Goal: Transaction & Acquisition: Purchase product/service

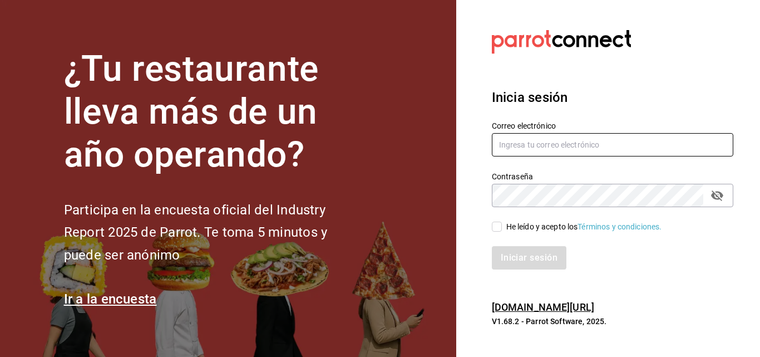
click at [568, 144] on input "text" at bounding box center [612, 144] width 241 height 23
type input "M"
type input "multiuser@palax.com"
click at [498, 227] on input "He leído y acepto los Términos y condiciones." at bounding box center [497, 226] width 10 height 10
checkbox input "true"
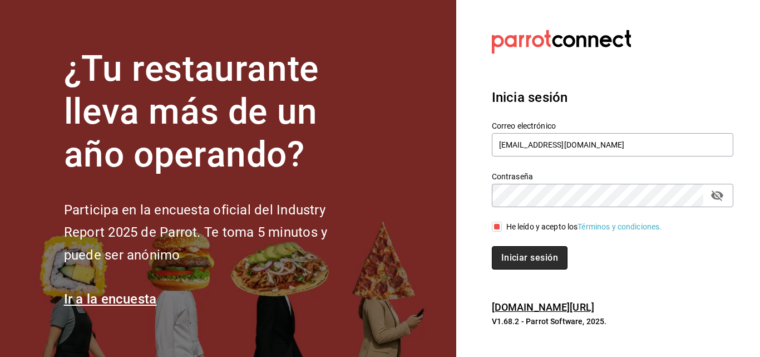
click at [540, 260] on button "Iniciar sesión" at bounding box center [530, 257] width 76 height 23
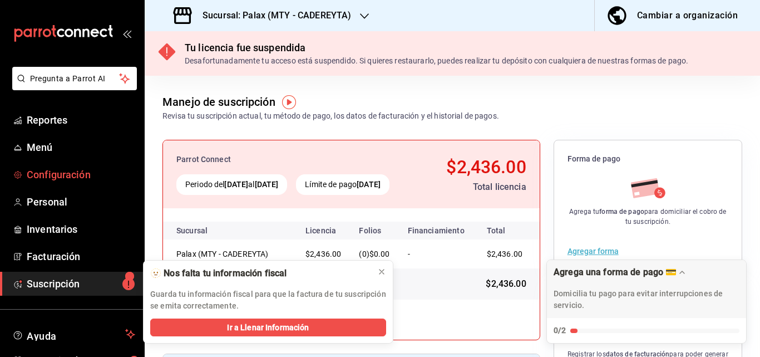
click at [42, 174] on span "Configuración" at bounding box center [81, 174] width 109 height 15
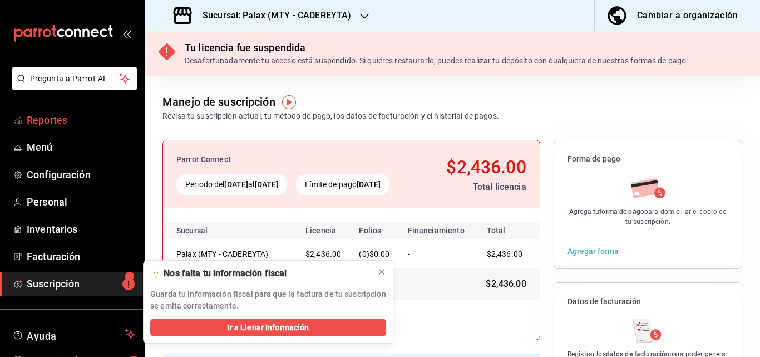
click at [33, 124] on span "Reportes" at bounding box center [81, 119] width 109 height 15
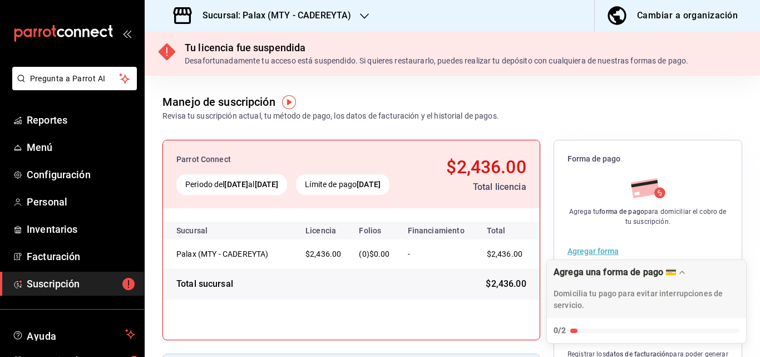
click at [65, 34] on icon "mailbox folders" at bounding box center [69, 32] width 8 height 8
click at [369, 13] on div "Sucursal: Palax (MTY - CADEREYTA)" at bounding box center [264, 15] width 220 height 31
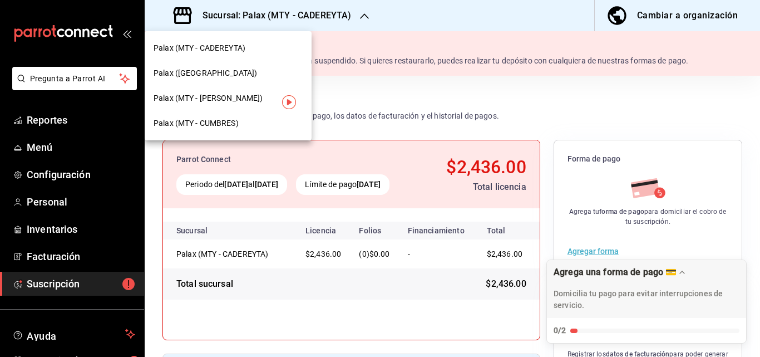
click at [206, 127] on span "Palax (MTY - CUMBRES)" at bounding box center [196, 123] width 85 height 12
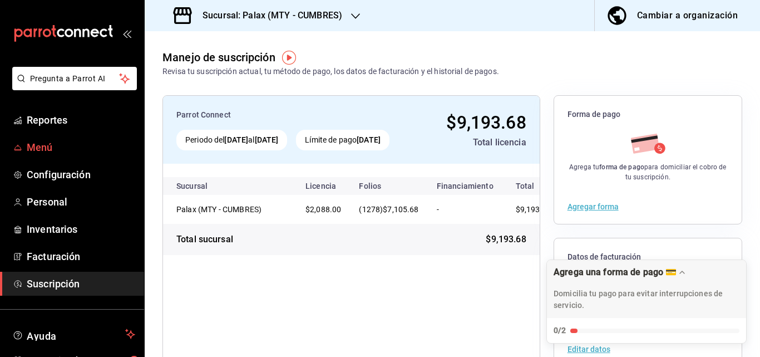
click at [38, 144] on span "Menú" at bounding box center [81, 147] width 109 height 15
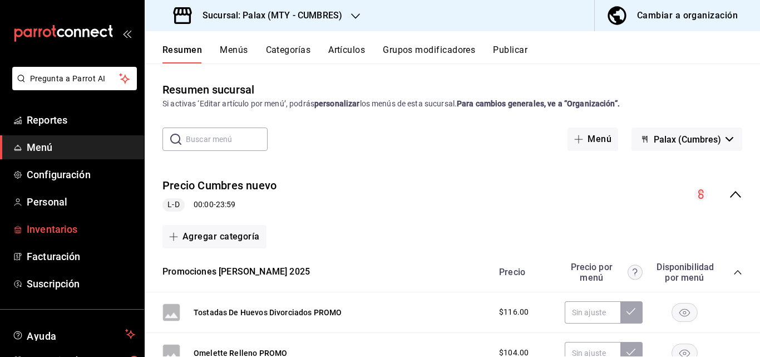
click at [60, 236] on span "Inventarios" at bounding box center [81, 228] width 109 height 15
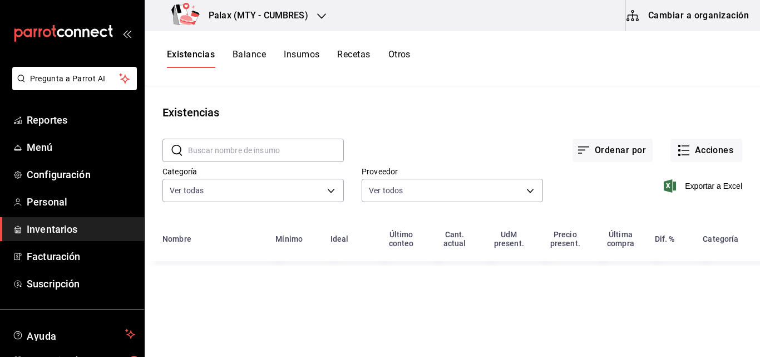
click at [295, 56] on button "Insumos" at bounding box center [302, 58] width 36 height 19
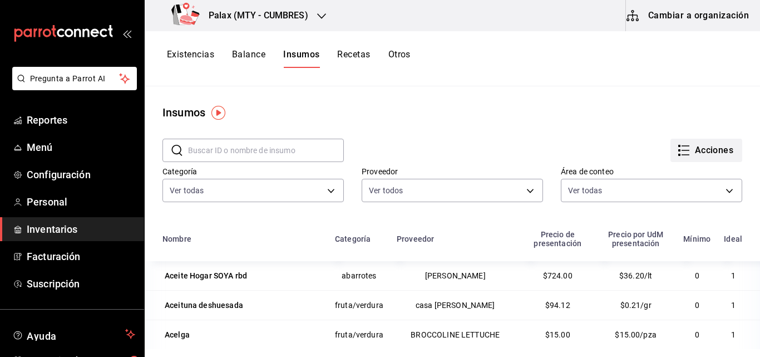
click at [670, 145] on button "Acciones" at bounding box center [706, 150] width 72 height 23
click at [509, 137] on div at bounding box center [380, 178] width 760 height 357
click at [188, 50] on button "Existencias" at bounding box center [190, 58] width 47 height 19
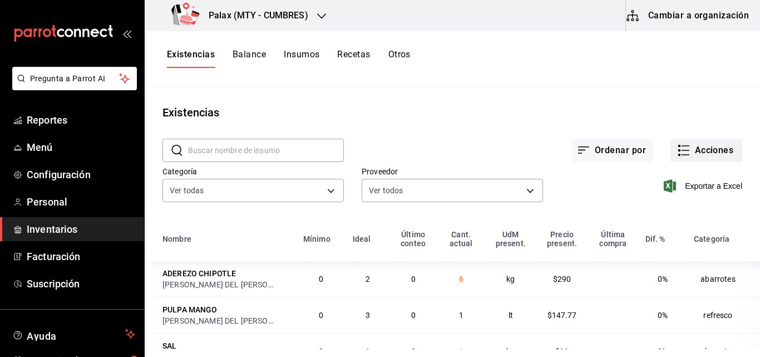
click at [677, 155] on icon "button" at bounding box center [683, 150] width 13 height 13
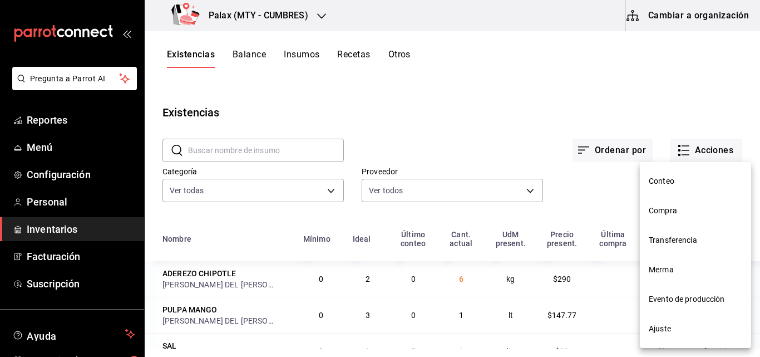
click at [669, 214] on span "Compra" at bounding box center [695, 211] width 93 height 12
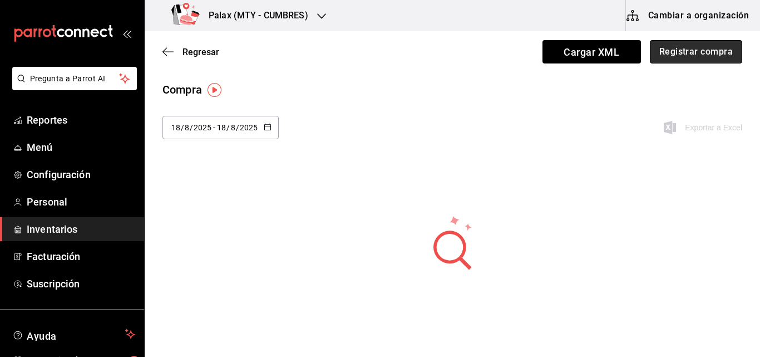
click at [682, 52] on button "Registrar compra" at bounding box center [696, 51] width 92 height 23
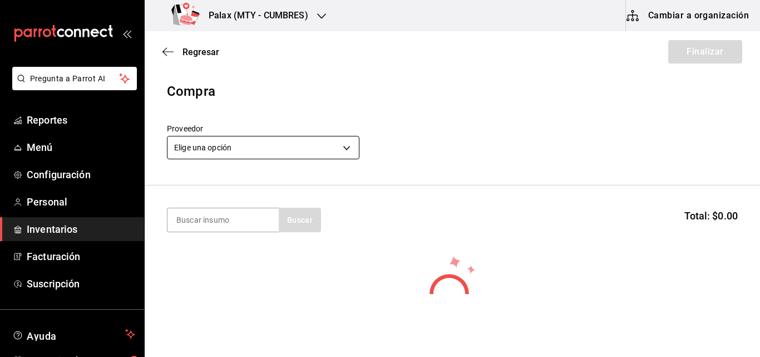
click at [333, 145] on body "Pregunta a Parrot AI Reportes Menú Configuración Personal Inventarios Facturaci…" at bounding box center [380, 147] width 760 height 294
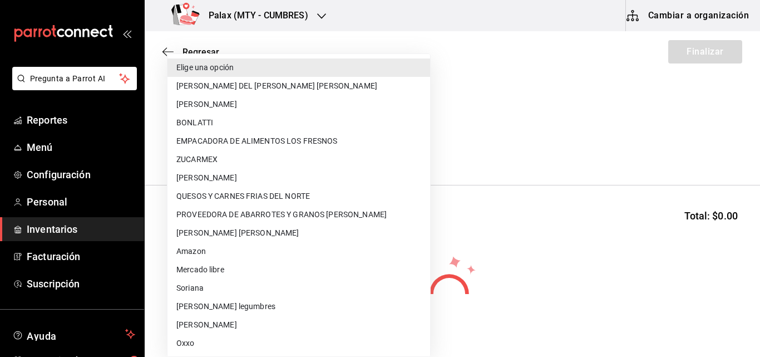
click at [531, 127] on div at bounding box center [380, 178] width 760 height 357
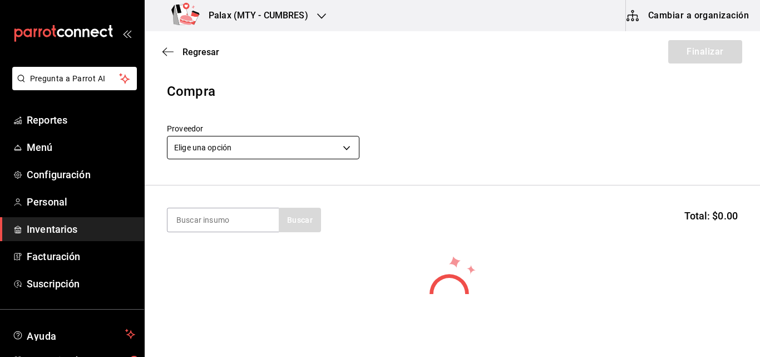
click at [350, 147] on body "Pregunta a Parrot AI Reportes Menú Configuración Personal Inventarios Facturaci…" at bounding box center [380, 147] width 760 height 294
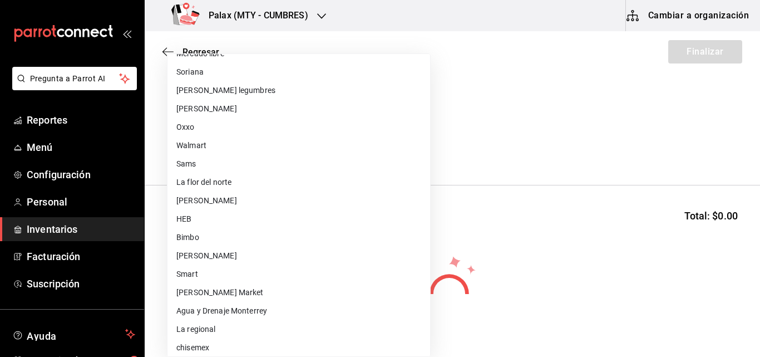
scroll to position [223, 0]
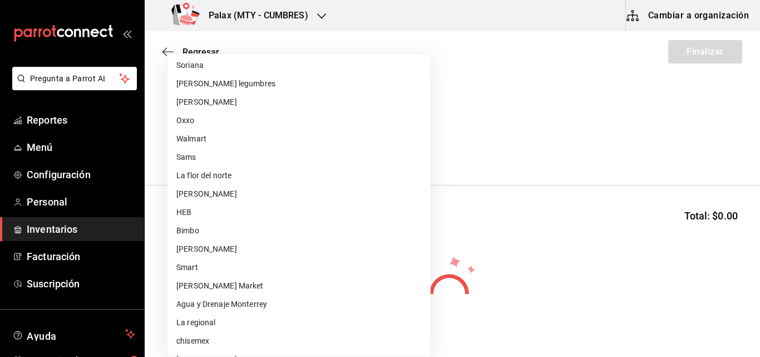
click at [557, 68] on div at bounding box center [380, 178] width 760 height 357
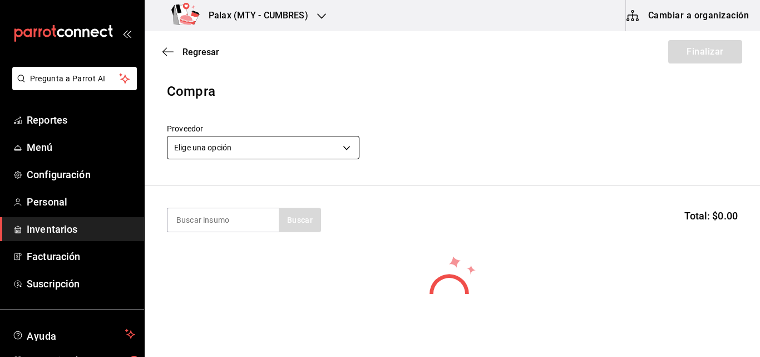
click at [285, 151] on body "Pregunta a Parrot AI Reportes Menú Configuración Personal Inventarios Facturaci…" at bounding box center [380, 147] width 760 height 294
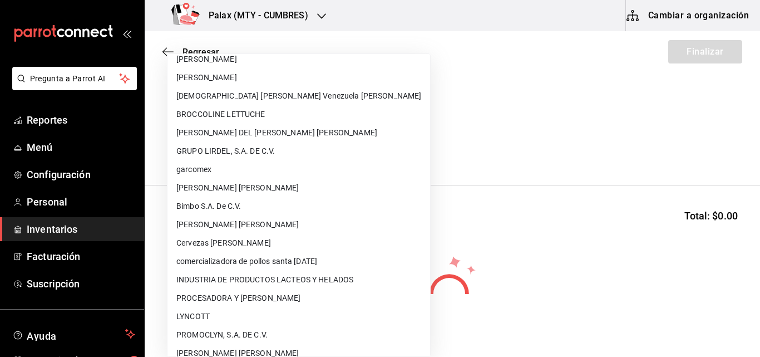
scroll to position [556, 0]
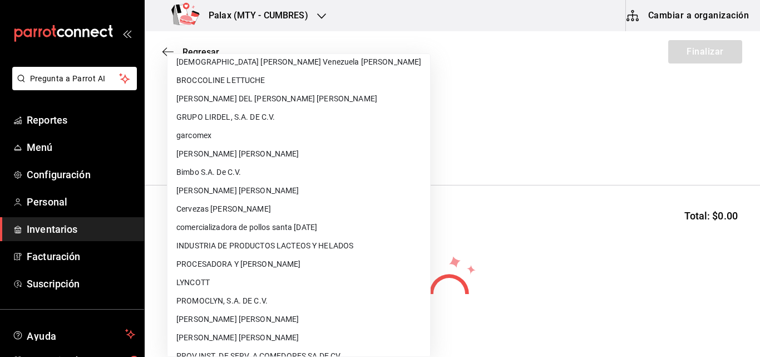
click at [170, 46] on div at bounding box center [380, 178] width 760 height 357
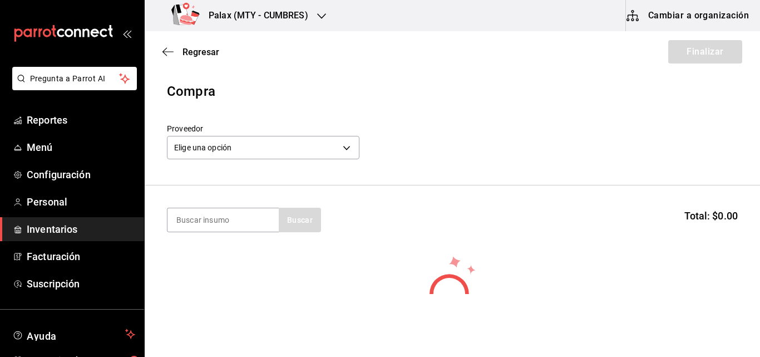
click at [169, 49] on icon "button" at bounding box center [167, 52] width 11 height 10
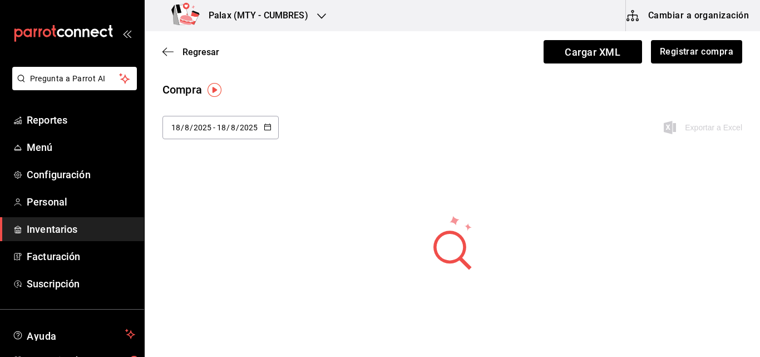
click at [169, 49] on icon "button" at bounding box center [167, 52] width 11 height 10
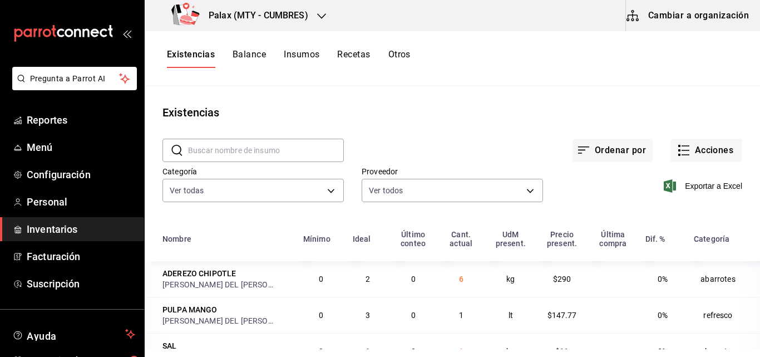
click at [234, 159] on input "text" at bounding box center [266, 150] width 156 height 22
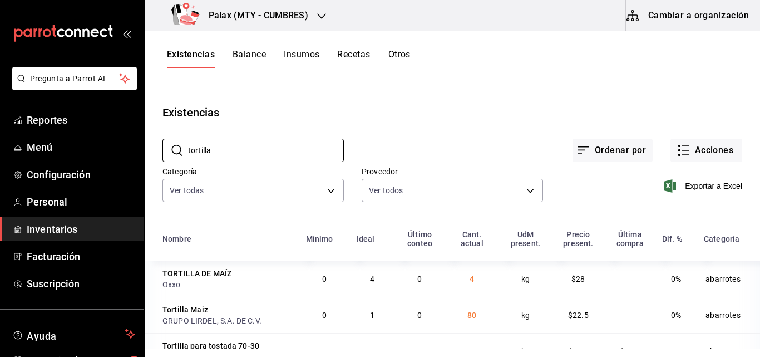
click at [461, 122] on div "Ordenar por Acciones" at bounding box center [543, 141] width 398 height 41
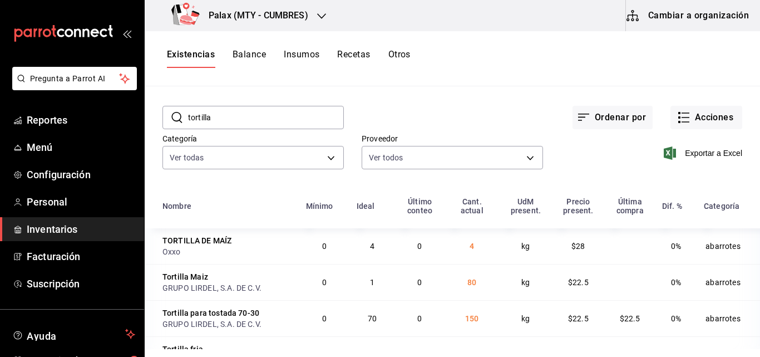
scroll to position [62, 0]
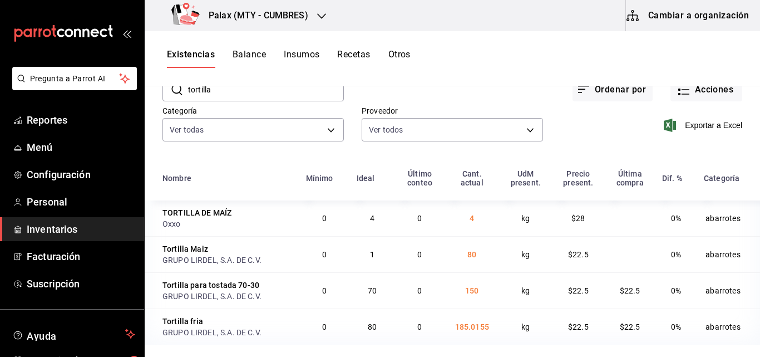
click at [214, 329] on div "GRUPO LIRDEL, S.A. DE C.V." at bounding box center [217, 332] width 111 height 11
click at [717, 328] on td "abarrotes" at bounding box center [728, 326] width 63 height 36
click at [334, 323] on td "0" at bounding box center [324, 326] width 51 height 36
click at [182, 328] on div "GRUPO LIRDEL, S.A. DE C.V." at bounding box center [217, 332] width 111 height 11
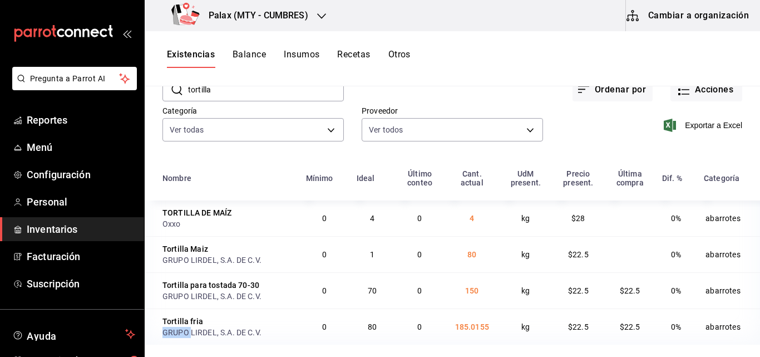
click at [182, 328] on div "GRUPO LIRDEL, S.A. DE C.V." at bounding box center [217, 332] width 111 height 11
click at [206, 323] on div "Tortilla fria" at bounding box center [227, 320] width 130 height 11
click at [207, 322] on div "Tortilla fria" at bounding box center [227, 320] width 130 height 11
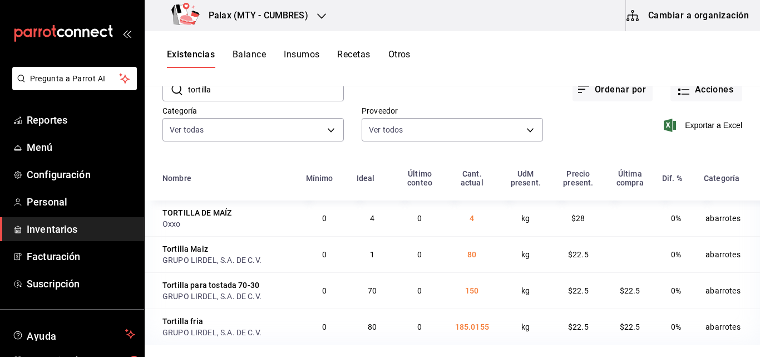
click at [725, 334] on td "abarrotes" at bounding box center [728, 326] width 63 height 36
click at [643, 334] on td "$22.5" at bounding box center [630, 326] width 51 height 36
click at [314, 326] on td "0" at bounding box center [324, 326] width 51 height 36
click at [196, 318] on div "Tortilla fria" at bounding box center [182, 320] width 41 height 11
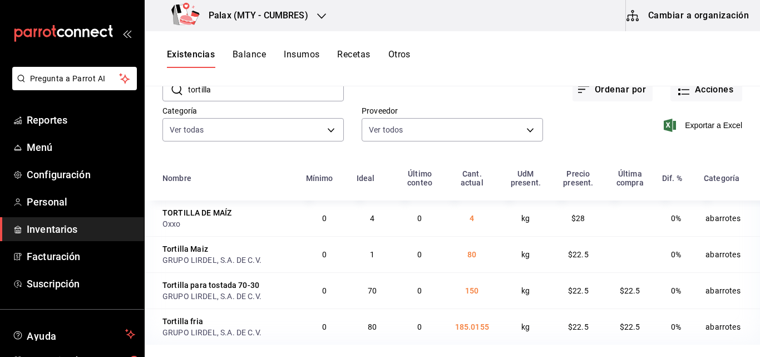
click at [233, 91] on input "tortilla" at bounding box center [266, 89] width 156 height 22
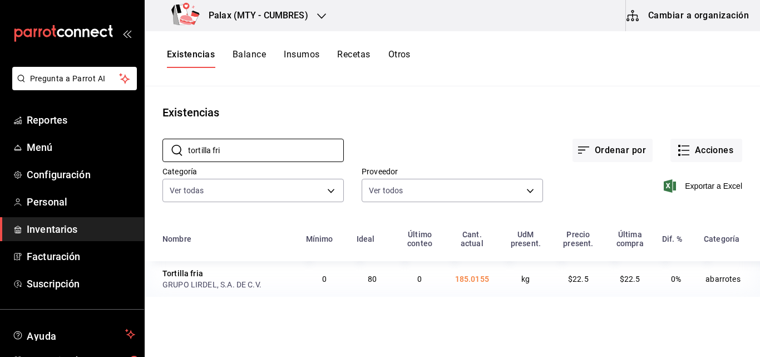
type input "tortilla fri"
click at [181, 277] on div "Tortilla fria" at bounding box center [182, 273] width 41 height 11
click at [181, 273] on div "Tortilla fria" at bounding box center [182, 273] width 41 height 11
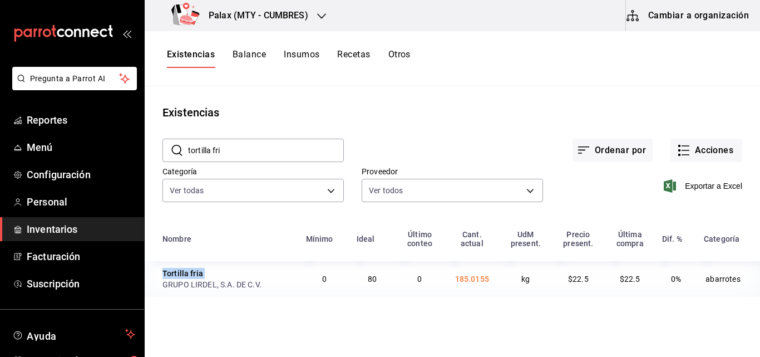
click at [249, 277] on div "Tortilla fria" at bounding box center [227, 273] width 130 height 11
click at [374, 290] on td "80" at bounding box center [372, 279] width 45 height 36
click at [361, 275] on td "80" at bounding box center [372, 279] width 45 height 36
click at [674, 17] on button "Cambiar a organización" at bounding box center [688, 15] width 125 height 31
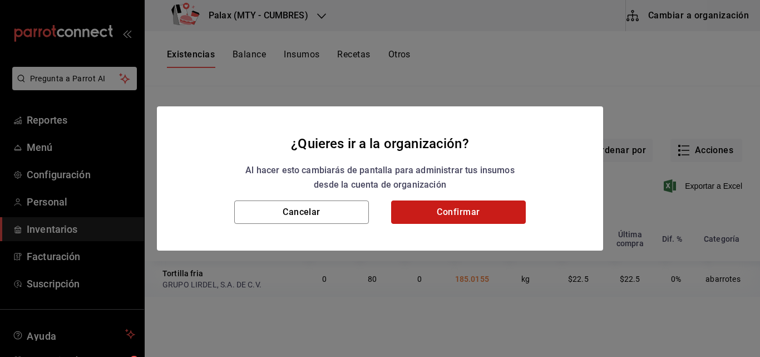
click at [467, 204] on button "Confirmar" at bounding box center [458, 211] width 135 height 23
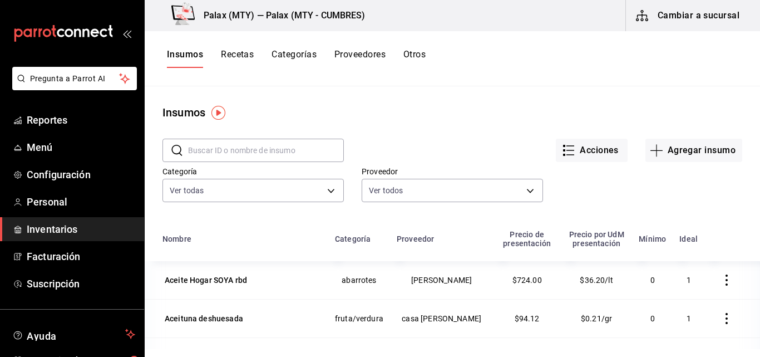
drag, startPoint x: 218, startPoint y: 146, endPoint x: 212, endPoint y: 152, distance: 8.3
click at [213, 152] on input "text" at bounding box center [266, 150] width 156 height 22
click at [200, 153] on input "text" at bounding box center [266, 150] width 156 height 22
type input "tortilla fri"
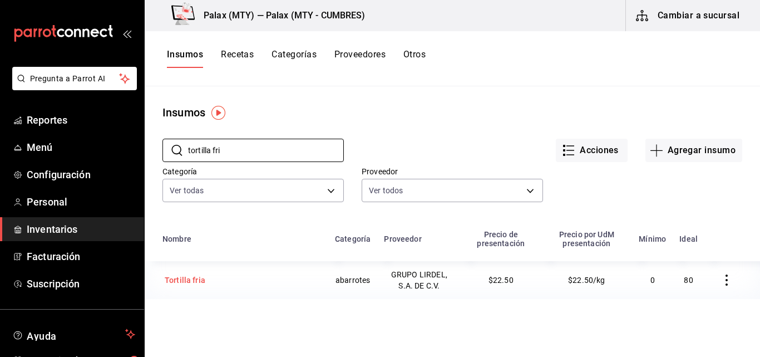
click at [201, 278] on div "Tortilla fria" at bounding box center [185, 279] width 41 height 11
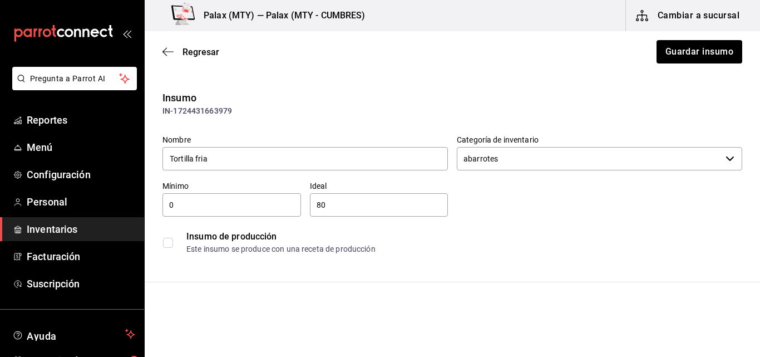
click at [605, 218] on div "Insumo de producción Este insumo se produce con una receta de producción" at bounding box center [448, 237] width 589 height 43
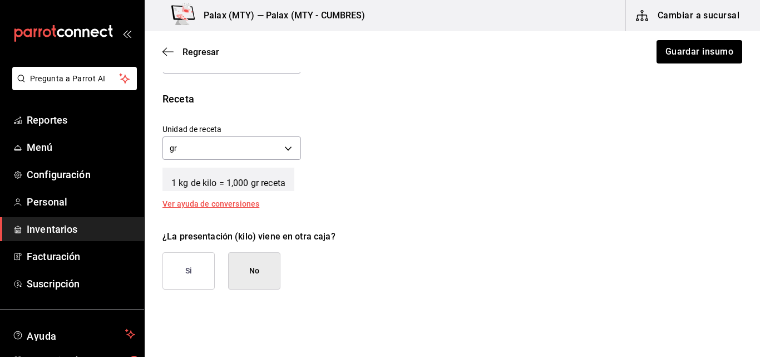
scroll to position [389, 0]
click at [665, 47] on button "Guardar insumo" at bounding box center [698, 51] width 87 height 23
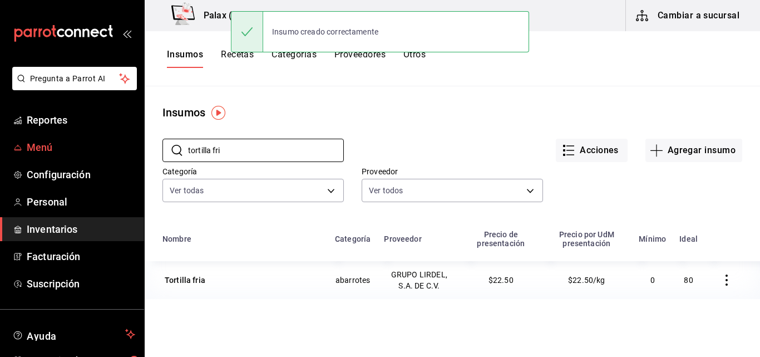
drag, startPoint x: 266, startPoint y: 154, endPoint x: 71, endPoint y: 155, distance: 194.7
click at [71, 155] on div "Pregunta a Parrot AI Reportes Menú Configuración Personal Inventarios Facturaci…" at bounding box center [380, 174] width 760 height 349
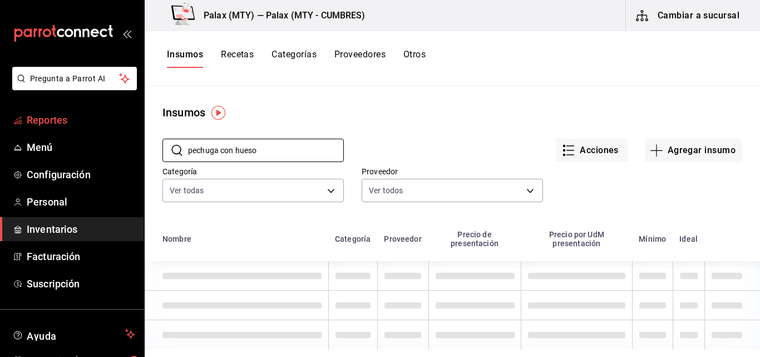
type input "pechuga con hueso"
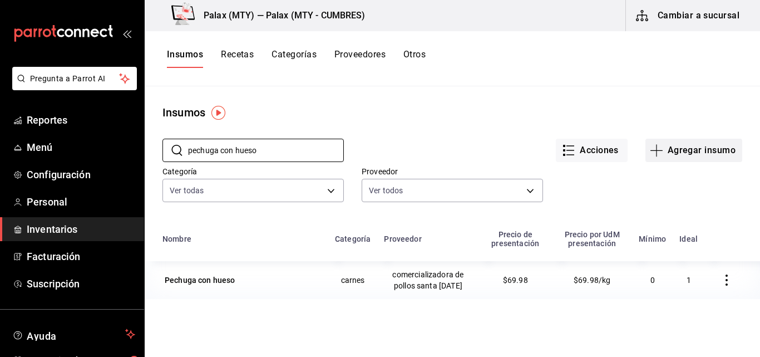
click at [696, 153] on button "Agregar insumo" at bounding box center [693, 150] width 97 height 23
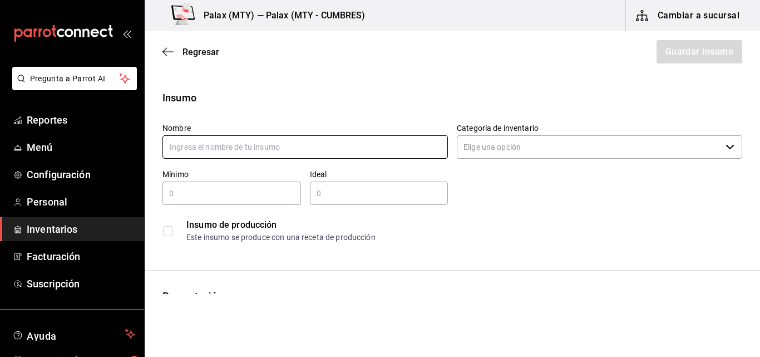
click at [286, 147] on input "text" at bounding box center [304, 146] width 285 height 23
type input "Pechuga con Hueso"
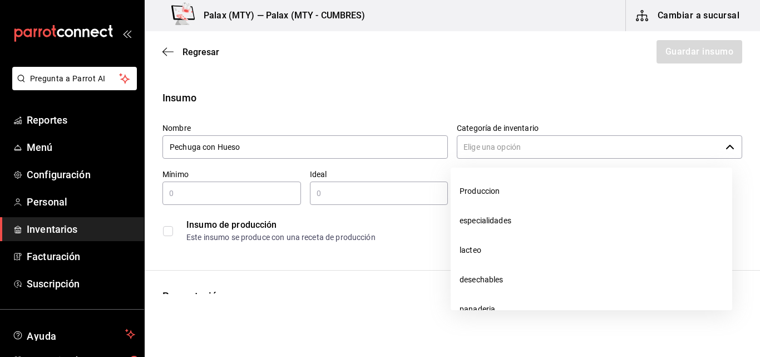
click at [575, 152] on input "Categoría de inventario" at bounding box center [589, 146] width 264 height 23
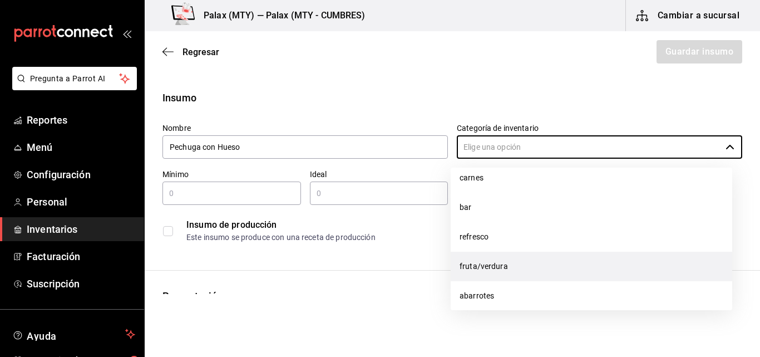
scroll to position [167, 0]
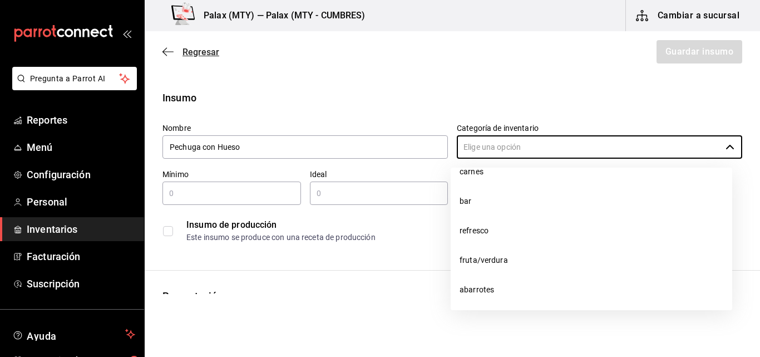
click at [186, 51] on span "Regresar" at bounding box center [201, 52] width 37 height 11
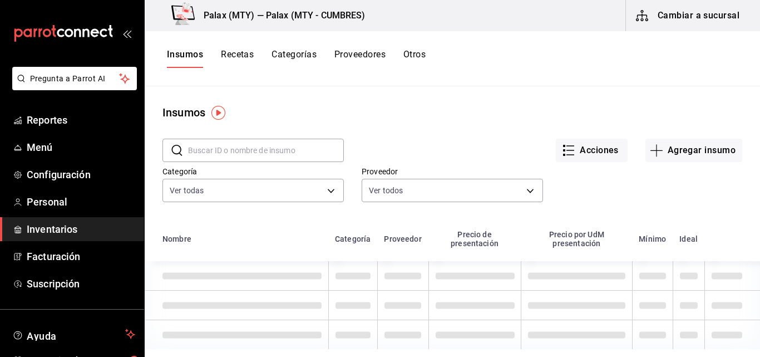
click at [264, 154] on input "text" at bounding box center [266, 150] width 156 height 22
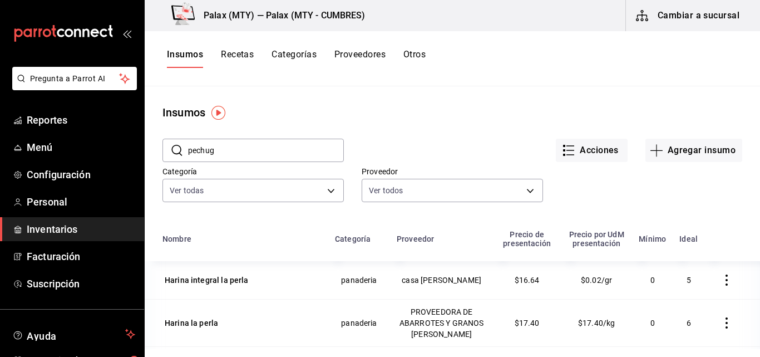
type input "pechuga"
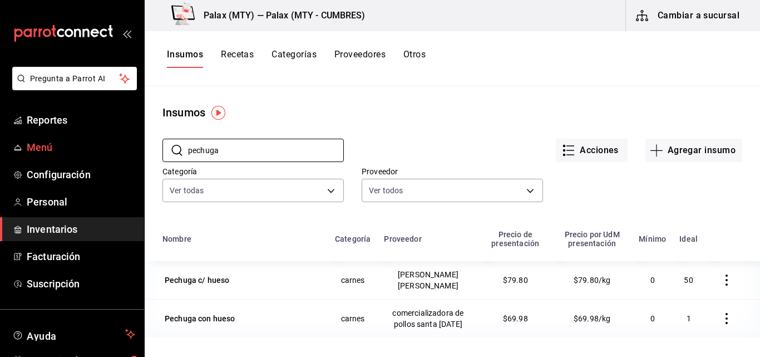
drag, startPoint x: 231, startPoint y: 153, endPoint x: 57, endPoint y: 157, distance: 173.6
click at [57, 157] on div "Pregunta a Parrot AI Reportes Menú Configuración Personal Inventarios Facturaci…" at bounding box center [380, 174] width 760 height 349
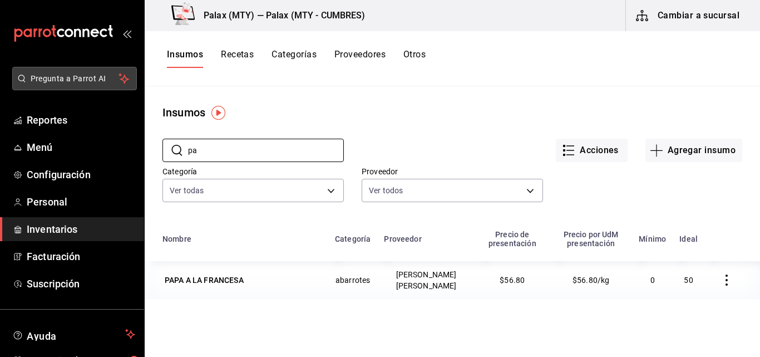
type input "p"
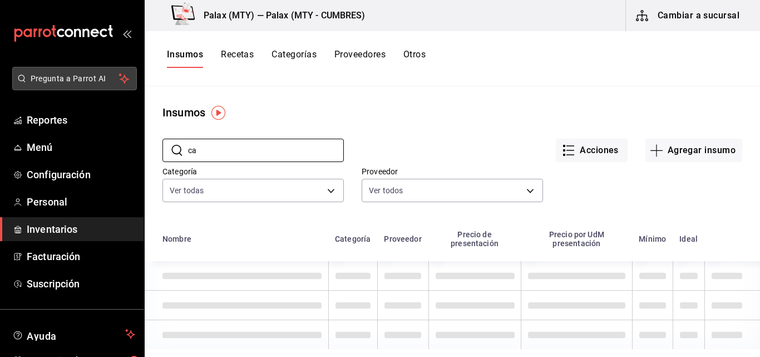
type input "c"
type input "f"
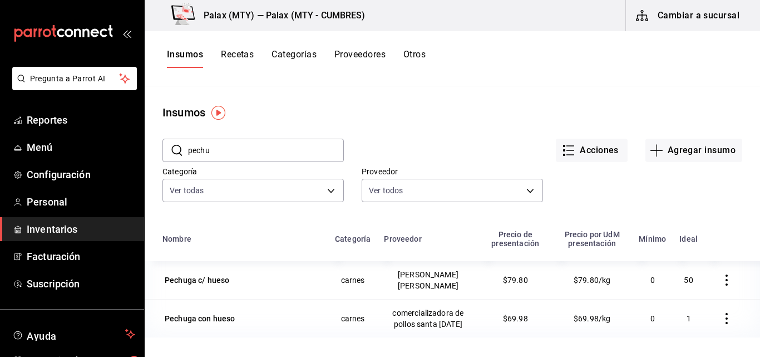
click at [242, 154] on input "pechu" at bounding box center [266, 150] width 156 height 22
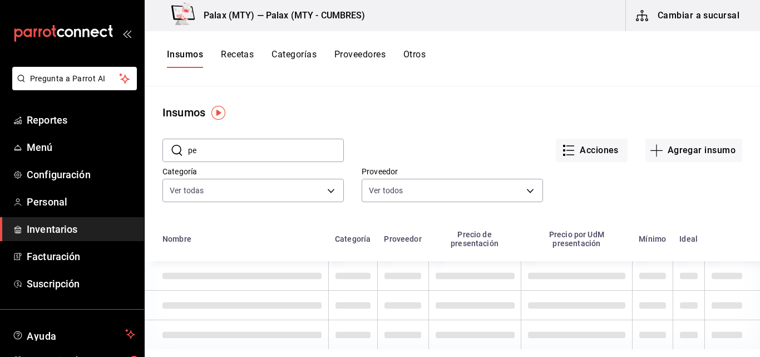
type input "p"
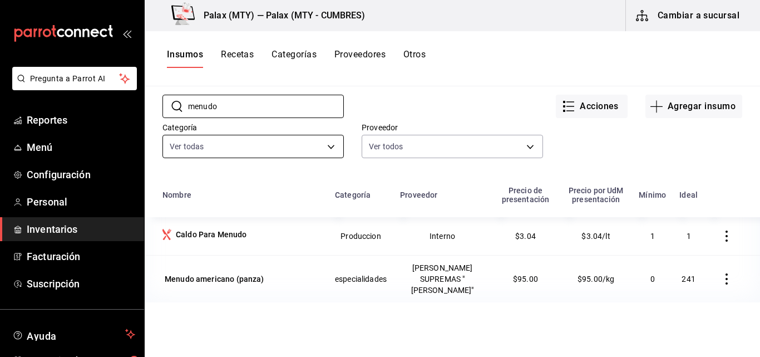
scroll to position [137, 0]
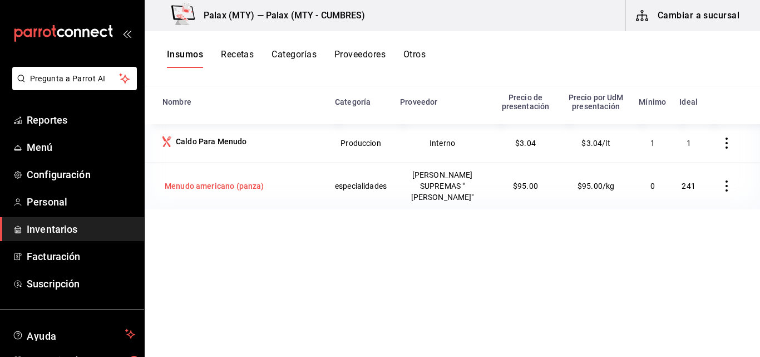
type input "menudo"
click at [233, 194] on div "Menudo americano (panza)" at bounding box center [214, 186] width 104 height 16
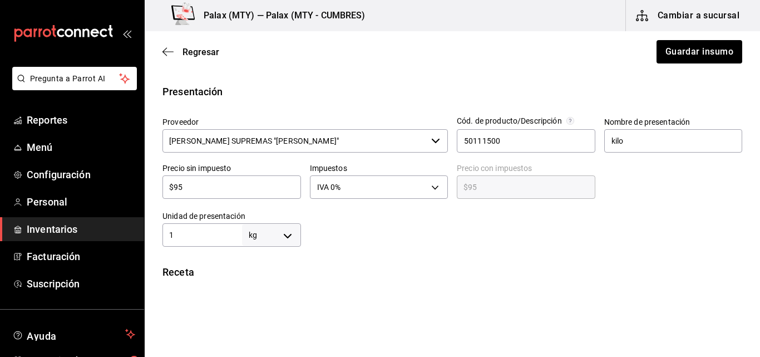
scroll to position [223, 0]
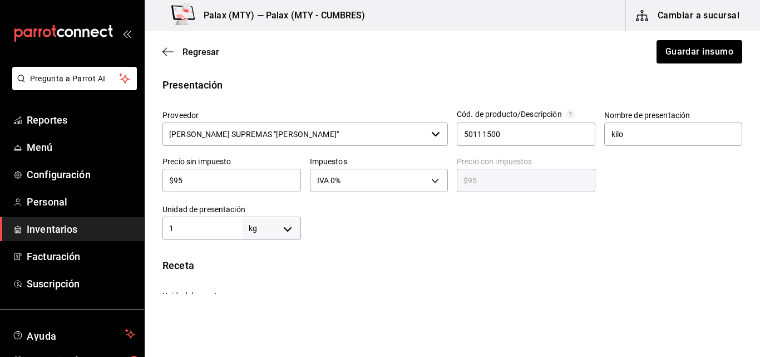
click at [214, 174] on input "$95" at bounding box center [231, 180] width 139 height 13
type input "$9"
type input "$9.00"
type input "$90"
type input "$90.00"
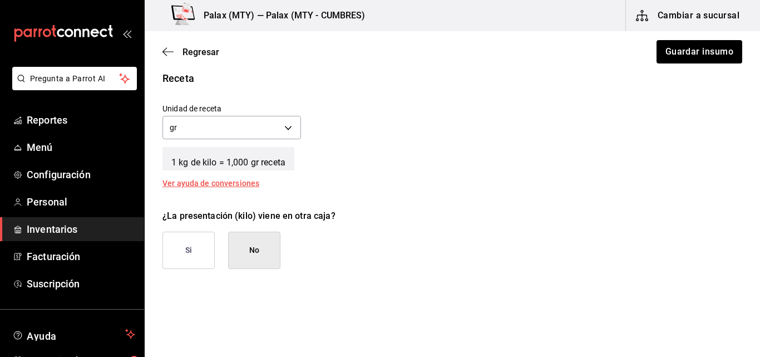
scroll to position [445, 0]
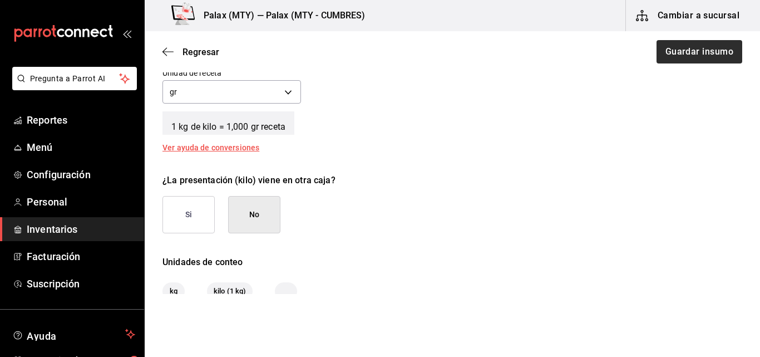
type input "$90"
click at [700, 49] on button "Guardar insumo" at bounding box center [698, 51] width 87 height 23
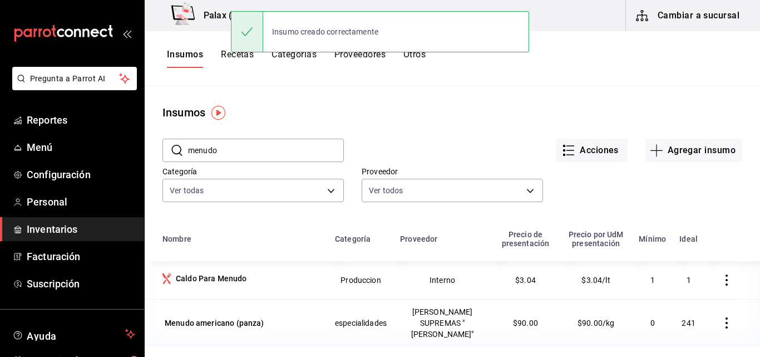
click at [371, 105] on div "Insumos" at bounding box center [452, 112] width 615 height 17
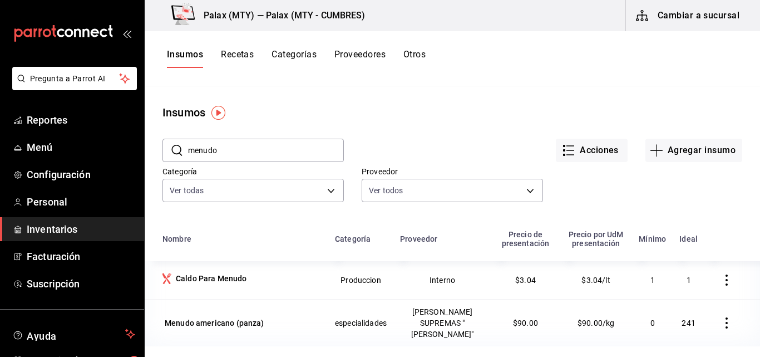
click at [265, 148] on input "menudo" at bounding box center [266, 150] width 156 height 22
drag, startPoint x: 225, startPoint y: 154, endPoint x: 109, endPoint y: 159, distance: 116.9
click at [109, 159] on div "Pregunta a Parrot AI Reportes Menú Configuración Personal Inventarios Facturaci…" at bounding box center [380, 174] width 760 height 349
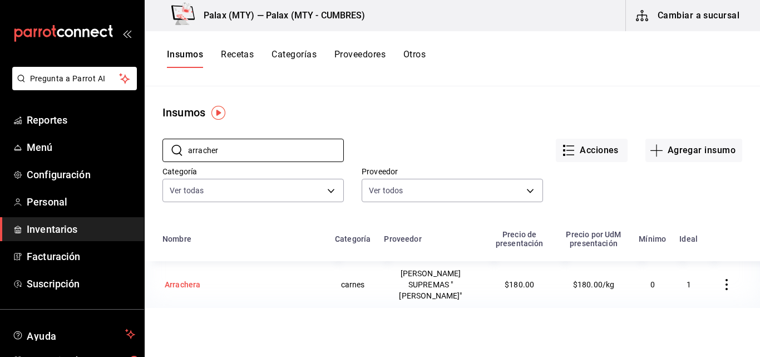
type input "arracher"
drag, startPoint x: 202, startPoint y: 283, endPoint x: 175, endPoint y: 282, distance: 26.7
click at [175, 282] on div "Arrachera" at bounding box center [183, 284] width 36 height 11
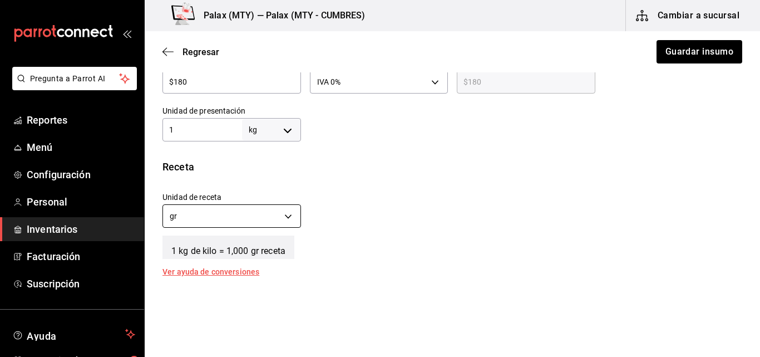
scroll to position [278, 0]
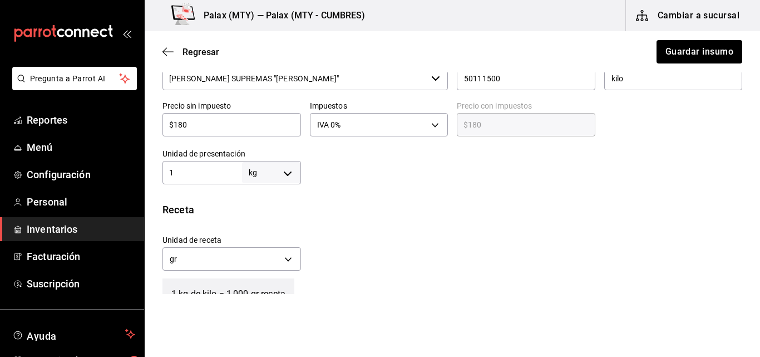
click at [182, 126] on input "$180" at bounding box center [231, 124] width 139 height 13
type input "$10"
type input "$10.00"
type input "$190"
type input "$190.00"
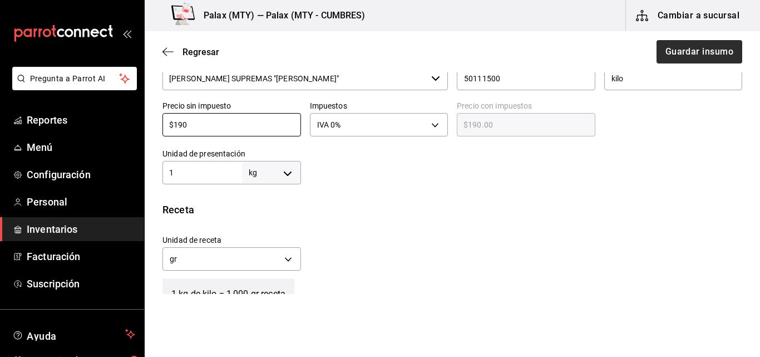
type input "$190"
click at [703, 56] on button "Guardar insumo" at bounding box center [698, 51] width 87 height 23
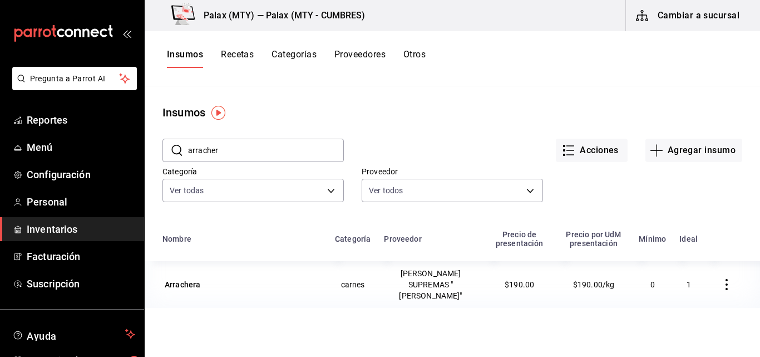
drag, startPoint x: 226, startPoint y: 148, endPoint x: 215, endPoint y: 142, distance: 12.7
click at [215, 142] on input "arracher" at bounding box center [266, 150] width 156 height 22
drag, startPoint x: 225, startPoint y: 154, endPoint x: 180, endPoint y: 155, distance: 45.1
click at [180, 155] on div "​ arracher ​" at bounding box center [252, 150] width 181 height 23
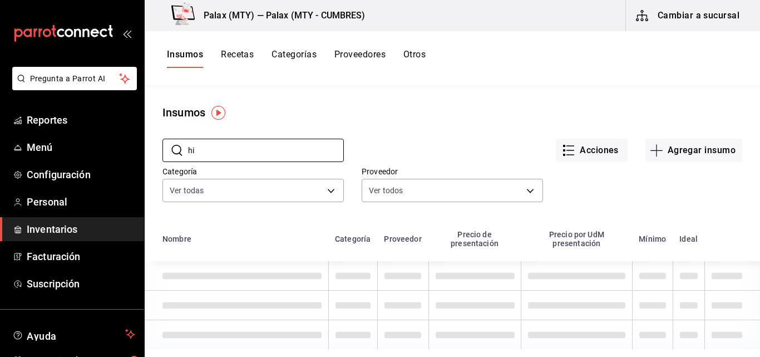
type input "hig"
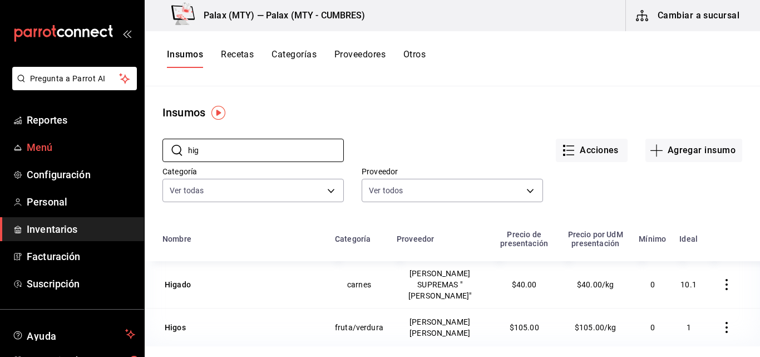
drag, startPoint x: 223, startPoint y: 156, endPoint x: 133, endPoint y: 153, distance: 90.2
click at [133, 153] on div "Pregunta a Parrot AI Reportes Menú Configuración Personal Inventarios Facturaci…" at bounding box center [380, 174] width 760 height 349
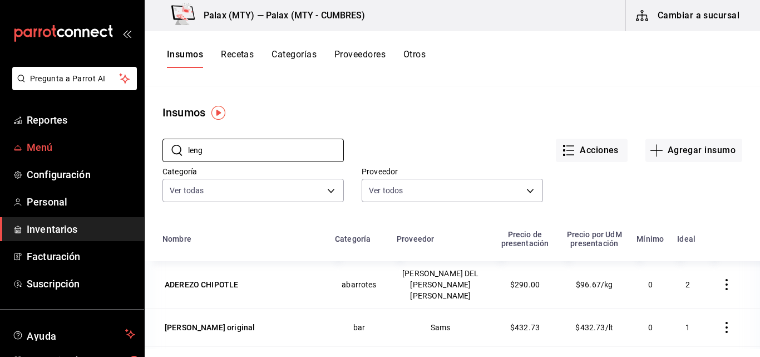
type input "lengu"
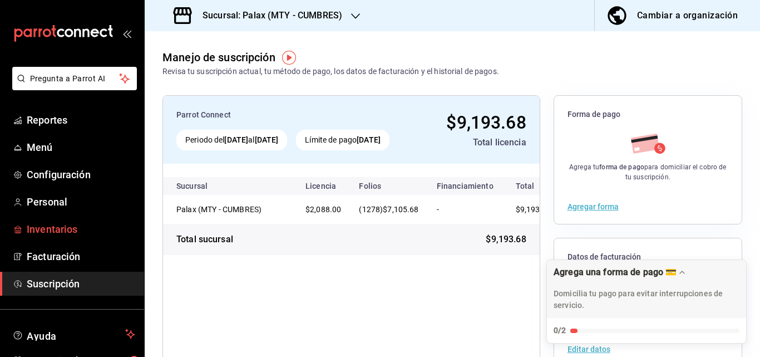
click at [60, 229] on span "Inventarios" at bounding box center [81, 228] width 109 height 15
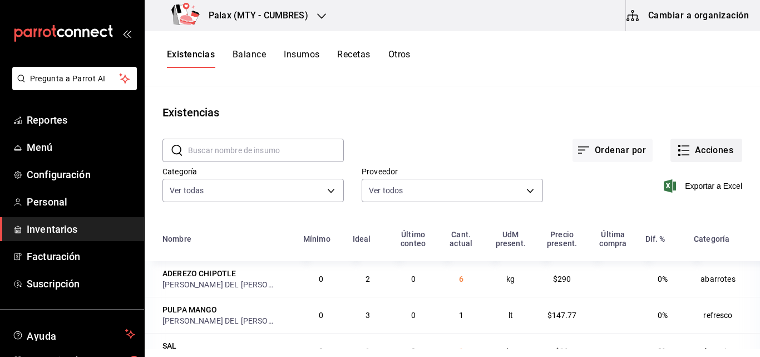
click at [690, 145] on button "Acciones" at bounding box center [706, 150] width 72 height 23
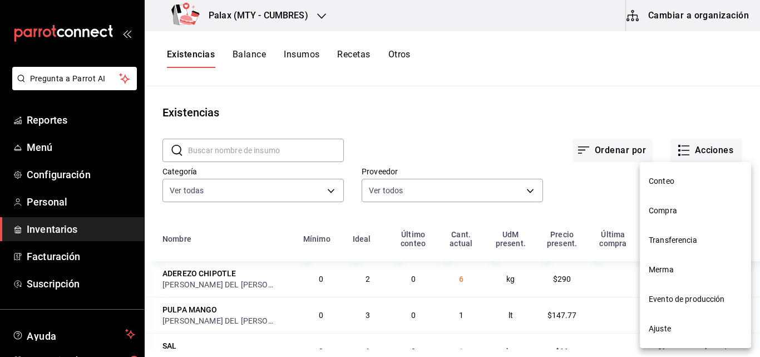
click at [585, 110] on div at bounding box center [380, 178] width 760 height 357
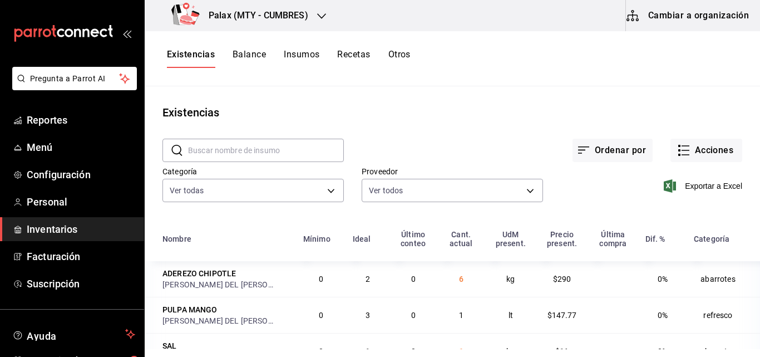
click at [682, 146] on icon "button" at bounding box center [686, 146] width 8 height 0
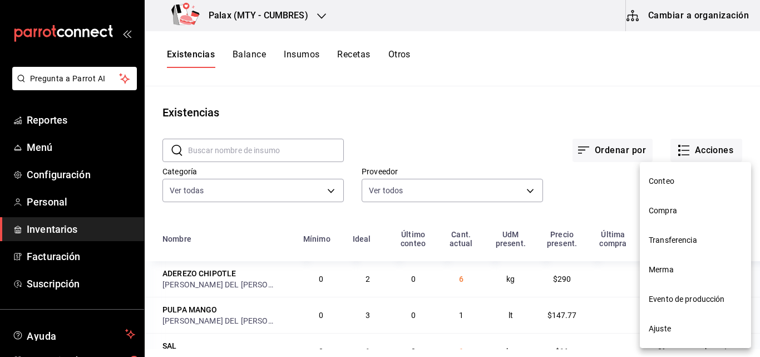
click at [658, 210] on span "Compra" at bounding box center [695, 211] width 93 height 12
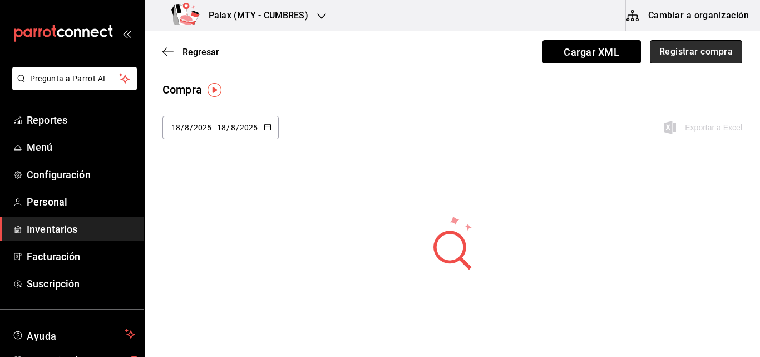
click at [718, 53] on button "Registrar compra" at bounding box center [696, 51] width 92 height 23
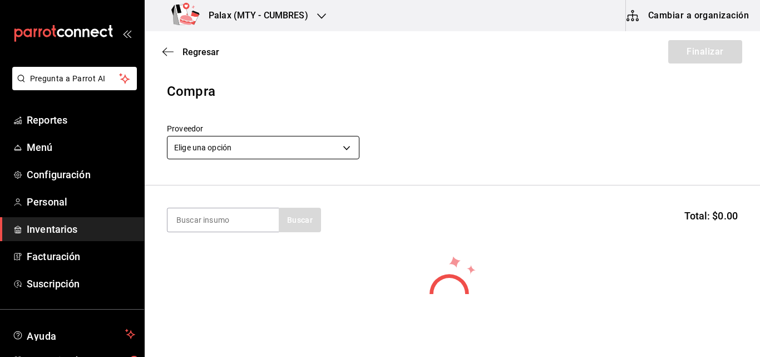
click at [304, 152] on body "Pregunta a Parrot AI Reportes Menú Configuración Personal Inventarios Facturaci…" at bounding box center [380, 147] width 760 height 294
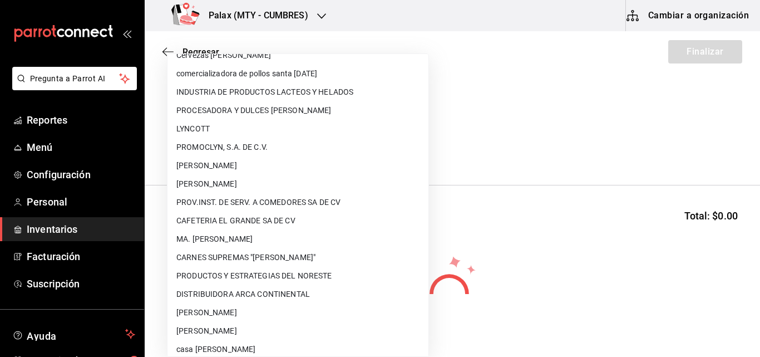
scroll to position [735, 0]
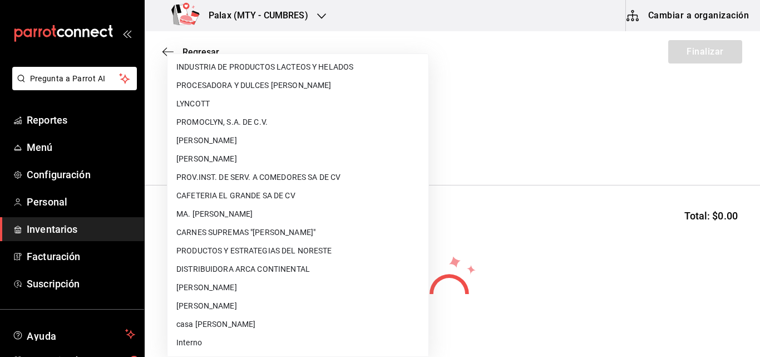
click at [427, 94] on div at bounding box center [380, 178] width 760 height 357
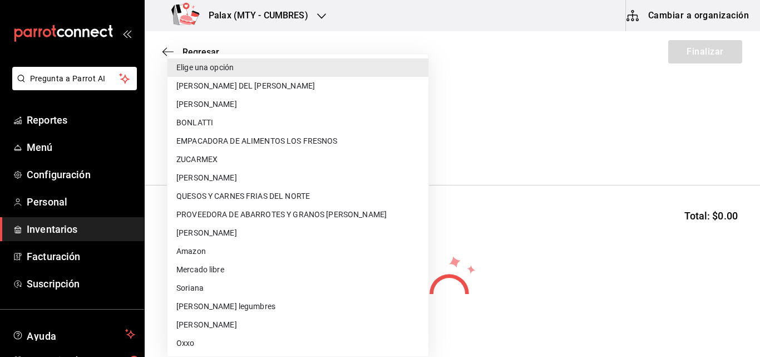
click at [215, 147] on body "Pregunta a Parrot AI Reportes Menú Configuración Personal Inventarios Facturaci…" at bounding box center [380, 147] width 760 height 294
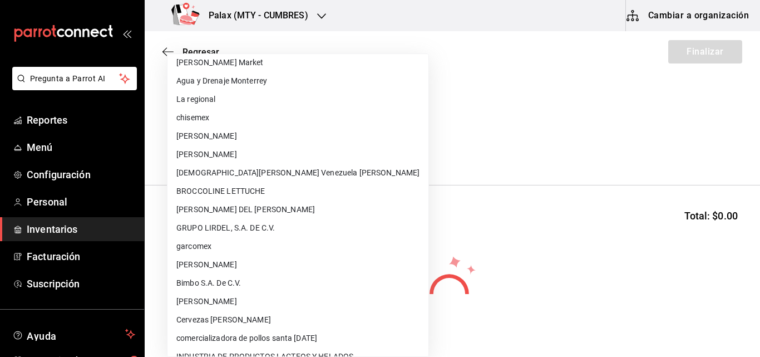
scroll to position [501, 0]
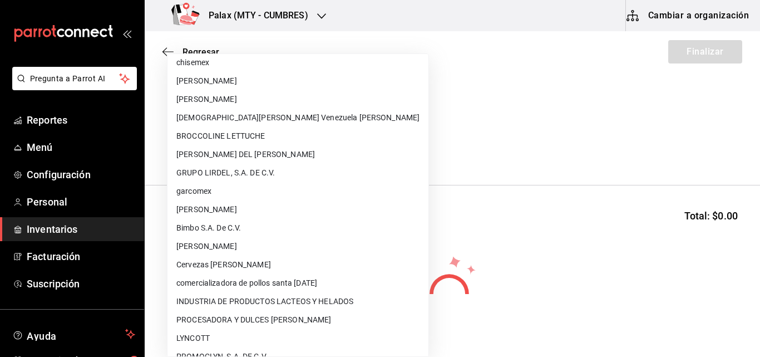
drag, startPoint x: 241, startPoint y: 167, endPoint x: 214, endPoint y: 171, distance: 27.0
click at [214, 171] on li "GRUPO LIRDEL, S.A. DE C.V." at bounding box center [297, 173] width 261 height 18
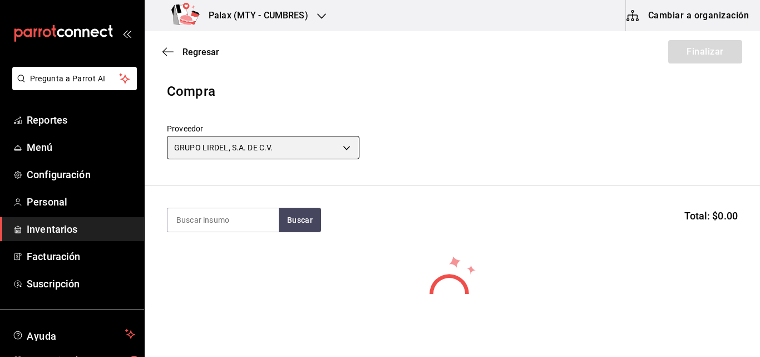
type input "45ab799b-3b0c-4ef5-b9ec-d4949be2f4ea"
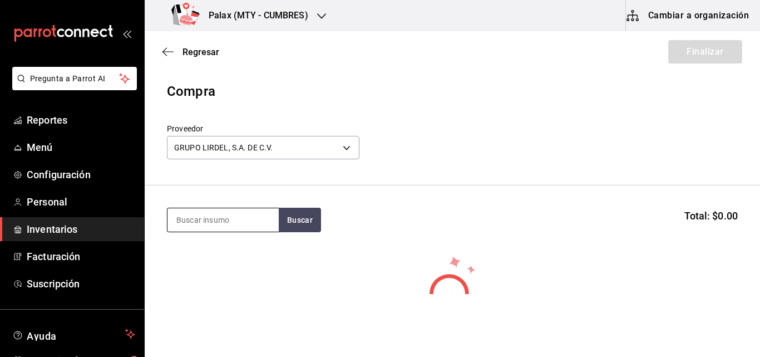
click at [204, 222] on input at bounding box center [222, 219] width 111 height 23
type input "tortilla fria"
click at [314, 219] on button "Buscar" at bounding box center [300, 220] width 42 height 24
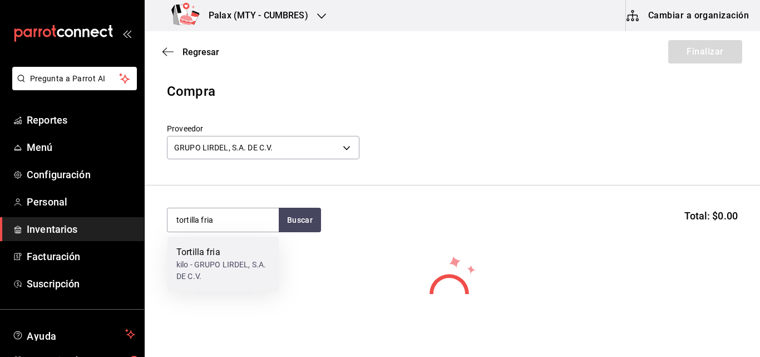
click at [185, 263] on div "kilo - GRUPO LIRDEL, S.A. DE C.V." at bounding box center [222, 270] width 93 height 23
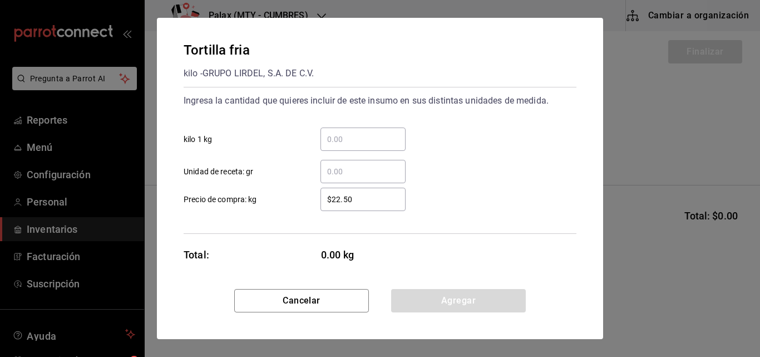
click at [346, 132] on input "​ kilo 1 kg" at bounding box center [362, 138] width 85 height 13
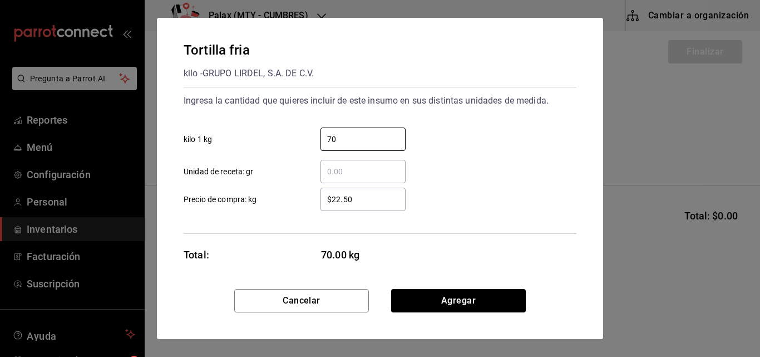
type input "70"
click at [367, 177] on input "​ Unidad de receta: gr" at bounding box center [362, 171] width 85 height 13
type input "7,000"
click at [346, 140] on input "70" at bounding box center [362, 138] width 85 height 13
type input "7"
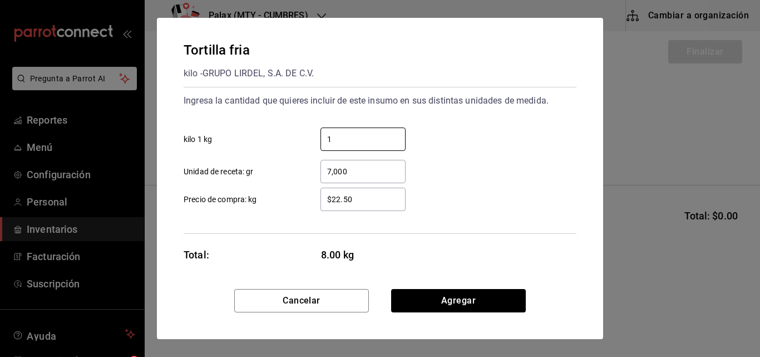
type input "1"
click at [333, 176] on input "7,000" at bounding box center [362, 171] width 85 height 13
drag, startPoint x: 357, startPoint y: 172, endPoint x: 302, endPoint y: 166, distance: 55.4
click at [302, 166] on label "7,000 ​ Unidad de receta: gr" at bounding box center [295, 171] width 222 height 23
click at [415, 253] on div "Tortilla fria kilo - GRUPO LIRDEL, S.A. DE C.V. Ingresa la cantidad que quieres…" at bounding box center [380, 153] width 446 height 271
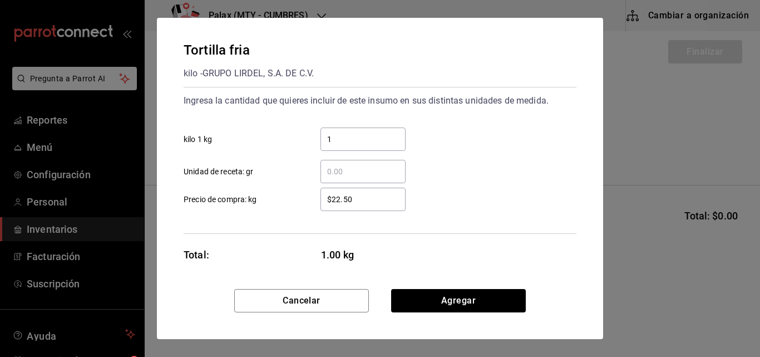
click at [336, 139] on input "1" at bounding box center [362, 138] width 85 height 13
type input "2"
click at [442, 243] on div "Tortilla fria kilo - GRUPO LIRDEL, S.A. DE C.V. Ingresa la cantidad que quieres…" at bounding box center [380, 153] width 446 height 271
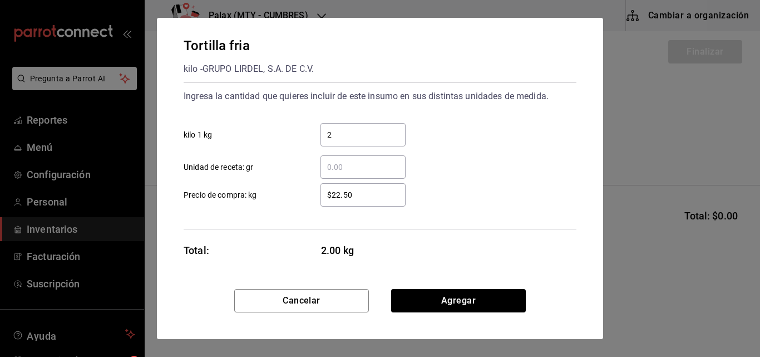
click at [354, 136] on input "2" at bounding box center [362, 134] width 85 height 13
type input "70"
click at [361, 172] on input "​ Unidad de receta: gr" at bounding box center [362, 166] width 85 height 13
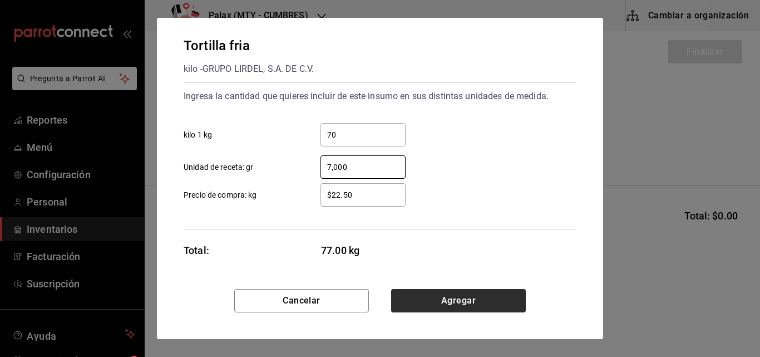
type input "7,000"
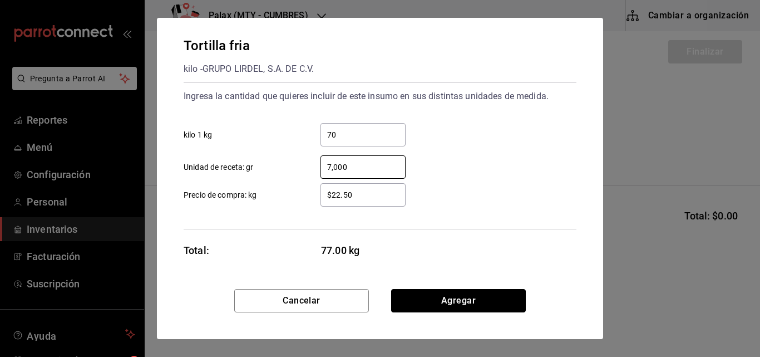
click at [467, 304] on button "Agregar" at bounding box center [458, 300] width 135 height 23
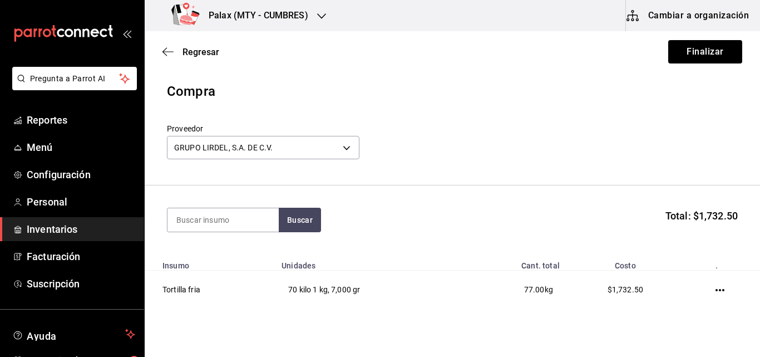
scroll to position [51, 0]
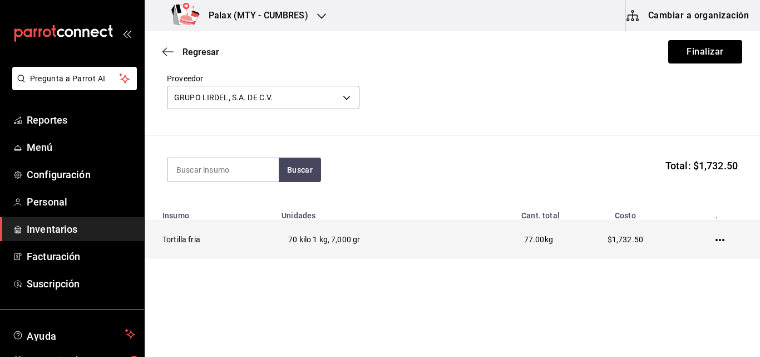
click at [716, 240] on icon "button" at bounding box center [720, 240] width 9 height 2
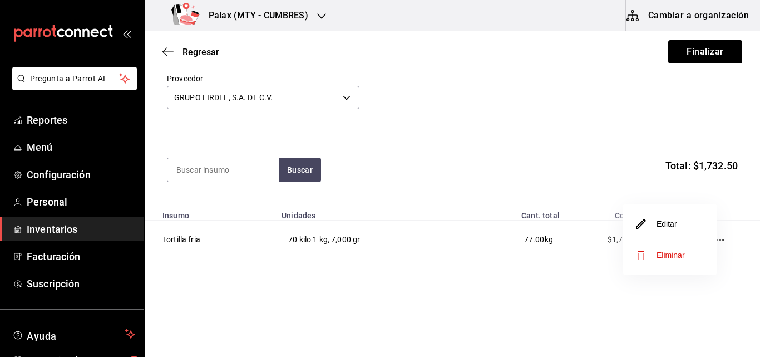
click at [678, 231] on li "Editar" at bounding box center [669, 223] width 93 height 31
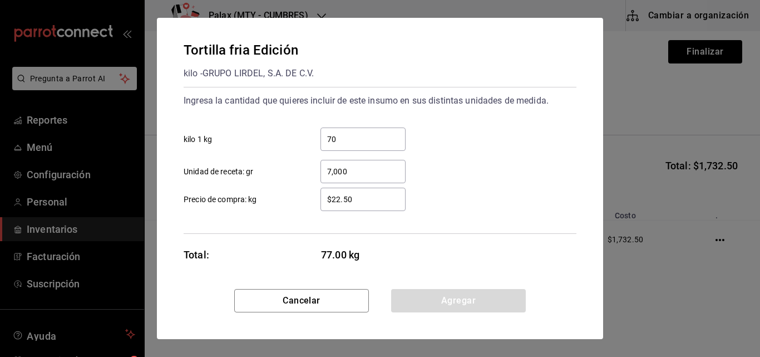
click at [353, 167] on input "7,000" at bounding box center [362, 171] width 85 height 13
click at [335, 140] on input "70" at bounding box center [362, 138] width 85 height 13
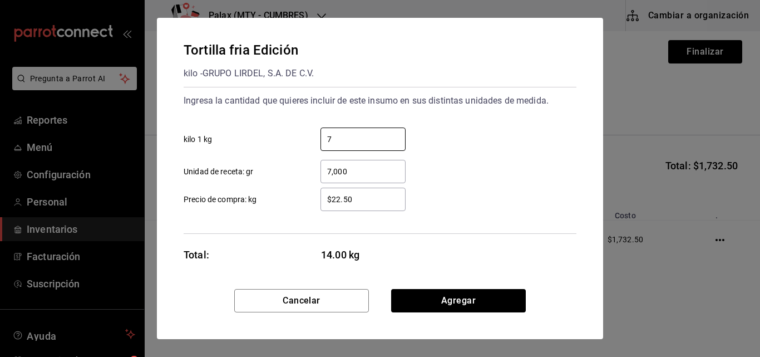
type input "7"
click at [437, 259] on div "Tortilla fria Edición kilo - GRUPO LIRDEL, S.A. DE C.V. Ingresa la cantidad que…" at bounding box center [380, 153] width 446 height 271
click at [343, 148] on div "7 ​" at bounding box center [362, 138] width 85 height 23
click at [343, 146] on input "7" at bounding box center [362, 138] width 85 height 13
type input "70"
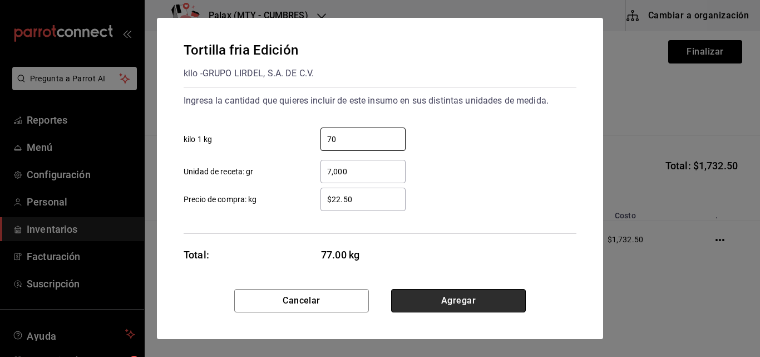
click at [452, 299] on button "Agregar" at bounding box center [458, 300] width 135 height 23
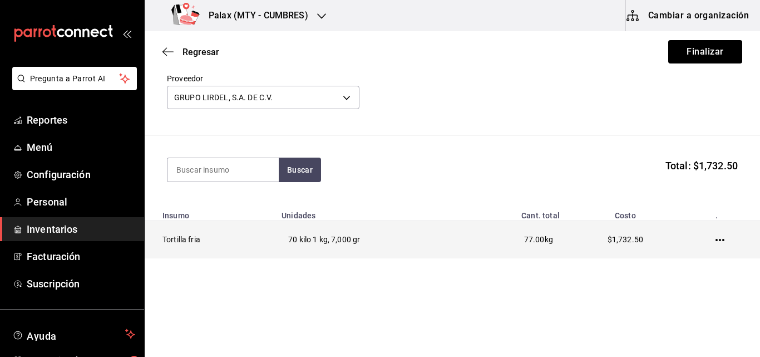
click at [716, 239] on icon "button" at bounding box center [720, 239] width 9 height 9
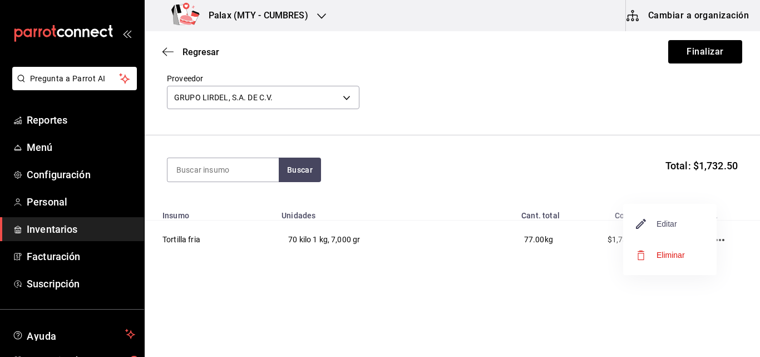
click at [661, 229] on span "Editar" at bounding box center [657, 223] width 41 height 13
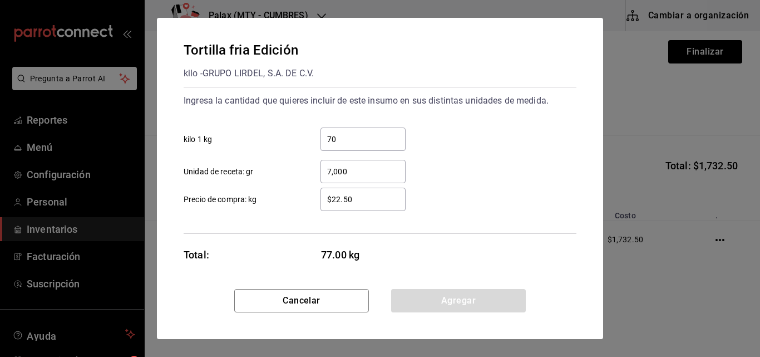
drag, startPoint x: 350, startPoint y: 135, endPoint x: 339, endPoint y: 140, distance: 12.2
click at [339, 140] on input "70" at bounding box center [362, 138] width 85 height 13
click at [352, 175] on input "7,000" at bounding box center [362, 171] width 85 height 13
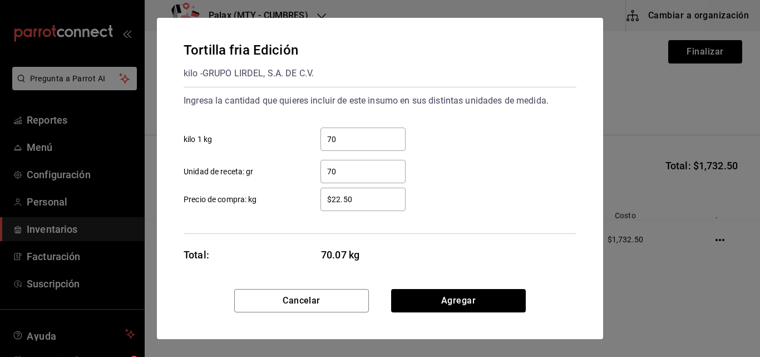
type input "7"
type input "1"
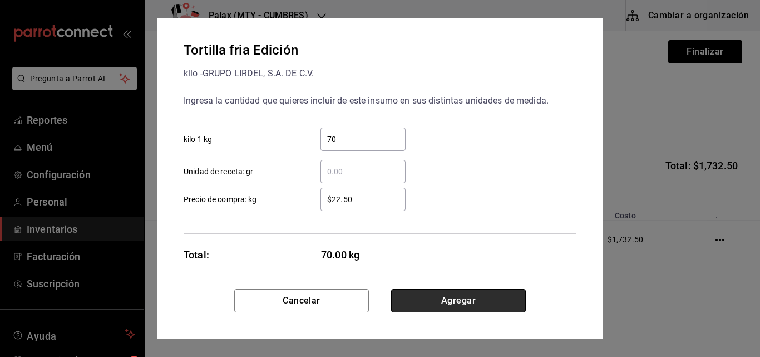
click at [432, 303] on button "Agregar" at bounding box center [458, 300] width 135 height 23
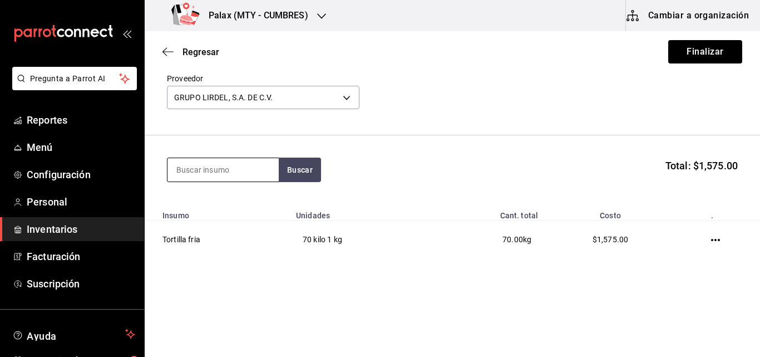
click at [254, 173] on input at bounding box center [222, 169] width 111 height 23
type input "tortilla para tostada"
click at [310, 170] on button "Buscar" at bounding box center [300, 169] width 42 height 24
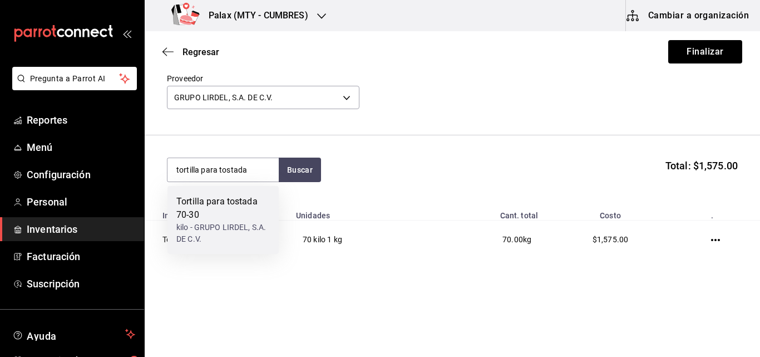
click at [221, 208] on div "Tortilla para tostada 70-30" at bounding box center [222, 208] width 93 height 27
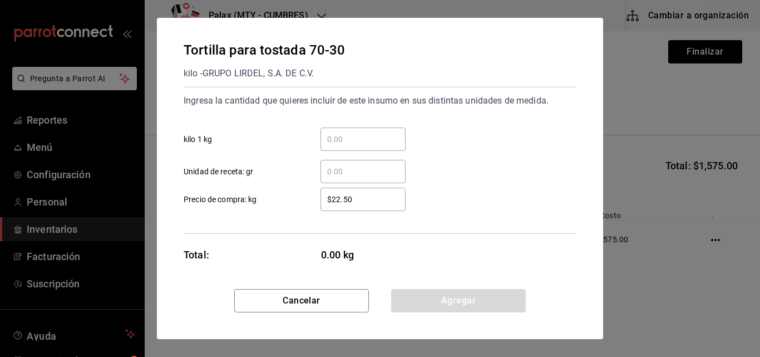
click at [349, 132] on input "​ kilo 1 kg" at bounding box center [362, 138] width 85 height 13
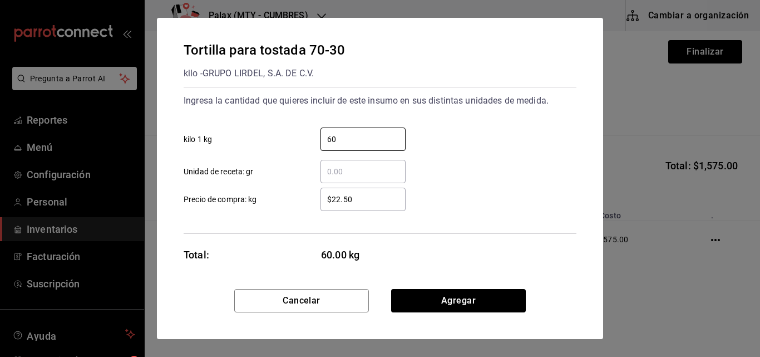
type input "60"
click at [461, 166] on div "​ Unidad de receta: gr" at bounding box center [376, 167] width 402 height 32
click at [337, 161] on div "​" at bounding box center [362, 171] width 85 height 23
click at [337, 165] on input "​ Unidad de receta: gr" at bounding box center [362, 171] width 85 height 13
click at [495, 128] on div "60 ​ kilo 1 kg" at bounding box center [376, 135] width 402 height 32
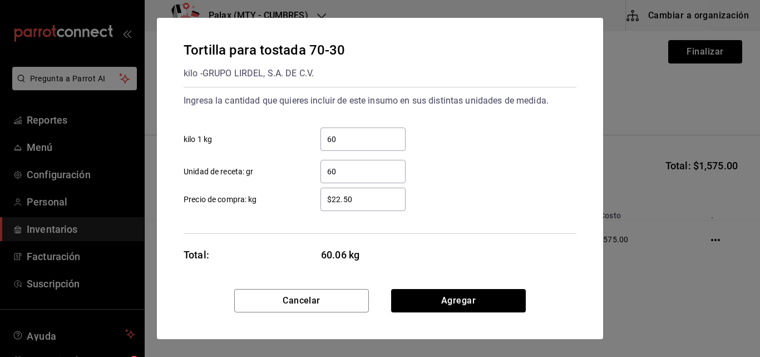
click at [356, 177] on input "60" at bounding box center [362, 171] width 85 height 13
type input "6"
drag, startPoint x: 457, startPoint y: 303, endPoint x: 362, endPoint y: 164, distance: 168.5
click at [362, 164] on div "​" at bounding box center [362, 171] width 85 height 23
click at [362, 165] on input "​ Unidad de receta: gr" at bounding box center [362, 171] width 85 height 13
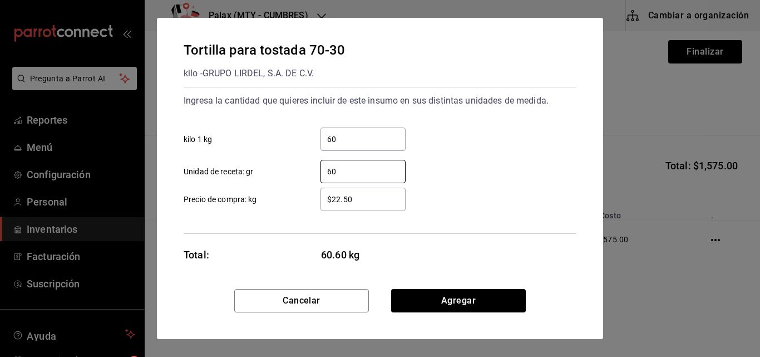
type input "6"
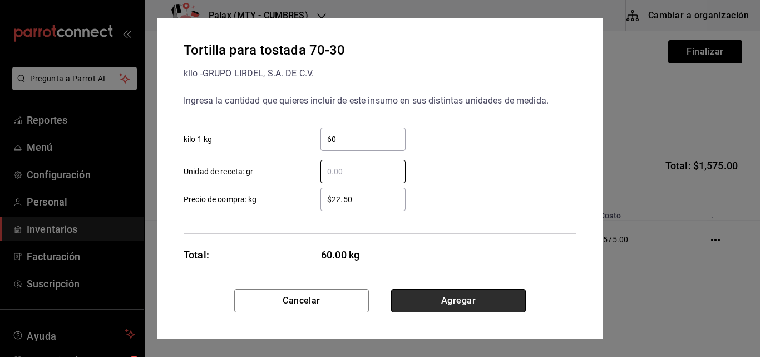
click at [465, 294] on button "Agregar" at bounding box center [458, 300] width 135 height 23
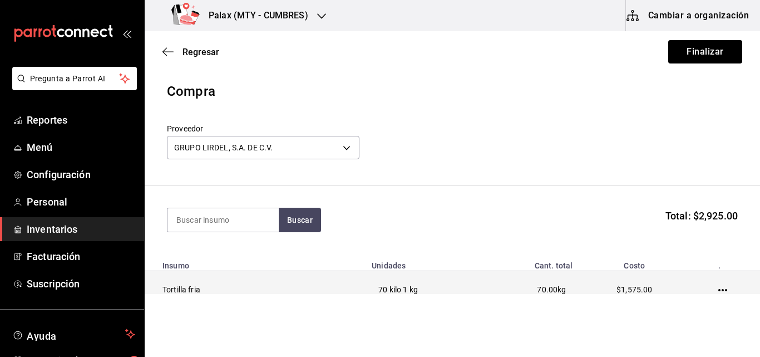
scroll to position [89, 0]
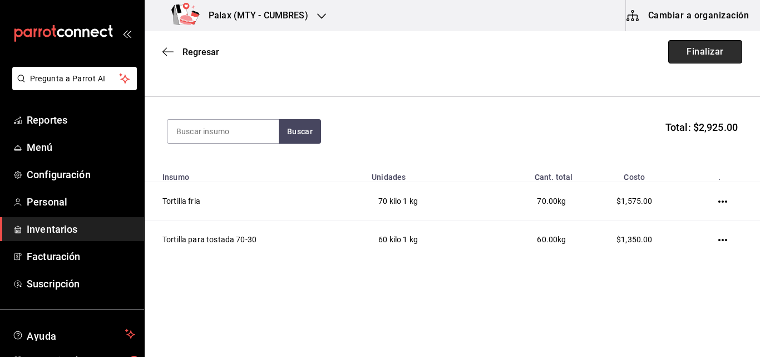
click at [679, 60] on button "Finalizar" at bounding box center [705, 51] width 74 height 23
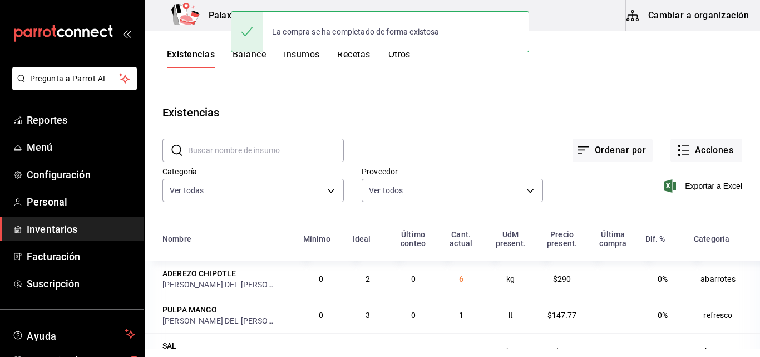
click at [213, 134] on div "​ ​" at bounding box center [244, 141] width 199 height 41
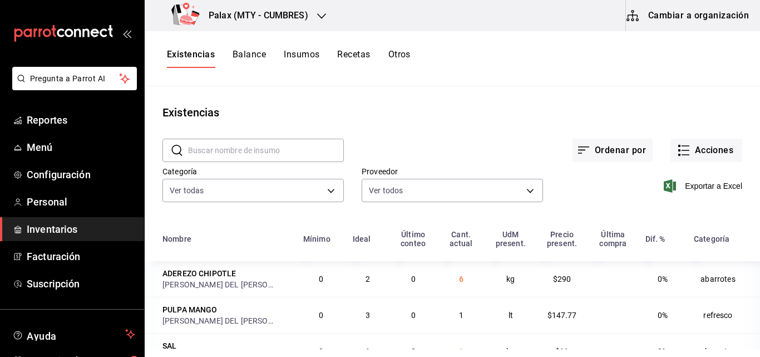
click at [261, 157] on input "text" at bounding box center [266, 150] width 156 height 22
click at [244, 152] on input "text" at bounding box center [266, 150] width 156 height 22
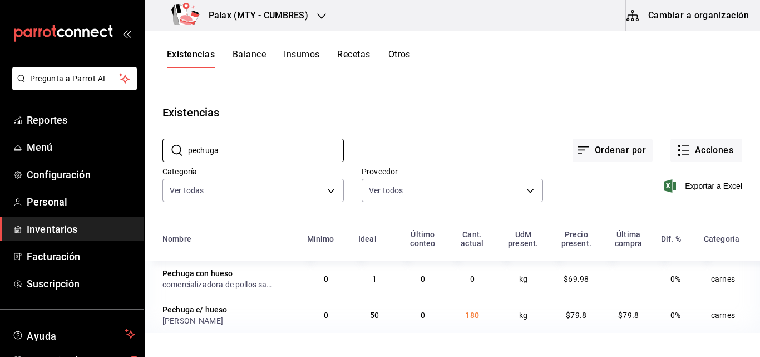
type input "pechuga"
click at [255, 150] on input "pechuga" at bounding box center [266, 150] width 156 height 22
drag, startPoint x: 678, startPoint y: 149, endPoint x: 722, endPoint y: 96, distance: 68.4
click at [723, 92] on main "Existencias ​ pechuga ​ Ordenar por Acciones Categoría Ver todas 1bd5924b-a116-…" at bounding box center [452, 217] width 615 height 263
click at [690, 150] on icon "button" at bounding box center [683, 150] width 13 height 13
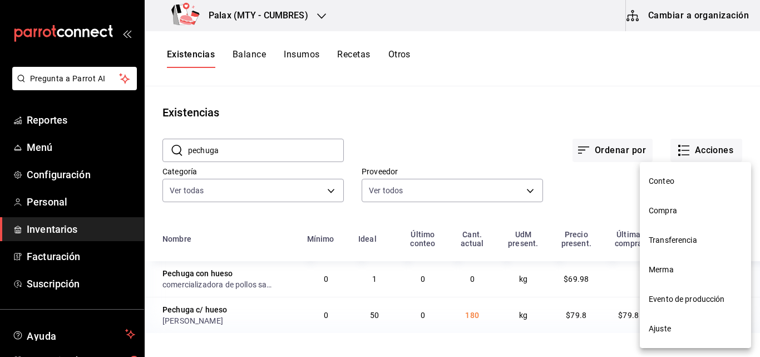
click at [686, 208] on span "Compra" at bounding box center [695, 211] width 93 height 12
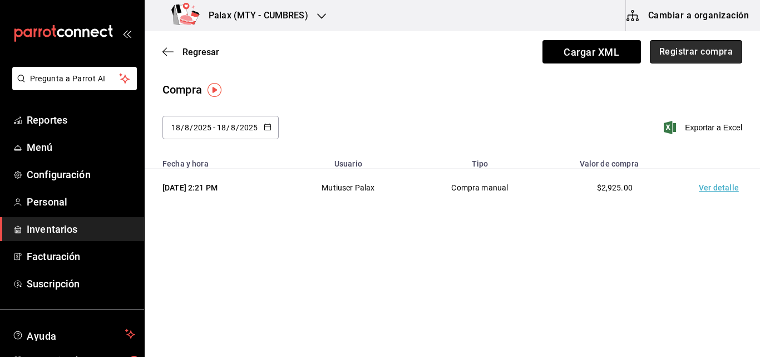
click at [678, 52] on button "Registrar compra" at bounding box center [696, 51] width 92 height 23
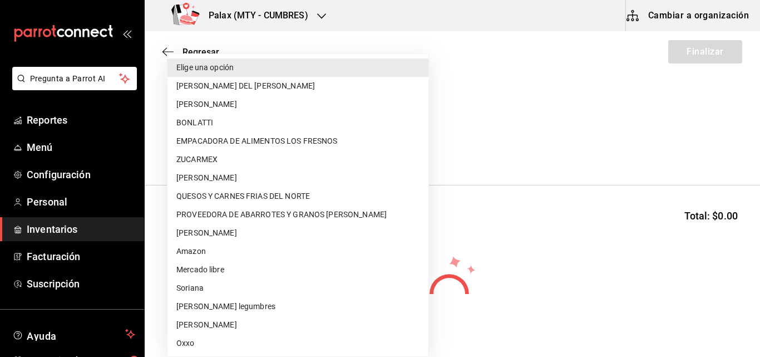
click at [227, 147] on body "Pregunta a Parrot AI Reportes Menú Configuración Personal Inventarios Facturaci…" at bounding box center [380, 147] width 760 height 294
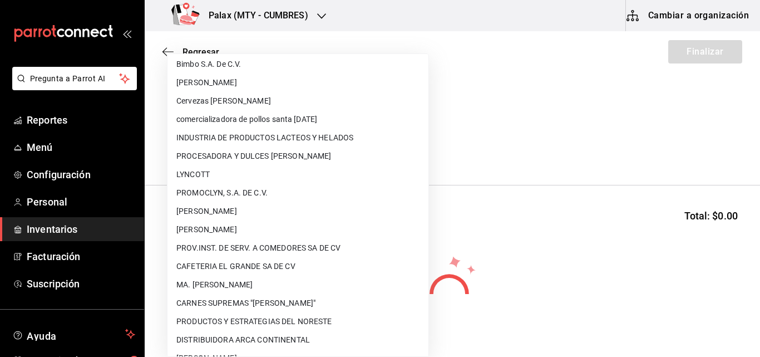
scroll to position [668, 0]
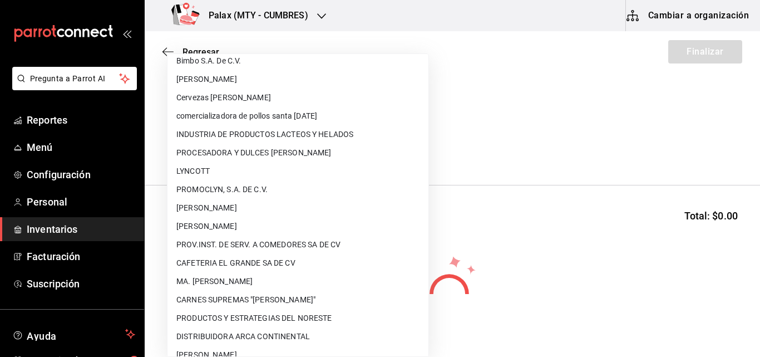
click at [244, 225] on li "[PERSON_NAME]" at bounding box center [297, 226] width 261 height 18
type input "c763ef67-2bdd-4a40-9a6a-7628ff7427ad"
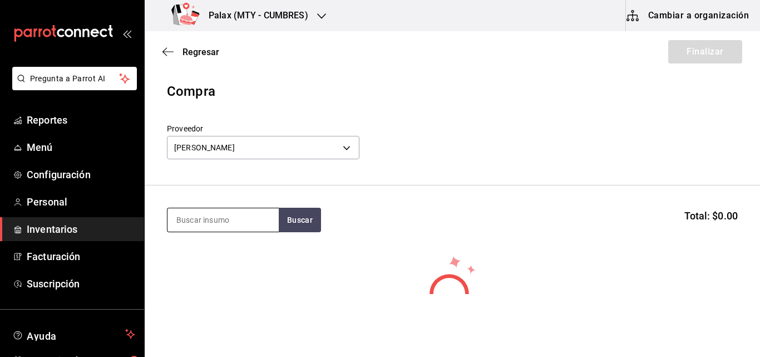
click at [239, 227] on input at bounding box center [222, 219] width 111 height 23
click at [309, 214] on button "Buscar" at bounding box center [300, 220] width 42 height 24
click at [305, 219] on button "Buscar" at bounding box center [300, 220] width 42 height 24
drag, startPoint x: 251, startPoint y: 221, endPoint x: 210, endPoint y: 226, distance: 42.0
click at [210, 226] on input "pechuga con hueso" at bounding box center [222, 219] width 111 height 23
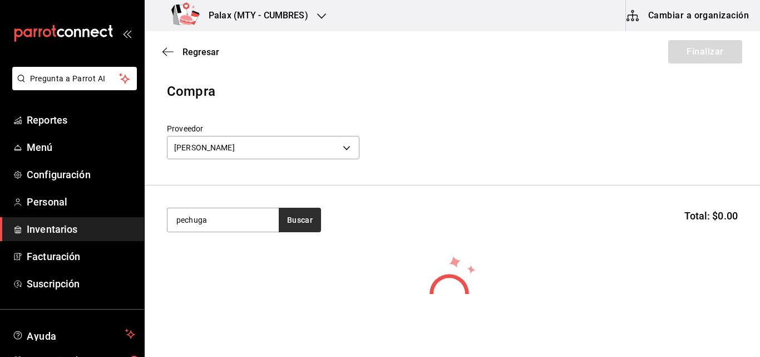
type input "pechuga"
click at [284, 209] on button "Buscar" at bounding box center [300, 220] width 42 height 24
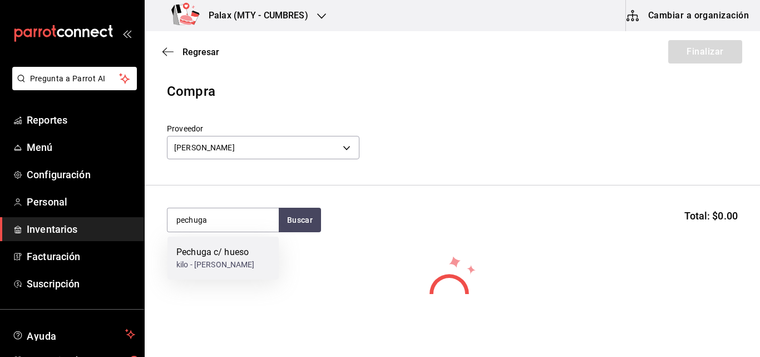
drag, startPoint x: 216, startPoint y: 274, endPoint x: 192, endPoint y: 260, distance: 28.0
click at [192, 260] on div "kilo - ALEJANDRO JAVIER SALAS VELAZCO" at bounding box center [215, 265] width 78 height 12
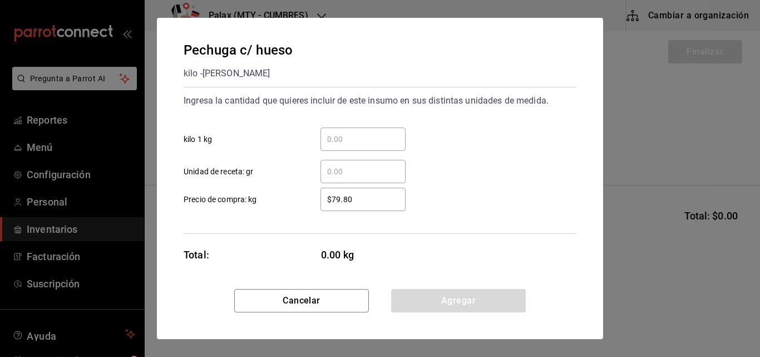
click at [341, 144] on input "​ kilo 1 kg" at bounding box center [362, 138] width 85 height 13
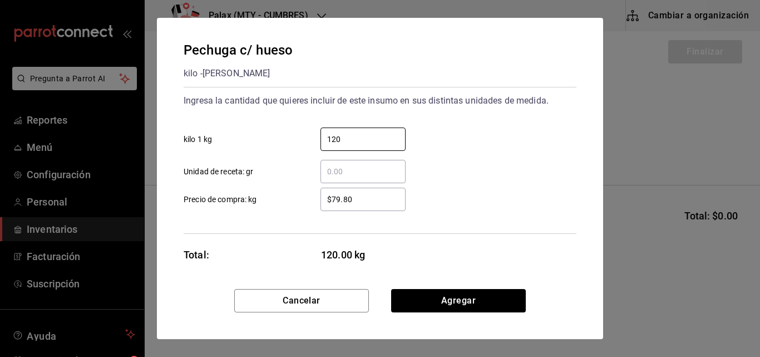
type input "120"
drag, startPoint x: 339, startPoint y: 177, endPoint x: 329, endPoint y: 171, distance: 11.0
click at [329, 171] on input "​ Unidad de receta: gr" at bounding box center [362, 171] width 85 height 13
type input "1"
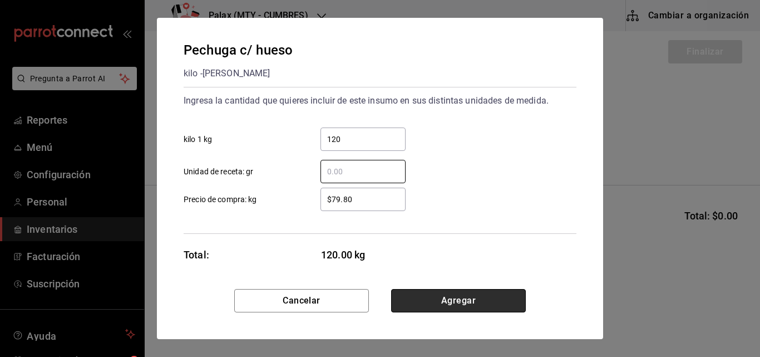
click at [466, 301] on button "Agregar" at bounding box center [458, 300] width 135 height 23
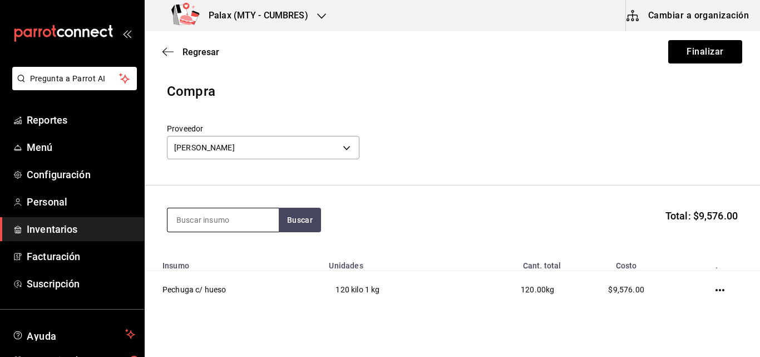
click at [213, 219] on input at bounding box center [222, 219] width 111 height 23
click at [298, 229] on button "Buscar" at bounding box center [300, 220] width 42 height 24
click at [298, 214] on button "Buscar" at bounding box center [300, 220] width 42 height 24
click at [242, 217] on input "pechuga" at bounding box center [222, 219] width 111 height 23
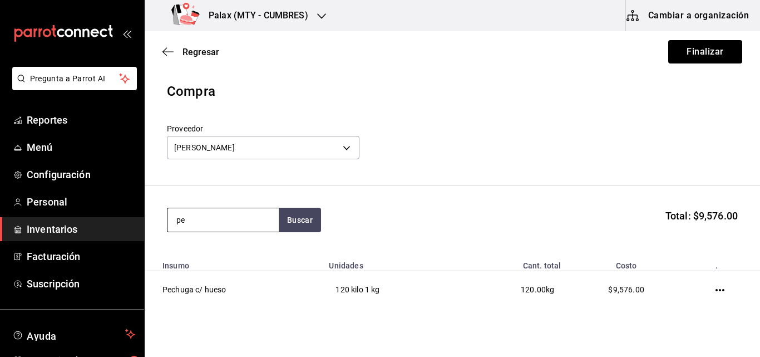
type input "p"
type input "Pechuga"
click at [297, 219] on button "Buscar" at bounding box center [300, 220] width 42 height 24
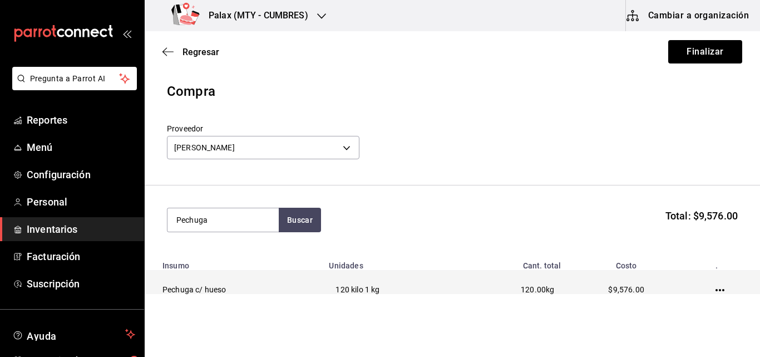
click at [716, 290] on icon "button" at bounding box center [720, 289] width 9 height 9
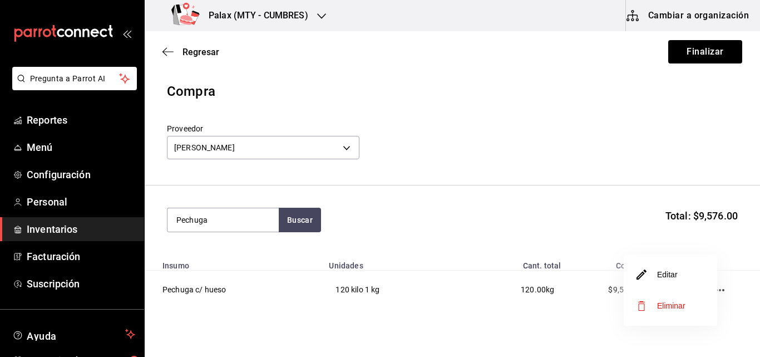
click at [681, 279] on li "Editar" at bounding box center [670, 274] width 93 height 31
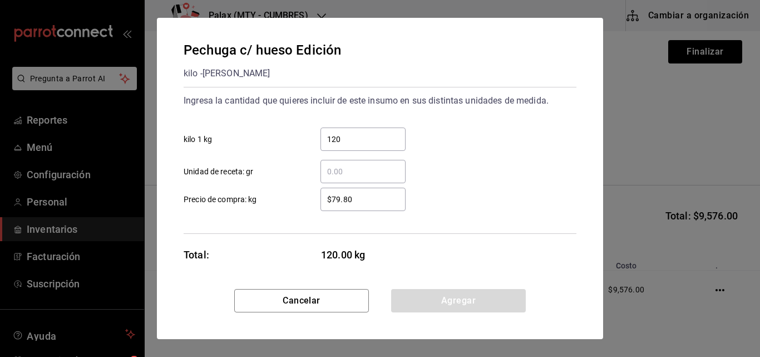
scroll to position [1, 0]
click at [349, 142] on input "120" at bounding box center [362, 138] width 85 height 13
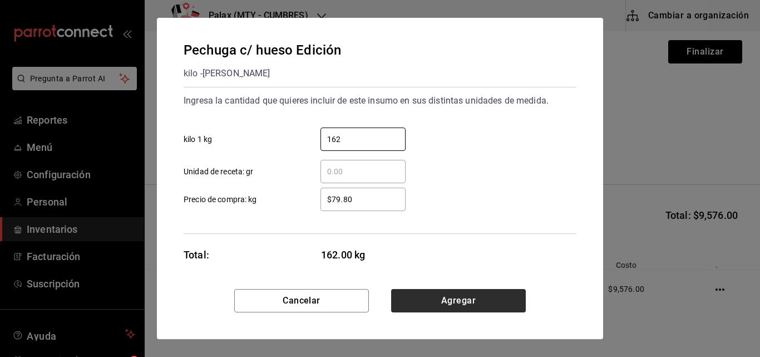
type input "162"
click at [470, 297] on button "Agregar" at bounding box center [458, 300] width 135 height 23
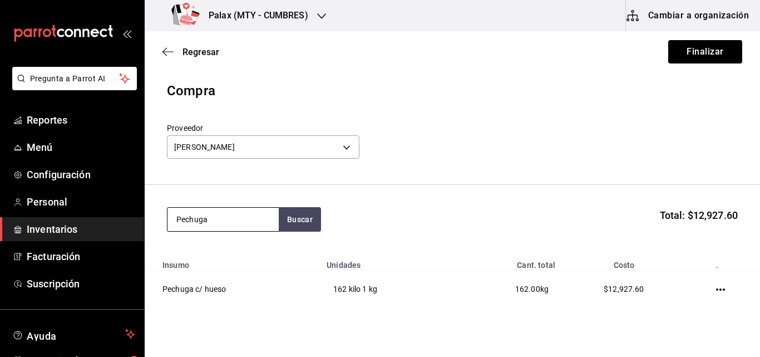
click at [225, 222] on input "Pechuga" at bounding box center [222, 219] width 111 height 23
type input "P"
type input "papa"
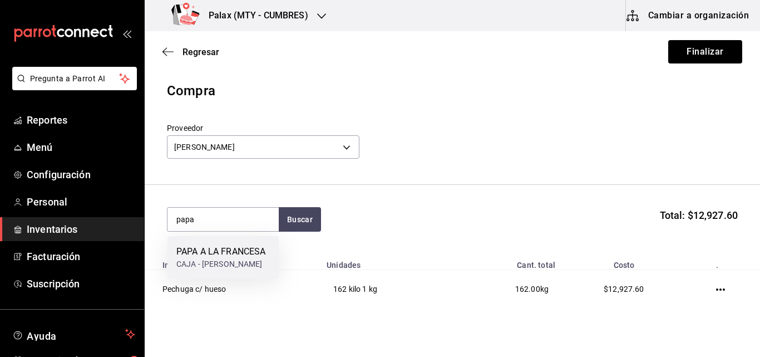
click at [219, 251] on div "PAPA A LA FRANCESA" at bounding box center [220, 251] width 89 height 13
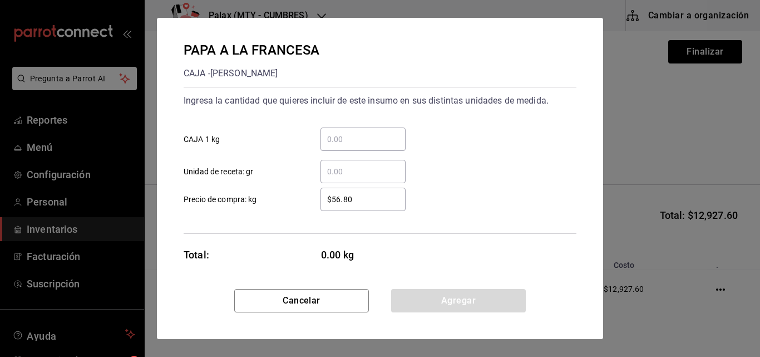
click at [360, 134] on input "​ CAJA 1 kg" at bounding box center [362, 138] width 85 height 13
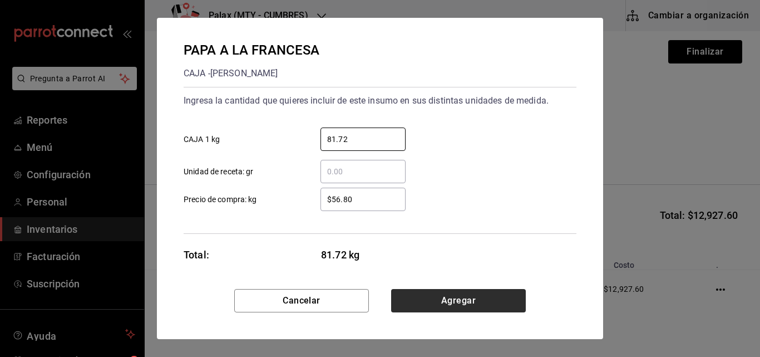
type input "81.72"
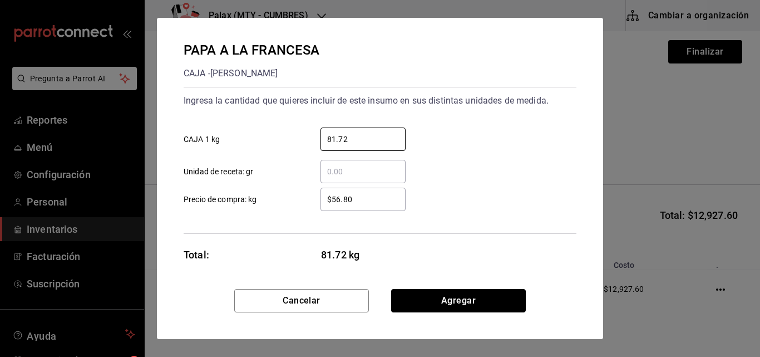
click at [469, 303] on button "Agregar" at bounding box center [458, 300] width 135 height 23
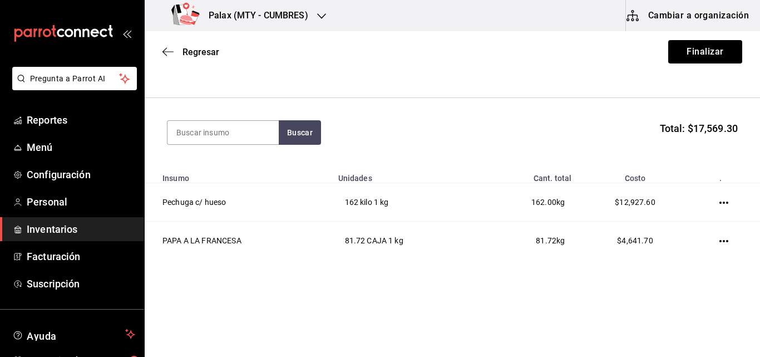
scroll to position [89, 0]
type input "camaron pa"
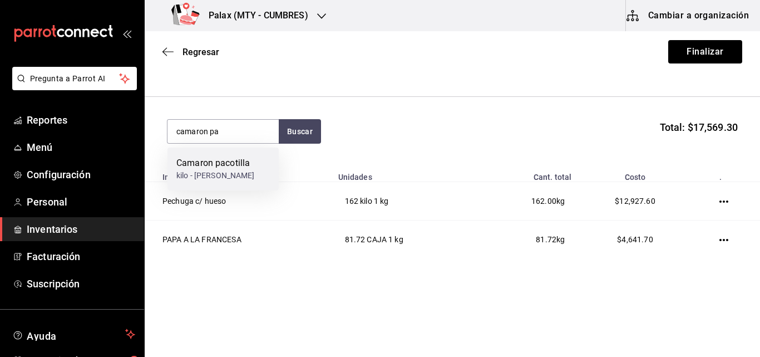
click at [190, 181] on div "kilo - ALEJANDRO JAVIER SALAS VELAZCO" at bounding box center [215, 176] width 78 height 12
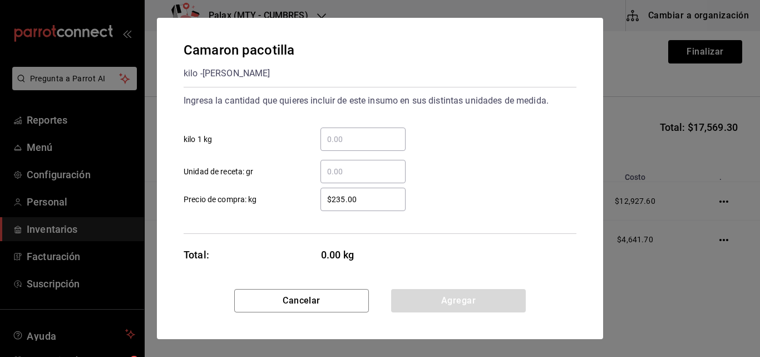
click at [349, 145] on input "​ kilo 1 kg" at bounding box center [362, 138] width 85 height 13
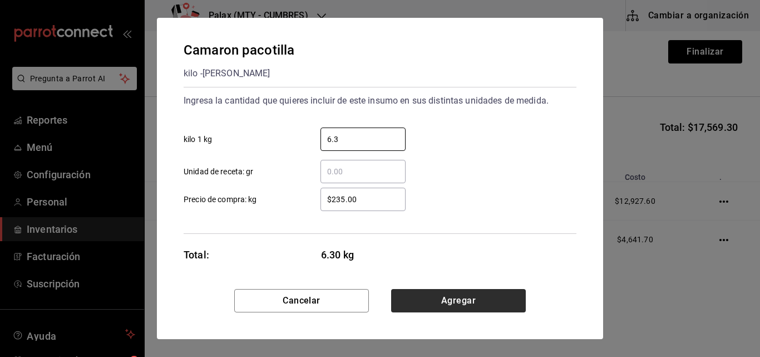
type input "6.3"
click at [466, 293] on button "Agregar" at bounding box center [458, 300] width 135 height 23
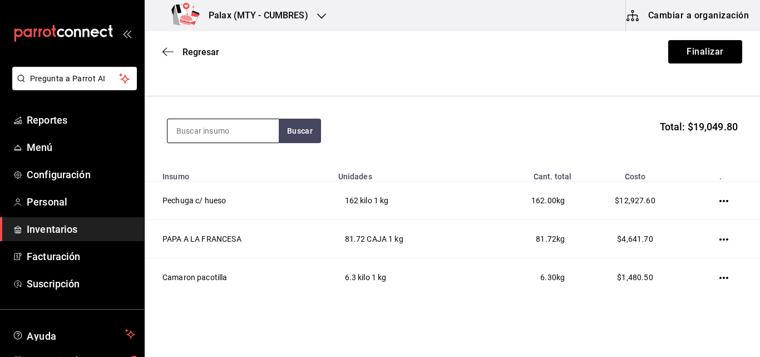
click at [241, 130] on input at bounding box center [222, 130] width 111 height 23
type input "filete"
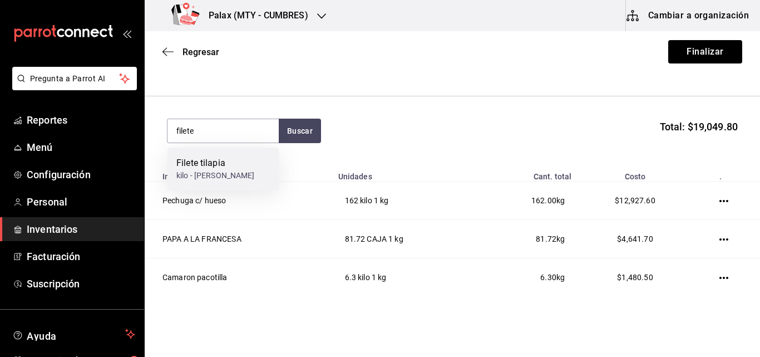
drag, startPoint x: 219, startPoint y: 180, endPoint x: 183, endPoint y: 161, distance: 40.1
click at [183, 161] on div "Filete tilapia" at bounding box center [215, 162] width 78 height 13
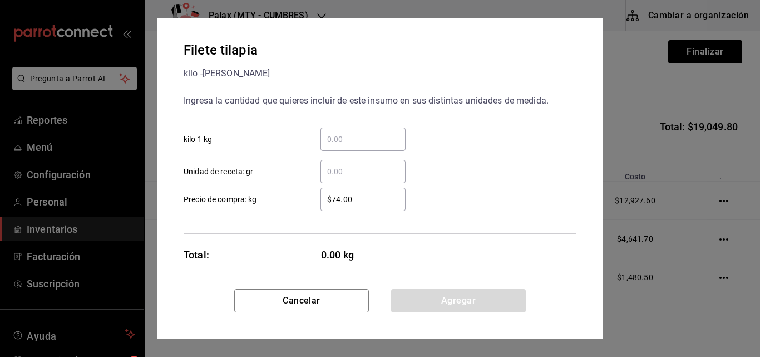
click at [348, 138] on input "​ kilo 1 kg" at bounding box center [362, 138] width 85 height 13
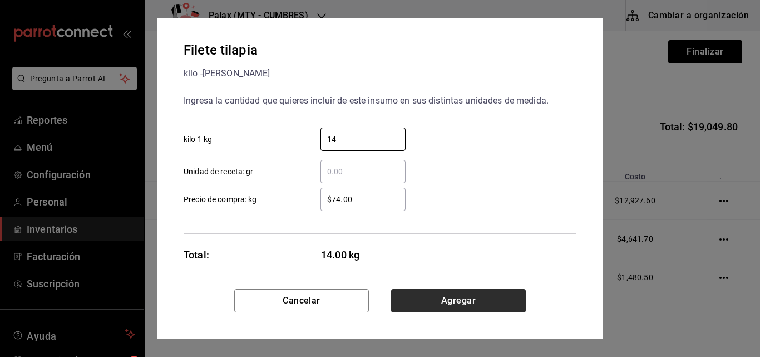
type input "14"
click at [463, 294] on button "Agregar" at bounding box center [458, 300] width 135 height 23
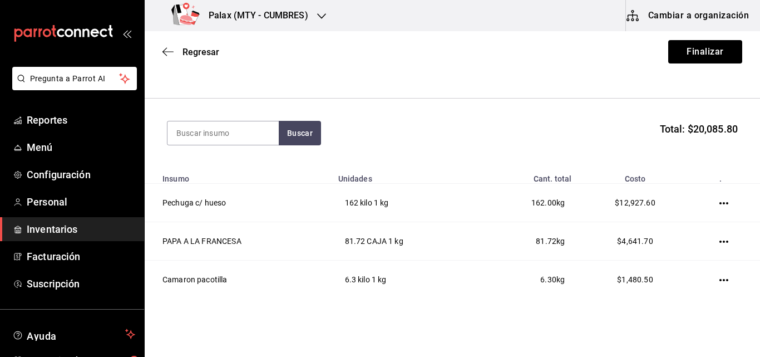
scroll to position [55, 0]
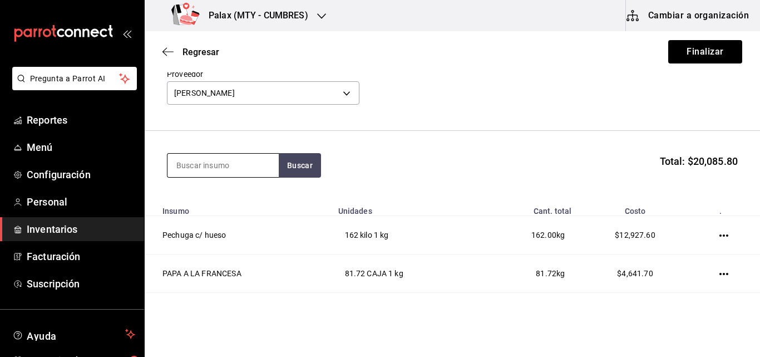
click at [192, 167] on input at bounding box center [222, 165] width 111 height 23
type input "pierna y muslo"
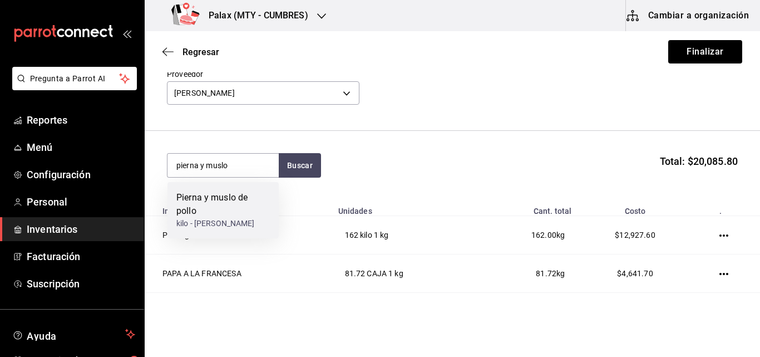
click at [189, 226] on div "kilo - ALEJANDRO JAVIER SALAS VELAZCO" at bounding box center [222, 224] width 93 height 12
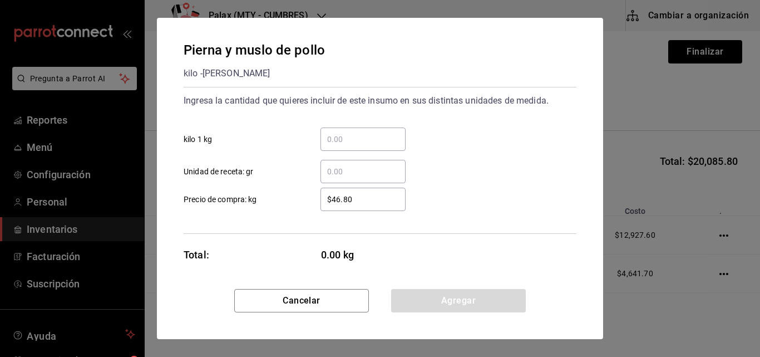
click at [337, 135] on input "​ kilo 1 kg" at bounding box center [362, 138] width 85 height 13
click at [338, 132] on div "​" at bounding box center [362, 138] width 85 height 23
click at [338, 132] on input "​ kilo 1 kg" at bounding box center [362, 138] width 85 height 13
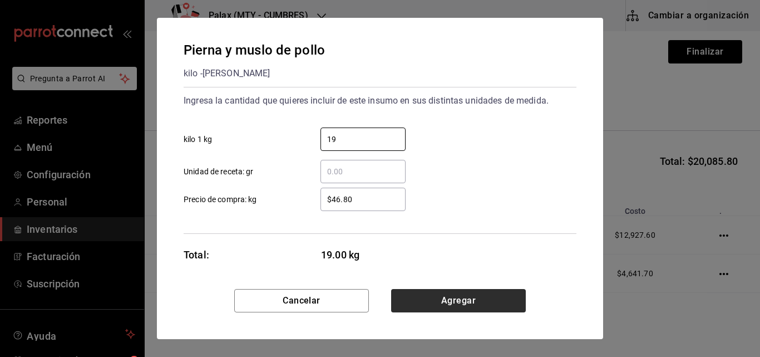
type input "19"
drag, startPoint x: 460, startPoint y: 296, endPoint x: 435, endPoint y: 302, distance: 26.2
click at [435, 302] on button "Agregar" at bounding box center [458, 300] width 135 height 23
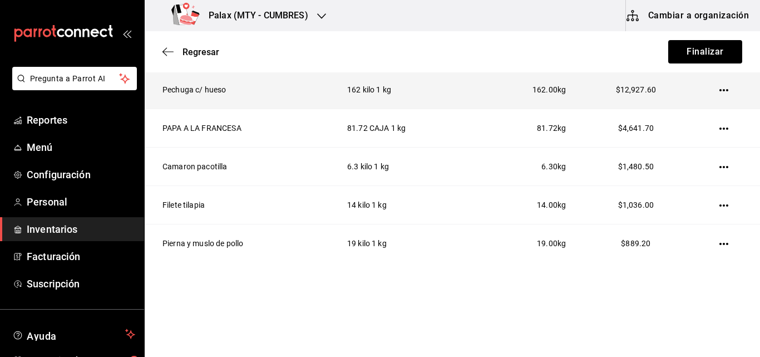
scroll to position [204, 0]
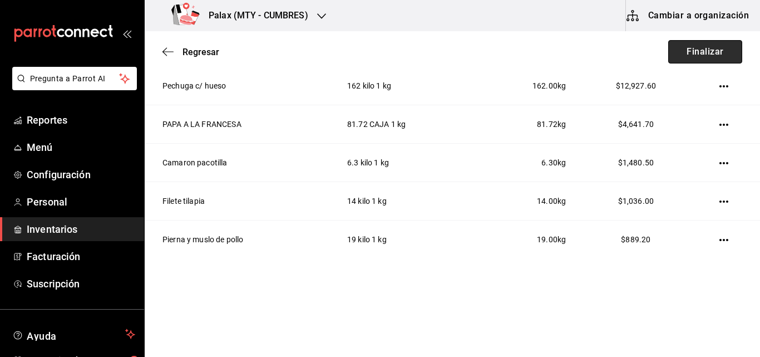
click at [701, 52] on button "Finalizar" at bounding box center [705, 51] width 74 height 23
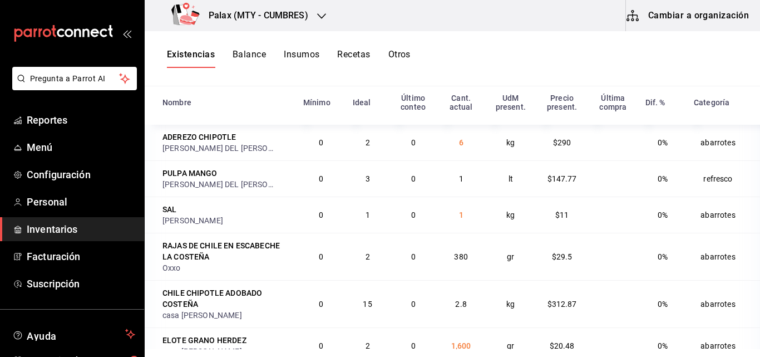
click at [184, 62] on button "Existencias" at bounding box center [191, 58] width 48 height 19
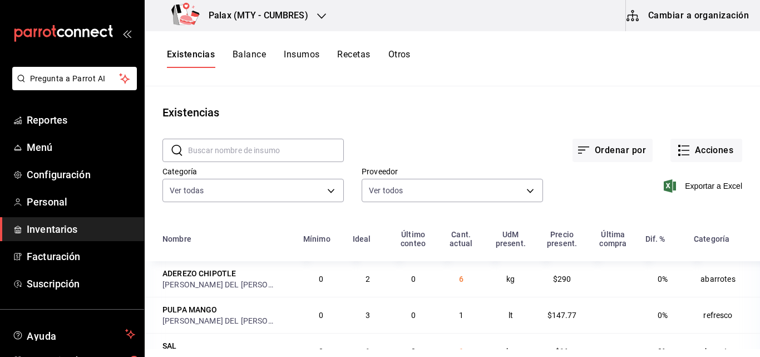
drag, startPoint x: 756, startPoint y: 223, endPoint x: 494, endPoint y: 126, distance: 279.4
click at [494, 126] on div "​ ​ Ordenar por Acciones Categoría Ver todas 1bd5924b-a116-43cc-a1f3-b2230b5d89…" at bounding box center [452, 303] width 615 height 364
click at [679, 151] on icon "button" at bounding box center [683, 150] width 13 height 13
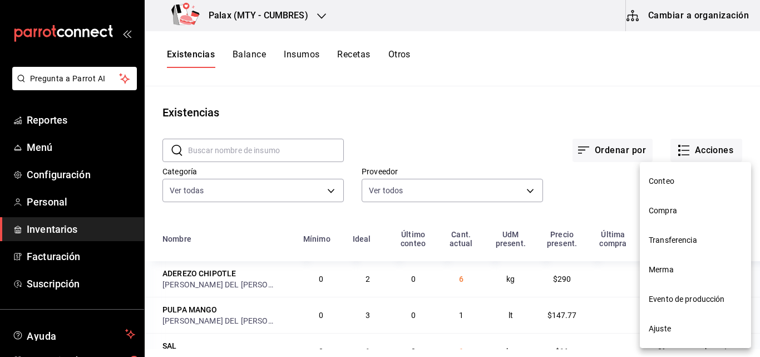
click at [661, 209] on span "Compra" at bounding box center [695, 211] width 93 height 12
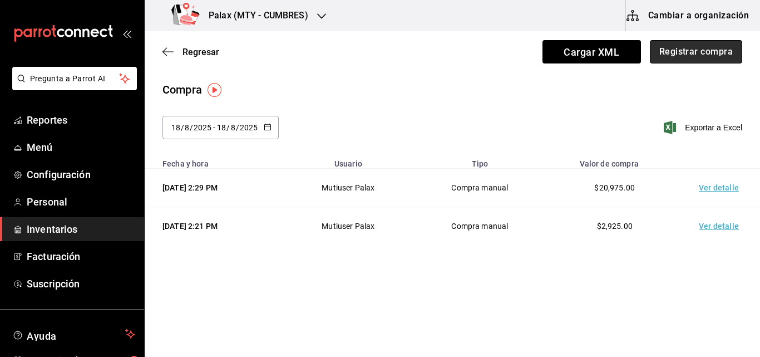
click at [680, 49] on button "Registrar compra" at bounding box center [696, 51] width 92 height 23
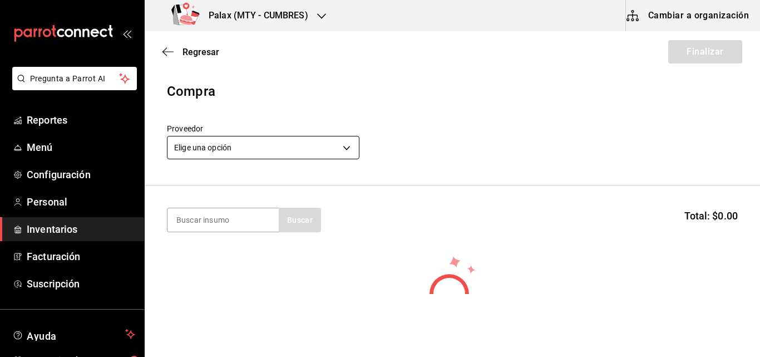
click at [325, 136] on body "Pregunta a Parrot AI Reportes Menú Configuración Personal Inventarios Facturaci…" at bounding box center [380, 147] width 760 height 294
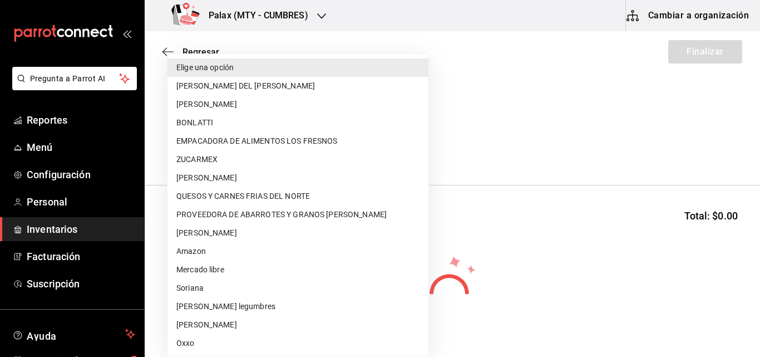
click at [455, 121] on div at bounding box center [380, 178] width 760 height 357
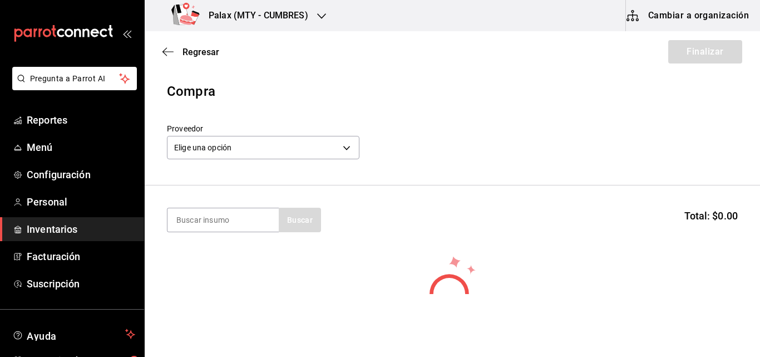
click at [162, 52] on div "Regresar Finalizar" at bounding box center [452, 51] width 615 height 41
click at [168, 49] on icon "button" at bounding box center [167, 52] width 11 height 10
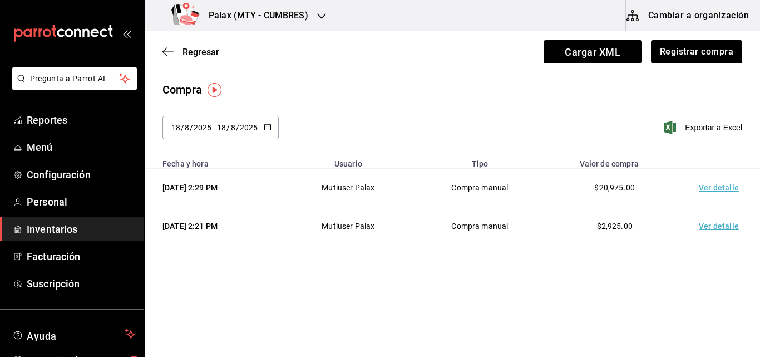
click at [729, 190] on td "Ver detalle" at bounding box center [721, 188] width 78 height 38
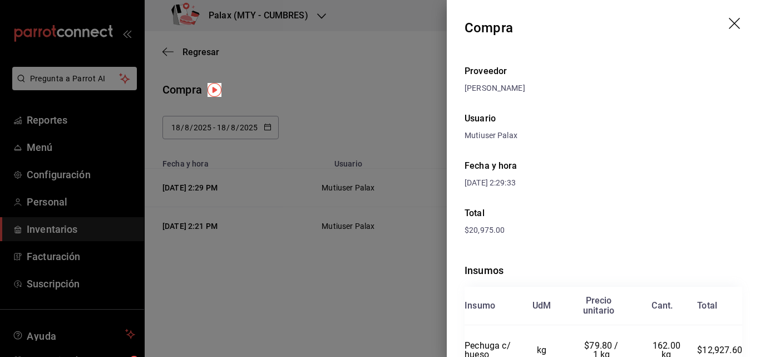
click at [729, 27] on icon "drag" at bounding box center [734, 23] width 11 height 11
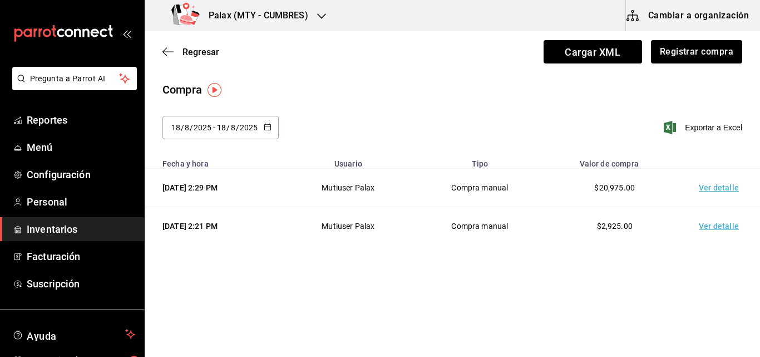
click at [200, 193] on div "[DATE] 2:29 PM" at bounding box center [216, 187] width 108 height 11
click at [203, 186] on div "[DATE] 2:29 PM" at bounding box center [216, 187] width 108 height 11
drag, startPoint x: 203, startPoint y: 186, endPoint x: 181, endPoint y: 189, distance: 22.0
click at [181, 189] on div "[DATE] 2:29 PM" at bounding box center [216, 187] width 108 height 11
click at [473, 189] on td "Compra manual" at bounding box center [479, 188] width 135 height 38
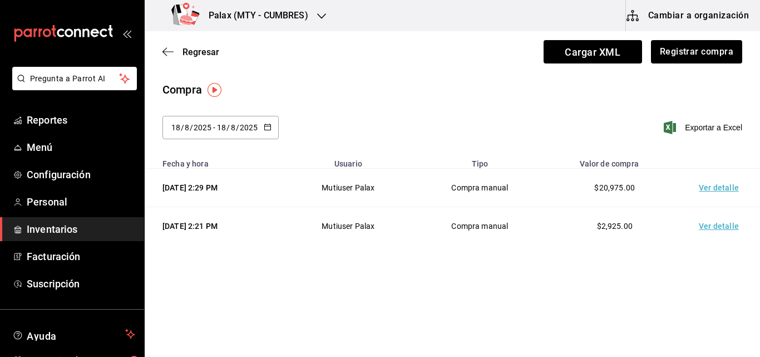
click at [191, 184] on div "[DATE] 2:29 PM" at bounding box center [216, 187] width 108 height 11
click at [265, 128] on icon "button" at bounding box center [268, 127] width 8 height 8
click at [387, 103] on div "Compra 2025-08-18 18 / 8 / 2025 - 2025-08-18 18 / 8 / 2025 agosto de 2025 lun m…" at bounding box center [452, 116] width 615 height 71
click at [715, 188] on td "Ver detalle" at bounding box center [721, 188] width 78 height 38
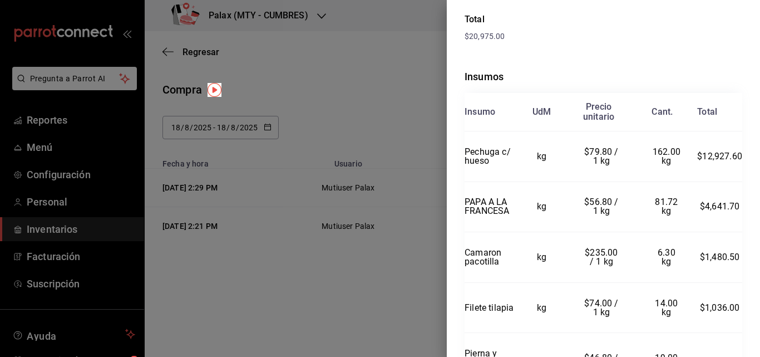
scroll to position [46, 0]
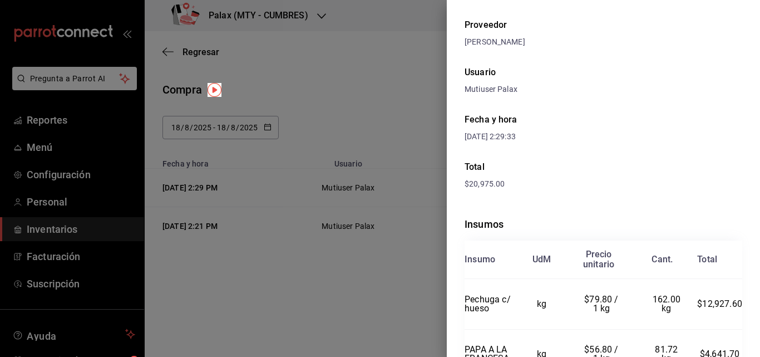
click at [472, 141] on div "18/08/2025 2:29:33" at bounding box center [534, 137] width 139 height 12
click at [369, 98] on div at bounding box center [380, 178] width 760 height 357
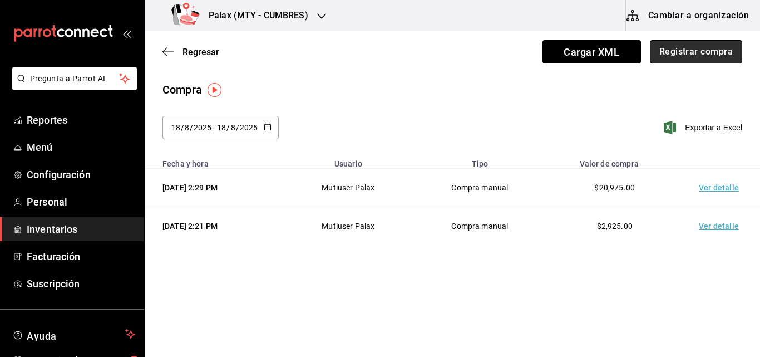
click at [699, 58] on button "Registrar compra" at bounding box center [696, 51] width 92 height 23
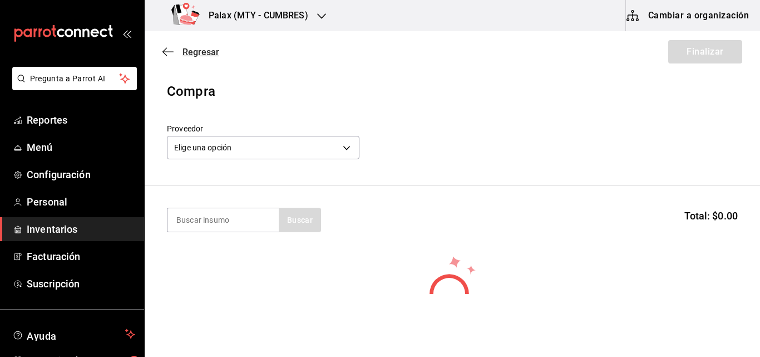
click at [166, 51] on icon "button" at bounding box center [167, 52] width 11 height 10
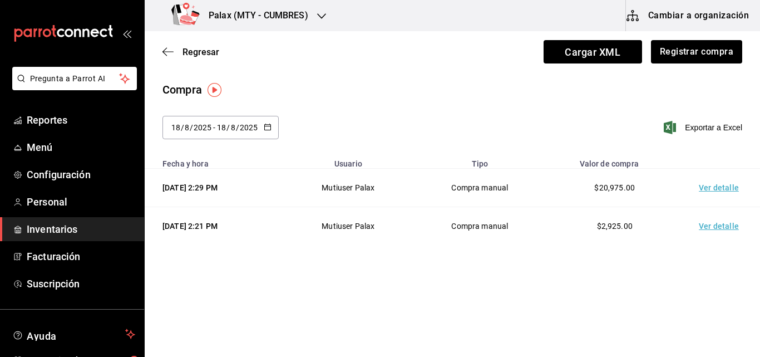
click at [269, 126] on \(Stroke\) "button" at bounding box center [267, 126] width 6 height 1
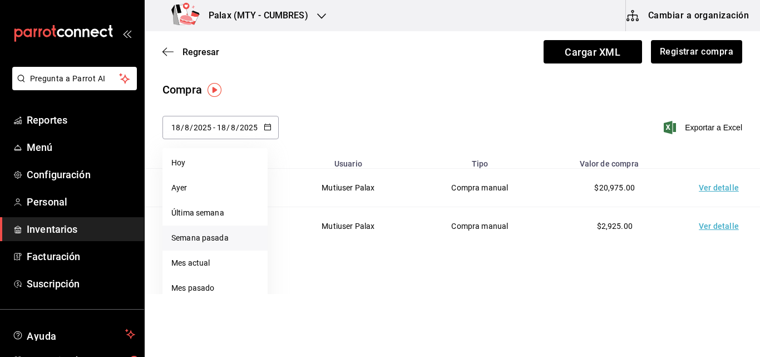
drag, startPoint x: 201, startPoint y: 265, endPoint x: 189, endPoint y: 248, distance: 21.2
click at [189, 248] on li "Semana pasada" at bounding box center [214, 237] width 105 height 25
type input "2025-08-10"
type input "10"
type input "2025-08-16"
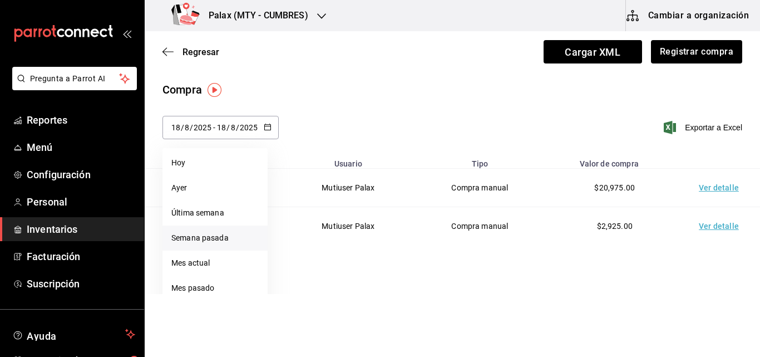
type input "16"
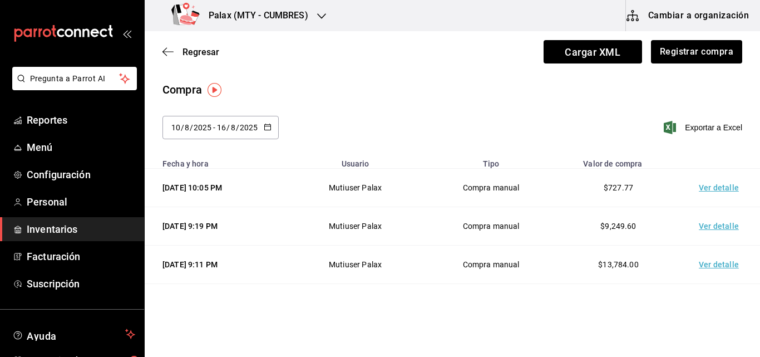
click at [228, 127] on span "/" at bounding box center [227, 127] width 3 height 9
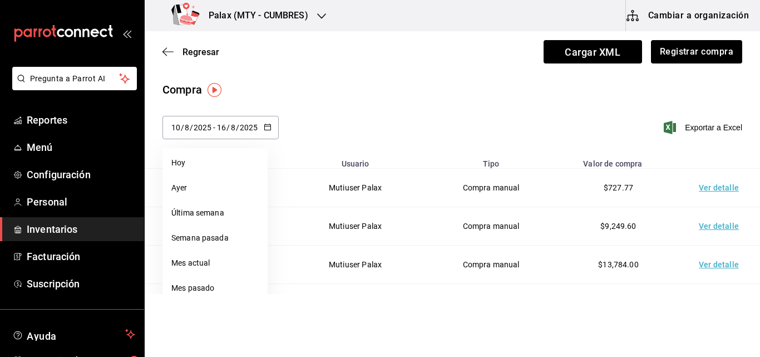
click at [272, 126] on div "2025-08-10 10 / 8 / 2025 - 2025-08-16 16 / 8 / 2025" at bounding box center [220, 127] width 116 height 23
click at [191, 262] on li "Mes actual" at bounding box center [214, 262] width 105 height 25
type input "2025-08-01"
type input "1"
type input "[DATE]"
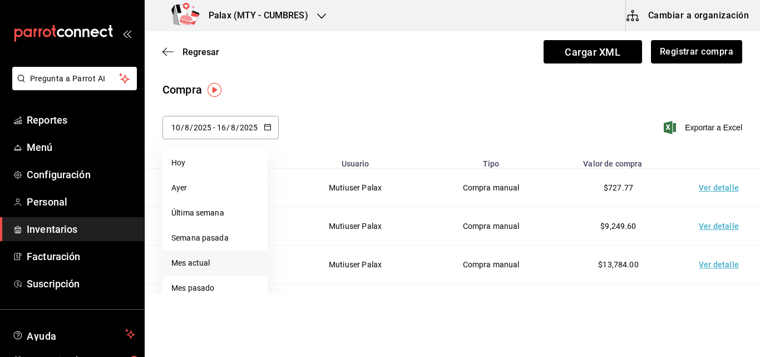
type input "18"
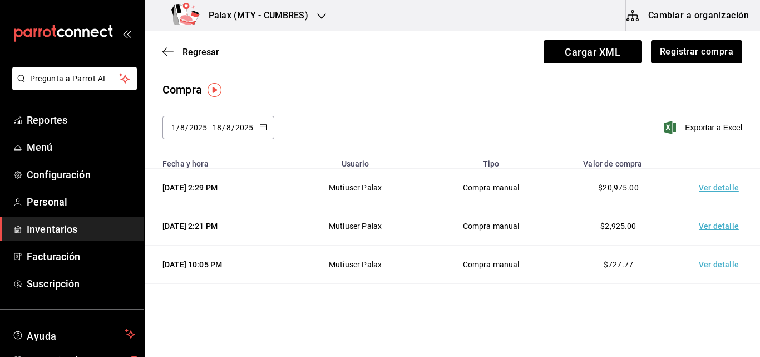
click at [172, 124] on input "1" at bounding box center [174, 127] width 6 height 9
drag, startPoint x: 458, startPoint y: 122, endPoint x: 411, endPoint y: 85, distance: 60.2
click at [411, 85] on div "Compra" at bounding box center [452, 89] width 580 height 17
click at [688, 54] on button "Registrar compra" at bounding box center [696, 51] width 92 height 23
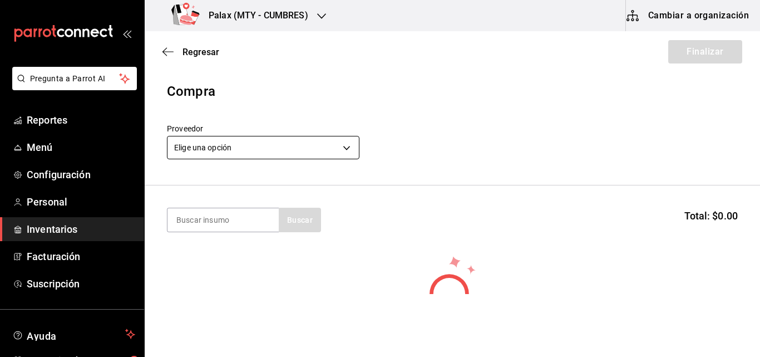
click at [231, 144] on body "Pregunta a Parrot AI Reportes Menú Configuración Personal Inventarios Facturaci…" at bounding box center [380, 147] width 760 height 294
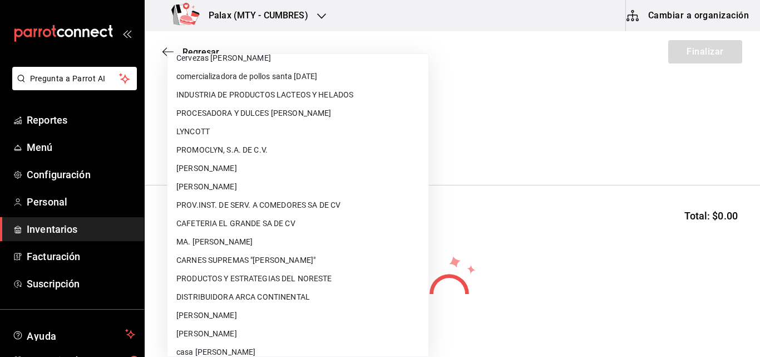
scroll to position [723, 0]
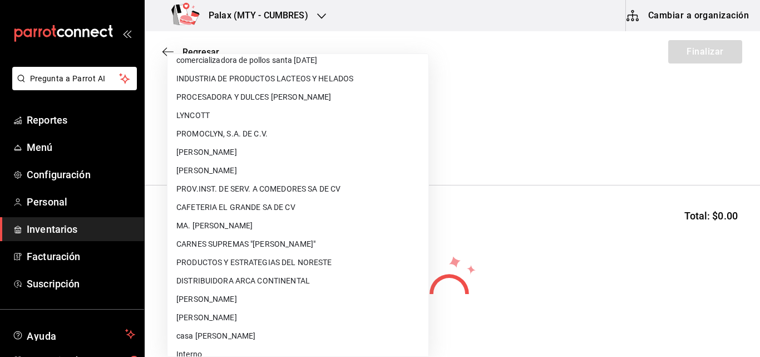
click at [210, 241] on li "CARNES SUPREMAS "[PERSON_NAME]"" at bounding box center [297, 244] width 261 height 18
type input "2a02d51b-0c0b-41a0-a4d2-577a85f15547"
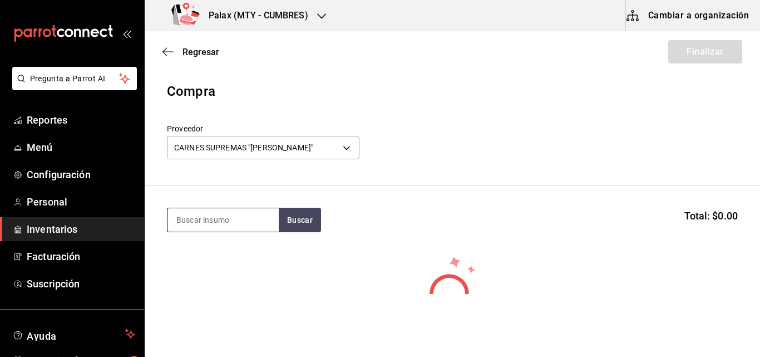
click at [232, 226] on input at bounding box center [222, 219] width 111 height 23
type input "MENUDO"
click at [309, 219] on button "Buscar" at bounding box center [300, 220] width 42 height 24
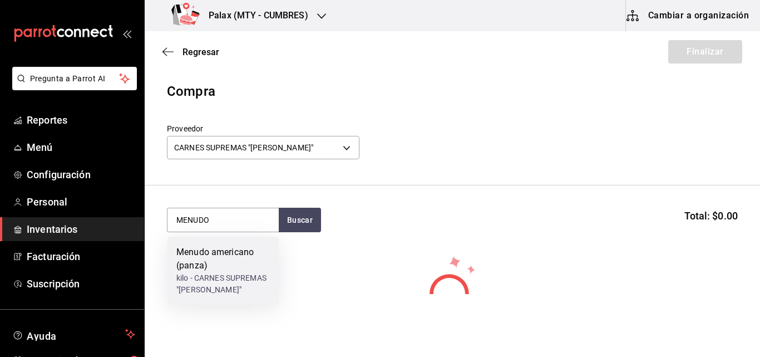
click at [236, 257] on div "Menudo americano (panza)" at bounding box center [222, 258] width 93 height 27
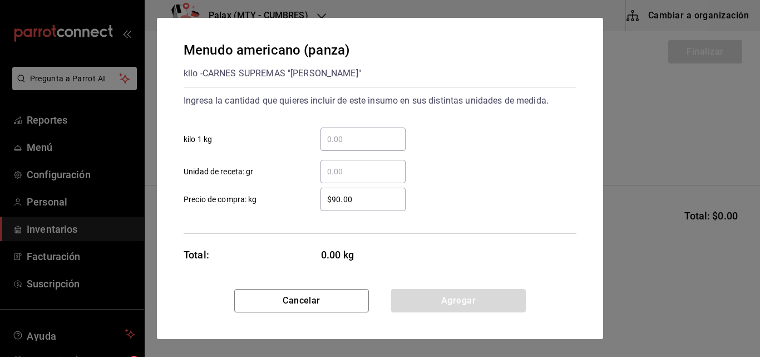
click at [336, 136] on input "​ kilo 1 kg" at bounding box center [362, 138] width 85 height 13
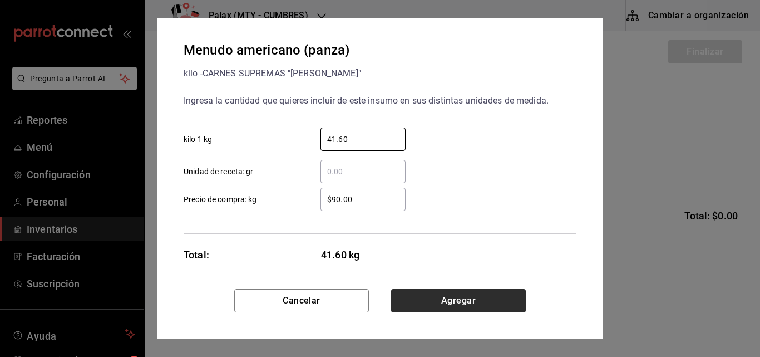
type input "41.60"
click at [465, 298] on button "Agregar" at bounding box center [458, 300] width 135 height 23
click at [465, 294] on html "Pregunta a Parrot AI Reportes Menú Configuración Personal Inventarios Facturaci…" at bounding box center [380, 147] width 760 height 294
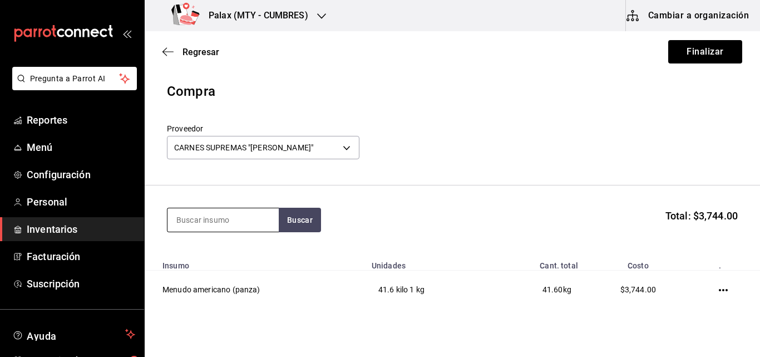
click at [214, 220] on input at bounding box center [222, 219] width 111 height 23
type input "ARRACHERA"
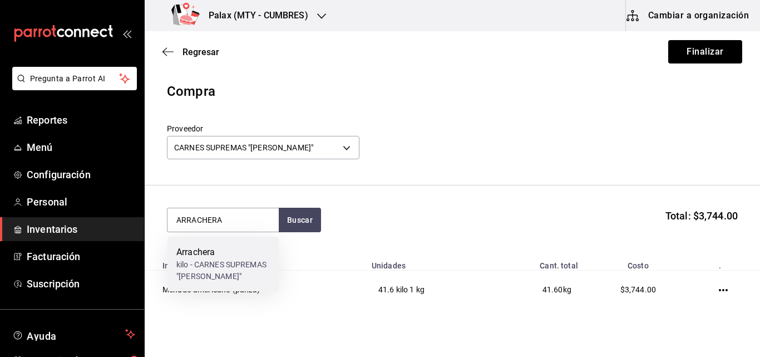
click at [246, 273] on div "kilo - CARNES SUPREMAS "HERRERA"" at bounding box center [222, 270] width 93 height 23
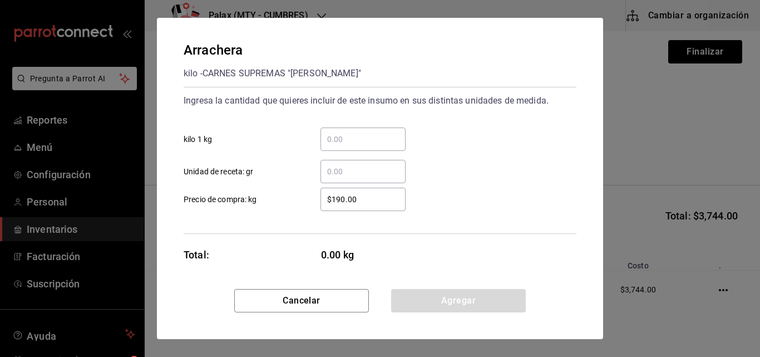
drag, startPoint x: 368, startPoint y: 142, endPoint x: 337, endPoint y: 140, distance: 30.7
click at [331, 146] on div "​" at bounding box center [362, 138] width 85 height 23
click at [331, 146] on input "​ kilo 1 kg" at bounding box center [362, 138] width 85 height 13
click at [337, 140] on input "​ kilo 1 kg" at bounding box center [362, 138] width 85 height 13
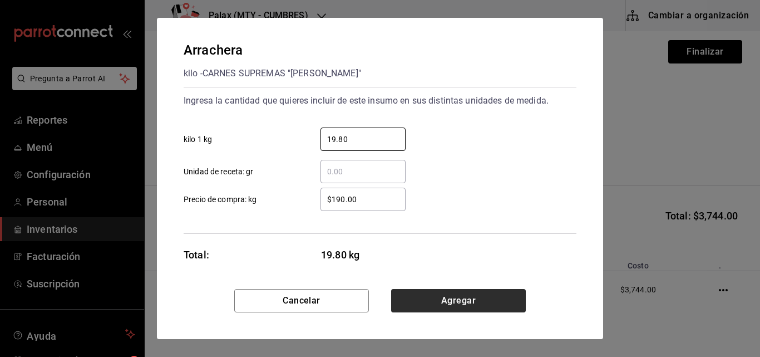
type input "19.80"
click at [455, 300] on button "Agregar" at bounding box center [458, 300] width 135 height 23
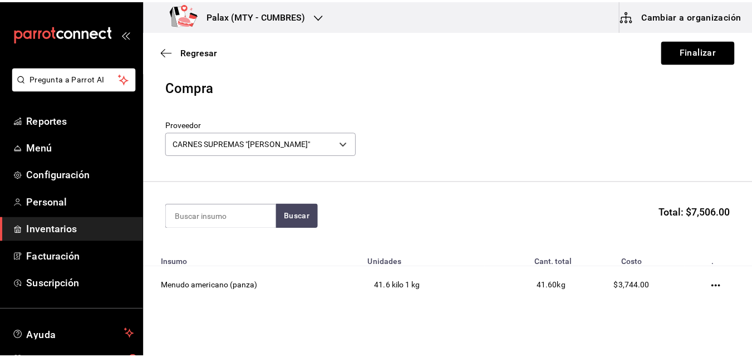
scroll to position [0, 0]
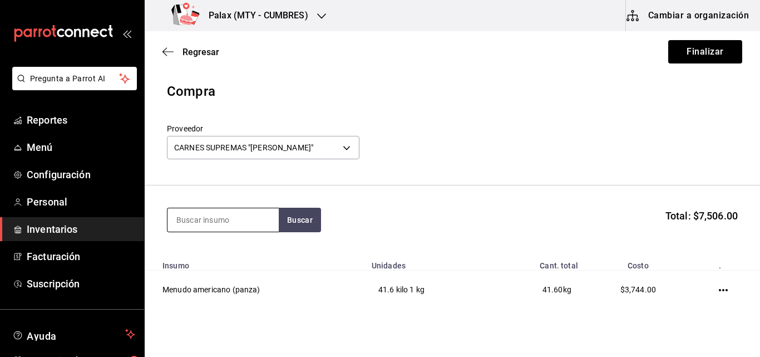
drag, startPoint x: 220, startPoint y: 228, endPoint x: 185, endPoint y: 218, distance: 36.5
click at [185, 218] on input at bounding box center [222, 219] width 111 height 23
type input "HIGADO"
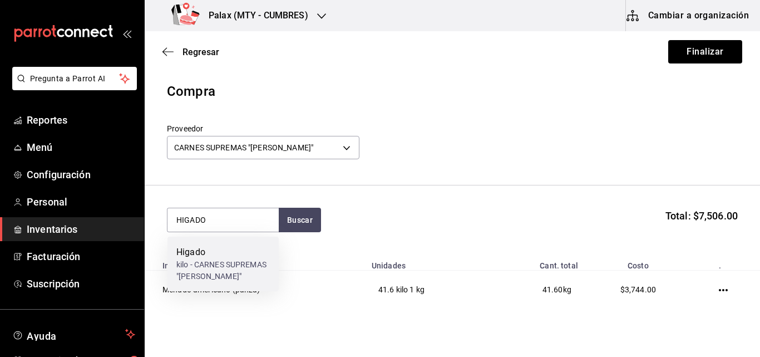
click at [227, 273] on div "kilo - CARNES SUPREMAS "HERRERA"" at bounding box center [222, 270] width 93 height 23
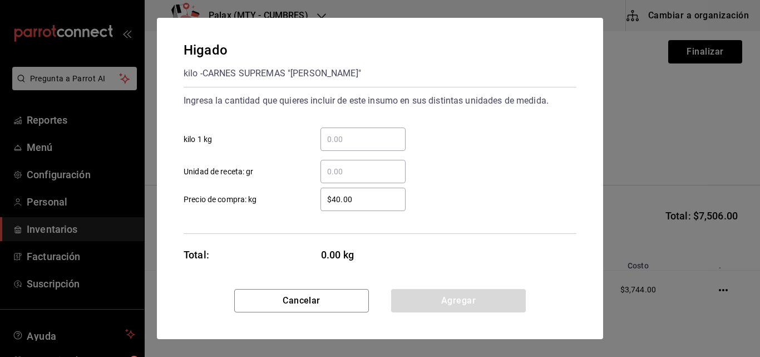
click at [374, 137] on input "​ kilo 1 kg" at bounding box center [362, 138] width 85 height 13
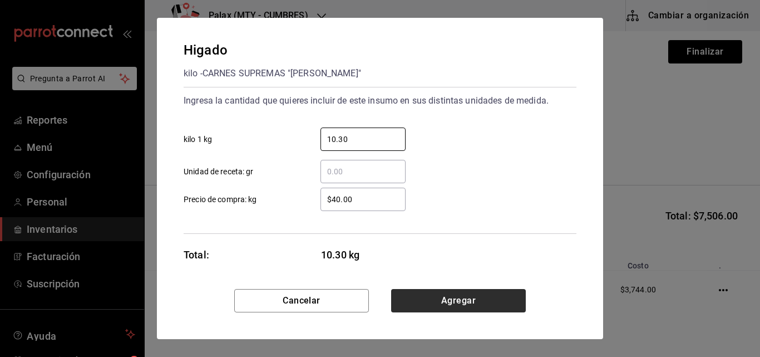
type input "10.30"
click at [466, 290] on button "Agregar" at bounding box center [458, 300] width 135 height 23
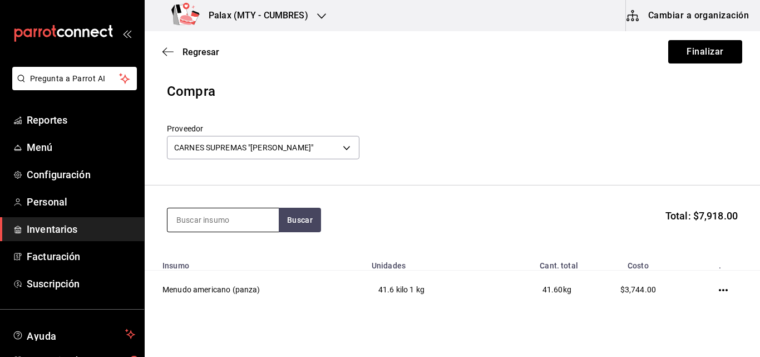
type input "N"
type input "LENGUA"
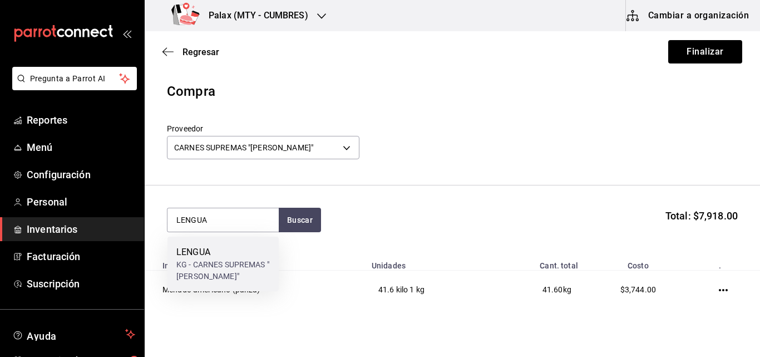
click at [196, 268] on div "KG - CARNES SUPREMAS "HERRERA"" at bounding box center [222, 270] width 93 height 23
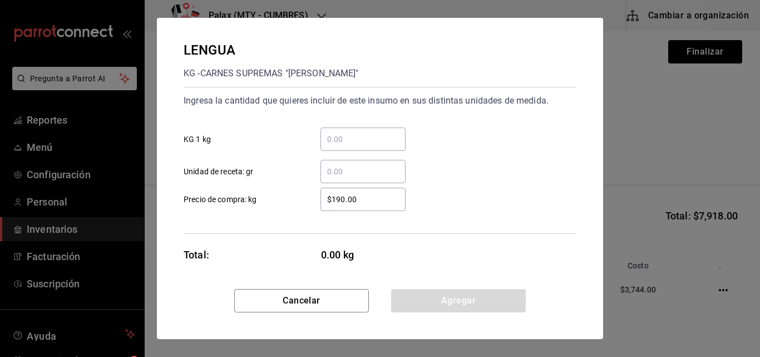
click at [343, 139] on input "​ KG 1 kg" at bounding box center [362, 138] width 85 height 13
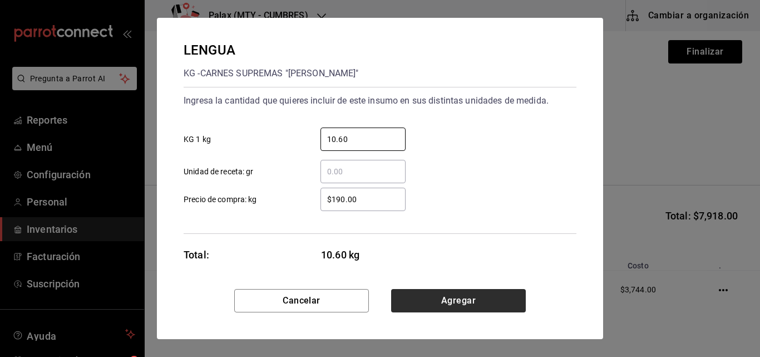
type input "10.60"
click at [450, 295] on button "Agregar" at bounding box center [458, 300] width 135 height 23
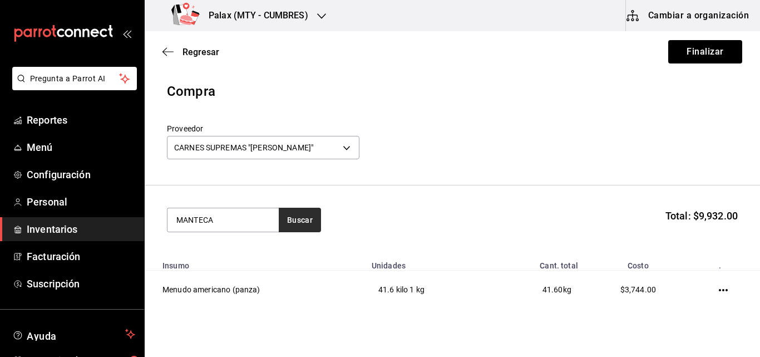
type input "MANTECA"
click at [300, 218] on button "Buscar" at bounding box center [300, 220] width 42 height 24
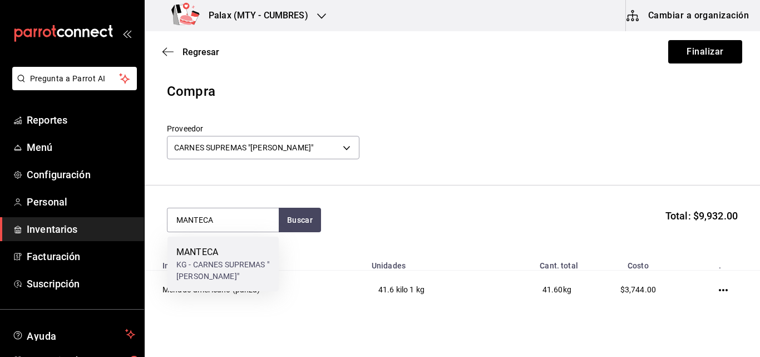
click at [206, 251] on div "MANTECA" at bounding box center [222, 251] width 93 height 13
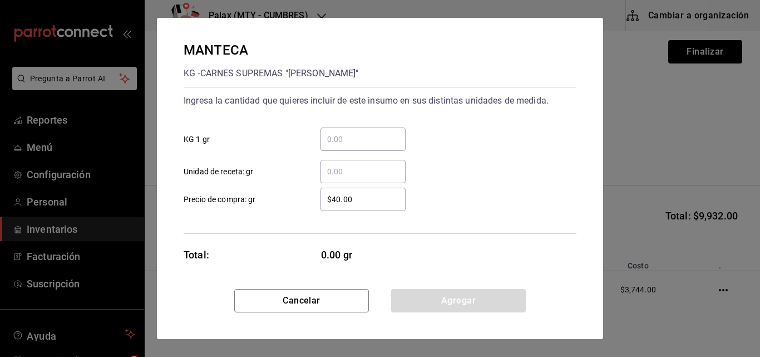
click at [347, 144] on input "​ KG 1 gr" at bounding box center [362, 138] width 85 height 13
click at [341, 140] on input "​ KG 1 gr" at bounding box center [362, 138] width 85 height 13
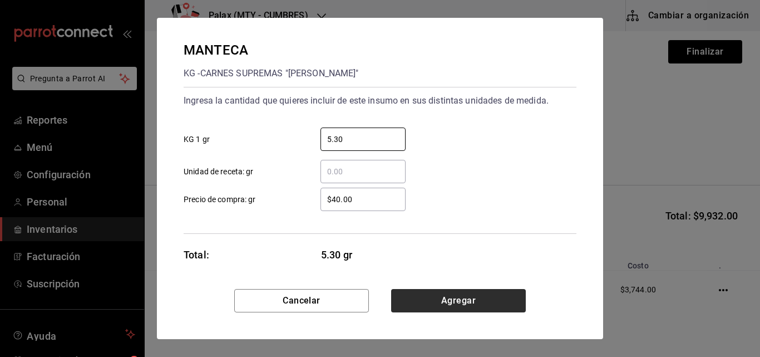
type input "5.30"
click at [466, 301] on button "Agregar" at bounding box center [458, 300] width 135 height 23
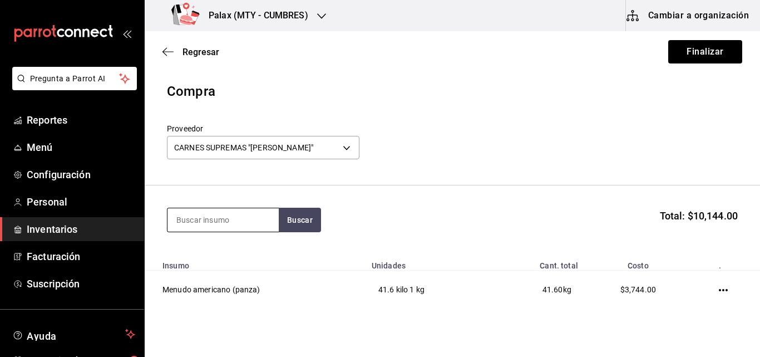
click at [233, 220] on input at bounding box center [222, 219] width 111 height 23
click at [229, 220] on input at bounding box center [222, 219] width 111 height 23
type input "BISTEK"
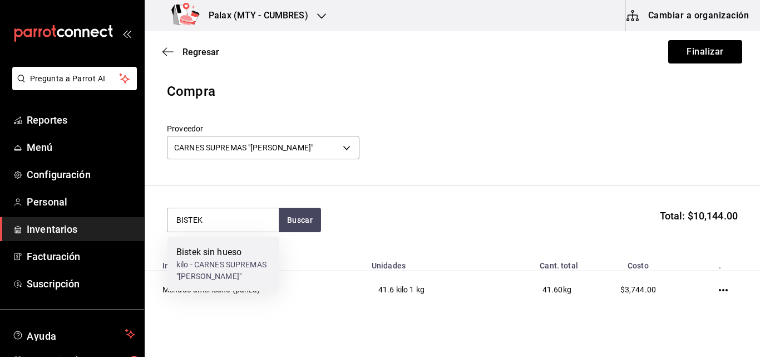
click at [217, 250] on div "Bistek sin hueso" at bounding box center [222, 251] width 93 height 13
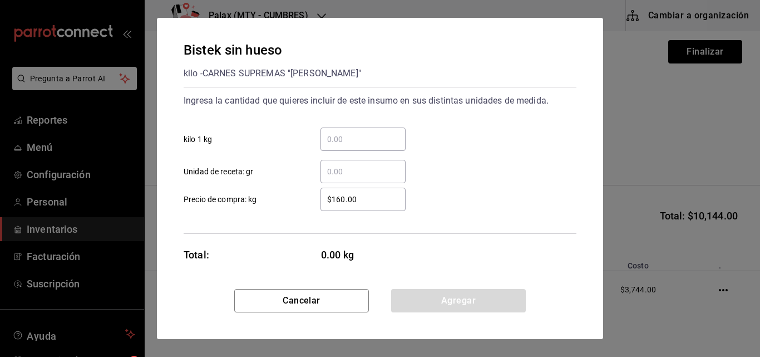
click at [349, 137] on input "​ kilo 1 kg" at bounding box center [362, 138] width 85 height 13
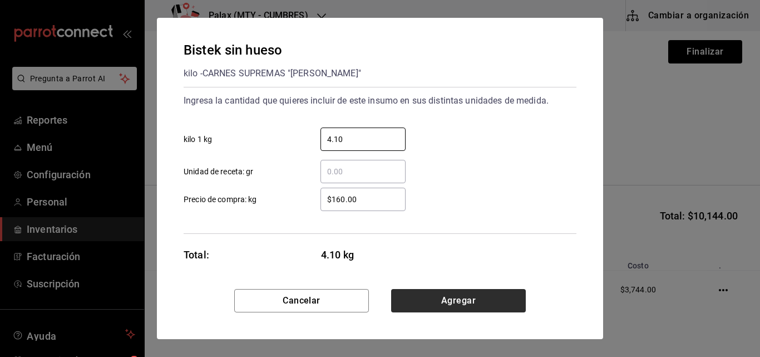
type input "4.10"
click at [434, 294] on button "Agregar" at bounding box center [458, 300] width 135 height 23
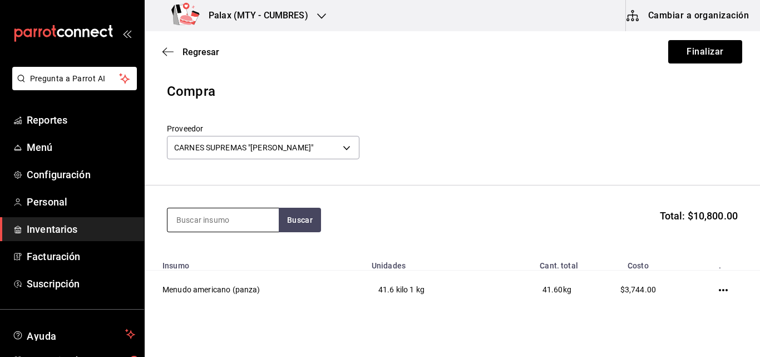
click at [213, 219] on input at bounding box center [222, 219] width 111 height 23
type input "SIRLOIN"
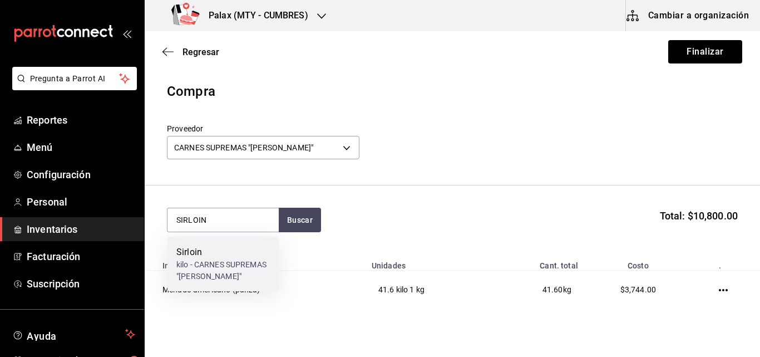
drag, startPoint x: 235, startPoint y: 269, endPoint x: 188, endPoint y: 253, distance: 50.5
click at [188, 253] on div "Sirloin" at bounding box center [222, 251] width 93 height 13
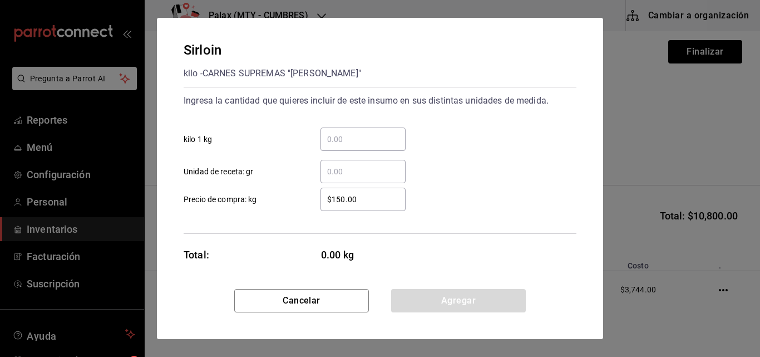
click at [353, 135] on input "​ kilo 1 kg" at bounding box center [362, 138] width 85 height 13
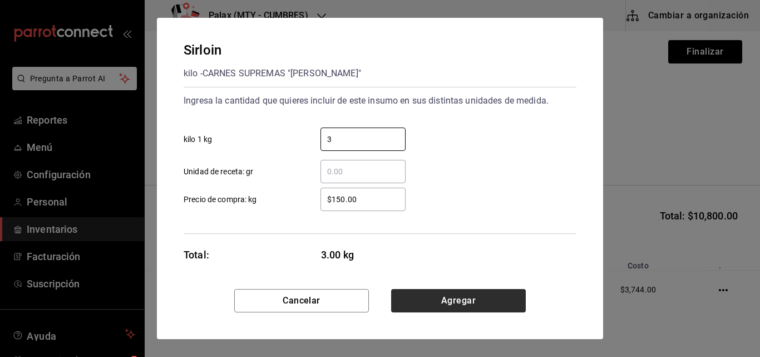
type input "3"
click at [427, 302] on button "Agregar" at bounding box center [458, 300] width 135 height 23
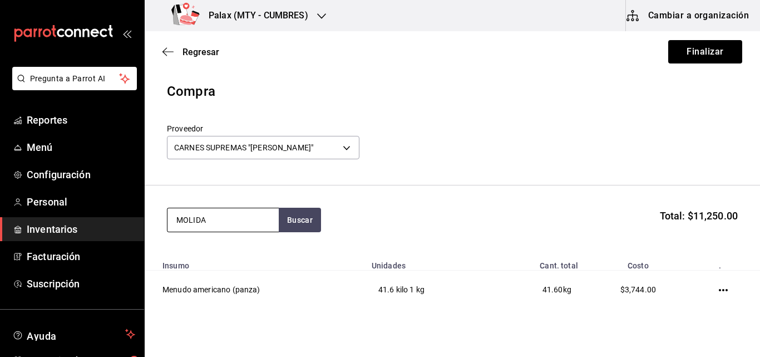
type input "MOLIDA"
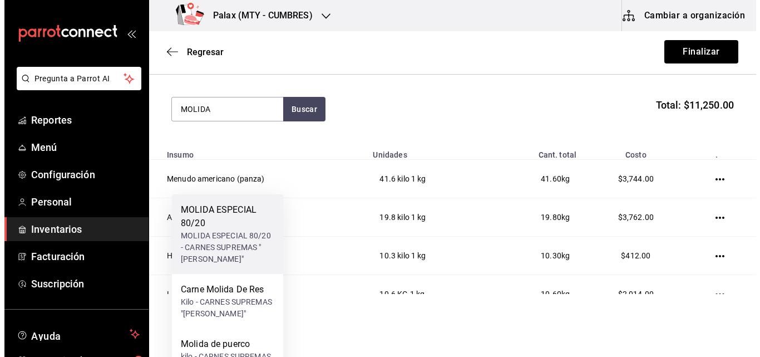
scroll to position [111, 0]
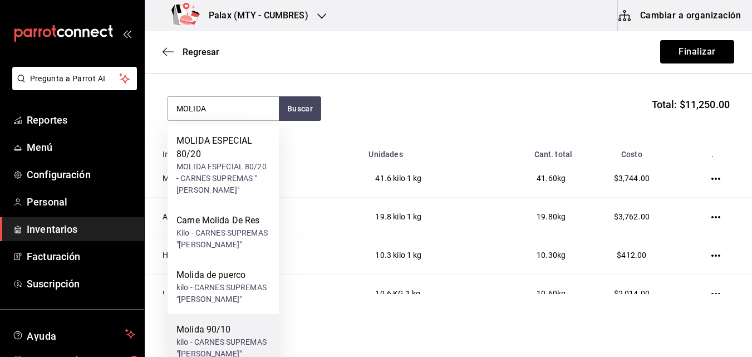
click at [213, 336] on div "Molida 90/10" at bounding box center [222, 329] width 93 height 13
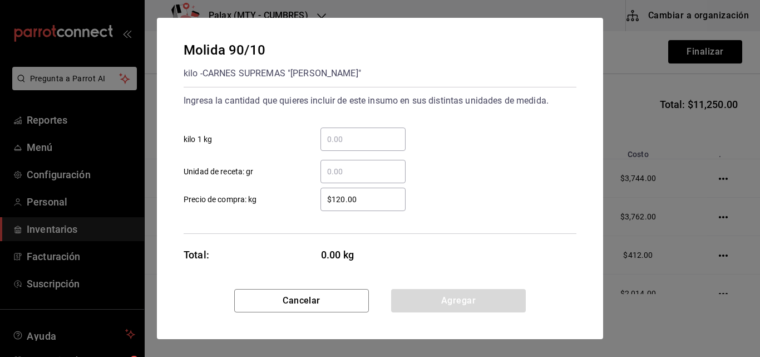
click at [350, 140] on input "​ kilo 1 kg" at bounding box center [362, 138] width 85 height 13
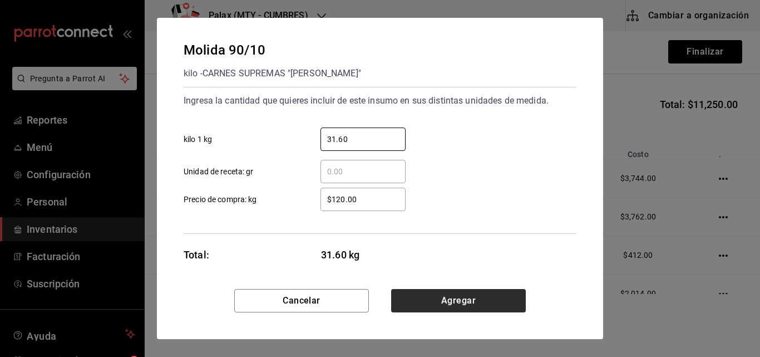
type input "31.60"
click at [491, 299] on button "Agregar" at bounding box center [458, 300] width 135 height 23
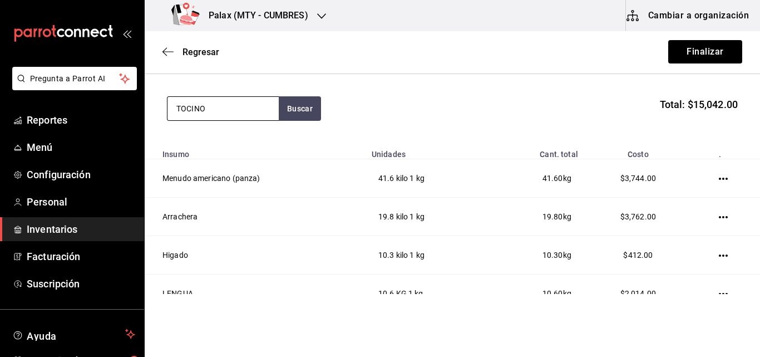
type input "TOCINO"
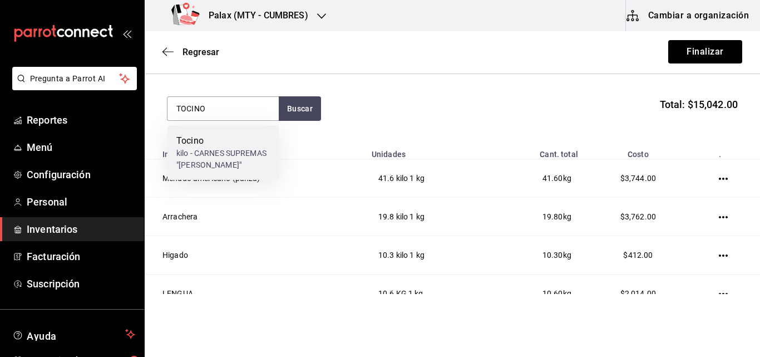
click at [216, 137] on div "Tocino" at bounding box center [222, 140] width 93 height 13
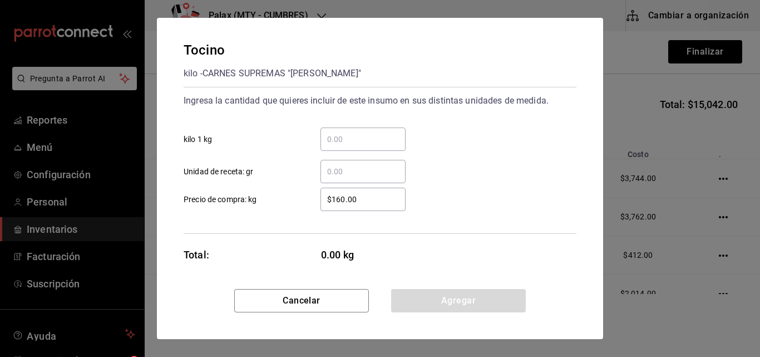
drag, startPoint x: 378, startPoint y: 140, endPoint x: 352, endPoint y: 142, distance: 26.3
click at [352, 142] on input "​ kilo 1 kg" at bounding box center [362, 138] width 85 height 13
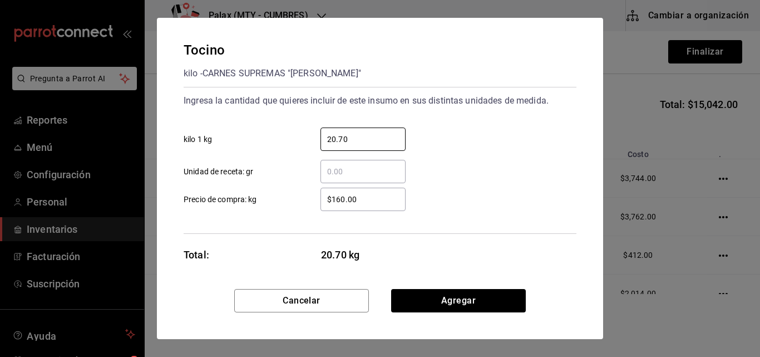
type input "20.70"
click at [339, 165] on input "​ Unidad de receta: gr" at bounding box center [362, 171] width 85 height 13
click at [328, 172] on input "​ Unidad de receta: gr" at bounding box center [362, 171] width 85 height 13
type input "2"
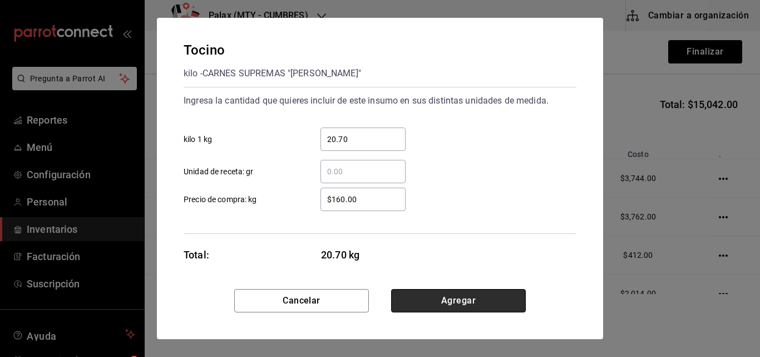
drag, startPoint x: 459, startPoint y: 300, endPoint x: 424, endPoint y: 305, distance: 35.4
click at [424, 305] on button "Agregar" at bounding box center [458, 300] width 135 height 23
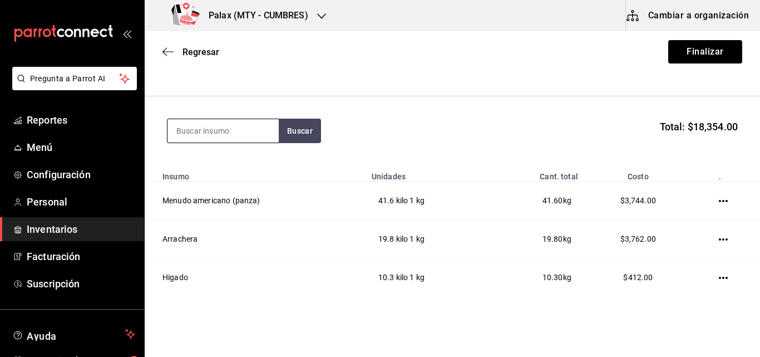
scroll to position [80, 0]
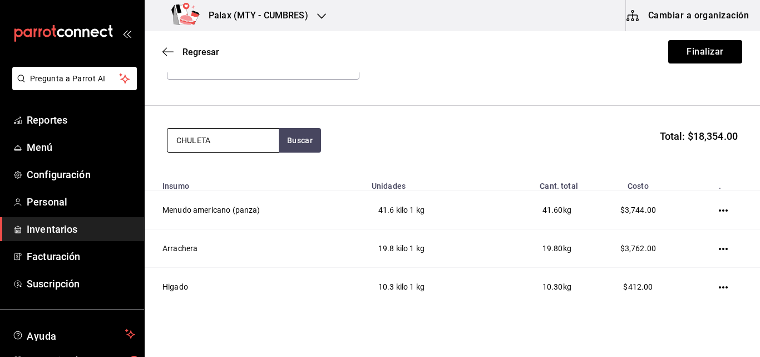
type input "CHULETA"
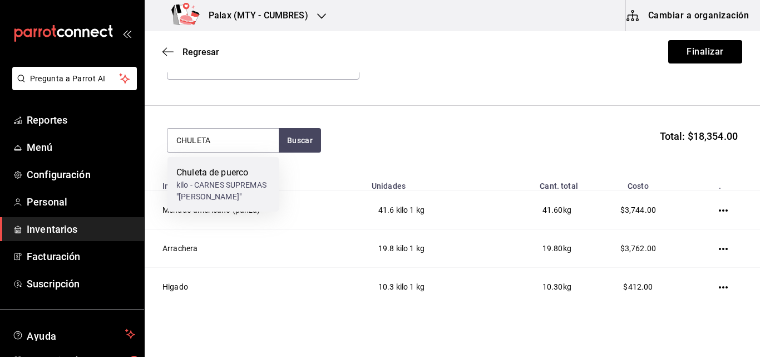
click at [230, 180] on div "kilo - CARNES SUPREMAS "HERRERA"" at bounding box center [222, 190] width 93 height 23
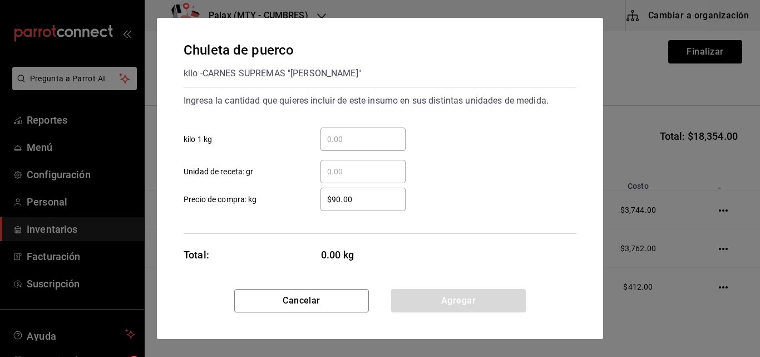
click at [337, 143] on input "​ kilo 1 kg" at bounding box center [362, 138] width 85 height 13
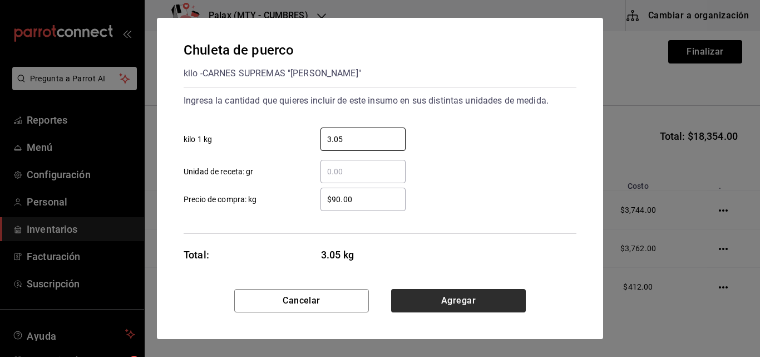
type input "3.05"
click at [500, 301] on button "Agregar" at bounding box center [458, 300] width 135 height 23
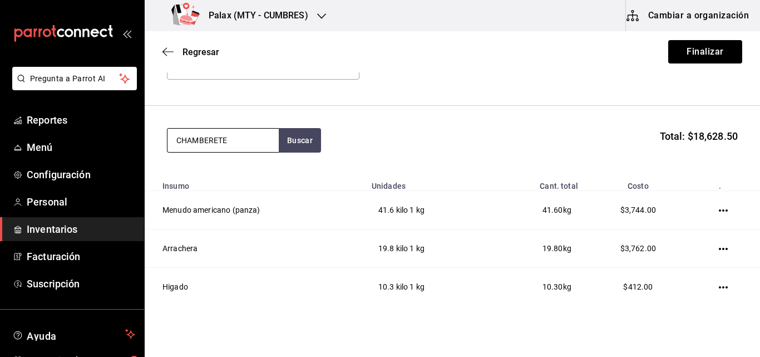
type input "CHAMBERETE"
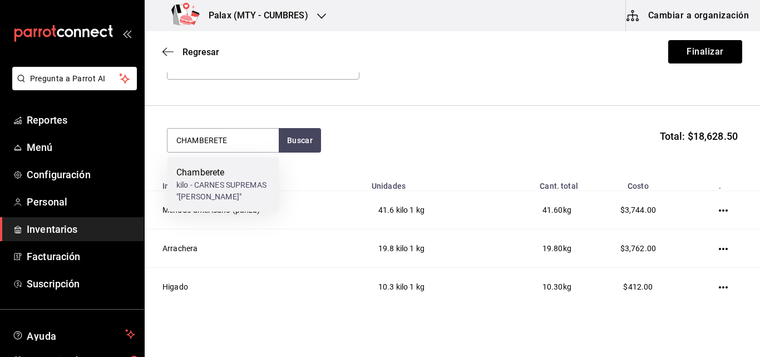
click at [234, 179] on div "kilo - CARNES SUPREMAS "HERRERA"" at bounding box center [222, 190] width 93 height 23
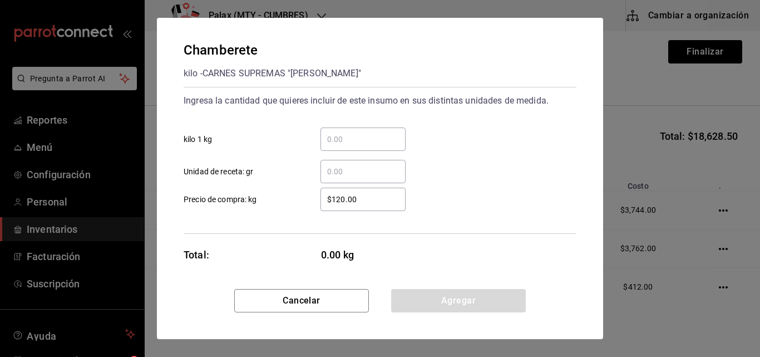
click at [356, 141] on input "​ kilo 1 kg" at bounding box center [362, 138] width 85 height 13
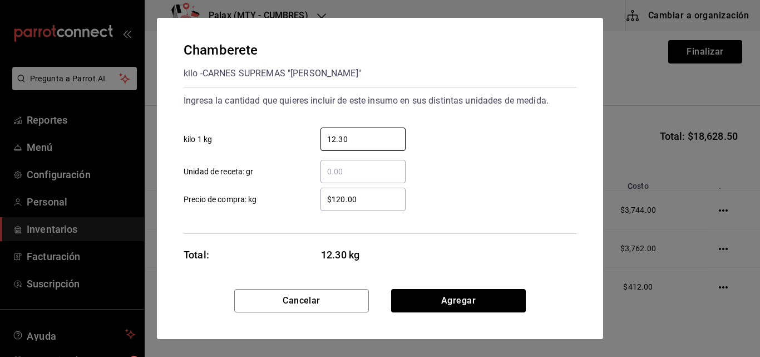
type input "12.30"
click at [441, 287] on div "Chamberete kilo - CARNES SUPREMAS "HERRERA" Ingresa la cantidad que quieres inc…" at bounding box center [380, 153] width 446 height 271
click at [447, 298] on button "Agregar" at bounding box center [458, 300] width 135 height 23
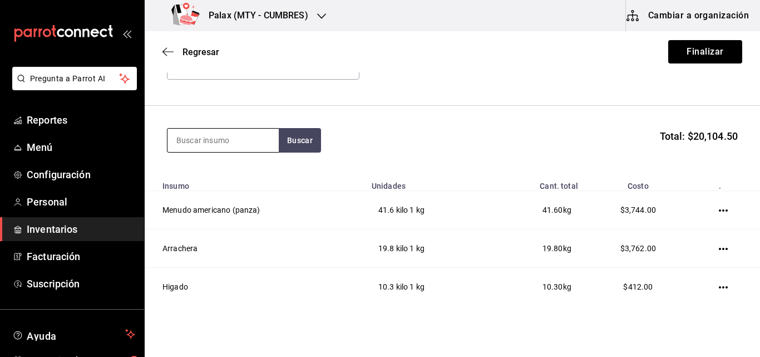
click at [229, 139] on input at bounding box center [222, 140] width 111 height 23
type input "PECHO"
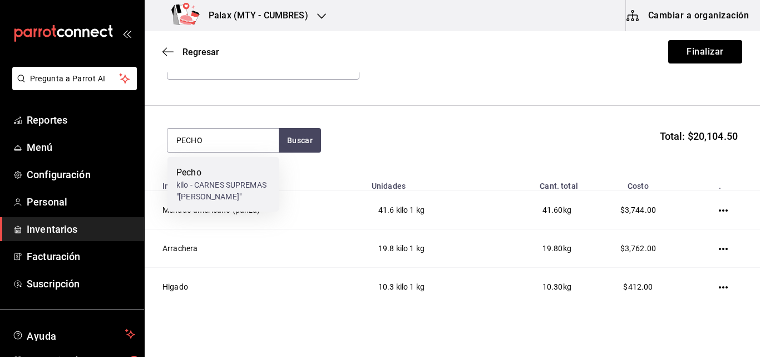
click at [217, 189] on div "kilo - CARNES SUPREMAS "HERRERA"" at bounding box center [222, 190] width 93 height 23
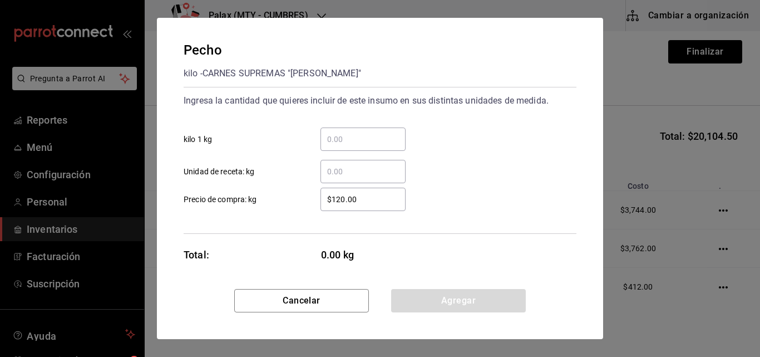
click at [372, 142] on input "​ kilo 1 kg" at bounding box center [362, 138] width 85 height 13
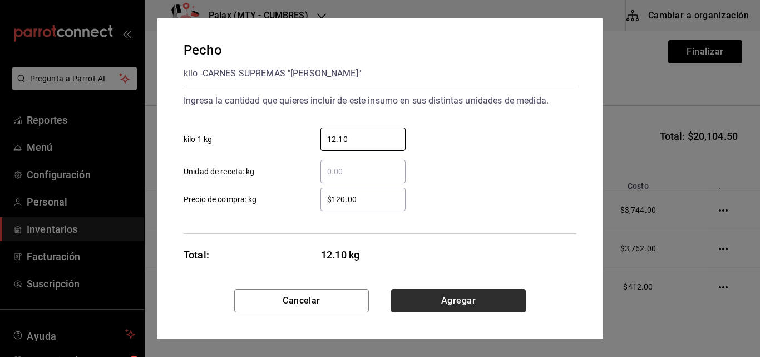
type input "12.10"
click at [445, 299] on button "Agregar" at bounding box center [458, 300] width 135 height 23
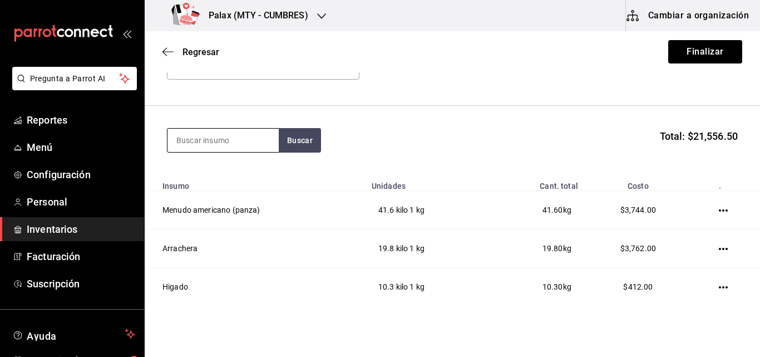
click at [219, 142] on input at bounding box center [222, 140] width 111 height 23
type input "ESPINAZO"
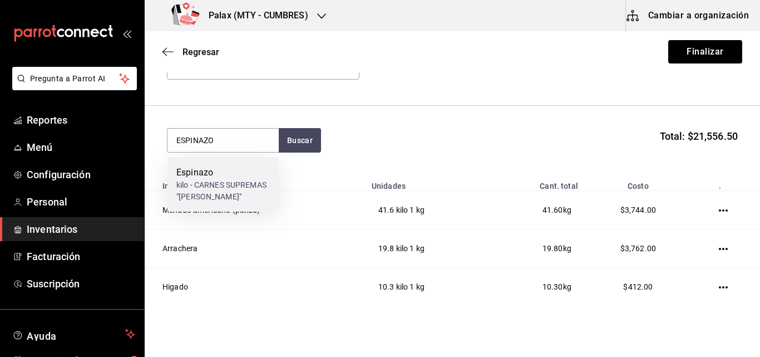
click at [223, 184] on div "kilo - CARNES SUPREMAS "HERRERA"" at bounding box center [222, 190] width 93 height 23
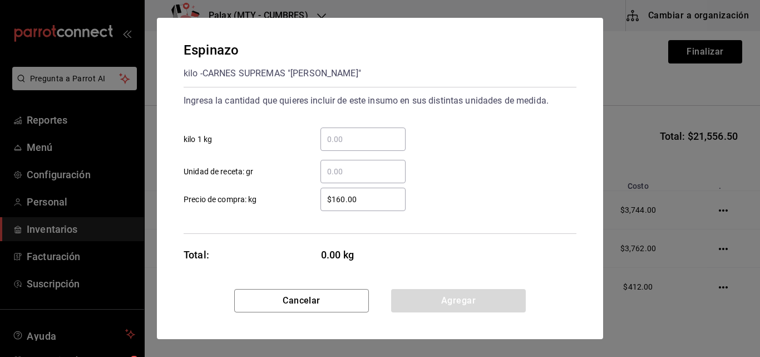
drag, startPoint x: 382, startPoint y: 137, endPoint x: 347, endPoint y: 138, distance: 35.6
click at [347, 138] on input "​ kilo 1 kg" at bounding box center [362, 138] width 85 height 13
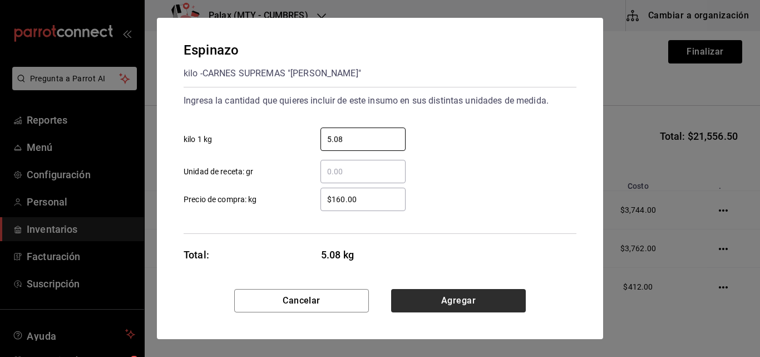
type input "5.08"
click at [430, 298] on button "Agregar" at bounding box center [458, 300] width 135 height 23
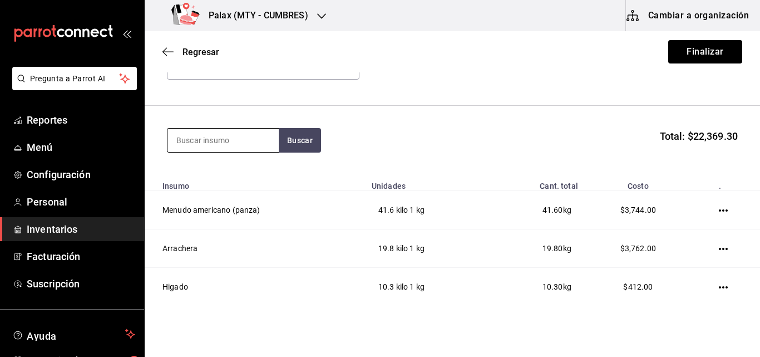
click at [190, 130] on input at bounding box center [222, 140] width 111 height 23
drag, startPoint x: 206, startPoint y: 144, endPoint x: 190, endPoint y: 144, distance: 16.7
click at [190, 144] on input at bounding box center [222, 140] width 111 height 23
type input "CHORIZO"
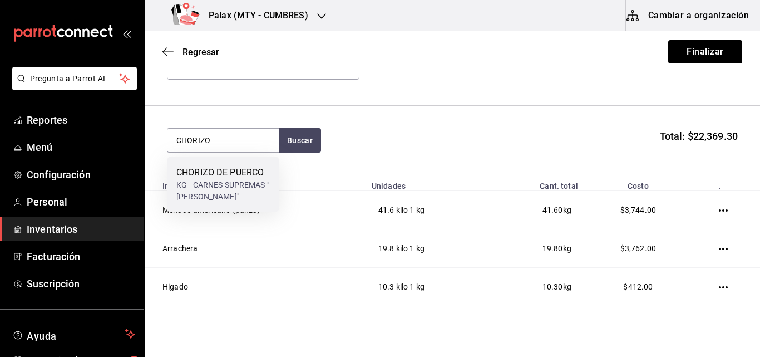
click at [187, 166] on div "CHORIZO DE PUERCO" at bounding box center [222, 172] width 93 height 13
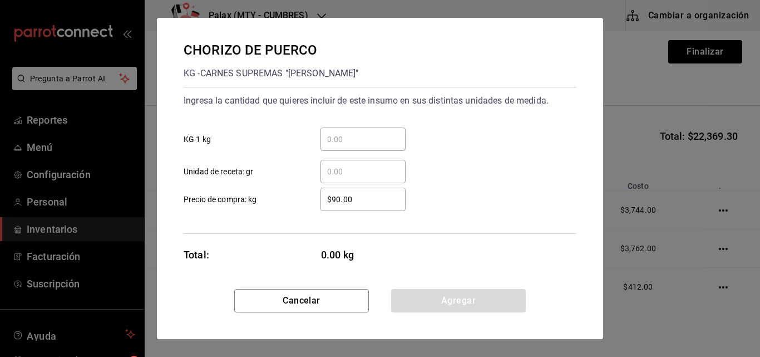
click at [373, 141] on input "​ KG 1 kg" at bounding box center [362, 138] width 85 height 13
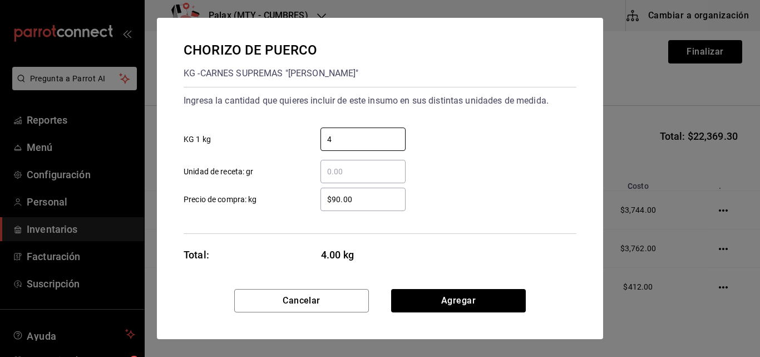
type input "4"
click at [407, 259] on div "CHORIZO DE PUERCO KG - CARNES SUPREMAS "HERRERA" Ingresa la cantidad que quiere…" at bounding box center [380, 153] width 446 height 271
click at [361, 174] on input "​ Unidad de receta: gr" at bounding box center [362, 171] width 85 height 13
type input "4"
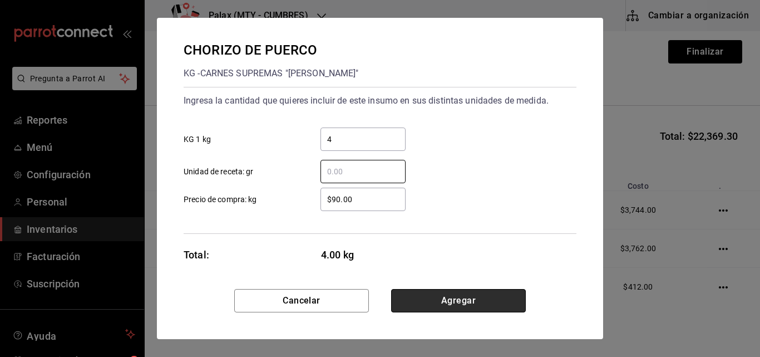
click at [491, 304] on button "Agregar" at bounding box center [458, 300] width 135 height 23
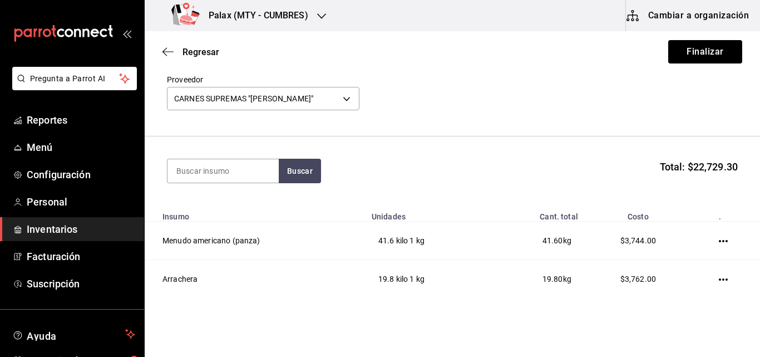
scroll to position [0, 0]
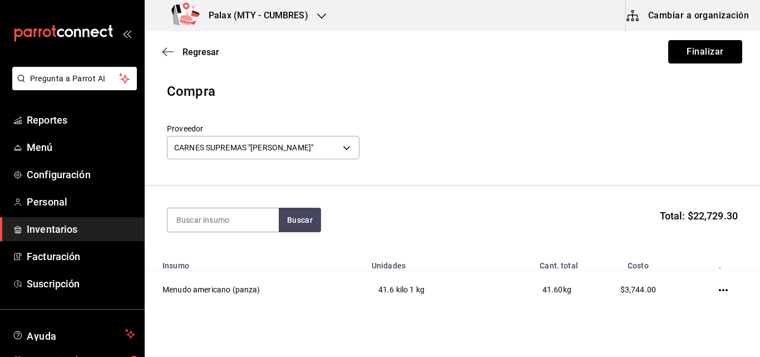
click at [695, 55] on button "Finalizar" at bounding box center [705, 51] width 74 height 23
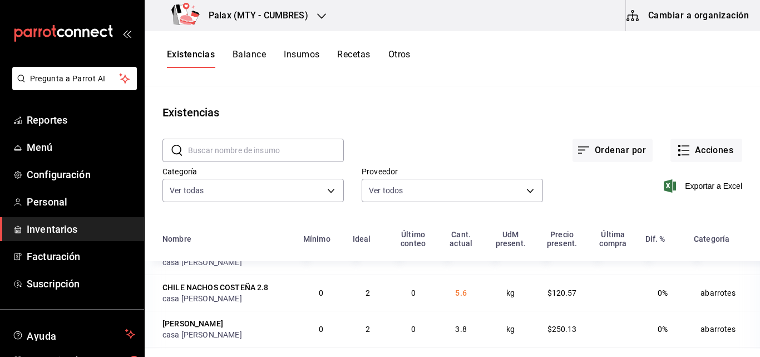
scroll to position [111, 0]
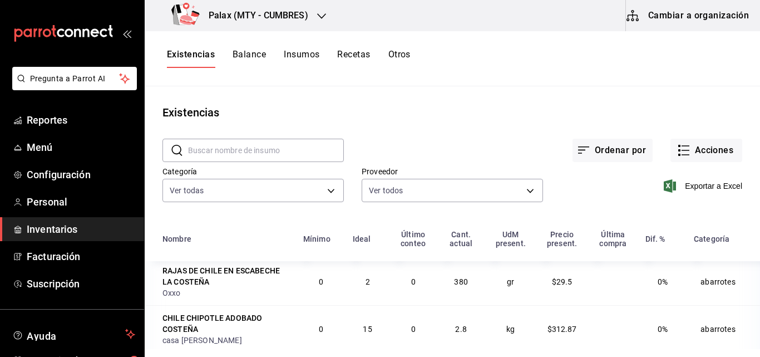
click at [260, 146] on input "text" at bounding box center [266, 150] width 156 height 22
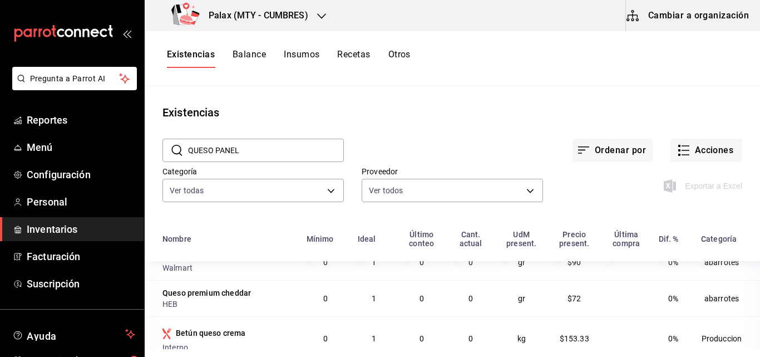
scroll to position [0, 0]
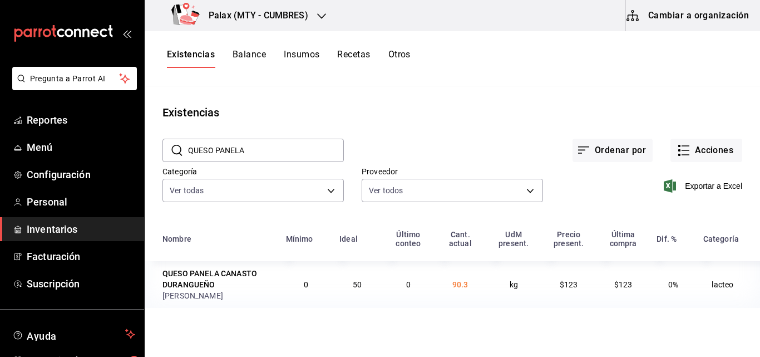
drag, startPoint x: 256, startPoint y: 147, endPoint x: 250, endPoint y: 149, distance: 6.2
click at [250, 149] on input "QUESO PANELA" at bounding box center [266, 150] width 156 height 22
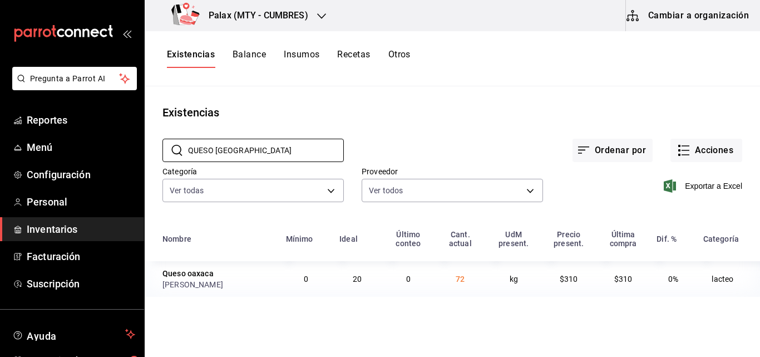
type input "QUESO OAXACA"
click at [701, 19] on button "Cambiar a organización" at bounding box center [688, 15] width 125 height 31
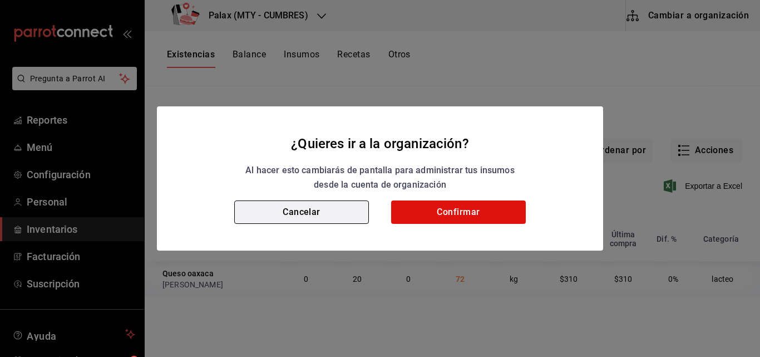
drag, startPoint x: 310, startPoint y: 213, endPoint x: 285, endPoint y: 213, distance: 25.0
click at [285, 213] on button "Cancelar" at bounding box center [301, 211] width 135 height 23
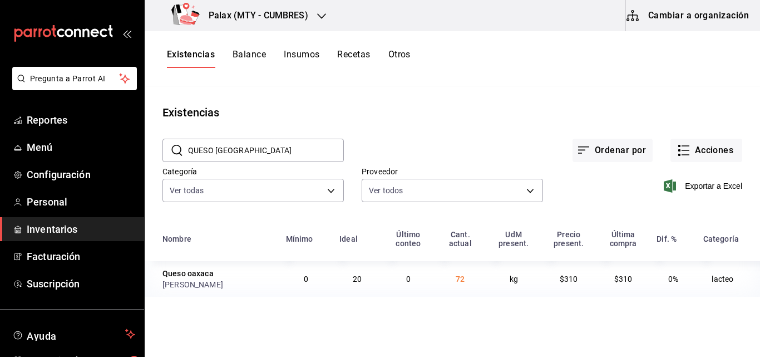
drag, startPoint x: 680, startPoint y: 151, endPoint x: 704, endPoint y: 120, distance: 38.9
click at [704, 120] on div "Existencias" at bounding box center [452, 112] width 615 height 17
click at [686, 146] on icon "button" at bounding box center [683, 150] width 13 height 13
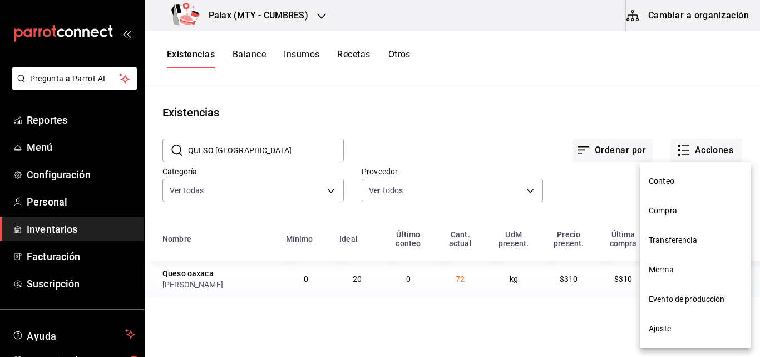
click at [673, 211] on span "Compra" at bounding box center [695, 211] width 93 height 12
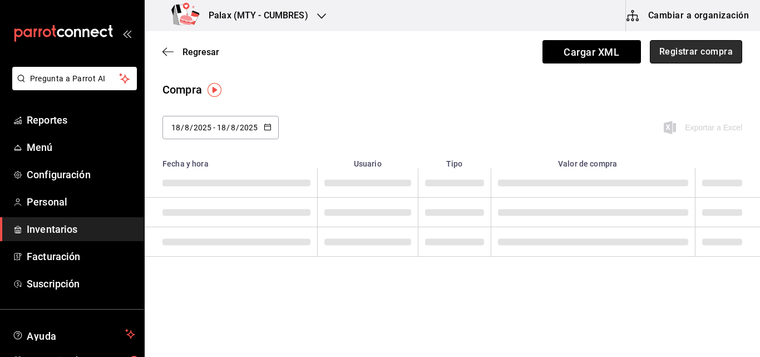
drag, startPoint x: 684, startPoint y: 58, endPoint x: 706, endPoint y: 52, distance: 23.1
click at [706, 52] on button "Registrar compra" at bounding box center [696, 51] width 92 height 23
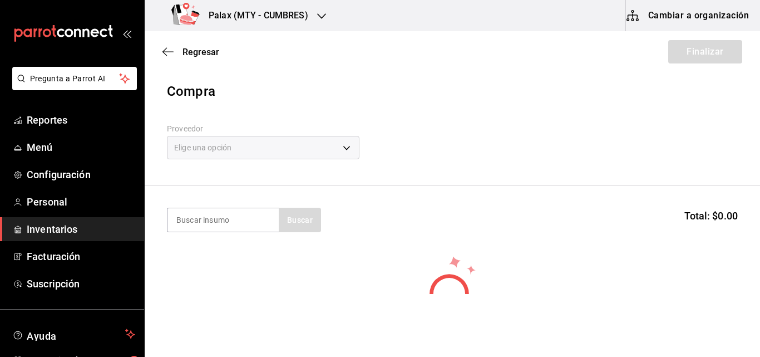
drag, startPoint x: 305, startPoint y: 151, endPoint x: 261, endPoint y: 152, distance: 44.0
click at [261, 152] on div "Elige una opción" at bounding box center [263, 147] width 193 height 23
click at [350, 145] on div "Elige una opción" at bounding box center [263, 147] width 193 height 23
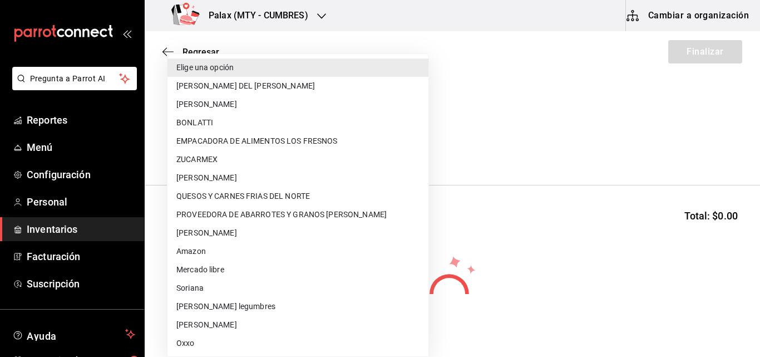
click at [345, 149] on body "Pregunta a Parrot AI Reportes Menú Configuración Personal Inventarios Facturaci…" at bounding box center [380, 147] width 760 height 294
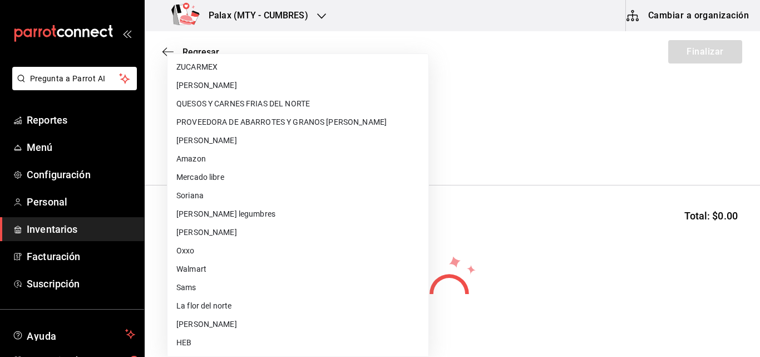
scroll to position [94, 0]
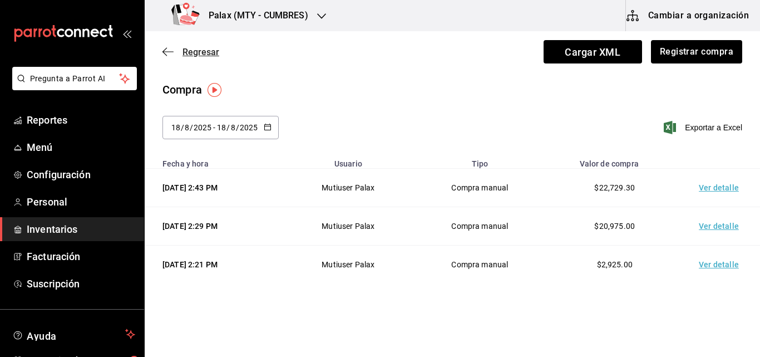
click at [169, 47] on span "Regresar" at bounding box center [190, 52] width 57 height 11
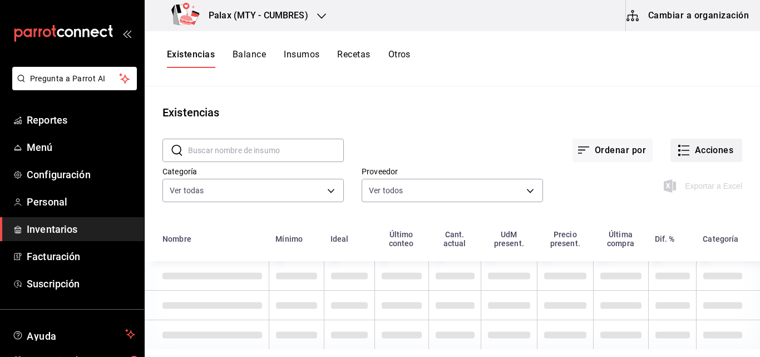
click at [683, 151] on button "Acciones" at bounding box center [706, 150] width 72 height 23
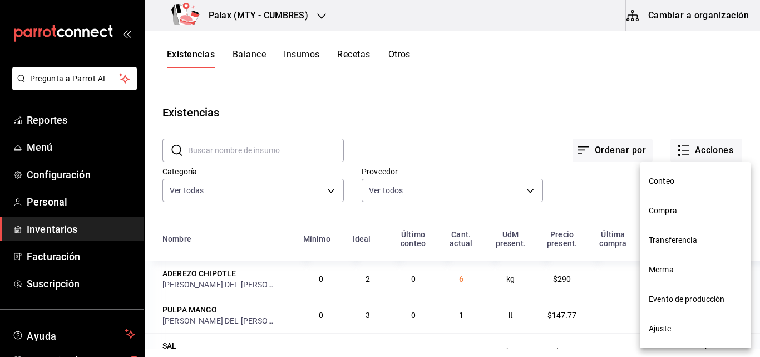
drag, startPoint x: 658, startPoint y: 204, endPoint x: 662, endPoint y: 208, distance: 6.3
click at [662, 208] on span "Compra" at bounding box center [695, 211] width 93 height 12
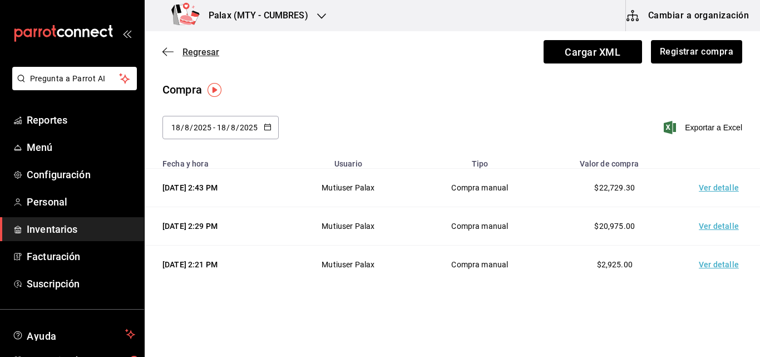
click at [165, 51] on icon "button" at bounding box center [167, 52] width 11 height 10
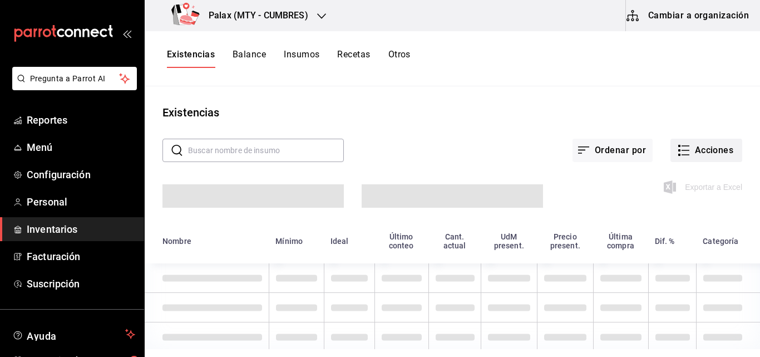
click at [690, 150] on button "Acciones" at bounding box center [706, 150] width 72 height 23
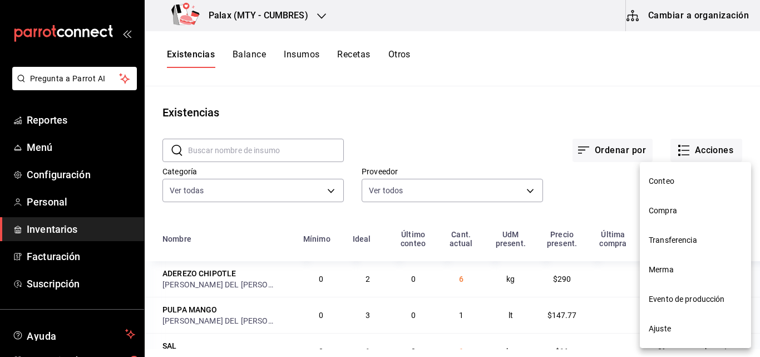
click at [671, 211] on span "Compra" at bounding box center [695, 211] width 93 height 12
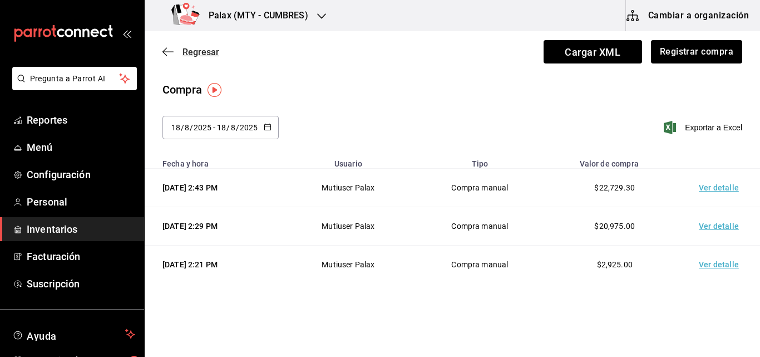
click at [168, 54] on icon "button" at bounding box center [167, 52] width 11 height 10
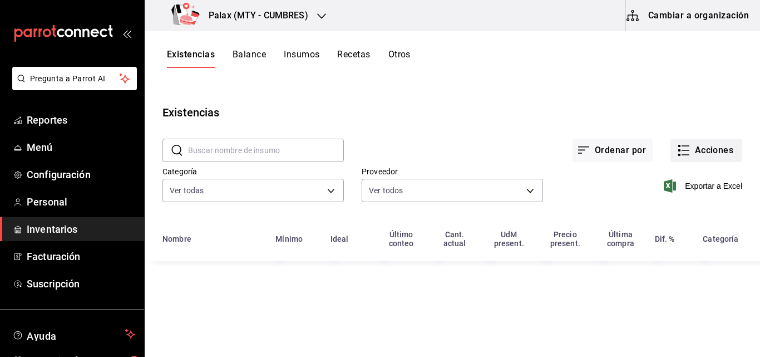
click at [691, 147] on button "Acciones" at bounding box center [706, 150] width 72 height 23
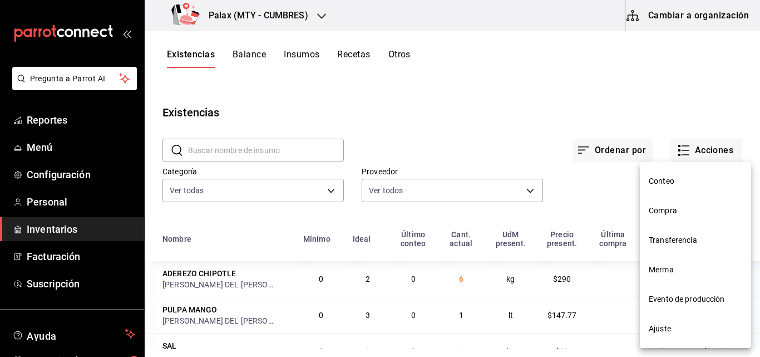
click at [660, 212] on span "Compra" at bounding box center [695, 211] width 93 height 12
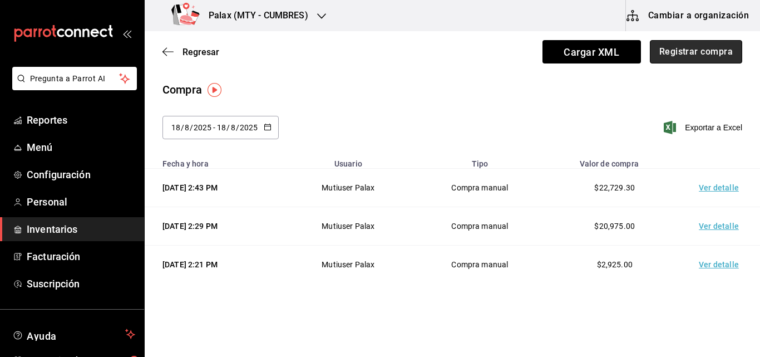
click at [661, 58] on button "Registrar compra" at bounding box center [696, 51] width 92 height 23
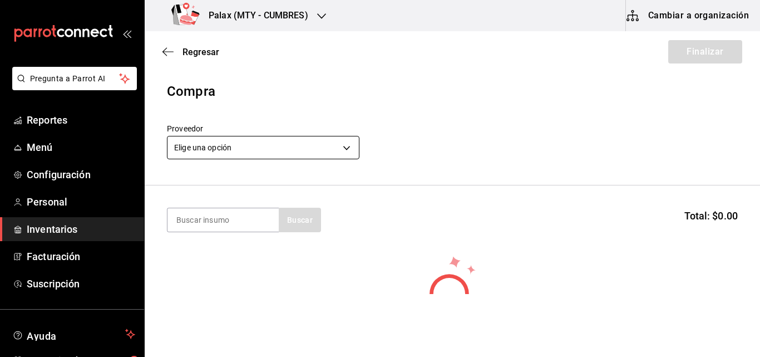
click at [346, 147] on body "Pregunta a Parrot AI Reportes Menú Configuración Personal Inventarios Facturaci…" at bounding box center [380, 147] width 760 height 294
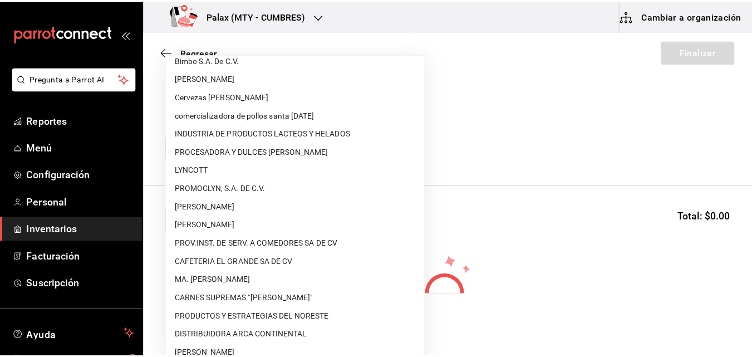
scroll to position [735, 0]
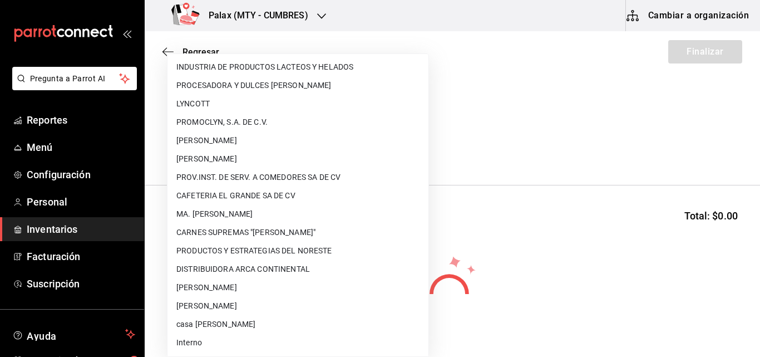
click at [258, 291] on li "[PERSON_NAME]" at bounding box center [297, 287] width 261 height 18
type input "136a2859-998d-4fbf-a06b-9793261c2948"
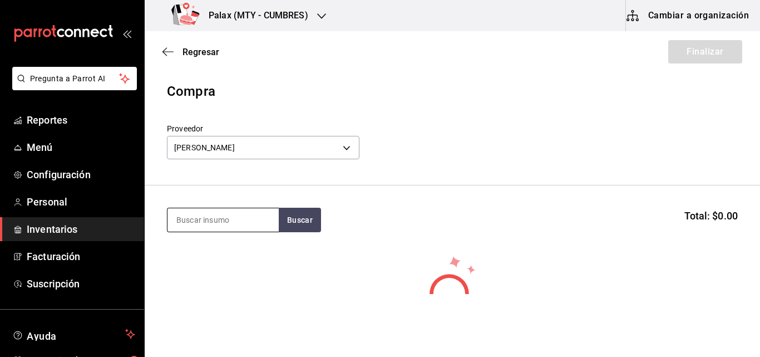
click at [219, 225] on input at bounding box center [222, 219] width 111 height 23
type input "queso"
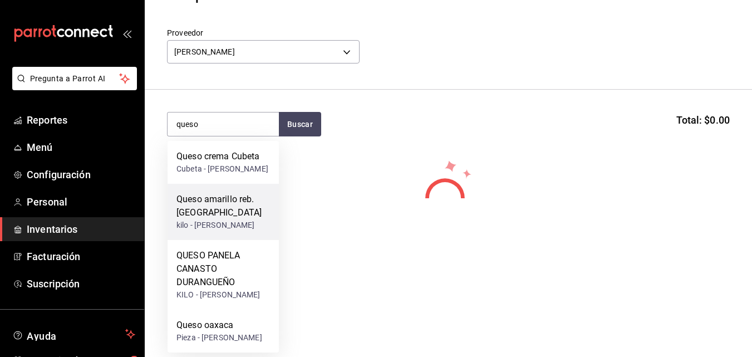
scroll to position [142, 0]
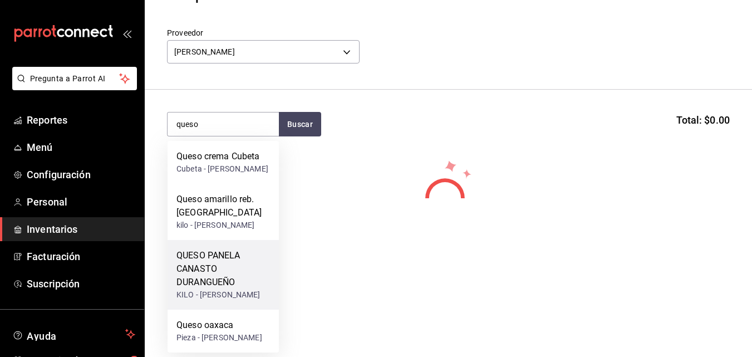
click at [221, 251] on div "QUESO PANELA CANASTO DURANGUEÑO" at bounding box center [222, 269] width 93 height 40
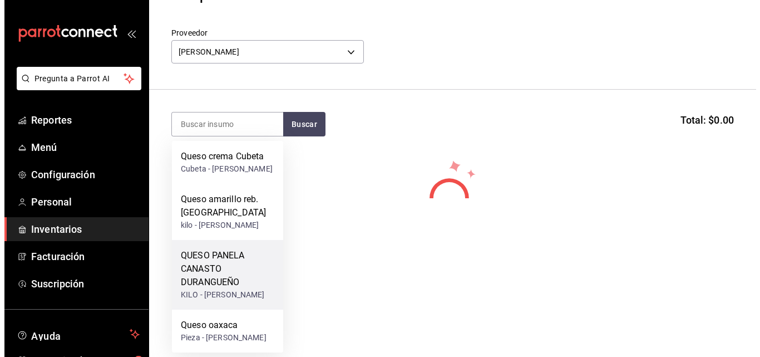
scroll to position [0, 0]
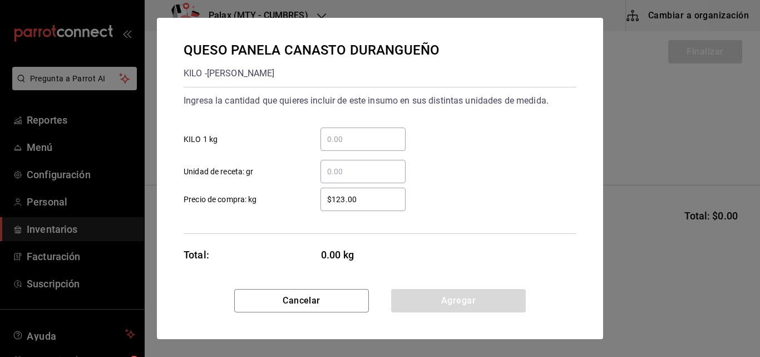
click at [342, 144] on input "​ KILO 1 kg" at bounding box center [362, 138] width 85 height 13
click at [337, 132] on div "​" at bounding box center [362, 138] width 85 height 23
click at [337, 132] on input "​ KILO 1 kg" at bounding box center [362, 138] width 85 height 13
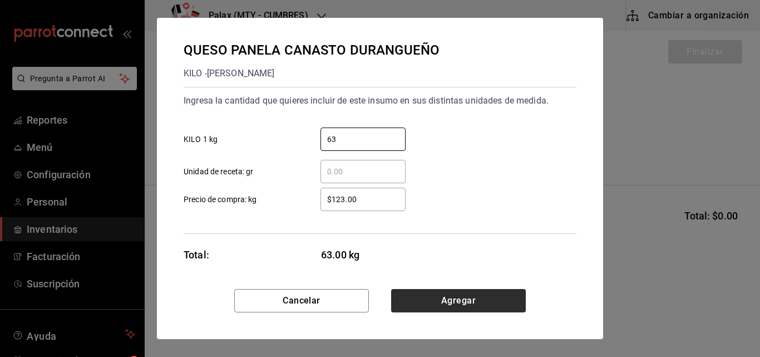
type input "63"
click at [457, 310] on button "Agregar" at bounding box center [458, 300] width 135 height 23
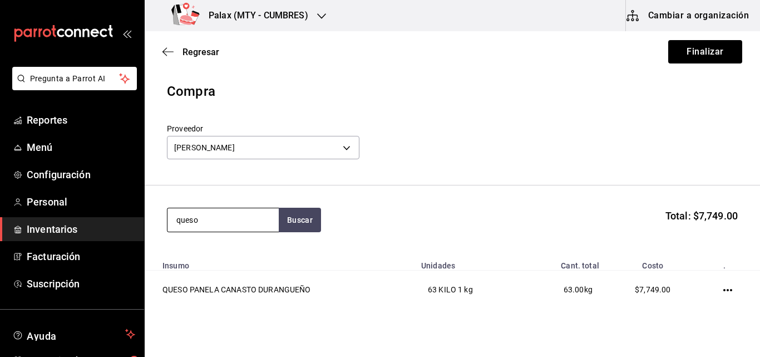
type input "queso"
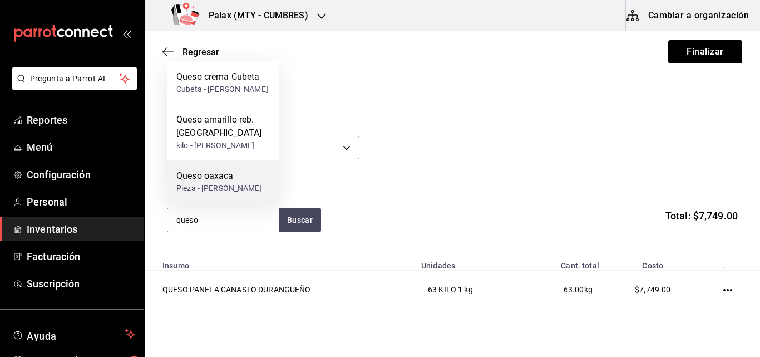
click at [220, 196] on div "Queso oaxaca Pieza - SANTIAGO PERALES GARCIA" at bounding box center [222, 181] width 111 height 43
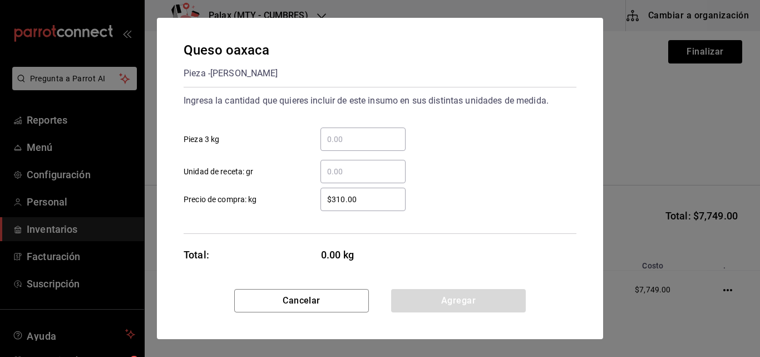
click at [336, 141] on input "​ Pieza 3 kg" at bounding box center [362, 138] width 85 height 13
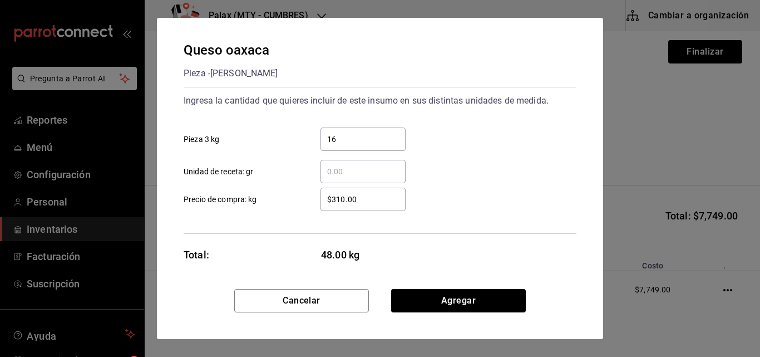
drag, startPoint x: 343, startPoint y: 136, endPoint x: 330, endPoint y: 136, distance: 13.4
click at [330, 136] on input "16" at bounding box center [362, 138] width 85 height 13
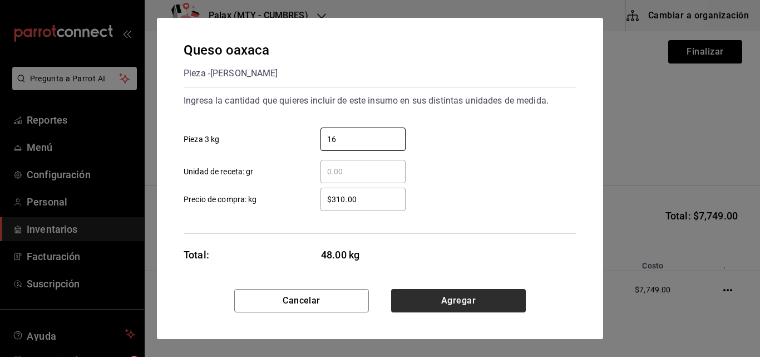
type input "16"
click at [461, 300] on button "Agregar" at bounding box center [458, 300] width 135 height 23
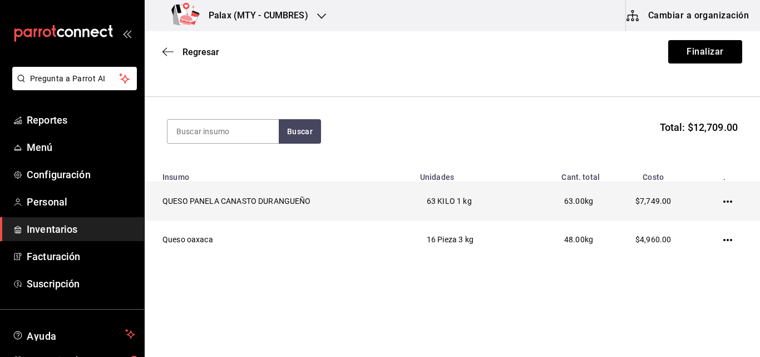
scroll to position [33, 0]
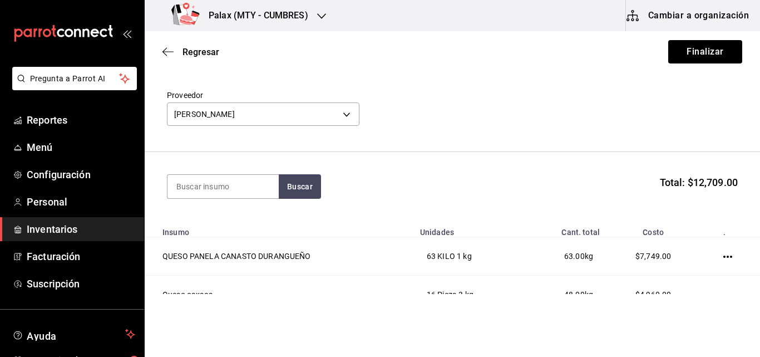
click at [165, 189] on section "Buscar Total: $12,709.00" at bounding box center [452, 186] width 615 height 69
click at [207, 184] on input at bounding box center [222, 186] width 111 height 23
type input "salchicha"
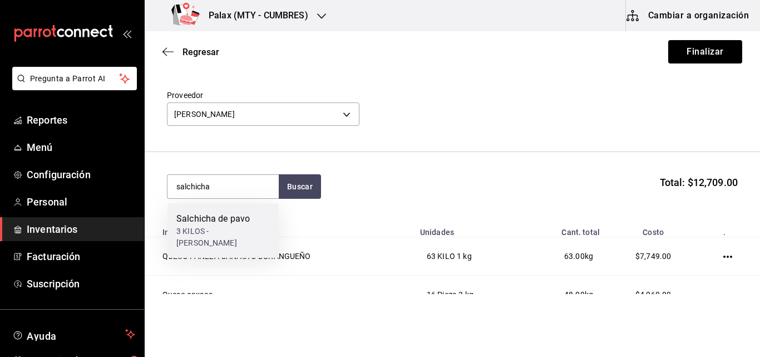
click at [195, 221] on div "Salchicha de pavo" at bounding box center [222, 218] width 93 height 13
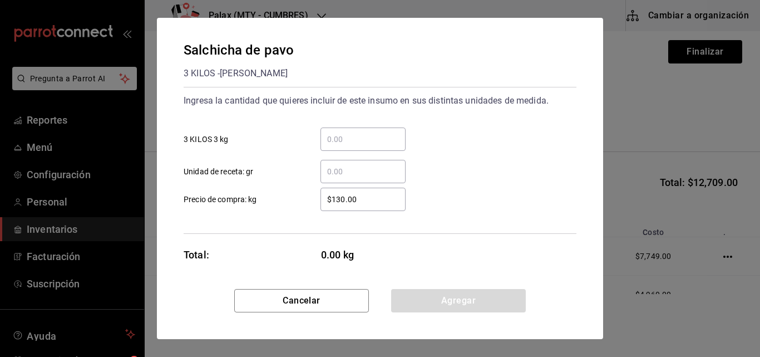
click at [338, 146] on div "​" at bounding box center [362, 138] width 85 height 23
click at [338, 146] on input "​ 3 KILOS 3 kg" at bounding box center [362, 138] width 85 height 13
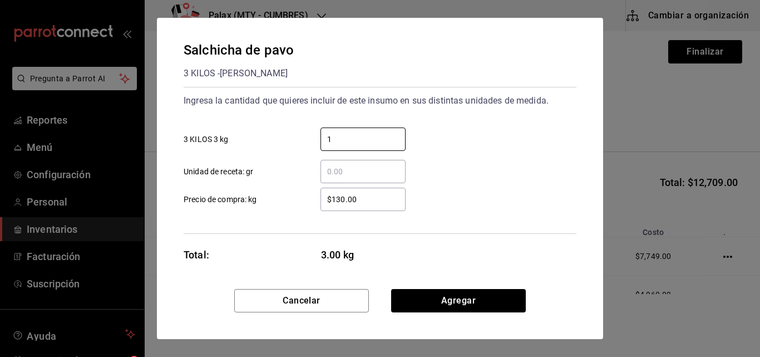
type input "1"
click at [514, 252] on div "Salchicha de pavo 3 KILOS - SANTIAGO PERALES GARCIA Ingresa la cantidad que qui…" at bounding box center [380, 153] width 446 height 271
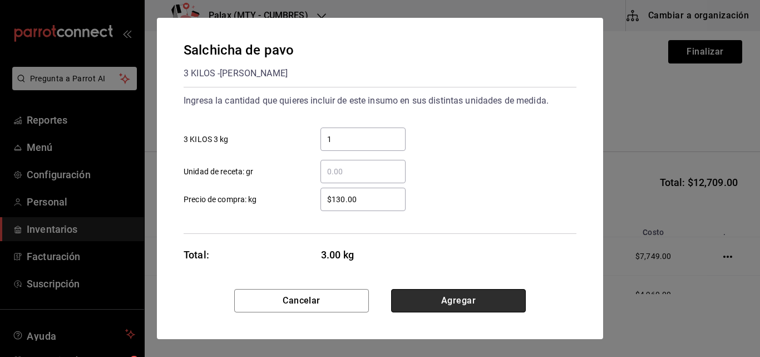
click at [474, 299] on button "Agregar" at bounding box center [458, 300] width 135 height 23
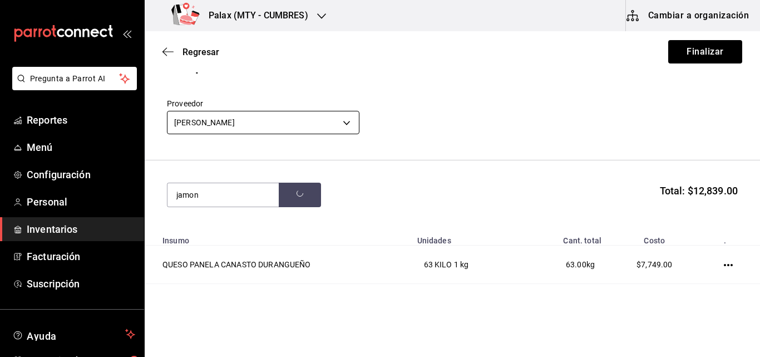
scroll to position [0, 0]
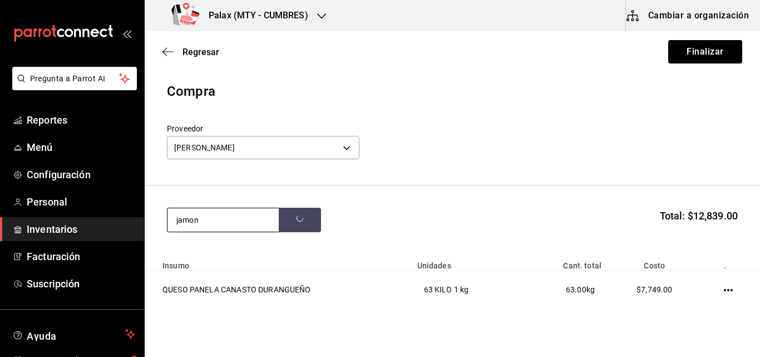
click at [235, 218] on input "jamon" at bounding box center [222, 219] width 111 height 23
type input "j"
click at [209, 224] on input "Jamon" at bounding box center [222, 219] width 111 height 23
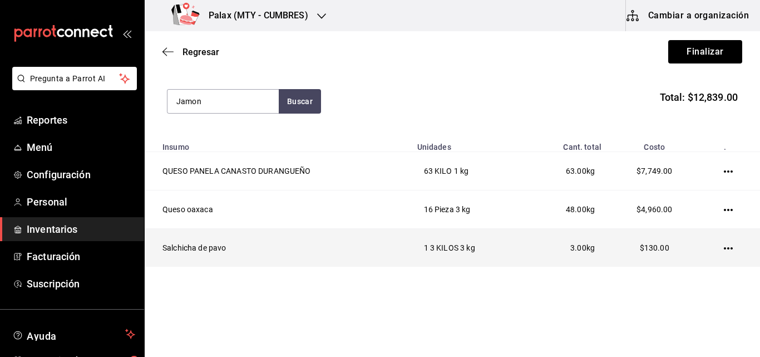
scroll to position [127, 0]
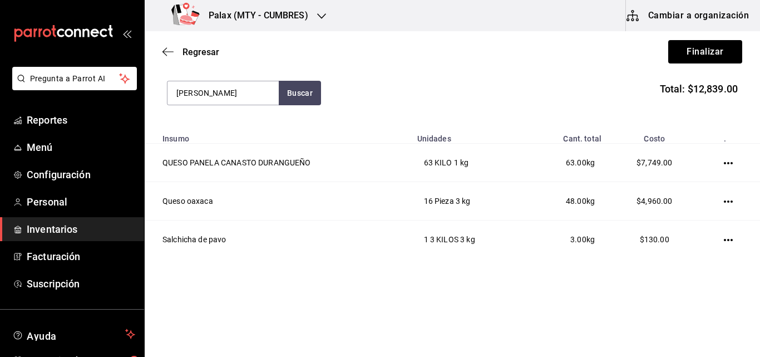
type input "J"
type input "Jamon"
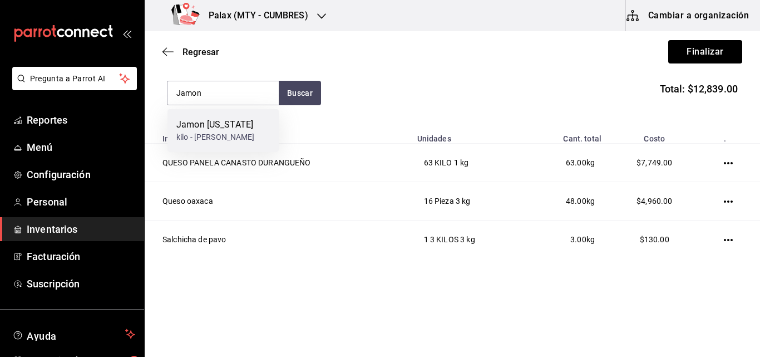
drag, startPoint x: 214, startPoint y: 125, endPoint x: 190, endPoint y: 130, distance: 25.1
click at [190, 130] on div "Jamon virginia" at bounding box center [215, 124] width 78 height 13
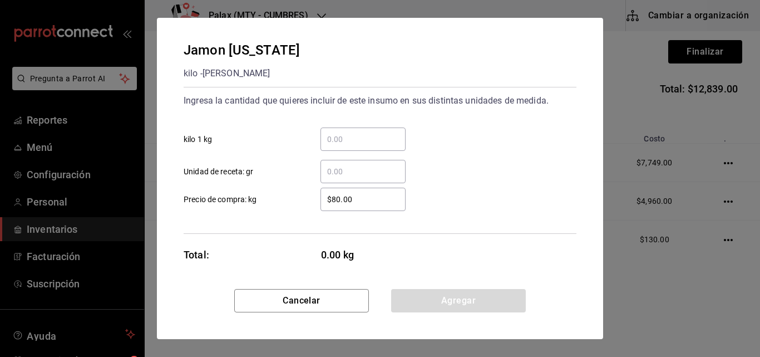
click at [348, 139] on input "​ kilo 1 kg" at bounding box center [362, 138] width 85 height 13
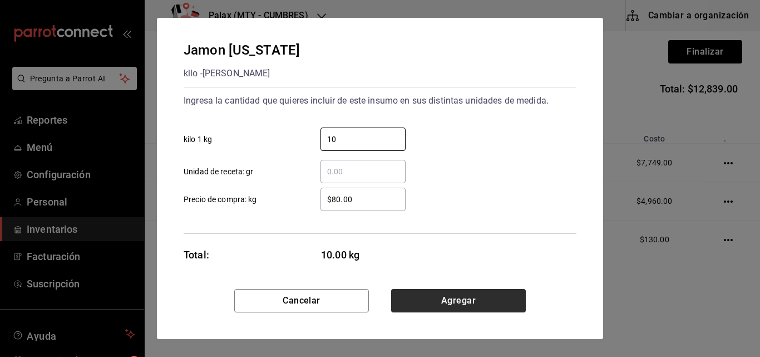
type input "10"
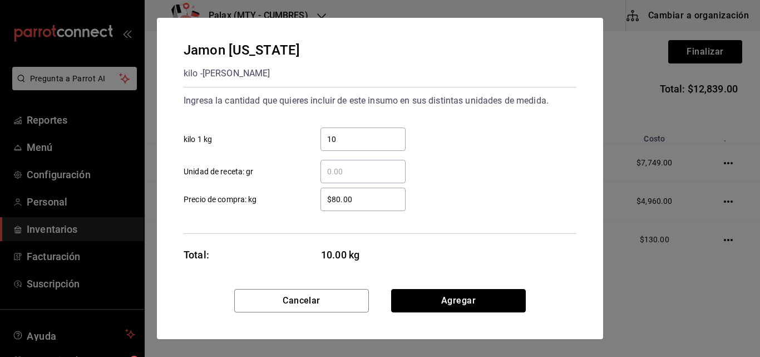
click at [436, 297] on button "Agregar" at bounding box center [458, 300] width 135 height 23
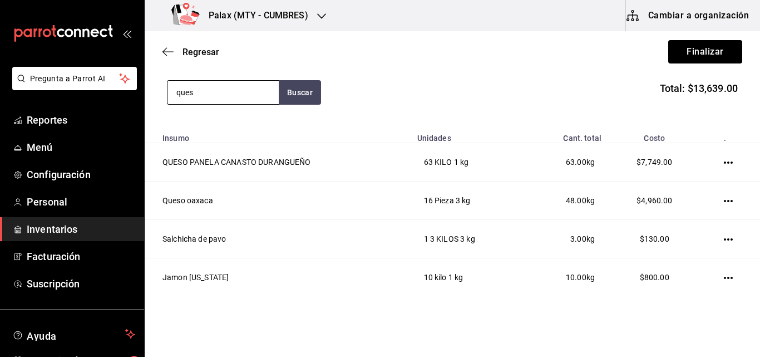
type input "queso"
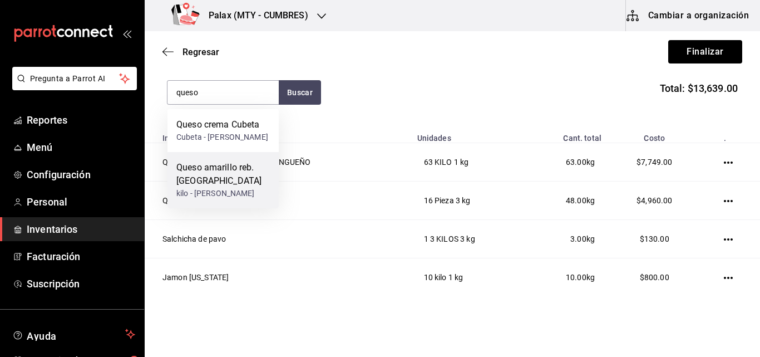
click at [223, 188] on div "Queso amarillo reb. Lagunero" at bounding box center [222, 174] width 93 height 27
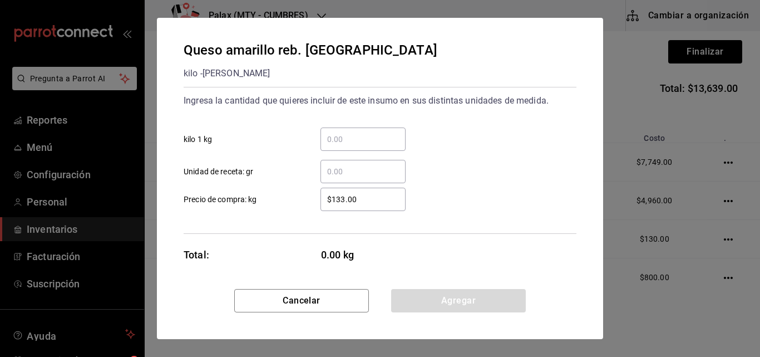
click at [339, 139] on input "​ kilo 1 kg" at bounding box center [362, 138] width 85 height 13
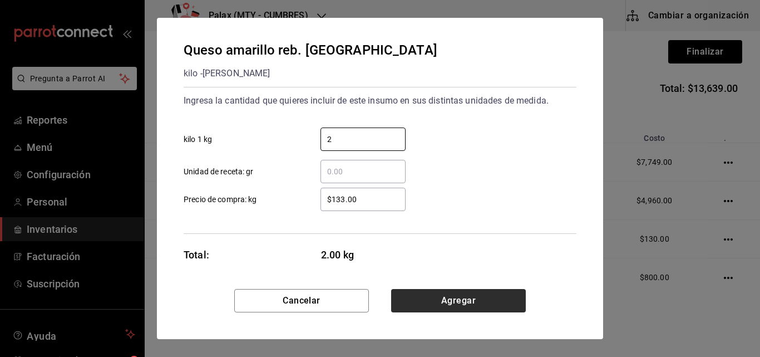
type input "2"
click at [478, 292] on button "Agregar" at bounding box center [458, 300] width 135 height 23
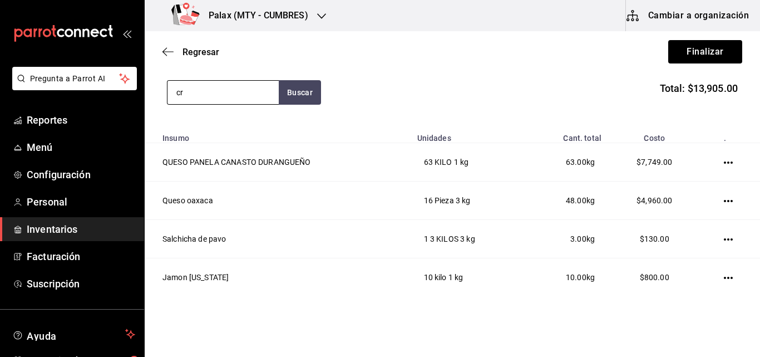
type input "c"
type input "C"
click at [223, 97] on input "Crema chi" at bounding box center [222, 92] width 111 height 23
type input "C"
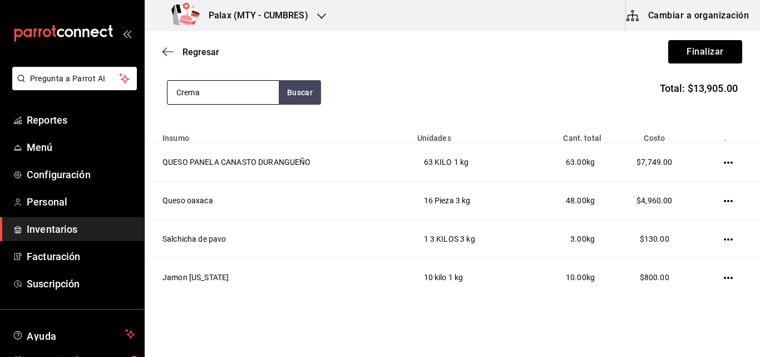
type input "Crema"
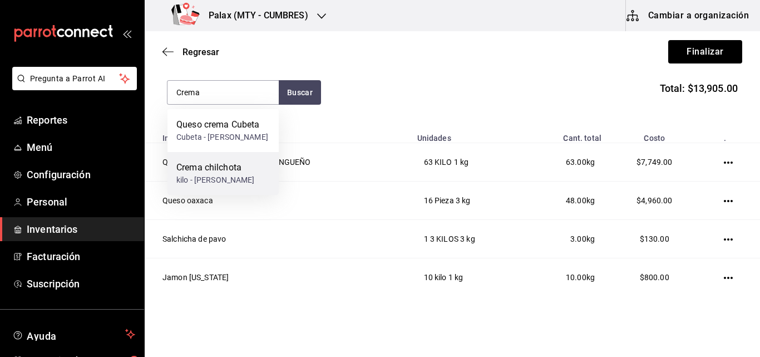
click at [193, 186] on div "kilo - SANTIAGO PERALES GARCIA" at bounding box center [215, 180] width 78 height 12
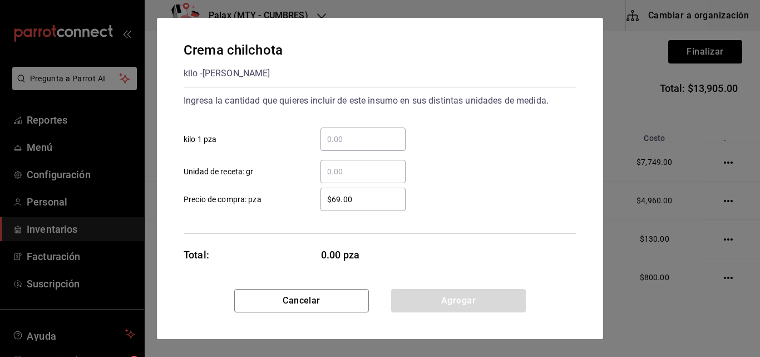
click at [352, 140] on input "​ kilo 1 pza" at bounding box center [362, 138] width 85 height 13
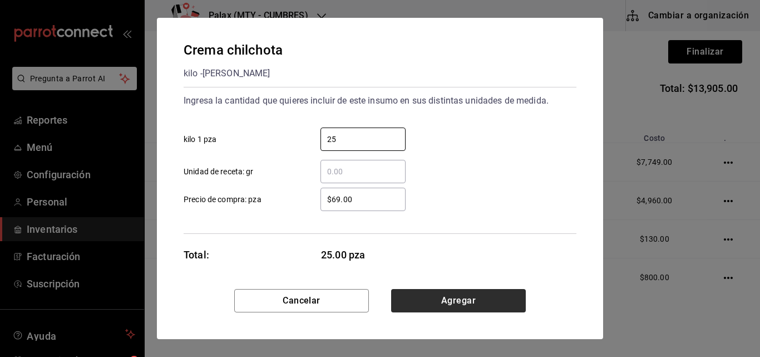
type input "25"
click at [435, 293] on button "Agregar" at bounding box center [458, 300] width 135 height 23
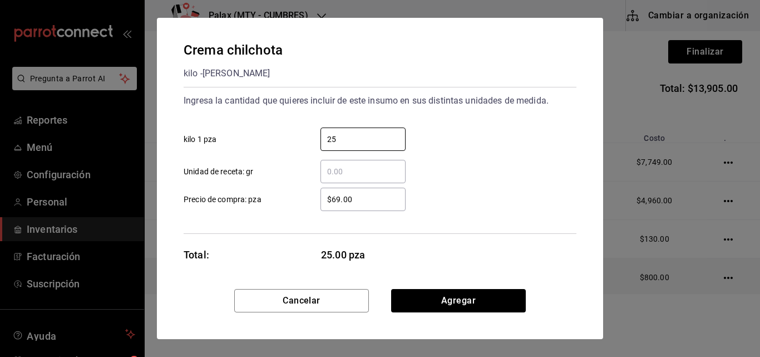
click at [435, 293] on td "10 kilo 1 kg" at bounding box center [468, 277] width 115 height 38
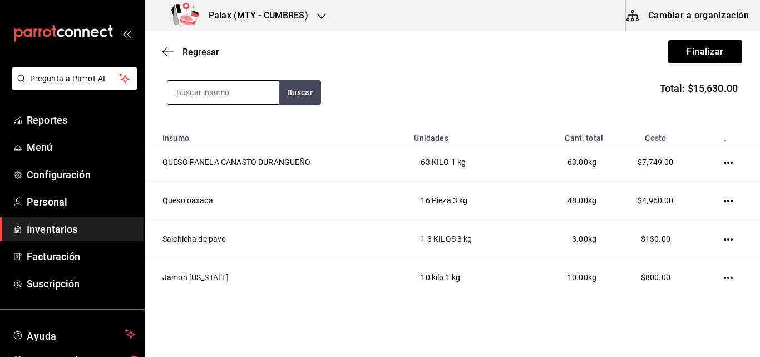
click at [201, 94] on input at bounding box center [222, 92] width 111 height 23
type input "queso"
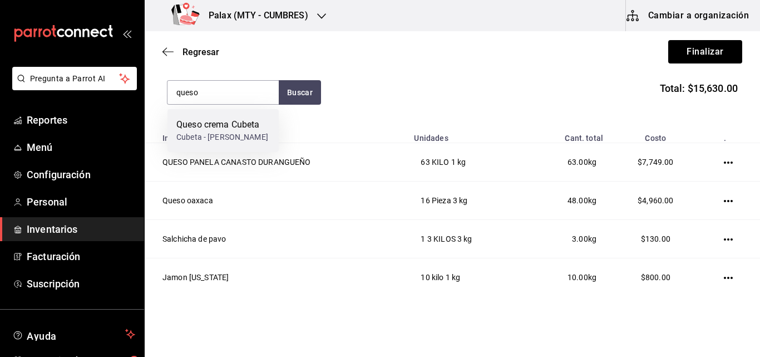
click at [208, 139] on div "Cubeta - SANTIAGO PERALES GARCIA" at bounding box center [222, 137] width 92 height 12
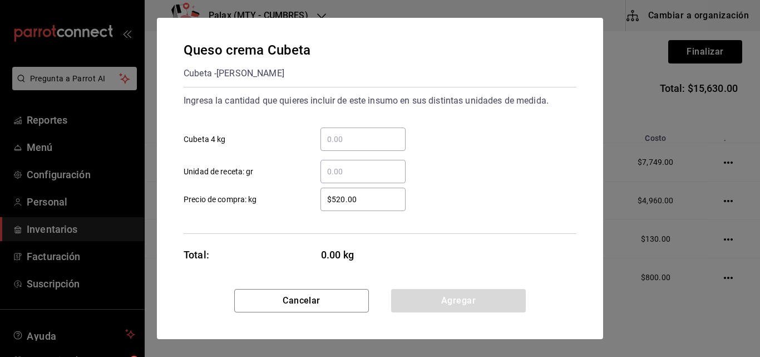
click at [339, 137] on input "​ Cubeta 4 kg" at bounding box center [362, 138] width 85 height 13
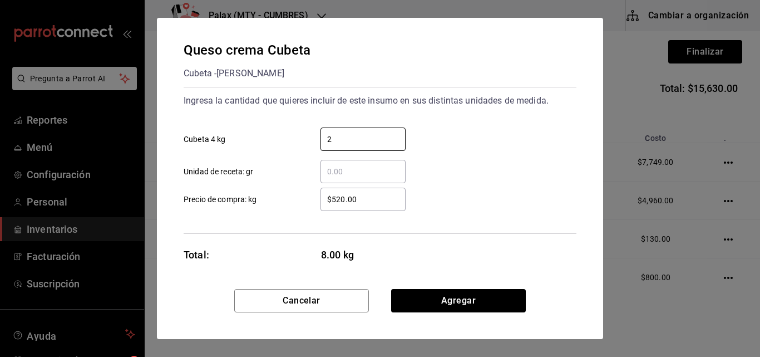
type input "2"
click at [335, 172] on input "​ Unidad de receta: gr" at bounding box center [362, 171] width 85 height 13
type input "8"
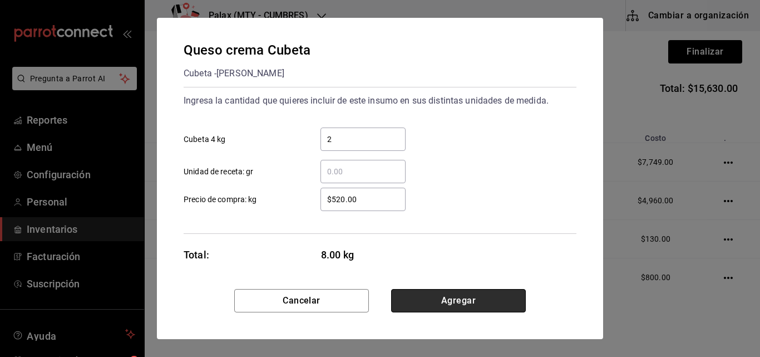
drag, startPoint x: 470, startPoint y: 304, endPoint x: 451, endPoint y: 302, distance: 19.6
click at [451, 302] on button "Agregar" at bounding box center [458, 300] width 135 height 23
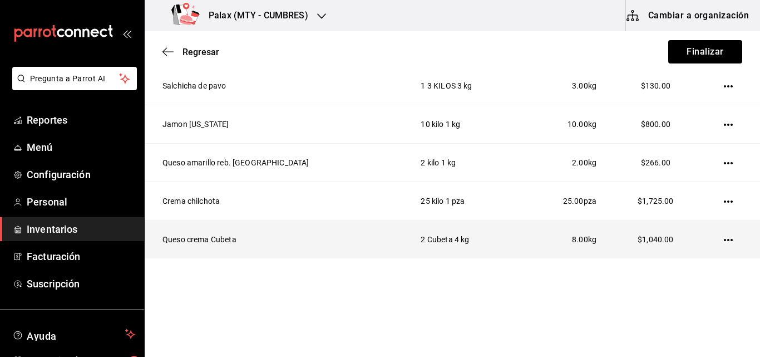
scroll to position [58, 0]
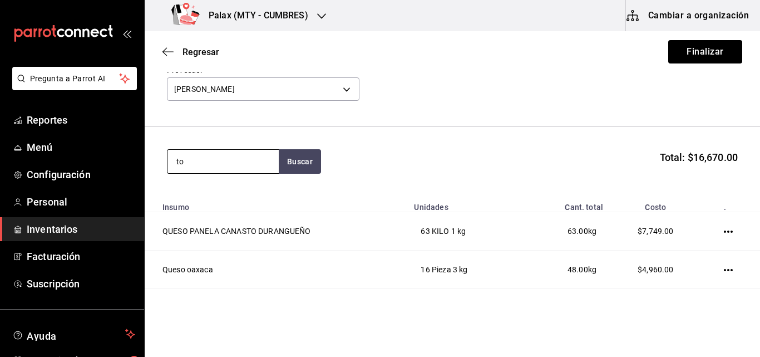
type input "t"
type input "T"
type input "TOCINO"
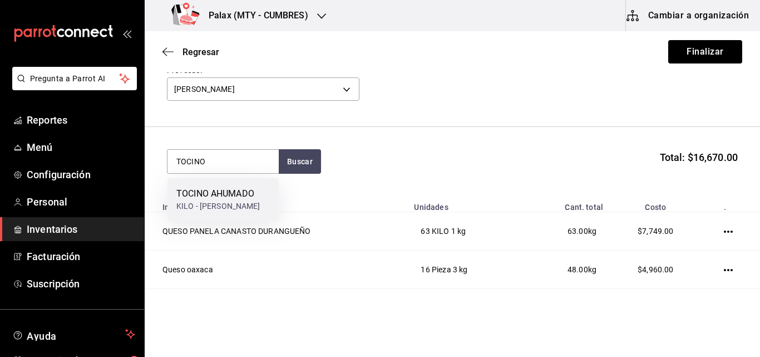
click at [212, 193] on div "TOCINO AHUMADO" at bounding box center [218, 193] width 84 height 13
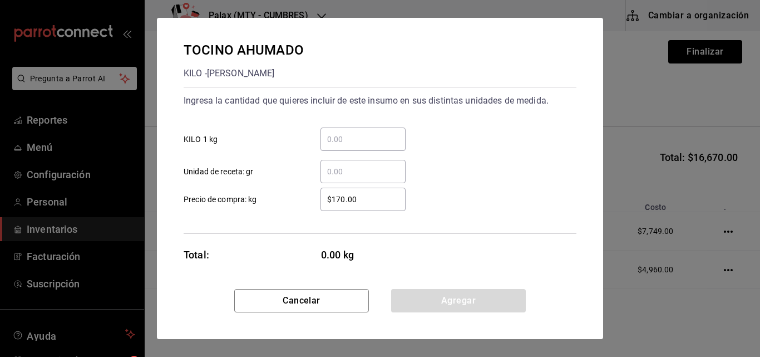
click at [343, 141] on input "​ KILO 1 kg" at bounding box center [362, 138] width 85 height 13
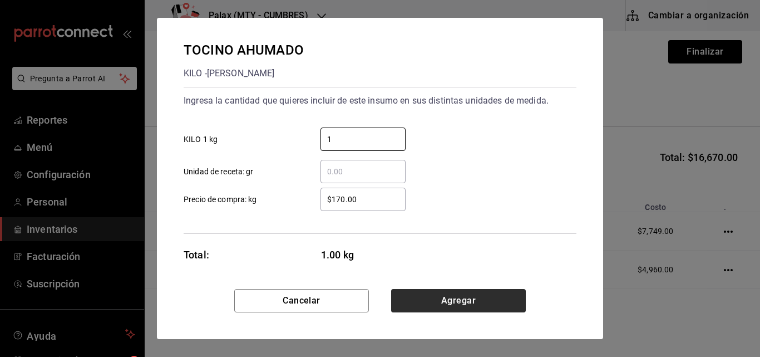
type input "1"
click at [455, 301] on button "Agregar" at bounding box center [458, 300] width 135 height 23
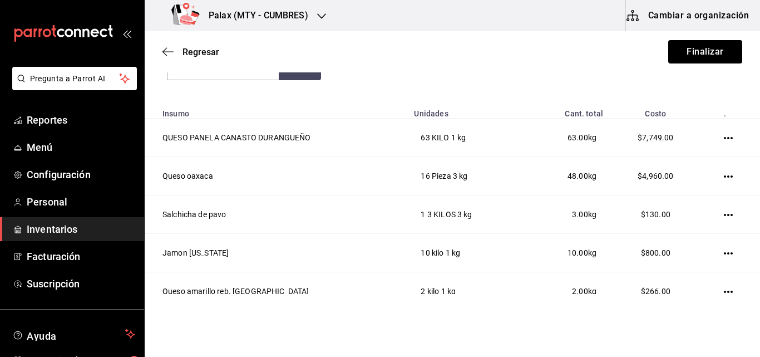
scroll to position [41, 0]
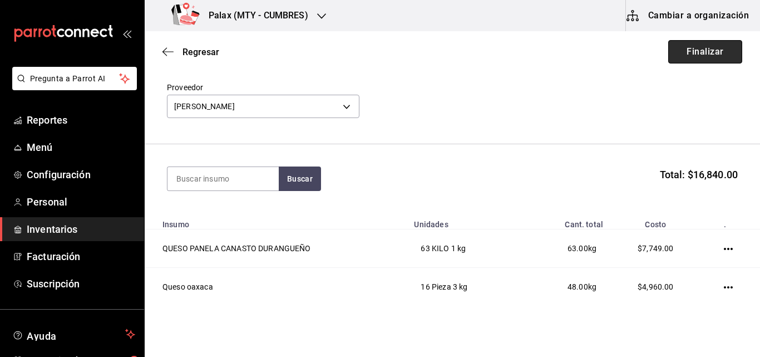
click at [696, 45] on button "Finalizar" at bounding box center [705, 51] width 74 height 23
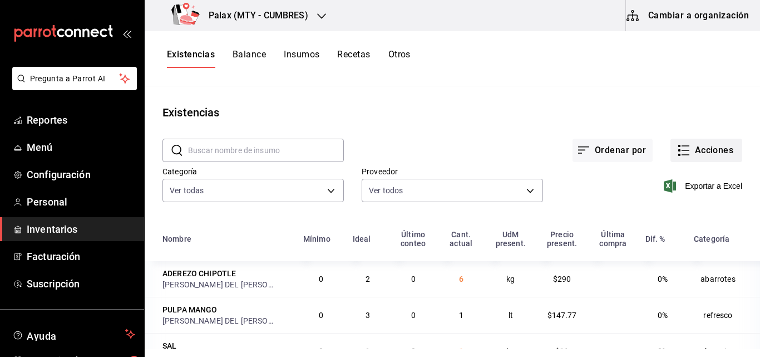
click at [677, 152] on icon "button" at bounding box center [683, 150] width 13 height 13
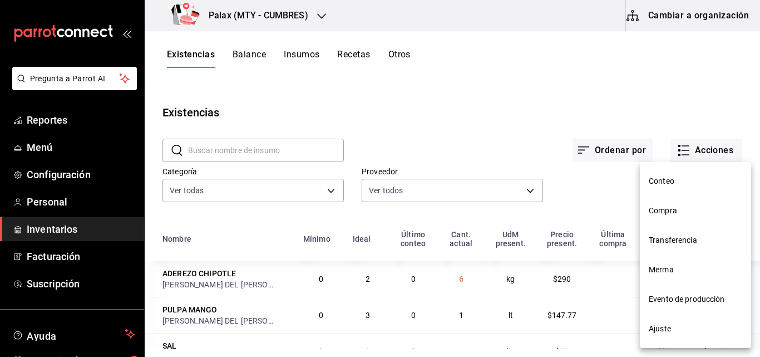
click at [672, 208] on span "Compra" at bounding box center [695, 211] width 93 height 12
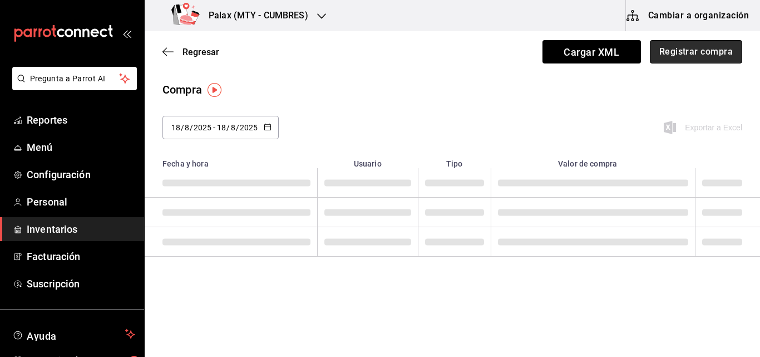
click at [693, 50] on button "Registrar compra" at bounding box center [696, 51] width 92 height 23
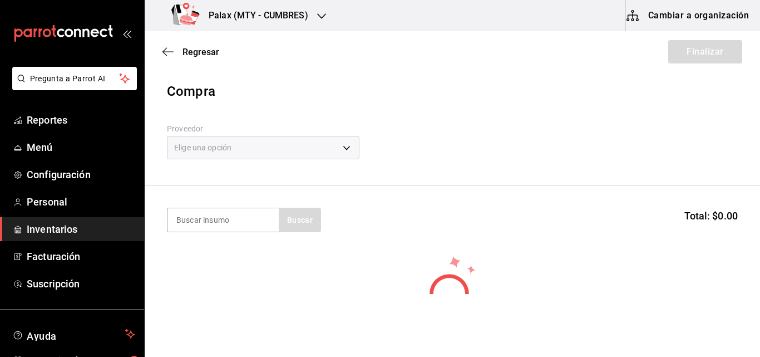
drag, startPoint x: 283, startPoint y: 147, endPoint x: 253, endPoint y: 147, distance: 30.0
click at [253, 147] on div "Elige una opción" at bounding box center [263, 147] width 193 height 23
click at [348, 149] on div "Elige una opción" at bounding box center [263, 147] width 193 height 23
drag, startPoint x: 337, startPoint y: 145, endPoint x: 332, endPoint y: 96, distance: 48.7
click at [332, 96] on div "Compra" at bounding box center [452, 91] width 571 height 20
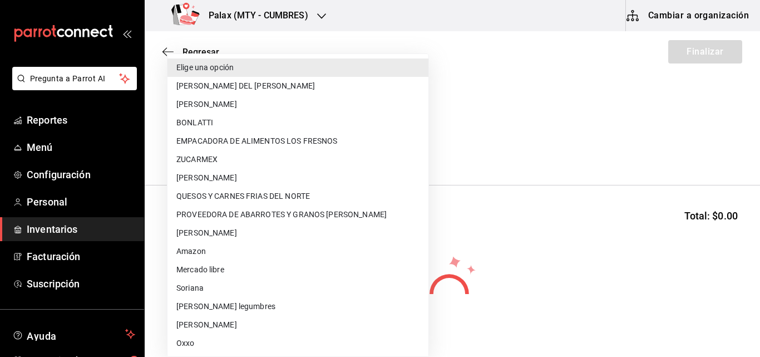
click at [287, 142] on li "EMPACADORA DE ALIMENTOS LOS FRESNOS" at bounding box center [297, 141] width 261 height 18
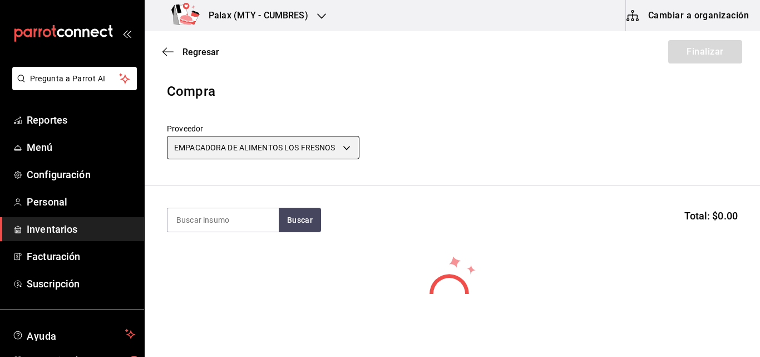
type input "f84a5226-2855-49d8-b15e-fae9f53334ff"
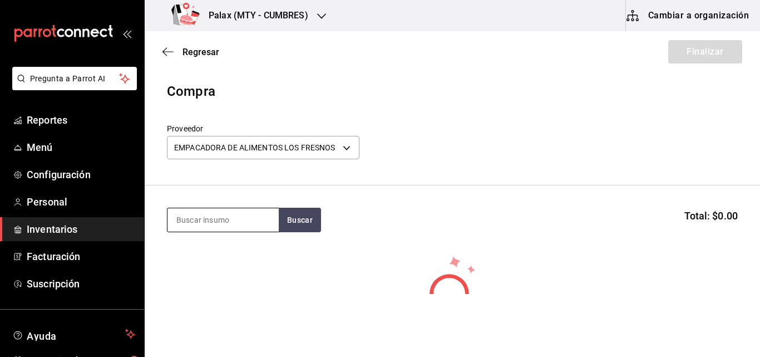
click at [208, 228] on input at bounding box center [222, 219] width 111 height 23
type input "c"
type input "Carne seca"
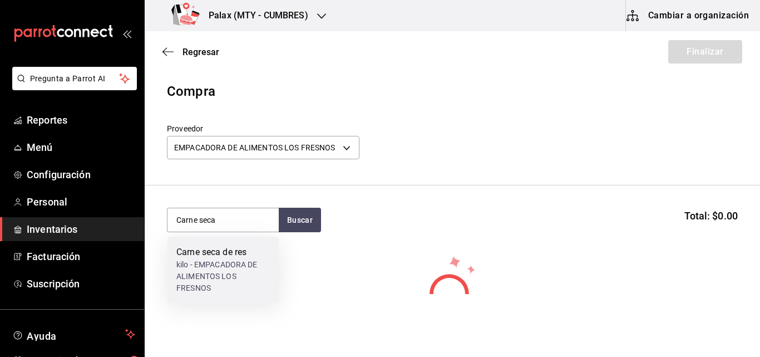
click at [210, 268] on div "kilo - EMPACADORA DE ALIMENTOS LOS FRESNOS" at bounding box center [222, 276] width 93 height 35
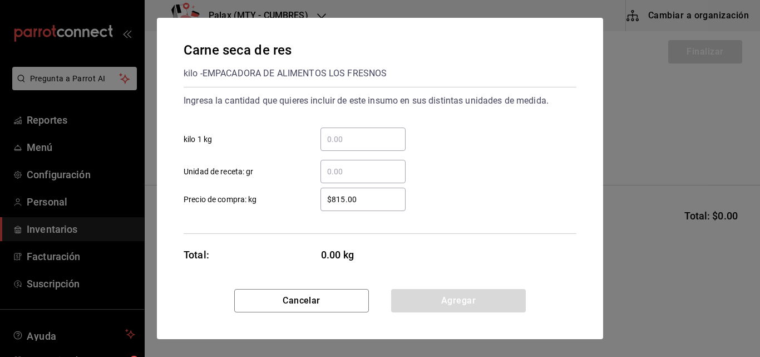
click at [359, 149] on div "​" at bounding box center [362, 138] width 85 height 23
click at [359, 146] on input "​ kilo 1 kg" at bounding box center [362, 138] width 85 height 13
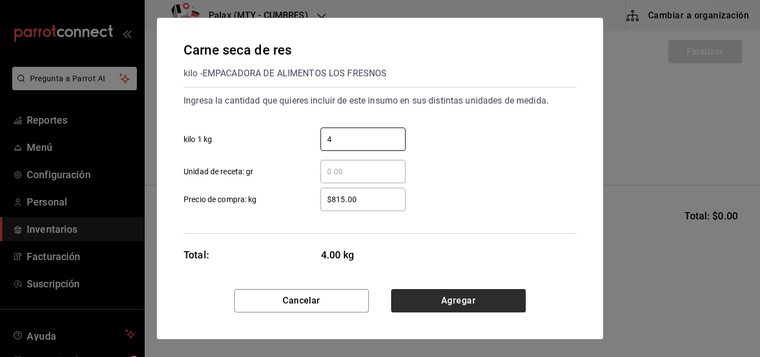
type input "4"
click at [436, 295] on button "Agregar" at bounding box center [458, 300] width 135 height 23
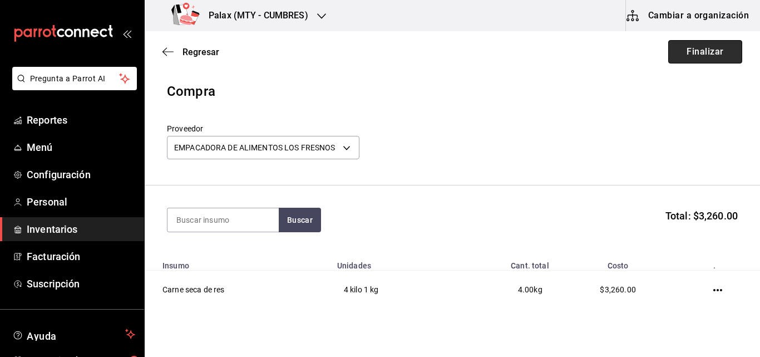
click at [712, 60] on button "Finalizar" at bounding box center [705, 51] width 74 height 23
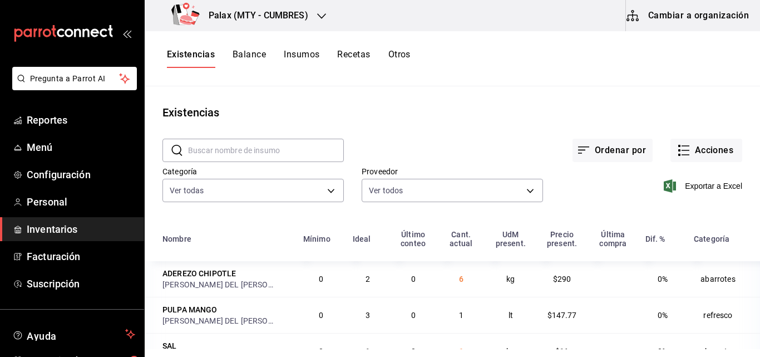
drag, startPoint x: 262, startPoint y: 146, endPoint x: 224, endPoint y: 150, distance: 38.0
click at [224, 150] on input "text" at bounding box center [266, 150] width 156 height 22
click at [219, 152] on input "tortilla" at bounding box center [266, 150] width 156 height 22
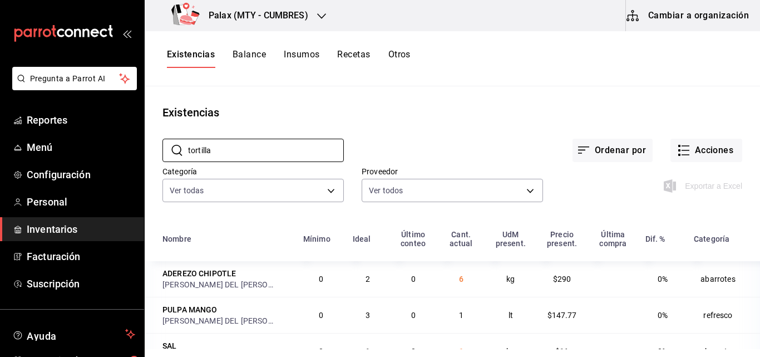
type input "tortilla"
drag, startPoint x: 206, startPoint y: 150, endPoint x: 427, endPoint y: 124, distance: 222.4
click at [427, 124] on div "Ordenar por Acciones" at bounding box center [543, 141] width 398 height 41
click at [269, 143] on input "tortilla" at bounding box center [266, 150] width 156 height 22
click at [401, 131] on div "Ordenar por Acciones" at bounding box center [543, 141] width 398 height 41
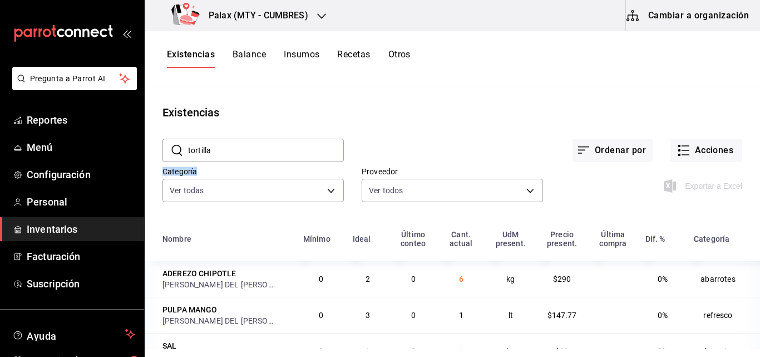
click at [401, 131] on div "Ordenar por Acciones" at bounding box center [543, 141] width 398 height 41
click at [400, 133] on div "Ordenar por Acciones" at bounding box center [543, 141] width 398 height 41
drag, startPoint x: 240, startPoint y: 153, endPoint x: 219, endPoint y: 150, distance: 22.0
click at [219, 150] on input "tortilla" at bounding box center [266, 150] width 156 height 22
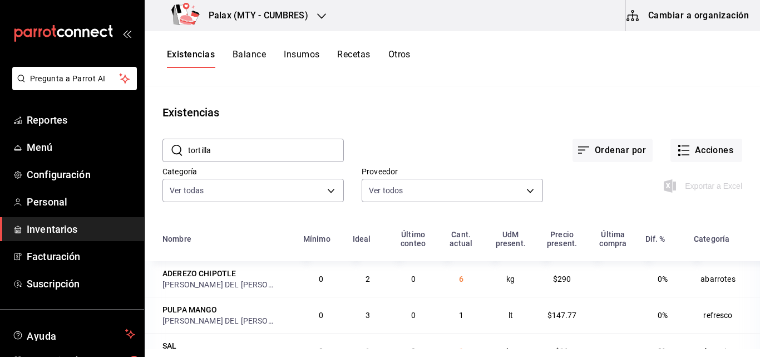
drag, startPoint x: 219, startPoint y: 150, endPoint x: 183, endPoint y: 156, distance: 36.8
click at [183, 156] on div "​ tortilla ​" at bounding box center [252, 150] width 181 height 23
type input "Tortilla"
drag, startPoint x: 174, startPoint y: 144, endPoint x: 165, endPoint y: 156, distance: 15.1
click at [165, 156] on div "​ Tortilla ​" at bounding box center [252, 150] width 181 height 23
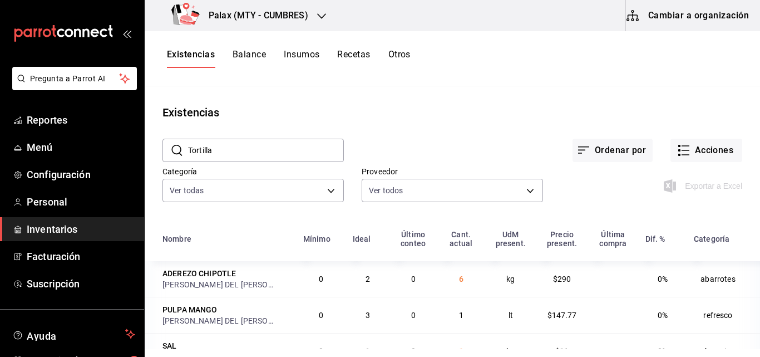
click at [486, 129] on div "Ordenar por Acciones" at bounding box center [543, 141] width 398 height 41
click at [227, 148] on input "Tortilla" at bounding box center [266, 150] width 156 height 22
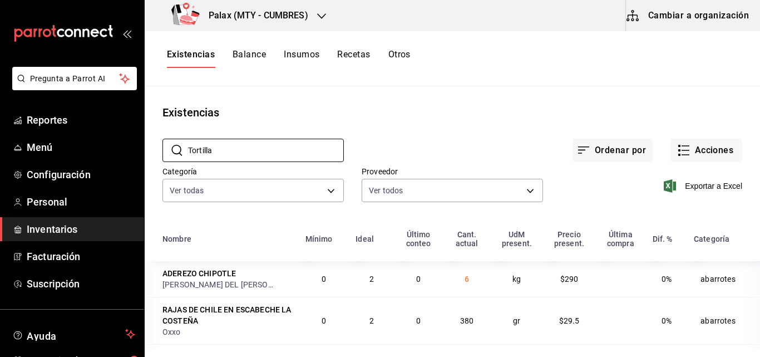
drag, startPoint x: 227, startPoint y: 148, endPoint x: 302, endPoint y: 55, distance: 119.5
click at [302, 55] on button "Insumos" at bounding box center [302, 58] width 36 height 19
click at [302, 55] on html "Pregunta a Parrot AI Reportes Menú Configuración Personal Inventarios Facturaci…" at bounding box center [380, 174] width 760 height 349
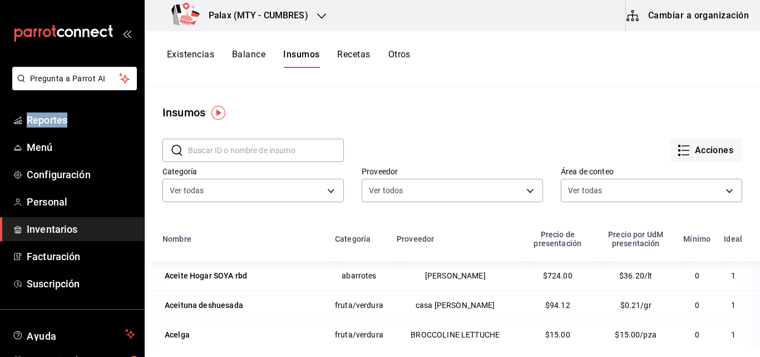
click at [281, 132] on div "​ ​" at bounding box center [244, 141] width 199 height 41
drag, startPoint x: 249, startPoint y: 152, endPoint x: 236, endPoint y: 147, distance: 14.3
click at [236, 147] on input "text" at bounding box center [266, 150] width 156 height 22
click at [236, 154] on input "text" at bounding box center [266, 150] width 156 height 22
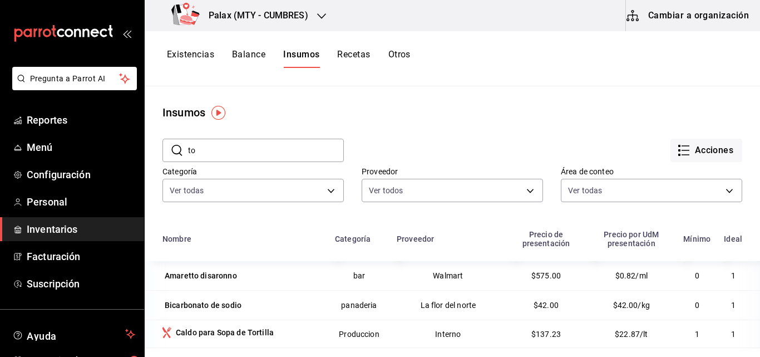
type input "Tortilla"
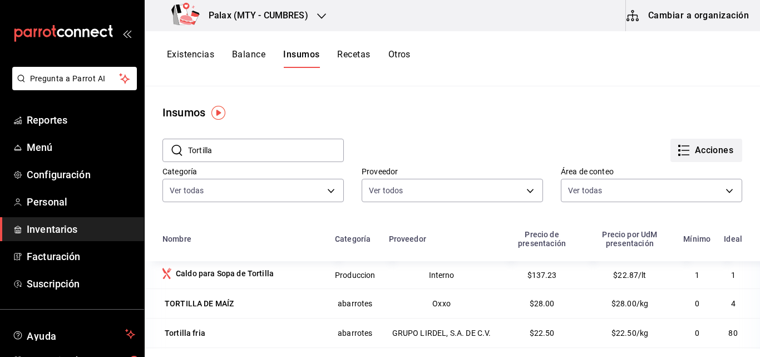
click at [682, 147] on button "Acciones" at bounding box center [706, 150] width 72 height 23
click at [564, 120] on div at bounding box center [380, 178] width 760 height 357
click at [184, 52] on button "Existencias" at bounding box center [190, 58] width 47 height 19
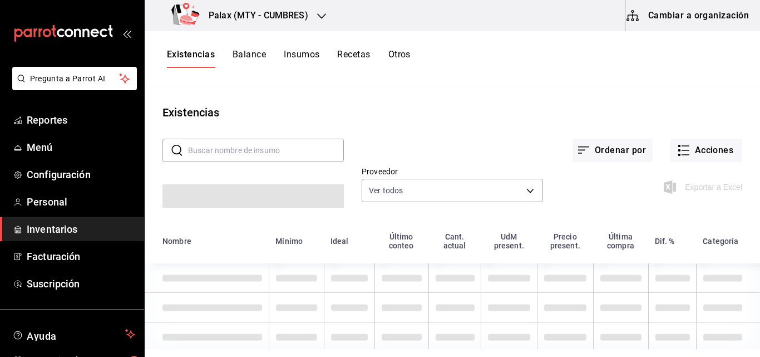
click at [313, 53] on button "Insumos" at bounding box center [302, 58] width 36 height 19
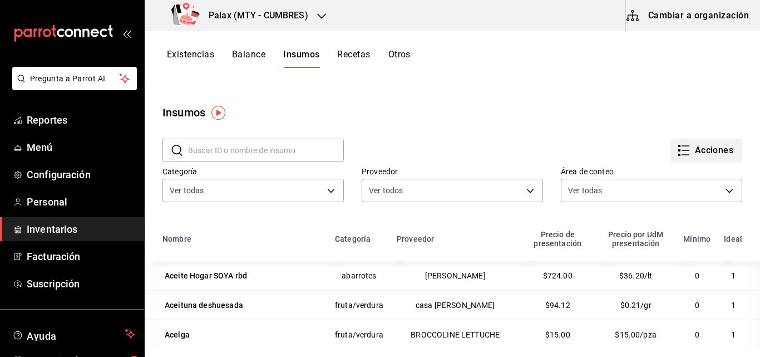
click at [677, 145] on icon "button" at bounding box center [683, 150] width 13 height 13
click at [489, 101] on div at bounding box center [380, 178] width 760 height 357
click at [193, 54] on button "Existencias" at bounding box center [190, 58] width 47 height 19
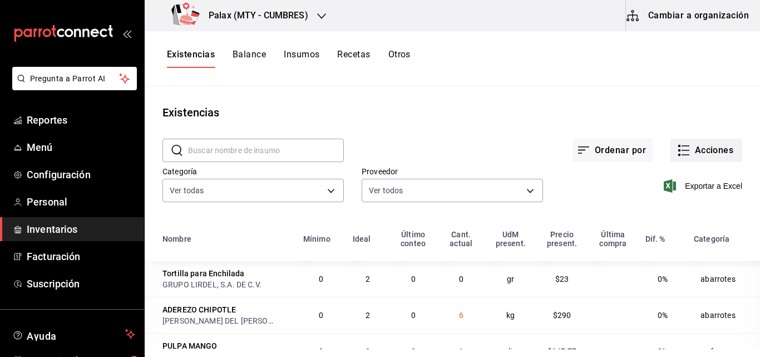
click at [677, 151] on icon "button" at bounding box center [683, 150] width 13 height 13
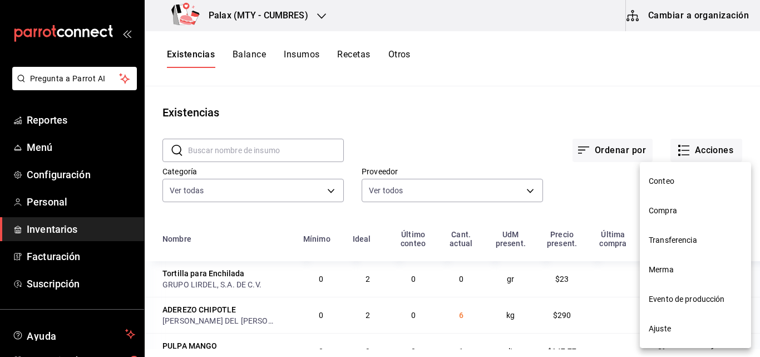
click at [668, 206] on span "Compra" at bounding box center [695, 211] width 93 height 12
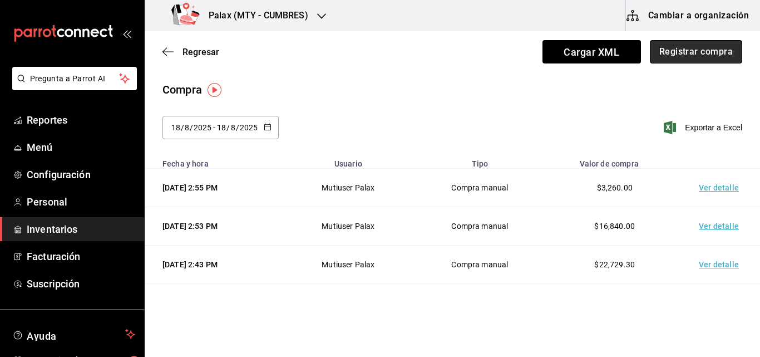
click at [696, 53] on button "Registrar compra" at bounding box center [696, 51] width 92 height 23
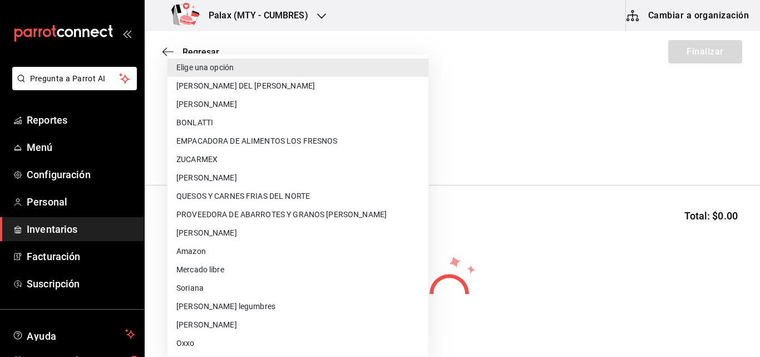
click at [250, 145] on body "Pregunta a Parrot AI Reportes Menú Configuración Personal Inventarios Facturaci…" at bounding box center [380, 147] width 760 height 294
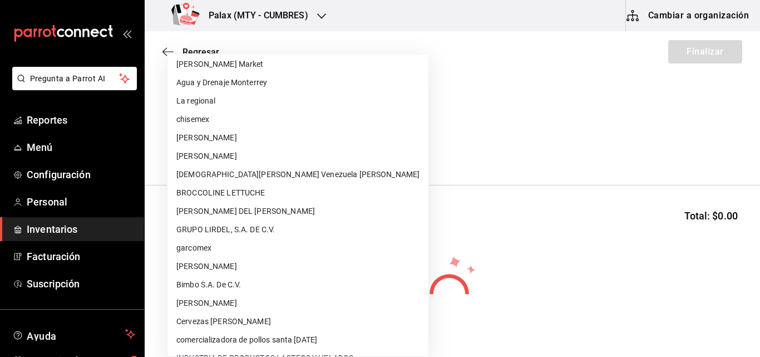
scroll to position [445, 0]
click at [264, 229] on li "GRUPO LIRDEL, S.A. DE C.V." at bounding box center [297, 228] width 261 height 18
type input "45ab799b-3b0c-4ef5-b9ec-d4949be2f4ea"
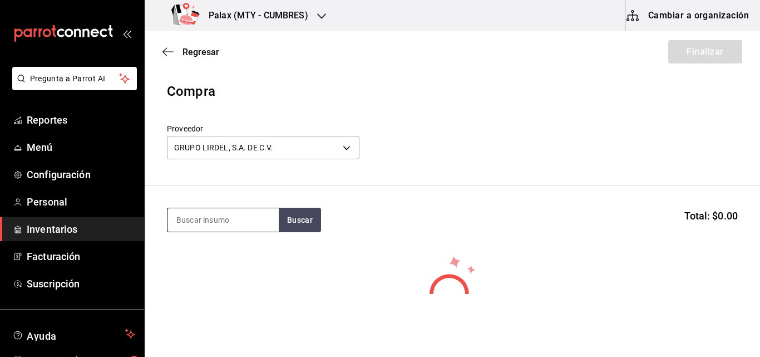
click at [206, 227] on input at bounding box center [222, 219] width 111 height 23
type input "tortilla"
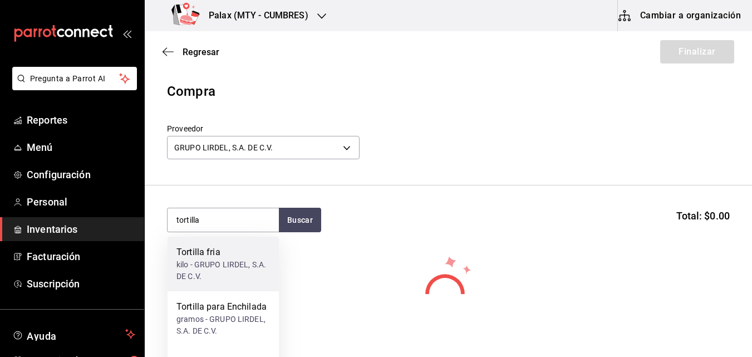
click at [216, 269] on div "kilo - GRUPO LIRDEL, S.A. DE C.V." at bounding box center [222, 270] width 93 height 23
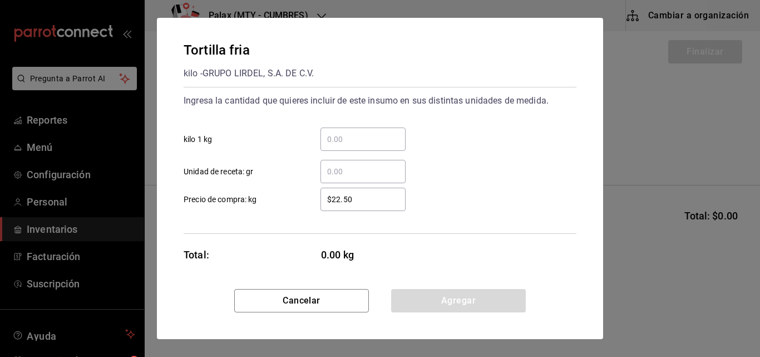
click at [349, 134] on input "​ kilo 1 kg" at bounding box center [362, 138] width 85 height 13
click at [331, 139] on input "​ kilo 1 kg" at bounding box center [362, 138] width 85 height 13
drag, startPoint x: 328, startPoint y: 139, endPoint x: 312, endPoint y: 146, distance: 18.2
click at [312, 146] on div "​" at bounding box center [354, 138] width 103 height 23
click at [320, 146] on input "​ kilo 1 kg" at bounding box center [362, 138] width 85 height 13
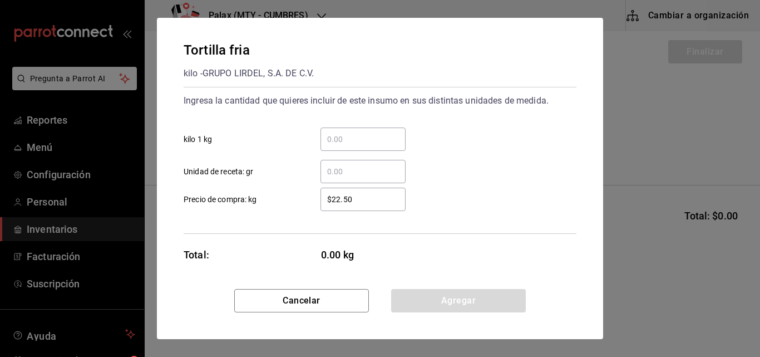
type input "1"
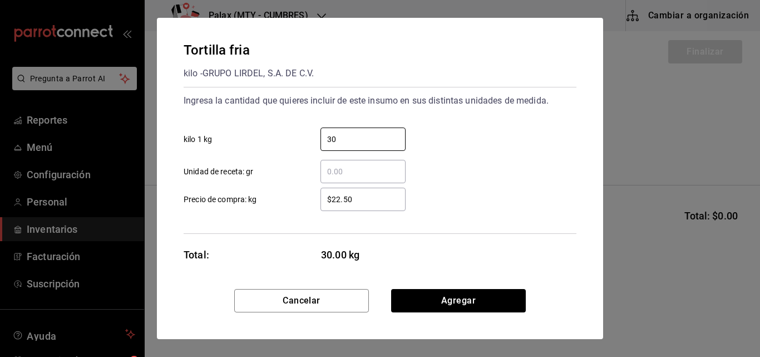
type input "30"
click at [357, 176] on input "​ Unidad de receta: gr" at bounding box center [362, 171] width 85 height 13
type input "3"
drag, startPoint x: 451, startPoint y: 301, endPoint x: 446, endPoint y: 302, distance: 5.7
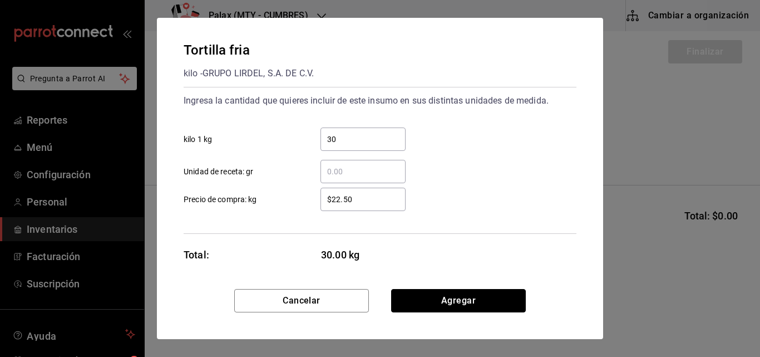
click at [446, 302] on button "Agregar" at bounding box center [458, 300] width 135 height 23
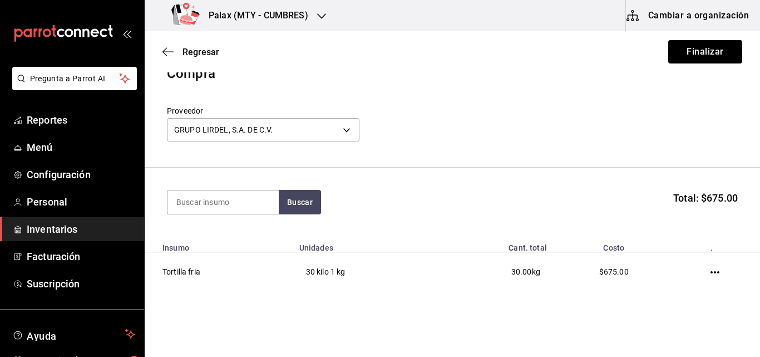
scroll to position [0, 0]
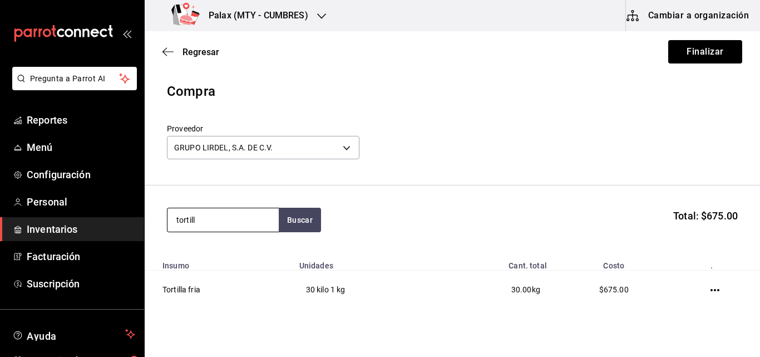
type input "tortilla"
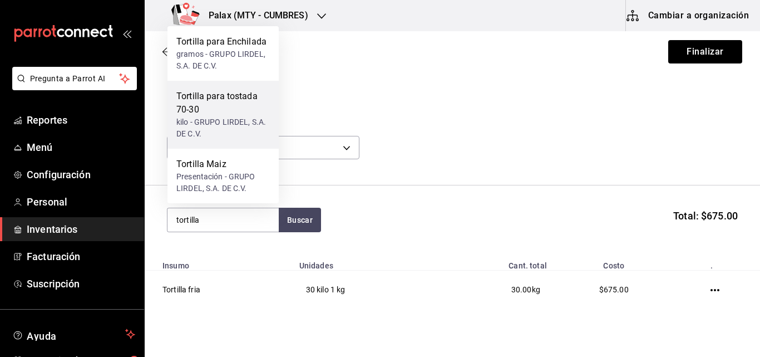
click at [228, 111] on div "Tortilla para tostada 70-30" at bounding box center [222, 103] width 93 height 27
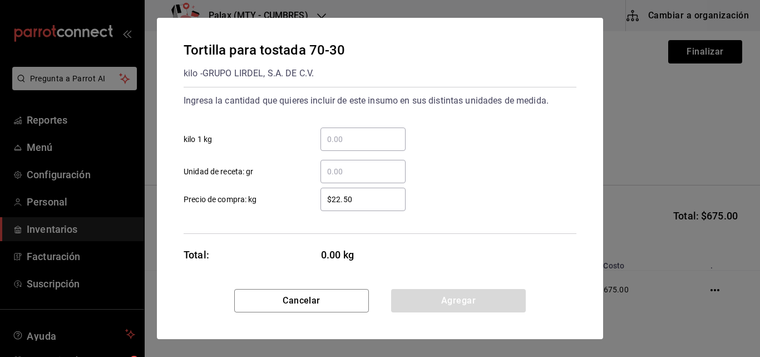
click at [352, 139] on input "​ kilo 1 kg" at bounding box center [362, 138] width 85 height 13
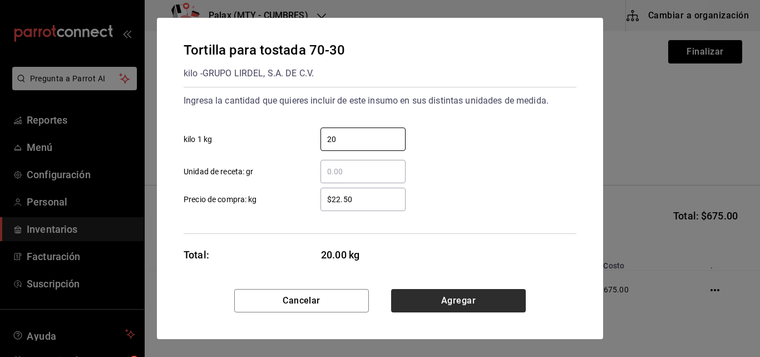
type input "20"
click at [489, 299] on button "Agregar" at bounding box center [458, 300] width 135 height 23
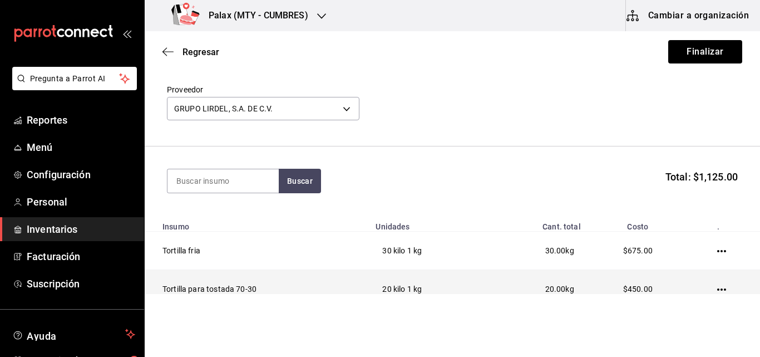
scroll to position [89, 0]
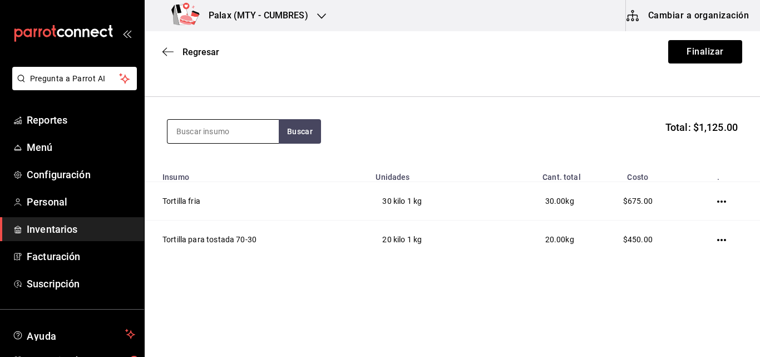
click at [222, 135] on input at bounding box center [222, 131] width 111 height 23
type input "tortilla"
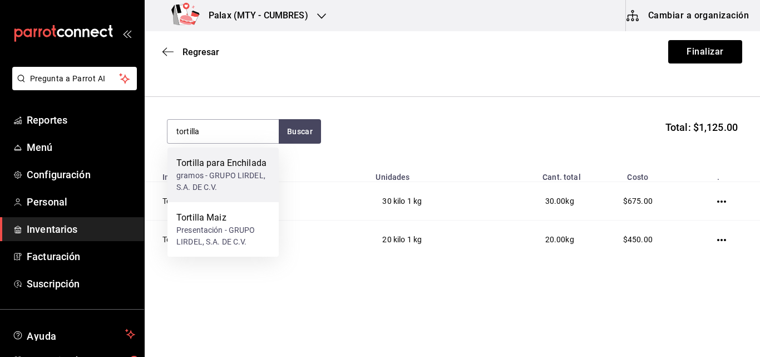
click at [214, 165] on div "Tortilla para Enchilada" at bounding box center [222, 162] width 93 height 13
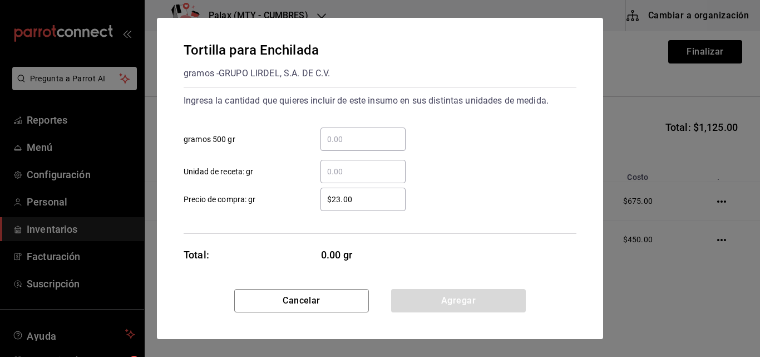
drag, startPoint x: 339, startPoint y: 139, endPoint x: 329, endPoint y: 138, distance: 10.1
click at [325, 138] on input "​ gramos 500 gr" at bounding box center [362, 138] width 85 height 13
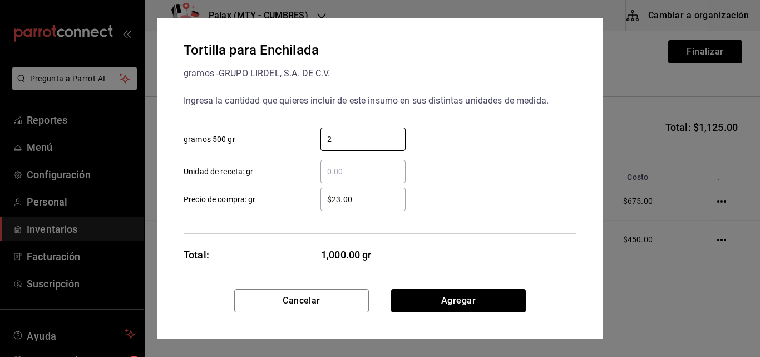
type input "2"
click at [332, 181] on div "​" at bounding box center [362, 171] width 85 height 23
click at [332, 178] on input "​ Unidad de receta: gr" at bounding box center [362, 171] width 85 height 13
type input "1"
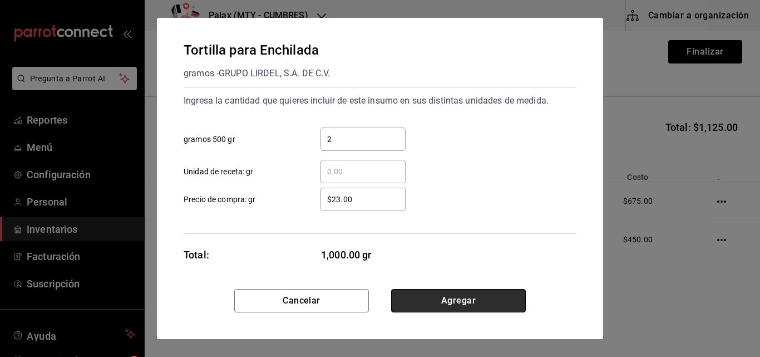
drag, startPoint x: 471, startPoint y: 298, endPoint x: 454, endPoint y: 301, distance: 17.0
click at [454, 301] on button "Agregar" at bounding box center [458, 300] width 135 height 23
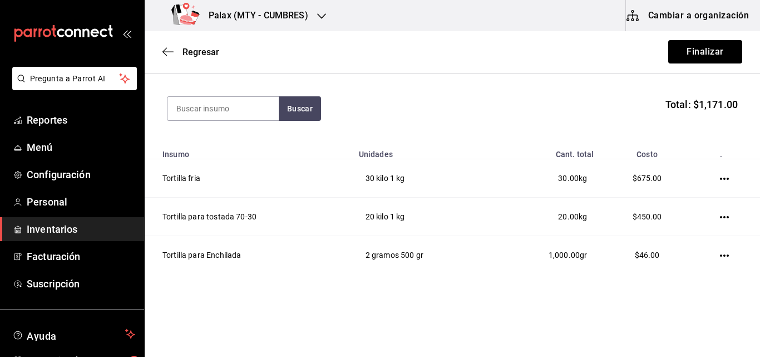
scroll to position [0, 0]
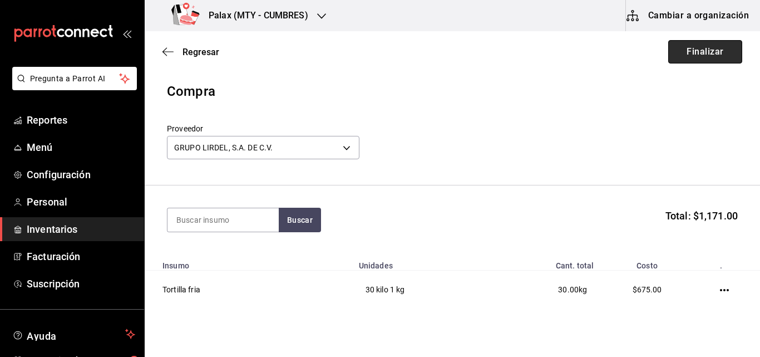
click at [724, 51] on button "Finalizar" at bounding box center [705, 51] width 74 height 23
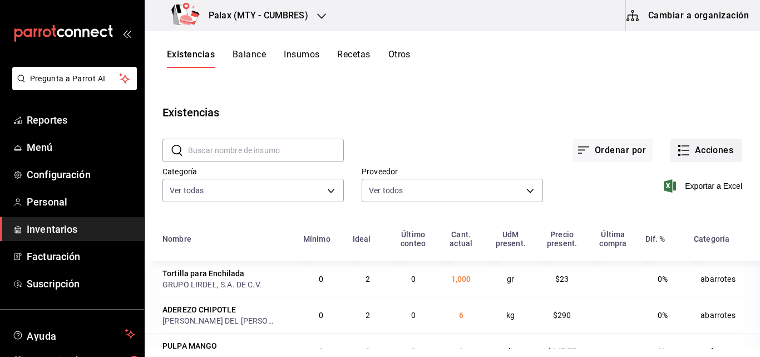
click at [682, 145] on button "Acciones" at bounding box center [706, 150] width 72 height 23
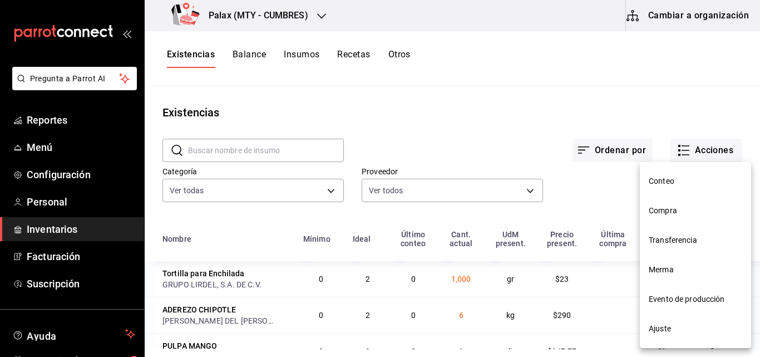
click at [662, 209] on span "Compra" at bounding box center [695, 211] width 93 height 12
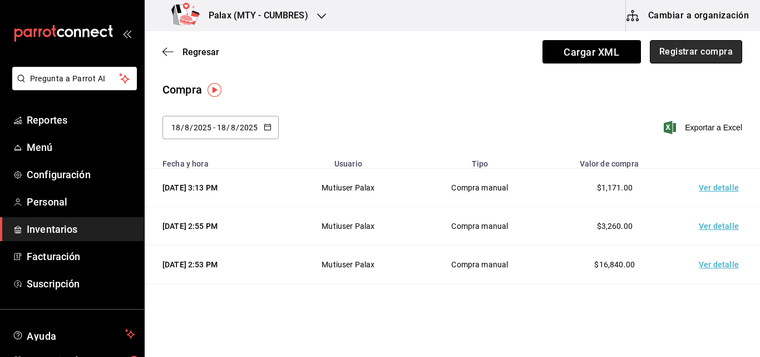
click at [680, 53] on button "Registrar compra" at bounding box center [696, 51] width 92 height 23
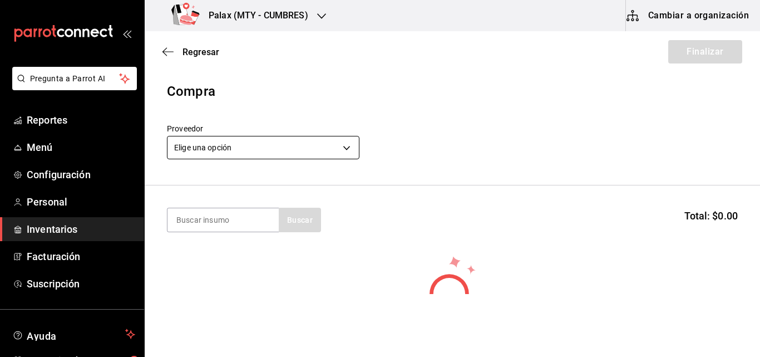
click at [218, 147] on body "Pregunta a Parrot AI Reportes Menú Configuración Personal Inventarios Facturaci…" at bounding box center [380, 147] width 760 height 294
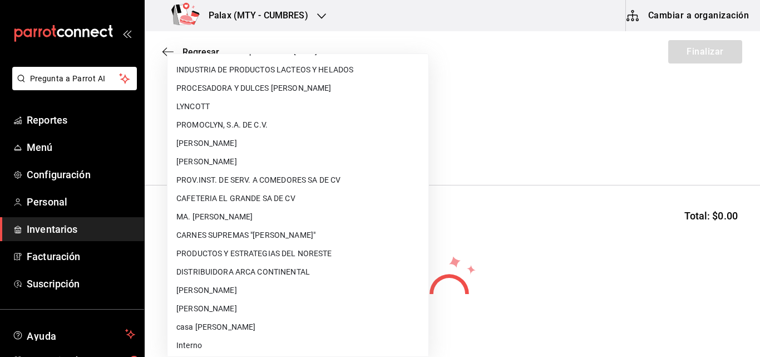
scroll to position [735, 0]
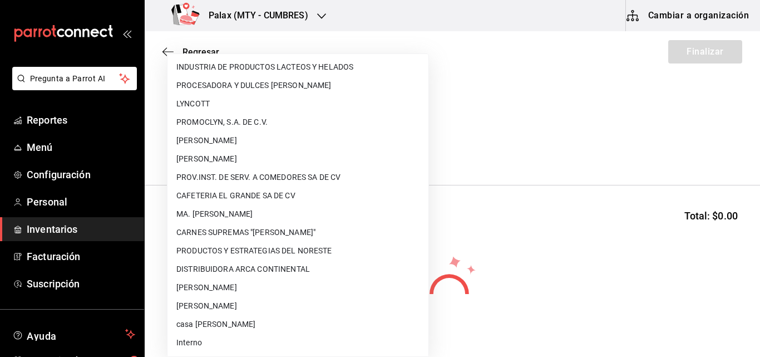
click at [223, 196] on li "CAFETERIA EL GRANDE SA DE CV" at bounding box center [297, 195] width 261 height 18
type input "f4baadb2-b5b6-40ce-bebe-6822d7928ed1"
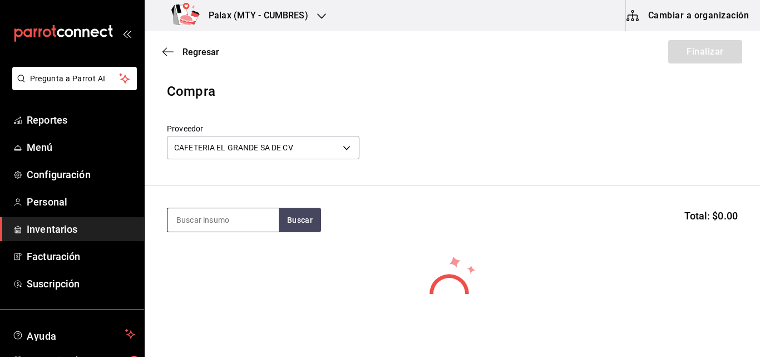
drag, startPoint x: 209, startPoint y: 230, endPoint x: 194, endPoint y: 221, distance: 16.7
click at [194, 221] on input at bounding box center [222, 219] width 111 height 23
click at [185, 217] on input at bounding box center [222, 219] width 111 height 23
click at [298, 215] on button "Buscar" at bounding box center [300, 220] width 42 height 24
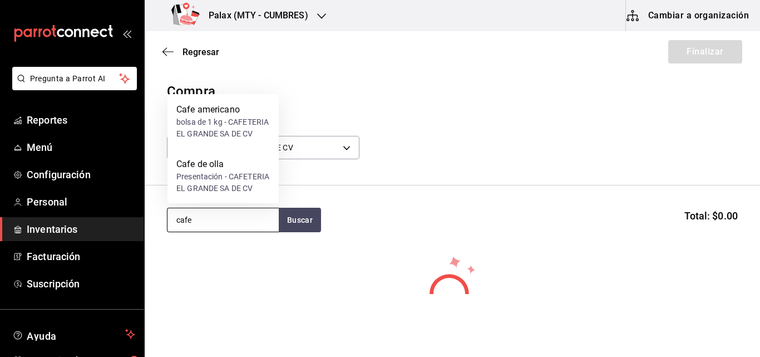
click at [213, 220] on input "cafe" at bounding box center [222, 219] width 111 height 23
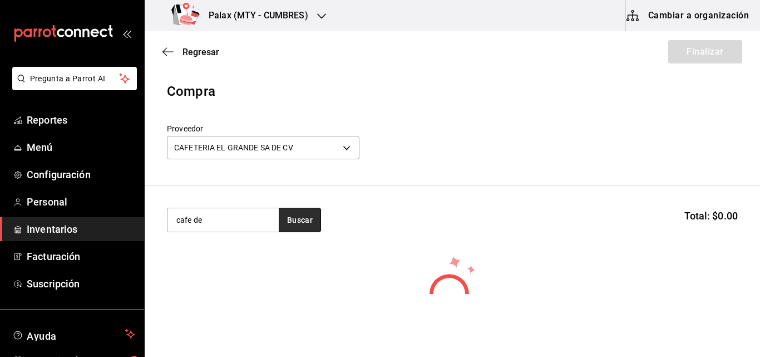
click at [310, 211] on button "Buscar" at bounding box center [300, 220] width 42 height 24
click at [294, 218] on button "Buscar" at bounding box center [300, 220] width 42 height 24
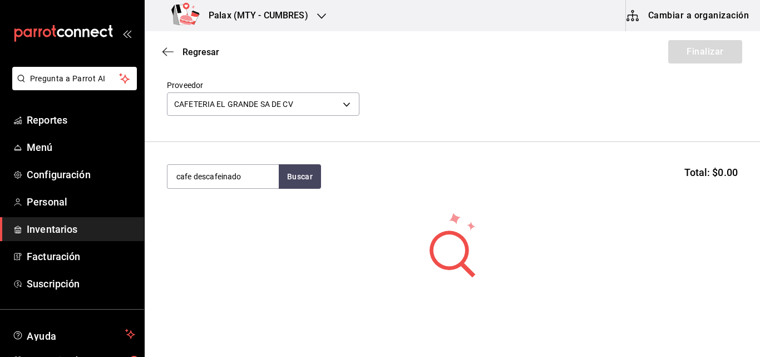
scroll to position [56, 0]
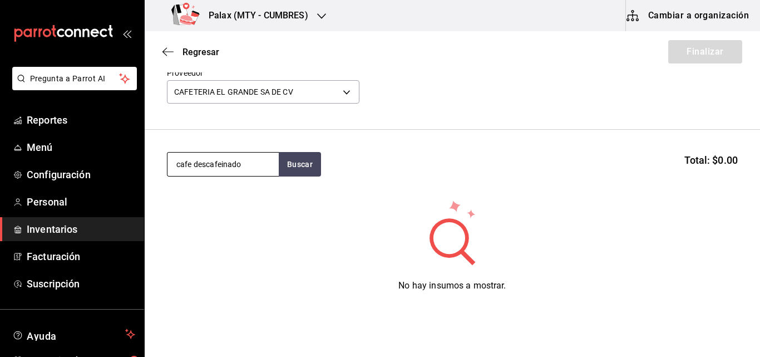
click at [256, 162] on input "cafe descafeinado" at bounding box center [222, 163] width 111 height 23
type input "c"
type input "descafeinado"
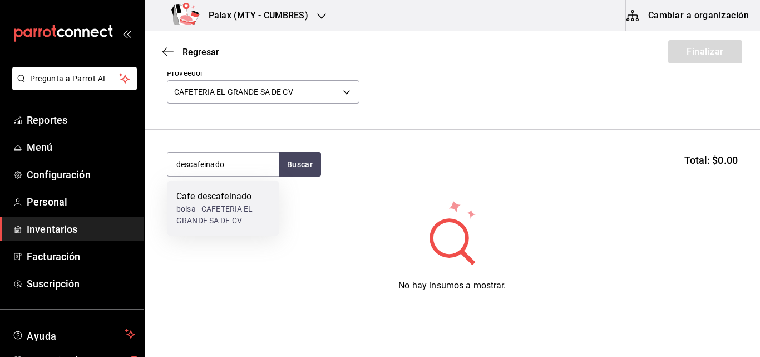
click at [233, 189] on div "Cafe descafeinado bolsa - CAFETERIA EL GRANDE SA DE CV" at bounding box center [222, 208] width 111 height 55
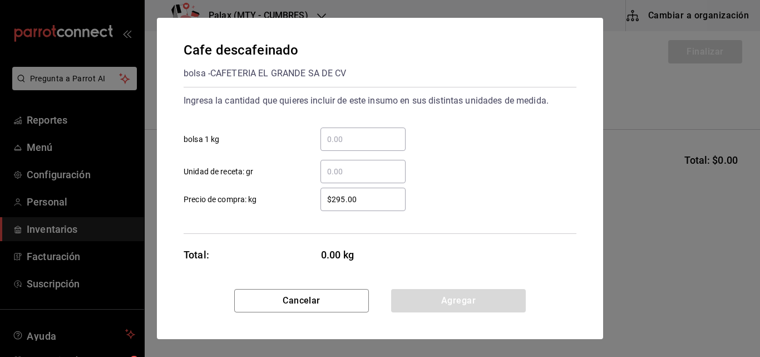
click at [343, 134] on input "​ bolsa 1 kg" at bounding box center [362, 138] width 85 height 13
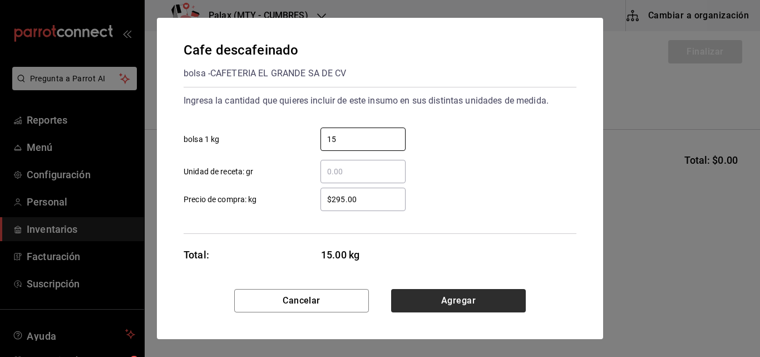
type input "15"
click at [462, 306] on button "Agregar" at bounding box center [458, 300] width 135 height 23
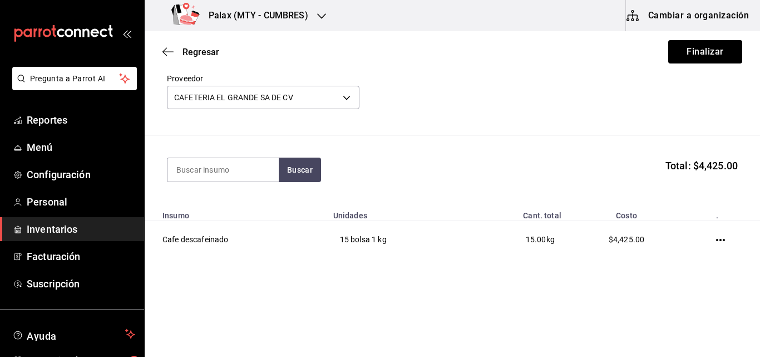
scroll to position [51, 0]
type input "americano"
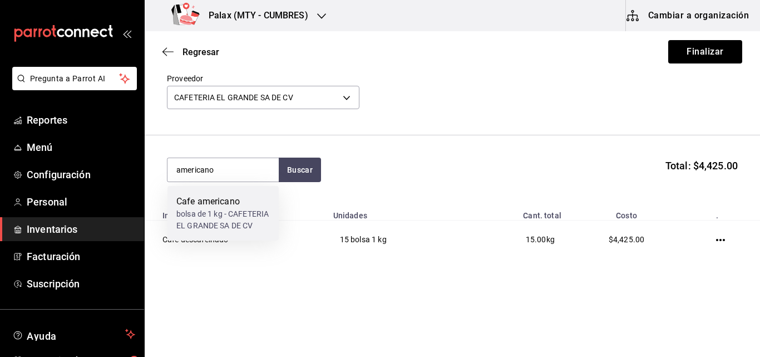
click at [208, 213] on div "bolsa de 1 kg - CAFETERIA EL GRANDE SA DE CV" at bounding box center [222, 219] width 93 height 23
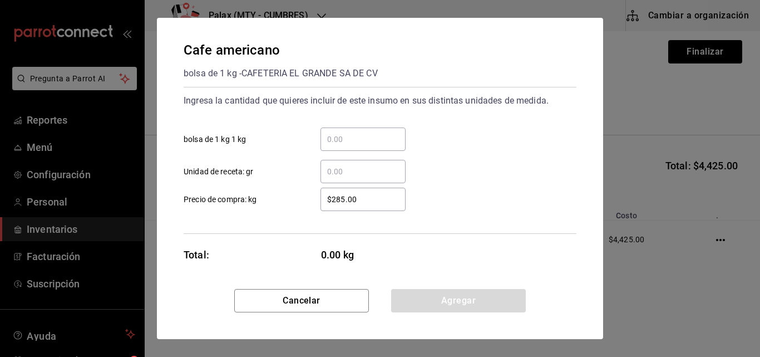
click at [372, 146] on div "​" at bounding box center [362, 138] width 85 height 23
click at [372, 146] on input "​ bolsa de 1 kg 1 kg" at bounding box center [362, 138] width 85 height 13
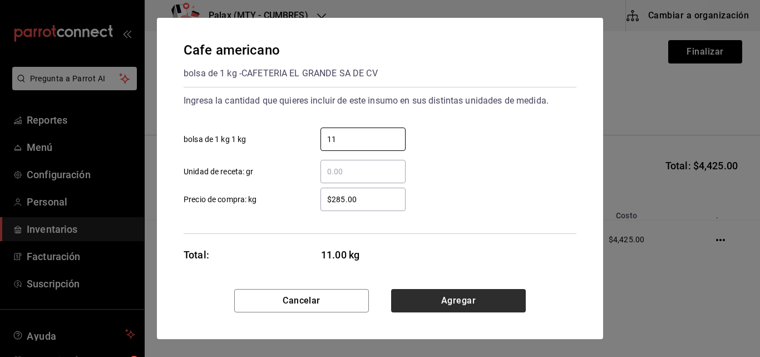
type input "11"
click at [467, 310] on button "Agregar" at bounding box center [458, 300] width 135 height 23
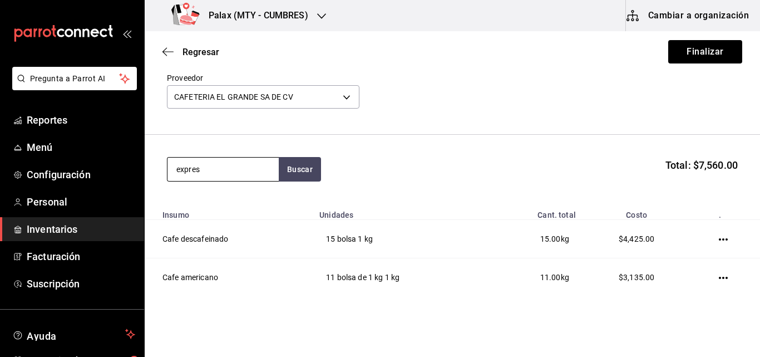
type input "expres"
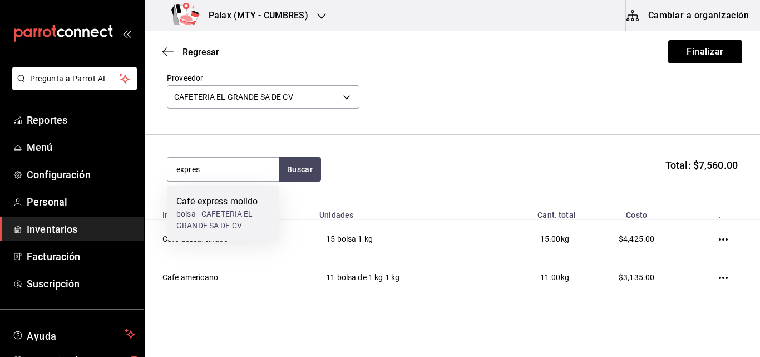
click at [195, 209] on div "bolsa - CAFETERIA EL GRANDE SA DE CV" at bounding box center [222, 219] width 93 height 23
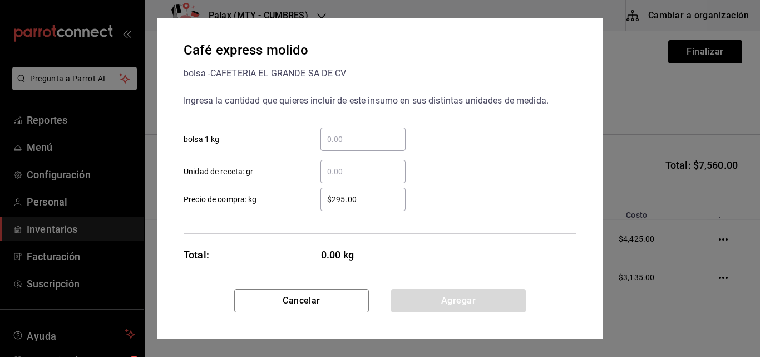
click at [354, 140] on input "​ bolsa 1 kg" at bounding box center [362, 138] width 85 height 13
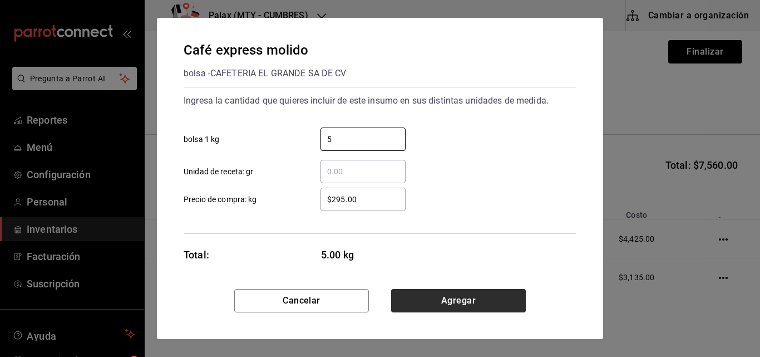
type input "5"
click at [421, 303] on button "Agregar" at bounding box center [458, 300] width 135 height 23
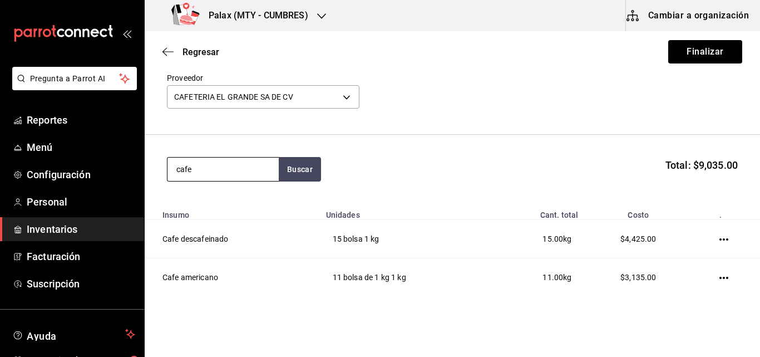
type input "cafe"
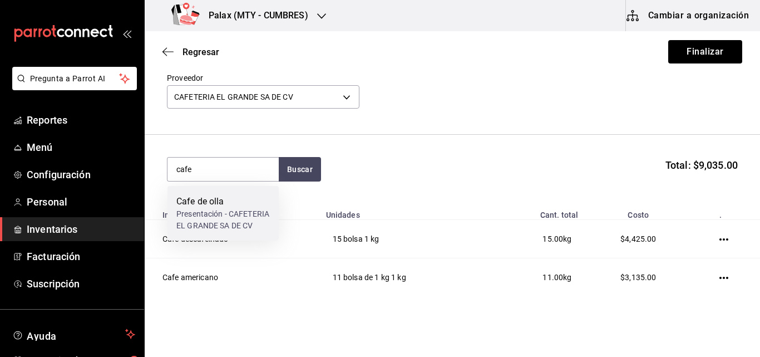
click at [208, 196] on div "Cafe de olla" at bounding box center [222, 201] width 93 height 13
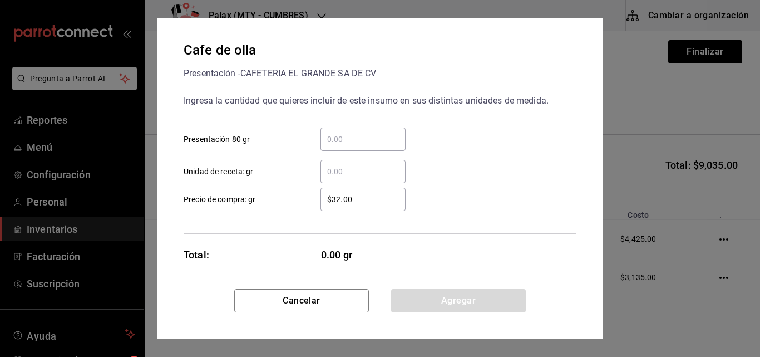
click at [348, 137] on input "​ Presentación 80 gr" at bounding box center [362, 138] width 85 height 13
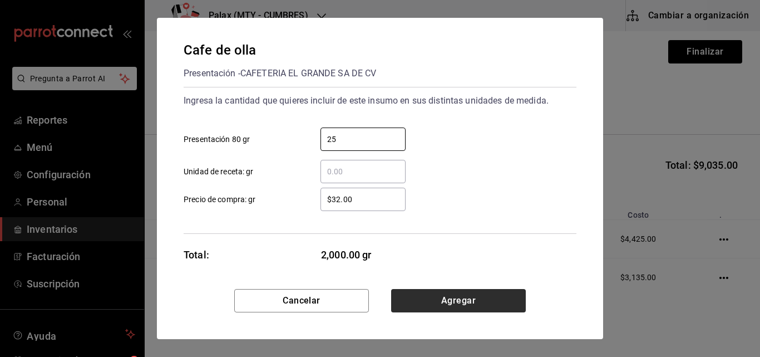
type input "25"
click at [467, 304] on button "Agregar" at bounding box center [458, 300] width 135 height 23
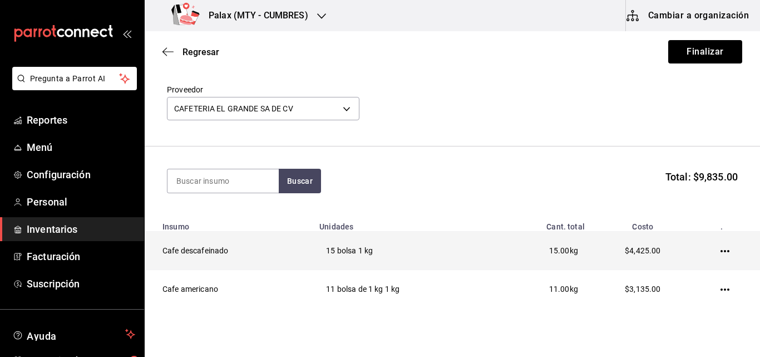
scroll to position [0, 0]
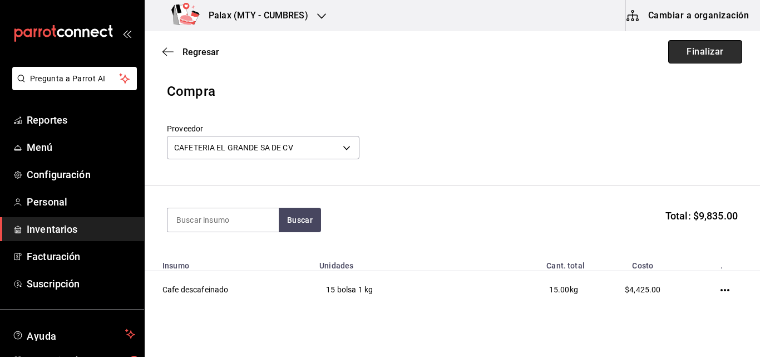
click at [682, 50] on button "Finalizar" at bounding box center [705, 51] width 74 height 23
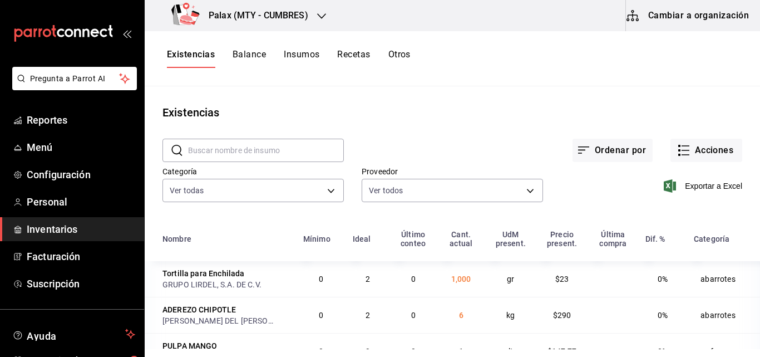
drag, startPoint x: 222, startPoint y: 145, endPoint x: 197, endPoint y: 152, distance: 26.1
click at [197, 152] on input "text" at bounding box center [266, 150] width 156 height 22
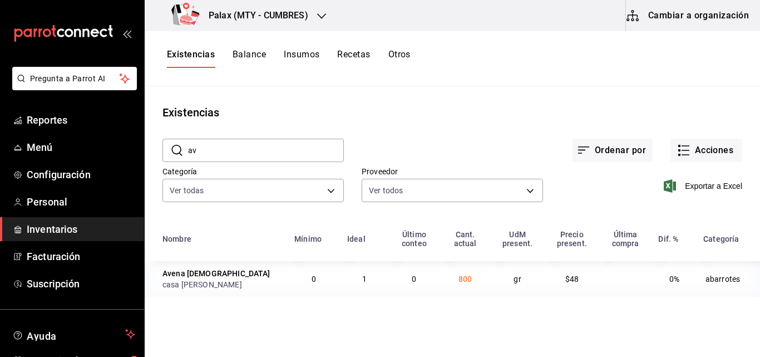
type input "a"
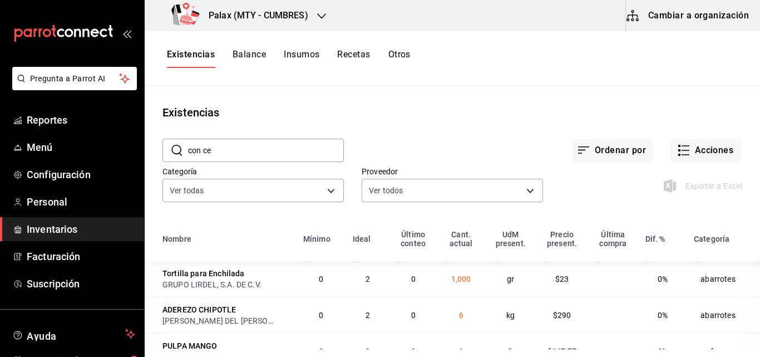
type input "con cer"
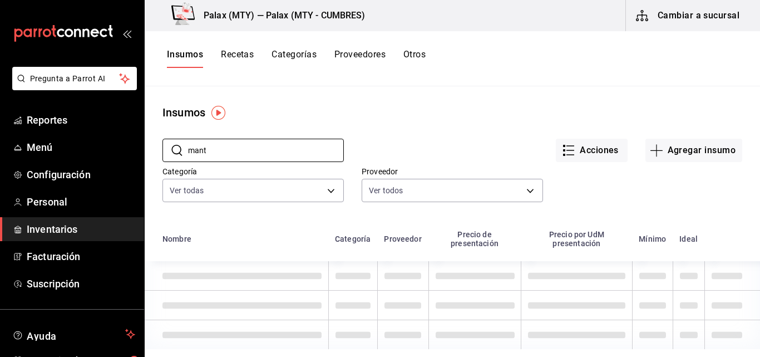
type input "mante"
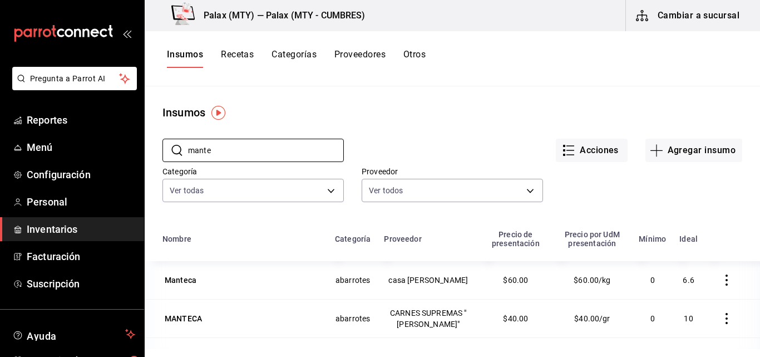
drag, startPoint x: 237, startPoint y: 154, endPoint x: 145, endPoint y: 154, distance: 92.4
click at [145, 154] on div "​ mante ​ Acciones Agregar insumo Categoría Ver todas 1bd5924b-a116-43cc-a1f3-b…" at bounding box center [452, 172] width 615 height 102
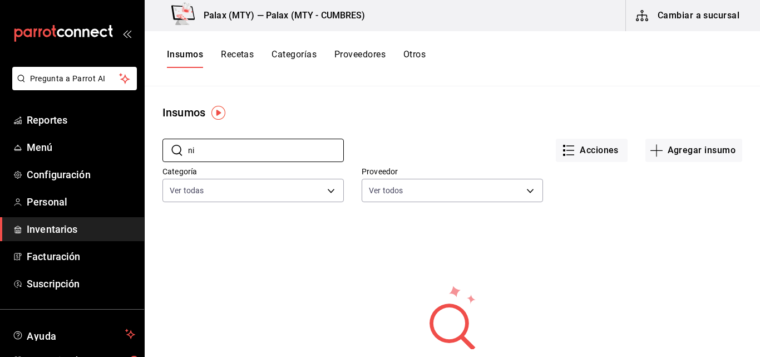
type input "n"
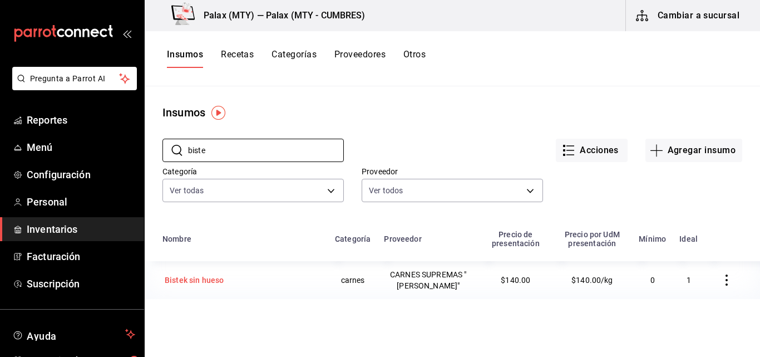
type input "biste"
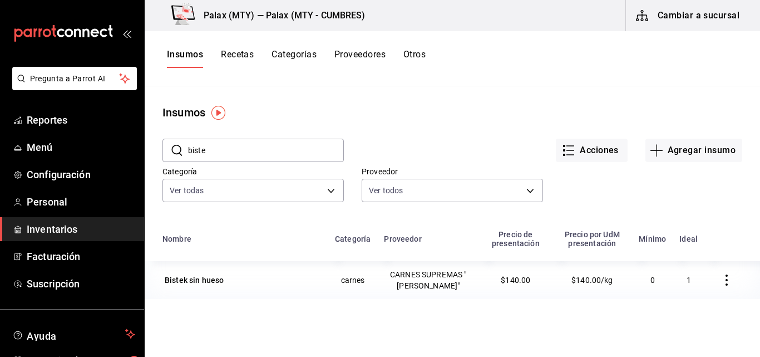
drag, startPoint x: 209, startPoint y: 284, endPoint x: 183, endPoint y: 292, distance: 27.3
click at [183, 292] on td "Bistek sin hueso" at bounding box center [237, 280] width 184 height 38
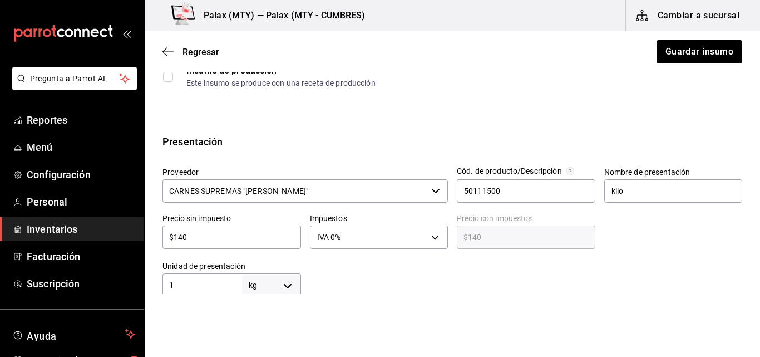
scroll to position [278, 0]
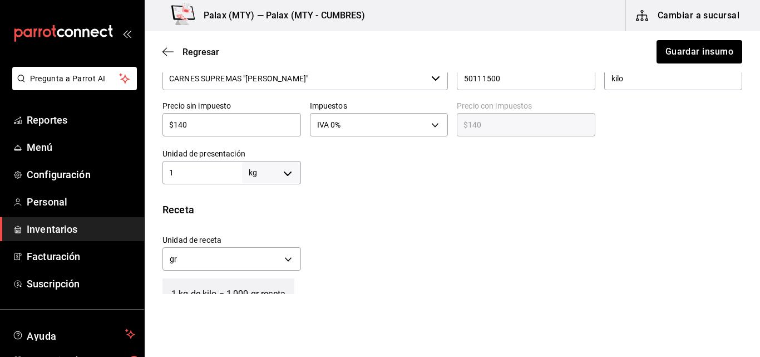
drag, startPoint x: 181, startPoint y: 125, endPoint x: 483, endPoint y: 246, distance: 325.6
click at [483, 246] on div "Unidad de receta gr GRAM Factor de conversión 1,000 ​" at bounding box center [448, 250] width 589 height 48
click at [183, 127] on input "$140" at bounding box center [231, 124] width 139 height 13
type input "$10"
type input "$10.00"
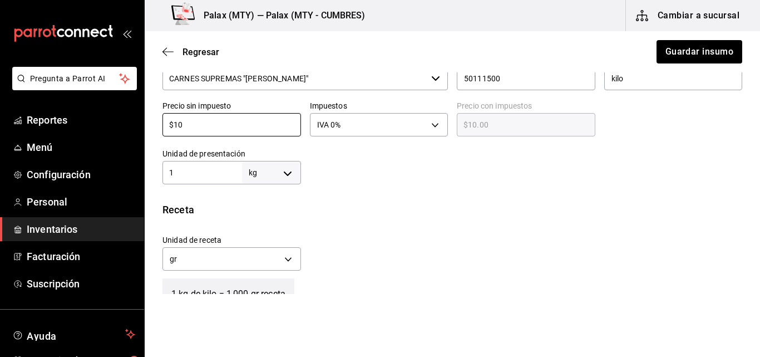
type input "$160"
type input "$160.00"
type input "$160"
click at [711, 56] on button "Guardar insumo" at bounding box center [698, 51] width 87 height 23
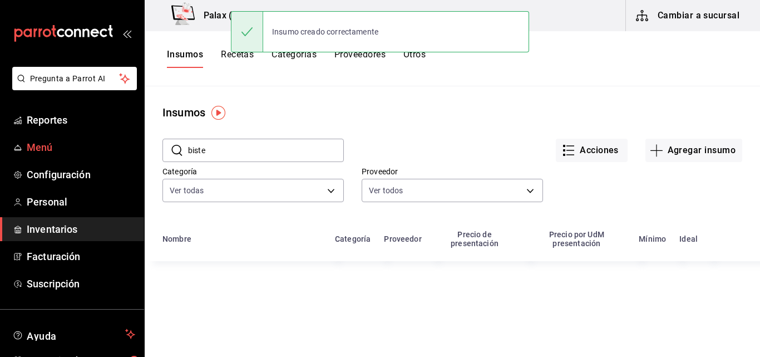
drag, startPoint x: 238, startPoint y: 155, endPoint x: 83, endPoint y: 144, distance: 155.6
click at [83, 144] on div "Pregunta a Parrot AI Reportes Menú Configuración Personal Inventarios Facturaci…" at bounding box center [380, 174] width 760 height 349
click at [83, 144] on span "Menú" at bounding box center [81, 147] width 109 height 15
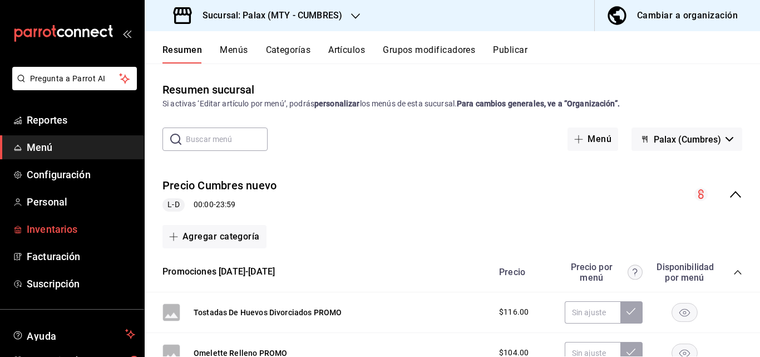
click at [61, 226] on span "Inventarios" at bounding box center [81, 228] width 109 height 15
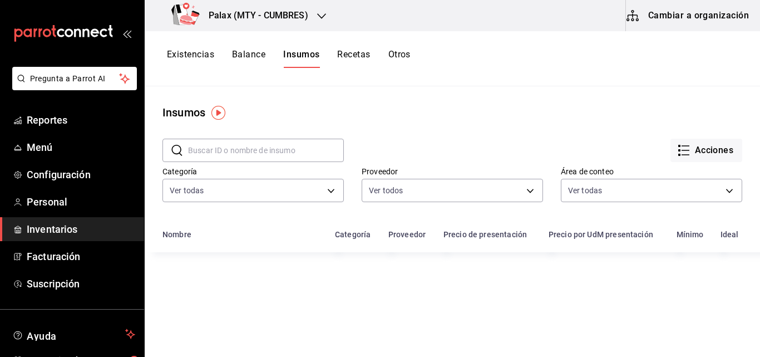
click at [237, 146] on input "text" at bounding box center [266, 150] width 156 height 22
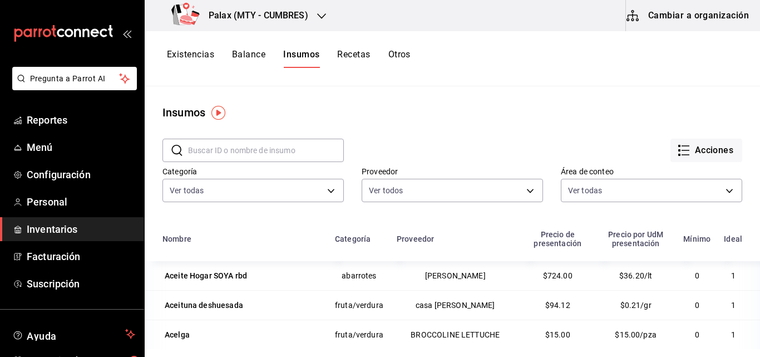
click at [216, 151] on input "text" at bounding box center [266, 150] width 156 height 22
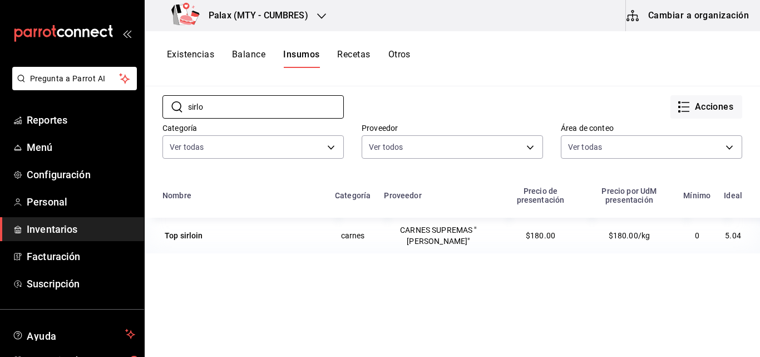
scroll to position [56, 0]
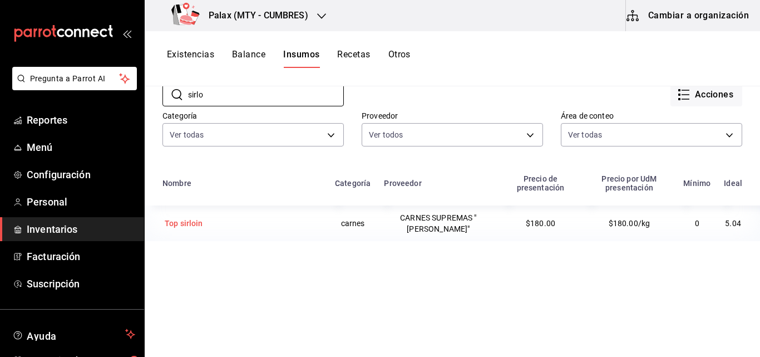
type input "sirlo"
click at [172, 226] on div "Top sirloin" at bounding box center [184, 223] width 38 height 11
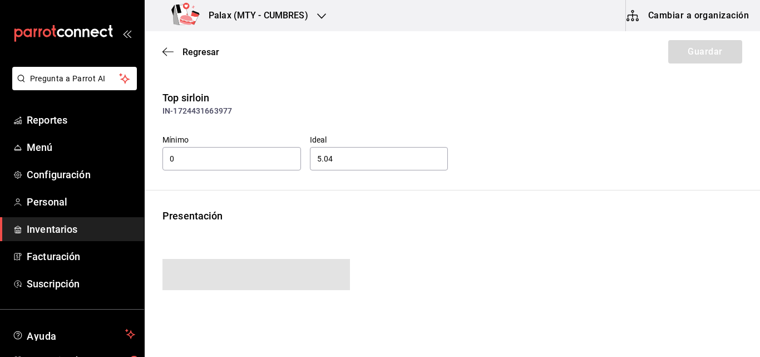
type input "180.00"
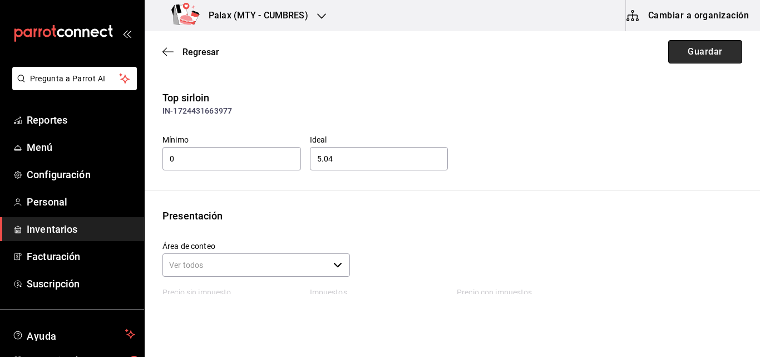
click at [699, 49] on button "Guardar" at bounding box center [705, 51] width 74 height 23
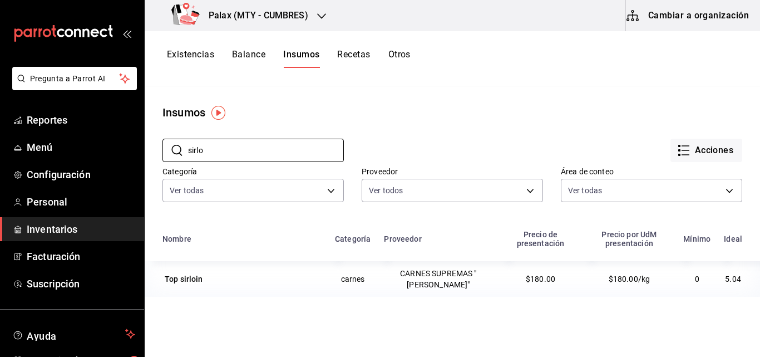
drag, startPoint x: 293, startPoint y: 144, endPoint x: 148, endPoint y: 140, distance: 145.3
click at [148, 140] on div "​ sirlo ​" at bounding box center [244, 141] width 199 height 41
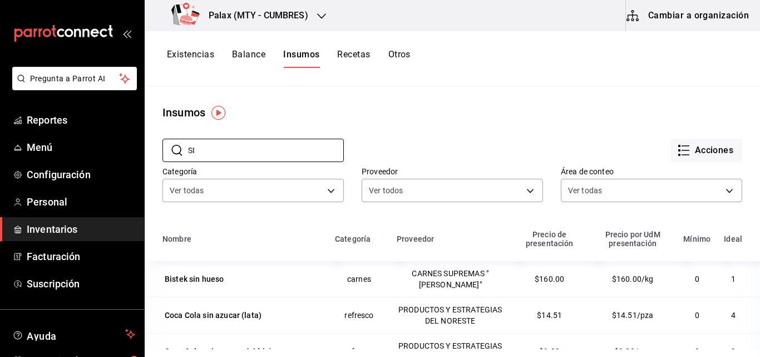
type input "SI"
click at [667, 15] on button "Cambiar a organización" at bounding box center [688, 15] width 125 height 31
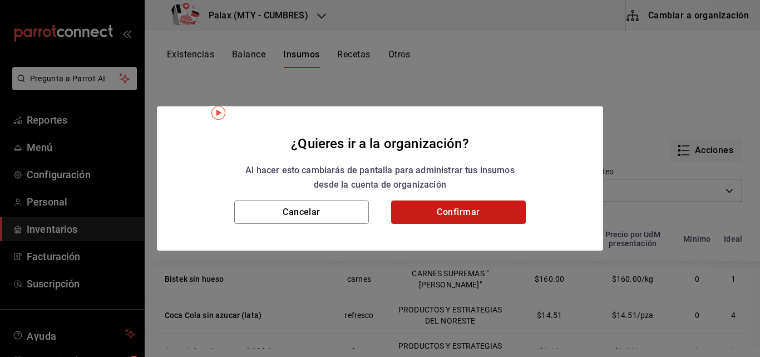
click at [455, 210] on button "Confirmar" at bounding box center [458, 211] width 135 height 23
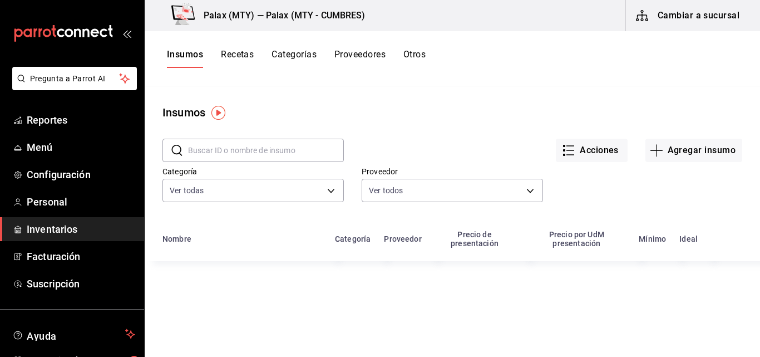
click at [248, 158] on input "text" at bounding box center [266, 150] width 156 height 22
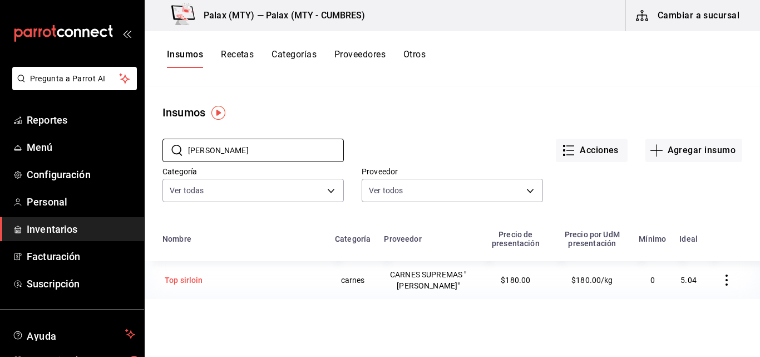
type input "SIRL"
click at [210, 277] on div "Top sirloin" at bounding box center [241, 280] width 159 height 16
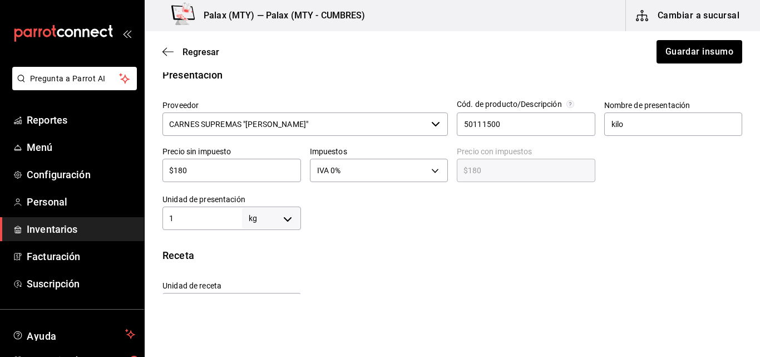
scroll to position [278, 0]
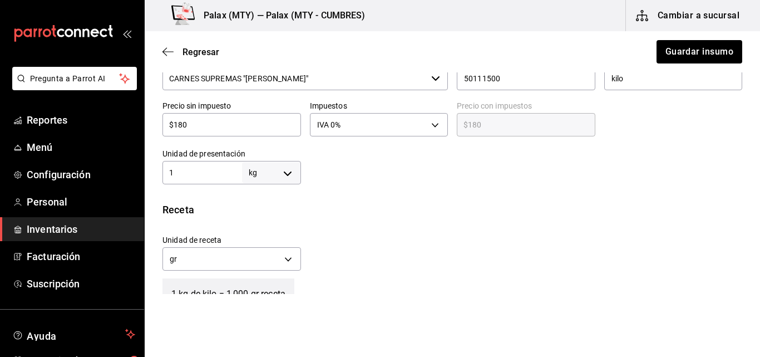
click at [182, 124] on input "$180" at bounding box center [231, 124] width 139 height 13
type input "$10"
type input "$10.00"
type input "$150"
type input "$150.00"
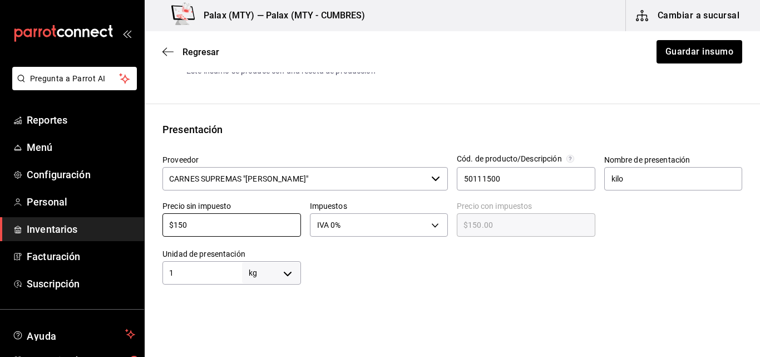
scroll to position [56, 0]
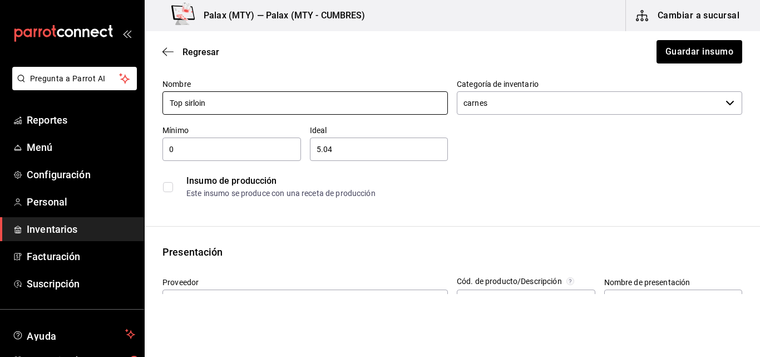
type input "$150"
click at [189, 104] on input "Top sirloin" at bounding box center [304, 102] width 285 height 23
type input "Sirloin"
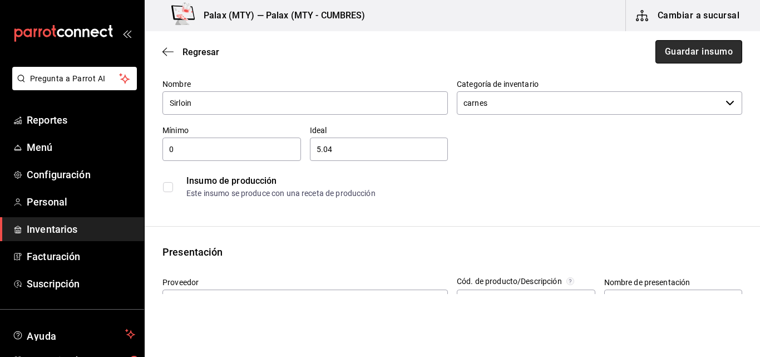
click at [689, 58] on button "Guardar insumo" at bounding box center [698, 51] width 87 height 23
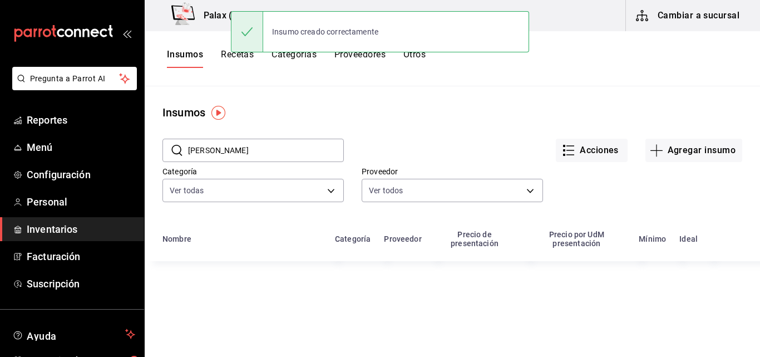
drag, startPoint x: 230, startPoint y: 150, endPoint x: 139, endPoint y: 160, distance: 91.7
click at [142, 160] on div "Pregunta a Parrot AI Reportes Menú Configuración Personal Inventarios Facturaci…" at bounding box center [380, 174] width 760 height 349
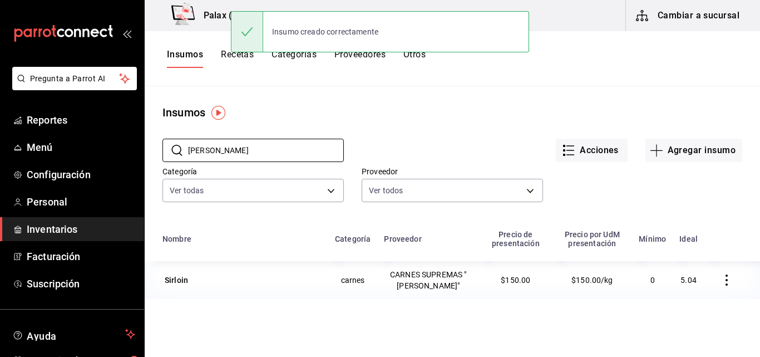
click at [136, 160] on ul "Reportes Menú Configuración Personal Inventarios Facturación Suscripción" at bounding box center [72, 202] width 144 height 188
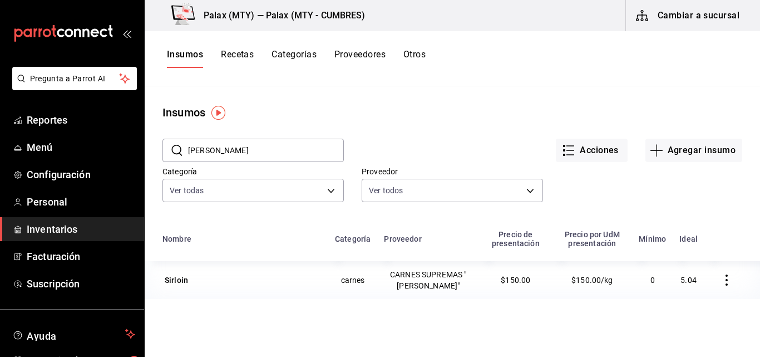
click at [203, 151] on input "SIRL" at bounding box center [266, 150] width 156 height 22
type input "S"
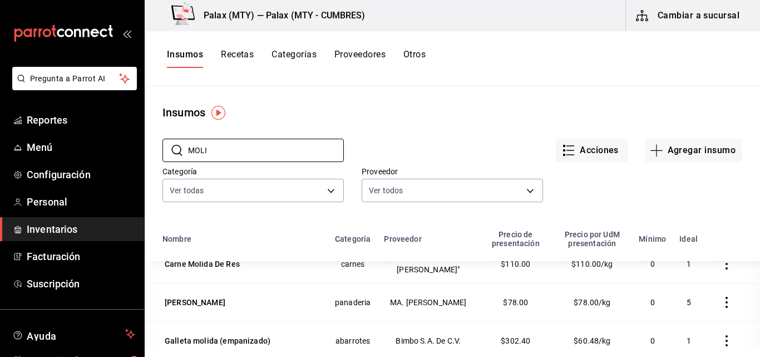
scroll to position [124, 0]
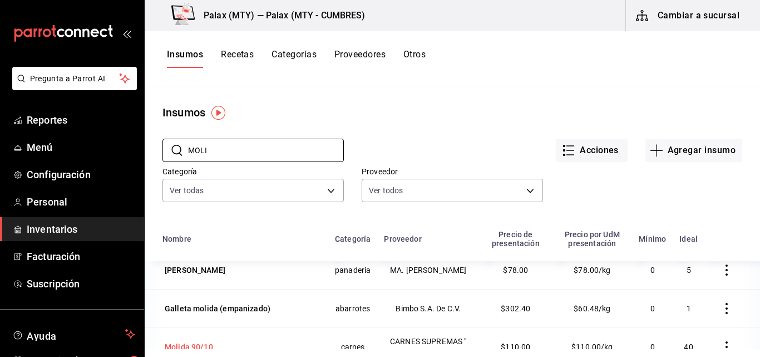
type input "MOLI"
click at [172, 341] on div "Molida 90/10" at bounding box center [189, 346] width 48 height 11
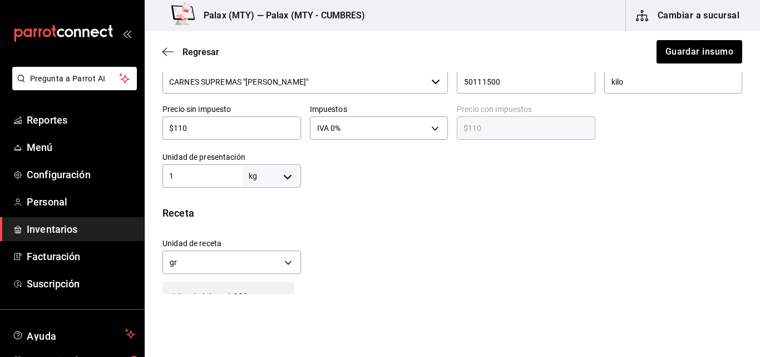
scroll to position [278, 0]
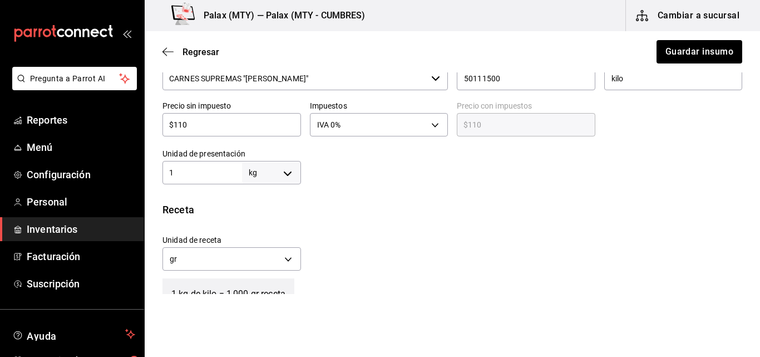
click at [180, 125] on input "$110" at bounding box center [231, 124] width 139 height 13
type input "$1,120"
type input "$1,120.00"
type input "$110"
type input "$110.00"
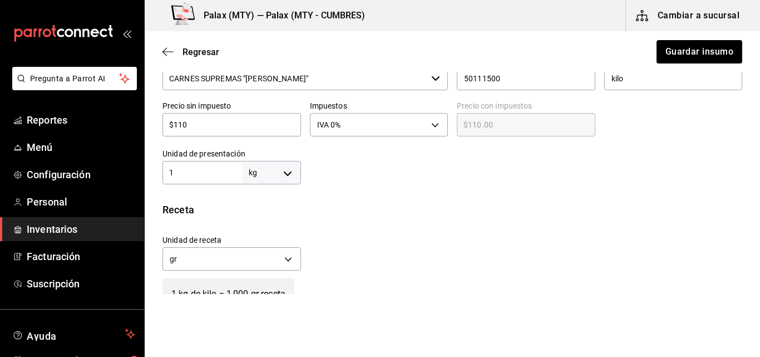
type input "$10"
type input "$10.00"
type input "$120"
type input "$120.00"
type input "$120"
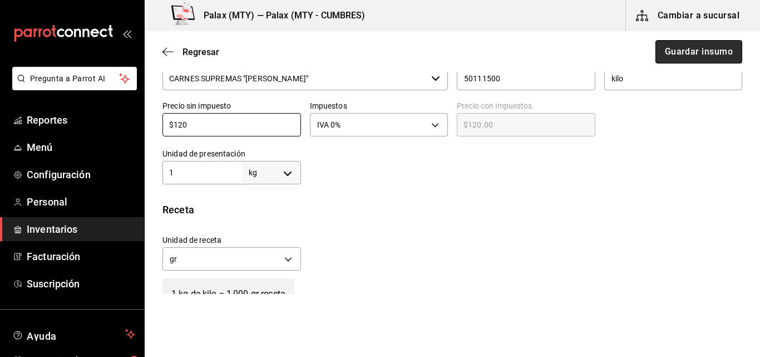
click at [692, 46] on button "Guardar insumo" at bounding box center [698, 51] width 87 height 23
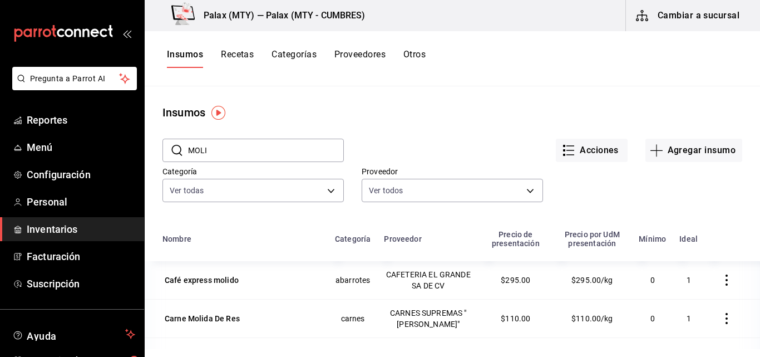
drag, startPoint x: 233, startPoint y: 151, endPoint x: 176, endPoint y: 147, distance: 56.9
click at [176, 147] on div "​ MOLI ​" at bounding box center [252, 150] width 181 height 23
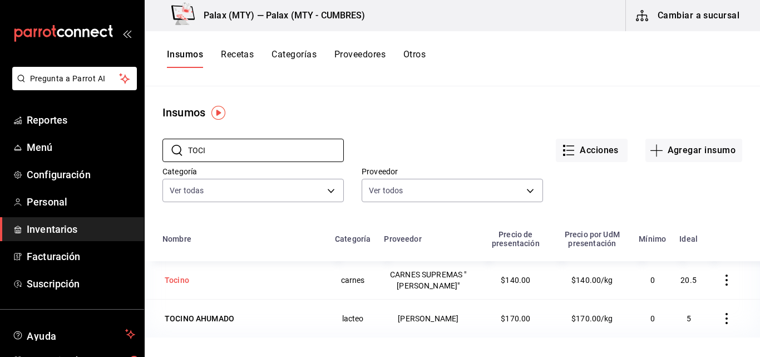
type input "TOCI"
click at [171, 278] on div "Tocino" at bounding box center [177, 279] width 24 height 11
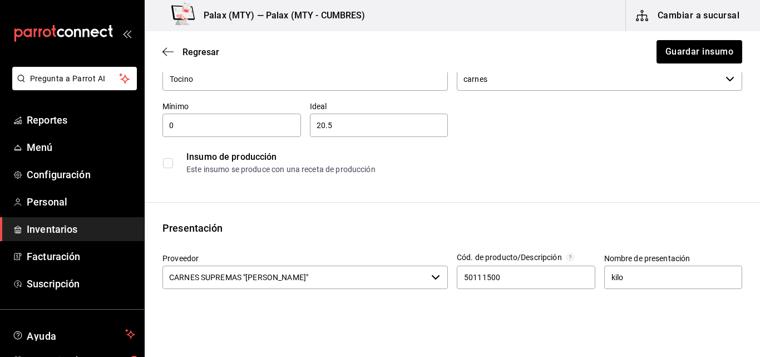
scroll to position [167, 0]
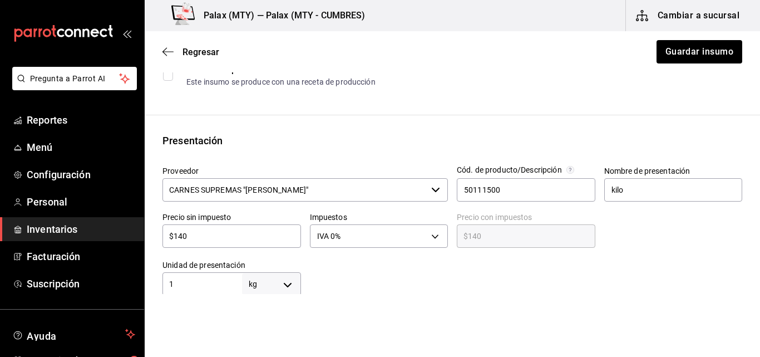
click at [180, 238] on input "$140" at bounding box center [231, 235] width 139 height 13
type input "$10"
type input "$10.00"
type input "$160"
type input "$160.00"
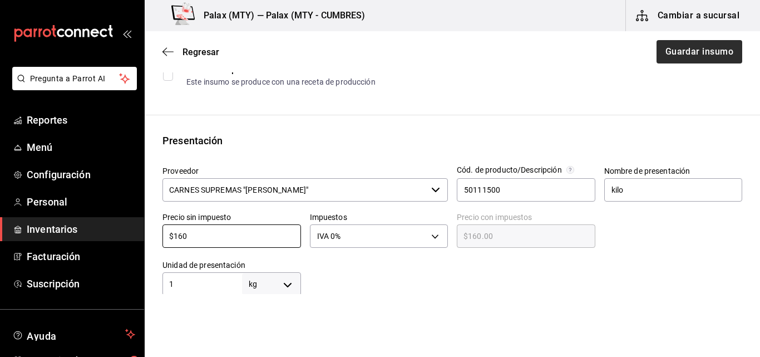
type input "$160"
click at [677, 47] on button "Guardar insumo" at bounding box center [698, 51] width 87 height 23
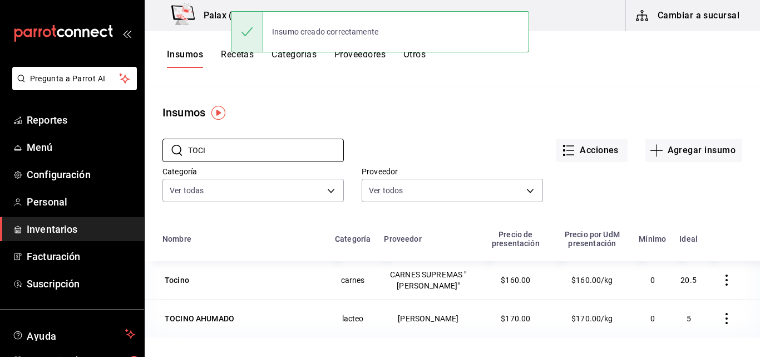
drag, startPoint x: 297, startPoint y: 155, endPoint x: 189, endPoint y: 171, distance: 108.7
click at [189, 171] on div "​ TOCI ​ Acciones Agregar insumo Categoría Ver todas 1bd5924b-a116-43cc-a1f3-b2…" at bounding box center [452, 172] width 615 height 102
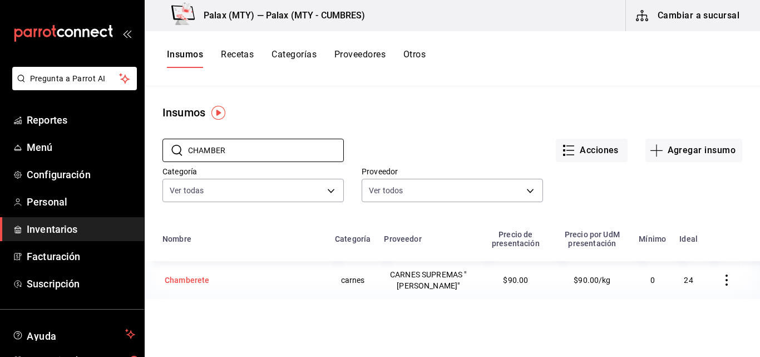
type input "CHAMBER"
click at [175, 280] on div "Chamberete" at bounding box center [187, 279] width 45 height 11
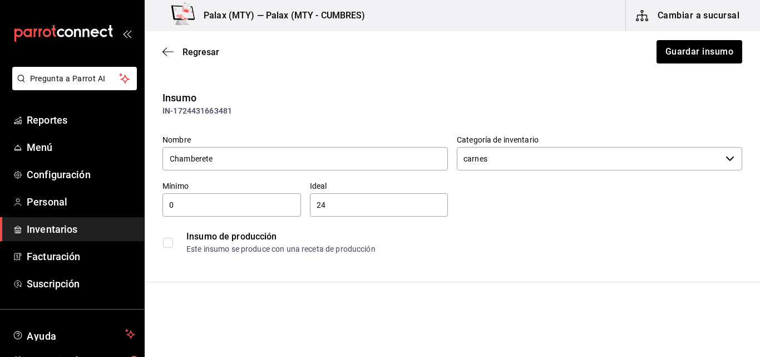
scroll to position [223, 0]
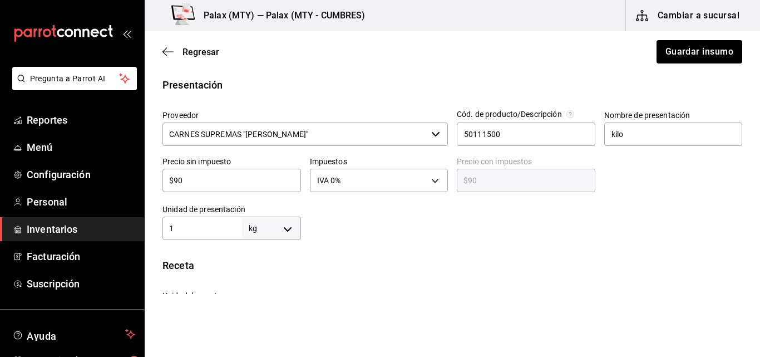
click at [180, 176] on input "$90" at bounding box center [231, 180] width 139 height 13
type input "$0"
type input "$0.00"
type input "$10"
type input "$10.00"
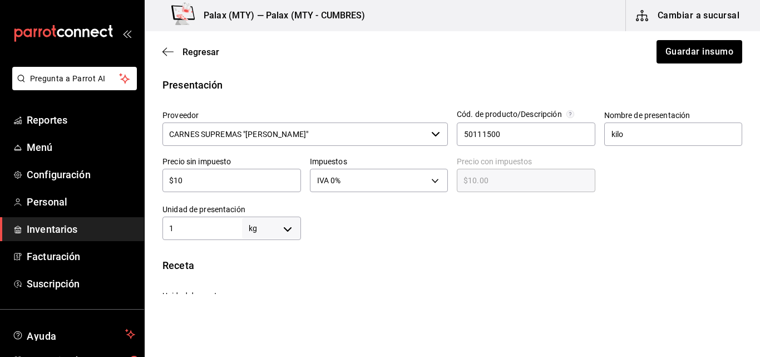
type input "$120"
type input "$120.00"
type input "$1,200"
type input "$1,200.00"
type input "$120"
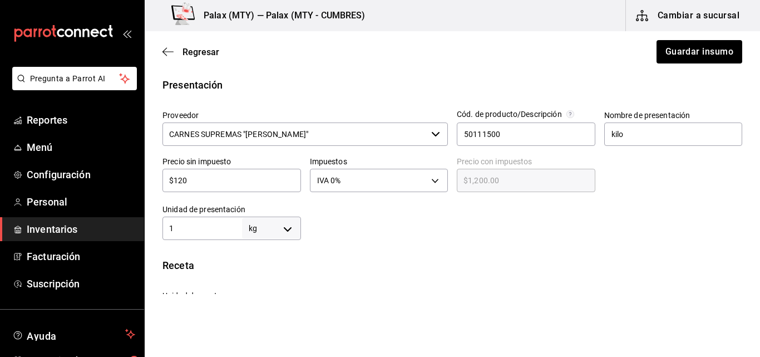
type input "$120.00"
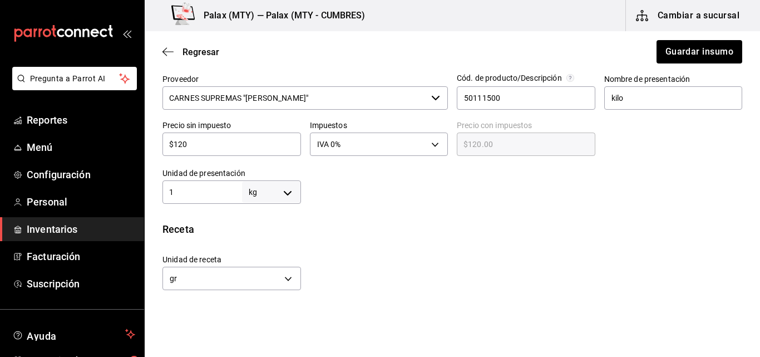
scroll to position [445, 0]
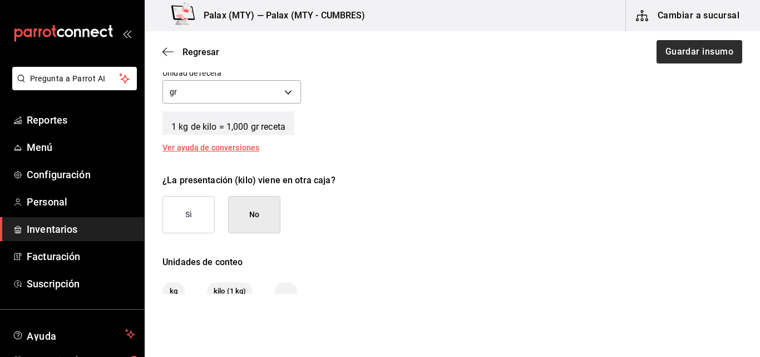
type input "$120"
click at [721, 48] on button "Guardar insumo" at bounding box center [698, 51] width 87 height 23
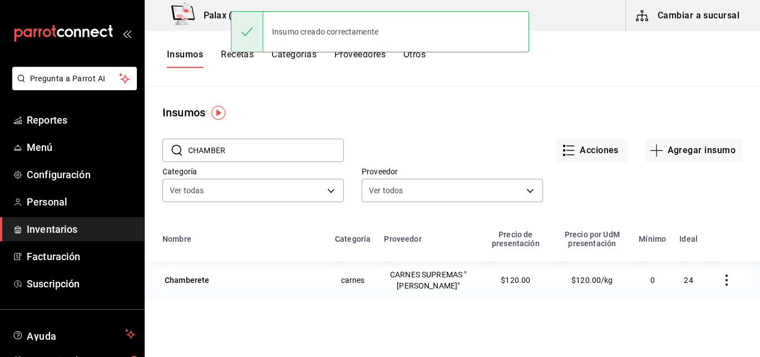
drag, startPoint x: 239, startPoint y: 150, endPoint x: 185, endPoint y: 151, distance: 54.0
click at [185, 151] on div "​ CHAMBER ​" at bounding box center [252, 150] width 181 height 23
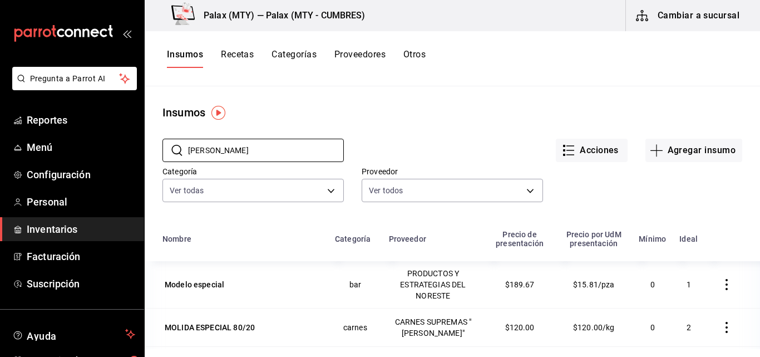
type input "PECHO"
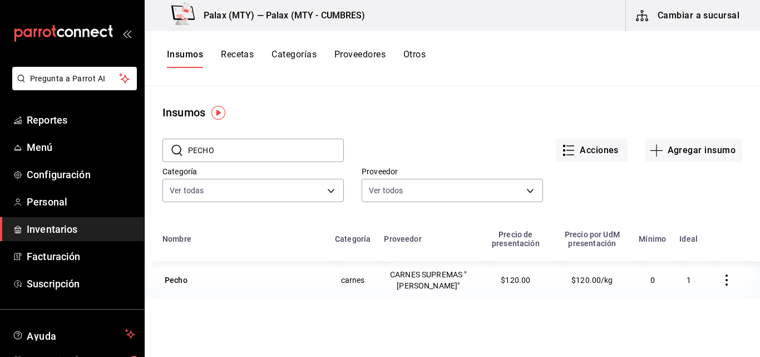
drag, startPoint x: 225, startPoint y: 151, endPoint x: 190, endPoint y: 141, distance: 37.0
click at [190, 141] on input "PECHO" at bounding box center [266, 150] width 156 height 22
type input "ESPINAZO"
click at [213, 280] on div "Espinazo" at bounding box center [241, 280] width 159 height 16
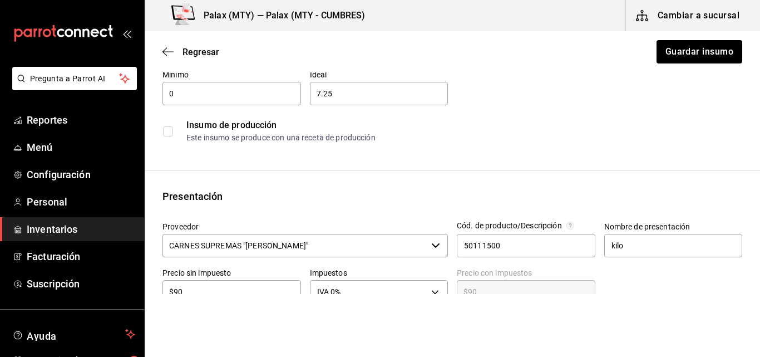
scroll to position [223, 0]
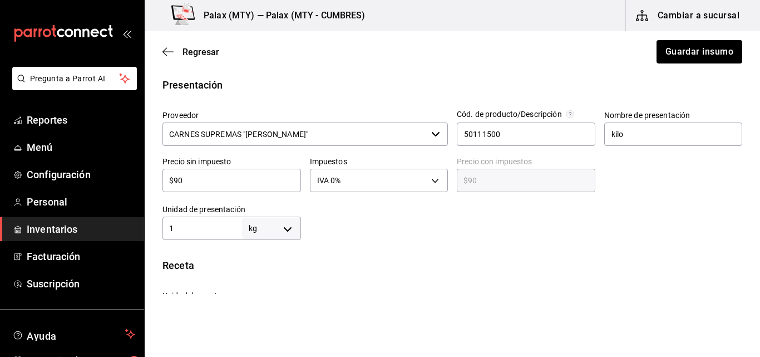
click at [175, 181] on input "$90" at bounding box center [231, 180] width 139 height 13
click at [175, 182] on input "$90" at bounding box center [231, 180] width 139 height 13
click at [175, 183] on input "$90" at bounding box center [231, 180] width 139 height 13
click at [176, 179] on input "$90" at bounding box center [231, 180] width 139 height 13
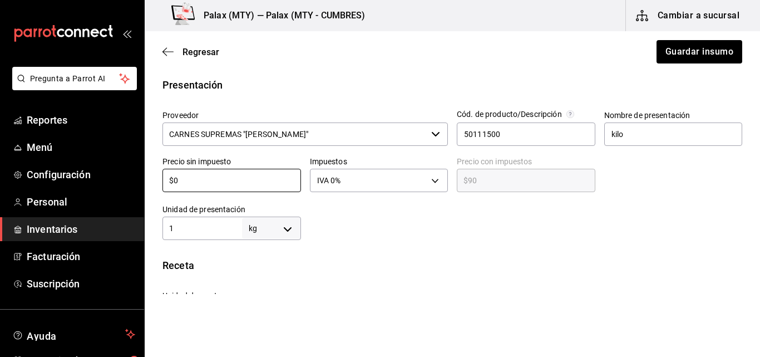
type input "$0"
type input "$0.00"
type input "$10"
type input "$10.00"
type input "$160"
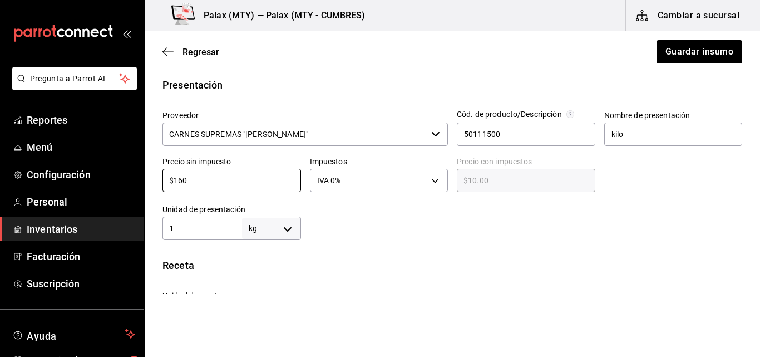
type input "$160.00"
type input "$160"
click at [710, 56] on button "Guardar insumo" at bounding box center [698, 51] width 87 height 23
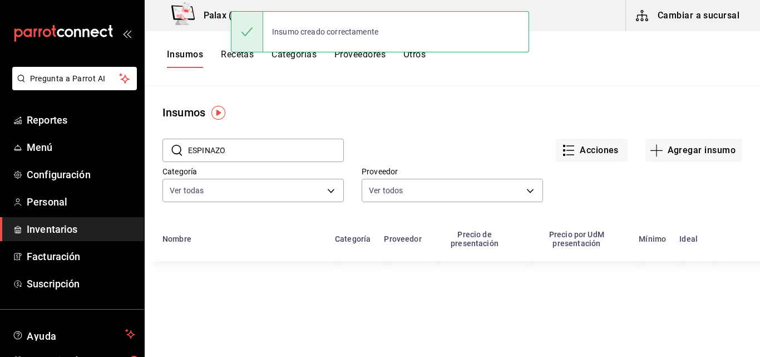
drag, startPoint x: 273, startPoint y: 151, endPoint x: 171, endPoint y: 156, distance: 102.5
click at [171, 156] on div "​ ESPINAZO ​" at bounding box center [252, 150] width 181 height 23
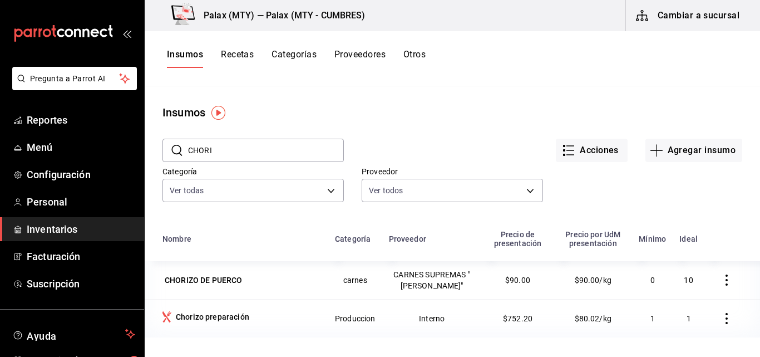
drag, startPoint x: 256, startPoint y: 151, endPoint x: 220, endPoint y: 152, distance: 36.2
click at [220, 152] on input "CHORI" at bounding box center [266, 150] width 156 height 22
type input "C"
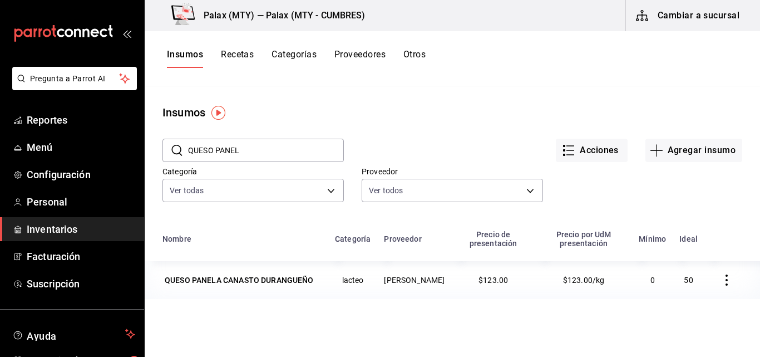
drag, startPoint x: 257, startPoint y: 154, endPoint x: 192, endPoint y: 149, distance: 65.3
click at [192, 149] on input "QUESO PANEL" at bounding box center [266, 150] width 156 height 22
type input "Q"
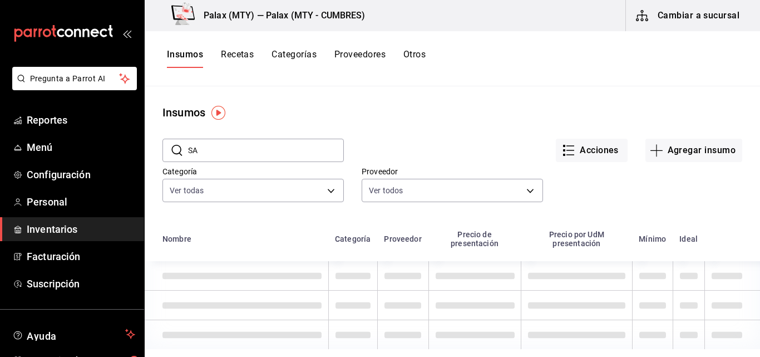
type input "S"
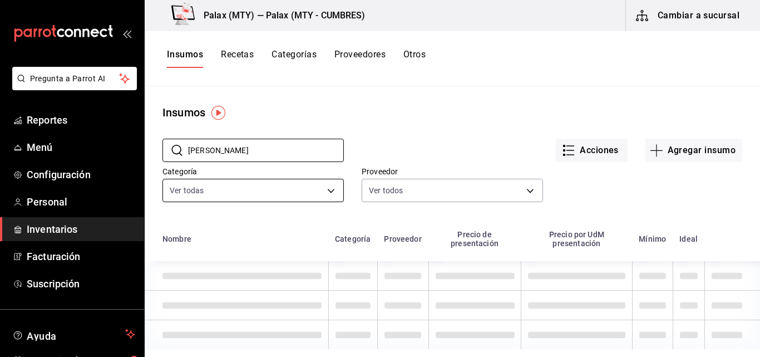
type input "J"
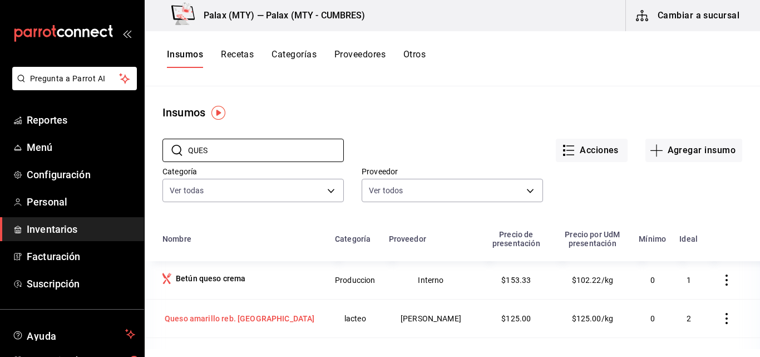
type input "QUES"
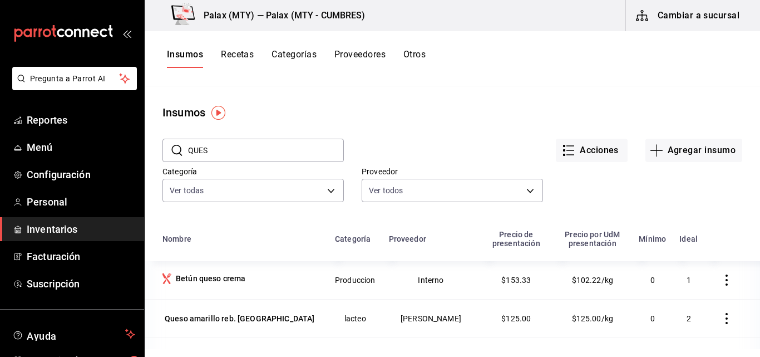
drag, startPoint x: 267, startPoint y: 319, endPoint x: 246, endPoint y: 317, distance: 20.7
click at [246, 317] on div "Queso amarillo reb. Lagunero" at bounding box center [240, 318] width 150 height 11
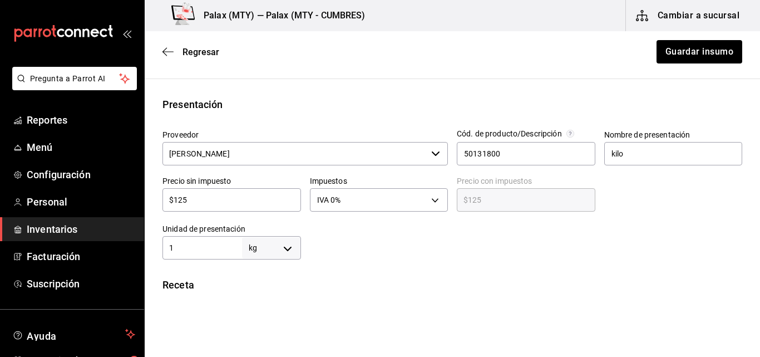
scroll to position [223, 0]
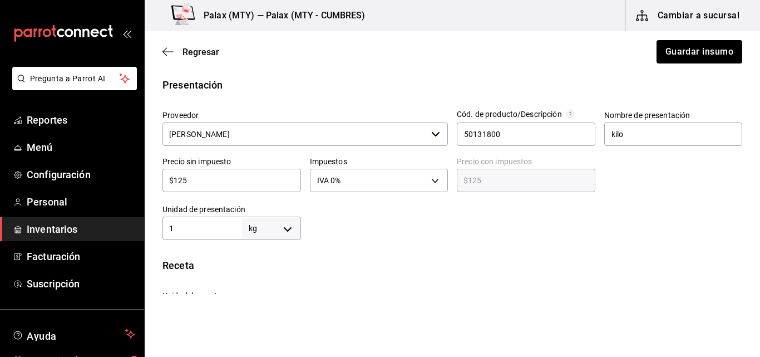
drag, startPoint x: 200, startPoint y: 176, endPoint x: 184, endPoint y: 179, distance: 16.4
click at [181, 181] on input "$125" at bounding box center [231, 180] width 139 height 13
click at [185, 180] on input "$125" at bounding box center [231, 180] width 139 height 13
type input "$12"
type input "$12.00"
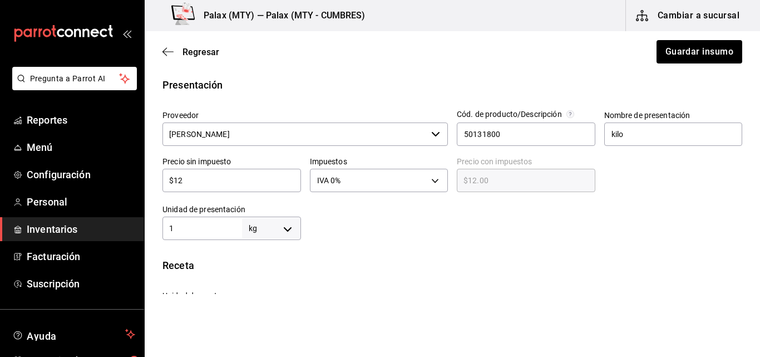
type input "$1"
type input "$1.00"
type input "$13"
type input "$13.00"
type input "$133"
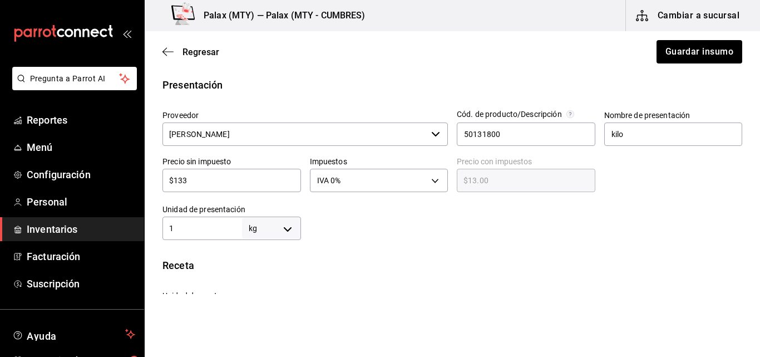
type input "$133.00"
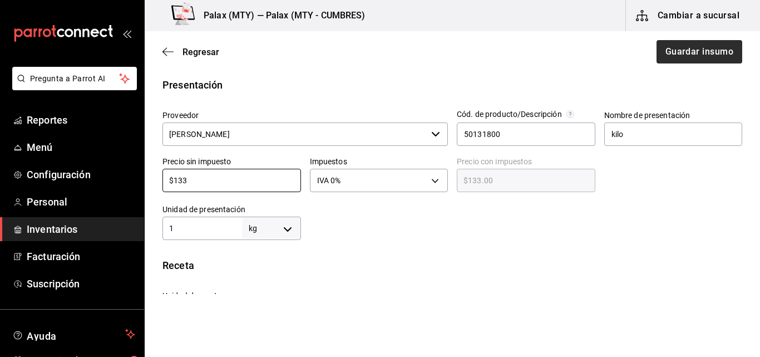
type input "$133"
drag, startPoint x: 697, startPoint y: 43, endPoint x: 718, endPoint y: 54, distance: 23.6
click at [718, 54] on button "Guardar insumo" at bounding box center [698, 51] width 87 height 23
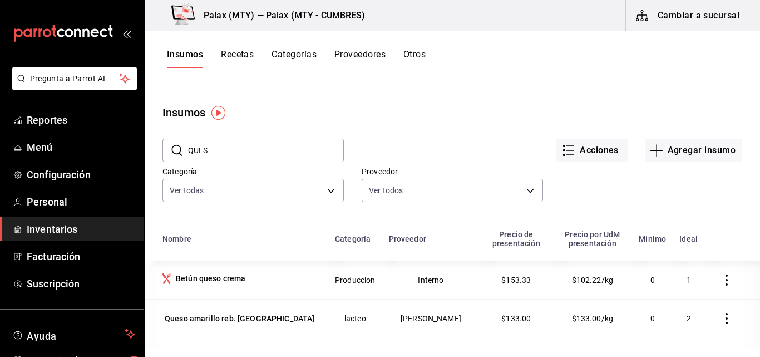
drag, startPoint x: 220, startPoint y: 151, endPoint x: 214, endPoint y: 151, distance: 6.7
click at [214, 151] on input "QUES" at bounding box center [266, 150] width 156 height 22
type input "Q"
type input "C"
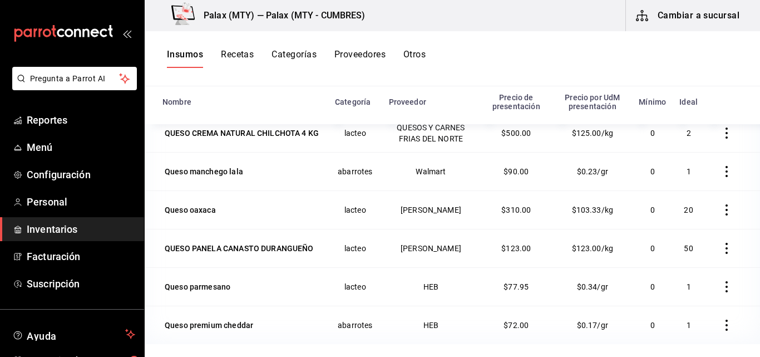
scroll to position [56, 0]
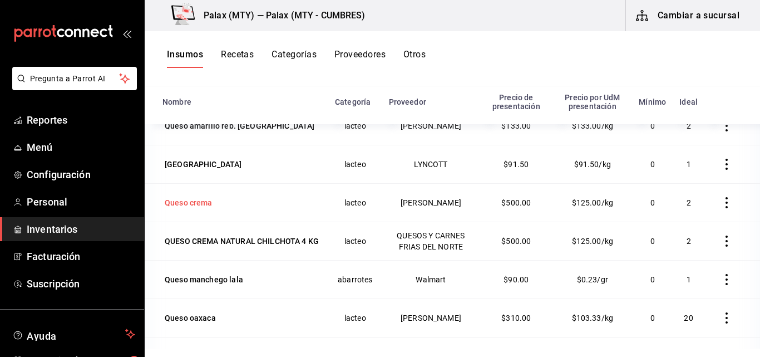
type input "QUESO"
drag, startPoint x: 209, startPoint y: 199, endPoint x: 197, endPoint y: 204, distance: 12.7
click at [197, 204] on div "Queso crema" at bounding box center [189, 202] width 48 height 11
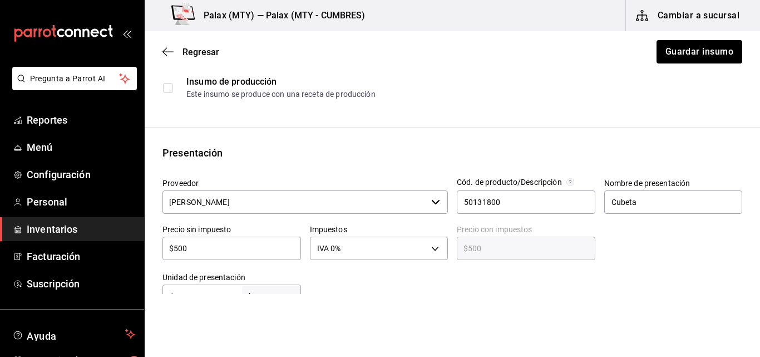
scroll to position [167, 0]
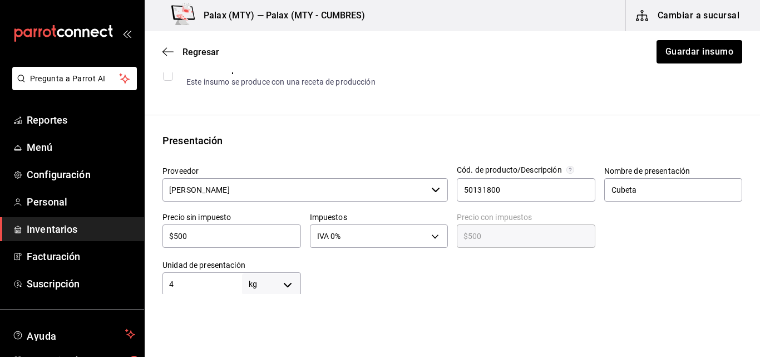
type input "Queso crema Cubeta"
click at [183, 233] on input "$500" at bounding box center [231, 235] width 139 height 13
type input "$50"
type input "$50.00"
type input "$520"
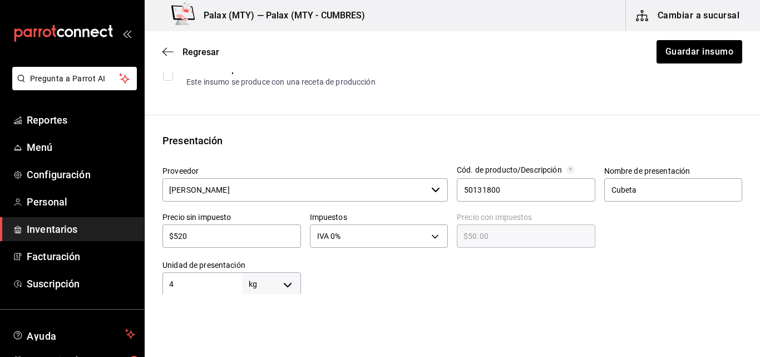
type input "$520.00"
type input "$520"
click at [689, 51] on button "Guardar insumo" at bounding box center [698, 51] width 87 height 23
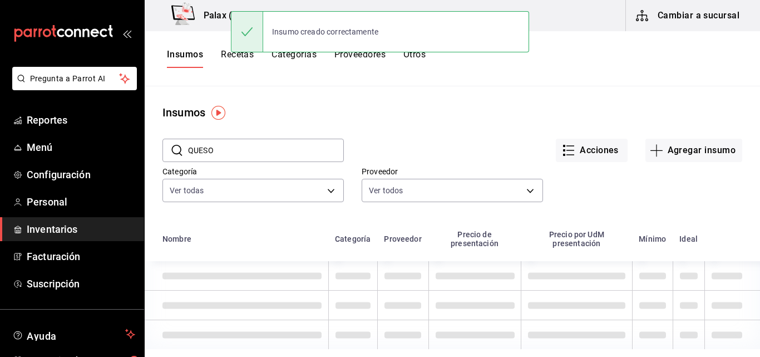
click at [230, 146] on input "QUESO" at bounding box center [266, 150] width 156 height 22
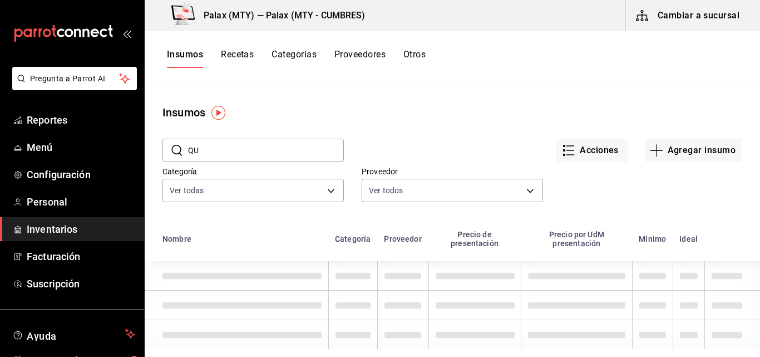
type input "Q"
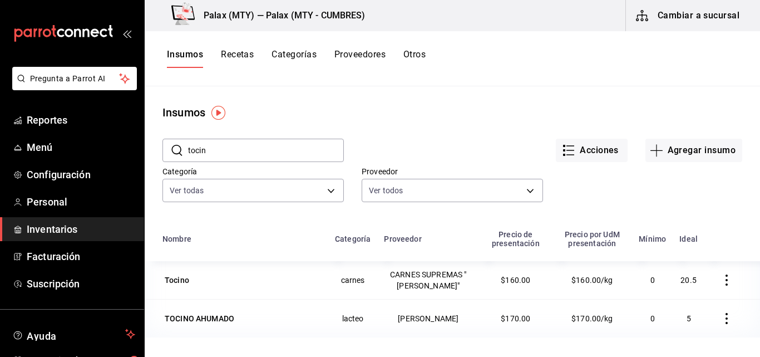
drag, startPoint x: 243, startPoint y: 149, endPoint x: 205, endPoint y: 140, distance: 38.9
click at [205, 140] on input "tocin" at bounding box center [266, 150] width 156 height 22
type input "t"
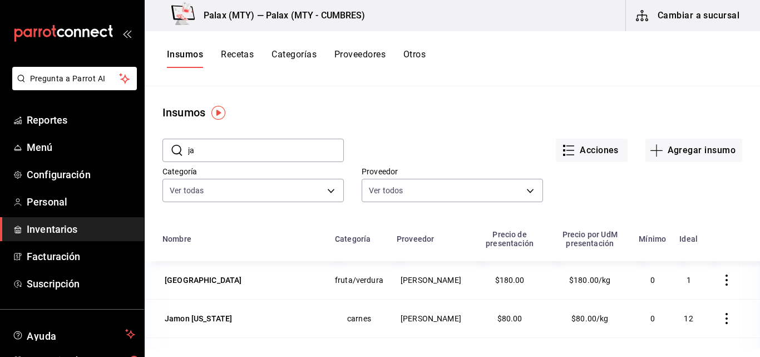
type input "j"
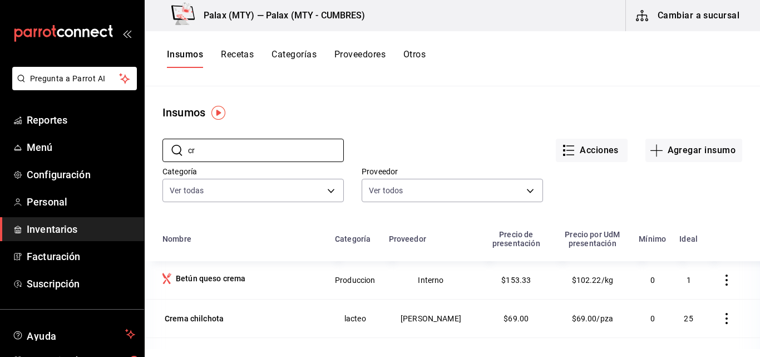
type input "c"
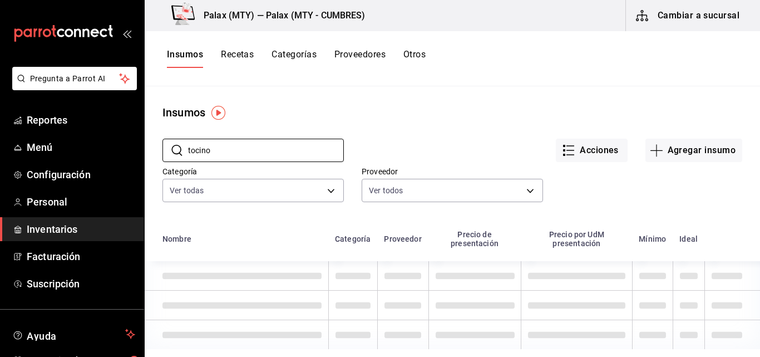
type input "tocino"
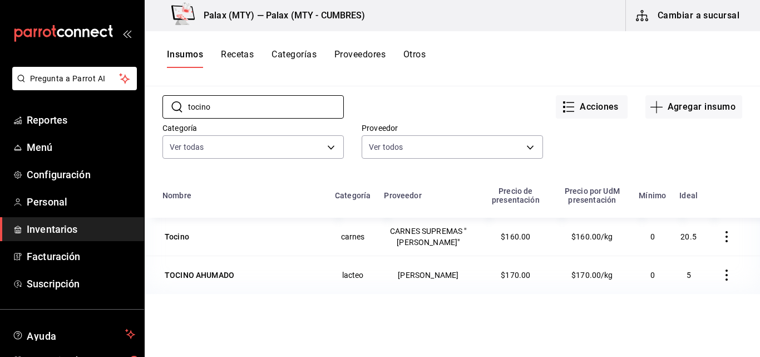
scroll to position [56, 0]
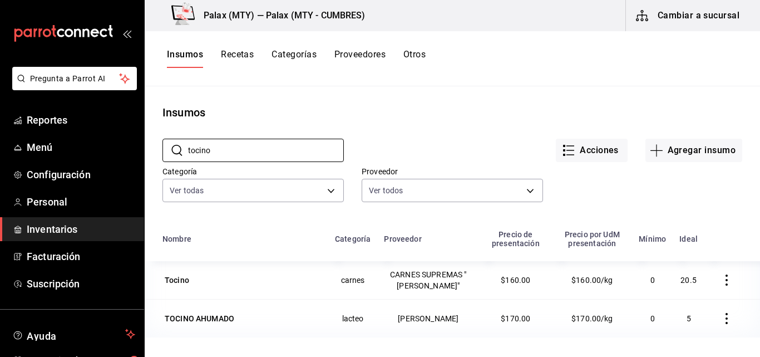
scroll to position [56, 0]
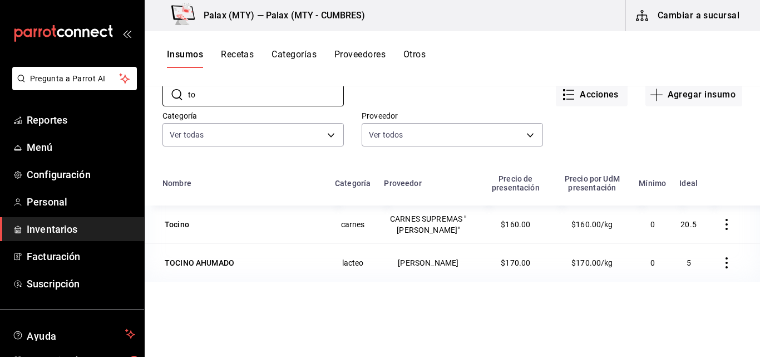
type input "t"
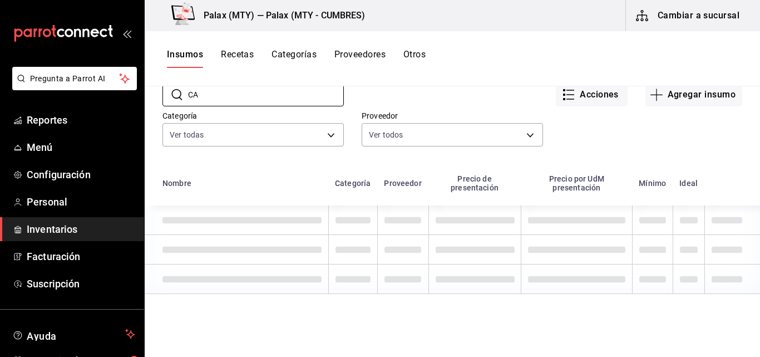
type input "C"
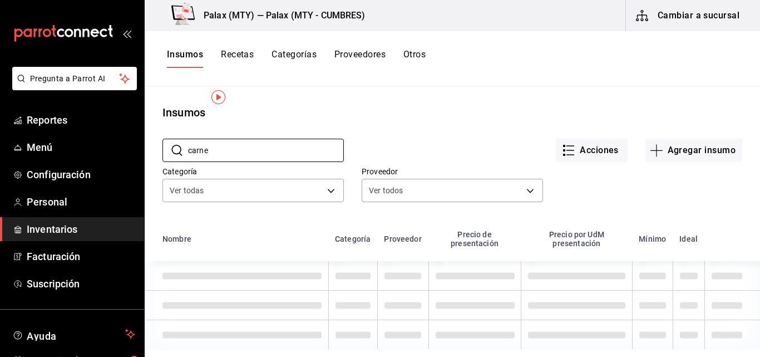
scroll to position [19, 0]
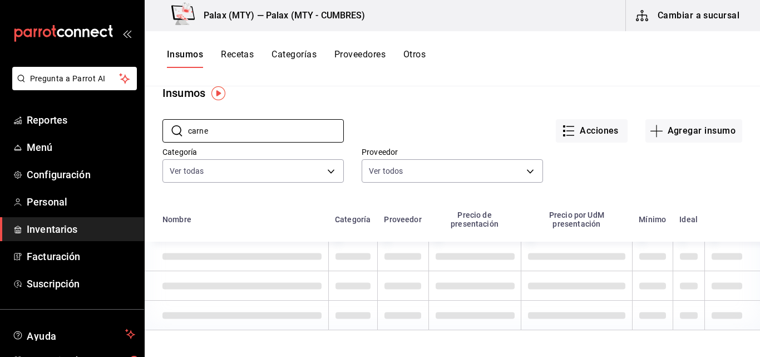
click at [180, 57] on button "Insumos" at bounding box center [185, 58] width 36 height 19
click at [220, 129] on input "carne" at bounding box center [266, 131] width 156 height 22
type input "c"
drag, startPoint x: 251, startPoint y: 128, endPoint x: 191, endPoint y: 134, distance: 60.3
click at [191, 134] on input "seca" at bounding box center [266, 131] width 156 height 22
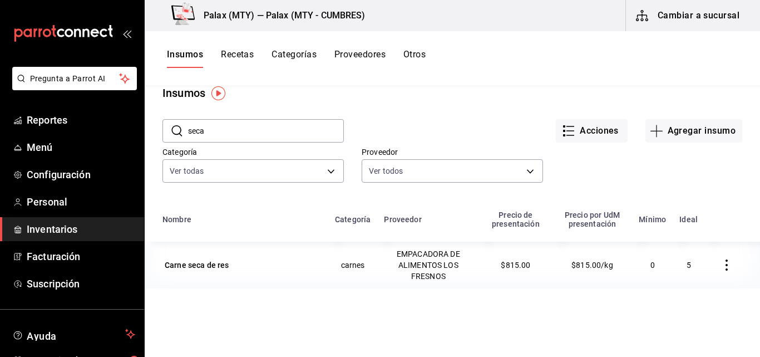
click at [200, 134] on input "seca" at bounding box center [266, 131] width 156 height 22
click at [206, 131] on input "seca" at bounding box center [266, 131] width 156 height 22
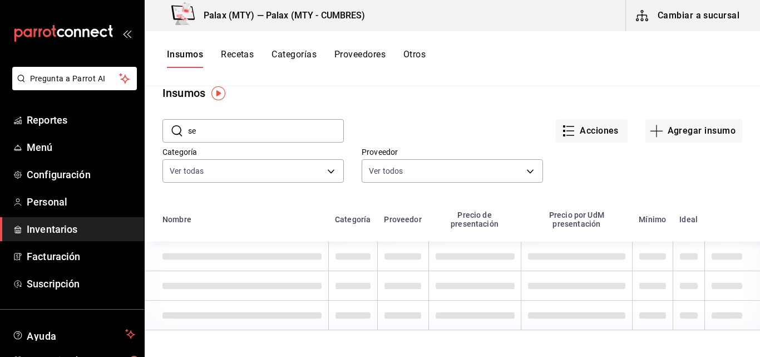
type input "s"
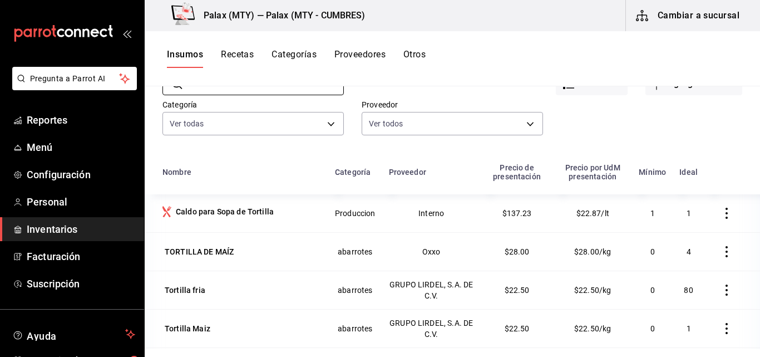
scroll to position [0, 0]
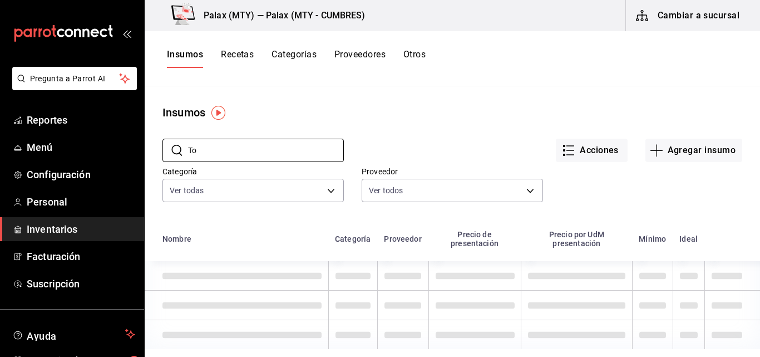
type input "T"
type input "E"
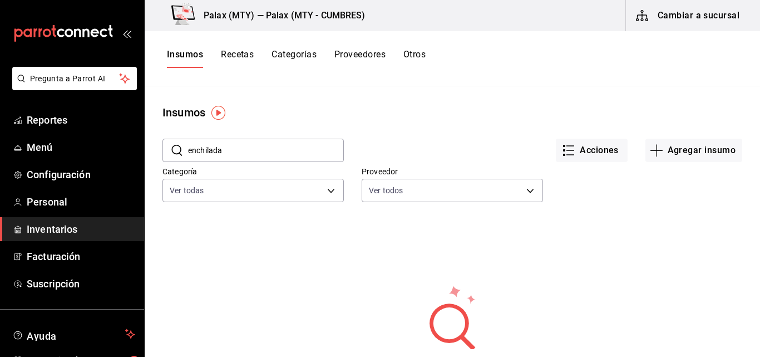
drag, startPoint x: 252, startPoint y: 147, endPoint x: 234, endPoint y: 149, distance: 17.9
click at [234, 149] on input "enchilada" at bounding box center [266, 150] width 156 height 22
type input "e"
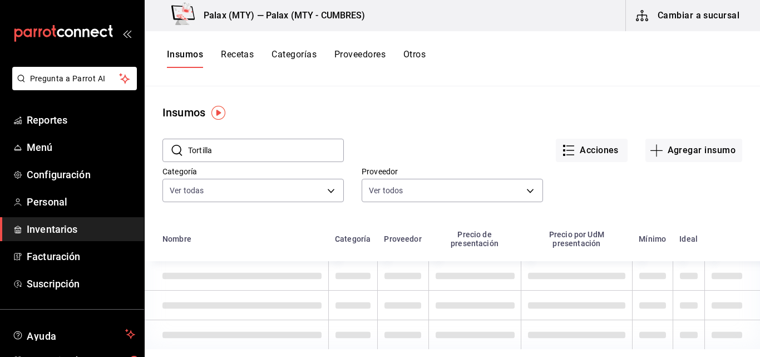
type input "Tortilla"
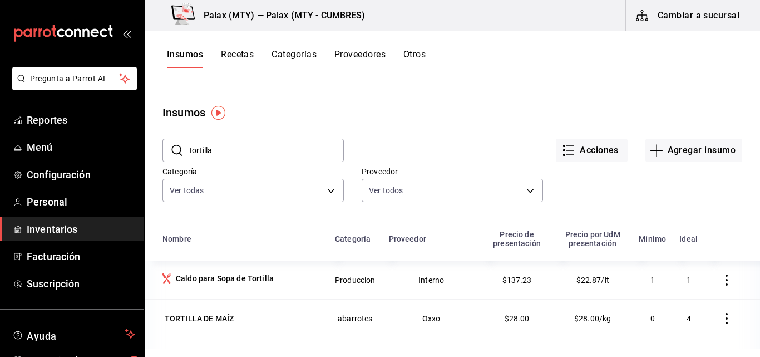
drag, startPoint x: 732, startPoint y: 127, endPoint x: 746, endPoint y: 63, distance: 64.9
click at [746, 63] on div "Insumos Recetas Categorías Proveedores Otros" at bounding box center [452, 58] width 615 height 19
click at [655, 148] on icon "button" at bounding box center [656, 150] width 13 height 13
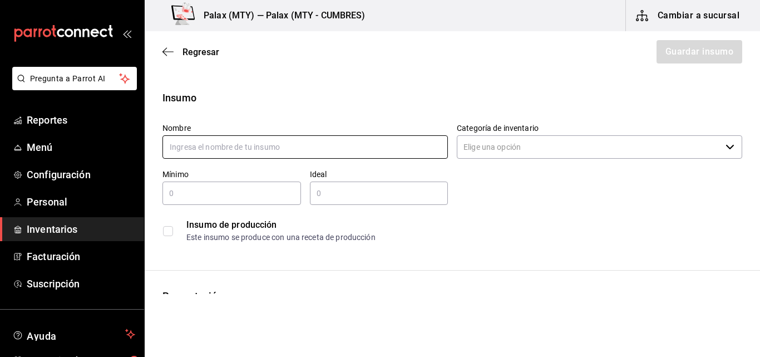
click at [302, 151] on input "text" at bounding box center [304, 146] width 285 height 23
click at [285, 141] on input "text" at bounding box center [304, 146] width 285 height 23
type input "Tortilla para Enchilada"
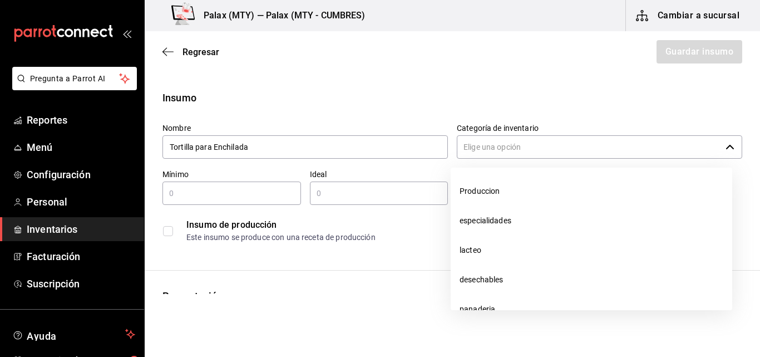
click at [542, 151] on input "Categoría de inventario" at bounding box center [589, 146] width 264 height 23
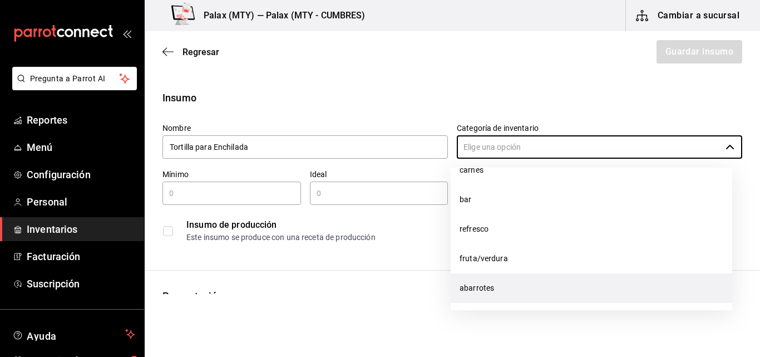
scroll to position [170, 0]
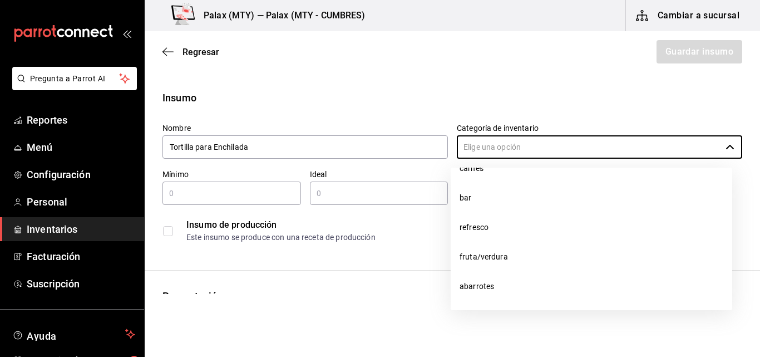
drag, startPoint x: 511, startPoint y: 272, endPoint x: 477, endPoint y: 290, distance: 38.9
click at [477, 290] on li "abarrotes" at bounding box center [592, 286] width 282 height 29
type input "abarrotes"
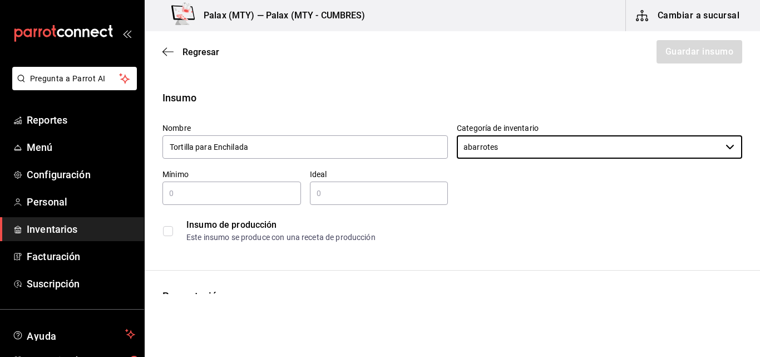
click at [210, 178] on div "Mínimo ​" at bounding box center [231, 187] width 139 height 36
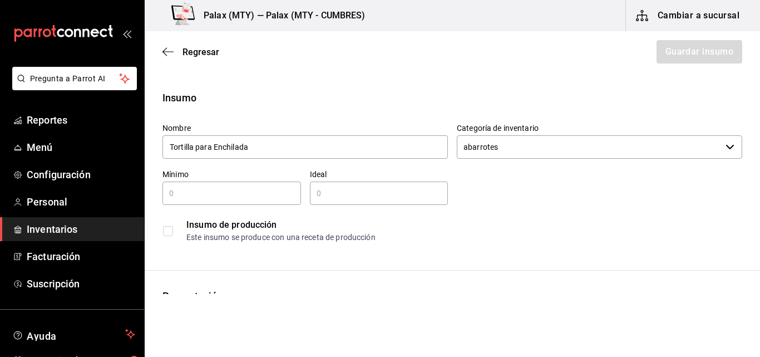
click at [212, 190] on input "text" at bounding box center [231, 192] width 139 height 13
type input "0"
click at [353, 190] on input "text" at bounding box center [379, 192] width 139 height 13
type input "2"
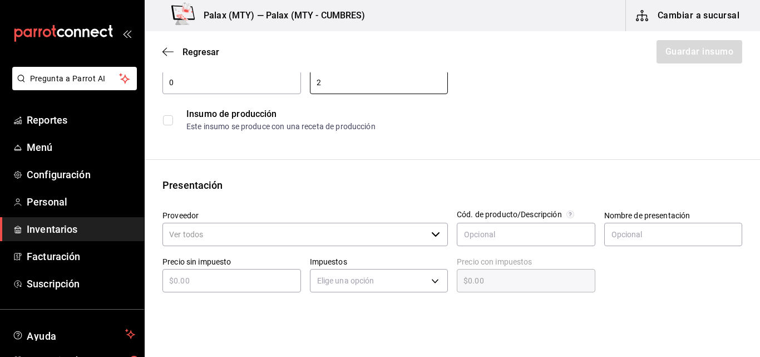
scroll to position [111, 0]
click at [174, 121] on label at bounding box center [170, 120] width 14 height 10
click at [173, 121] on input "checkbox" at bounding box center [168, 120] width 10 height 10
checkbox input "false"
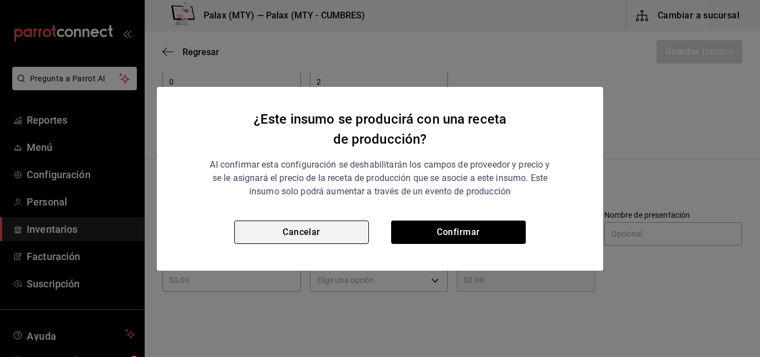
click at [305, 231] on button "Cancelar" at bounding box center [301, 231] width 135 height 23
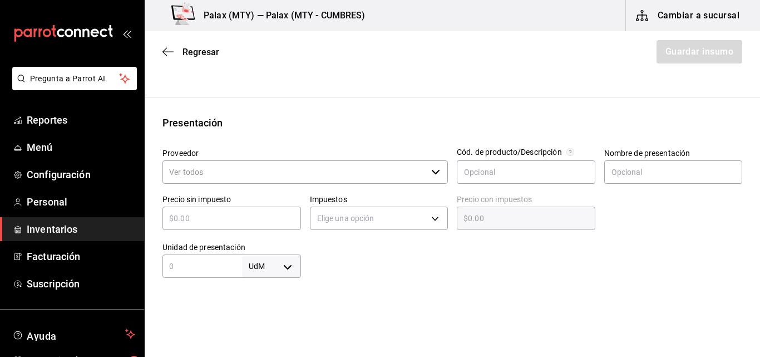
scroll to position [223, 0]
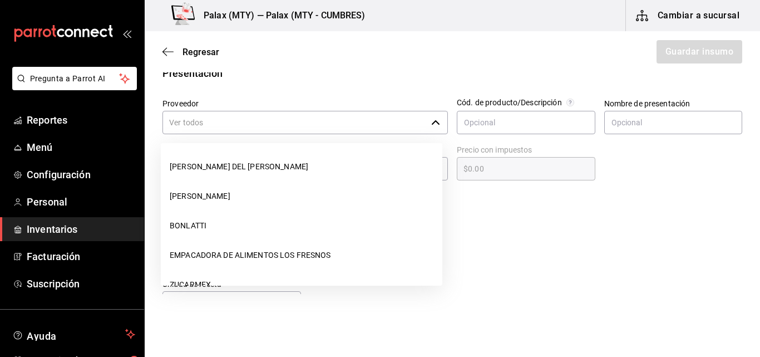
click at [383, 122] on input "Proveedor" at bounding box center [294, 122] width 264 height 23
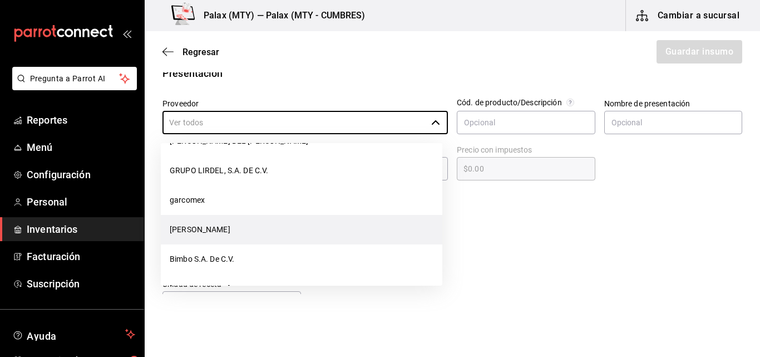
scroll to position [946, 0]
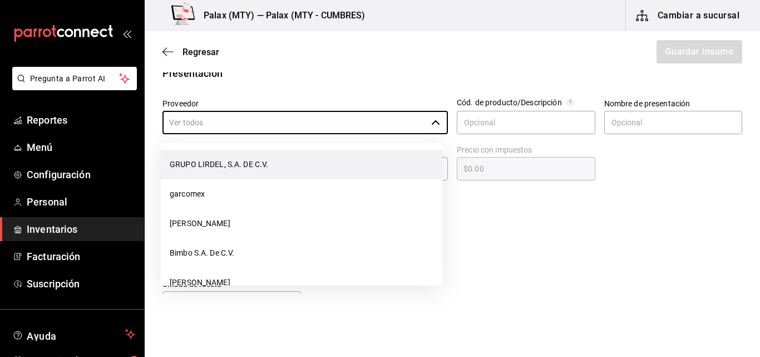
drag, startPoint x: 295, startPoint y: 170, endPoint x: 246, endPoint y: 162, distance: 49.6
click at [246, 162] on li "GRUPO LIRDEL, S.A. DE C.V." at bounding box center [302, 164] width 282 height 29
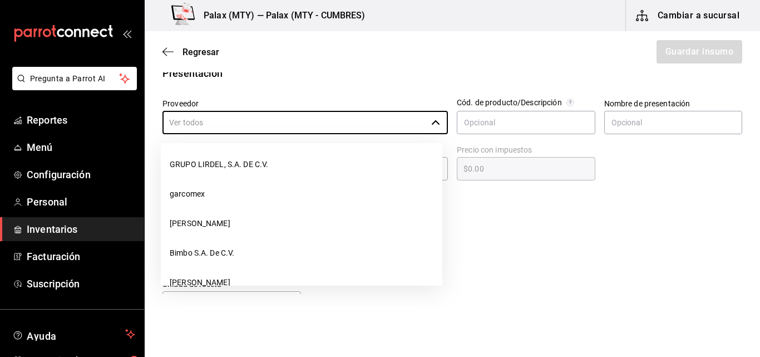
type input "GRUPO LIRDEL, S.A. DE C.V."
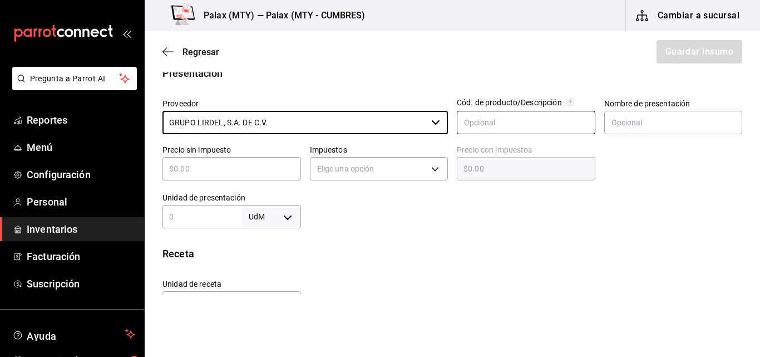
click at [490, 119] on input "text" at bounding box center [526, 122] width 139 height 23
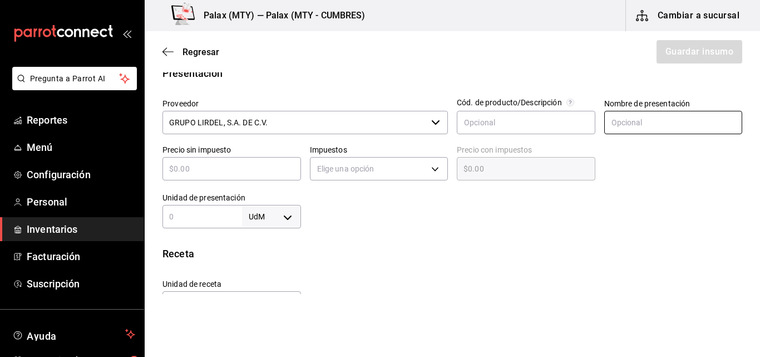
click at [659, 126] on input "text" at bounding box center [673, 122] width 139 height 23
type input "kilo"
click at [196, 169] on input "text" at bounding box center [231, 168] width 139 height 13
click at [174, 171] on input "text" at bounding box center [231, 168] width 139 height 13
type input "$2"
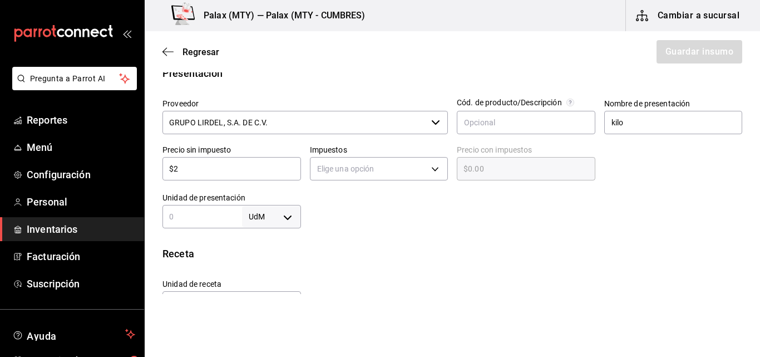
type input "$2.00"
type input "$23"
type input "$23.00"
type input "$23"
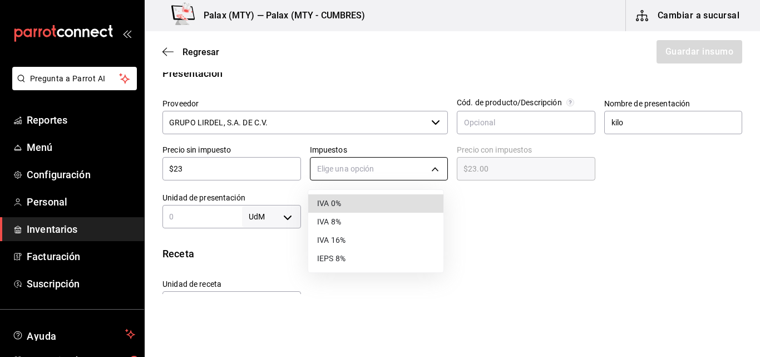
click at [378, 169] on body "Pregunta a Parrot AI Reportes Menú Configuración Personal Inventarios Facturaci…" at bounding box center [380, 147] width 760 height 294
click at [346, 202] on li "IVA 0%" at bounding box center [375, 203] width 135 height 18
type input "IVA_0"
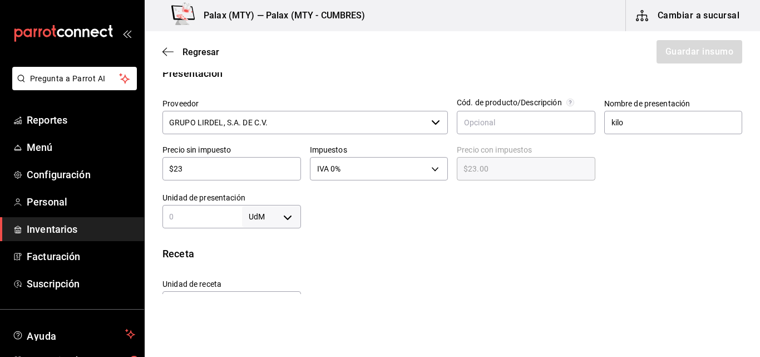
click at [282, 219] on body "Pregunta a Parrot AI Reportes Menú Configuración Personal Inventarios Facturaci…" at bounding box center [380, 147] width 760 height 294
drag, startPoint x: 257, startPoint y: 265, endPoint x: 257, endPoint y: 271, distance: 6.1
click at [257, 271] on li "gr" at bounding box center [269, 269] width 58 height 18
type input "GRAM"
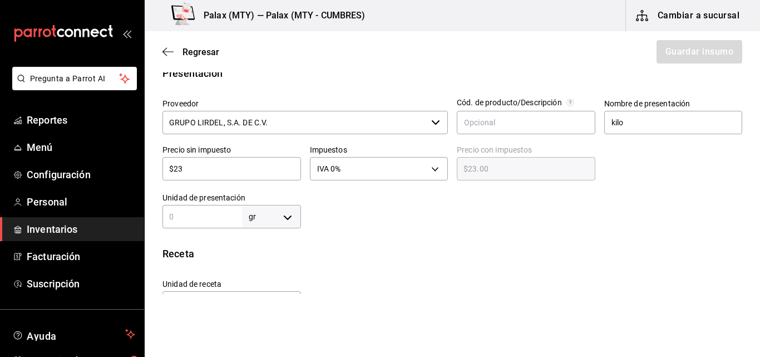
click at [368, 245] on div "Insumo Nombre Tortilla para Enchilada Categoría de inventario abarrotes ​ Mínim…" at bounding box center [452, 212] width 615 height 689
click at [654, 116] on input "kilo" at bounding box center [673, 122] width 139 height 23
type input "k"
type input "gramos"
click at [543, 221] on div at bounding box center [522, 206] width 442 height 45
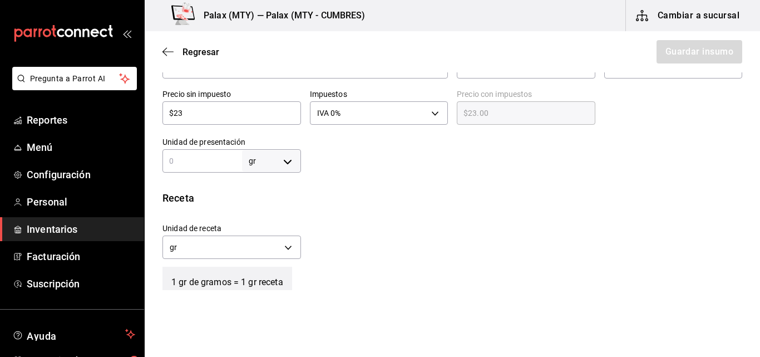
scroll to position [167, 0]
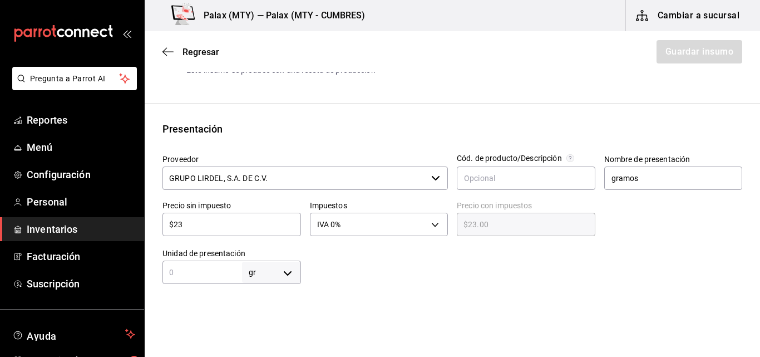
click at [188, 272] on input "text" at bounding box center [202, 271] width 80 height 13
type input "5"
type input "50"
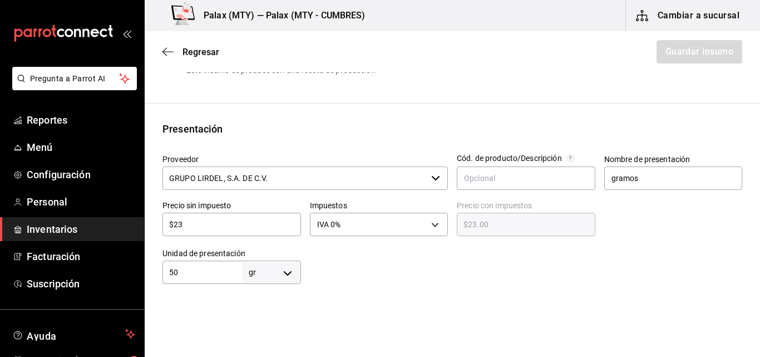
type input "500"
click at [347, 294] on html "Pregunta a Parrot AI Reportes Menú Configuración Personal Inventarios Facturaci…" at bounding box center [380, 147] width 760 height 294
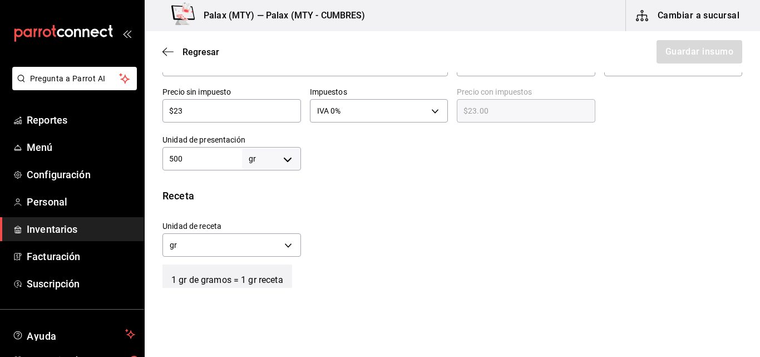
scroll to position [334, 0]
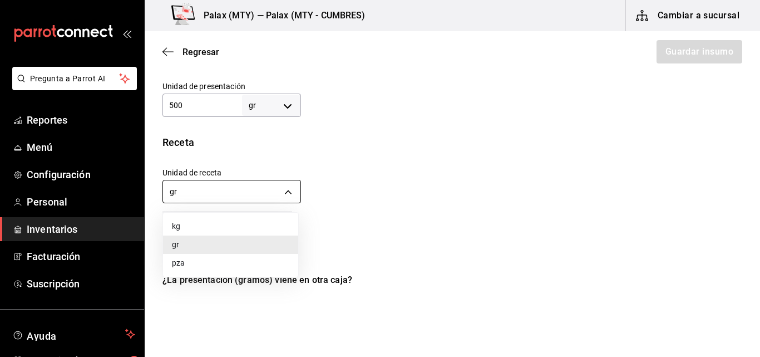
click at [229, 187] on body "Pregunta a Parrot AI Reportes Menú Configuración Personal Inventarios Facturaci…" at bounding box center [380, 147] width 760 height 294
click at [202, 245] on li "gr" at bounding box center [230, 244] width 135 height 18
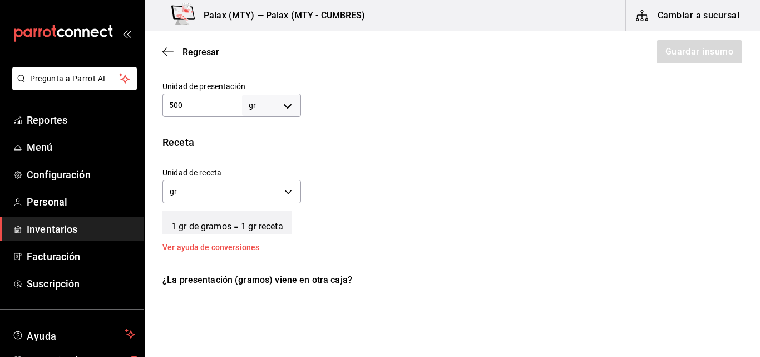
click at [408, 205] on div "Unidad de receta gr GRAM Factor de conversión 500 ​" at bounding box center [448, 183] width 589 height 48
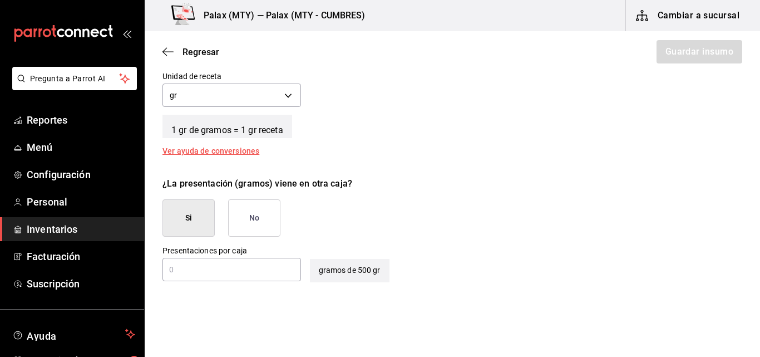
scroll to position [445, 0]
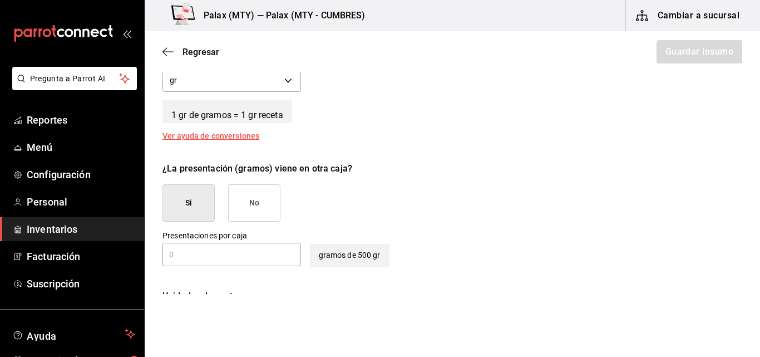
drag, startPoint x: 264, startPoint y: 213, endPoint x: 246, endPoint y: 196, distance: 24.0
click at [246, 196] on button "No" at bounding box center [254, 202] width 52 height 37
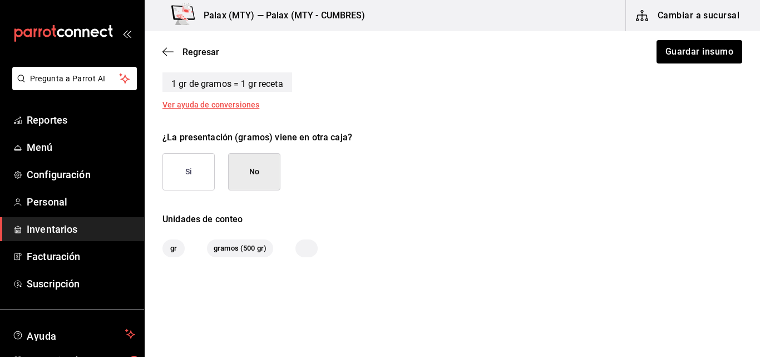
scroll to position [493, 0]
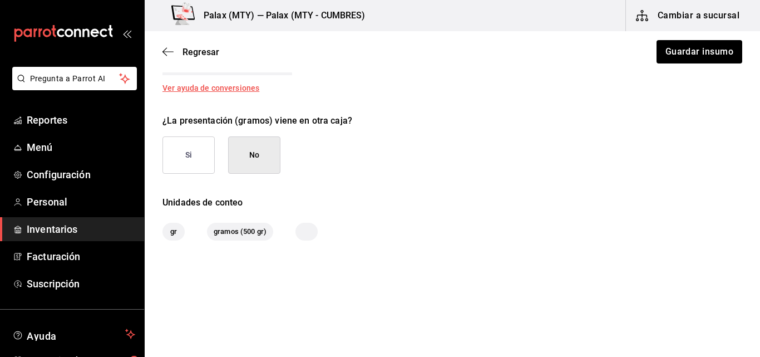
drag, startPoint x: 181, startPoint y: 166, endPoint x: 168, endPoint y: 156, distance: 16.6
click at [168, 156] on button "Si" at bounding box center [188, 154] width 52 height 37
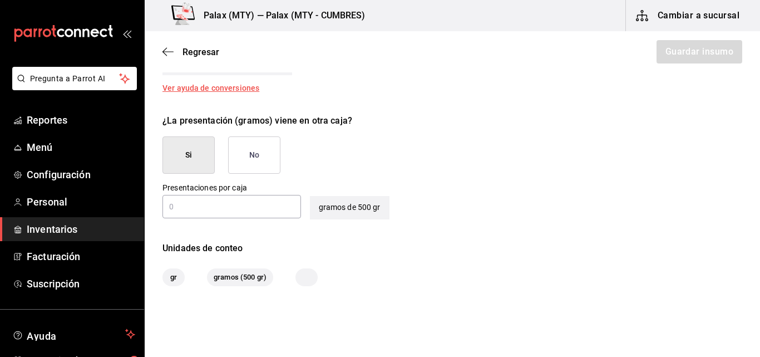
scroll to position [539, 0]
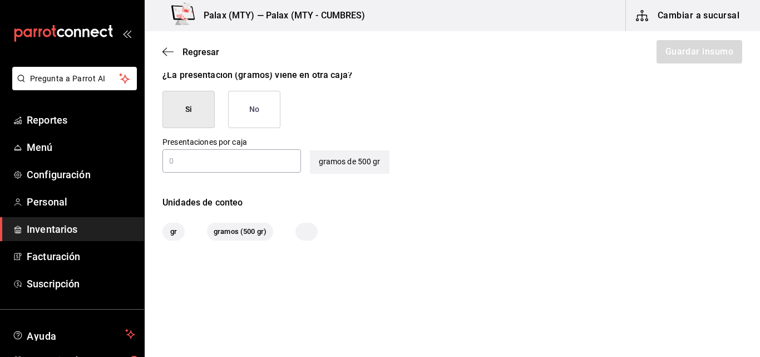
click at [228, 165] on input "text" at bounding box center [231, 160] width 139 height 13
click at [242, 124] on button "No" at bounding box center [254, 109] width 52 height 37
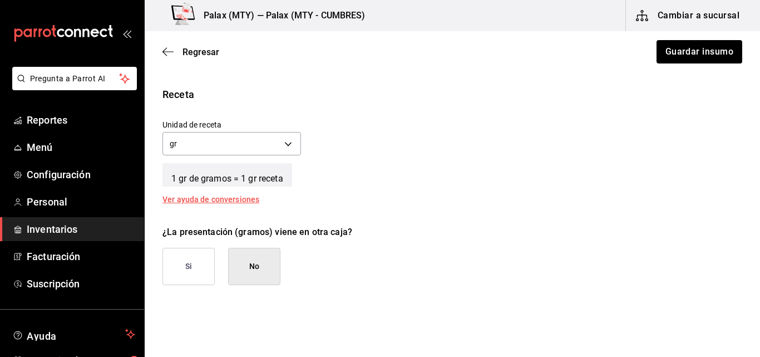
scroll to position [215, 0]
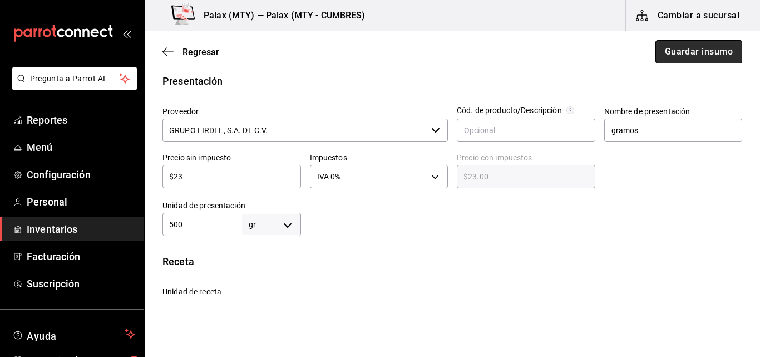
click at [685, 56] on button "Guardar insumo" at bounding box center [698, 51] width 87 height 23
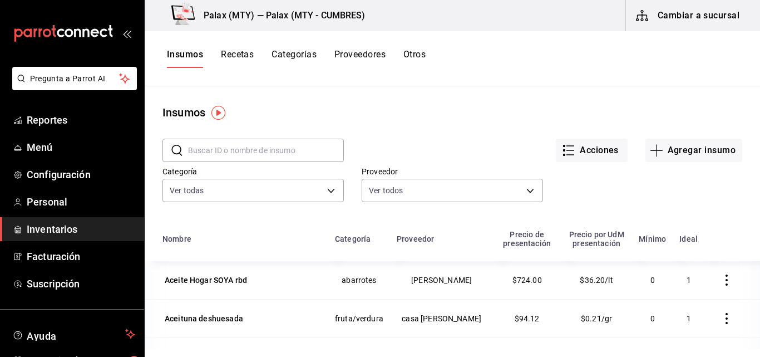
drag, startPoint x: 208, startPoint y: 146, endPoint x: 172, endPoint y: 145, distance: 36.2
click at [172, 145] on icon at bounding box center [176, 150] width 13 height 13
click at [224, 154] on input "text" at bounding box center [266, 150] width 156 height 22
click at [367, 123] on div "Acciones Agregar insumo" at bounding box center [543, 141] width 398 height 41
click at [231, 160] on input "text" at bounding box center [266, 150] width 156 height 22
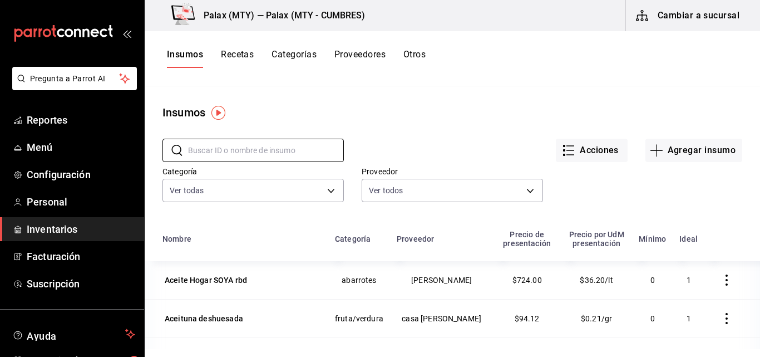
type input "Tortilla"
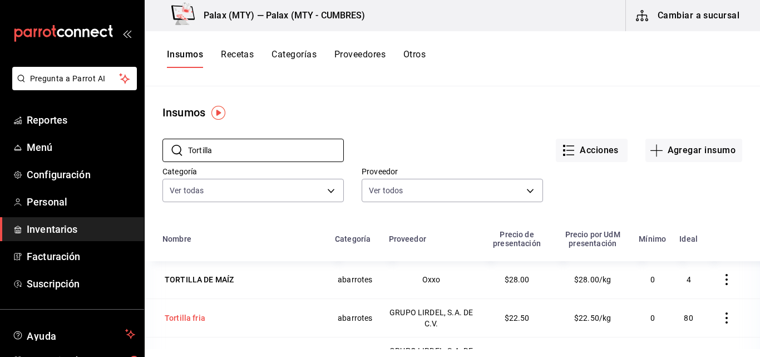
scroll to position [58, 0]
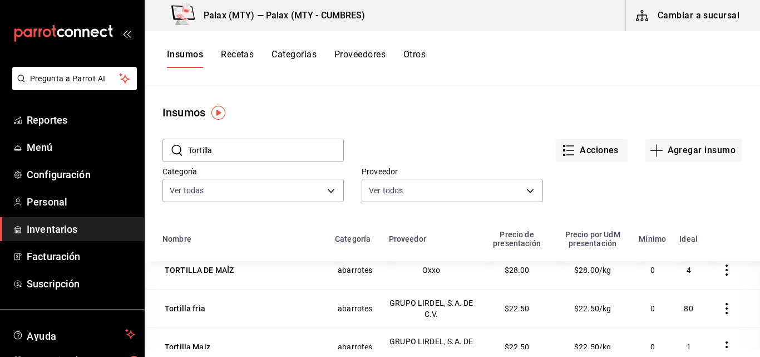
drag, startPoint x: 198, startPoint y: 301, endPoint x: 172, endPoint y: 300, distance: 25.0
click at [172, 303] on div "Tortilla fria" at bounding box center [185, 308] width 41 height 11
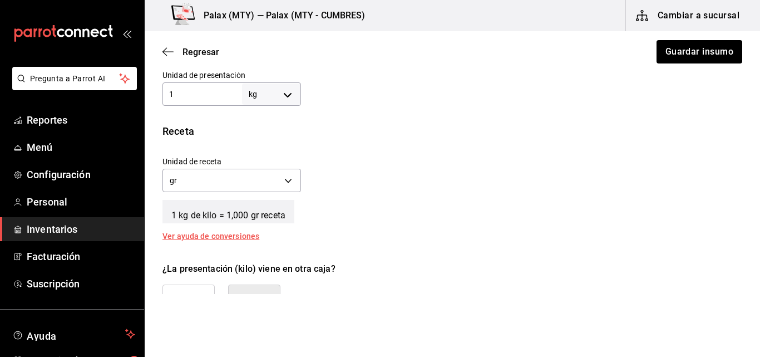
scroll to position [349, 0]
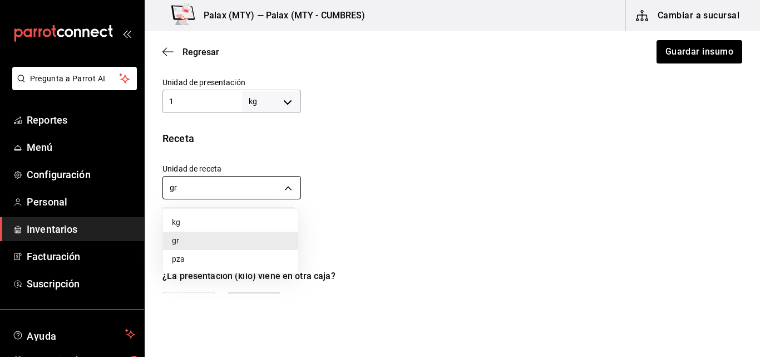
click at [268, 188] on div at bounding box center [380, 178] width 760 height 357
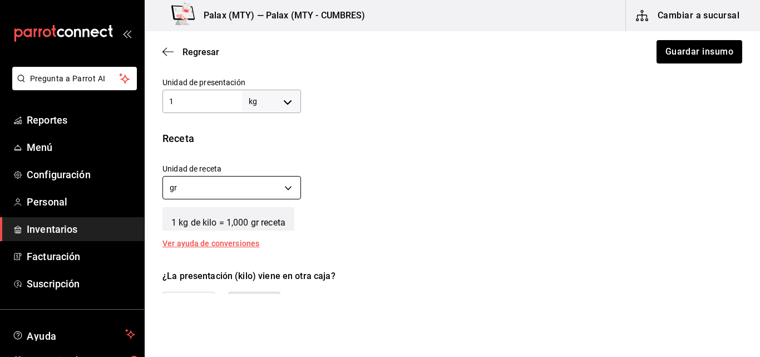
click at [189, 178] on body "Pregunta a Parrot AI Reportes Menú Configuración Personal Inventarios Facturaci…" at bounding box center [380, 147] width 760 height 294
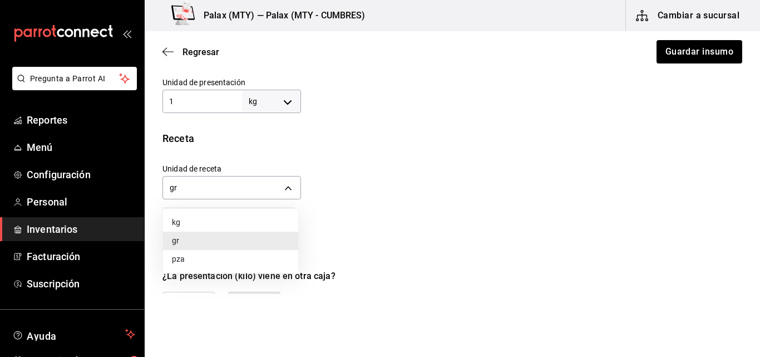
click at [188, 225] on li "kg" at bounding box center [230, 222] width 135 height 18
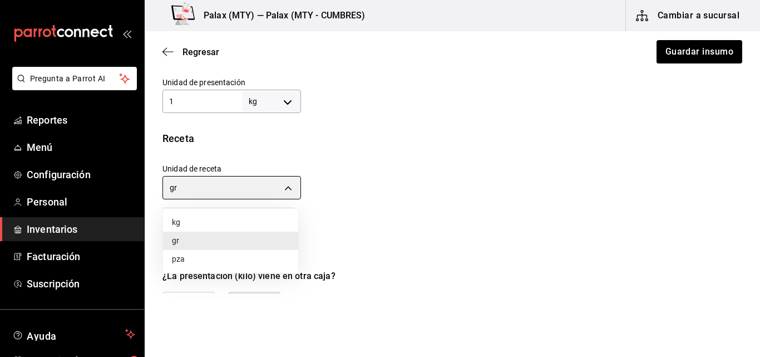
type input "KILOGRAM"
type input "1"
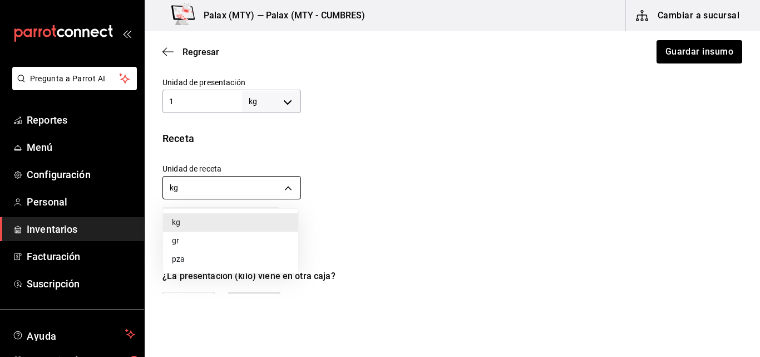
click at [223, 183] on body "Pregunta a Parrot AI Reportes Menú Configuración Personal Inventarios Facturaci…" at bounding box center [380, 147] width 760 height 294
click at [309, 153] on div at bounding box center [380, 178] width 760 height 357
click at [240, 189] on body "Pregunta a Parrot AI Reportes Menú Configuración Personal Inventarios Facturaci…" at bounding box center [380, 147] width 760 height 294
click at [191, 236] on li "gr" at bounding box center [230, 240] width 135 height 18
type input "GRAM"
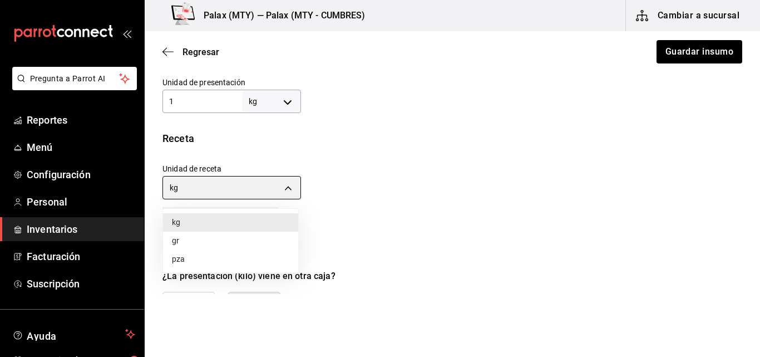
type input "1,000"
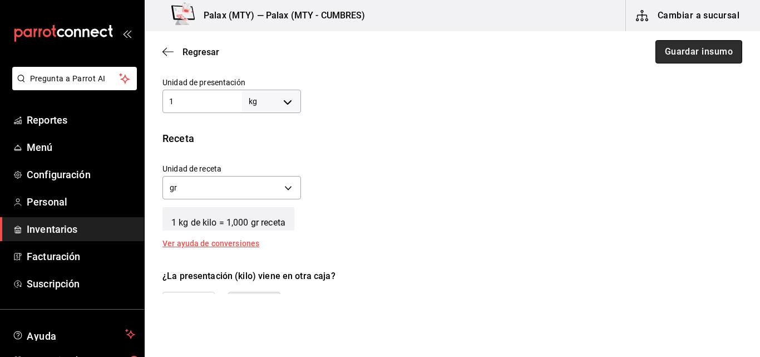
click at [723, 58] on button "Guardar insumo" at bounding box center [698, 51] width 87 height 23
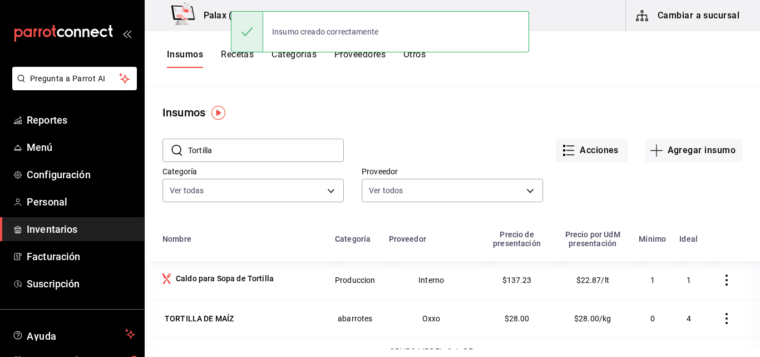
click at [235, 148] on input "Tortilla" at bounding box center [266, 150] width 156 height 22
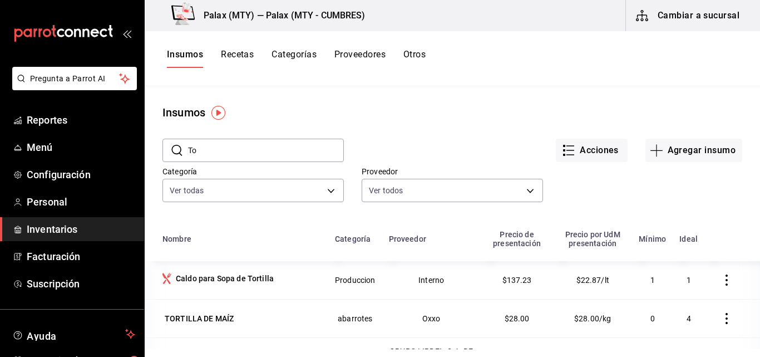
type input "T"
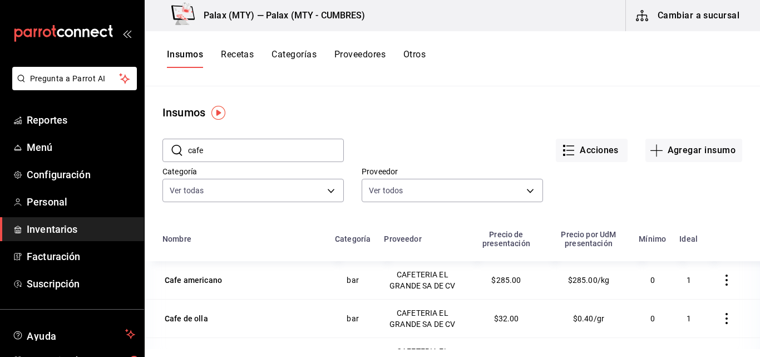
type input "cafe"
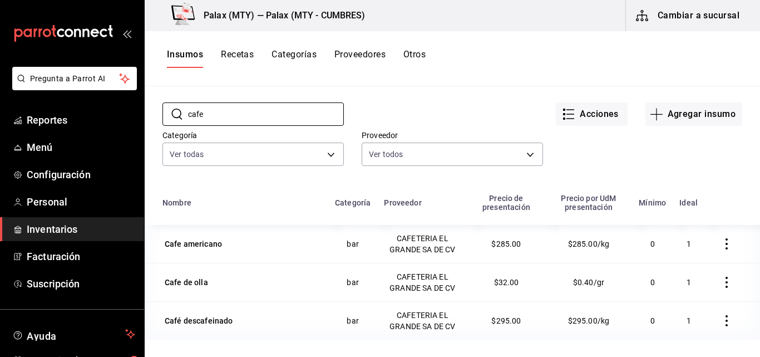
scroll to position [56, 0]
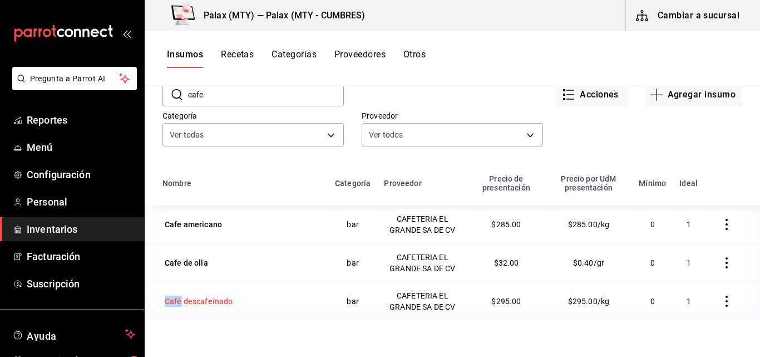
drag, startPoint x: 157, startPoint y: 299, endPoint x: 181, endPoint y: 305, distance: 24.7
click at [181, 305] on td "Café descafeinado" at bounding box center [237, 301] width 184 height 38
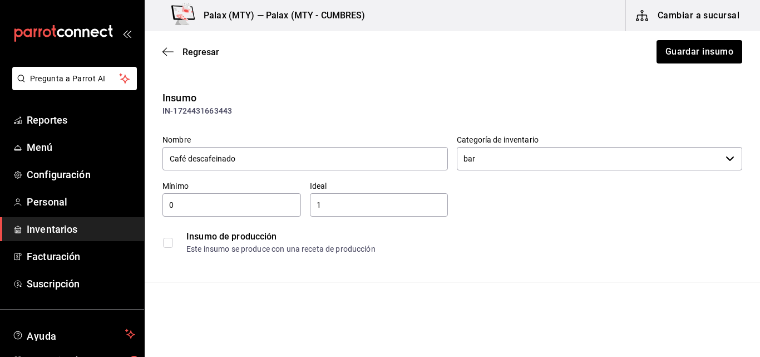
drag, startPoint x: 168, startPoint y: 176, endPoint x: 501, endPoint y: 98, distance: 342.1
click at [501, 98] on div "Insumo" at bounding box center [452, 97] width 580 height 15
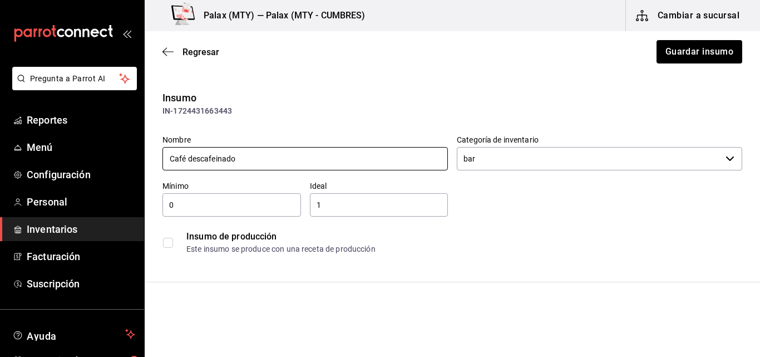
click at [186, 161] on input "Café descafeinado" at bounding box center [304, 158] width 285 height 23
type input "Cafe descafeinado"
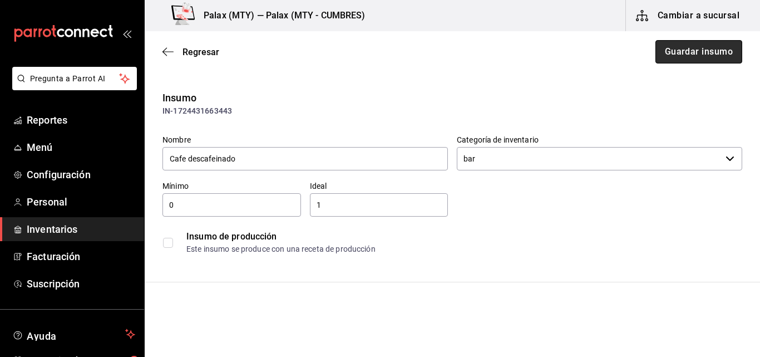
click at [722, 58] on button "Guardar insumo" at bounding box center [698, 51] width 87 height 23
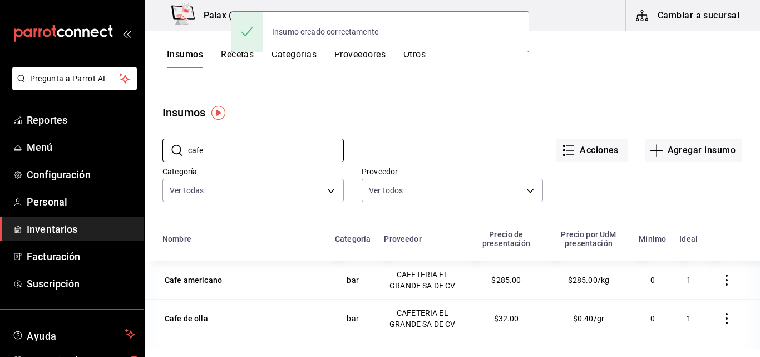
drag, startPoint x: 227, startPoint y: 150, endPoint x: 145, endPoint y: 149, distance: 82.4
click at [145, 149] on div "​ cafe ​ Acciones Agregar insumo Categoría Ver todas 1bd5924b-a116-43cc-a1f3-b2…" at bounding box center [452, 172] width 615 height 102
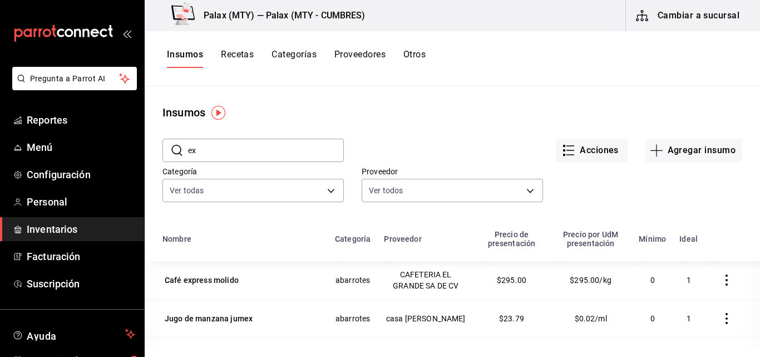
drag, startPoint x: 214, startPoint y: 154, endPoint x: 186, endPoint y: 144, distance: 29.6
click at [186, 144] on div "​ ex ​" at bounding box center [252, 150] width 181 height 23
type input "e"
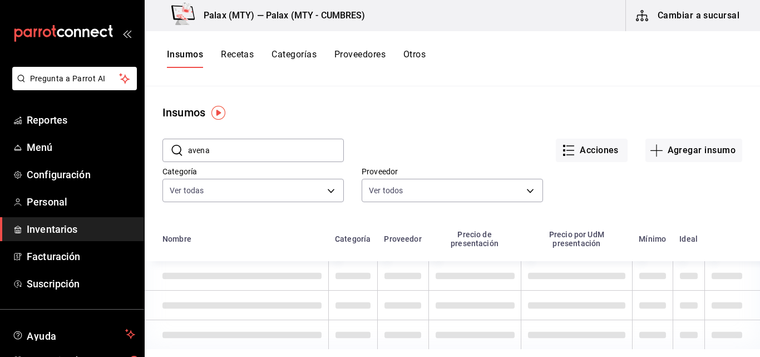
type input "avena"
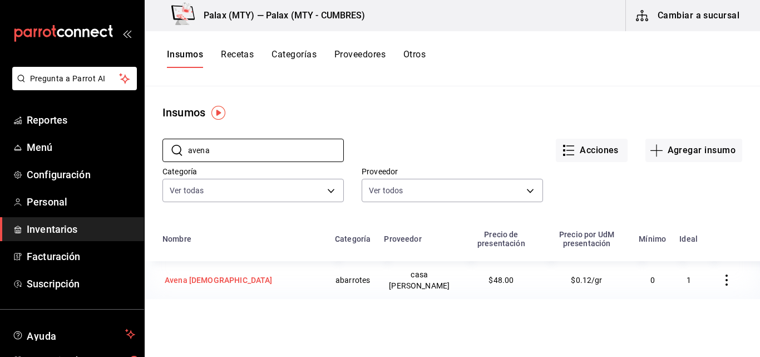
click at [200, 297] on td "Avena [DEMOGRAPHIC_DATA]" at bounding box center [237, 280] width 184 height 38
click at [200, 297] on html "Pregunta a Parrot AI Reportes Menú Configuración Personal Inventarios Facturaci…" at bounding box center [380, 174] width 760 height 349
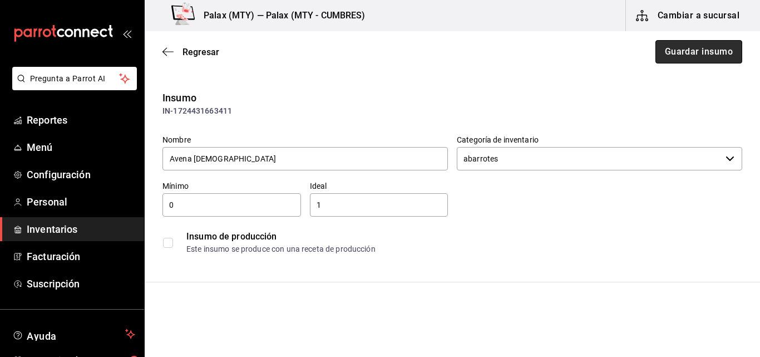
click at [697, 56] on button "Guardar insumo" at bounding box center [698, 51] width 87 height 23
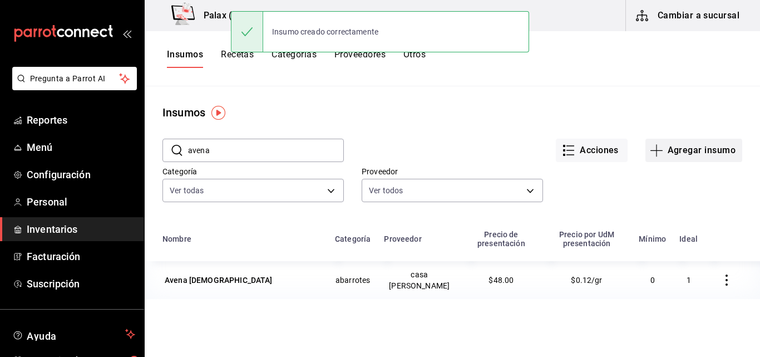
click at [660, 156] on button "Agregar insumo" at bounding box center [693, 150] width 97 height 23
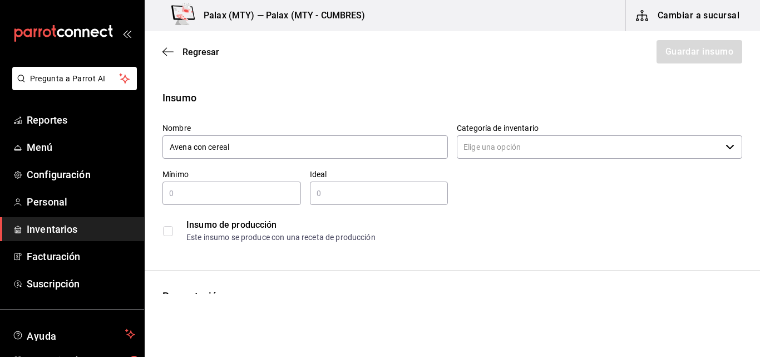
type input "Avena con cereal"
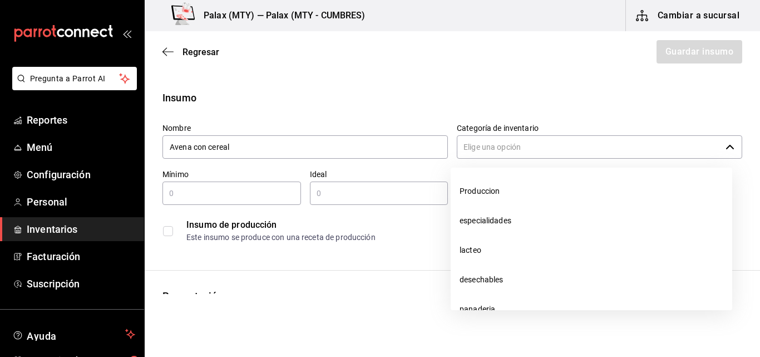
click at [565, 152] on input "Categoría de inventario" at bounding box center [589, 146] width 264 height 23
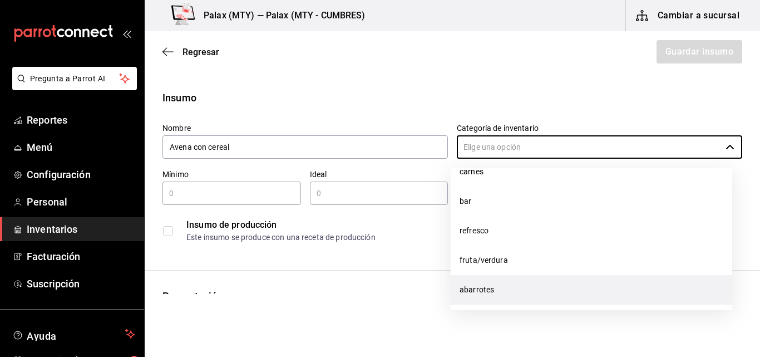
scroll to position [170, 0]
click at [492, 283] on li "abarrotes" at bounding box center [592, 286] width 282 height 29
type input "abarrotes"
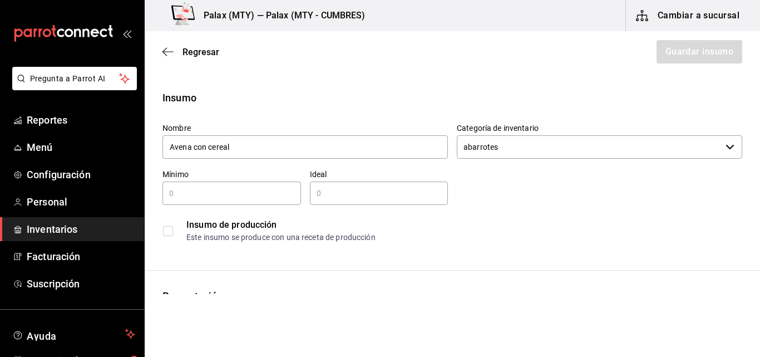
drag, startPoint x: 221, startPoint y: 193, endPoint x: 196, endPoint y: 193, distance: 25.6
click at [196, 193] on input "text" at bounding box center [231, 192] width 139 height 13
type input "0"
click at [351, 186] on div "​" at bounding box center [379, 192] width 139 height 23
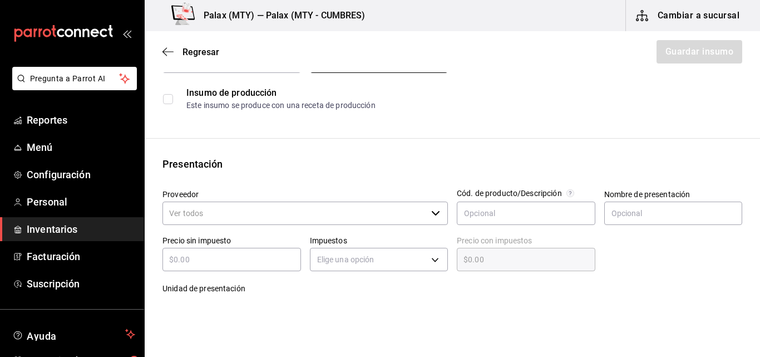
scroll to position [167, 0]
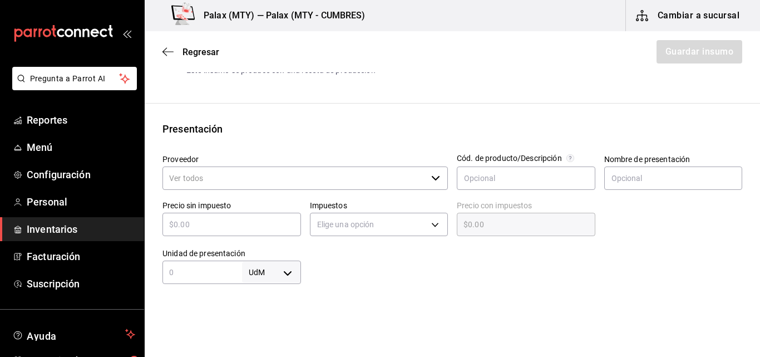
type input "1"
drag, startPoint x: 220, startPoint y: 172, endPoint x: 208, endPoint y: 186, distance: 18.1
drag, startPoint x: 208, startPoint y: 186, endPoint x: 431, endPoint y: 177, distance: 223.8
click at [431, 177] on icon "button" at bounding box center [435, 178] width 9 height 9
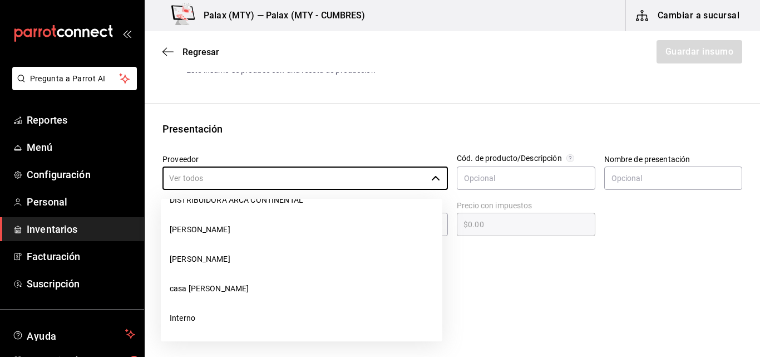
scroll to position [1497, 0]
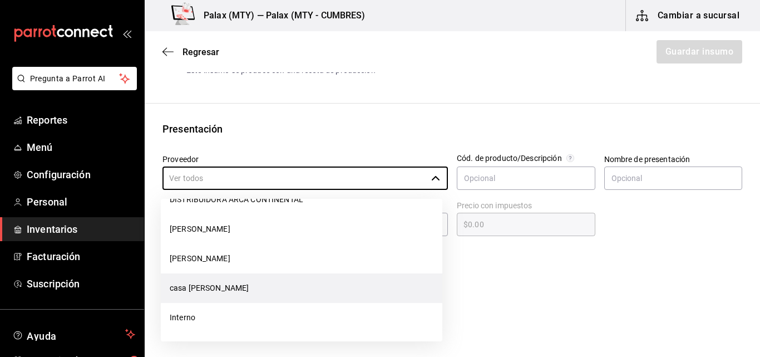
click at [200, 290] on li "casa [PERSON_NAME]" at bounding box center [302, 287] width 282 height 29
type input "casa [PERSON_NAME]"
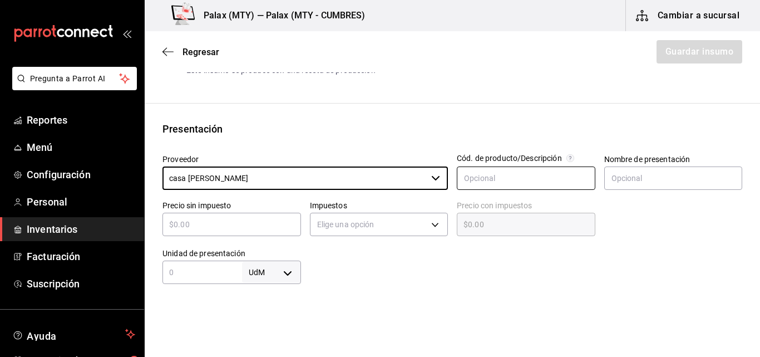
click at [522, 180] on input "text" at bounding box center [526, 177] width 139 height 23
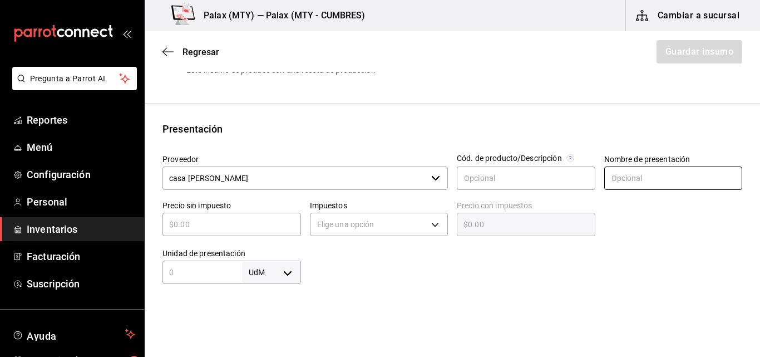
click at [617, 180] on input "text" at bounding box center [673, 177] width 139 height 23
type input "bote"
click at [196, 224] on input "text" at bounding box center [231, 224] width 139 height 13
type input "$4"
type input "$4.00"
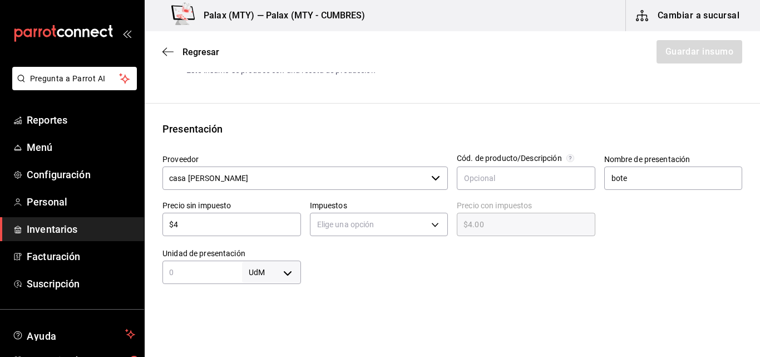
type input "$42"
type input "$42.00"
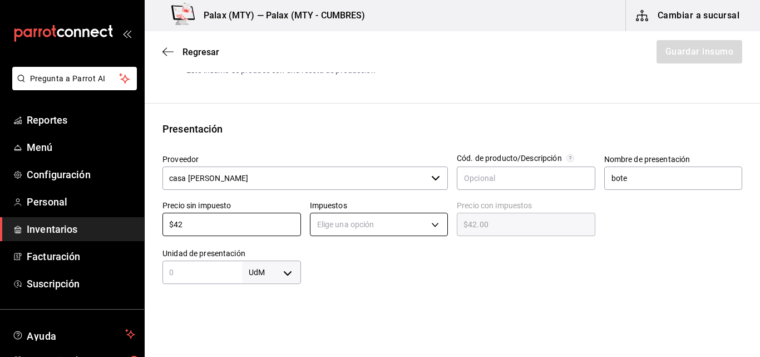
type input "$42"
click at [422, 227] on body "Pregunta a Parrot AI Reportes Menú Configuración Personal Inventarios Facturaci…" at bounding box center [380, 147] width 760 height 294
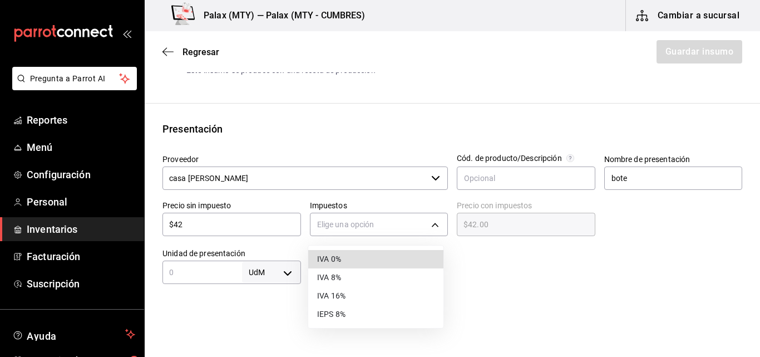
click at [354, 261] on li "IVA 0%" at bounding box center [375, 259] width 135 height 18
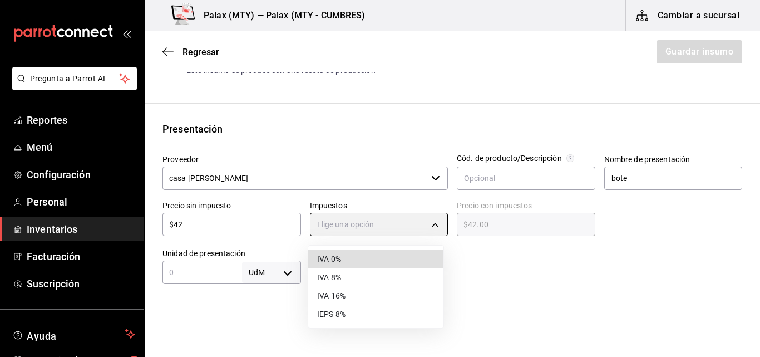
type input "IVA_0"
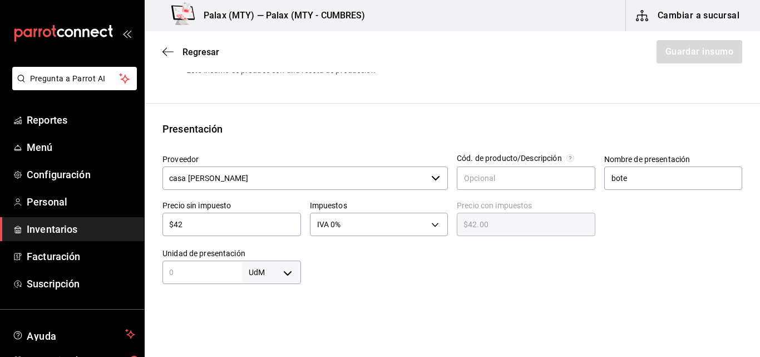
drag, startPoint x: 354, startPoint y: 261, endPoint x: 495, endPoint y: 278, distance: 141.2
click at [495, 278] on div at bounding box center [522, 261] width 442 height 45
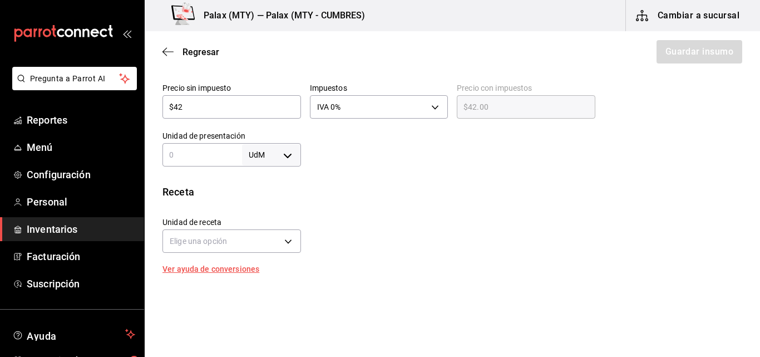
scroll to position [334, 0]
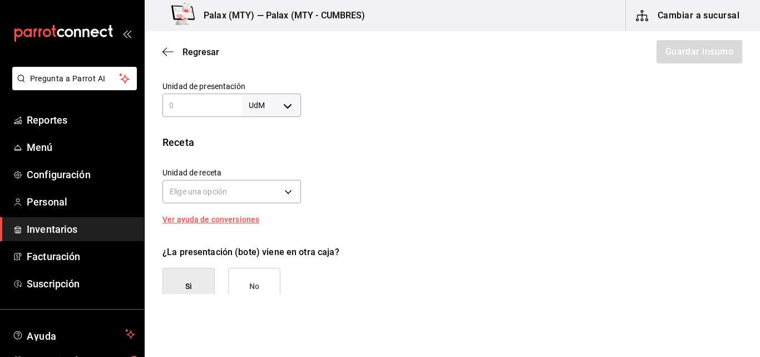
click at [283, 102] on body "Pregunta a Parrot AI Reportes Menú Configuración Personal Inventarios Facturaci…" at bounding box center [380, 147] width 760 height 294
click at [260, 176] on li "gr" at bounding box center [269, 175] width 58 height 18
type input "GRAM"
click at [260, 176] on li "gr" at bounding box center [269, 175] width 58 height 18
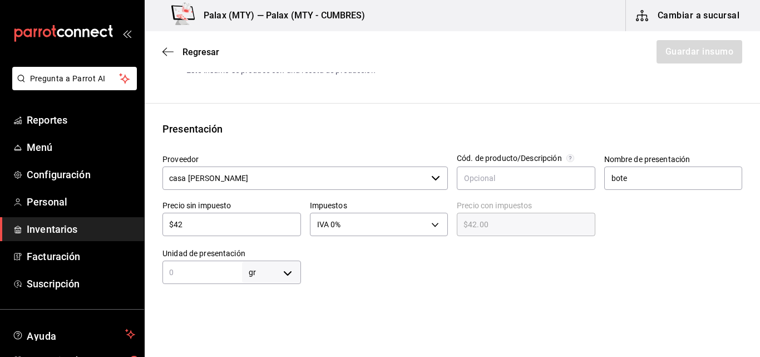
scroll to position [0, 0]
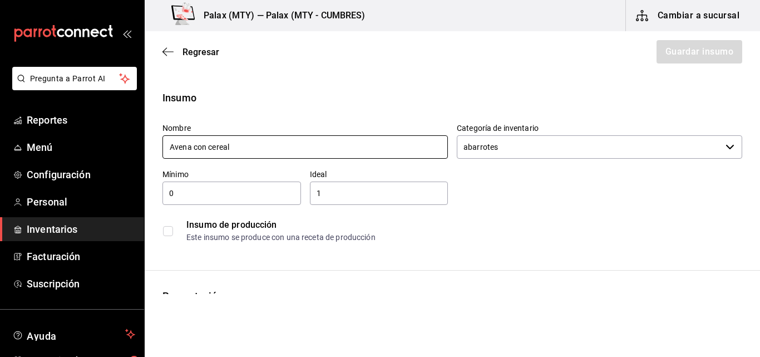
click at [244, 148] on input "Avena con cereal" at bounding box center [304, 146] width 285 height 23
type input "Avena con cereal 3 min"
click at [497, 186] on div "Nombre Avena con cereal 3 min Categoría de inventario abarrotes ​ Mínimo 0 ​ Id…" at bounding box center [448, 181] width 589 height 134
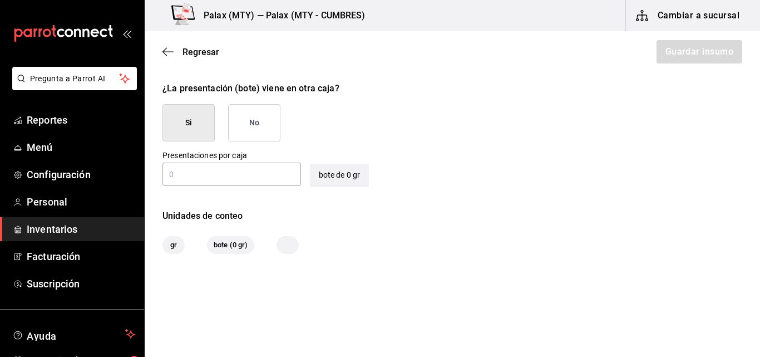
scroll to position [539, 0]
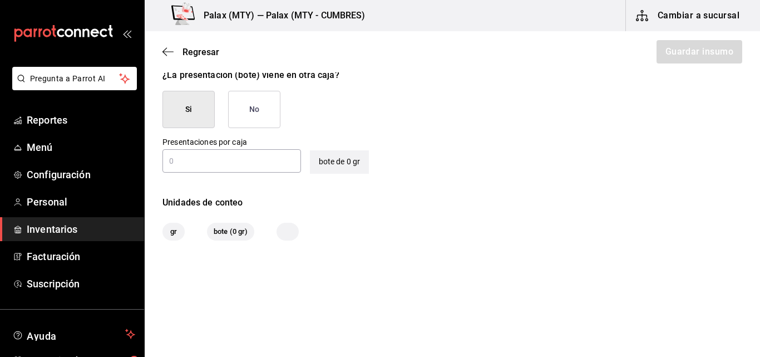
click at [250, 105] on button "No" at bounding box center [254, 109] width 52 height 37
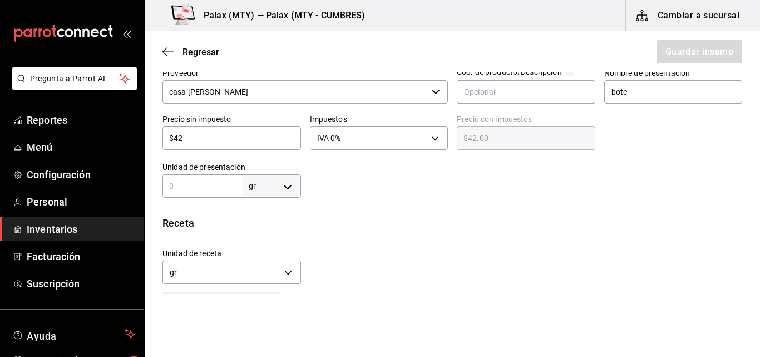
scroll to position [278, 0]
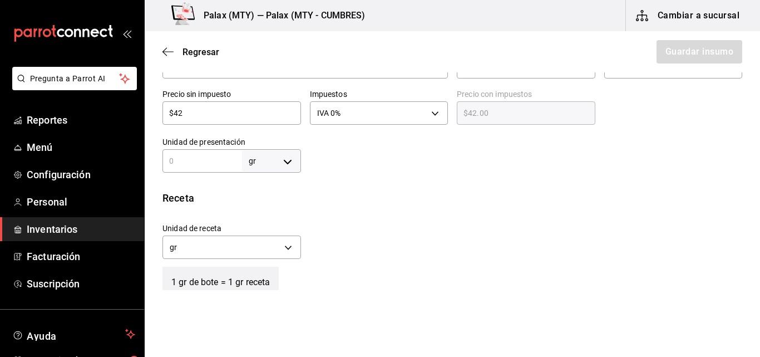
click at [208, 161] on input "text" at bounding box center [202, 160] width 80 height 13
type input "4"
type input "41"
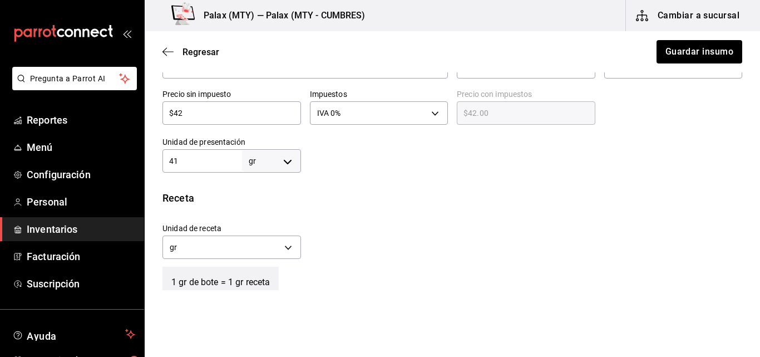
type input "4"
type input "40"
type input "400"
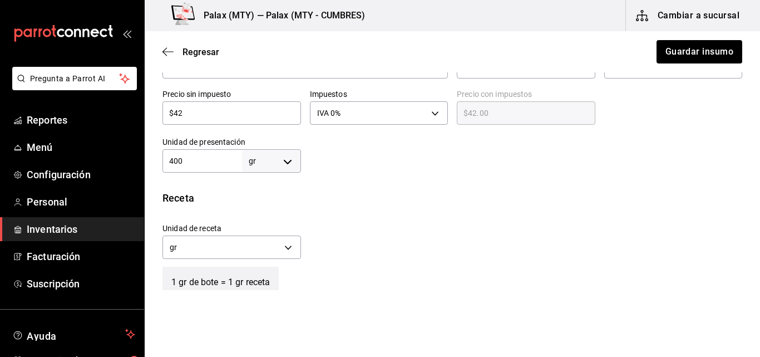
type input "400"
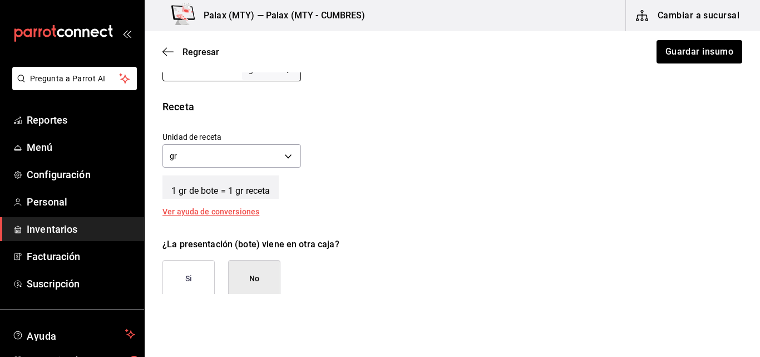
scroll to position [493, 0]
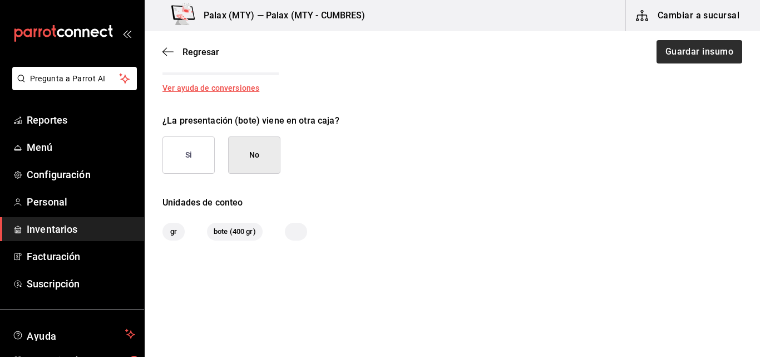
type input "400"
click at [697, 48] on button "Guardar insumo" at bounding box center [698, 51] width 87 height 23
click at [697, 48] on button "Guardar insumo" at bounding box center [692, 51] width 99 height 23
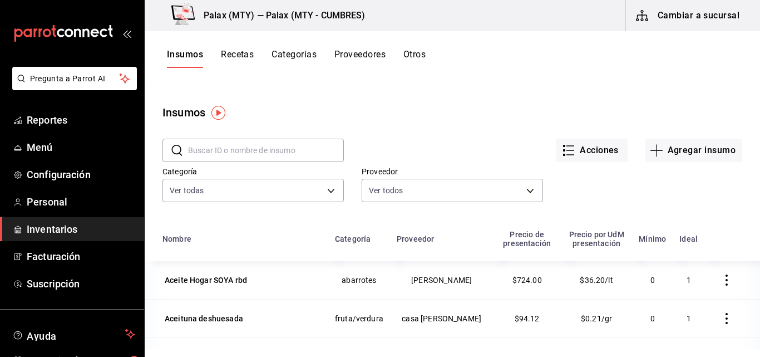
click at [230, 143] on input "text" at bounding box center [266, 150] width 156 height 22
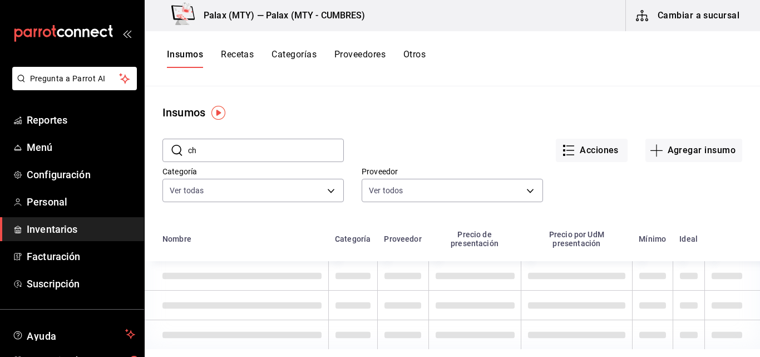
type input "c"
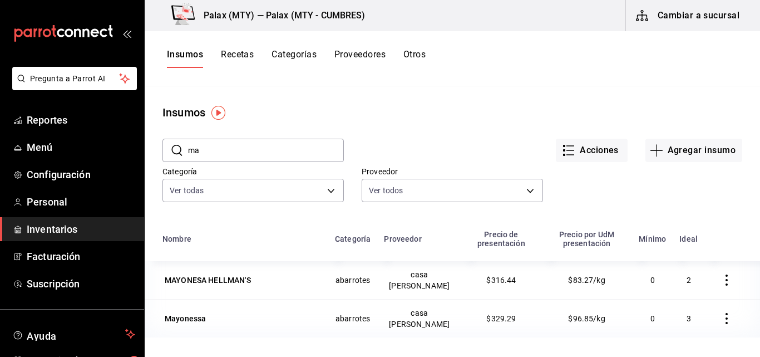
type input "m"
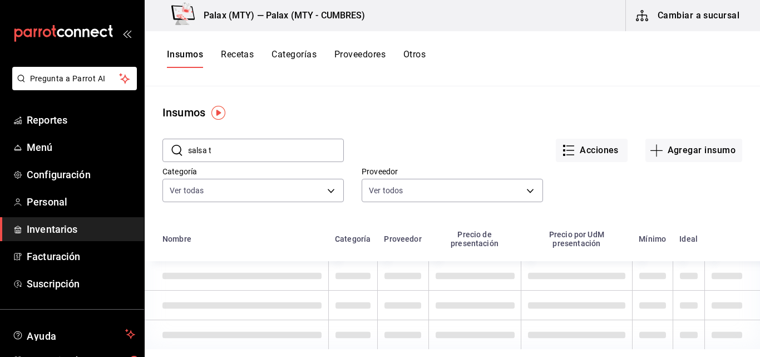
type input "salsa ti"
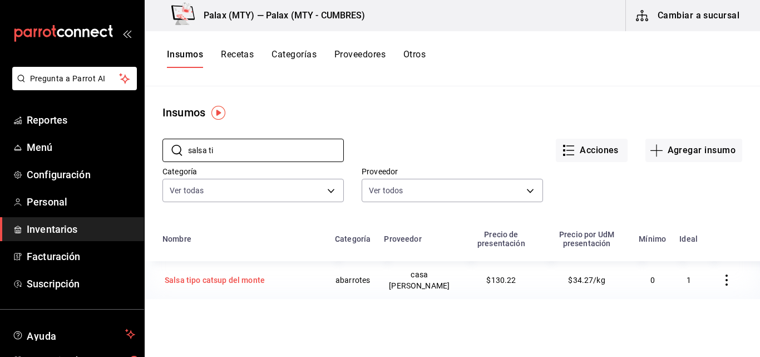
click at [273, 284] on div "Salsa tipo catsup del monte" at bounding box center [241, 280] width 159 height 16
click at [273, 284] on html "Pregunta a Parrot AI Reportes Menú Configuración Personal Inventarios Facturaci…" at bounding box center [380, 174] width 760 height 349
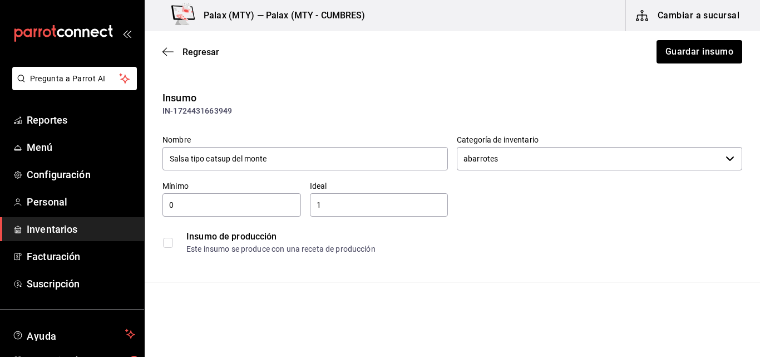
scroll to position [167, 0]
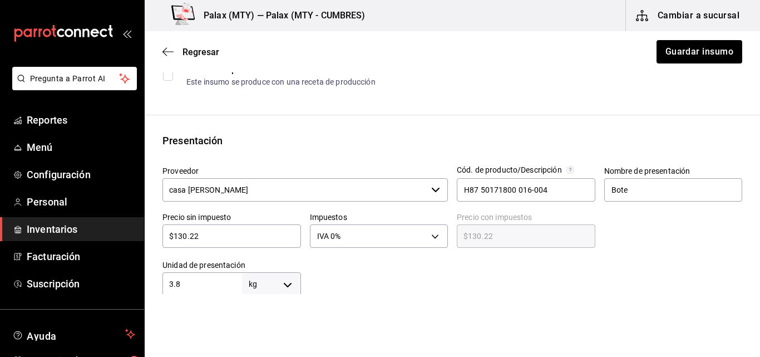
drag, startPoint x: 194, startPoint y: 239, endPoint x: 201, endPoint y: 236, distance: 7.7
click at [201, 236] on input "$130.22" at bounding box center [231, 235] width 139 height 13
type input "$130.2"
type input "$130.20"
type input "$130."
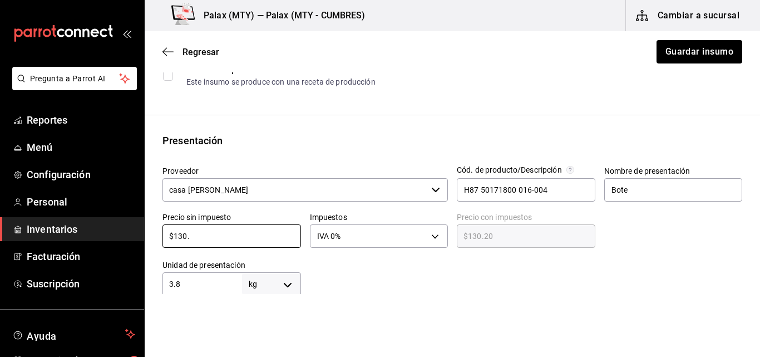
type input "$130.00"
type input "$13"
type input "$13.00"
type input "$137"
type input "$137.00"
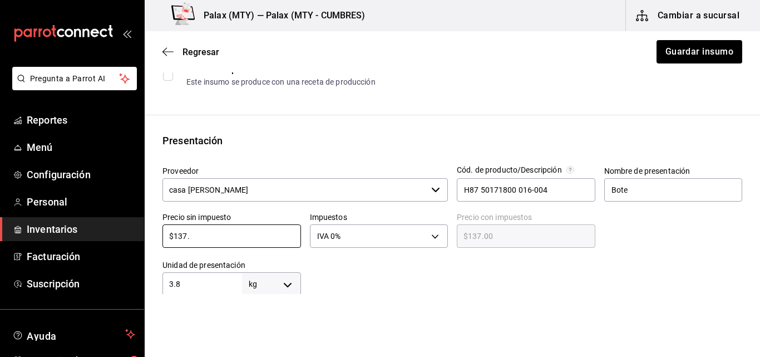
type input "$137.9"
type input "$137.90"
type input "$137.91"
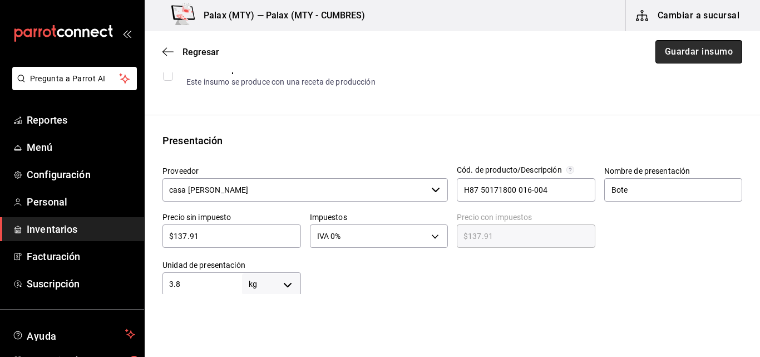
click at [675, 54] on button "Guardar insumo" at bounding box center [698, 51] width 87 height 23
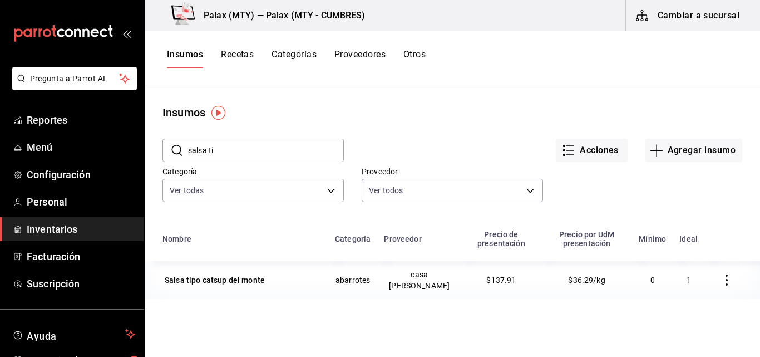
drag, startPoint x: 269, startPoint y: 159, endPoint x: 224, endPoint y: 156, distance: 45.7
click at [224, 156] on input "salsa ti" at bounding box center [266, 150] width 156 height 22
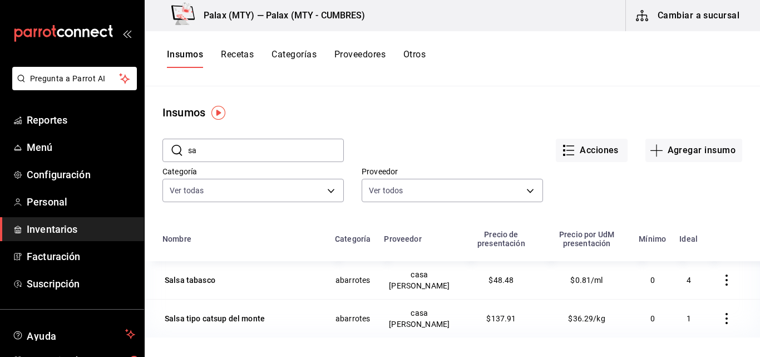
type input "s"
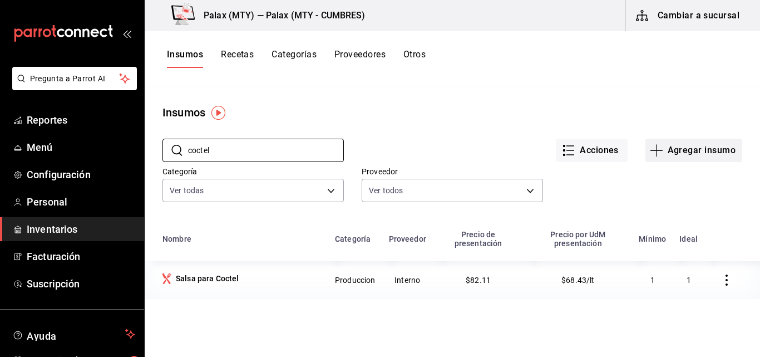
type input "coctel"
click at [694, 156] on button "Agregar insumo" at bounding box center [693, 150] width 97 height 23
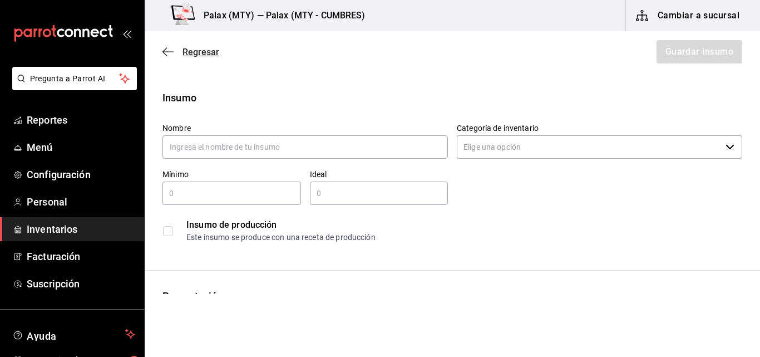
click at [167, 48] on icon "button" at bounding box center [167, 52] width 11 height 10
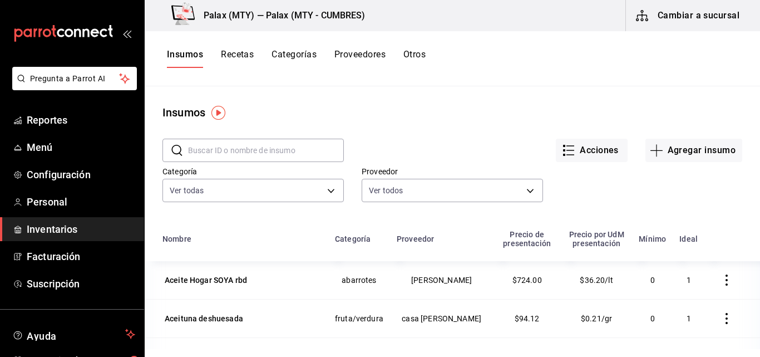
drag, startPoint x: 204, startPoint y: 154, endPoint x: 192, endPoint y: 152, distance: 11.8
drag, startPoint x: 192, startPoint y: 152, endPoint x: 184, endPoint y: 144, distance: 11.0
click at [184, 144] on div "​ ​" at bounding box center [252, 150] width 181 height 23
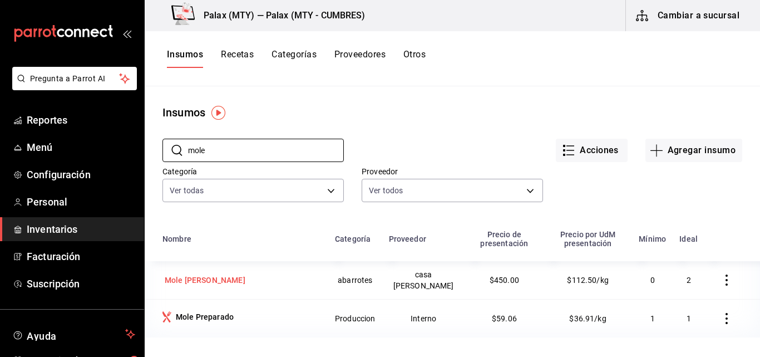
type input "mole"
click at [230, 279] on div "Mole [PERSON_NAME]" at bounding box center [205, 279] width 81 height 11
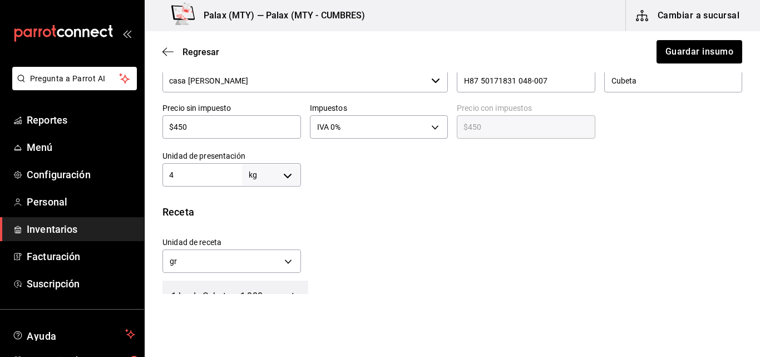
scroll to position [223, 0]
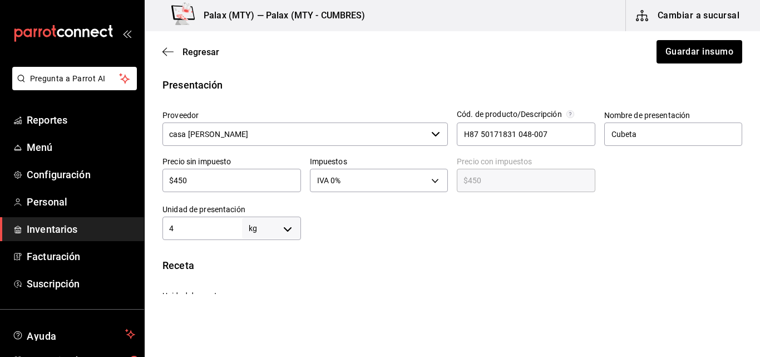
drag, startPoint x: 203, startPoint y: 180, endPoint x: 177, endPoint y: 177, distance: 26.3
click at [177, 177] on input "$450" at bounding box center [231, 180] width 139 height 13
click at [191, 181] on input "$450" at bounding box center [231, 180] width 139 height 13
type input "$45"
type input "$45.00"
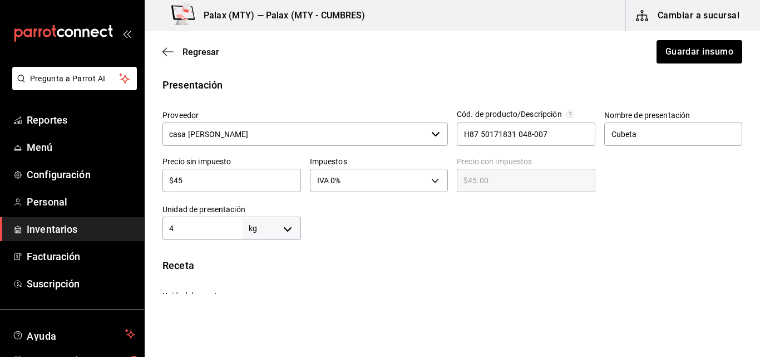
type input "$4"
type input "$4.00"
type input "$49"
type input "$49.00"
type input "$496"
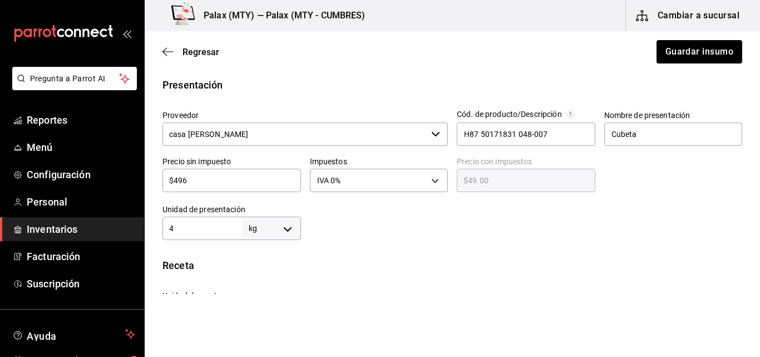
type input "$496.00"
type input "$496.2"
type input "$496.20"
type input "$496.29"
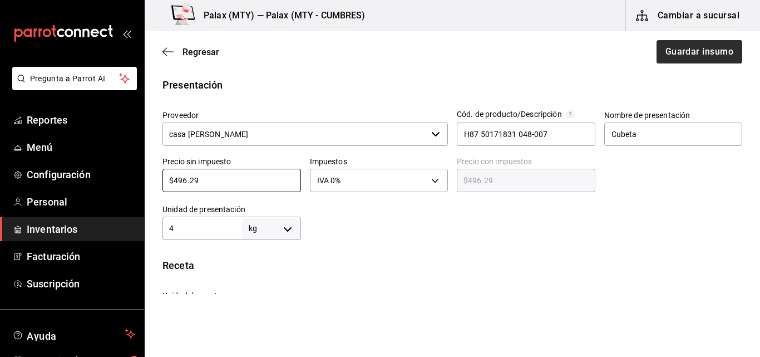
type input "$496.29"
click at [701, 53] on button "Guardar insumo" at bounding box center [698, 51] width 87 height 23
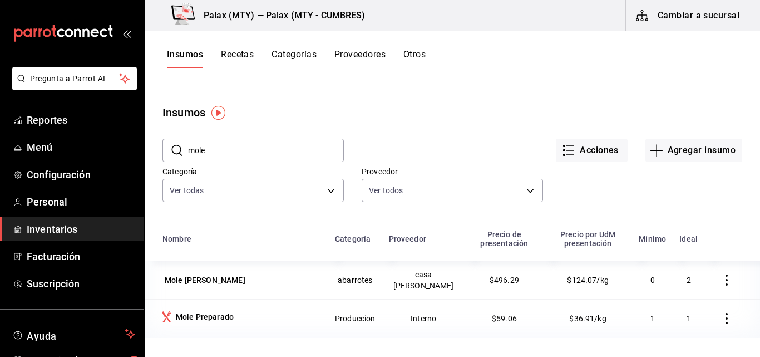
click at [292, 142] on input "mole" at bounding box center [266, 150] width 156 height 22
type input "m"
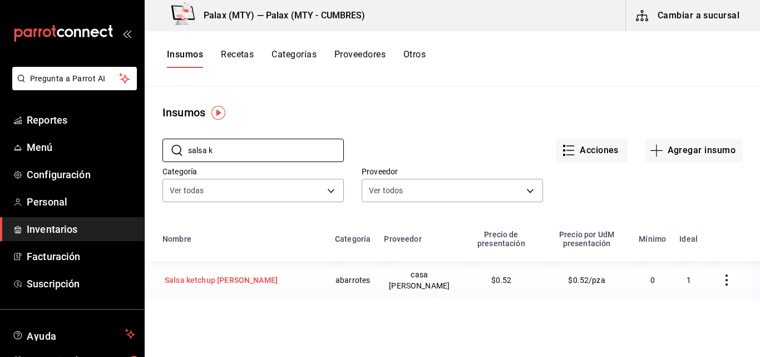
type input "salsa k"
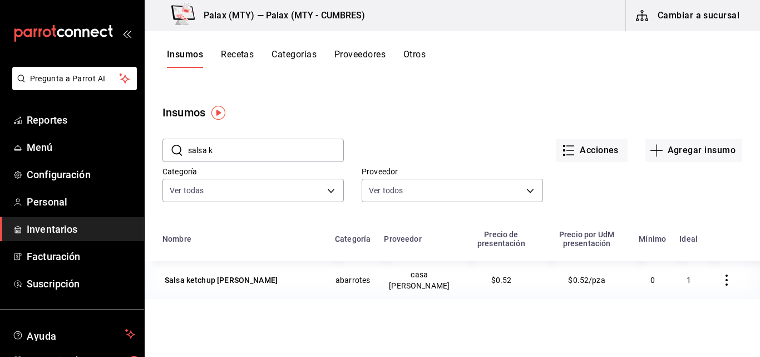
drag, startPoint x: 223, startPoint y: 282, endPoint x: 185, endPoint y: 286, distance: 38.0
click at [185, 285] on div "Salsa ketchup [PERSON_NAME]" at bounding box center [221, 279] width 113 height 11
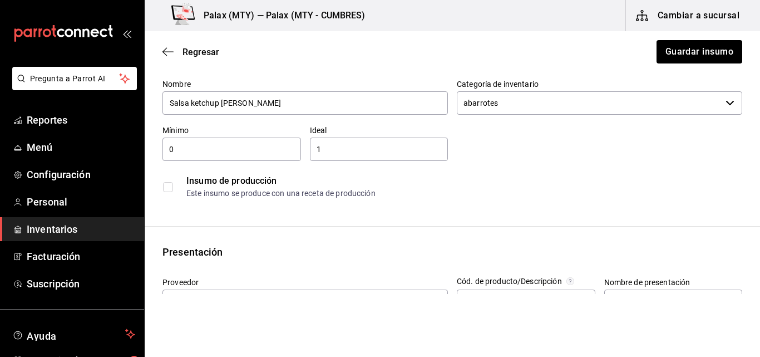
scroll to position [223, 0]
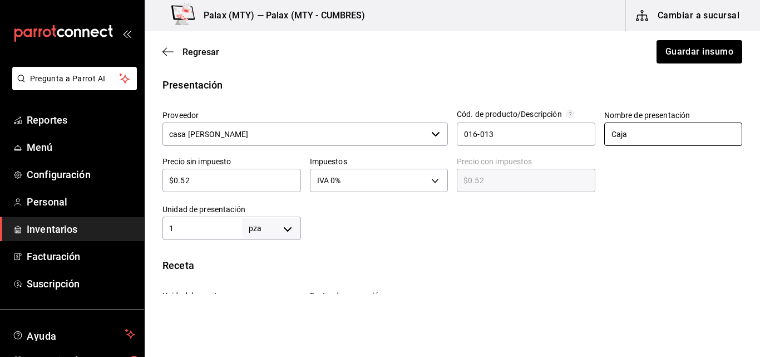
click at [659, 130] on input "Caja" at bounding box center [673, 133] width 139 height 23
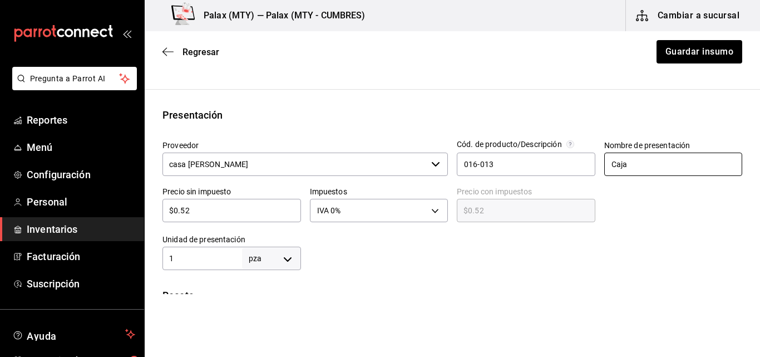
scroll to position [167, 0]
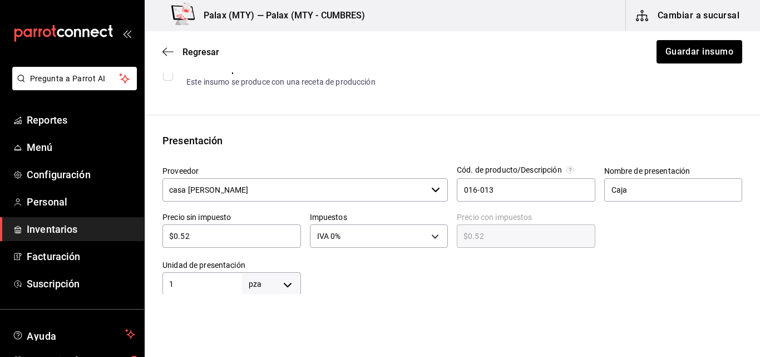
click at [250, 230] on input "$0.52" at bounding box center [231, 235] width 139 height 13
type input "$0.5"
type input "$0.50"
type input "$0."
type input "$0.00"
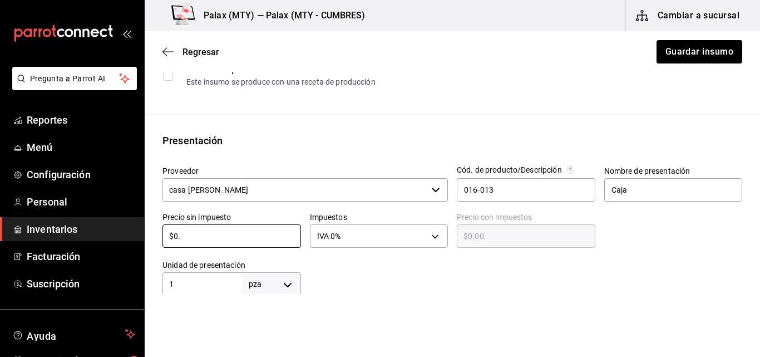
type input "$0"
type input "$5"
type input "$5.00"
type input "$53"
type input "$53.00"
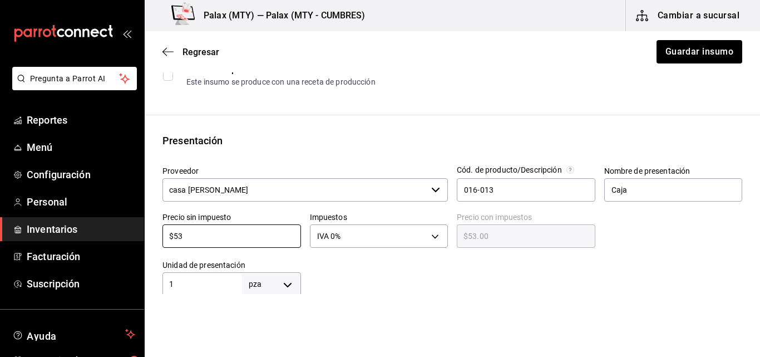
type input "$536"
type input "$536.00"
type input "$536.6"
type input "$536.60"
type input "$536.64"
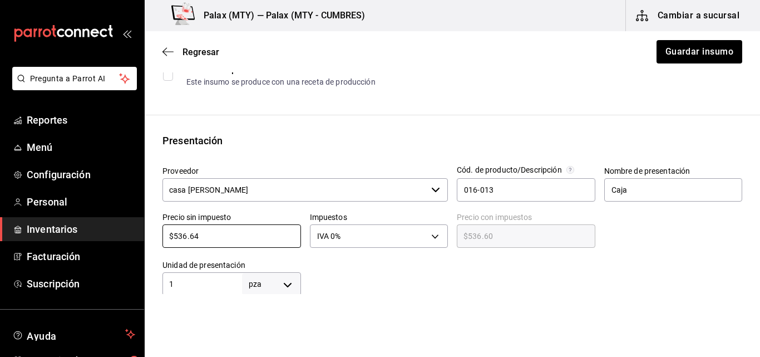
type input "$536.64"
drag, startPoint x: 525, startPoint y: 188, endPoint x: 494, endPoint y: 188, distance: 31.7
click at [494, 188] on input "016-013" at bounding box center [526, 189] width 139 height 23
type input "0"
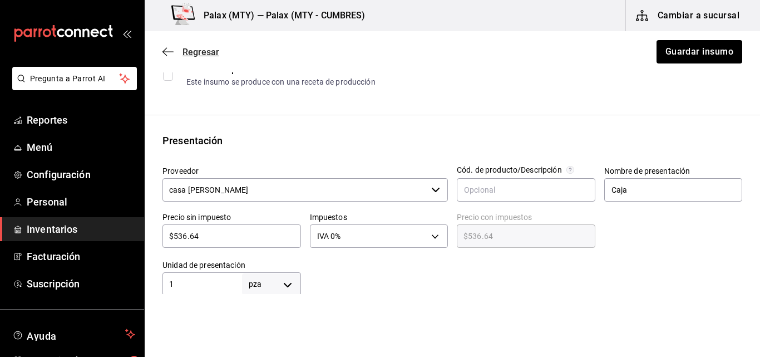
click at [170, 52] on icon "button" at bounding box center [167, 51] width 11 height 1
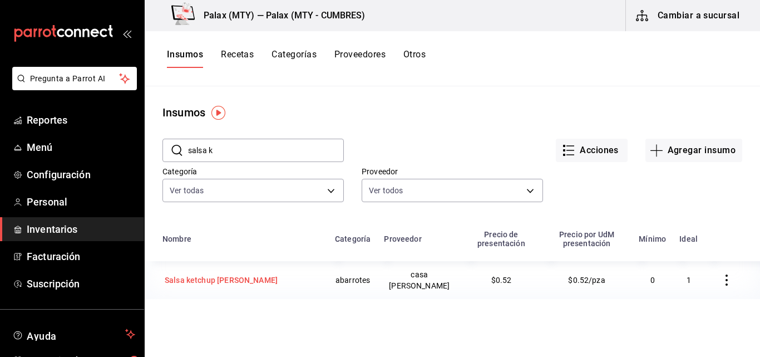
click at [226, 278] on div "Salsa ketchup [PERSON_NAME]" at bounding box center [221, 279] width 113 height 11
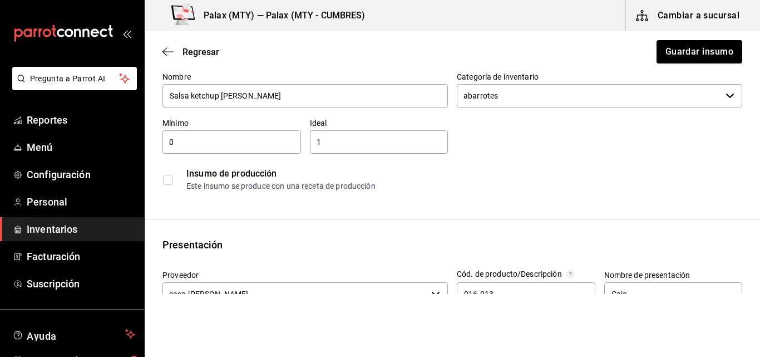
scroll to position [167, 0]
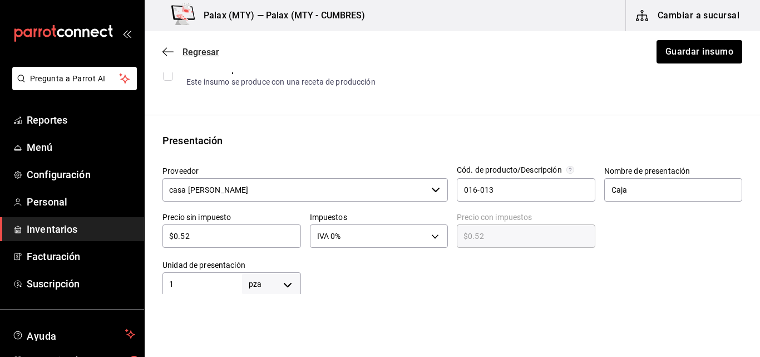
click at [174, 47] on span "Regresar" at bounding box center [190, 52] width 57 height 11
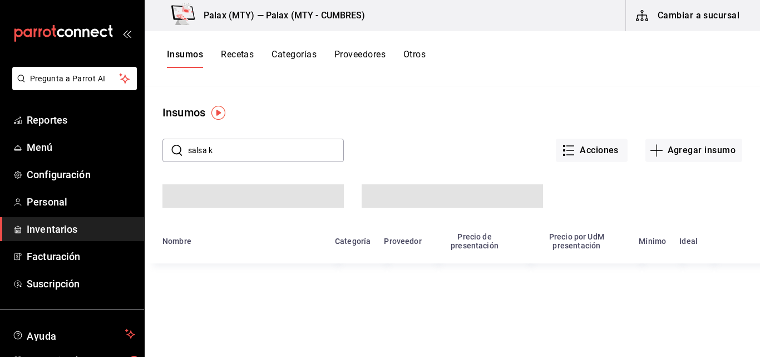
click at [264, 155] on input "salsa k" at bounding box center [266, 150] width 156 height 22
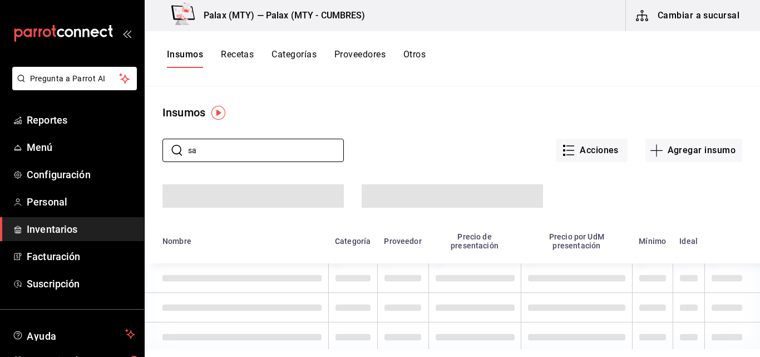
type input "s"
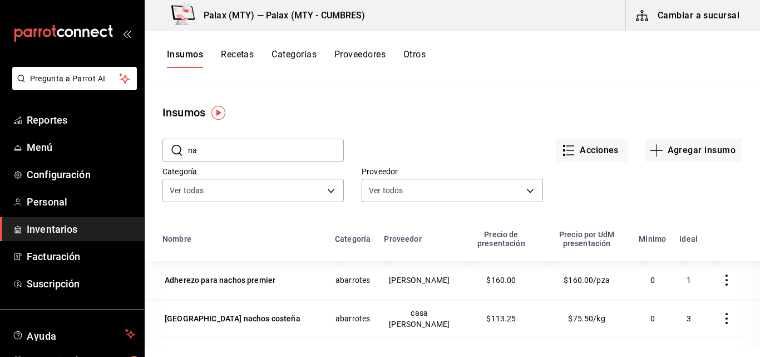
type input "n"
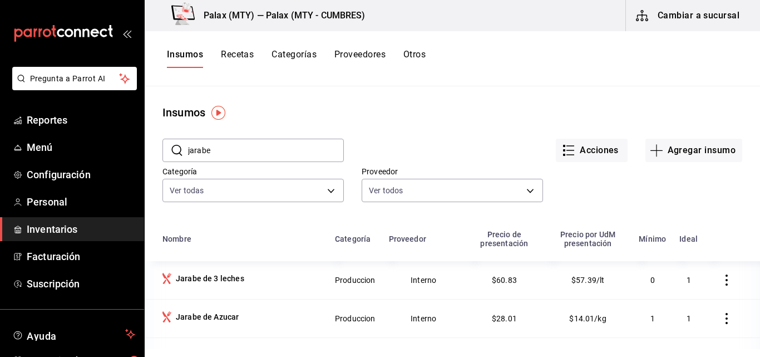
click at [246, 146] on input "jarabe" at bounding box center [266, 150] width 156 height 22
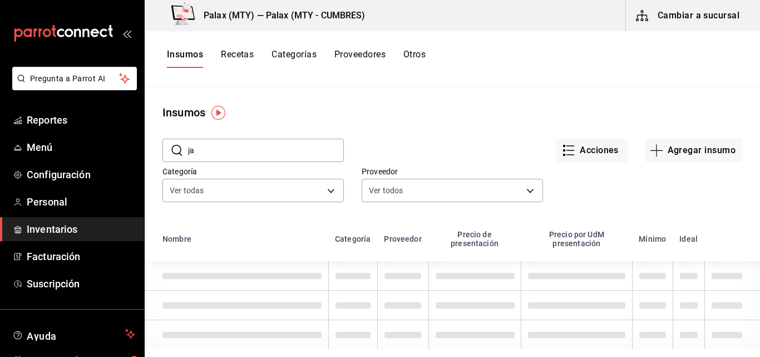
type input "j"
type input "m"
type input "p"
type input "h"
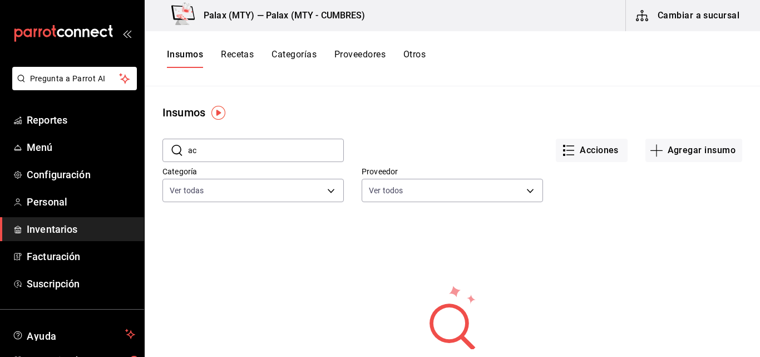
type input "a"
type input "o"
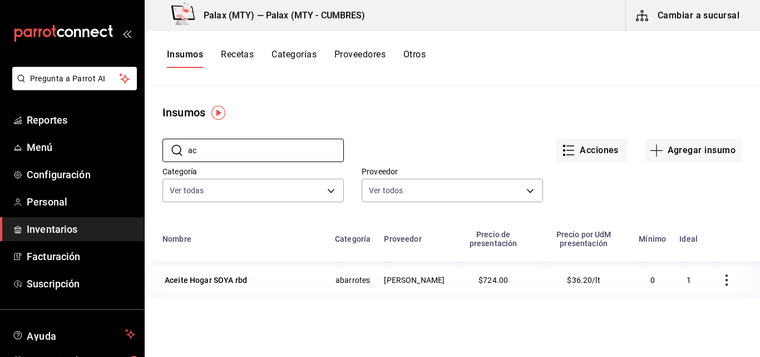
type input "a"
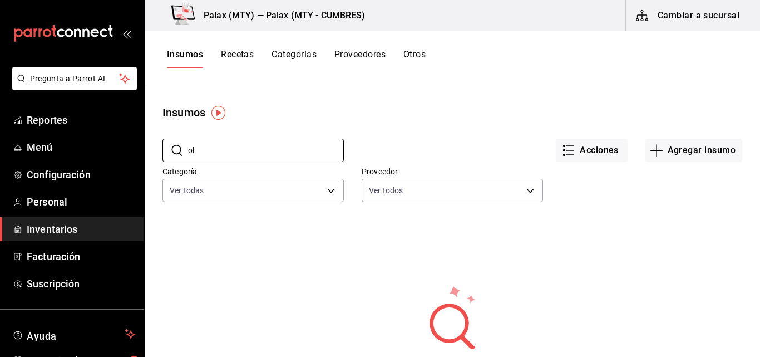
type input "o"
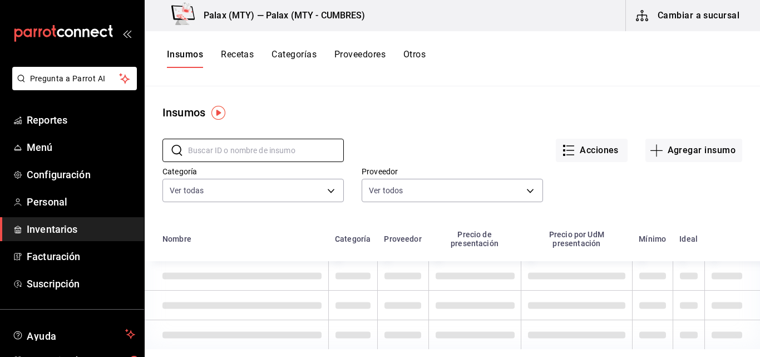
type input "A"
type input "Carbonell"
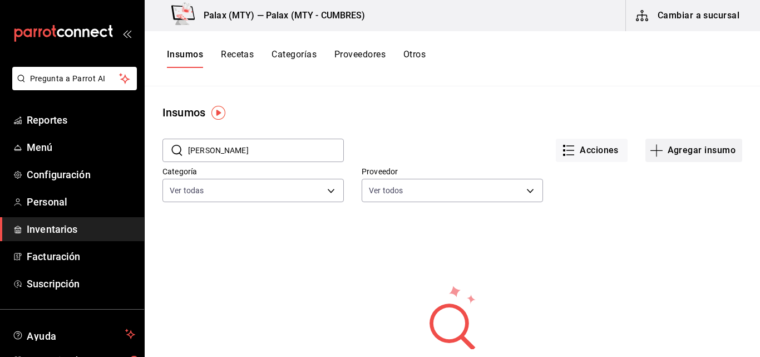
click at [680, 151] on button "Agregar insumo" at bounding box center [693, 150] width 97 height 23
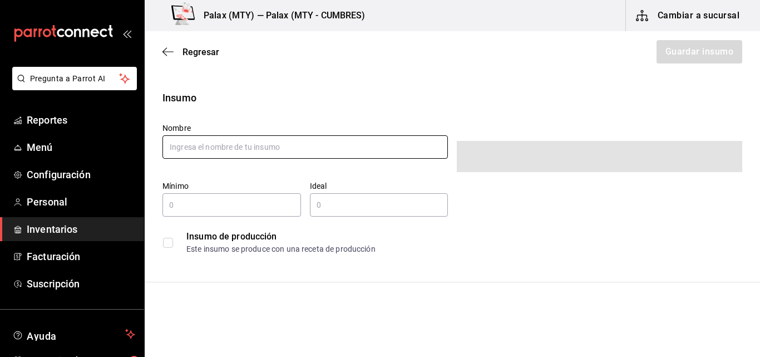
click at [269, 144] on input "text" at bounding box center [304, 146] width 285 height 23
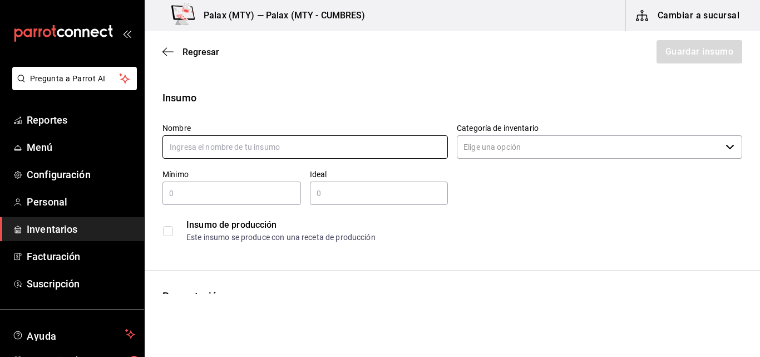
type input "a"
type input "Aceite [PERSON_NAME]"
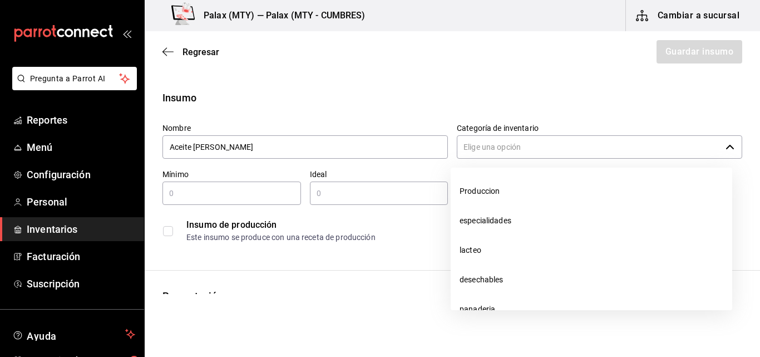
click at [560, 144] on input "Categoría de inventario" at bounding box center [589, 146] width 264 height 23
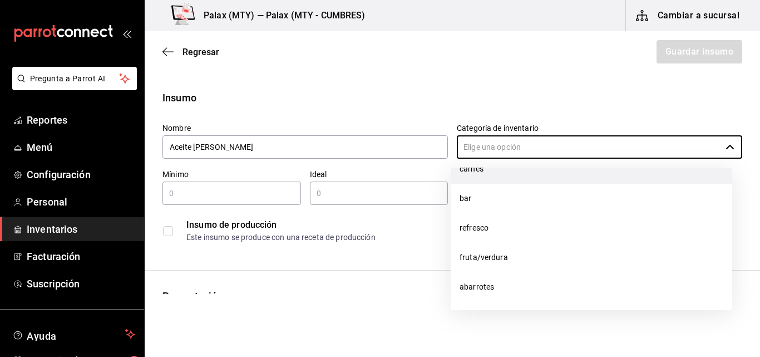
scroll to position [170, 0]
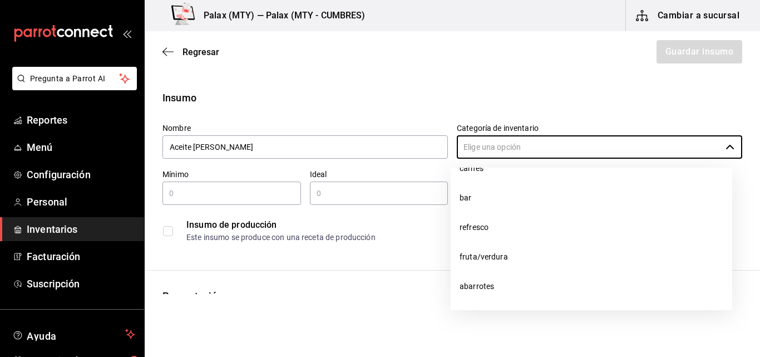
drag, startPoint x: 496, startPoint y: 282, endPoint x: 479, endPoint y: 285, distance: 17.7
click at [495, 283] on li "abarrotes" at bounding box center [592, 286] width 282 height 29
type input "abarrotes"
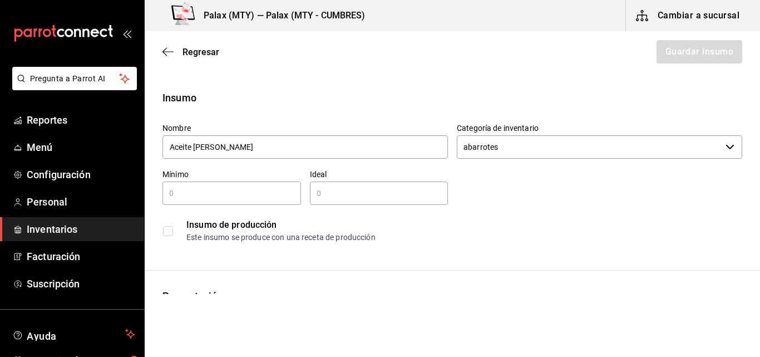
drag, startPoint x: 206, startPoint y: 192, endPoint x: 196, endPoint y: 193, distance: 10.6
click at [196, 193] on input "text" at bounding box center [231, 192] width 139 height 13
type input "0"
drag, startPoint x: 352, startPoint y: 190, endPoint x: 329, endPoint y: 184, distance: 24.2
click at [329, 184] on div "​" at bounding box center [379, 192] width 139 height 23
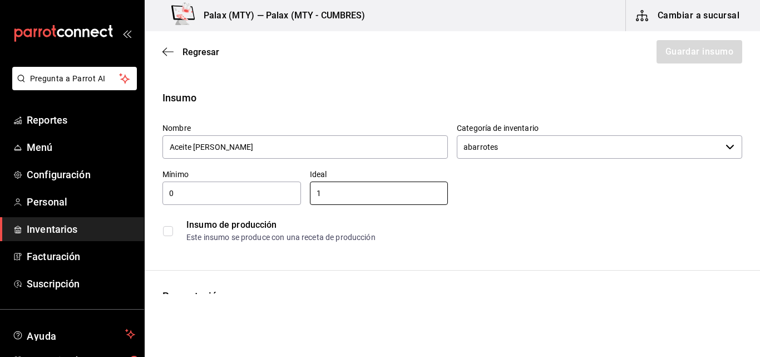
type input "1"
click at [485, 177] on div "Nombre Aceite oliva carbonell Categoría de inventario abarrotes ​ Mínimo 0 ​ Id…" at bounding box center [448, 181] width 589 height 134
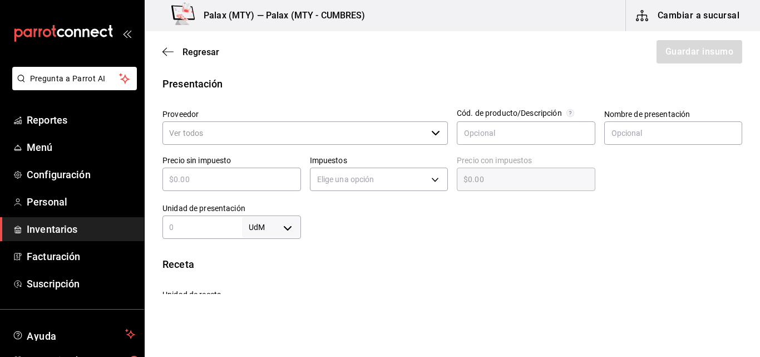
scroll to position [223, 0]
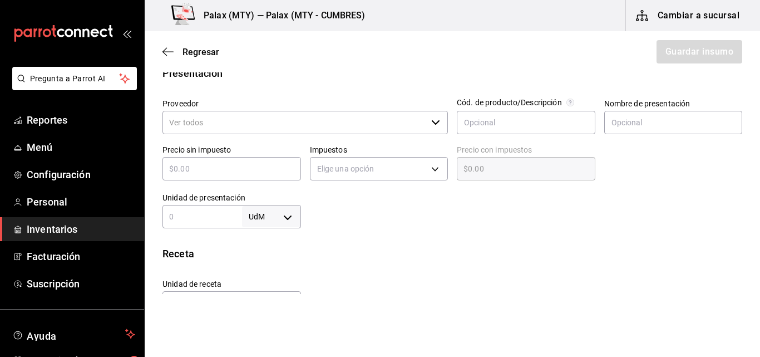
click at [233, 119] on input "Proveedor" at bounding box center [294, 122] width 264 height 23
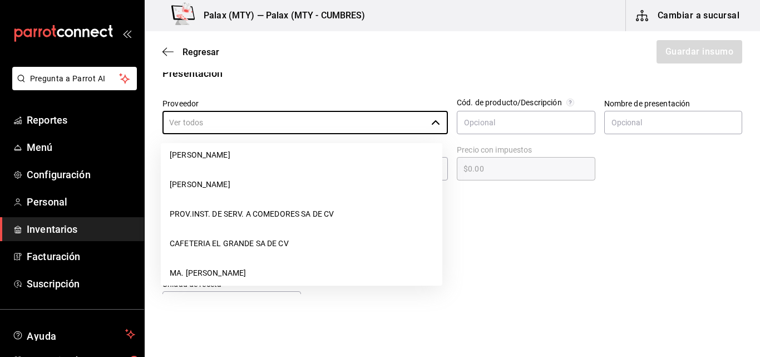
scroll to position [1497, 0]
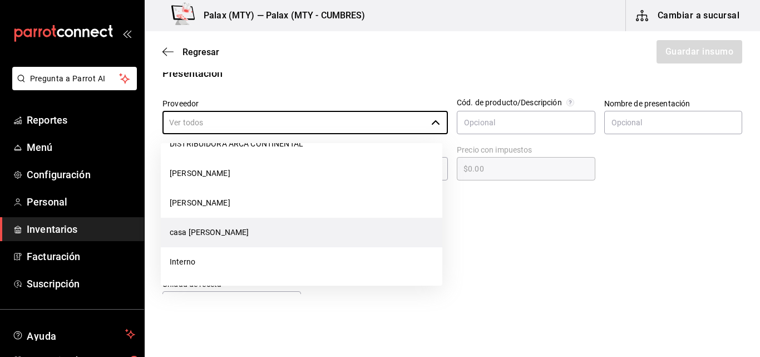
drag, startPoint x: 222, startPoint y: 234, endPoint x: 206, endPoint y: 238, distance: 16.1
click at [206, 238] on li "casa [PERSON_NAME]" at bounding box center [302, 232] width 282 height 29
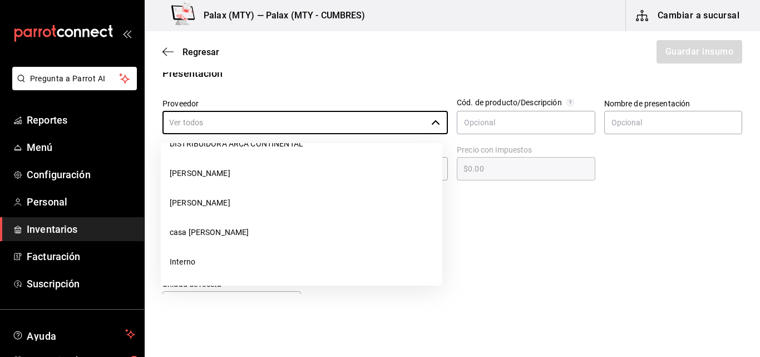
type input "casa [PERSON_NAME]"
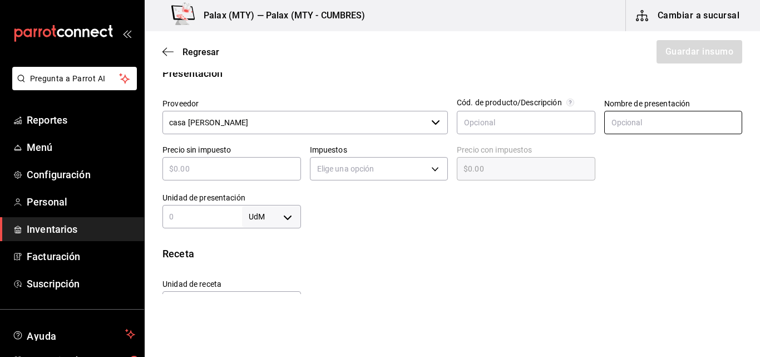
click at [622, 122] on input "text" at bounding box center [673, 122] width 139 height 23
type input "lata"
drag, startPoint x: 239, startPoint y: 169, endPoint x: 193, endPoint y: 164, distance: 46.5
click at [193, 164] on input "text" at bounding box center [231, 168] width 139 height 13
click at [516, 125] on input "text" at bounding box center [526, 122] width 139 height 23
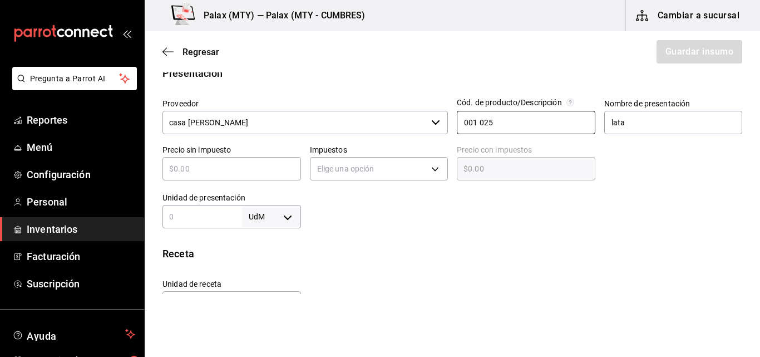
type input "001 025"
click at [575, 214] on div at bounding box center [522, 206] width 442 height 45
click at [188, 174] on input "text" at bounding box center [231, 168] width 139 height 13
type input "$2"
type input "$2.00"
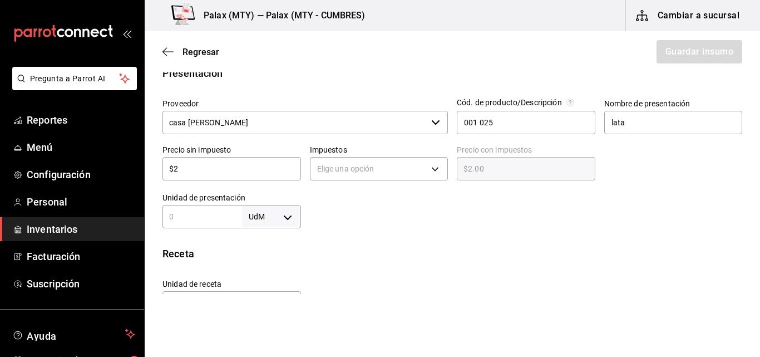
type input "$25"
type input "$25.00"
type input "$250"
type input "$250.00"
type input "$250.7"
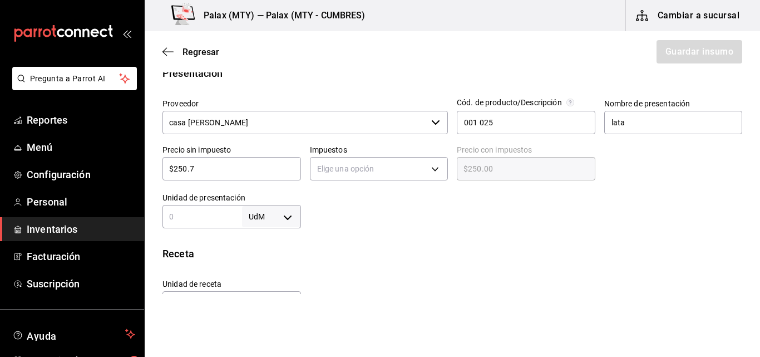
type input "$250.70"
type input "$250.76"
click at [359, 167] on body "Pregunta a Parrot AI Reportes Menú Configuración Personal Inventarios Facturaci…" at bounding box center [380, 147] width 760 height 294
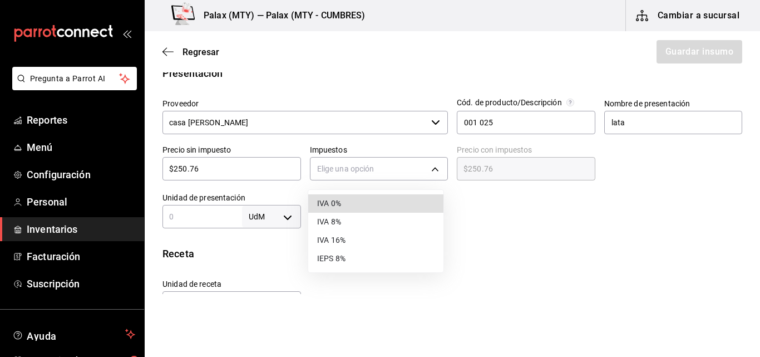
click at [333, 203] on li "IVA 0%" at bounding box center [375, 203] width 135 height 18
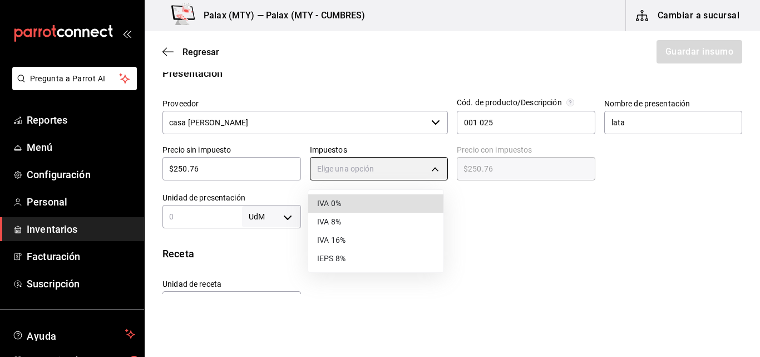
type input "IVA_0"
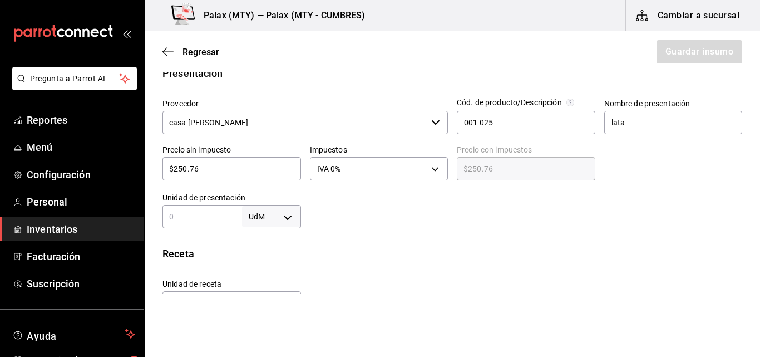
click at [225, 216] on input "text" at bounding box center [202, 216] width 80 height 13
click at [288, 217] on body "Pregunta a Parrot AI Reportes Menú Configuración Personal Inventarios Facturaci…" at bounding box center [380, 147] width 760 height 294
click at [262, 305] on li "ml" at bounding box center [269, 306] width 58 height 18
type input "MILLILITER"
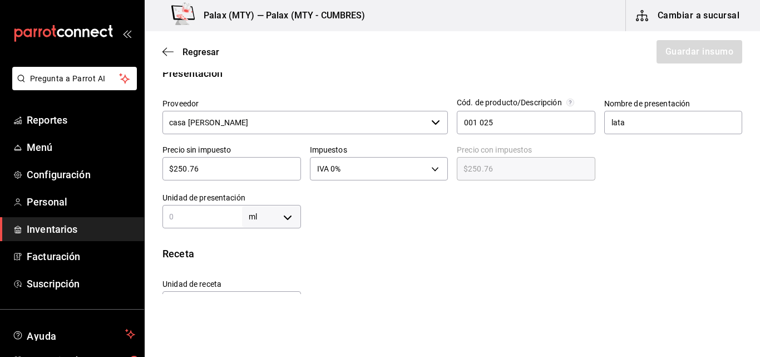
click at [197, 215] on input "text" at bounding box center [202, 216] width 80 height 13
type input "9"
type input "95"
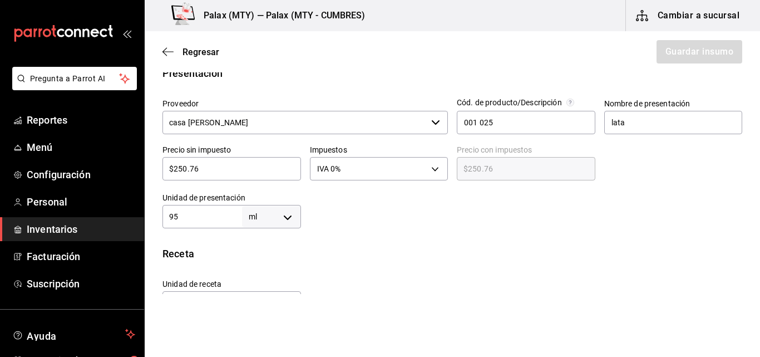
type input "950"
click at [324, 240] on div "Insumo Nombre Aceite oliva carbonell Categoría de inventario abarrotes ​ Mínimo…" at bounding box center [452, 212] width 615 height 689
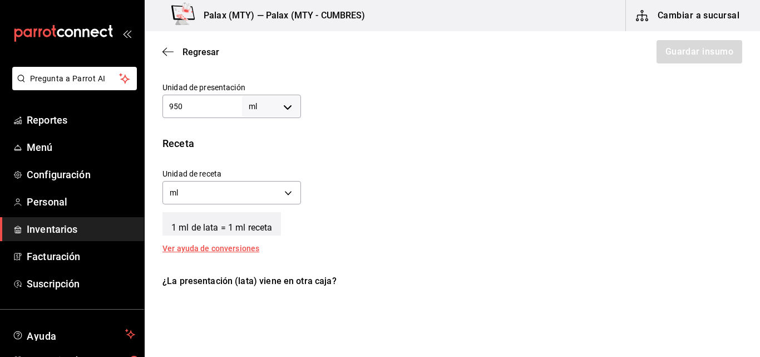
scroll to position [334, 0]
click at [465, 164] on div "Unidad de receta ml MILLILITER Factor de conversión 950 ​" at bounding box center [448, 183] width 589 height 48
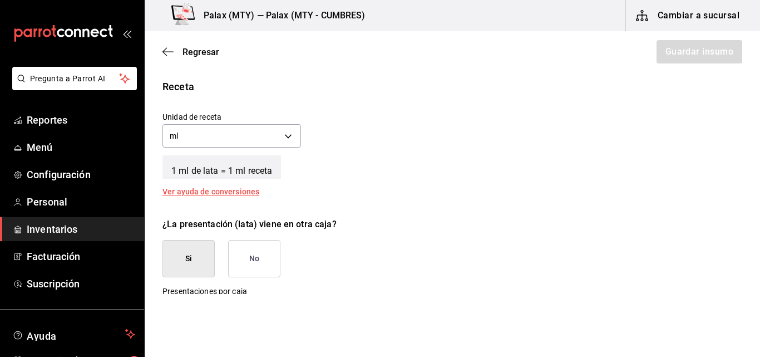
scroll to position [445, 0]
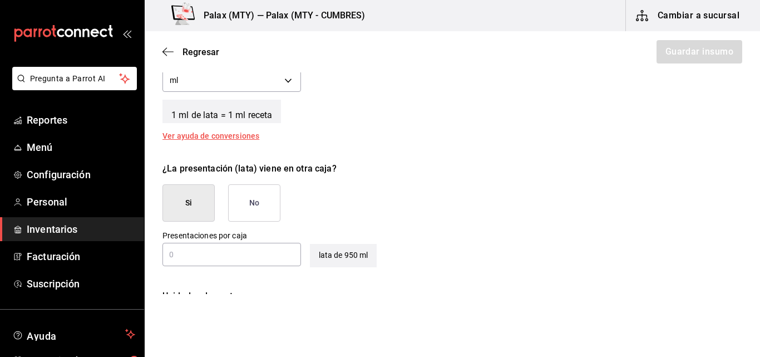
click at [200, 256] on input "text" at bounding box center [231, 254] width 139 height 13
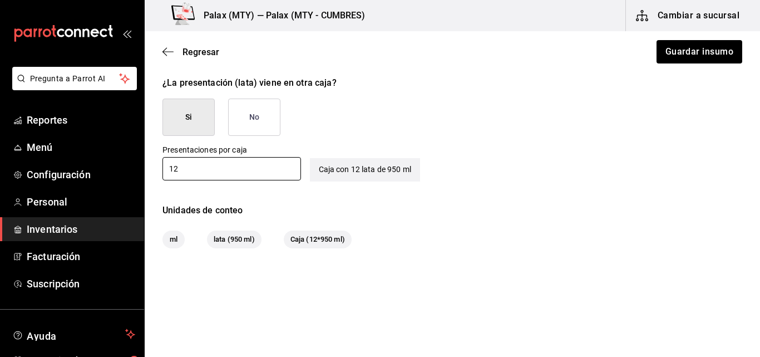
scroll to position [539, 0]
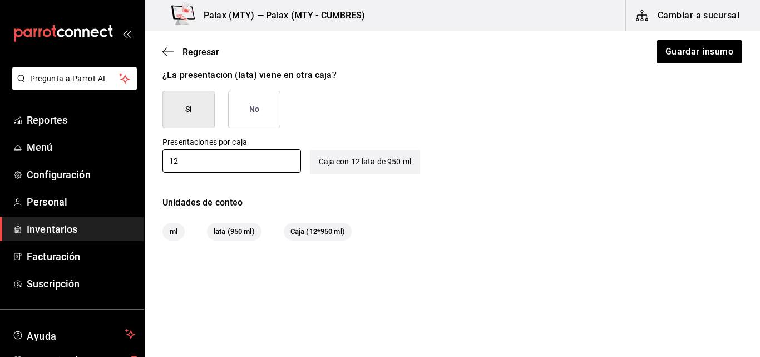
type input "12"
click at [235, 233] on span "lata (950 ml)" at bounding box center [234, 231] width 55 height 11
click at [688, 57] on button "Guardar insumo" at bounding box center [698, 51] width 87 height 23
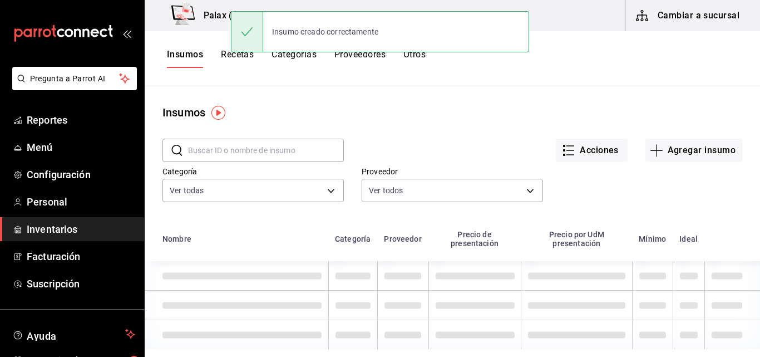
click at [233, 146] on input "text" at bounding box center [266, 150] width 156 height 22
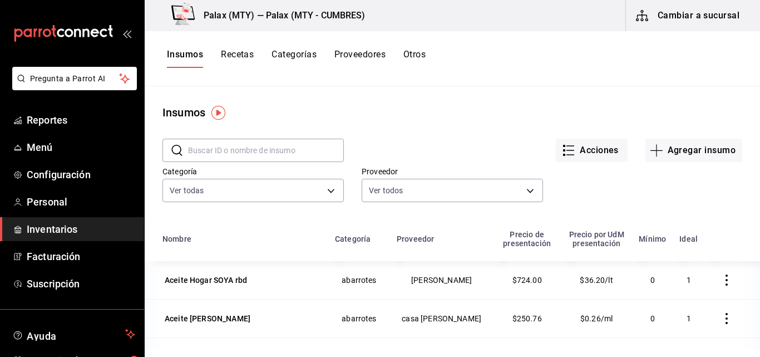
click at [235, 146] on input "text" at bounding box center [266, 150] width 156 height 22
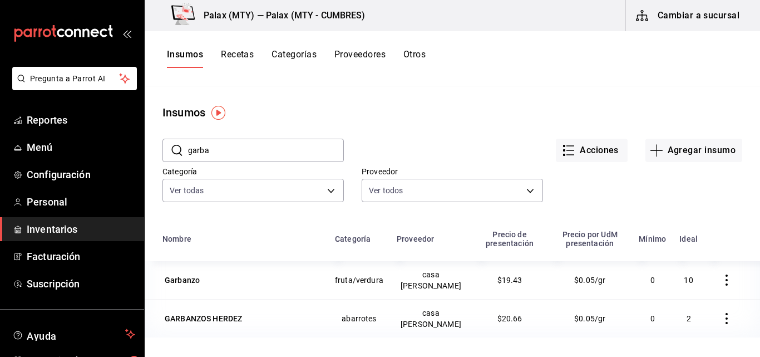
click at [251, 144] on input "garba" at bounding box center [266, 150] width 156 height 22
type input "g"
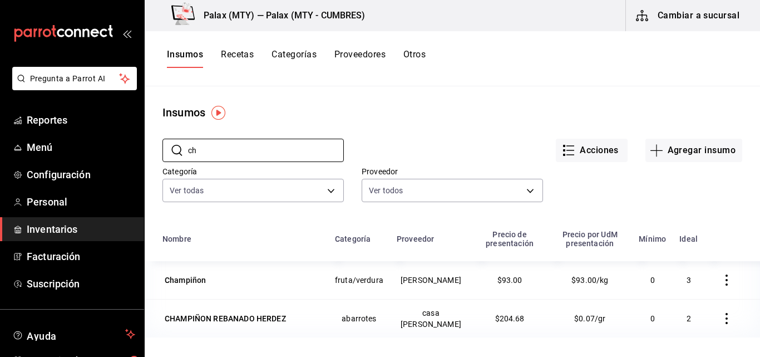
type input "c"
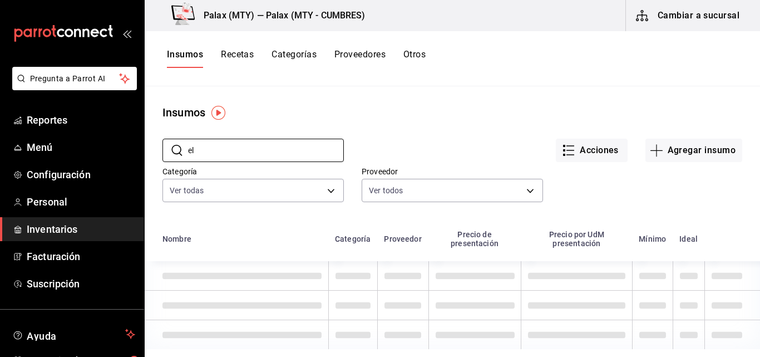
type input "e"
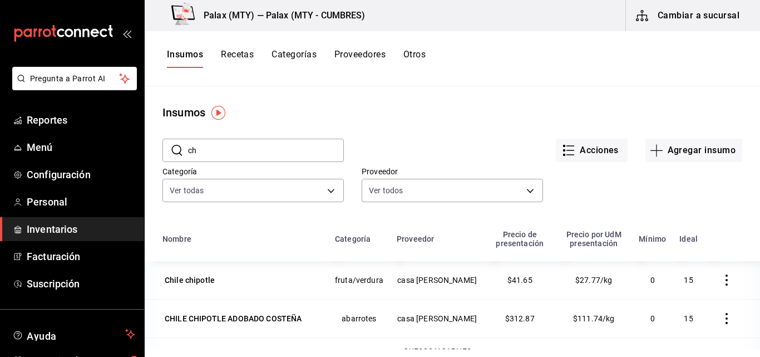
type input "c"
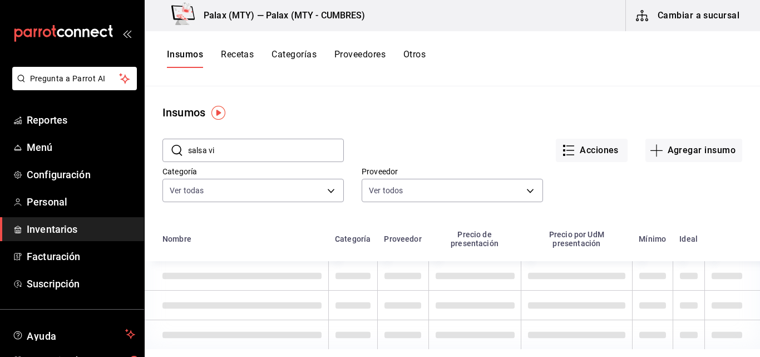
type input "salsa viu"
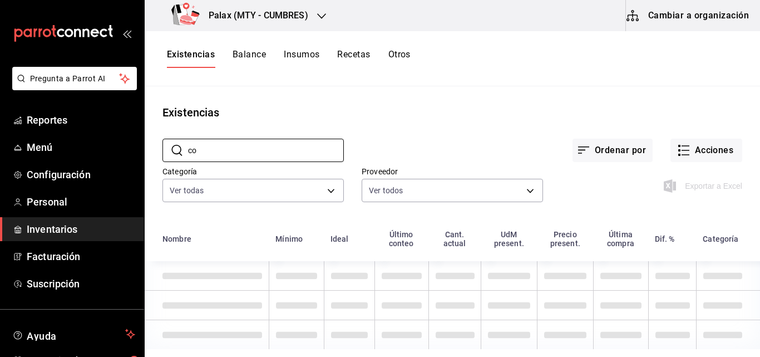
type input "c"
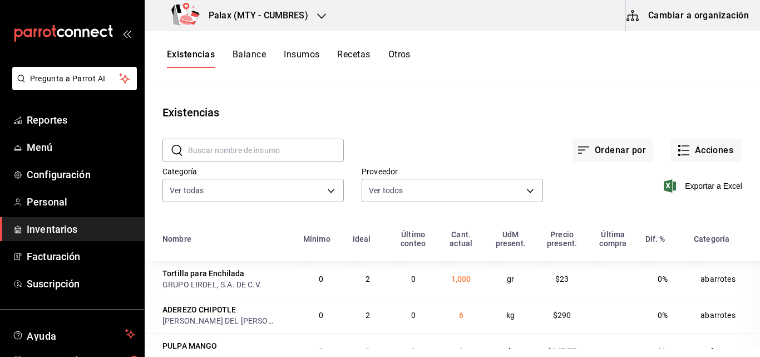
click at [685, 22] on button "Cambiar a organización" at bounding box center [688, 15] width 125 height 31
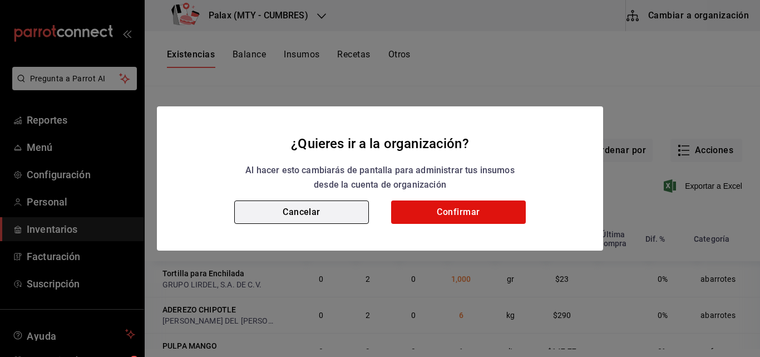
click at [295, 219] on button "Cancelar" at bounding box center [301, 211] width 135 height 23
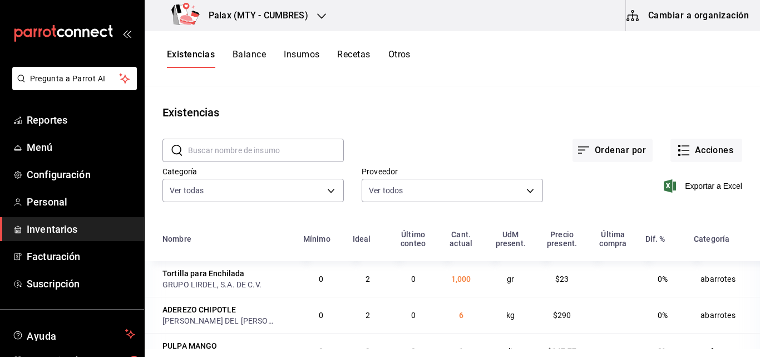
click at [220, 151] on input "text" at bounding box center [266, 150] width 156 height 22
type input "avena"
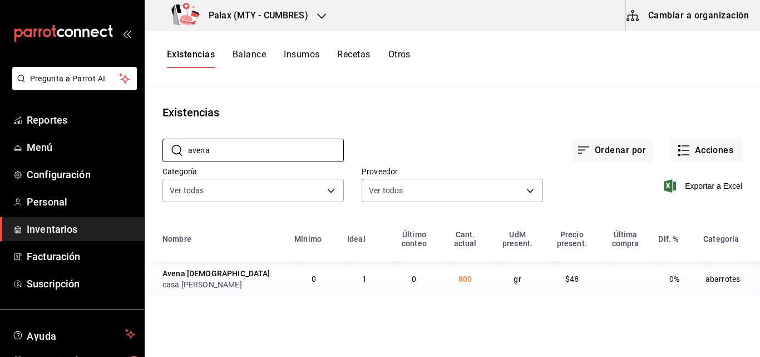
click at [667, 23] on button "Cambiar a organización" at bounding box center [688, 15] width 125 height 31
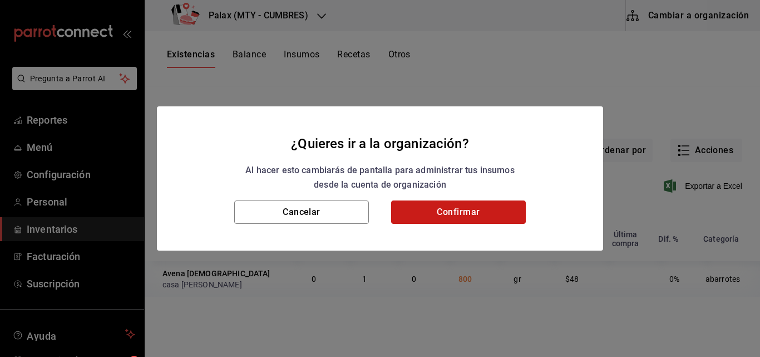
click at [476, 204] on button "Confirmar" at bounding box center [458, 211] width 135 height 23
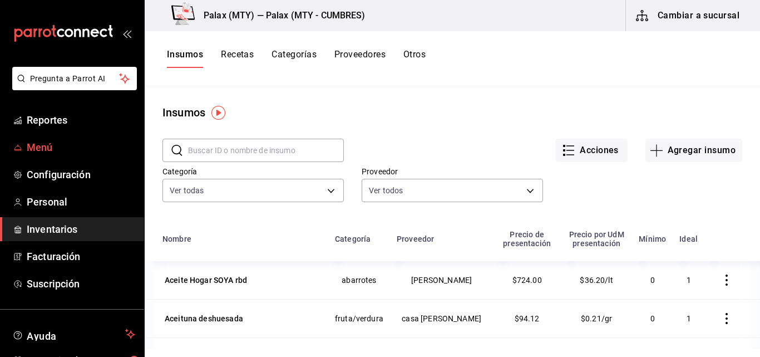
drag, startPoint x: 41, startPoint y: 151, endPoint x: 29, endPoint y: 144, distance: 13.7
click at [29, 144] on span "Menú" at bounding box center [81, 147] width 109 height 15
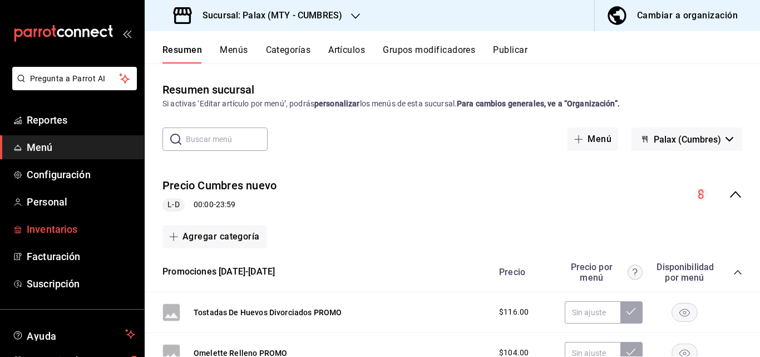
click at [47, 229] on span "Inventarios" at bounding box center [81, 228] width 109 height 15
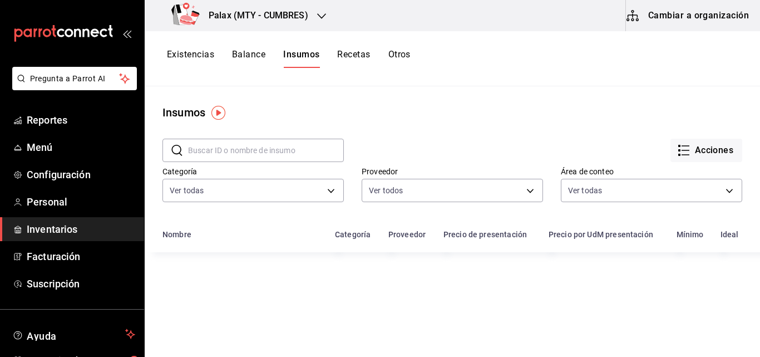
click at [198, 54] on button "Existencias" at bounding box center [190, 58] width 47 height 19
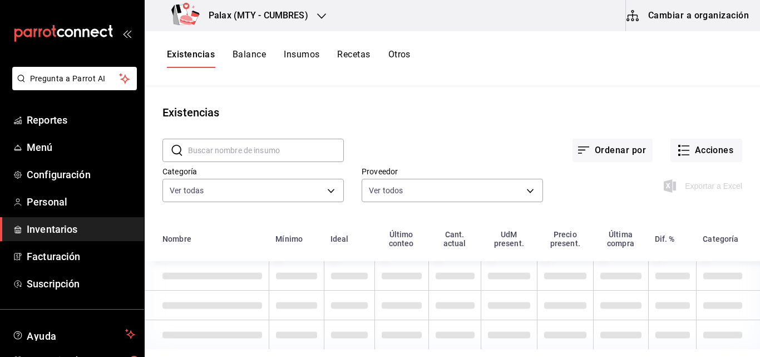
drag, startPoint x: 198, startPoint y: 54, endPoint x: 376, endPoint y: 170, distance: 212.8
click at [563, 113] on div "Existencias" at bounding box center [452, 112] width 615 height 17
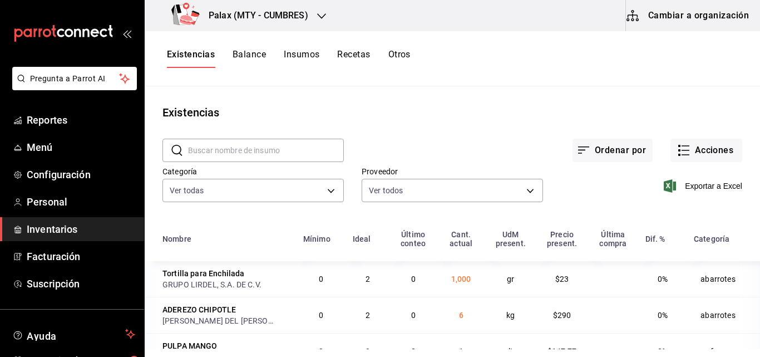
drag, startPoint x: 242, startPoint y: 151, endPoint x: 215, endPoint y: 149, distance: 26.8
click at [215, 149] on input "text" at bounding box center [266, 150] width 156 height 22
type input "avena"
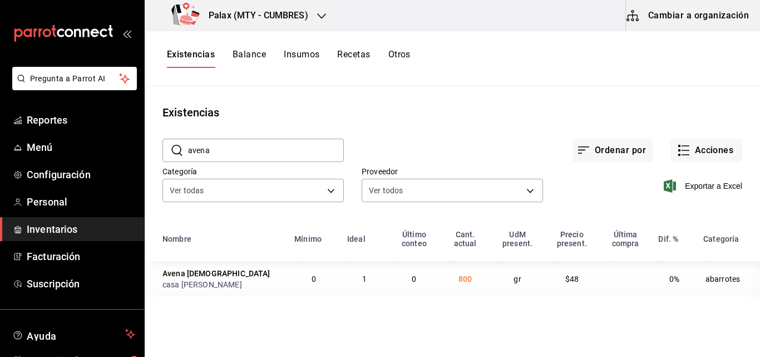
drag, startPoint x: 721, startPoint y: 13, endPoint x: 747, endPoint y: 23, distance: 28.3
click at [747, 23] on button "Cambiar a organización" at bounding box center [688, 15] width 125 height 31
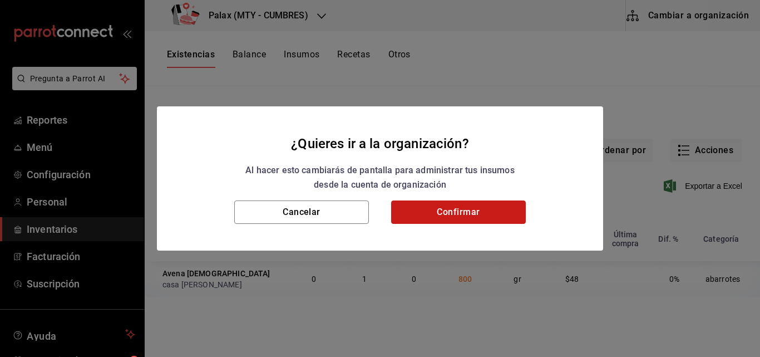
click at [465, 215] on button "Confirmar" at bounding box center [458, 211] width 135 height 23
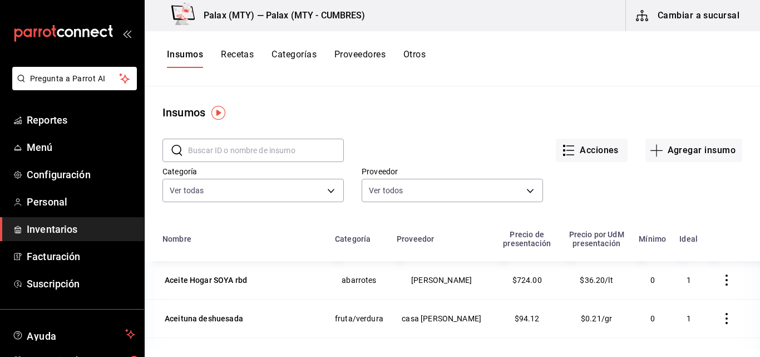
click at [223, 140] on input "text" at bounding box center [266, 150] width 156 height 22
click at [209, 151] on input "text" at bounding box center [266, 150] width 156 height 22
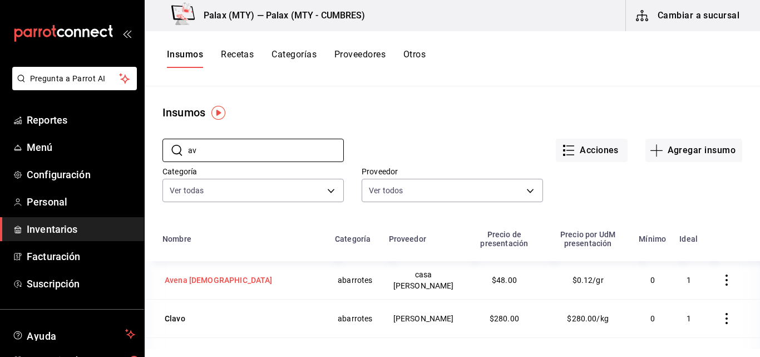
type input "av"
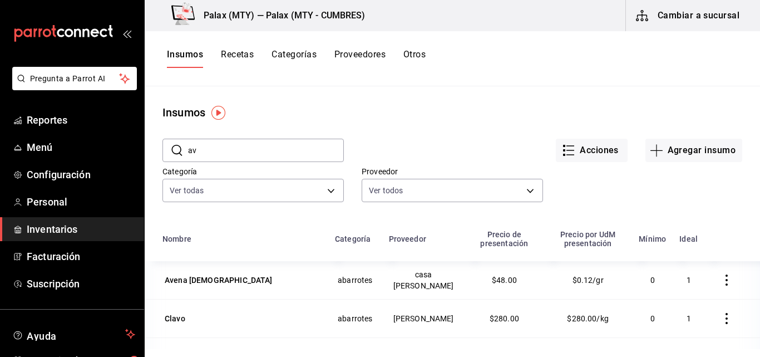
drag, startPoint x: 199, startPoint y: 279, endPoint x: 168, endPoint y: 279, distance: 31.2
click at [169, 279] on div "Avena [DEMOGRAPHIC_DATA]" at bounding box center [219, 279] width 108 height 11
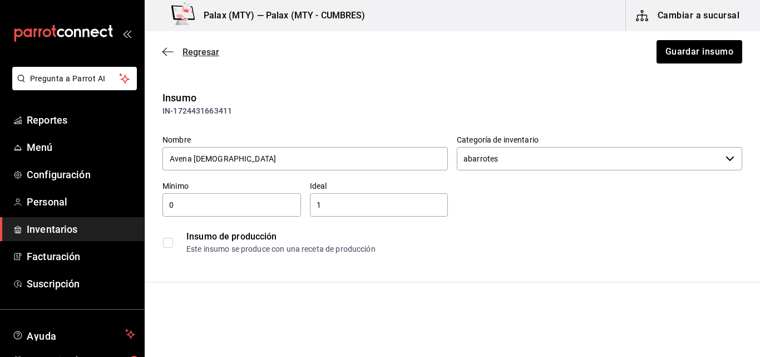
click at [179, 53] on span "Regresar" at bounding box center [190, 52] width 57 height 11
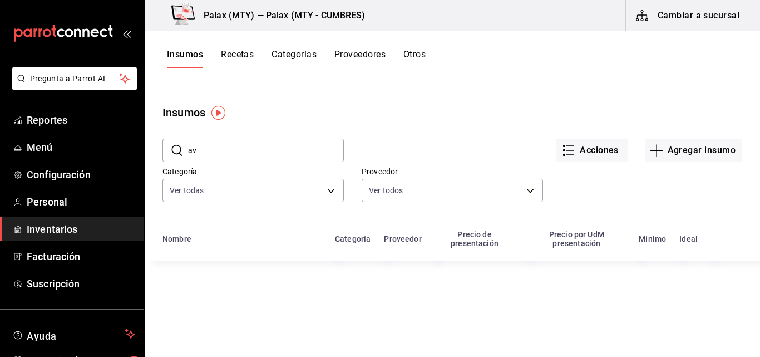
click at [234, 149] on input "av" at bounding box center [266, 150] width 156 height 22
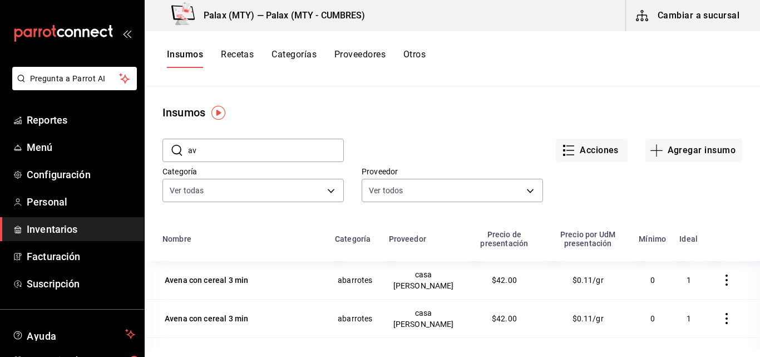
type input "a"
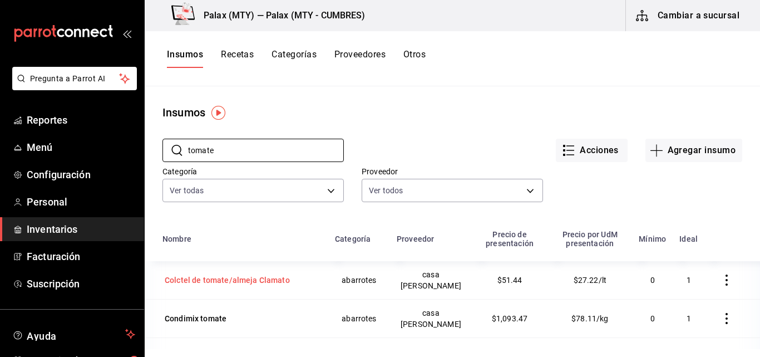
type input "tomate"
click at [197, 278] on div "Colctel de tomate/almeja Clamato" at bounding box center [227, 279] width 125 height 11
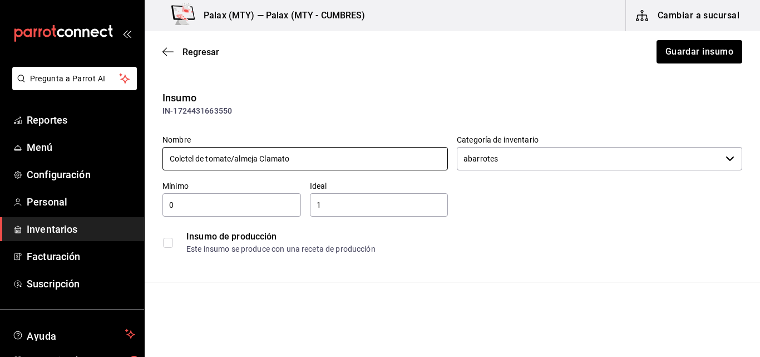
click at [181, 162] on input "Colctel de tomate/almeja Clamato" at bounding box center [304, 158] width 285 height 23
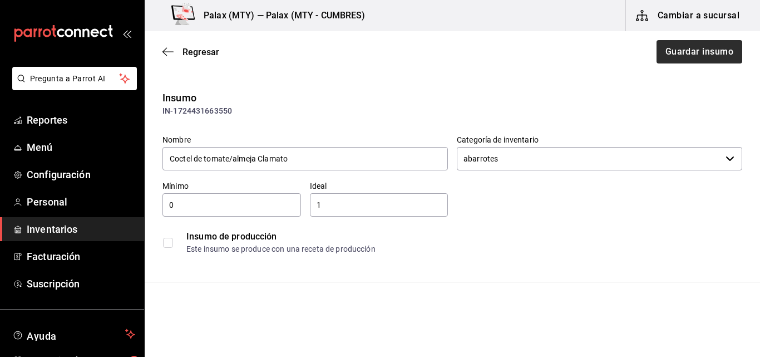
type input "Coctel de tomate/almeja Clamato"
click at [664, 50] on button "Guardar insumo" at bounding box center [698, 51] width 87 height 23
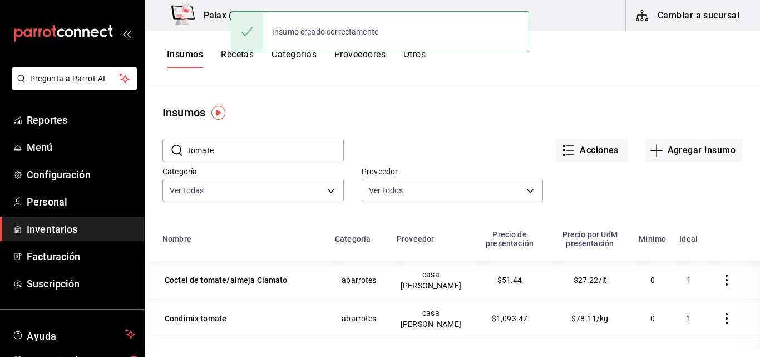
click at [273, 159] on input "tomate" at bounding box center [266, 150] width 156 height 22
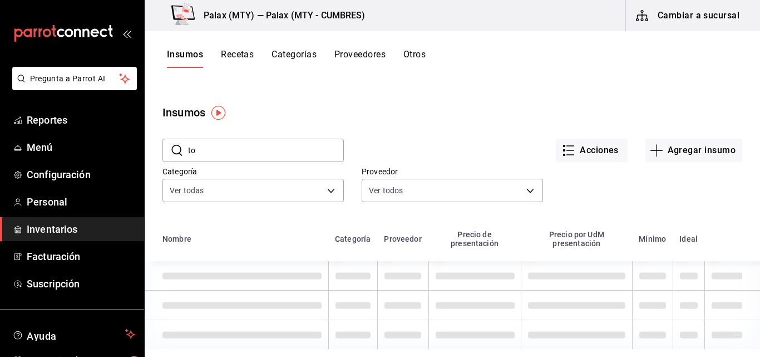
type input "t"
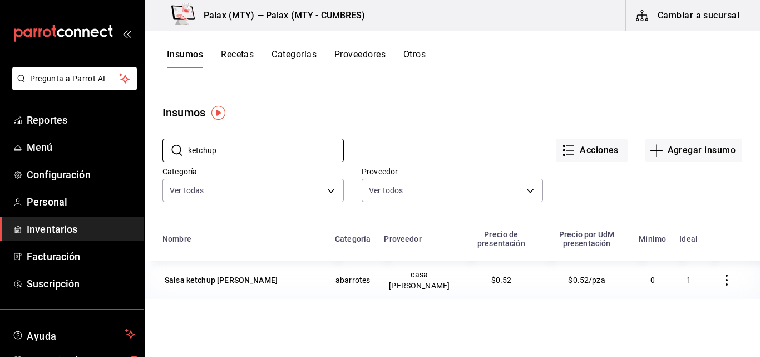
type input "ketchup"
drag, startPoint x: 230, startPoint y: 145, endPoint x: 171, endPoint y: 152, distance: 59.4
click at [171, 152] on div "​ ketchup ​" at bounding box center [252, 150] width 181 height 23
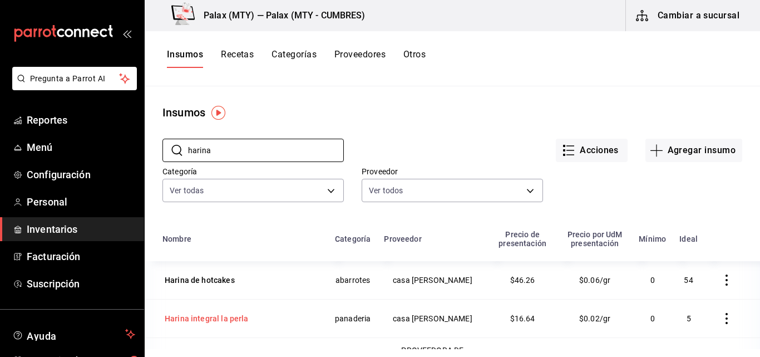
type input "harina"
click at [244, 318] on div "Harina integral la perla" at bounding box center [207, 318] width 84 height 11
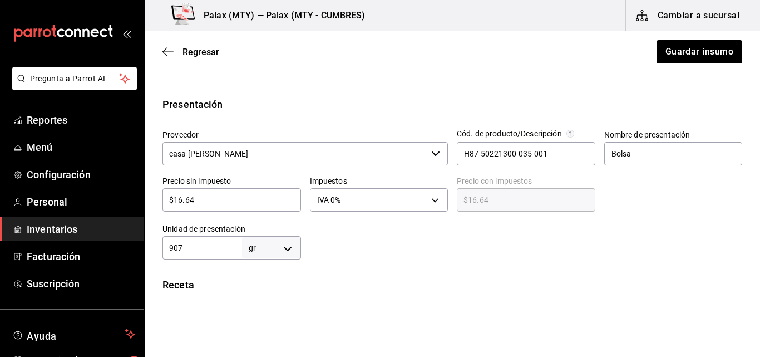
scroll to position [223, 0]
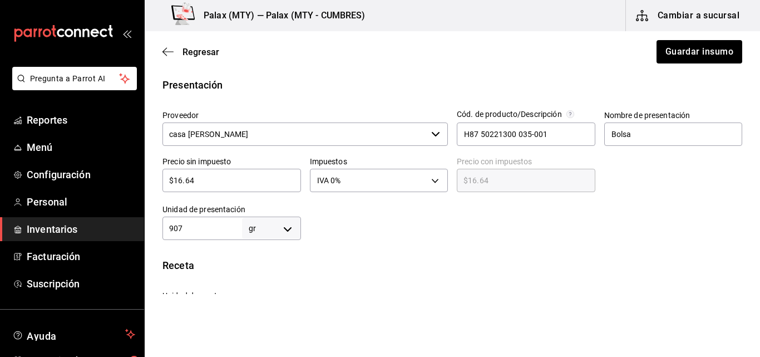
click at [201, 173] on div "$16.64 ​" at bounding box center [231, 180] width 139 height 23
type input "$16.6"
type input "$16.60"
type input "$16."
type input "$16.00"
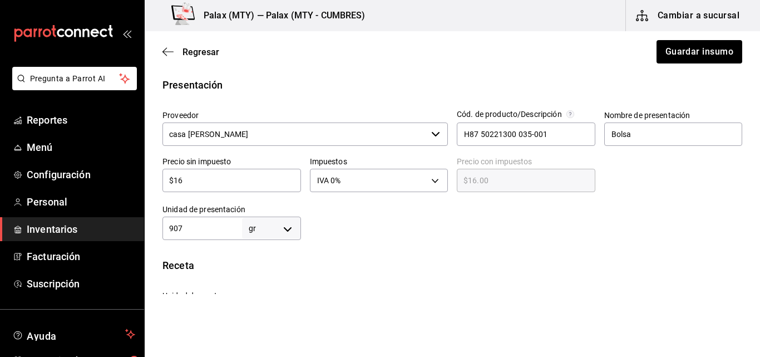
type input "$1"
type input "$1.00"
type input "$18"
type input "$18.00"
type input "$18.4"
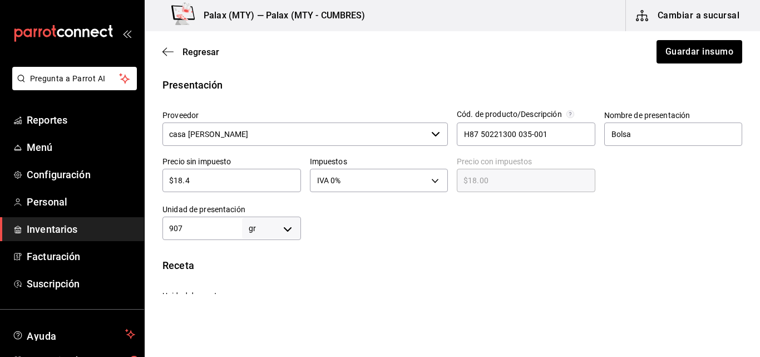
type input "$18.40"
type input "$18.45"
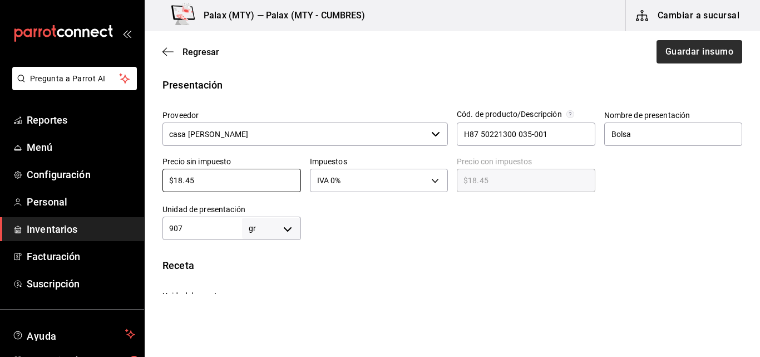
type input "$18.45"
click at [716, 57] on button "Guardar insumo" at bounding box center [698, 51] width 87 height 23
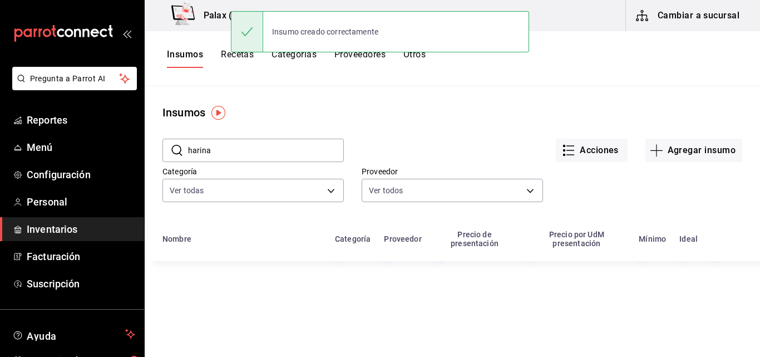
click at [257, 149] on input "harina" at bounding box center [266, 150] width 156 height 22
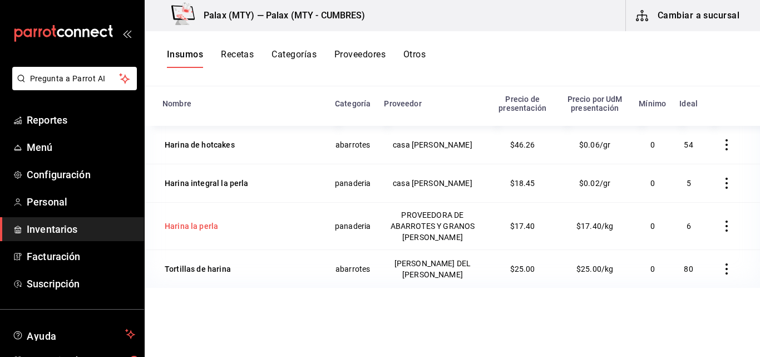
scroll to position [137, 0]
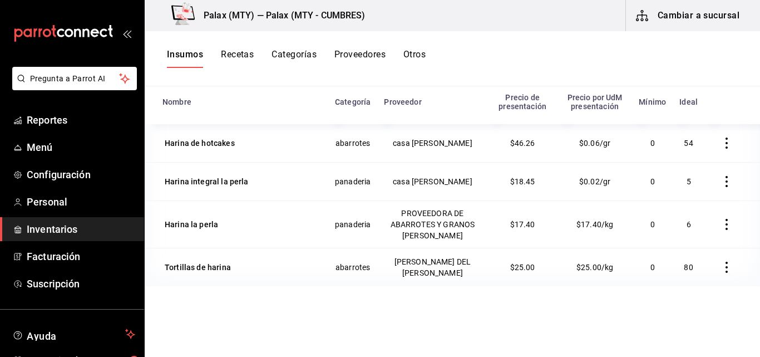
drag, startPoint x: 259, startPoint y: 152, endPoint x: 221, endPoint y: 146, distance: 37.8
click at [221, 146] on div "Harina de hotcakes" at bounding box center [200, 142] width 70 height 11
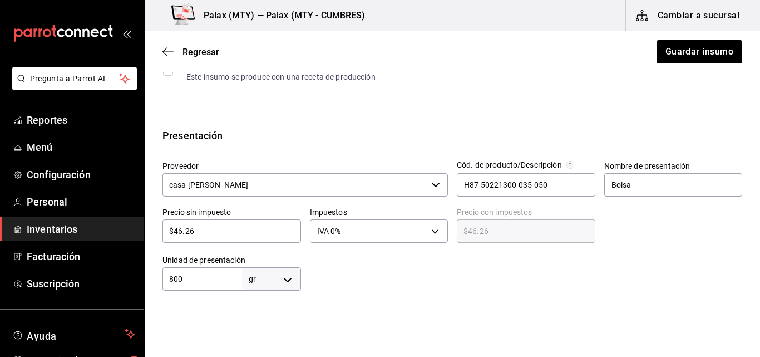
scroll to position [278, 0]
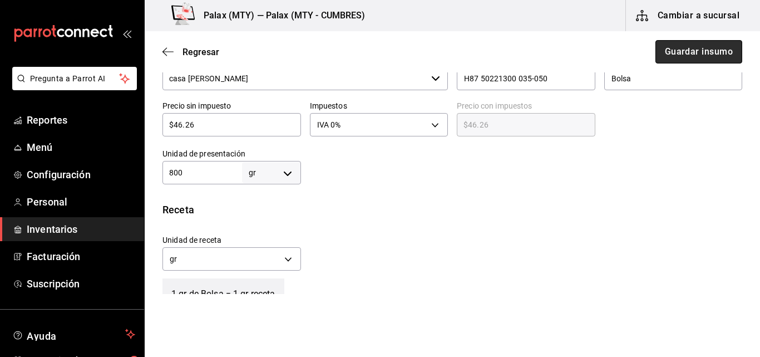
drag, startPoint x: 693, startPoint y: 50, endPoint x: 701, endPoint y: 52, distance: 8.1
click at [701, 52] on button "Guardar insumo" at bounding box center [698, 51] width 87 height 23
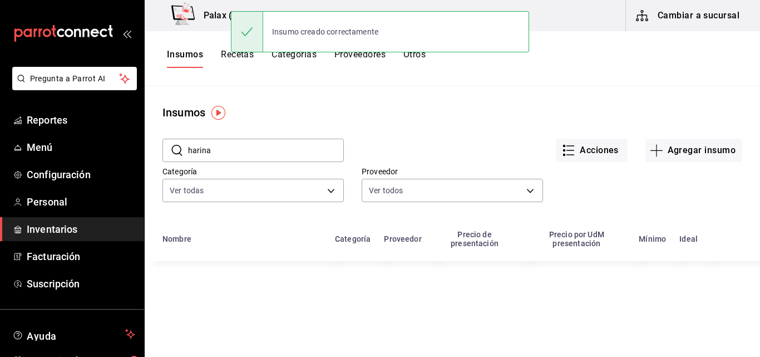
click at [233, 157] on input "harina" at bounding box center [266, 150] width 156 height 22
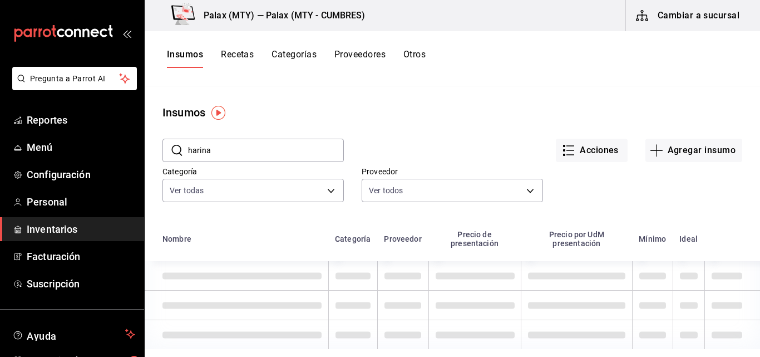
drag, startPoint x: 233, startPoint y: 157, endPoint x: 211, endPoint y: 147, distance: 23.4
click at [211, 147] on input "harina" at bounding box center [266, 150] width 156 height 22
type input "h"
type input "s"
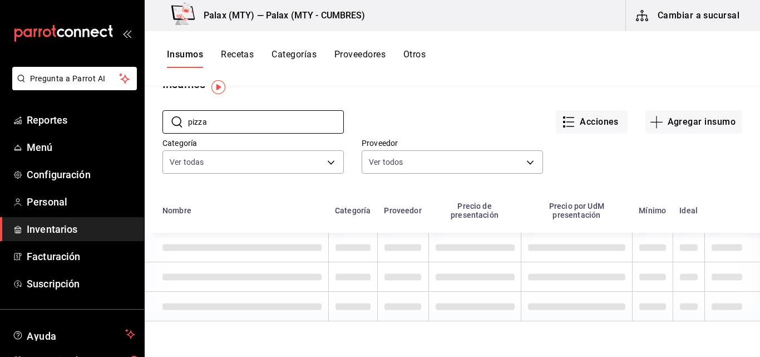
scroll to position [26, 0]
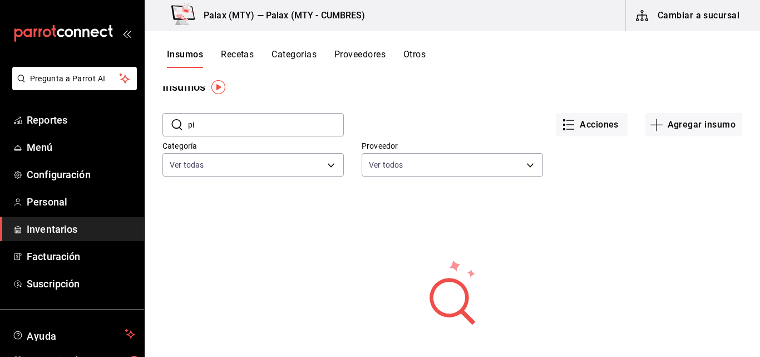
type input "p"
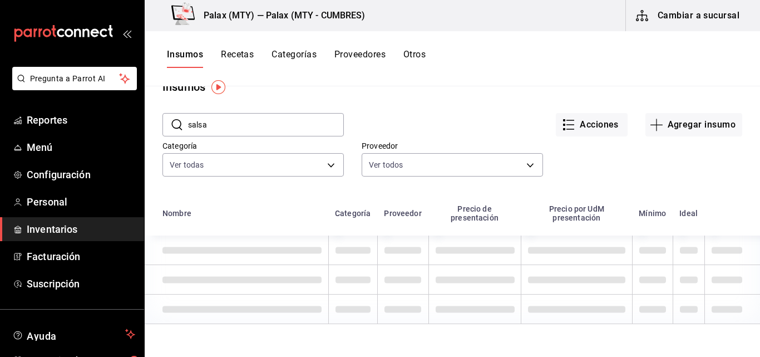
click at [180, 126] on icon at bounding box center [177, 124] width 11 height 11
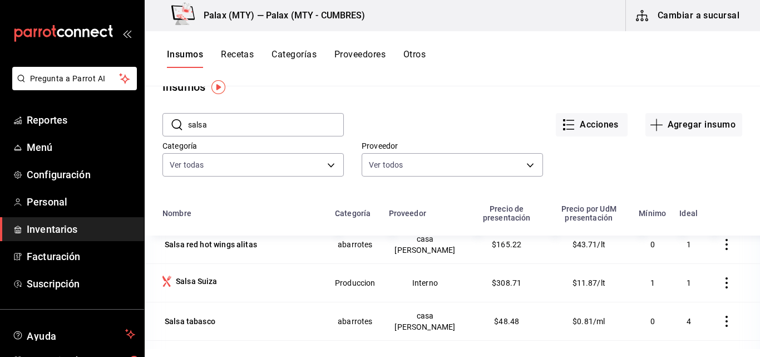
scroll to position [395, 0]
click at [208, 122] on input "salsa" at bounding box center [266, 125] width 156 height 22
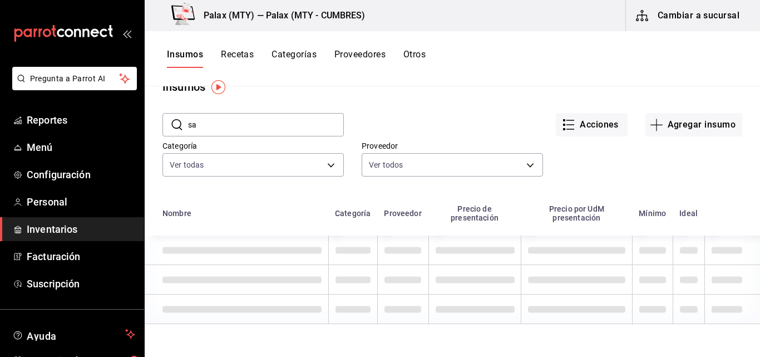
scroll to position [0, 0]
type input "s"
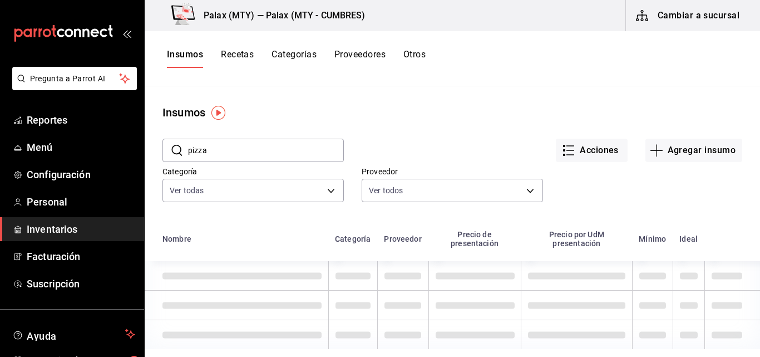
drag, startPoint x: 277, startPoint y: 154, endPoint x: 214, endPoint y: 149, distance: 62.6
click at [214, 149] on input "pizza" at bounding box center [266, 150] width 156 height 22
type input "p"
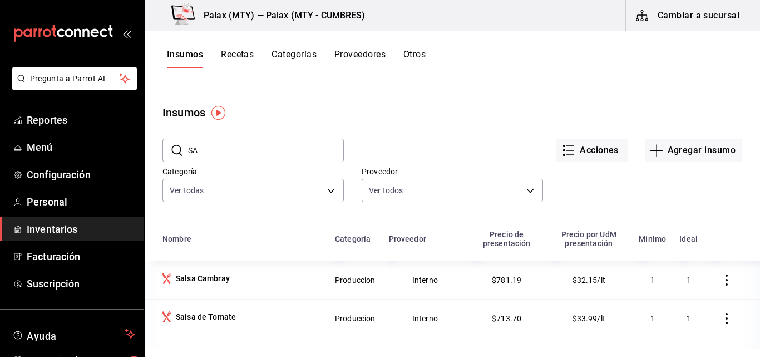
type input "S"
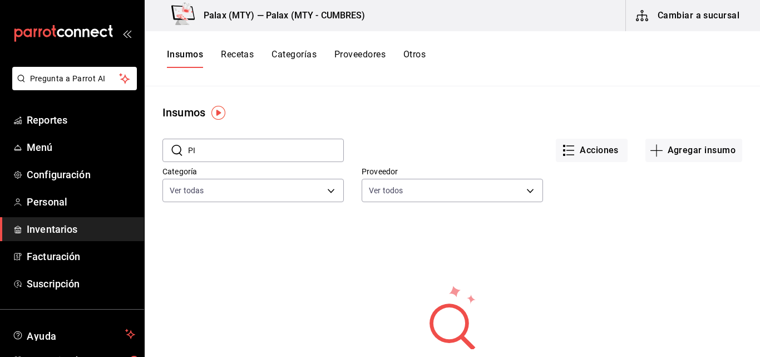
type input "P"
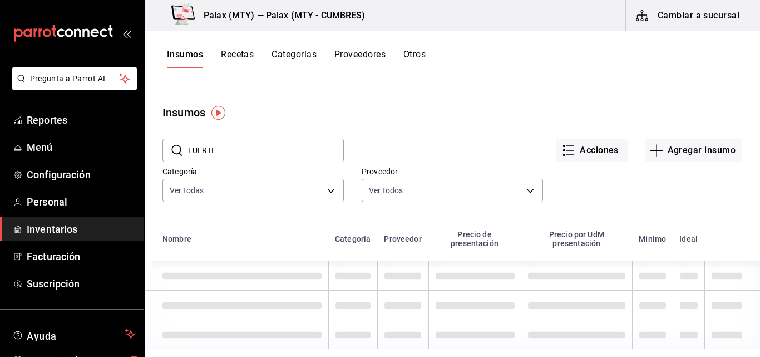
type input "FUERTE"
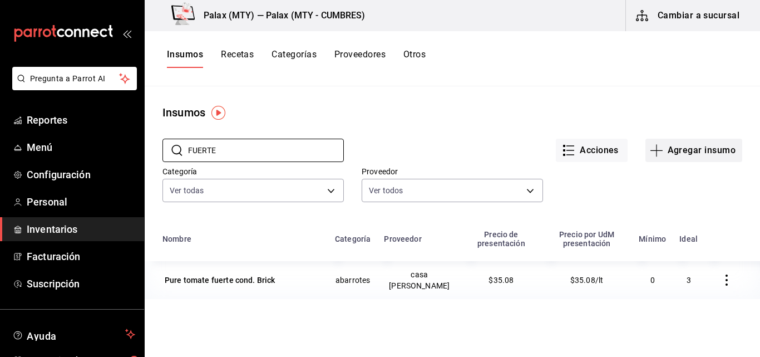
click at [676, 153] on button "Agregar insumo" at bounding box center [693, 150] width 97 height 23
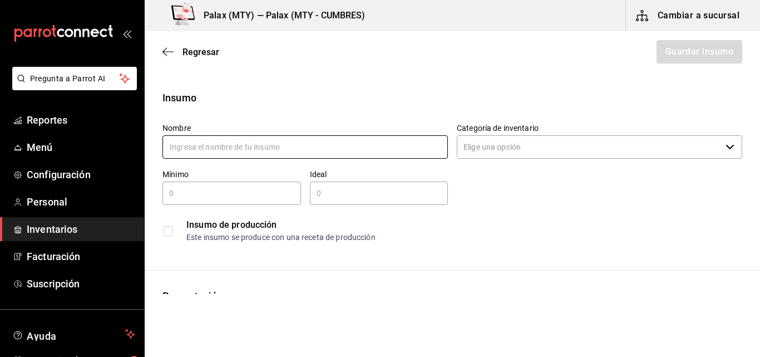
click at [240, 146] on input "text" at bounding box center [304, 146] width 285 height 23
click at [185, 146] on input "text" at bounding box center [304, 146] width 285 height 23
type input "d"
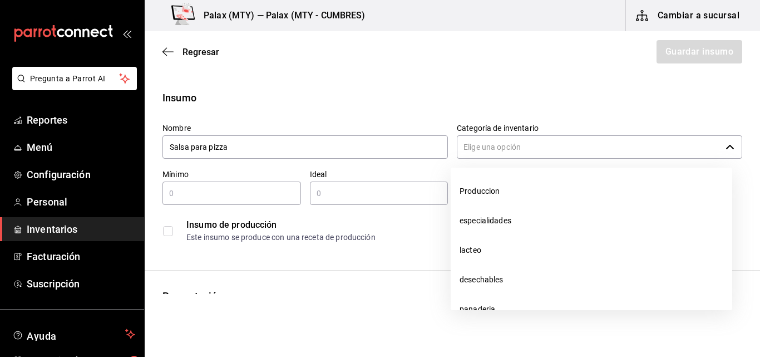
click at [578, 136] on input "Categoría de inventario" at bounding box center [589, 146] width 264 height 23
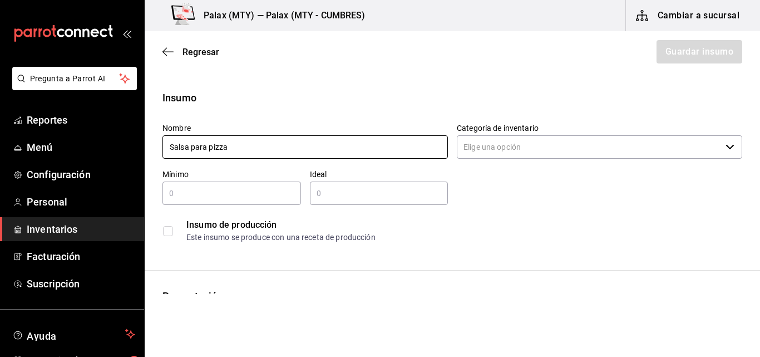
click at [297, 150] on input "Salsa para pizza" at bounding box center [304, 146] width 285 height 23
type input "Salsa para pizza del fuerte"
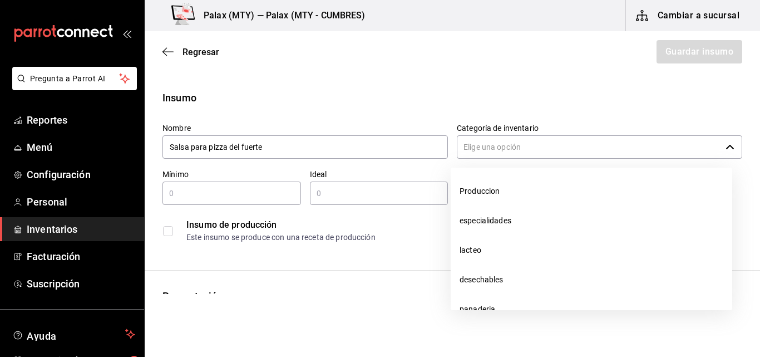
click at [566, 139] on input "Categoría de inventario" at bounding box center [589, 146] width 264 height 23
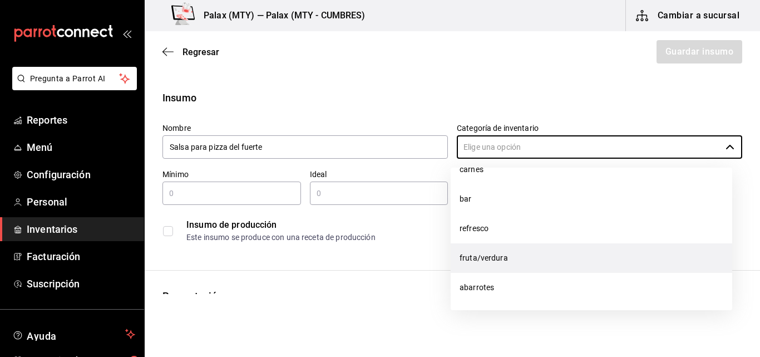
scroll to position [170, 0]
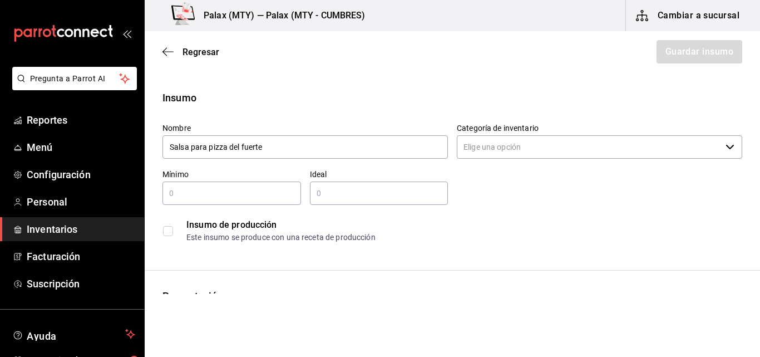
click at [518, 145] on input "Categoría de inventario" at bounding box center [589, 146] width 264 height 23
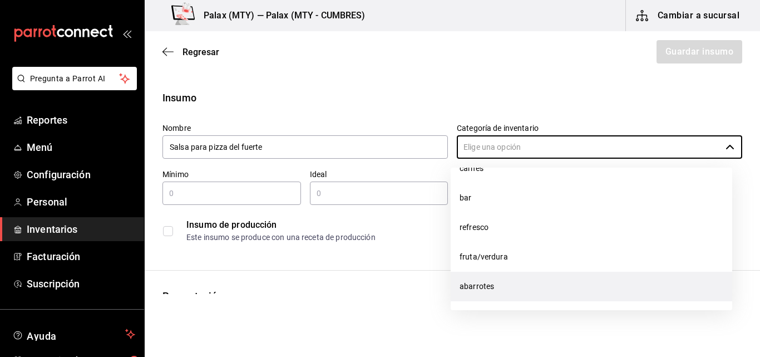
click at [482, 287] on li "abarrotes" at bounding box center [592, 286] width 282 height 29
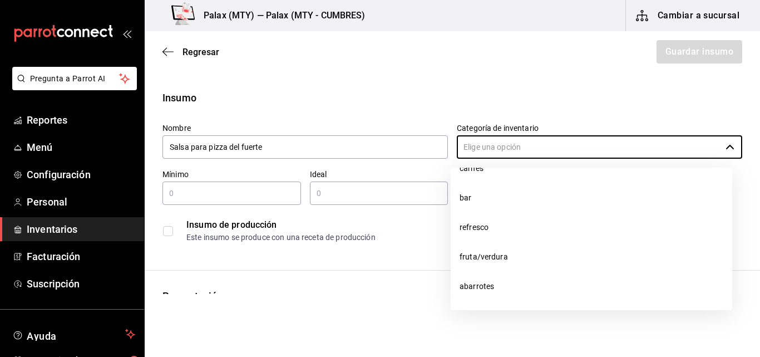
type input "abarrotes"
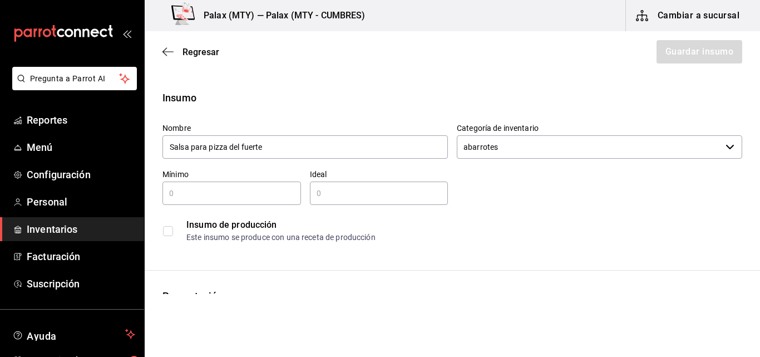
drag, startPoint x: 187, startPoint y: 196, endPoint x: 181, endPoint y: 188, distance: 10.3
click at [181, 188] on input "text" at bounding box center [231, 192] width 139 height 13
type input "0"
click at [323, 193] on input "text" at bounding box center [379, 192] width 139 height 13
click at [324, 195] on input "text" at bounding box center [379, 192] width 139 height 13
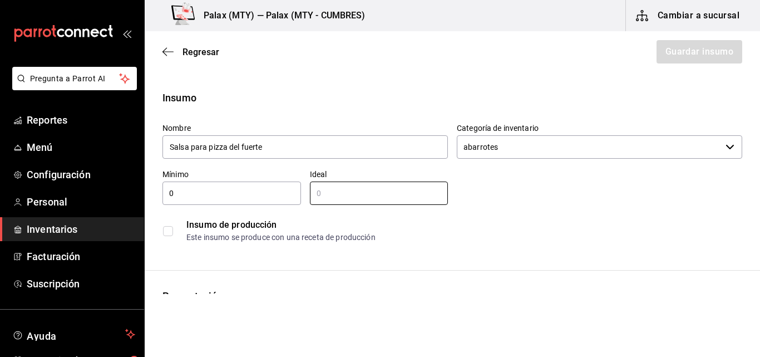
type input "1"
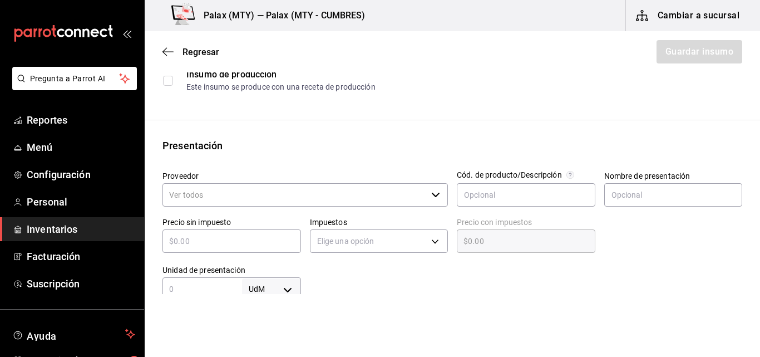
scroll to position [167, 0]
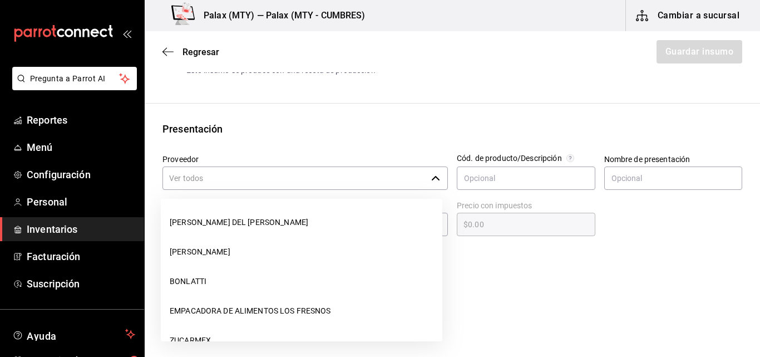
click at [283, 176] on input "Proveedor" at bounding box center [294, 177] width 264 height 23
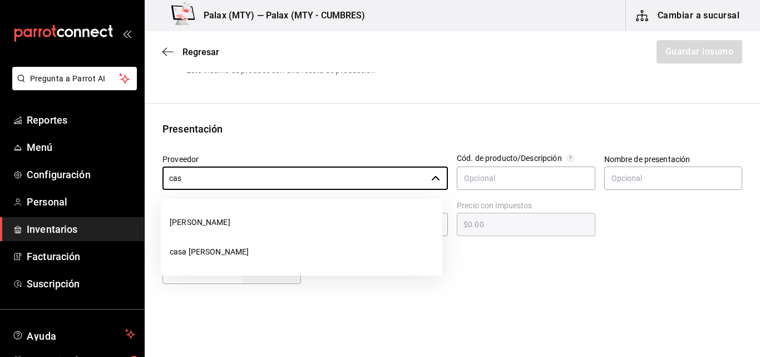
click at [207, 250] on li "casa [PERSON_NAME]" at bounding box center [302, 251] width 282 height 29
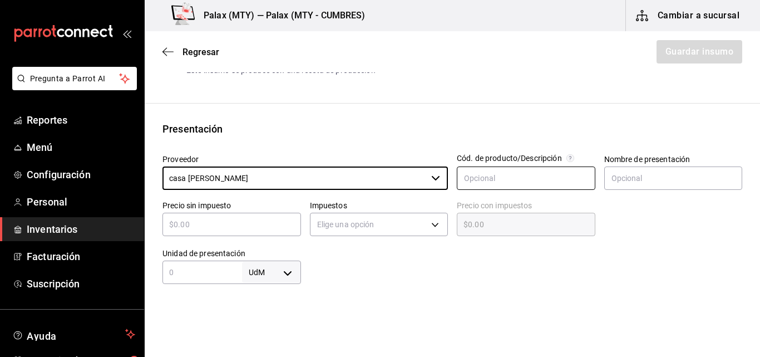
type input "casa [PERSON_NAME]"
click at [525, 180] on input "text" at bounding box center [526, 177] width 139 height 23
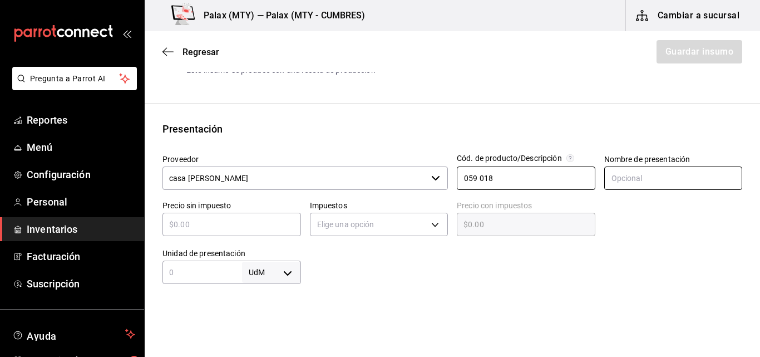
type input "059 018"
drag, startPoint x: 659, startPoint y: 180, endPoint x: 662, endPoint y: 173, distance: 7.6
click at [662, 173] on input "text" at bounding box center [673, 177] width 139 height 23
drag, startPoint x: 205, startPoint y: 232, endPoint x: 196, endPoint y: 226, distance: 10.5
click at [196, 226] on input "text" at bounding box center [231, 224] width 139 height 13
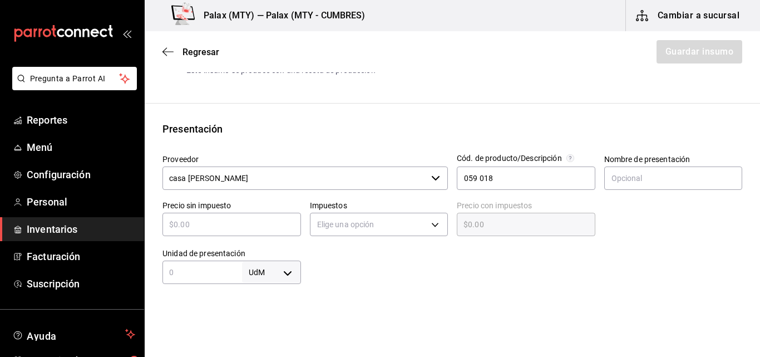
type input "$1"
type input "$1.00"
type input "$10"
type input "$10.00"
type input "$101"
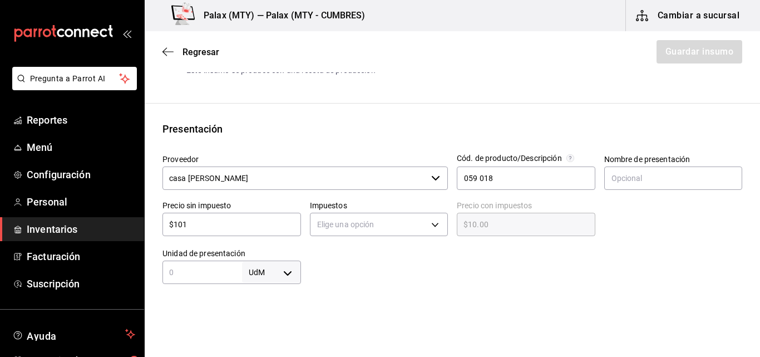
type input "$101.00"
type input "$101.9"
type input "$101.90"
type input "$101.92"
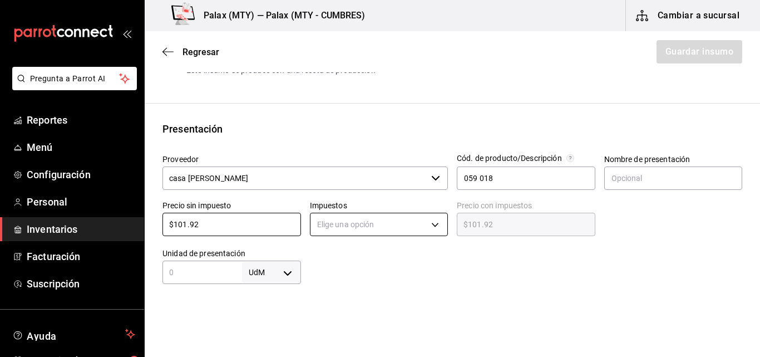
type input "$101.92"
click at [326, 222] on body "Pregunta a Parrot AI Reportes Menú Configuración Personal Inventarios Facturaci…" at bounding box center [380, 147] width 760 height 294
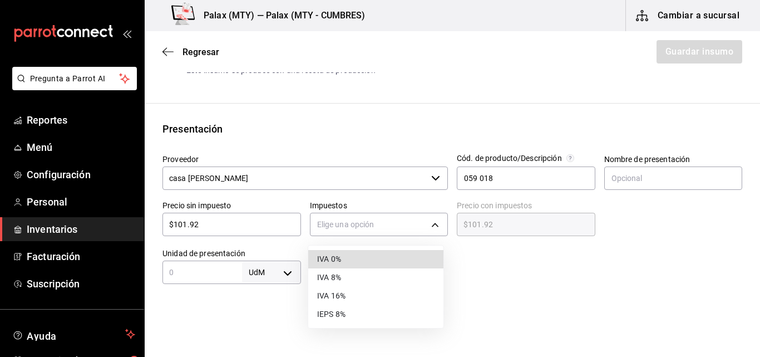
click at [349, 263] on li "IVA 0%" at bounding box center [375, 259] width 135 height 18
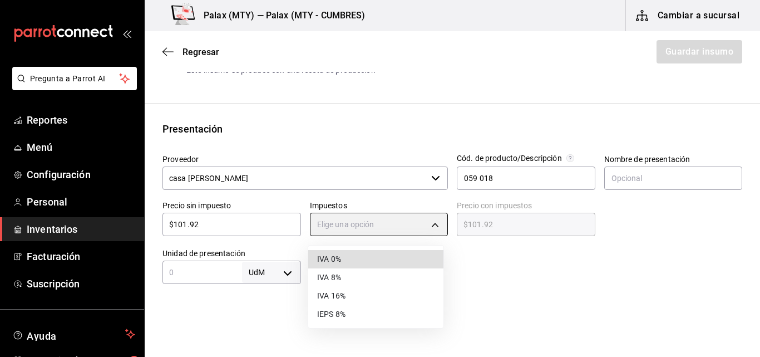
type input "IVA_0"
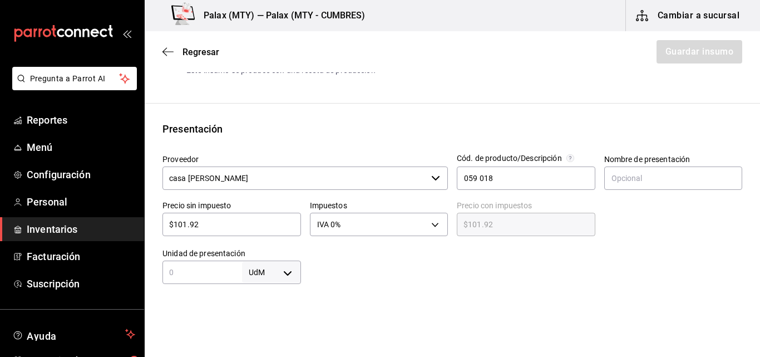
click at [213, 277] on input "text" at bounding box center [202, 271] width 80 height 13
click at [343, 289] on div "Insumo Nombre Salsa para pizza del fuerte Categoría de inventario abarrotes ​ M…" at bounding box center [452, 253] width 615 height 661
click at [199, 268] on input "text" at bounding box center [202, 271] width 80 height 13
click at [385, 283] on div at bounding box center [522, 261] width 442 height 45
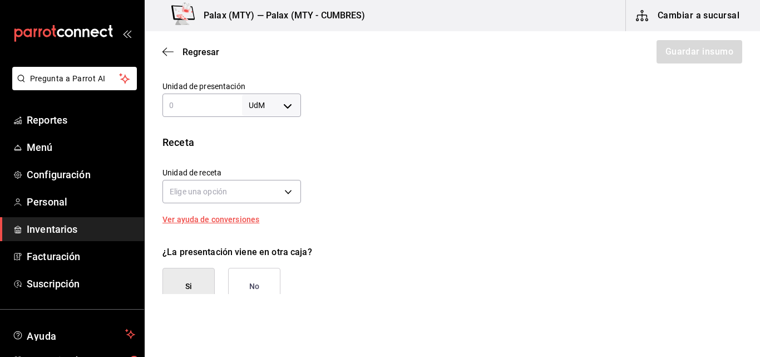
scroll to position [278, 0]
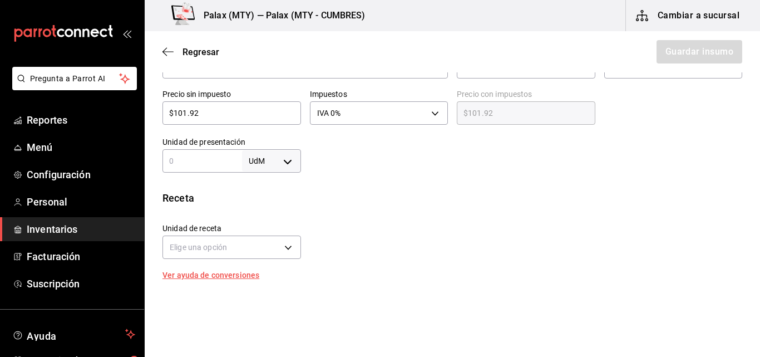
click at [205, 166] on input "text" at bounding box center [202, 160] width 80 height 13
click at [287, 161] on body "Pregunta a Parrot AI Reportes Menú Configuración Personal Inventarios Facturaci…" at bounding box center [380, 147] width 760 height 294
drag, startPoint x: 252, startPoint y: 232, endPoint x: 260, endPoint y: 216, distance: 17.9
click at [260, 216] on ul "UdM kg gr lt ml pza gal" at bounding box center [269, 249] width 58 height 137
click at [274, 210] on li "kg" at bounding box center [269, 213] width 58 height 18
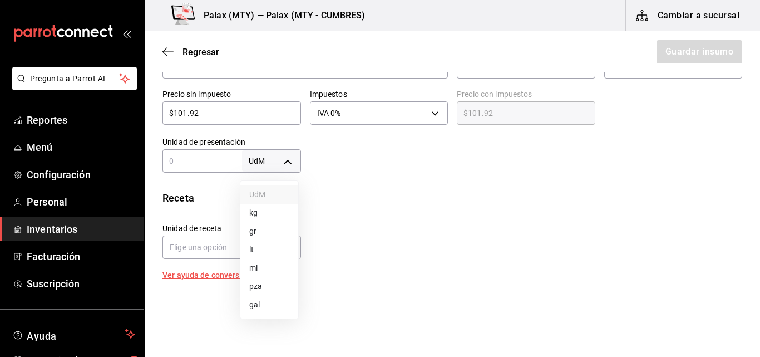
type input "KILOGRAM"
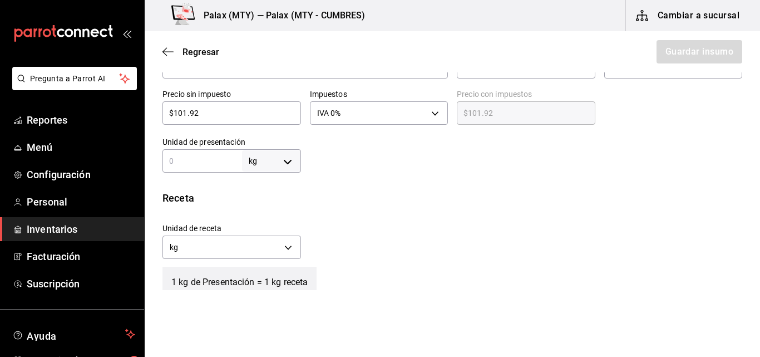
click at [201, 164] on input "text" at bounding box center [202, 160] width 80 height 13
type input "3"
click at [480, 157] on div at bounding box center [522, 150] width 442 height 45
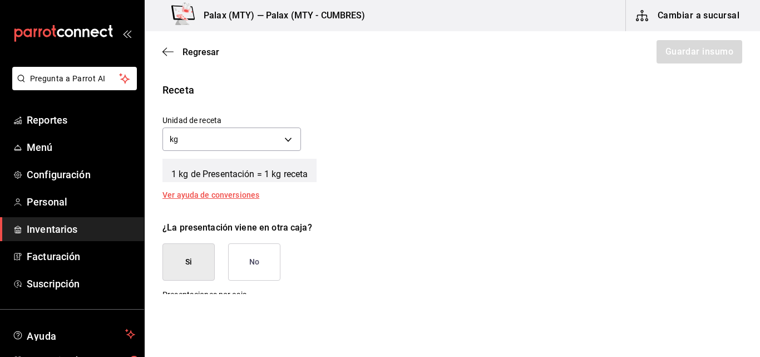
scroll to position [389, 0]
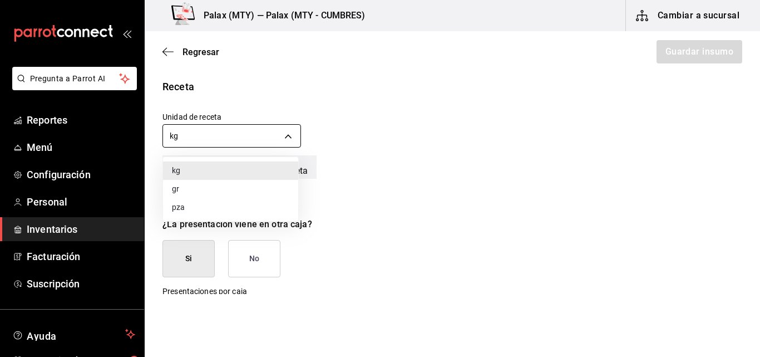
click at [264, 138] on body "Pregunta a Parrot AI Reportes Menú Configuración Personal Inventarios Facturaci…" at bounding box center [380, 147] width 760 height 294
click at [196, 186] on li "gr" at bounding box center [230, 189] width 135 height 18
type input "GRAM"
type input "3,000"
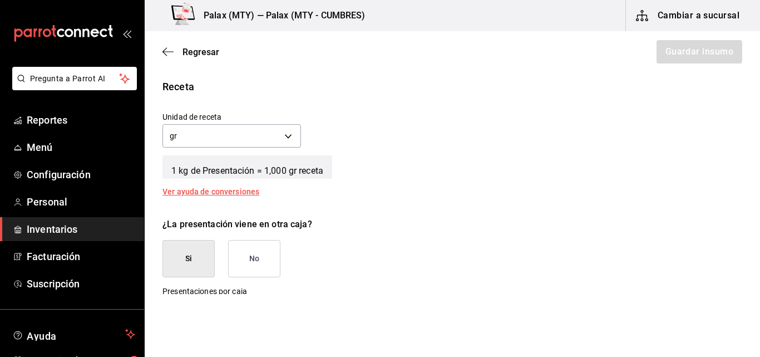
drag, startPoint x: 173, startPoint y: 262, endPoint x: 178, endPoint y: 273, distance: 12.2
click at [178, 273] on button "Si" at bounding box center [188, 258] width 52 height 37
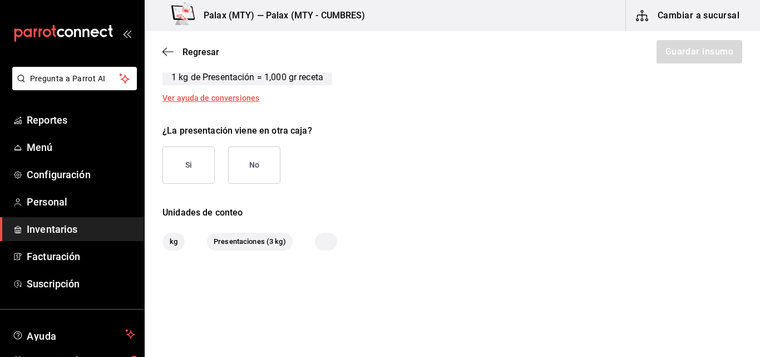
scroll to position [493, 0]
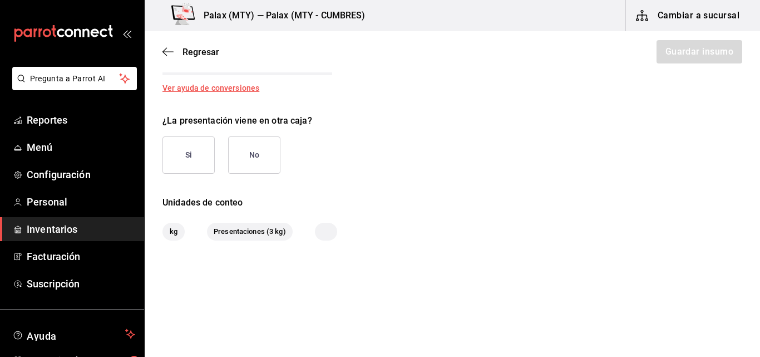
click at [195, 155] on button "Si" at bounding box center [188, 154] width 52 height 37
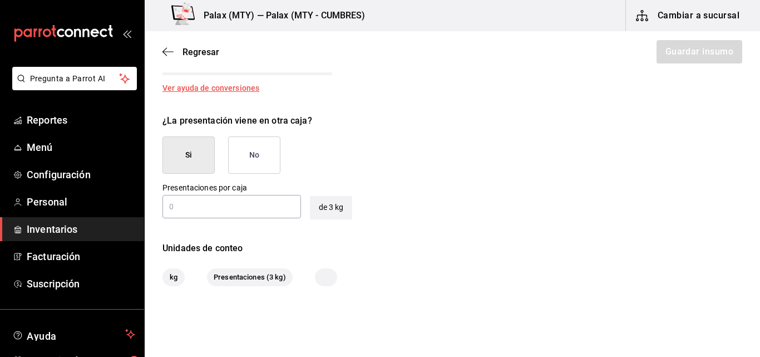
click at [229, 206] on input "text" at bounding box center [231, 206] width 139 height 13
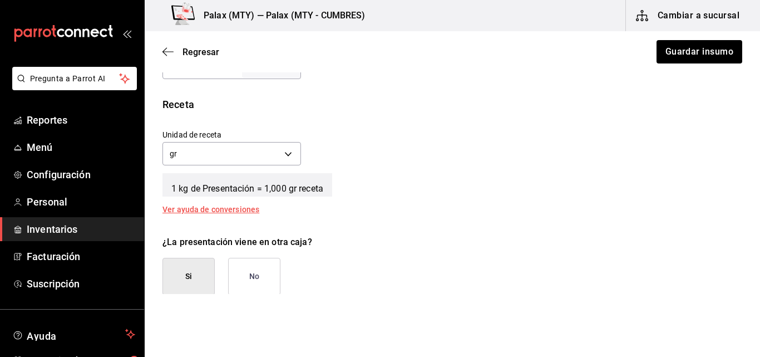
scroll to position [539, 0]
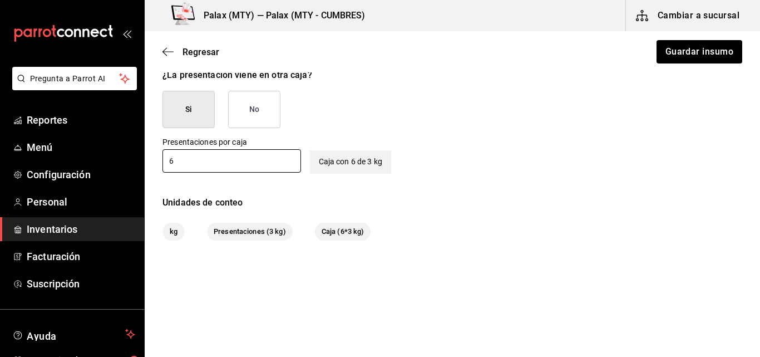
type input "6"
drag, startPoint x: 239, startPoint y: 109, endPoint x: 248, endPoint y: 106, distance: 9.2
click at [254, 104] on button "No" at bounding box center [254, 109] width 52 height 37
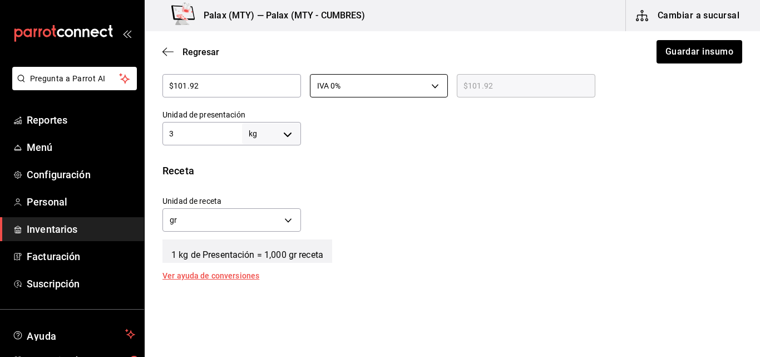
scroll to position [159, 0]
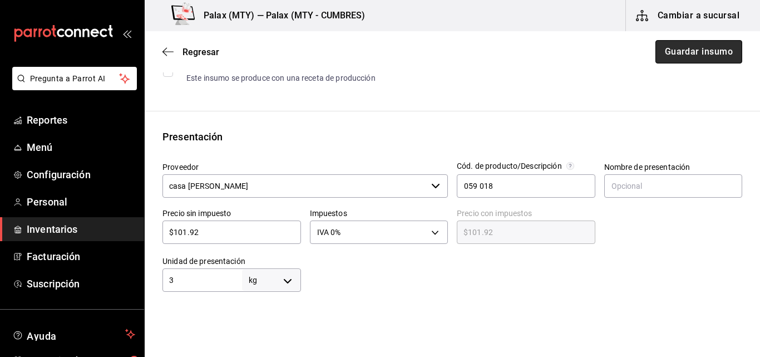
drag, startPoint x: 706, startPoint y: 58, endPoint x: 702, endPoint y: 43, distance: 15.5
click at [702, 43] on button "Guardar insumo" at bounding box center [698, 51] width 87 height 23
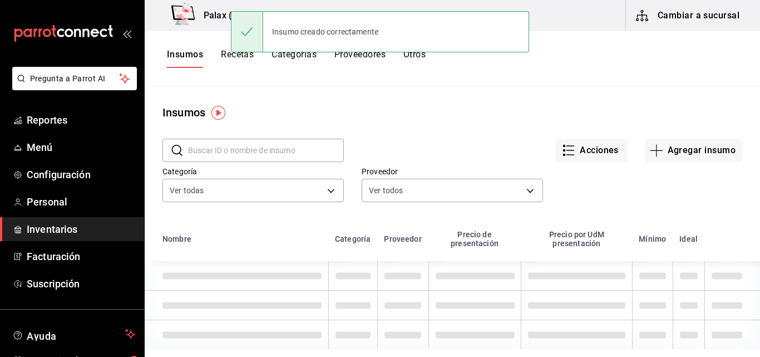
click at [236, 149] on input "text" at bounding box center [266, 150] width 156 height 22
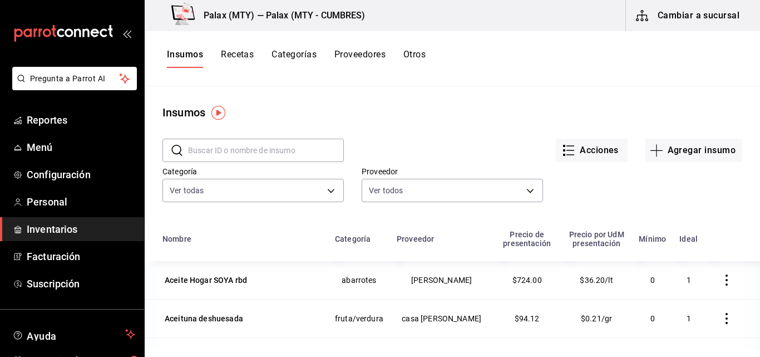
click at [220, 152] on input "text" at bounding box center [266, 150] width 156 height 22
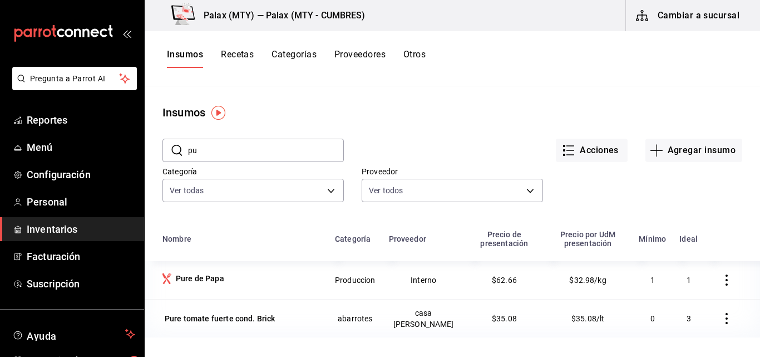
type input "p"
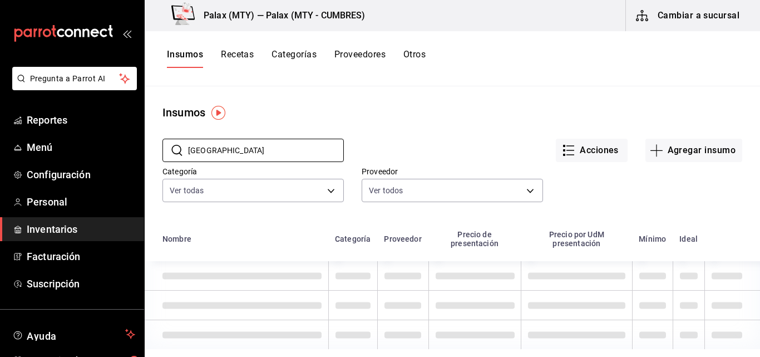
type input "[GEOGRAPHIC_DATA]"
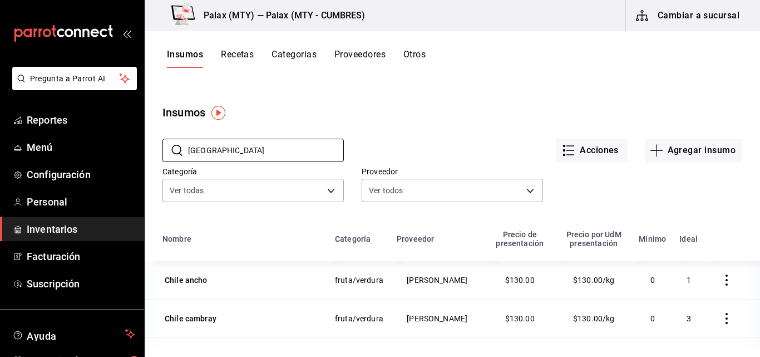
click at [190, 56] on button "Insumos" at bounding box center [185, 58] width 36 height 19
click at [556, 142] on button "Acciones" at bounding box center [592, 150] width 72 height 23
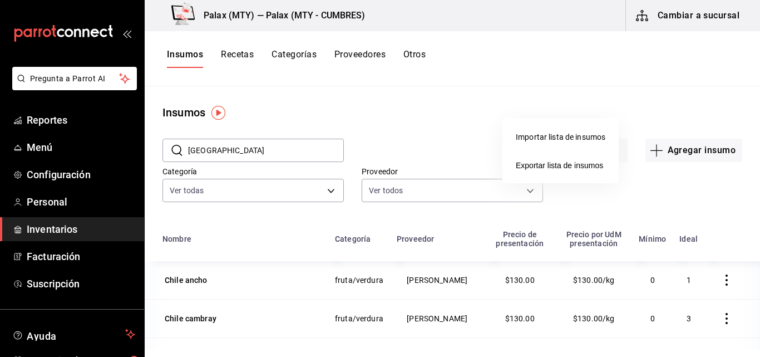
click at [465, 86] on div at bounding box center [380, 178] width 760 height 357
drag, startPoint x: 171, startPoint y: 151, endPoint x: 127, endPoint y: 37, distance: 122.2
click at [127, 37] on icon "open_drawer_menu" at bounding box center [129, 34] width 5 height 8
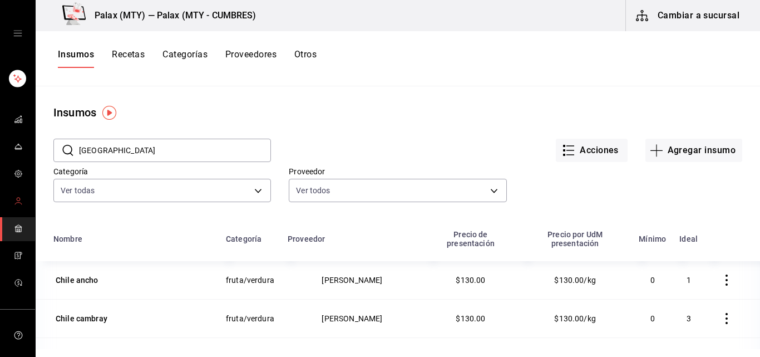
click at [18, 201] on icon "mailbox folders" at bounding box center [18, 200] width 9 height 9
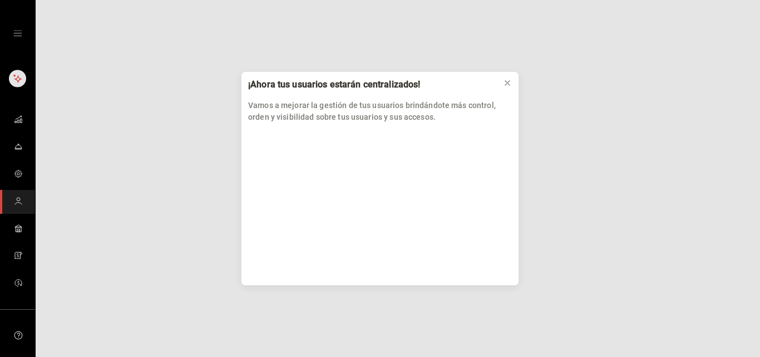
click at [16, 28] on div "¡Ahora tus usuarios estarán centralizados! Vamos a mejorar la gestión de tus us…" at bounding box center [380, 178] width 760 height 357
click at [16, 37] on div "¡Ahora tus usuarios estarán centralizados! Vamos a mejorar la gestión de tus us…" at bounding box center [380, 178] width 760 height 357
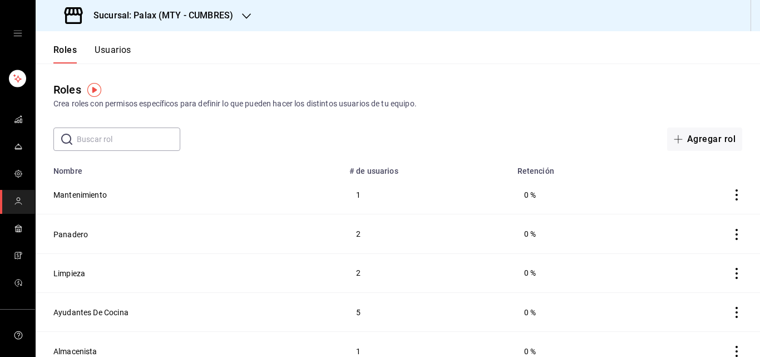
drag, startPoint x: 35, startPoint y: 13, endPoint x: 54, endPoint y: 17, distance: 19.3
click at [54, 17] on div "Sucursal: Palax (MTY - CUMBRES) Roles Usuarios Roles Crea roles con permisos es…" at bounding box center [380, 178] width 760 height 357
click at [14, 33] on icon "open drawer" at bounding box center [17, 33] width 9 height 9
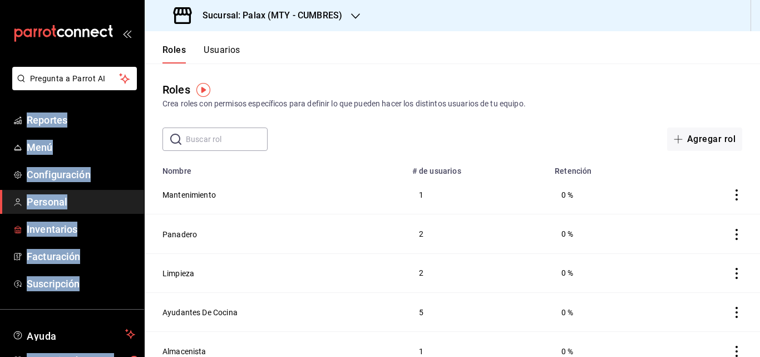
drag, startPoint x: 63, startPoint y: 230, endPoint x: 46, endPoint y: 203, distance: 32.0
click at [46, 203] on span "Personal" at bounding box center [81, 201] width 109 height 15
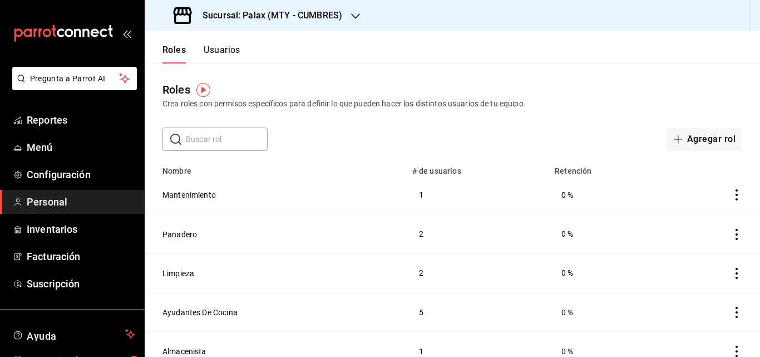
click at [53, 205] on span "Personal" at bounding box center [81, 201] width 109 height 15
click at [355, 11] on div at bounding box center [355, 16] width 9 height 12
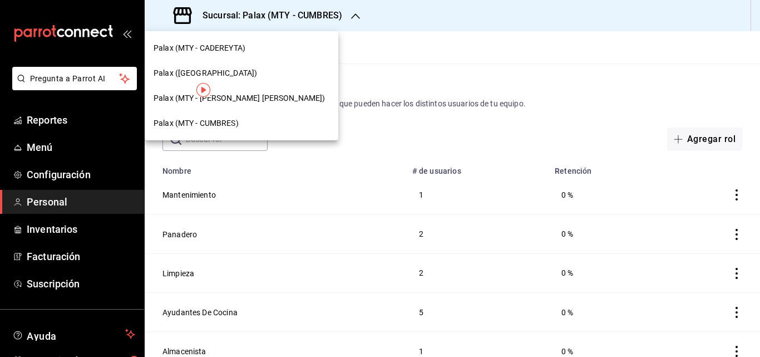
click at [354, 13] on div at bounding box center [380, 178] width 760 height 357
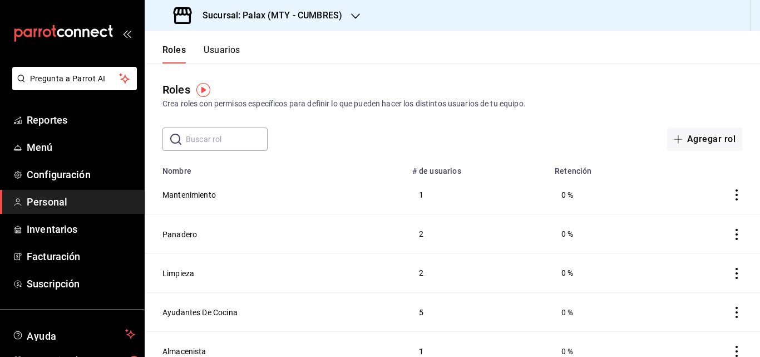
click at [221, 48] on button "Usuarios" at bounding box center [222, 54] width 37 height 19
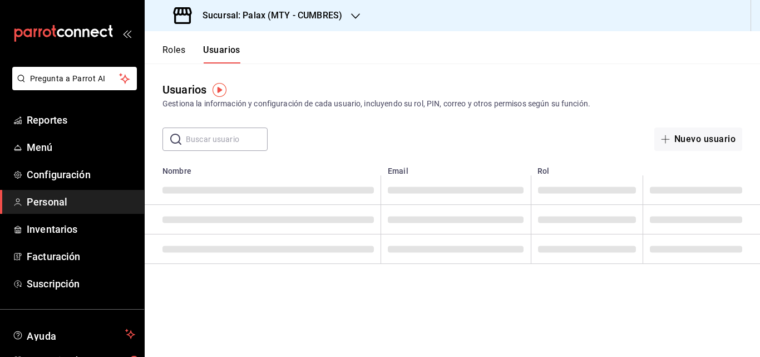
click at [180, 51] on button "Roles" at bounding box center [173, 54] width 23 height 19
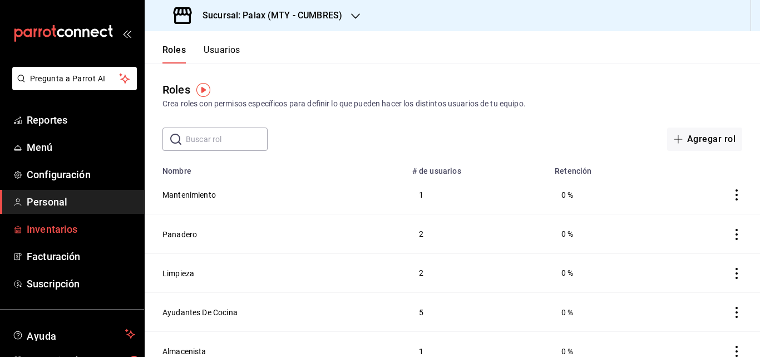
click at [43, 230] on span "Inventarios" at bounding box center [81, 228] width 109 height 15
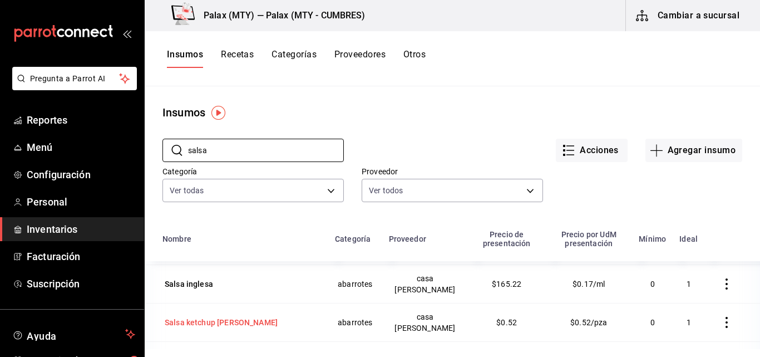
scroll to position [167, 0]
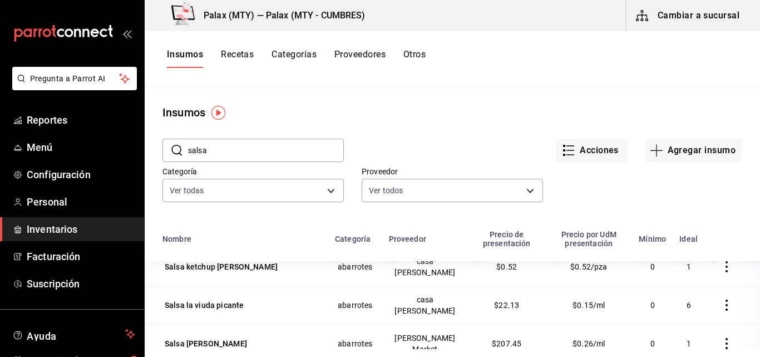
click at [228, 159] on input "salsa" at bounding box center [266, 150] width 156 height 22
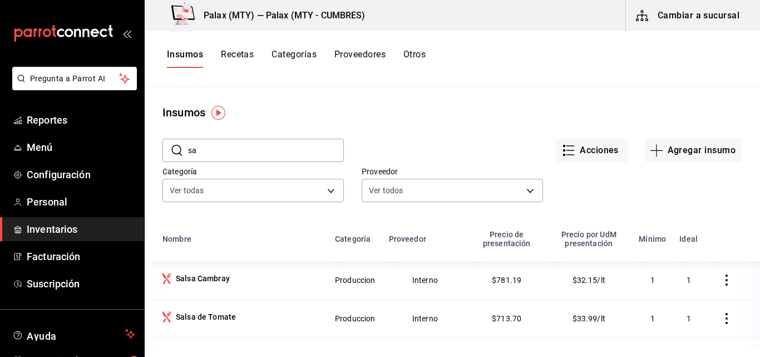
type input "s"
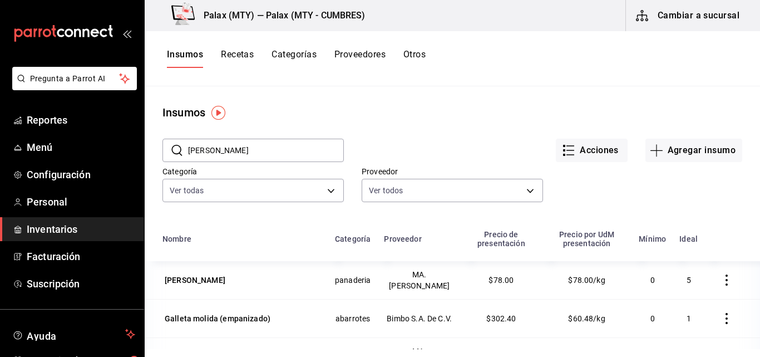
click at [241, 144] on input "[PERSON_NAME]" at bounding box center [266, 150] width 156 height 22
type input "g"
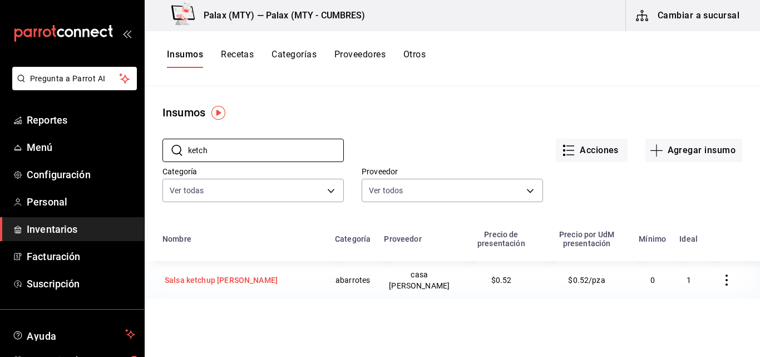
type input "ketch"
click at [195, 276] on div "Salsa ketchup [PERSON_NAME]" at bounding box center [221, 279] width 113 height 11
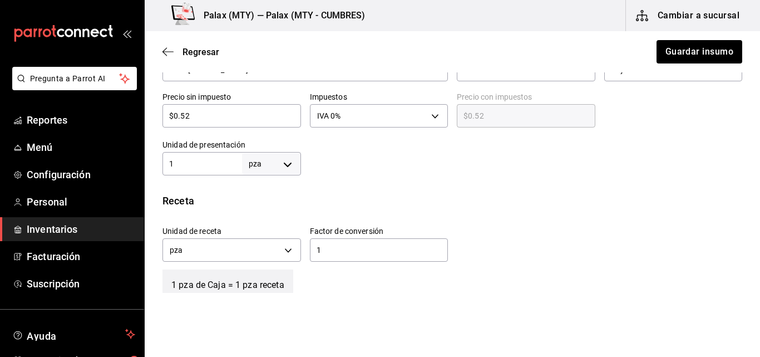
scroll to position [278, 0]
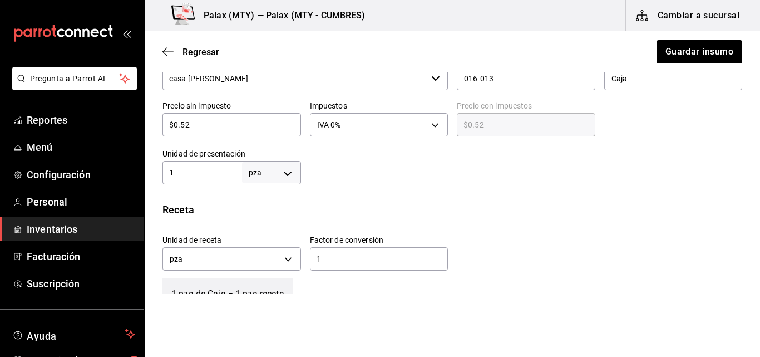
click at [200, 128] on input "$0.52" at bounding box center [231, 124] width 139 height 13
type input "$0.5"
type input "$0.50"
type input "$0.53"
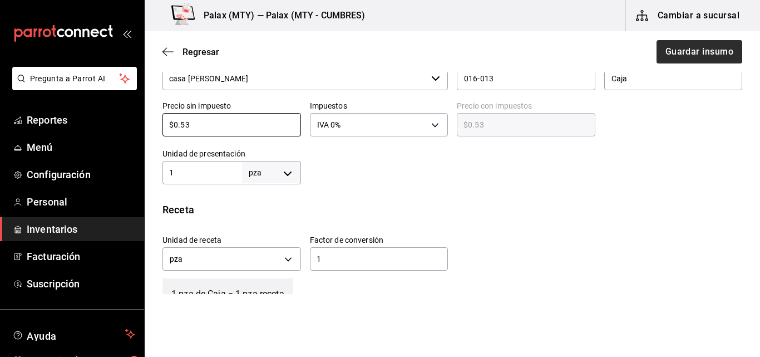
type input "$0.53"
click at [693, 48] on button "Guardar insumo" at bounding box center [698, 51] width 87 height 23
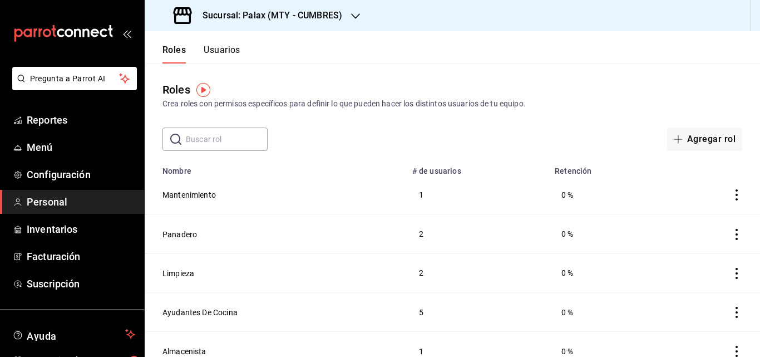
click at [510, 83] on div "Roles Crea roles con permisos específicos para definir lo que pueden hacer los …" at bounding box center [452, 95] width 615 height 28
click at [34, 230] on span "Inventarios" at bounding box center [81, 228] width 109 height 15
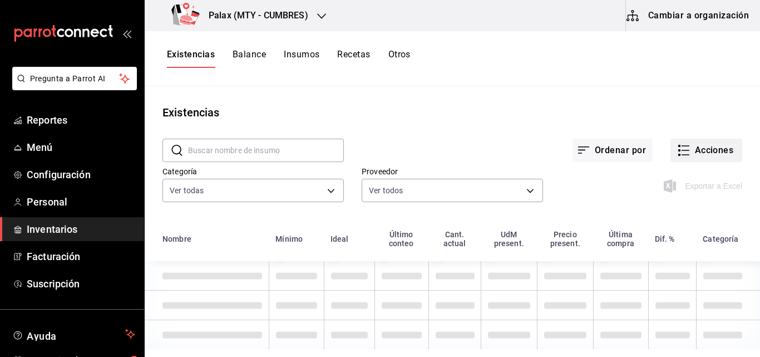
click at [691, 158] on button "Acciones" at bounding box center [706, 150] width 72 height 23
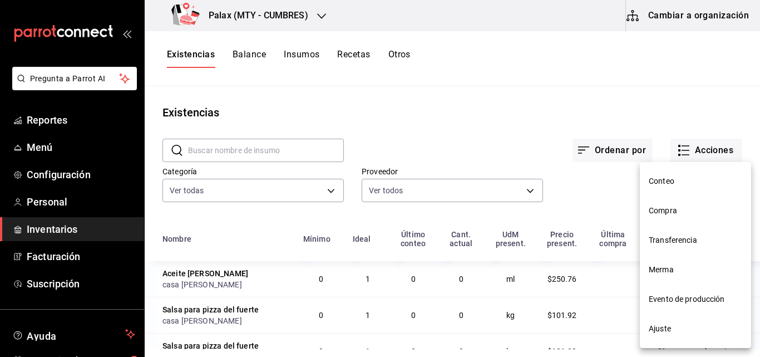
click at [672, 214] on span "Compra" at bounding box center [695, 211] width 93 height 12
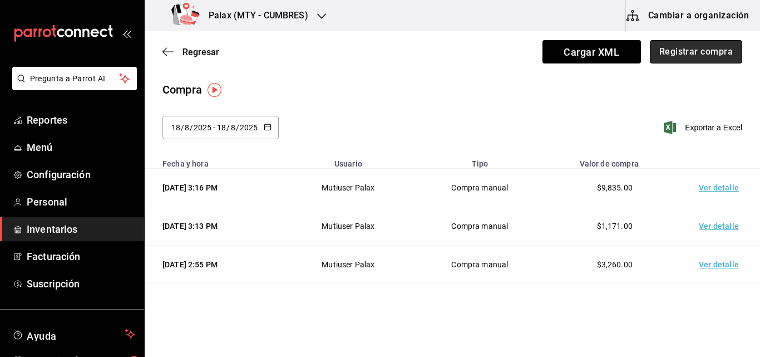
click at [674, 56] on button "Registrar compra" at bounding box center [696, 51] width 92 height 23
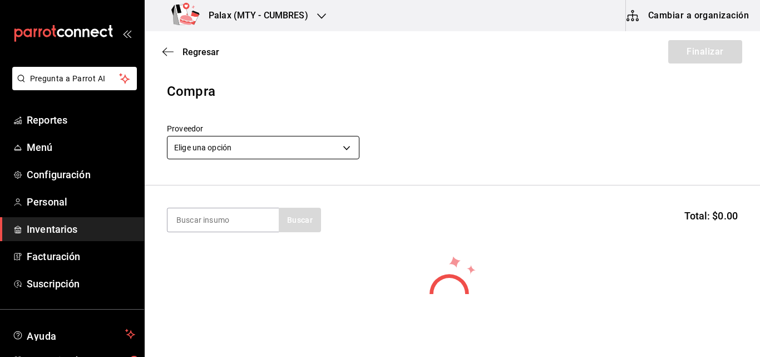
click at [263, 149] on body "Pregunta a Parrot AI Reportes Menú Configuración Personal Inventarios Facturaci…" at bounding box center [380, 147] width 760 height 294
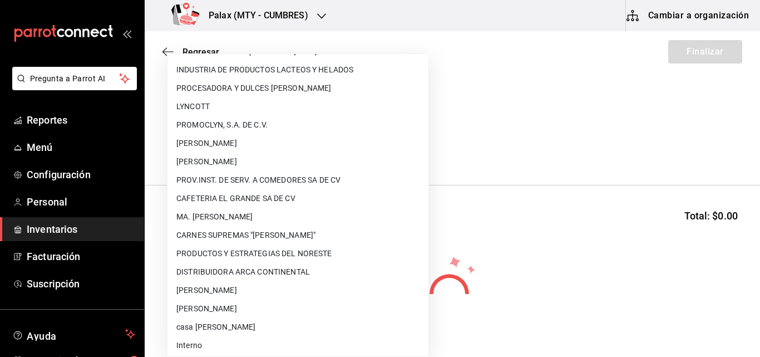
scroll to position [735, 0]
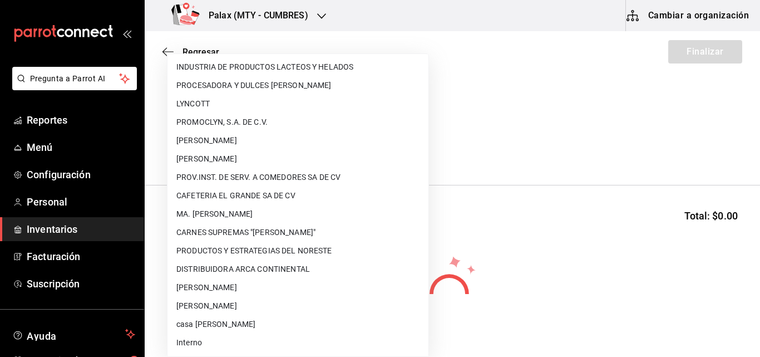
click at [218, 329] on li "casa [PERSON_NAME]" at bounding box center [297, 324] width 261 height 18
type input "e58aecd5-11e9-4b96-bcd1-2a6354d187ec"
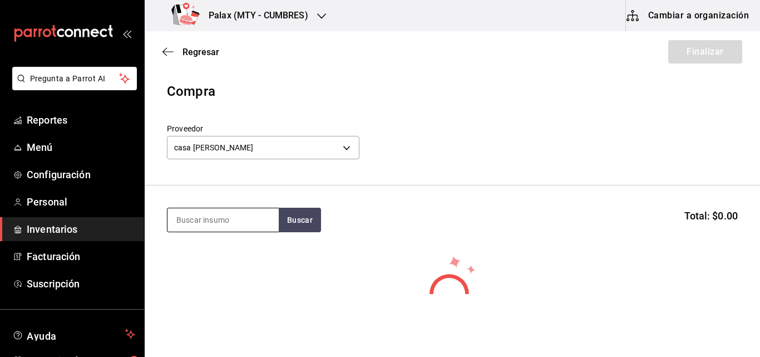
click at [210, 222] on input at bounding box center [222, 219] width 111 height 23
type input "avena"
click at [310, 216] on button "Buscar" at bounding box center [300, 220] width 42 height 24
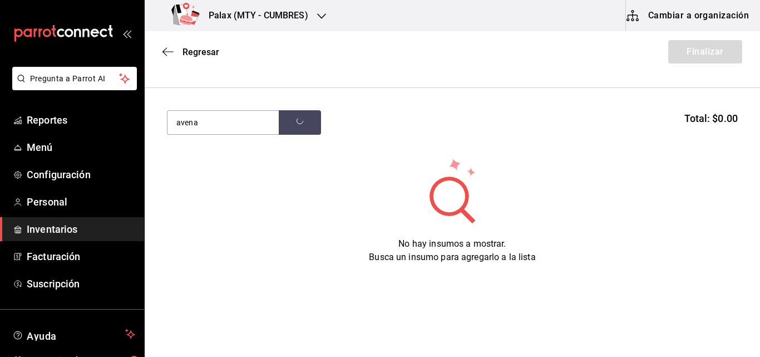
scroll to position [103, 0]
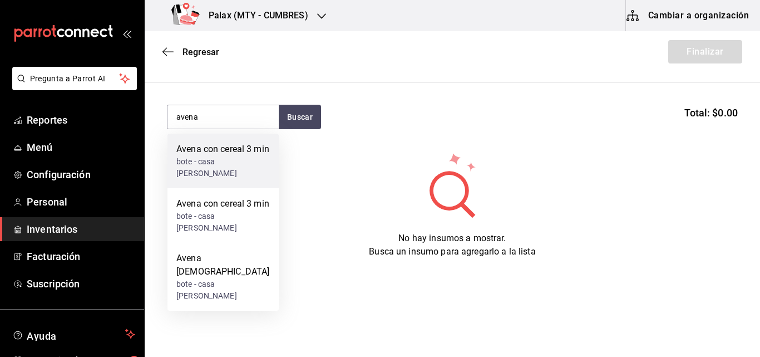
click at [241, 159] on div "bote - casa [PERSON_NAME]" at bounding box center [222, 167] width 93 height 23
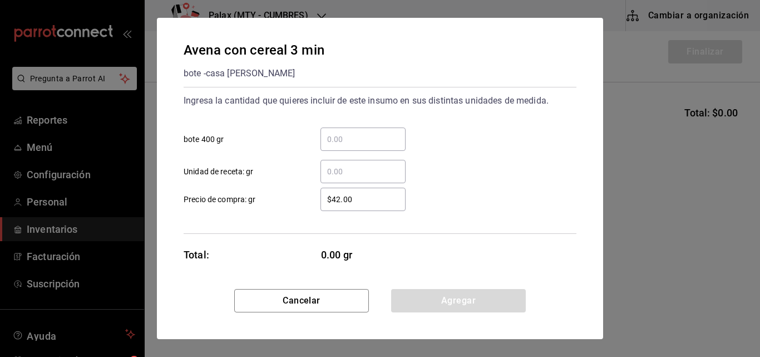
click at [365, 137] on input "​ bote 400 gr" at bounding box center [362, 138] width 85 height 13
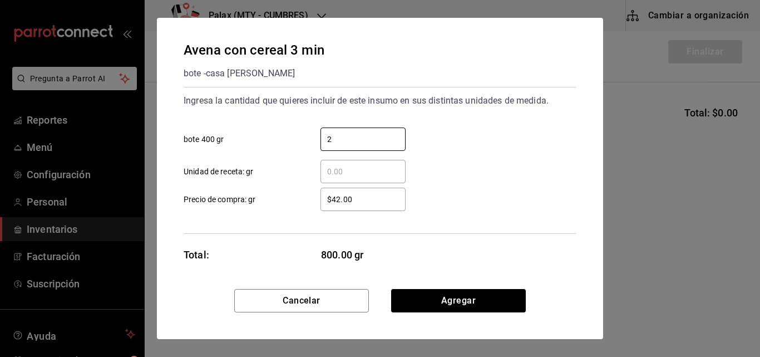
type input "2"
click at [539, 199] on div "$42.00 ​ Precio de compra: gr" at bounding box center [376, 195] width 402 height 32
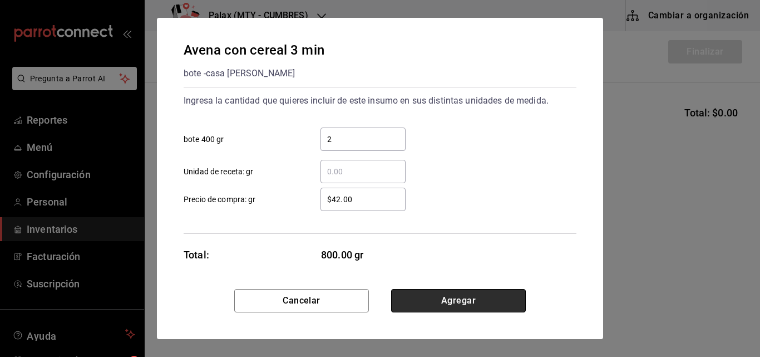
click at [479, 299] on button "Agregar" at bounding box center [458, 300] width 135 height 23
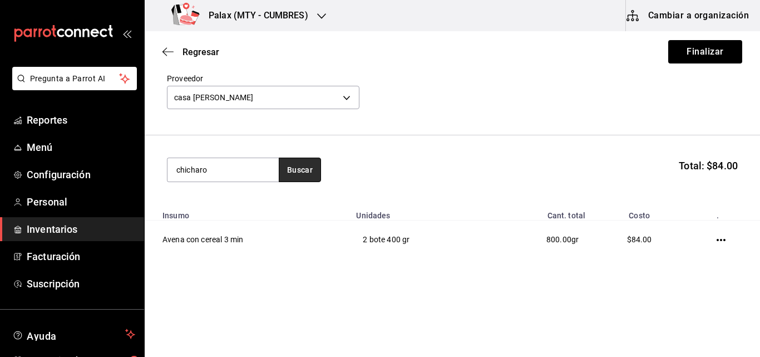
click at [308, 170] on button "Buscar" at bounding box center [300, 169] width 42 height 24
type input "chicharo"
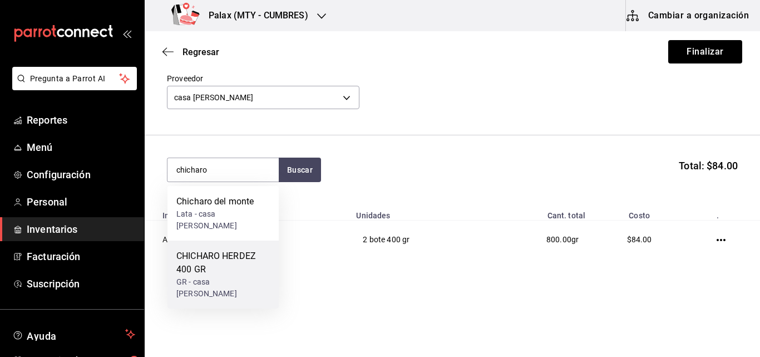
click at [219, 258] on div "CHICHARO HERDEZ 400 GR" at bounding box center [222, 262] width 93 height 27
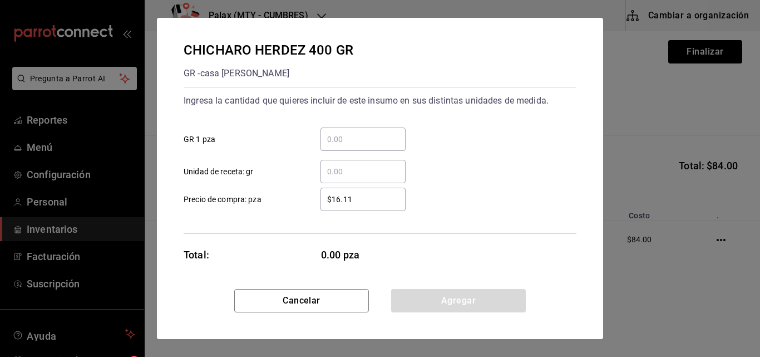
drag, startPoint x: 358, startPoint y: 136, endPoint x: 337, endPoint y: 136, distance: 21.7
click at [337, 136] on input "​ GR 1 pza" at bounding box center [362, 138] width 85 height 13
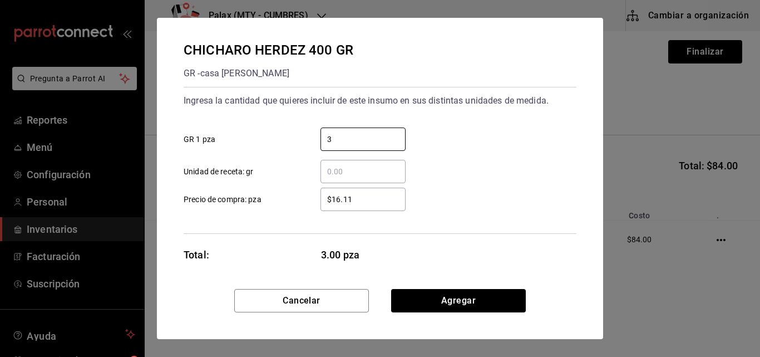
type input "3"
click at [505, 156] on div "​ Unidad de receta: gr" at bounding box center [376, 167] width 402 height 32
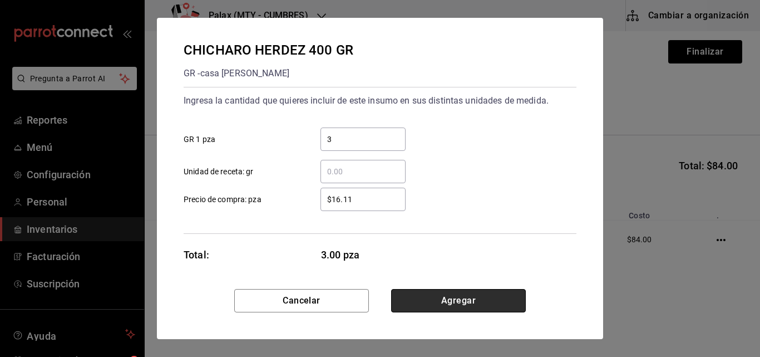
click at [463, 309] on button "Agregar" at bounding box center [458, 300] width 135 height 23
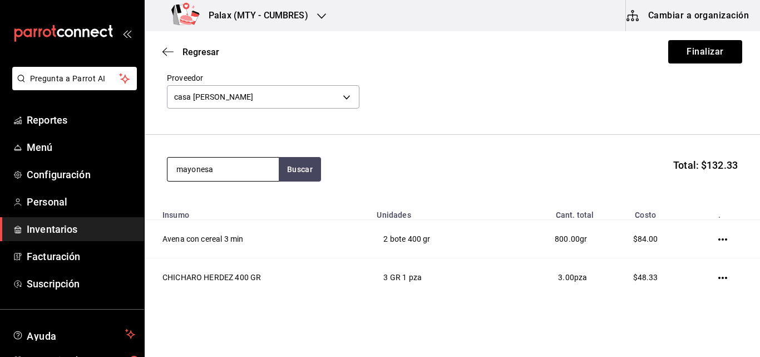
type input "mayonesa"
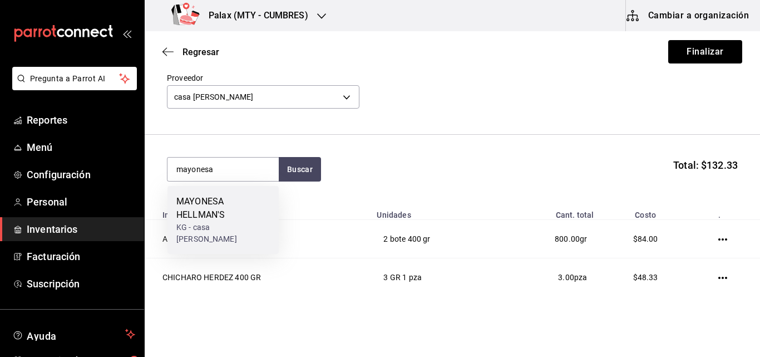
click at [200, 190] on div "MAYONESA [PERSON_NAME] KG - casa [PERSON_NAME]" at bounding box center [222, 220] width 111 height 68
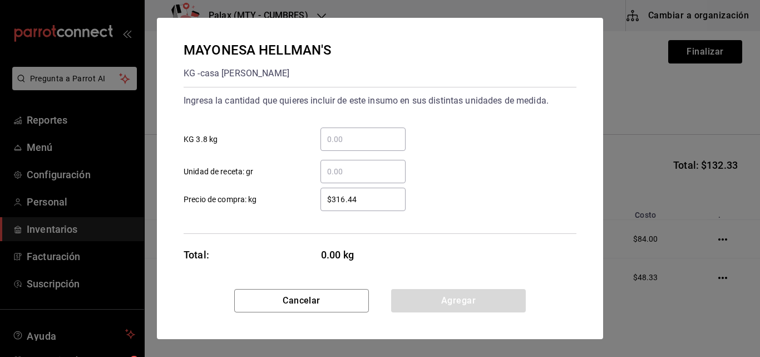
click at [348, 142] on input "​ KG 3.8 kg" at bounding box center [362, 138] width 85 height 13
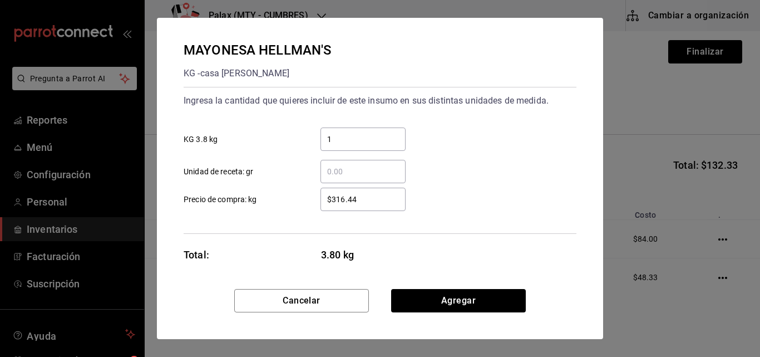
click at [348, 139] on input "1" at bounding box center [362, 138] width 85 height 13
type input "1"
click at [477, 136] on div "1 ​ KG 3.8 kg" at bounding box center [376, 135] width 402 height 32
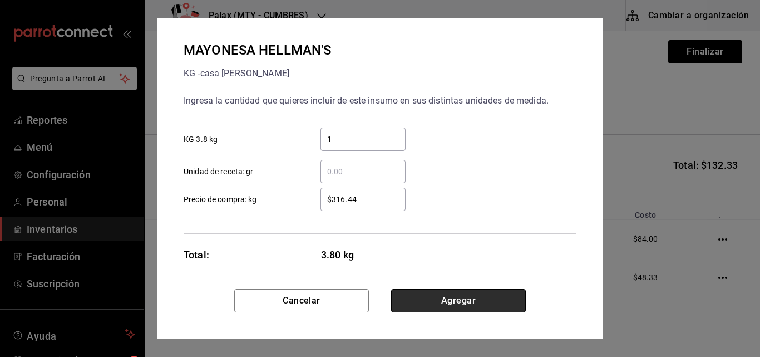
click at [471, 302] on button "Agregar" at bounding box center [458, 300] width 135 height 23
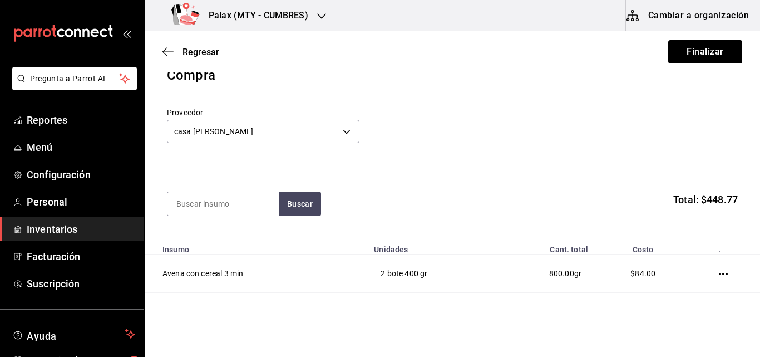
scroll to position [0, 0]
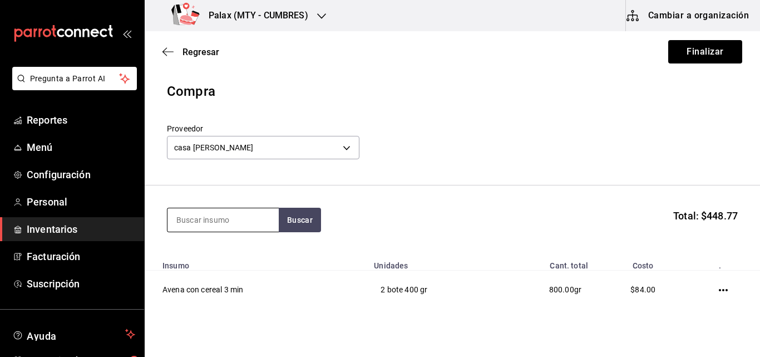
click at [204, 223] on input at bounding box center [222, 219] width 111 height 23
click at [201, 222] on input at bounding box center [222, 219] width 111 height 23
type input "s"
type input "Salsa tipo"
click at [308, 216] on button "Buscar" at bounding box center [300, 220] width 42 height 24
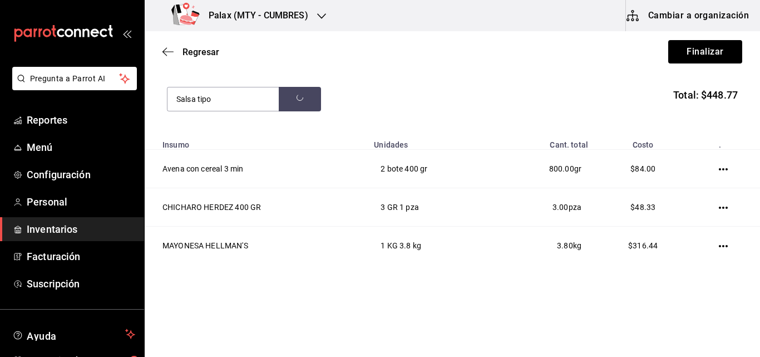
scroll to position [127, 0]
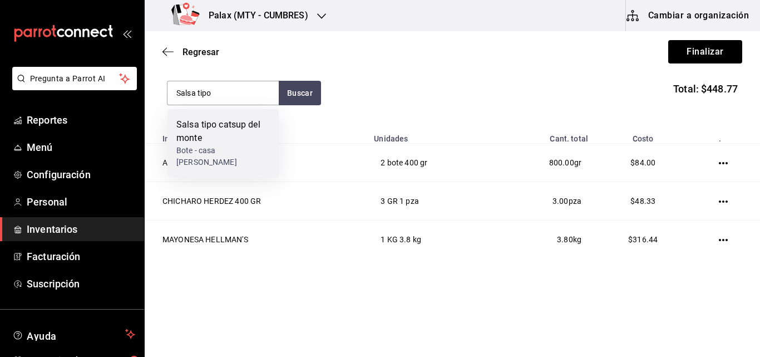
click at [234, 119] on div "Salsa tipo catsup del monte" at bounding box center [222, 131] width 93 height 27
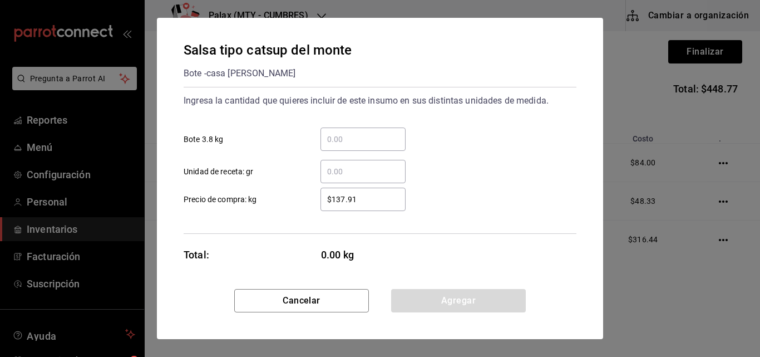
click at [373, 141] on input "​ Bote 3.8 kg" at bounding box center [362, 138] width 85 height 13
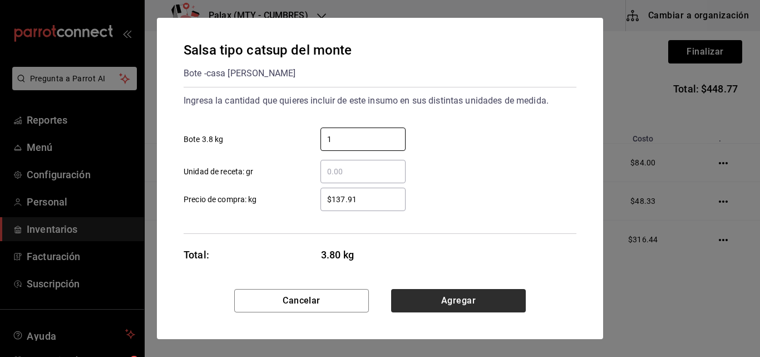
type input "1"
click at [467, 304] on button "Agregar" at bounding box center [458, 300] width 135 height 23
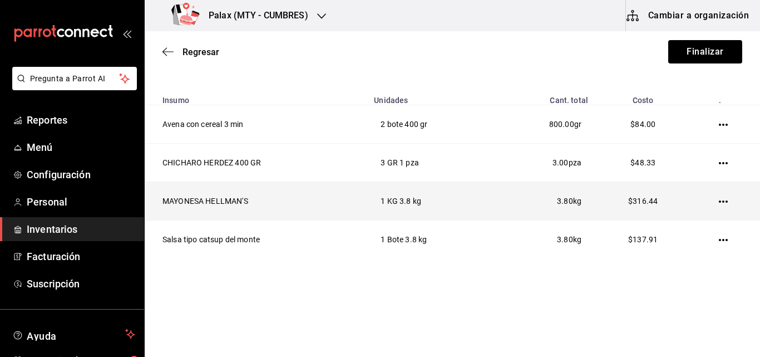
scroll to position [0, 0]
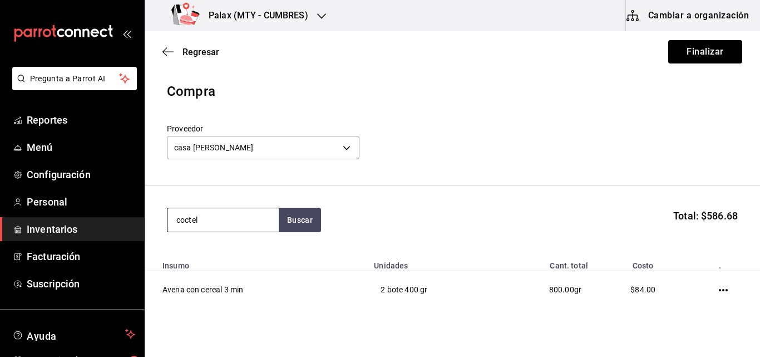
type input "coctel"
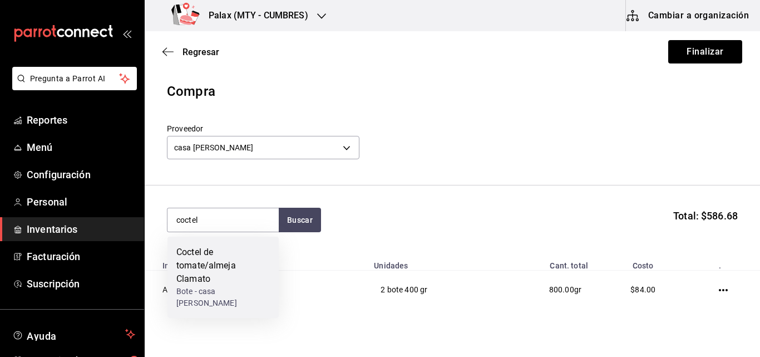
click at [209, 268] on div "Coctel de tomate/almeja Clamato" at bounding box center [222, 265] width 93 height 40
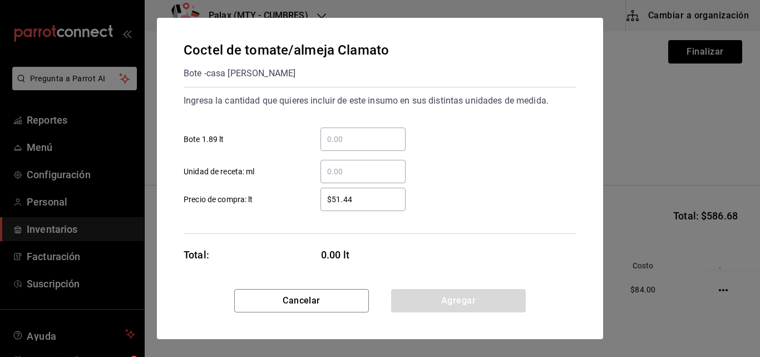
click at [355, 206] on div "$51.44 ​" at bounding box center [362, 199] width 85 height 23
click at [355, 206] on input "$51.44" at bounding box center [362, 199] width 85 height 13
type input "$56.06"
click at [353, 149] on div "​" at bounding box center [362, 138] width 85 height 23
click at [353, 146] on input "​ Bote 1.89 lt" at bounding box center [362, 138] width 85 height 13
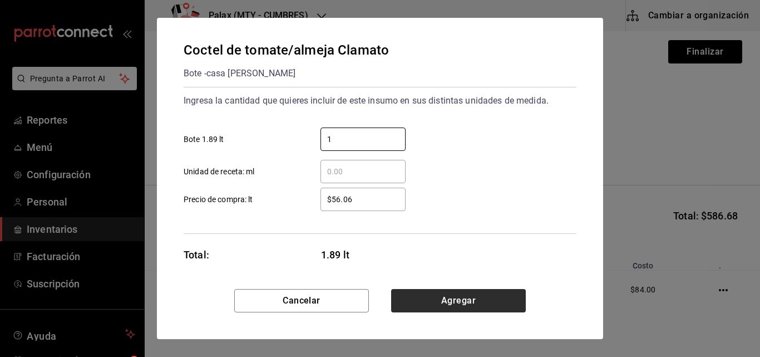
type input "1"
click at [473, 300] on button "Agregar" at bounding box center [458, 300] width 135 height 23
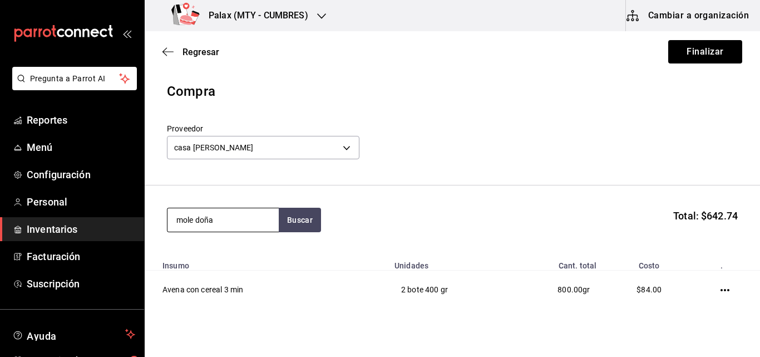
type input "mole doña"
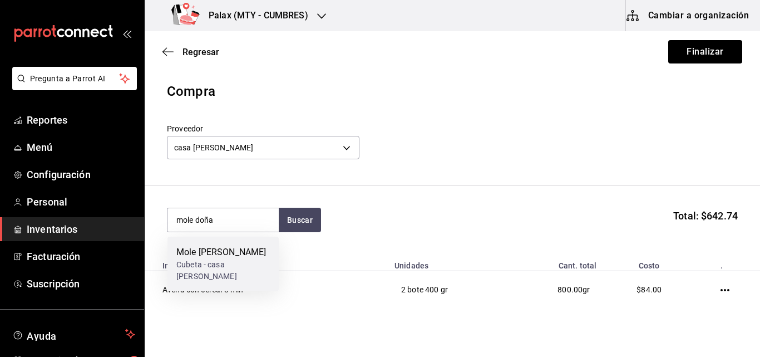
click at [251, 264] on div "Cubeta - casa [PERSON_NAME]" at bounding box center [222, 270] width 93 height 23
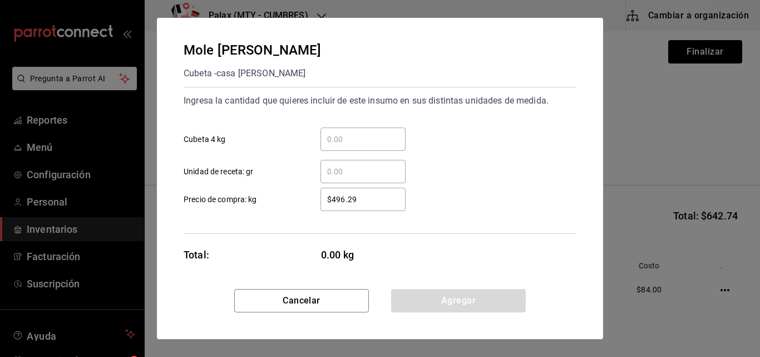
click at [341, 141] on input "​ Cubeta 4 kg" at bounding box center [362, 138] width 85 height 13
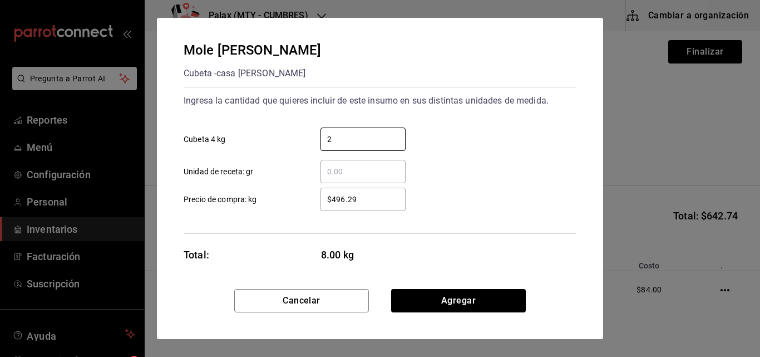
type input "2"
click at [460, 174] on div "​ Unidad de receta: gr" at bounding box center [376, 167] width 402 height 32
drag, startPoint x: 457, startPoint y: 304, endPoint x: 436, endPoint y: 300, distance: 21.6
click at [436, 300] on button "Agregar" at bounding box center [458, 300] width 135 height 23
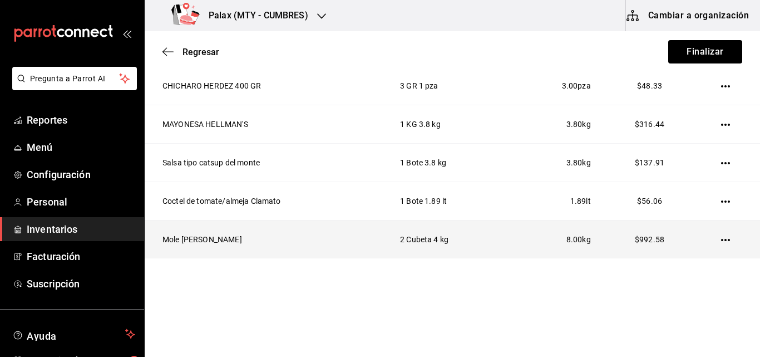
scroll to position [20, 0]
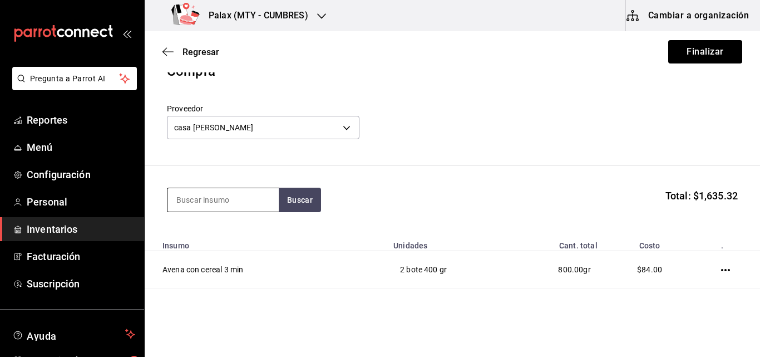
click at [210, 204] on input at bounding box center [222, 199] width 111 height 23
type input "ketchup"
click at [287, 197] on button "Buscar" at bounding box center [300, 200] width 42 height 24
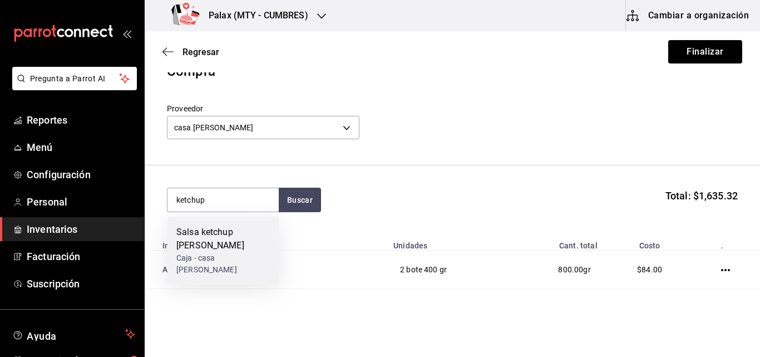
click at [247, 232] on div "Salsa ketchup [PERSON_NAME]" at bounding box center [222, 238] width 93 height 27
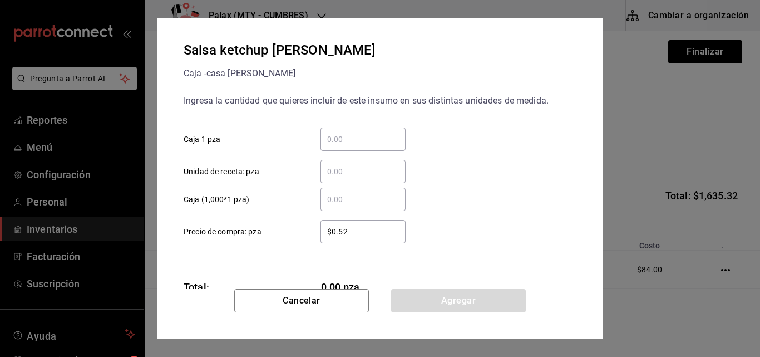
click at [387, 140] on input "​ Caja 1 pza" at bounding box center [362, 138] width 85 height 13
click at [355, 137] on input "​ Caja 1 pza" at bounding box center [362, 138] width 85 height 13
click at [327, 167] on input "​ Unidad de receta: pza" at bounding box center [362, 171] width 85 height 13
click at [333, 167] on input "​ Unidad de receta: pza" at bounding box center [362, 171] width 85 height 13
click at [334, 142] on input "​ Caja 1 pza" at bounding box center [362, 138] width 85 height 13
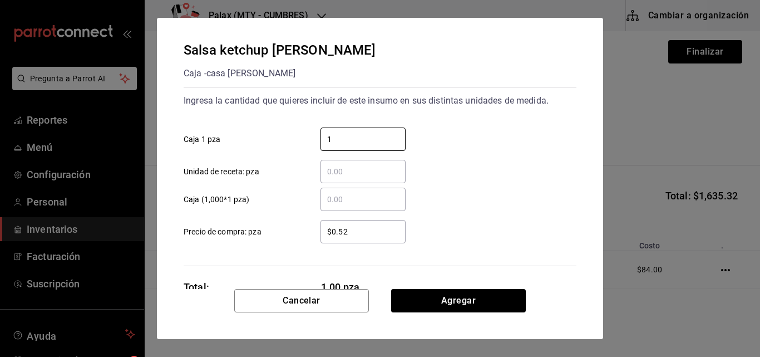
type input "1"
click at [313, 172] on div "​" at bounding box center [354, 171] width 103 height 23
click at [320, 172] on input "​ Unidad de receta: pza" at bounding box center [362, 171] width 85 height 13
click at [358, 194] on input "​ Caja (1,000*1 pza)" at bounding box center [362, 199] width 85 height 13
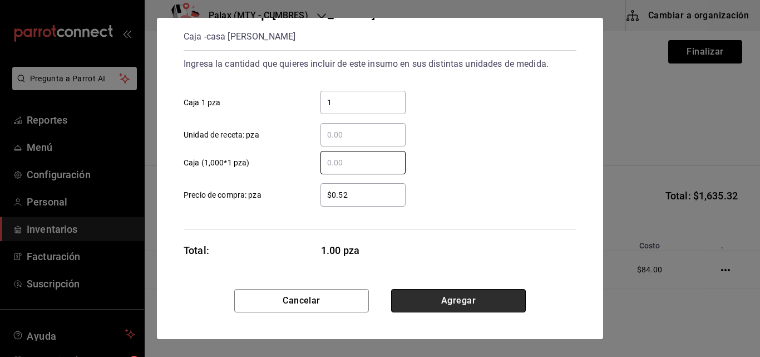
click at [443, 297] on button "Agregar" at bounding box center [458, 300] width 135 height 23
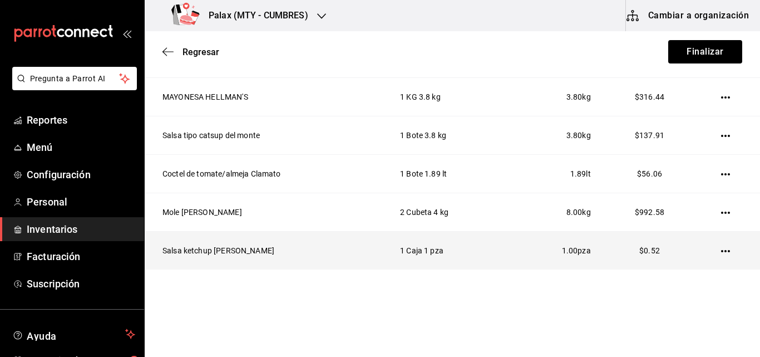
scroll to position [281, 0]
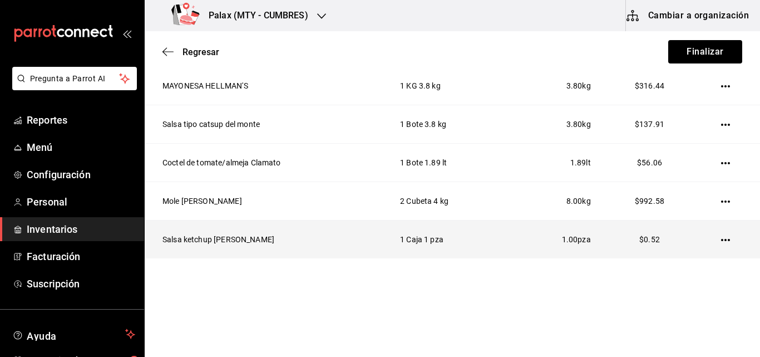
click at [721, 243] on icon "button" at bounding box center [725, 239] width 9 height 9
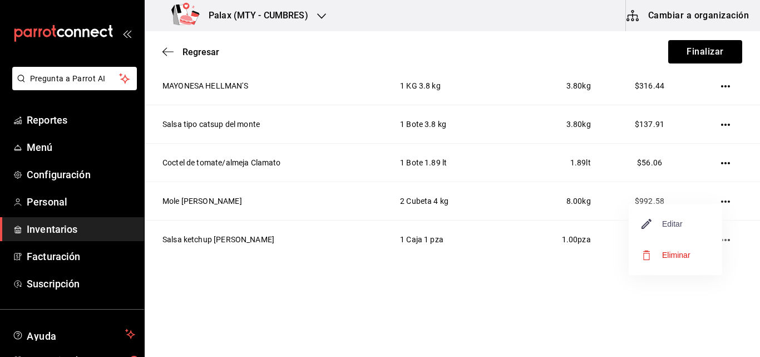
click at [682, 226] on span "Editar" at bounding box center [662, 223] width 41 height 13
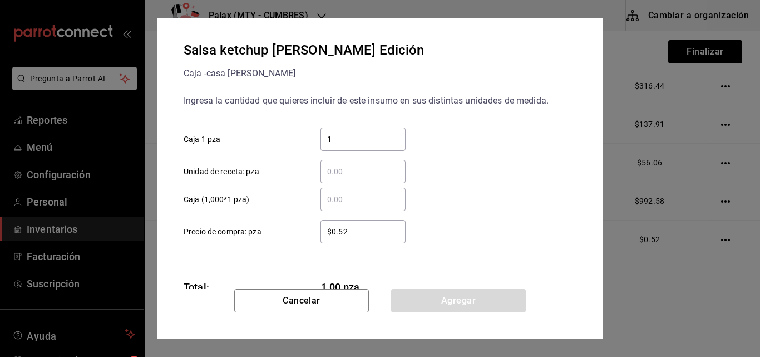
click at [352, 168] on input "​ Unidad de receta: pza" at bounding box center [362, 171] width 85 height 13
click at [333, 201] on input "​ Caja (1,000*1 pza)" at bounding box center [362, 199] width 85 height 13
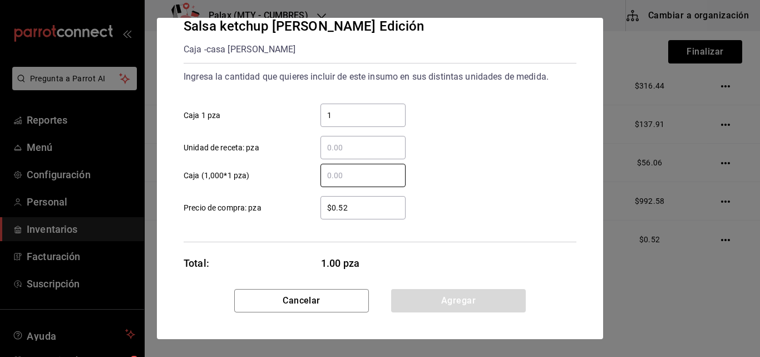
scroll to position [37, 0]
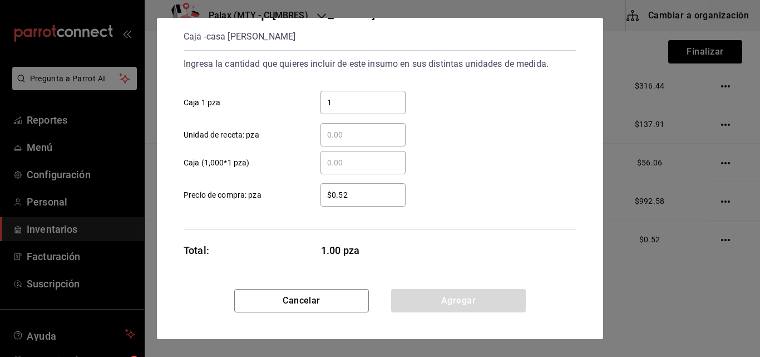
click at [356, 160] on input "​ Caja (1,000*1 pza)" at bounding box center [362, 162] width 85 height 13
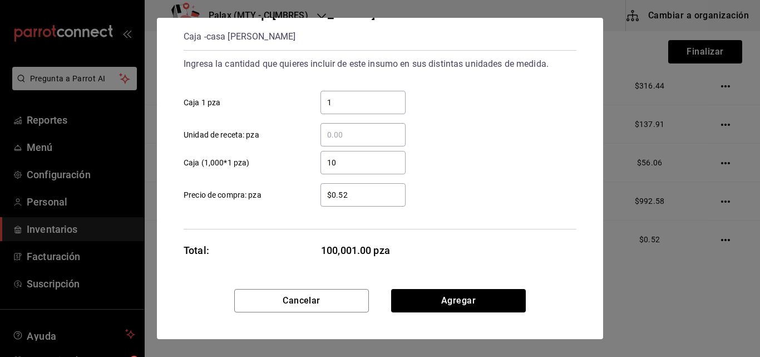
type input "1"
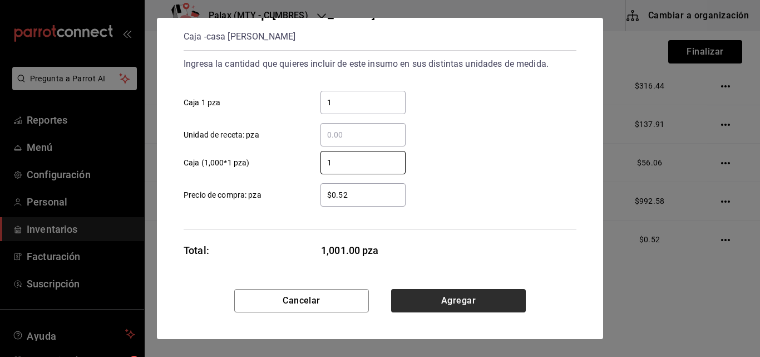
type input "1"
click at [455, 304] on button "Agregar" at bounding box center [458, 300] width 135 height 23
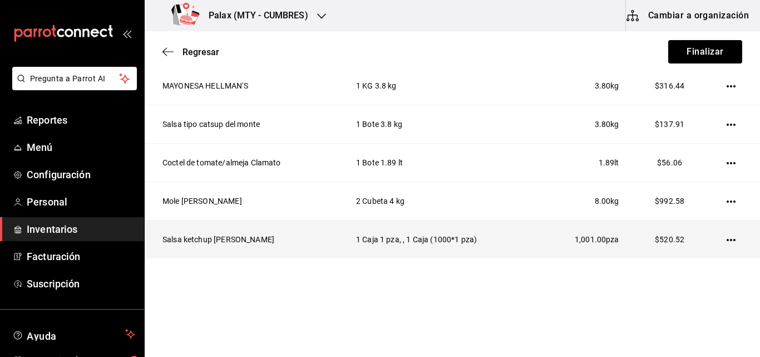
click at [727, 238] on icon "button" at bounding box center [731, 239] width 9 height 9
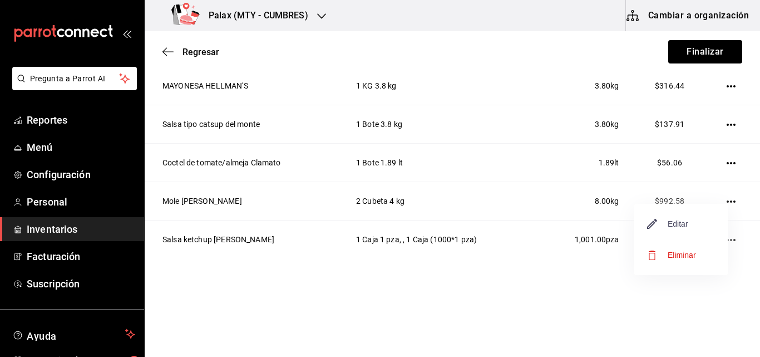
click at [688, 228] on span "Editar" at bounding box center [668, 223] width 41 height 13
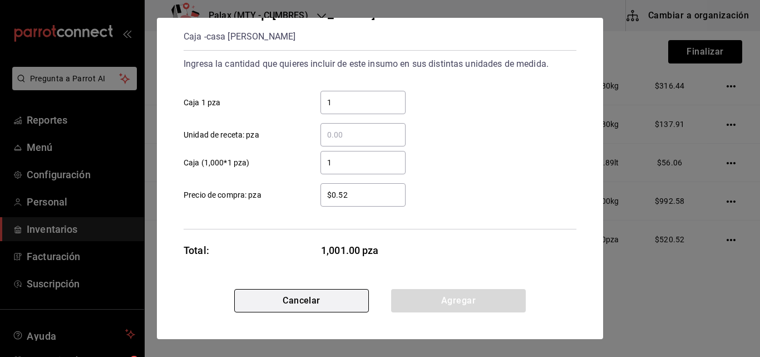
click at [320, 301] on button "Cancelar" at bounding box center [301, 300] width 135 height 23
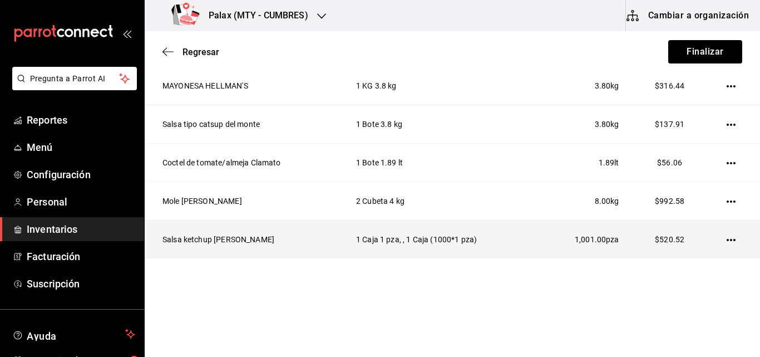
click at [727, 240] on icon "button" at bounding box center [731, 239] width 9 height 9
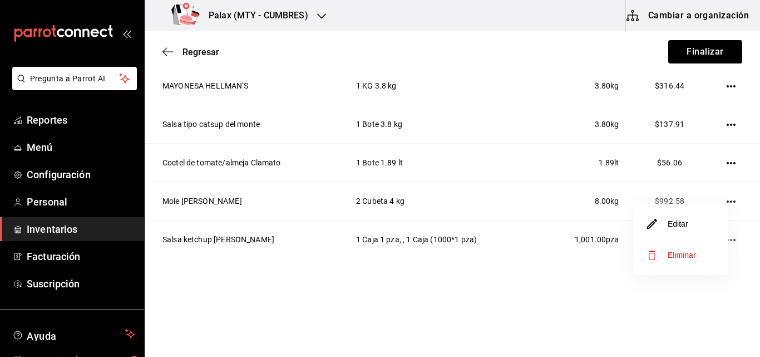
click at [692, 254] on span "Eliminar" at bounding box center [682, 254] width 28 height 9
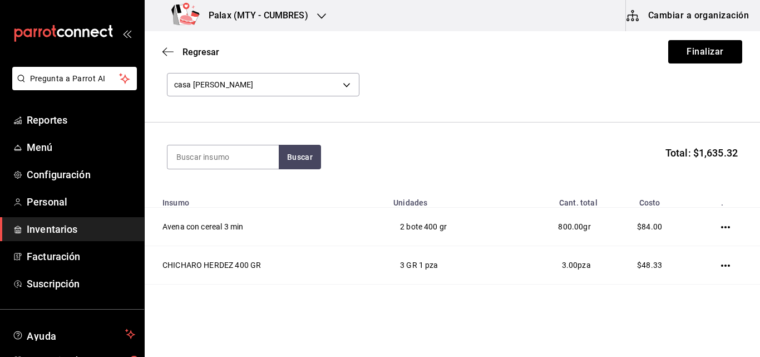
scroll to position [0, 0]
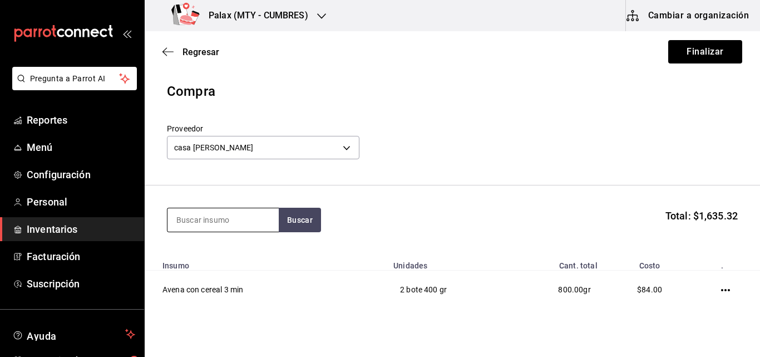
click at [225, 217] on input at bounding box center [222, 219] width 111 height 23
type input "ketchup"
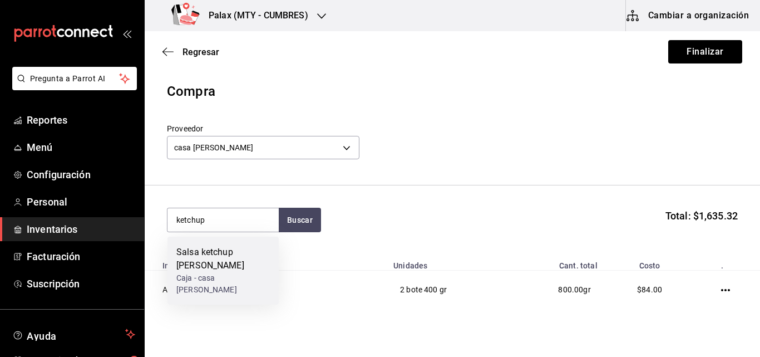
click at [245, 258] on div "Salsa ketchup [PERSON_NAME]" at bounding box center [222, 258] width 93 height 27
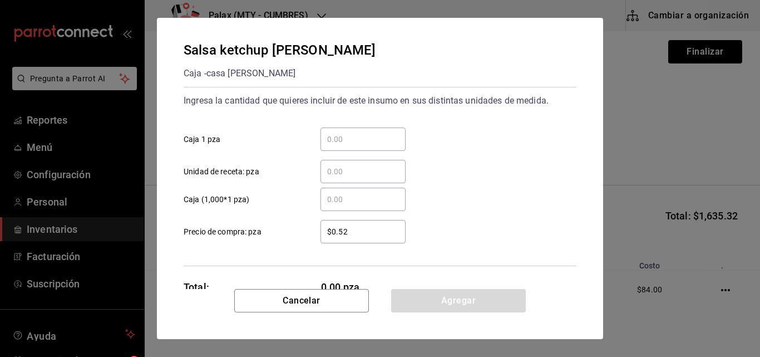
click at [378, 128] on div "​" at bounding box center [362, 138] width 85 height 23
click at [378, 132] on input "​ Caja 1 pza" at bounding box center [362, 138] width 85 height 13
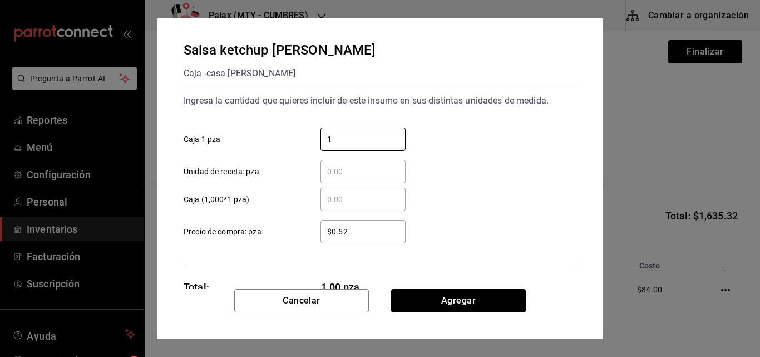
type input "1"
click at [328, 201] on input "​ Caja (1,000*1 pza)" at bounding box center [362, 199] width 85 height 13
type input "1,000"
click at [354, 228] on input "$0.52" at bounding box center [362, 231] width 85 height 13
type input "$0.53"
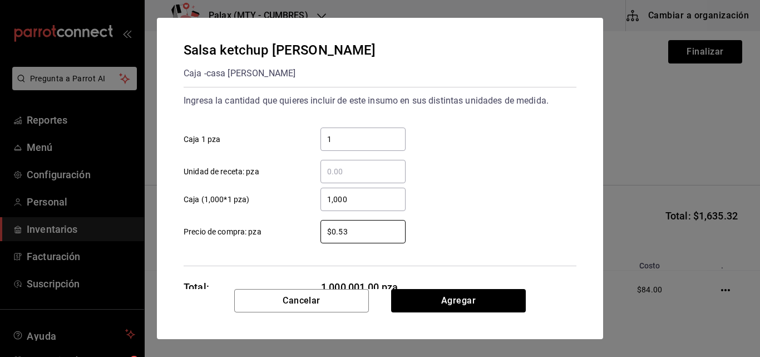
click at [376, 205] on input "1,000" at bounding box center [362, 199] width 85 height 13
type input "1"
click at [489, 219] on div "$0.53 ​ Precio de compra: pza" at bounding box center [376, 227] width 402 height 32
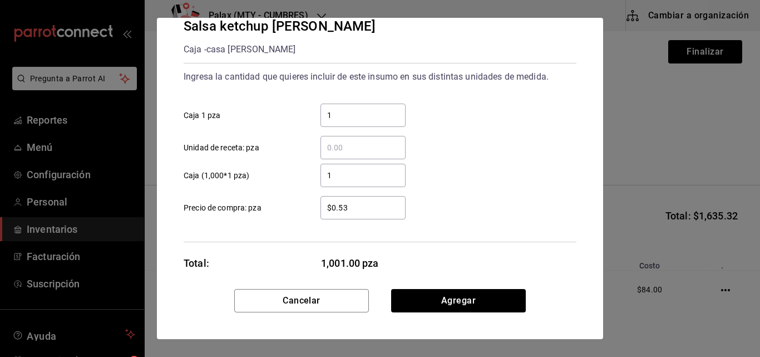
scroll to position [37, 0]
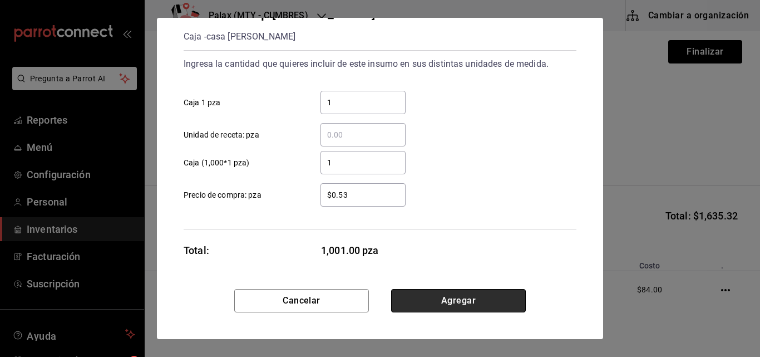
click at [474, 293] on button "Agregar" at bounding box center [458, 300] width 135 height 23
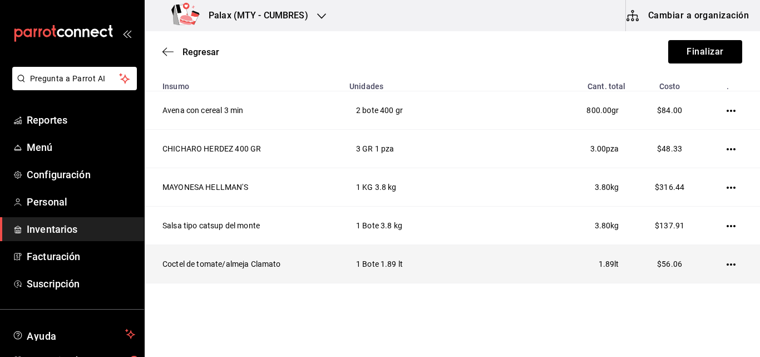
scroll to position [223, 0]
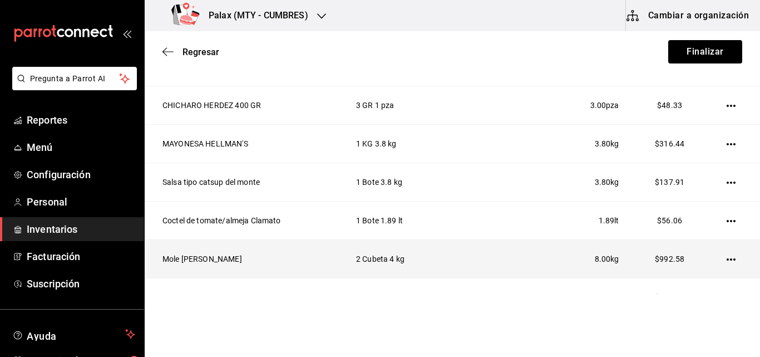
click at [727, 260] on icon "button" at bounding box center [731, 259] width 9 height 9
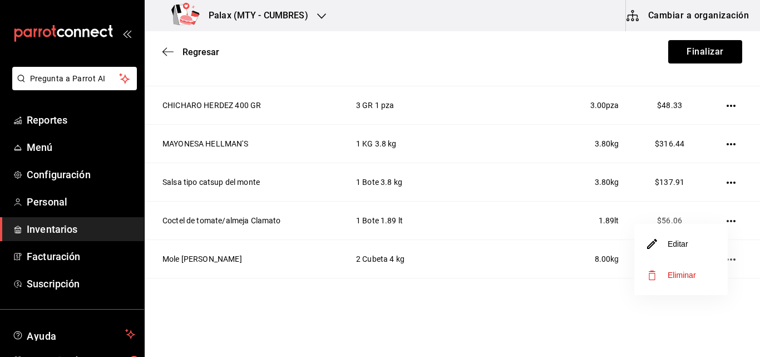
click at [691, 248] on li "Editar" at bounding box center [680, 243] width 93 height 31
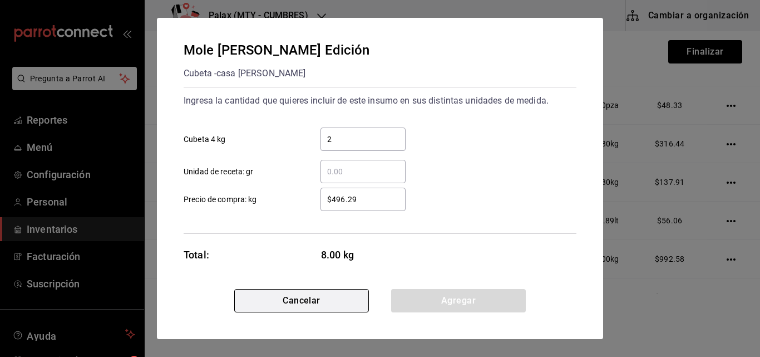
click at [307, 300] on button "Cancelar" at bounding box center [301, 300] width 135 height 23
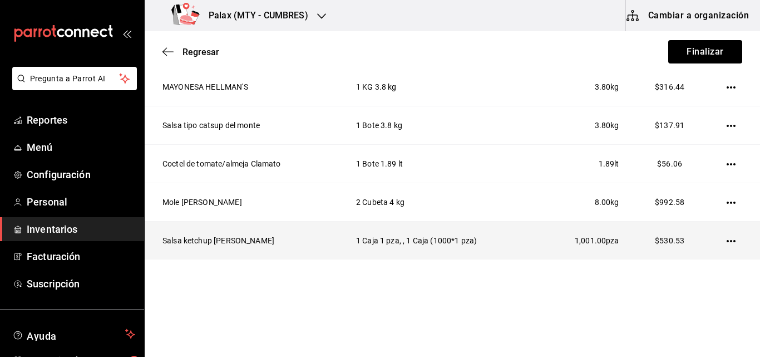
scroll to position [281, 0]
click at [718, 241] on td at bounding box center [733, 239] width 53 height 38
click at [727, 237] on icon "button" at bounding box center [731, 239] width 9 height 9
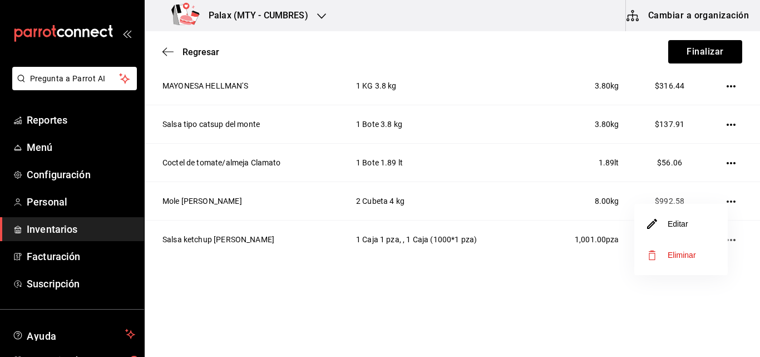
click at [679, 230] on li "Editar" at bounding box center [680, 223] width 93 height 31
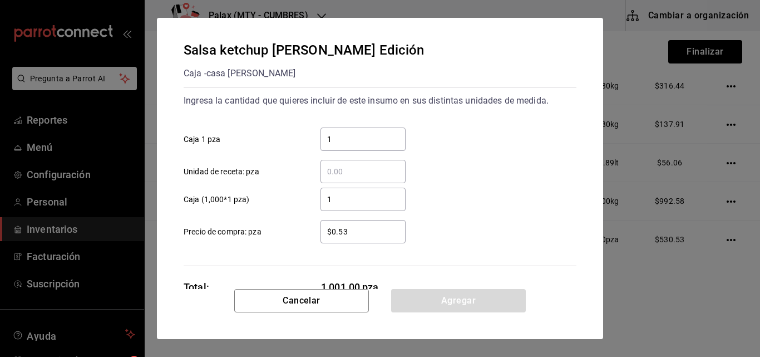
click at [353, 227] on input "$0.53" at bounding box center [362, 231] width 85 height 13
click at [347, 233] on input "$0.53" at bounding box center [362, 231] width 85 height 13
type input "$0.53"
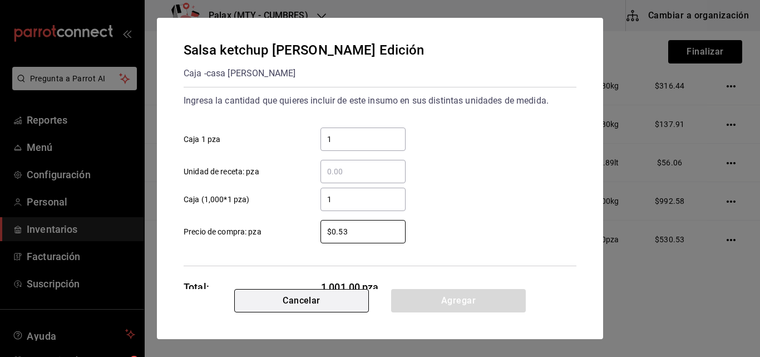
click at [331, 308] on button "Cancelar" at bounding box center [301, 300] width 135 height 23
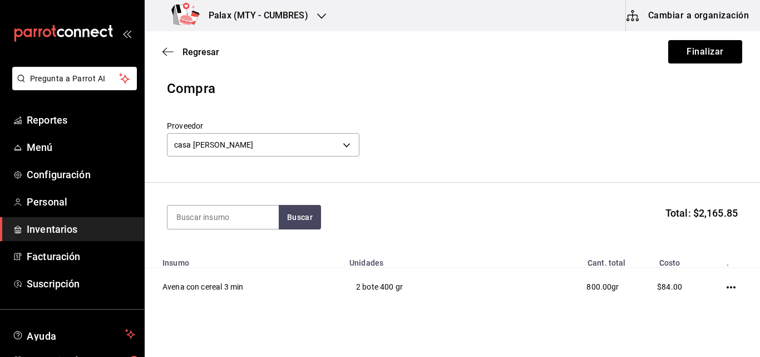
scroll to position [0, 0]
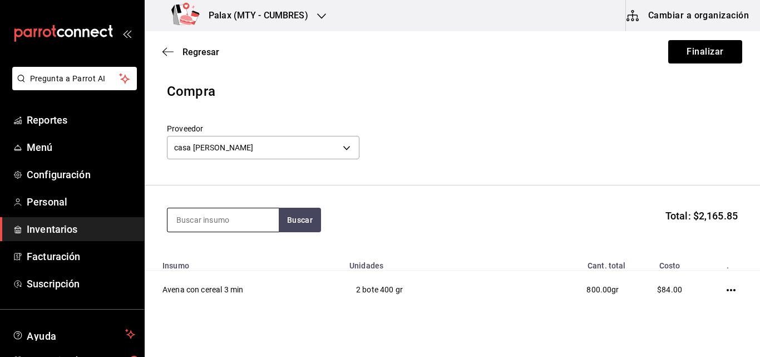
click at [224, 226] on input at bounding box center [222, 219] width 111 height 23
type input "harina integral"
click at [298, 214] on button "Buscar" at bounding box center [300, 220] width 42 height 24
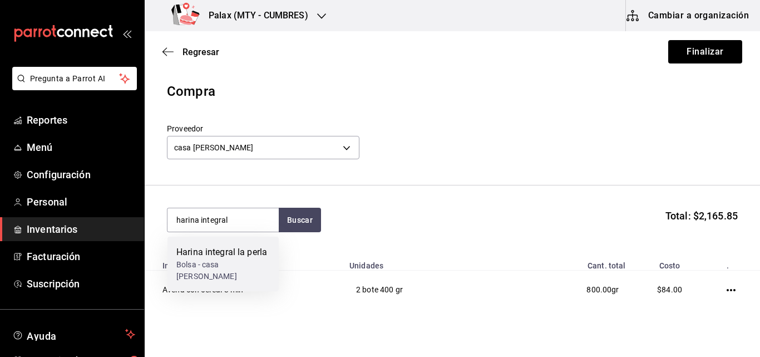
click at [230, 259] on div "Bolsa - casa [PERSON_NAME]" at bounding box center [222, 270] width 93 height 23
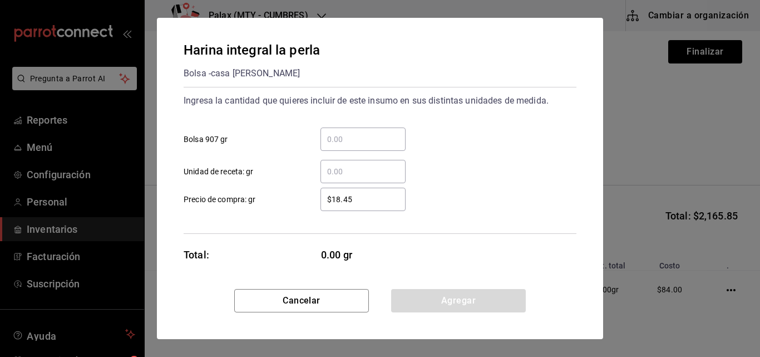
click at [361, 141] on input "​ Bolsa 907 gr" at bounding box center [362, 138] width 85 height 13
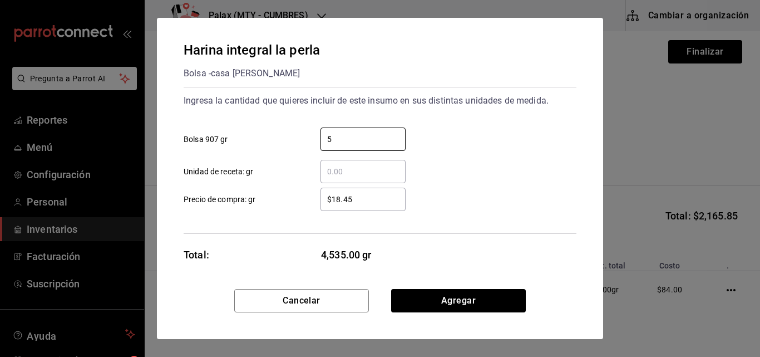
type input "5"
click at [448, 155] on div "​ Unidad de receta: gr" at bounding box center [376, 167] width 402 height 32
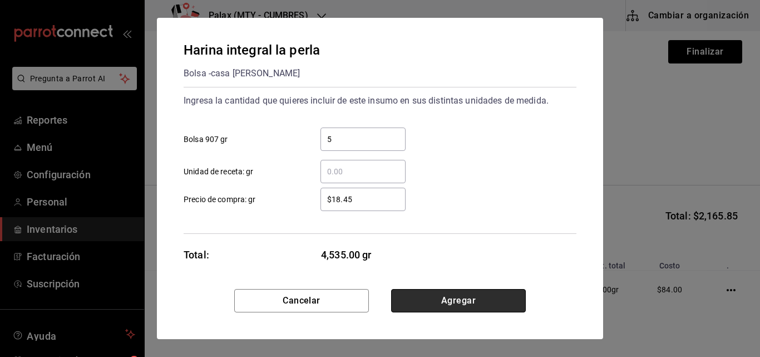
drag, startPoint x: 468, startPoint y: 307, endPoint x: 440, endPoint y: 300, distance: 29.6
click at [440, 300] on button "Agregar" at bounding box center [458, 300] width 135 height 23
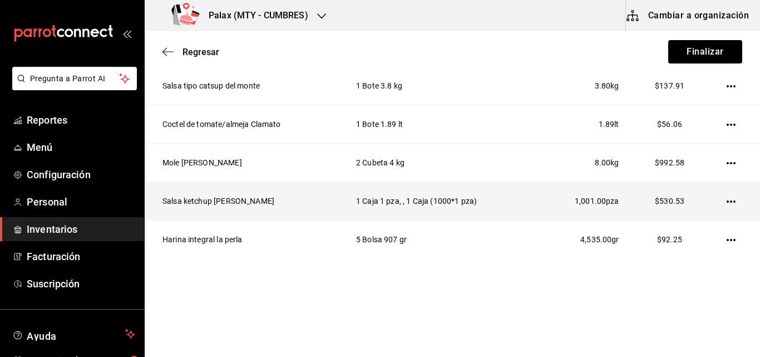
scroll to position [97, 0]
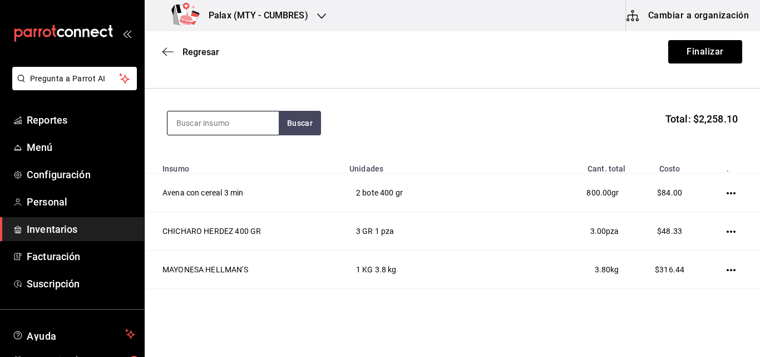
click at [233, 121] on input at bounding box center [222, 122] width 111 height 23
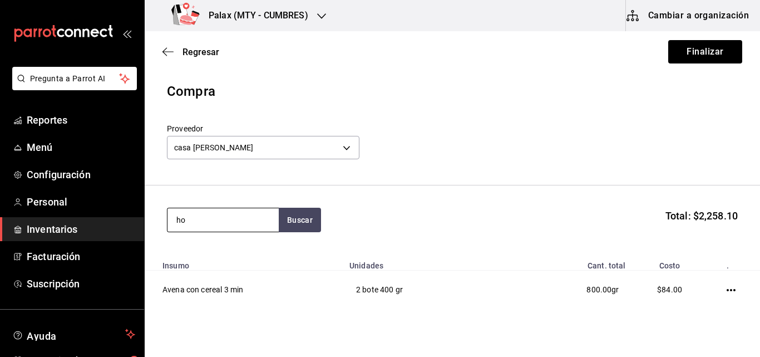
type input "h"
type input "hot"
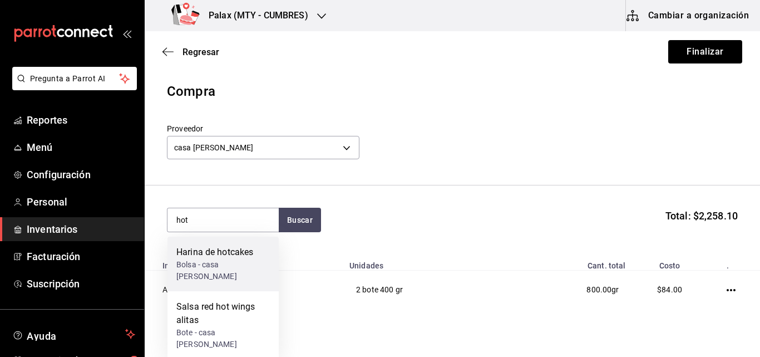
click at [241, 253] on div "Harina de hotcakes" at bounding box center [222, 251] width 93 height 13
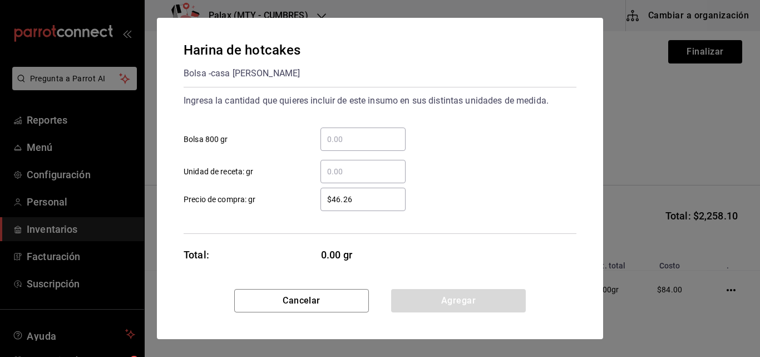
click at [345, 137] on input "​ Bolsa 800 gr" at bounding box center [362, 138] width 85 height 13
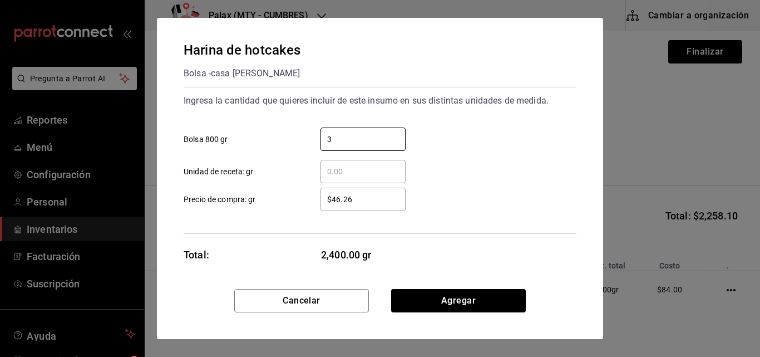
type input "3"
click at [476, 142] on div "3 ​ Bolsa 800 gr" at bounding box center [376, 135] width 402 height 32
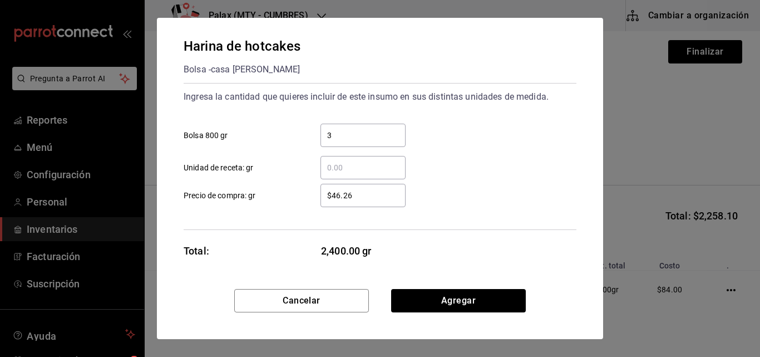
scroll to position [4, 0]
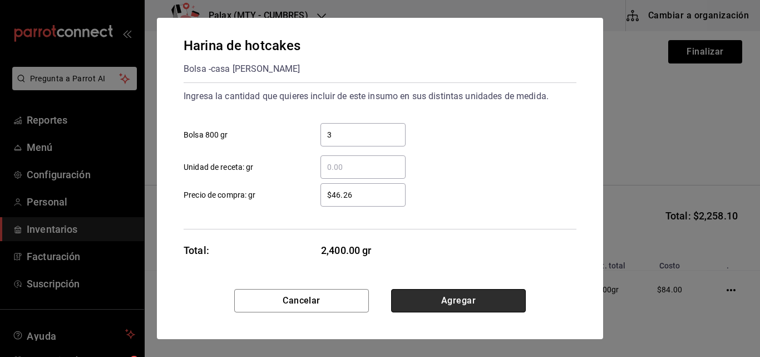
click at [452, 303] on button "Agregar" at bounding box center [458, 300] width 135 height 23
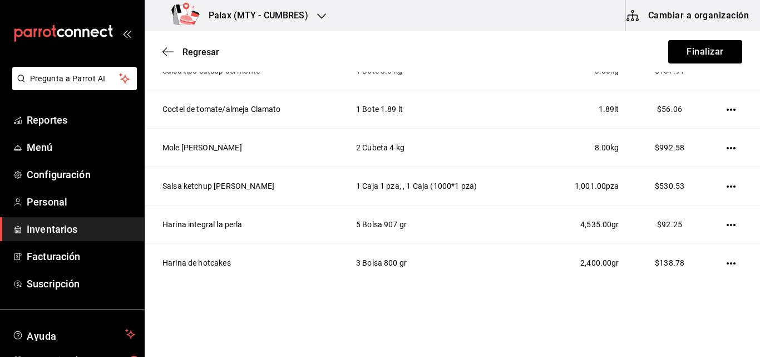
scroll to position [358, 0]
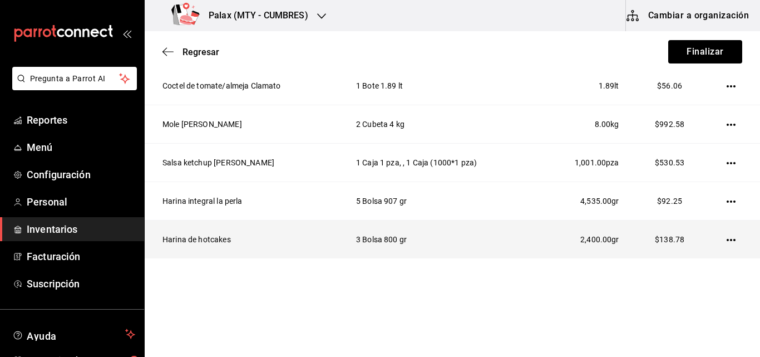
click at [727, 235] on icon "button" at bounding box center [731, 239] width 9 height 9
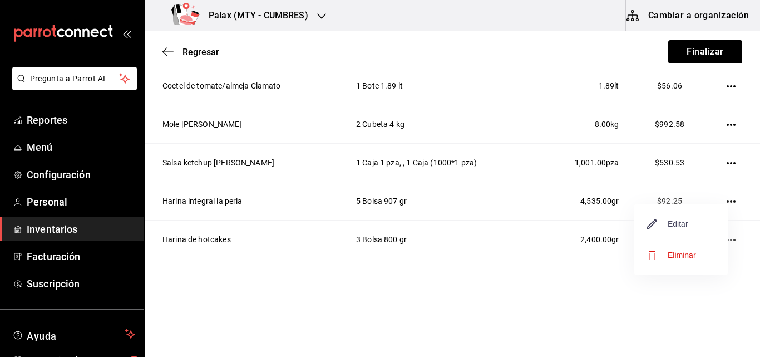
click at [679, 226] on span "Editar" at bounding box center [668, 223] width 41 height 13
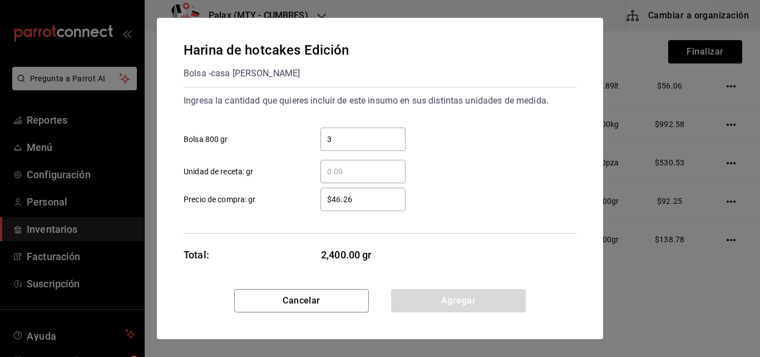
click at [342, 139] on input "3" at bounding box center [362, 138] width 85 height 13
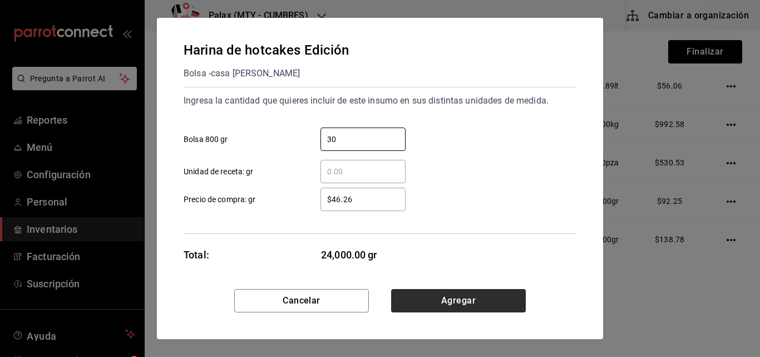
type input "30"
click at [466, 305] on button "Agregar" at bounding box center [458, 300] width 135 height 23
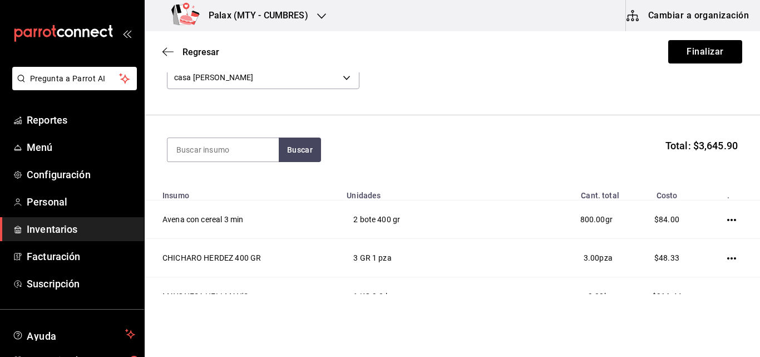
scroll to position [0, 0]
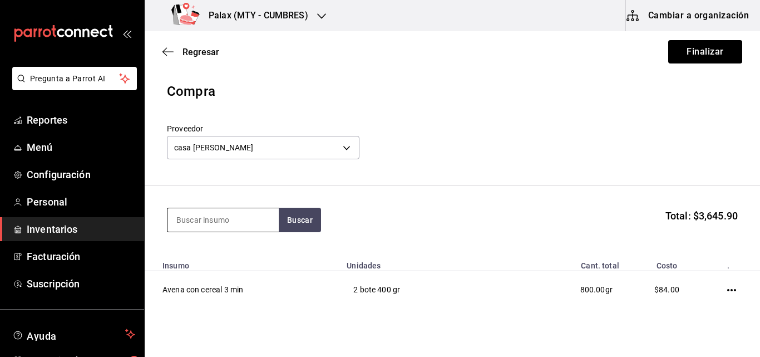
click at [231, 217] on input at bounding box center [222, 219] width 111 height 23
type input "salsa para"
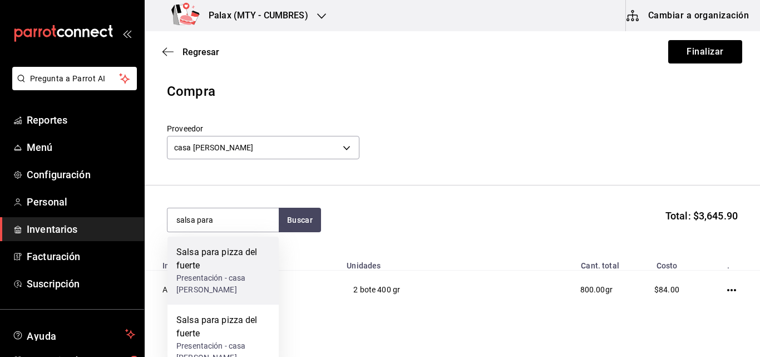
click at [228, 268] on div "Salsa para pizza del fuerte" at bounding box center [222, 258] width 93 height 27
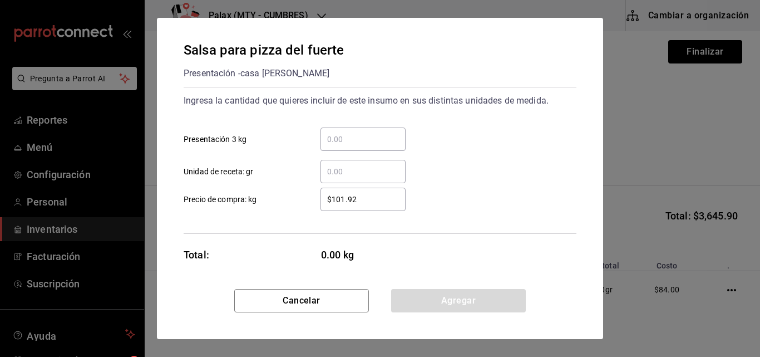
scroll to position [4, 0]
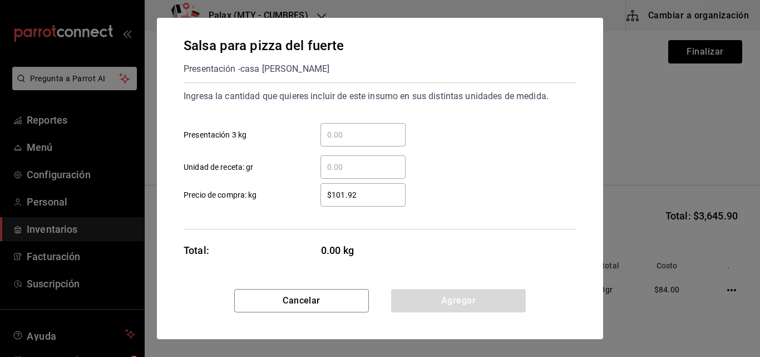
click at [342, 128] on input "​ Presentación 3 kg" at bounding box center [362, 134] width 85 height 13
click at [334, 130] on input "​ Presentación 3 kg" at bounding box center [362, 134] width 85 height 13
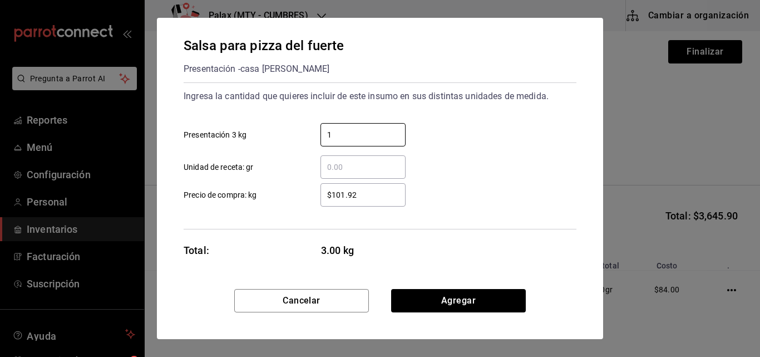
type input "1"
click at [352, 165] on input "​ Unidad de receta: gr" at bounding box center [362, 166] width 85 height 13
click at [334, 170] on input "​ Unidad de receta: gr" at bounding box center [362, 166] width 85 height 13
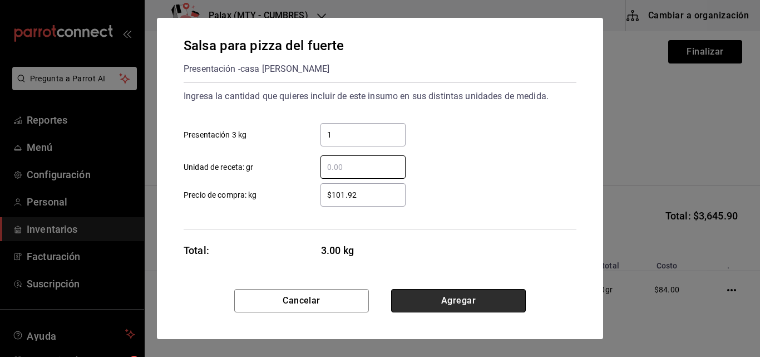
click at [457, 300] on button "Agregar" at bounding box center [458, 300] width 135 height 23
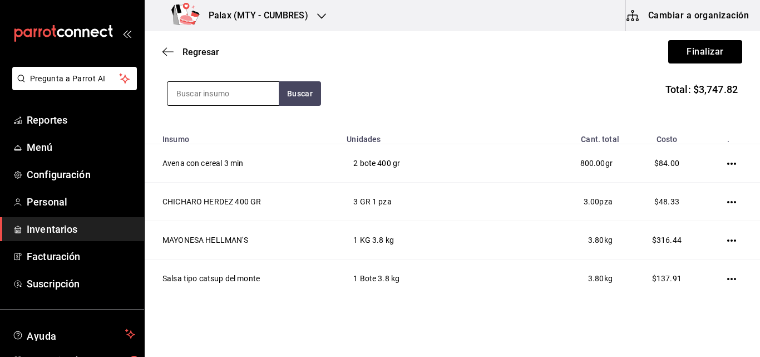
scroll to position [62, 0]
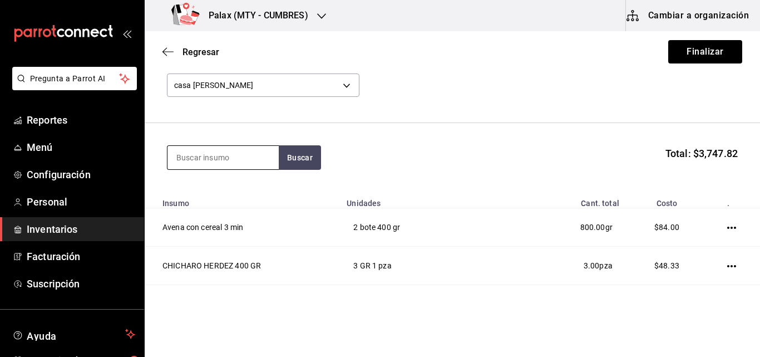
click at [214, 164] on input at bounding box center [222, 157] width 111 height 23
click at [194, 152] on input at bounding box center [222, 157] width 111 height 23
type input "p"
type input "tomate"
click at [294, 157] on button "Buscar" at bounding box center [300, 157] width 42 height 24
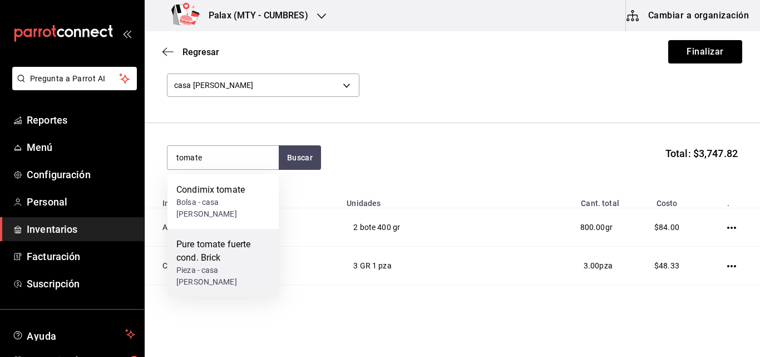
click at [235, 239] on div "Pure tomate fuerte cond. Brick" at bounding box center [222, 251] width 93 height 27
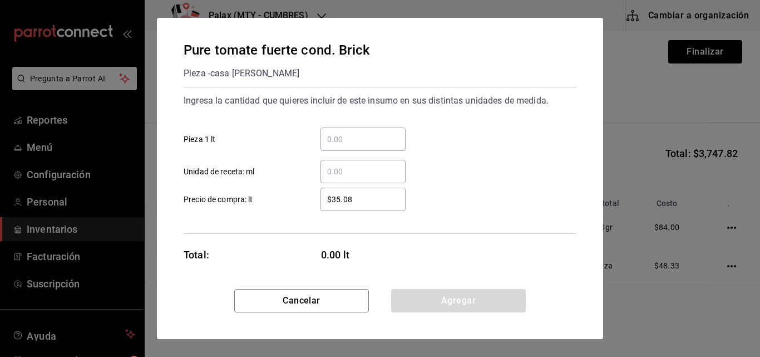
click at [348, 146] on div "​" at bounding box center [362, 138] width 85 height 23
click at [348, 146] on input "​ Pieza 1 lt" at bounding box center [362, 138] width 85 height 13
type input "6"
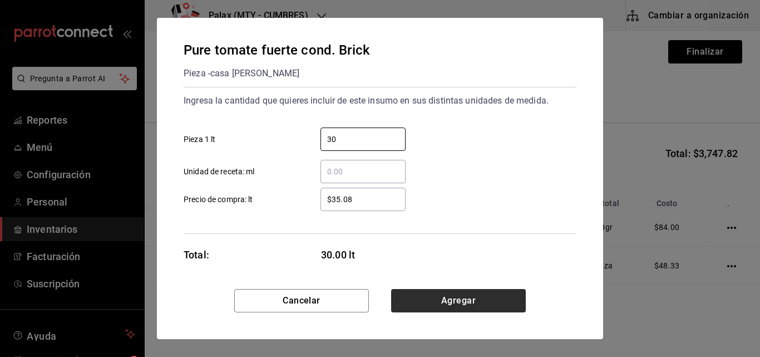
type input "30"
click at [474, 301] on button "Agregar" at bounding box center [458, 300] width 135 height 23
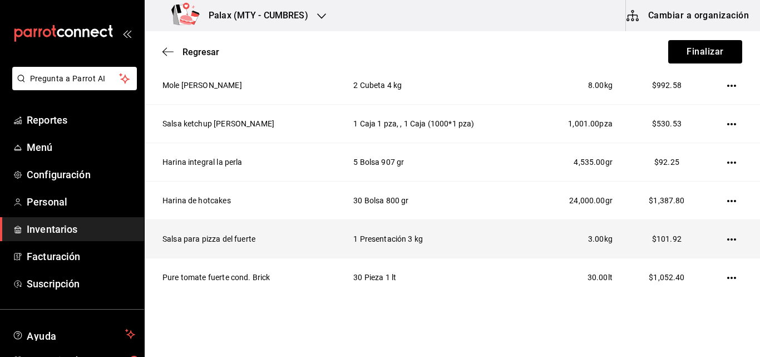
scroll to position [435, 0]
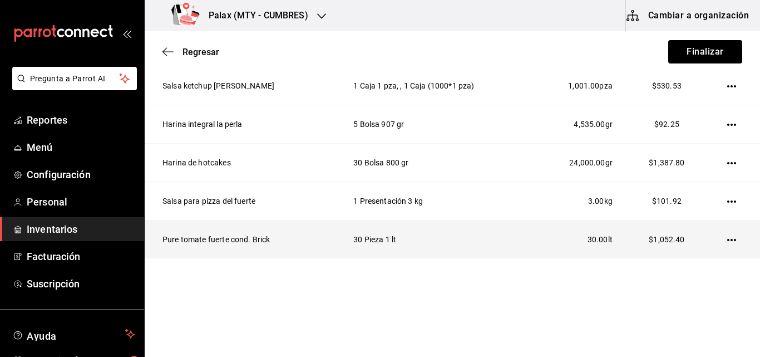
click at [729, 241] on td at bounding box center [734, 239] width 52 height 38
click at [727, 240] on icon "button" at bounding box center [731, 240] width 9 height 2
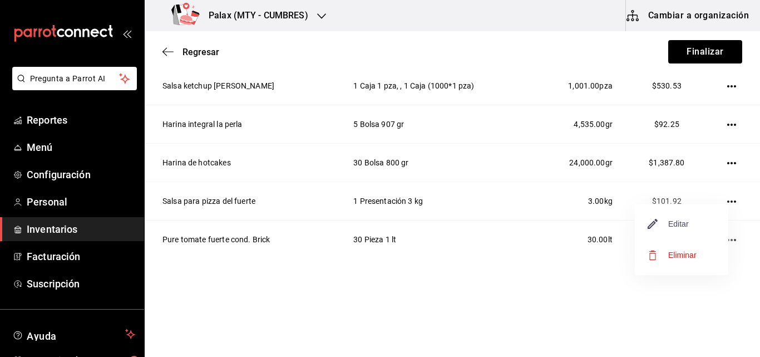
click at [679, 225] on span "Editar" at bounding box center [668, 223] width 41 height 13
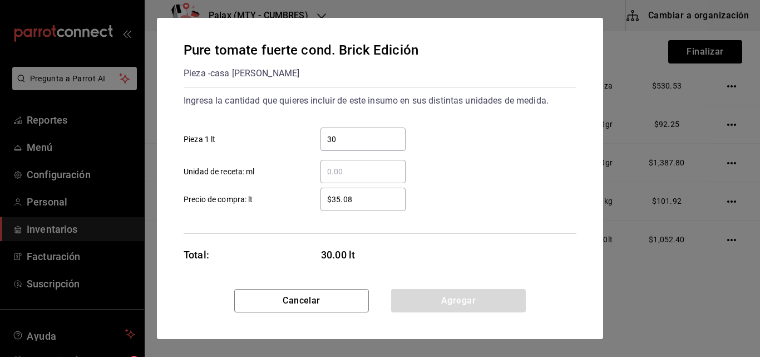
click at [359, 142] on input "30" at bounding box center [362, 138] width 85 height 13
type input "3"
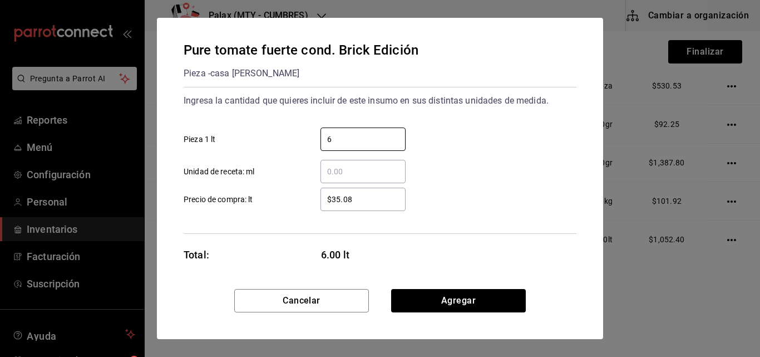
type input "6"
click at [465, 169] on div "​ Unidad de receta: ml" at bounding box center [376, 167] width 402 height 32
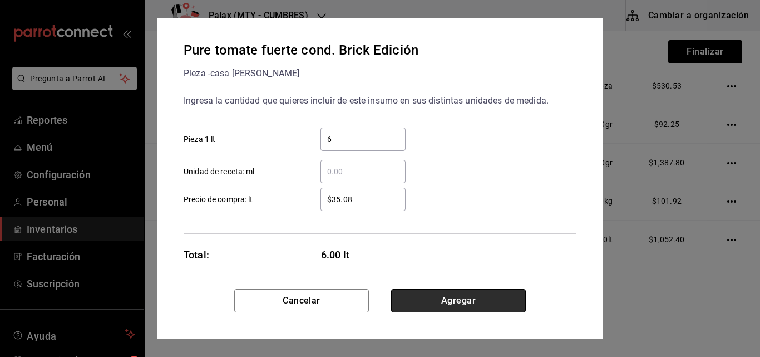
click at [474, 301] on button "Agregar" at bounding box center [458, 300] width 135 height 23
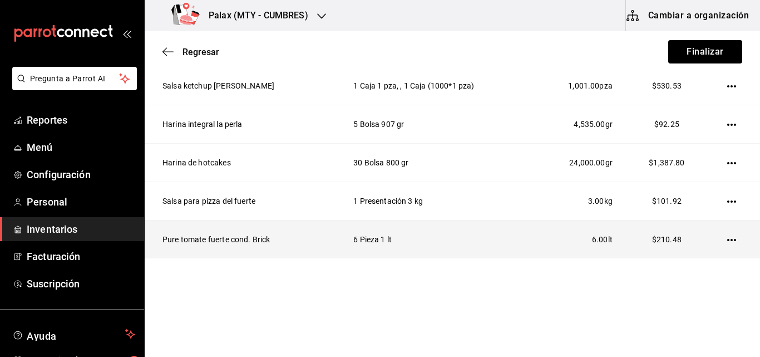
click at [727, 237] on icon "button" at bounding box center [731, 239] width 9 height 9
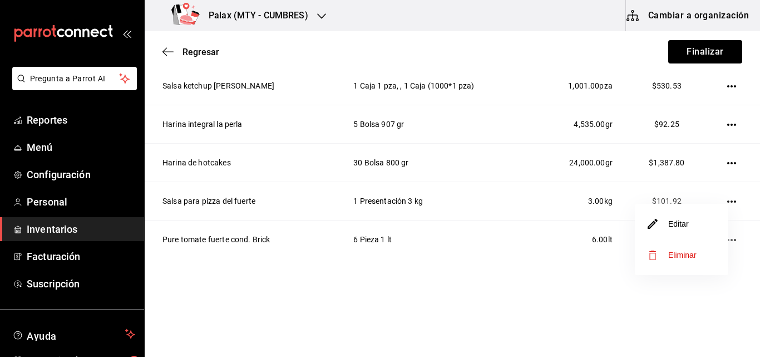
click at [677, 233] on li "Editar" at bounding box center [681, 223] width 93 height 31
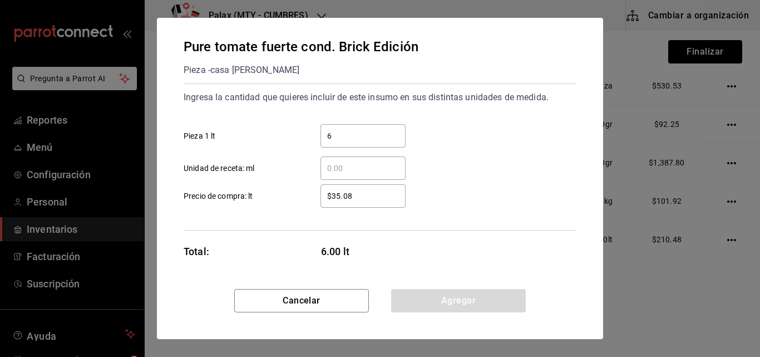
scroll to position [4, 0]
click at [357, 198] on input "$35.08" at bounding box center [362, 194] width 85 height 13
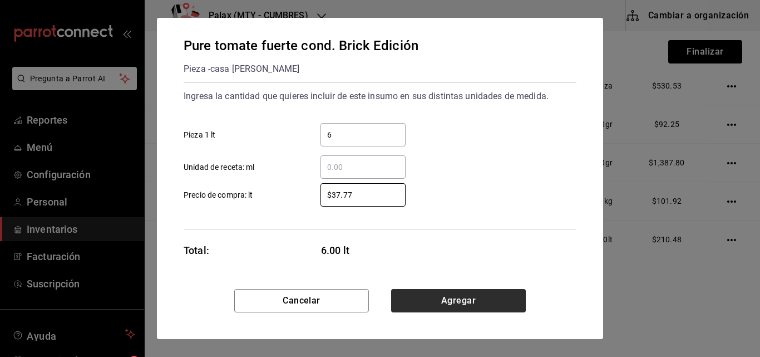
type input "$37.77"
click at [443, 298] on button "Agregar" at bounding box center [458, 300] width 135 height 23
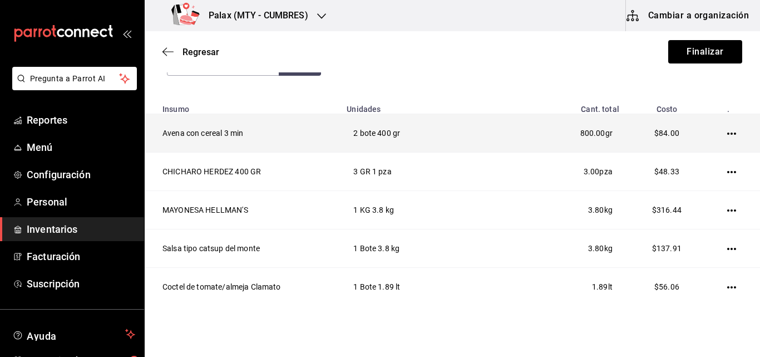
scroll to position [0, 0]
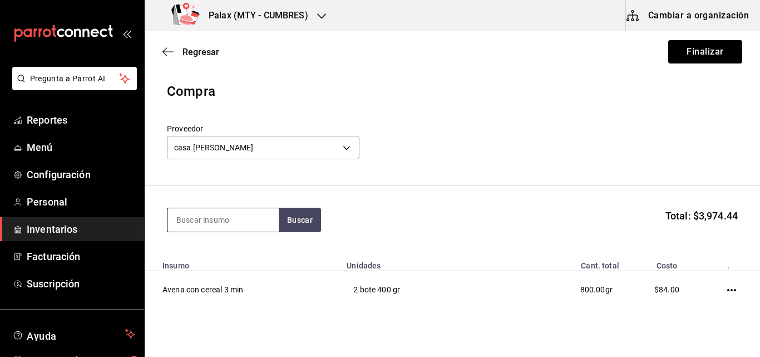
click at [229, 219] on input at bounding box center [222, 219] width 111 height 23
type input "chile nachos"
drag, startPoint x: 304, startPoint y: 226, endPoint x: 293, endPoint y: 220, distance: 12.7
click at [293, 220] on button "Buscar" at bounding box center [300, 220] width 42 height 24
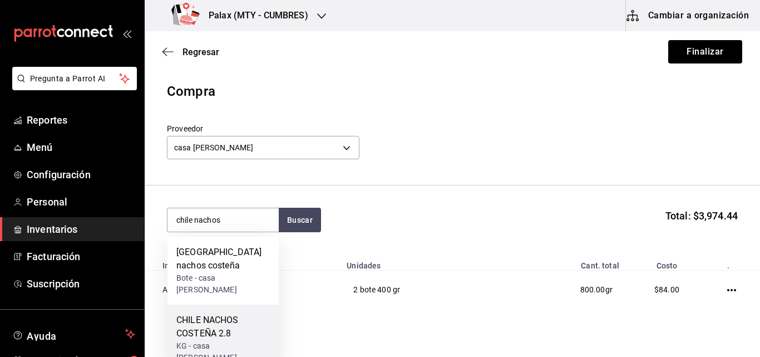
click at [224, 340] on div "KG - casa [PERSON_NAME]" at bounding box center [222, 351] width 93 height 23
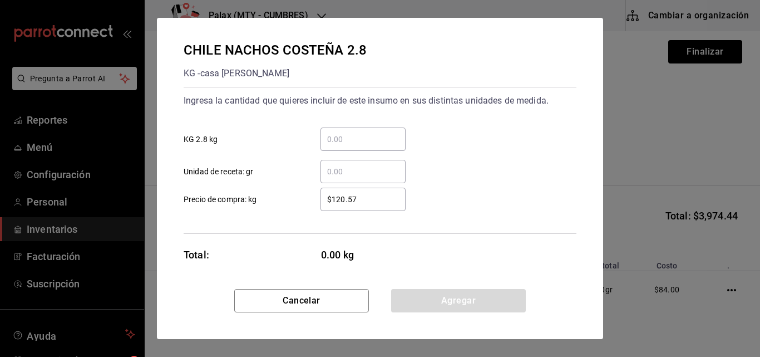
click at [350, 140] on input "​ KG 2.8 kg" at bounding box center [362, 138] width 85 height 13
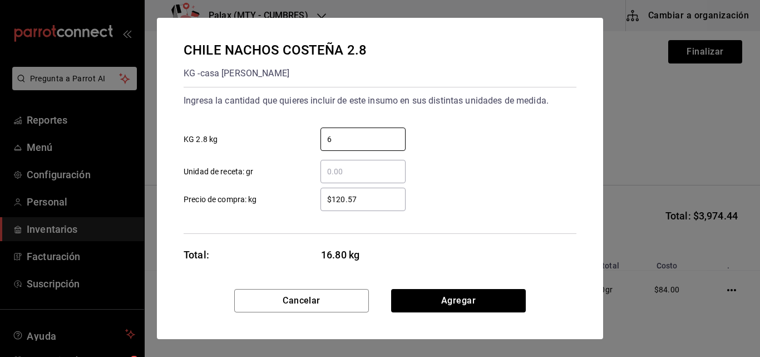
type input "6"
click at [496, 157] on div "​ Unidad de receta: gr" at bounding box center [376, 167] width 402 height 32
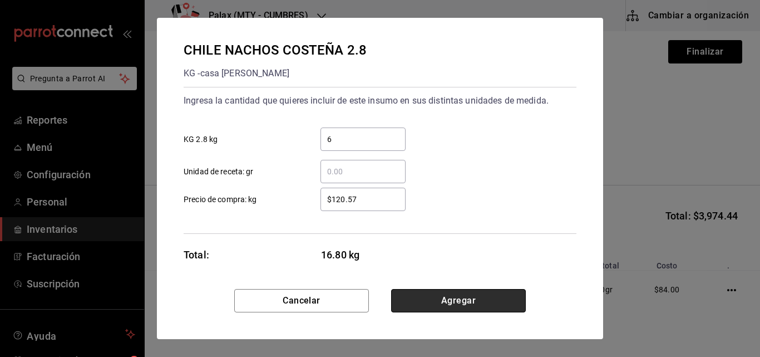
click at [448, 299] on button "Agregar" at bounding box center [458, 300] width 135 height 23
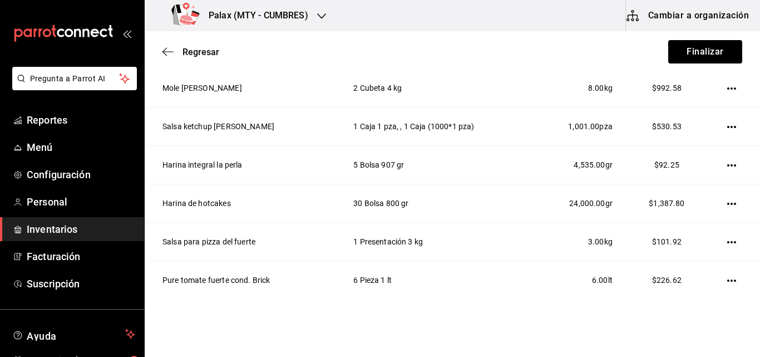
scroll to position [473, 0]
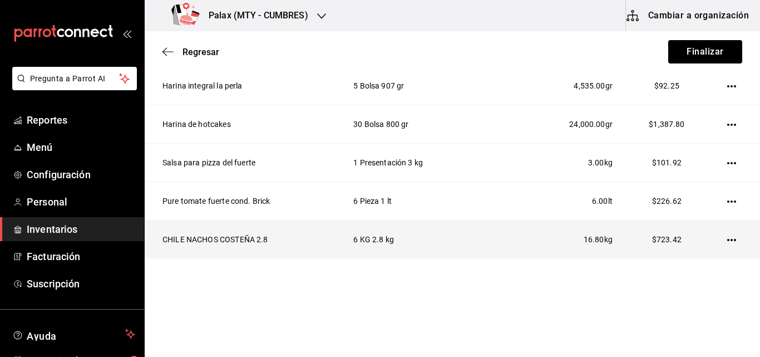
click at [727, 241] on icon "button" at bounding box center [731, 239] width 9 height 9
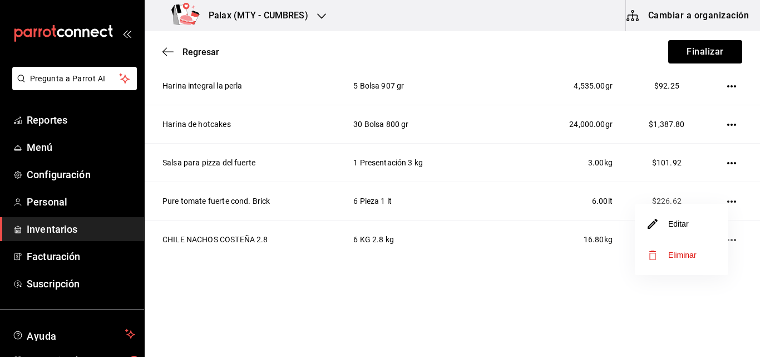
drag, startPoint x: 683, startPoint y: 228, endPoint x: 702, endPoint y: 233, distance: 19.6
click at [702, 233] on li "Editar" at bounding box center [681, 223] width 93 height 31
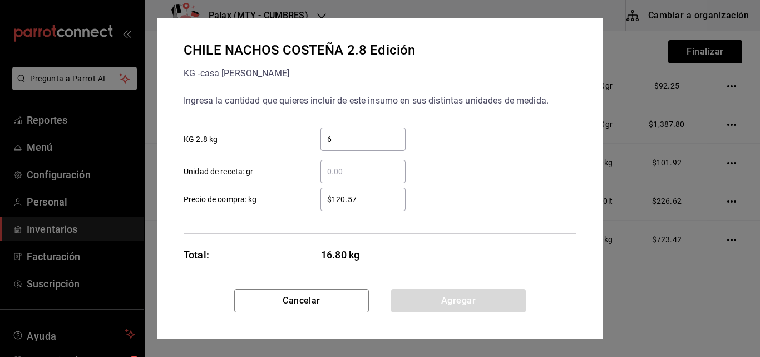
click at [364, 150] on div "6 ​" at bounding box center [362, 138] width 85 height 23
click at [364, 146] on input "6" at bounding box center [362, 138] width 85 height 13
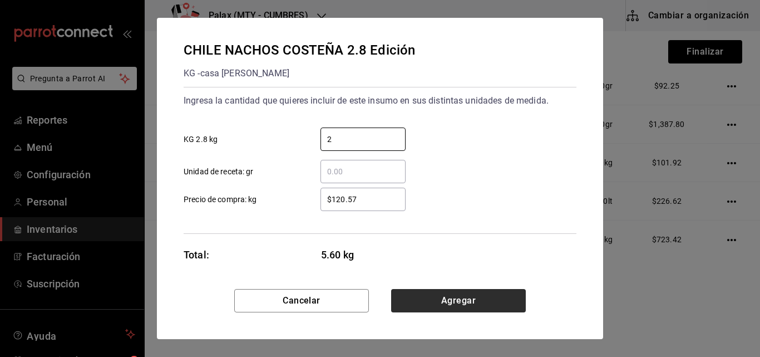
type input "2"
click at [464, 308] on button "Agregar" at bounding box center [458, 300] width 135 height 23
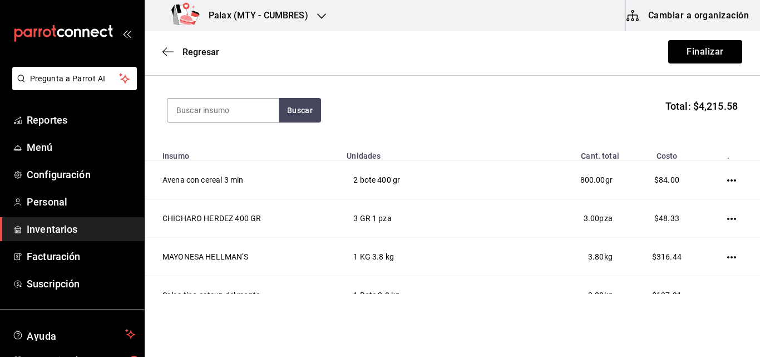
scroll to position [0, 0]
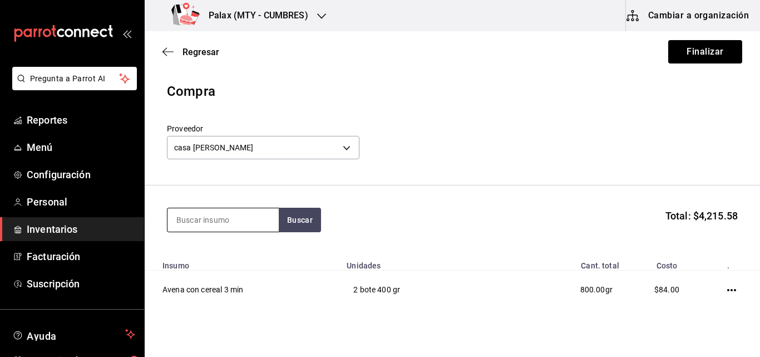
click at [196, 220] on input at bounding box center [222, 219] width 111 height 23
type input "jarabe"
click at [287, 224] on button "Buscar" at bounding box center [300, 220] width 42 height 24
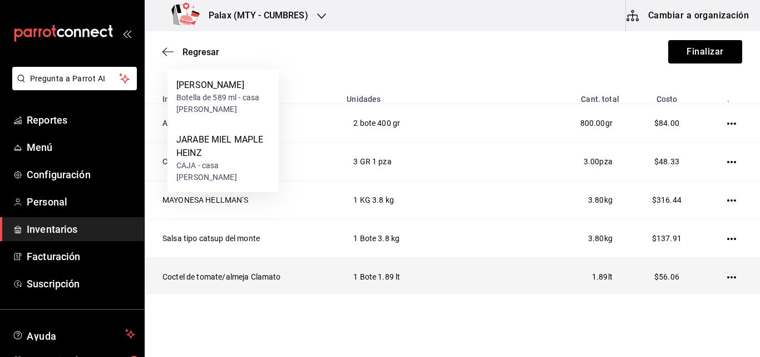
scroll to position [167, 0]
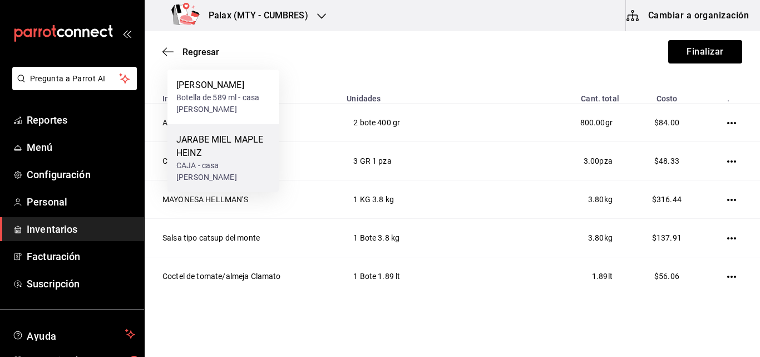
click at [245, 145] on div "JARABE MIEL MAPLE HEINZ" at bounding box center [222, 146] width 93 height 27
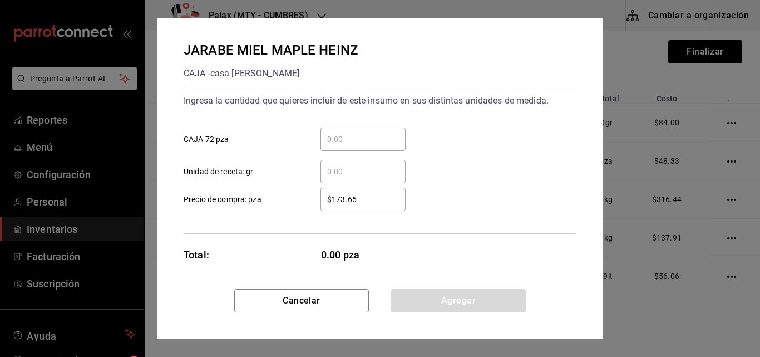
click at [365, 137] on input "​ CAJA 72 pza" at bounding box center [362, 138] width 85 height 13
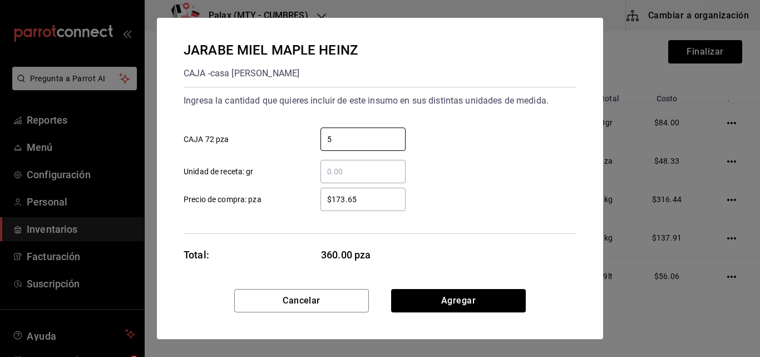
type input "5"
click at [491, 152] on div "​ Unidad de receta: gr" at bounding box center [376, 167] width 402 height 32
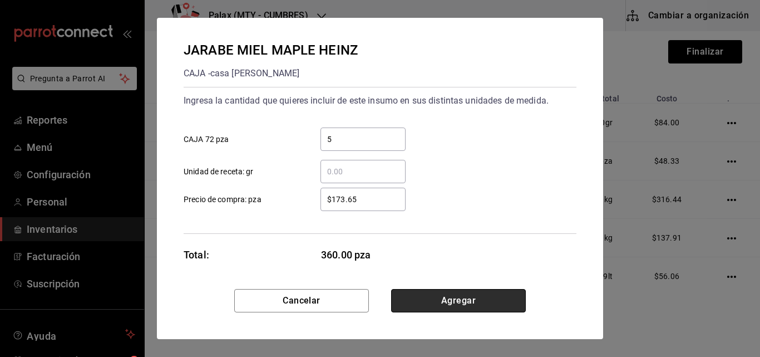
click at [481, 298] on button "Agregar" at bounding box center [458, 300] width 135 height 23
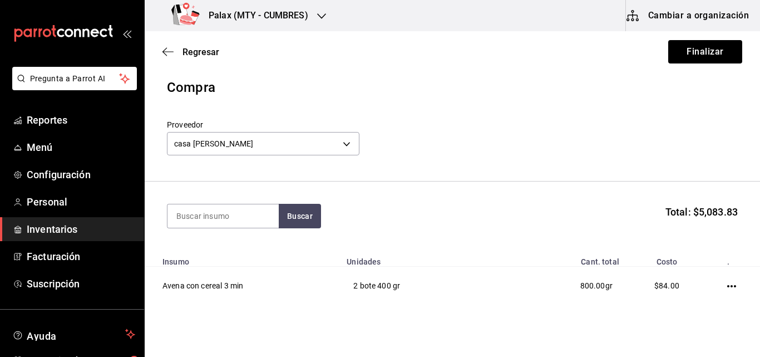
scroll to position [0, 0]
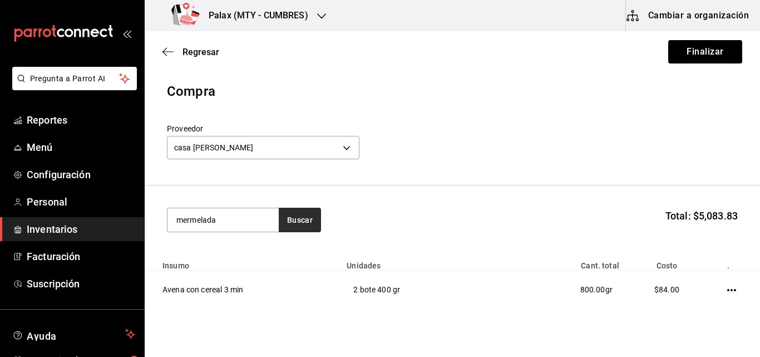
type input "mermelada"
click at [294, 213] on button "Buscar" at bounding box center [300, 220] width 42 height 24
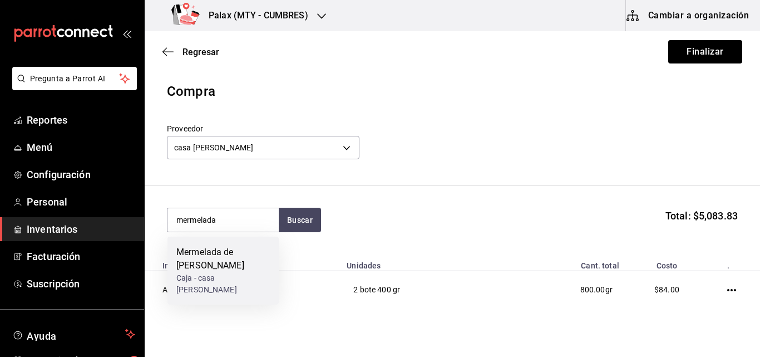
click at [228, 263] on div "Mermelada de [PERSON_NAME]" at bounding box center [222, 258] width 93 height 27
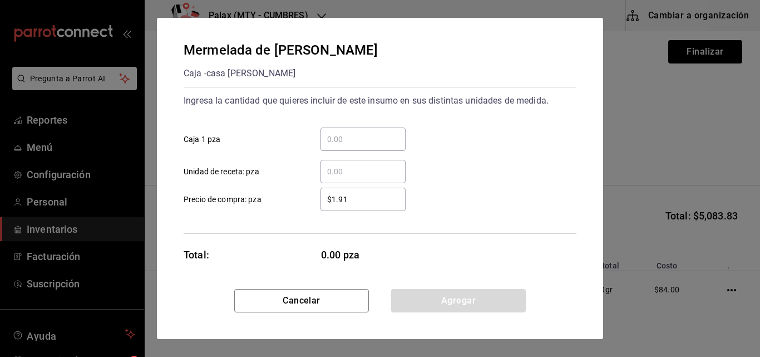
click at [335, 138] on input "​ Caja 1 pza" at bounding box center [362, 138] width 85 height 13
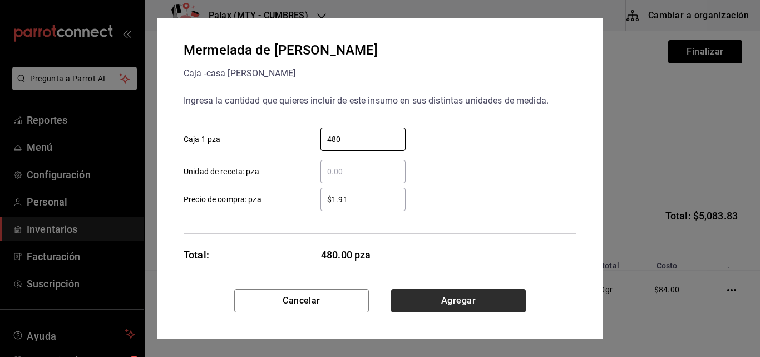
type input "480"
click at [456, 297] on button "Agregar" at bounding box center [458, 300] width 135 height 23
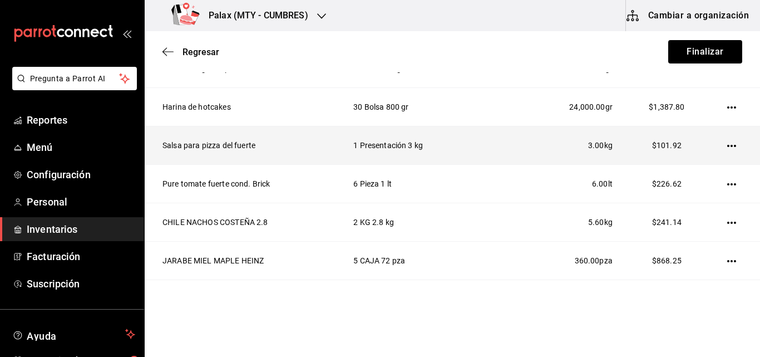
scroll to position [550, 0]
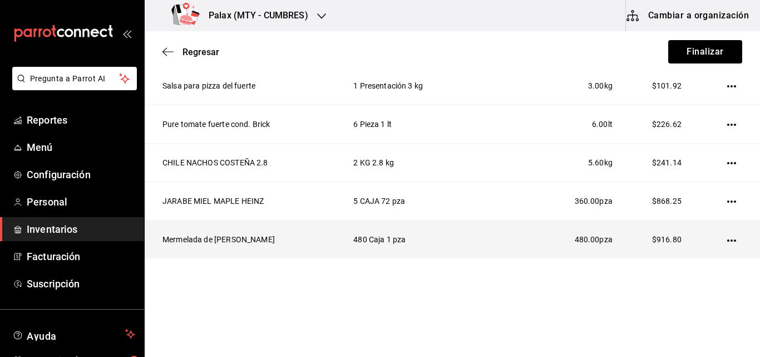
click at [727, 236] on icon "button" at bounding box center [731, 240] width 9 height 9
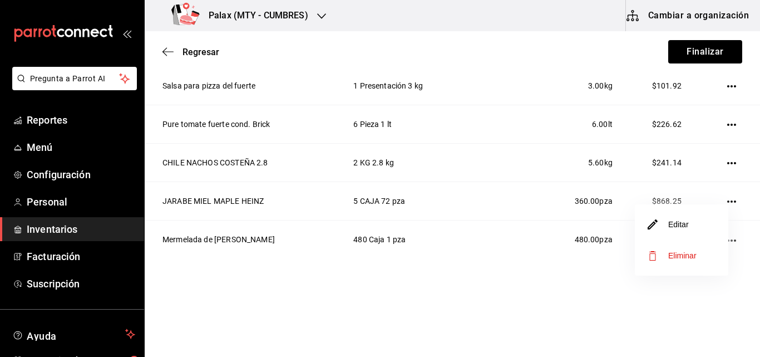
click at [703, 225] on li "Editar" at bounding box center [681, 224] width 93 height 31
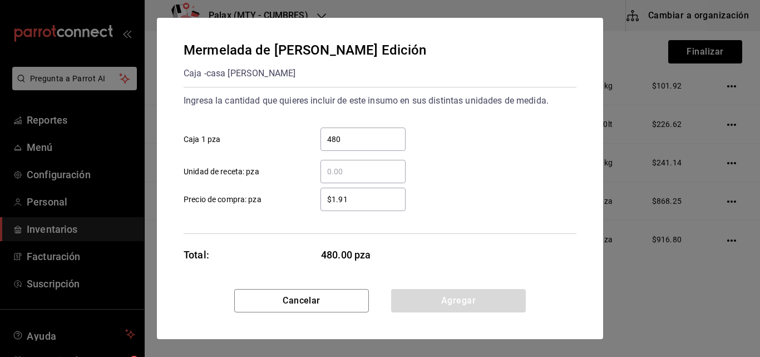
scroll to position [4, 0]
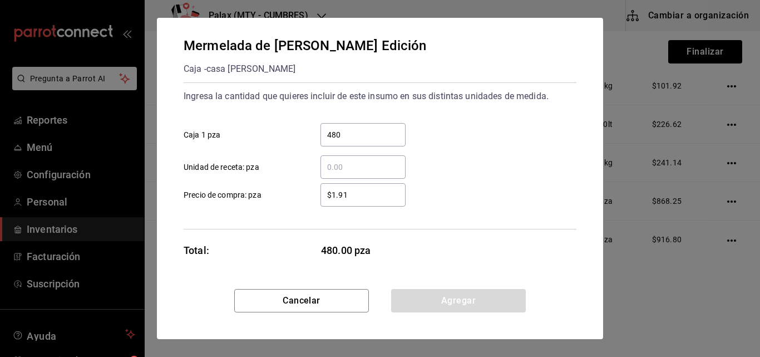
click at [369, 188] on div "$1.91 ​" at bounding box center [362, 194] width 85 height 23
click at [369, 188] on input "$1.91" at bounding box center [362, 194] width 85 height 13
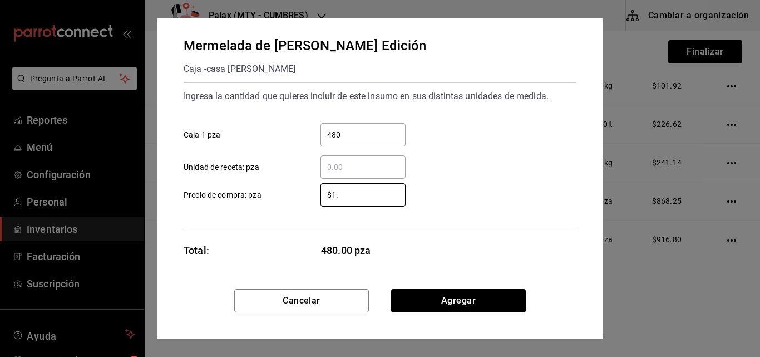
type input "$1"
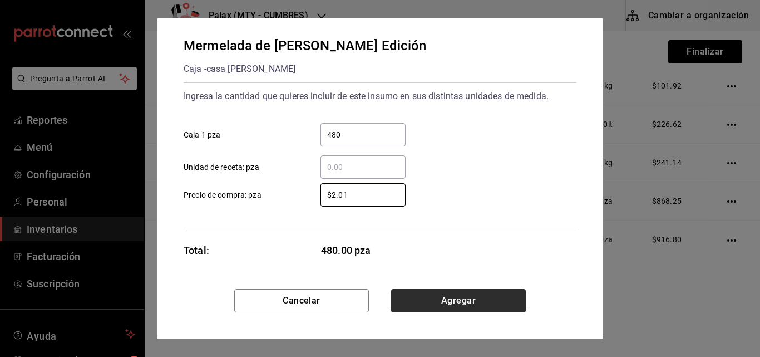
type input "$2.01"
click at [474, 297] on button "Agregar" at bounding box center [458, 300] width 135 height 23
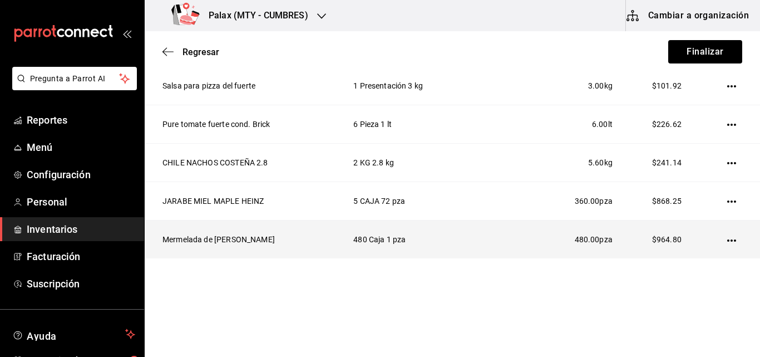
click at [727, 237] on icon "button" at bounding box center [731, 240] width 9 height 9
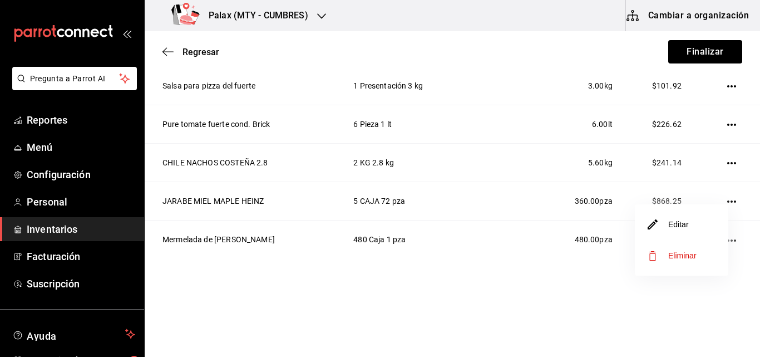
click at [692, 227] on li "Editar" at bounding box center [681, 224] width 93 height 31
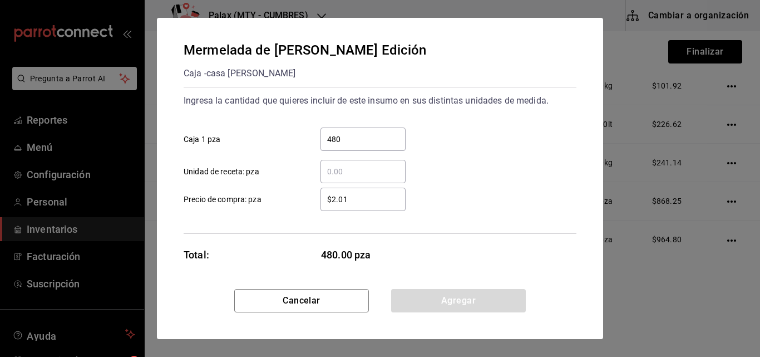
click at [360, 144] on input "480" at bounding box center [362, 138] width 85 height 13
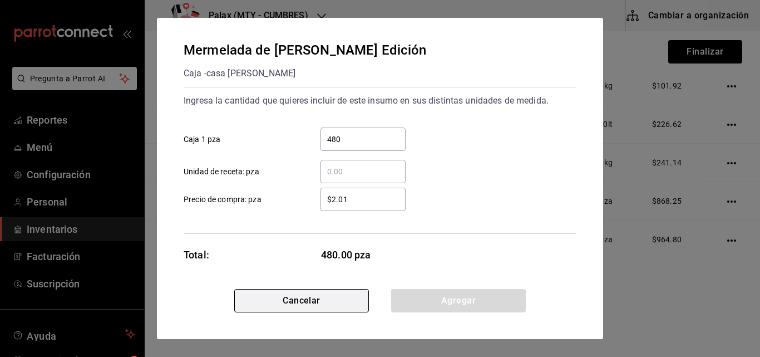
click at [293, 309] on button "Cancelar" at bounding box center [301, 300] width 135 height 23
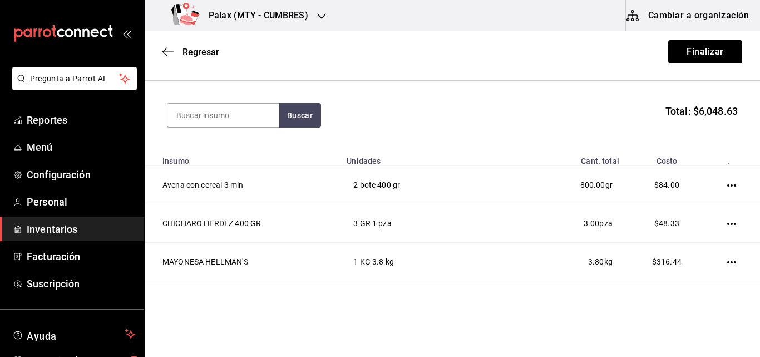
scroll to position [0, 0]
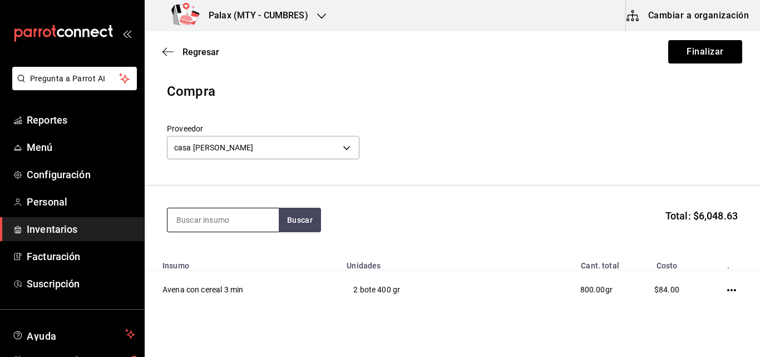
click at [203, 215] on input at bounding box center [222, 219] width 111 height 23
type input "pasta"
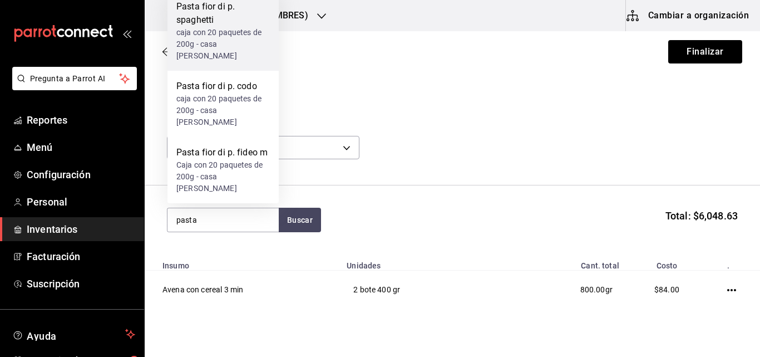
click at [235, 62] on div "caja con 20 paquetes de 200g - casa [PERSON_NAME]" at bounding box center [222, 44] width 93 height 35
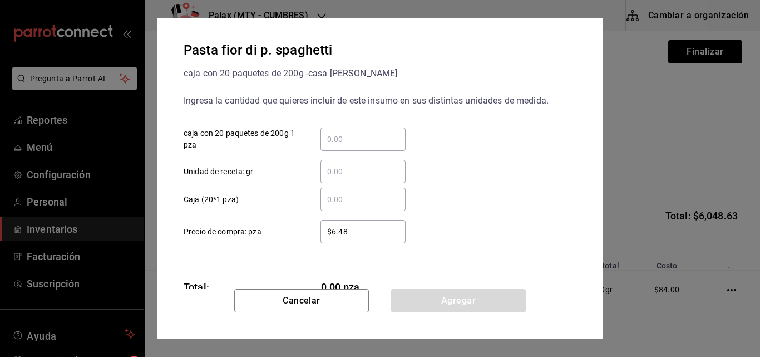
click at [364, 146] on div "​" at bounding box center [362, 138] width 85 height 23
click at [364, 146] on input "​ caja con 20 paquetes de 200g 1 pza" at bounding box center [362, 138] width 85 height 13
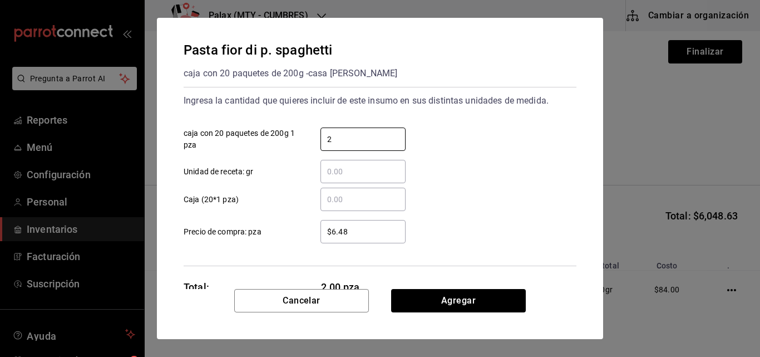
type input "2"
click at [353, 206] on div "​" at bounding box center [362, 199] width 85 height 23
click at [353, 206] on input "​ Caja (20*1 pza)" at bounding box center [362, 199] width 85 height 13
type input "4"
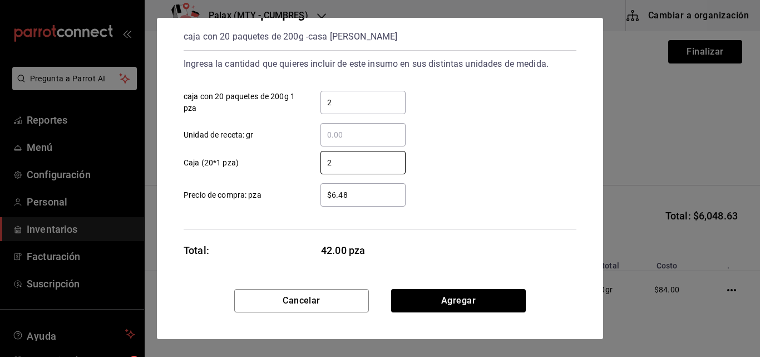
type input "2"
click at [386, 203] on div "$6.48 ​" at bounding box center [362, 194] width 85 height 23
click at [386, 201] on input "$6.48" at bounding box center [362, 194] width 85 height 13
type input "$6"
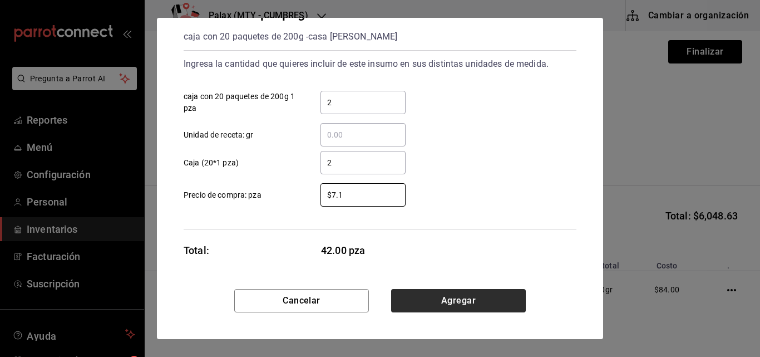
type input "$7.1"
click at [451, 299] on button "Agregar" at bounding box center [458, 300] width 135 height 23
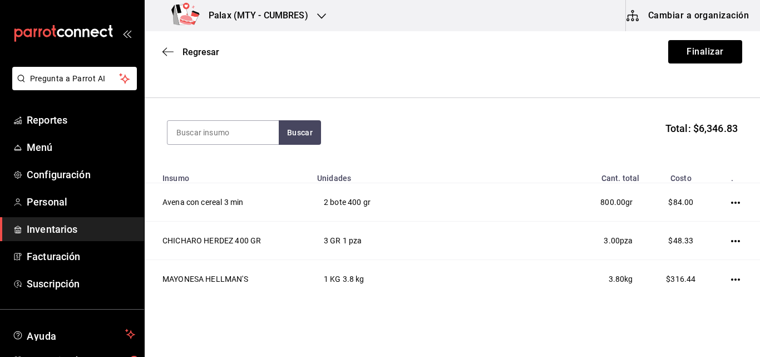
scroll to position [0, 0]
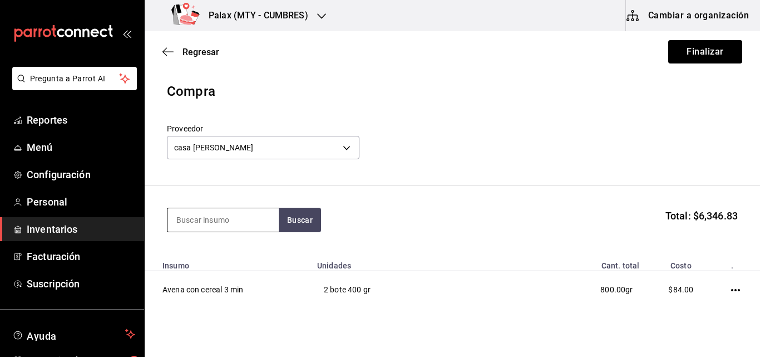
click at [205, 223] on input at bounding box center [222, 219] width 111 height 23
click at [304, 211] on button "Buscar" at bounding box center [300, 220] width 42 height 24
type input "j"
type input "jumex"
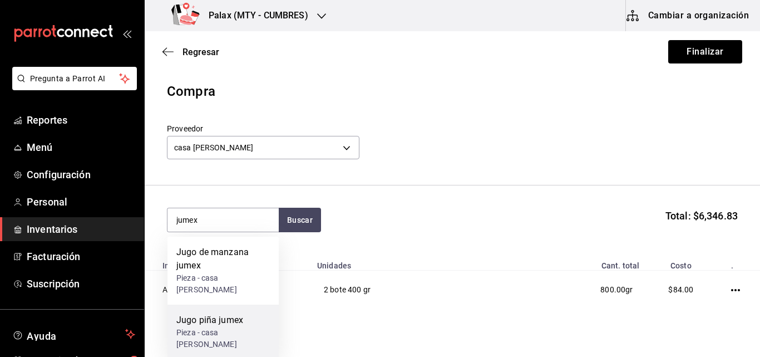
click at [225, 313] on div "Jugo piña jumex" at bounding box center [222, 319] width 93 height 13
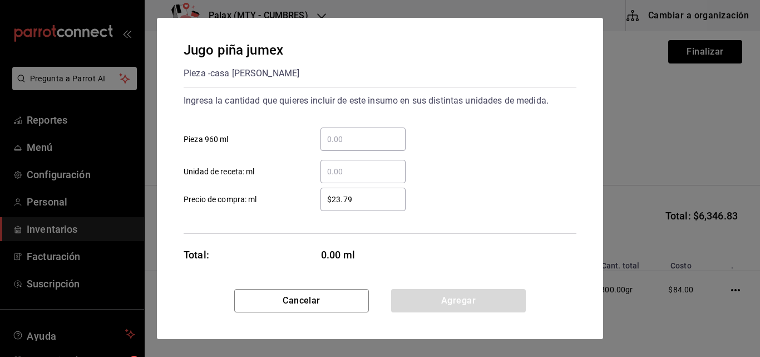
drag, startPoint x: 355, startPoint y: 142, endPoint x: 349, endPoint y: 139, distance: 6.7
click at [355, 142] on input "​ Pieza 960 ml" at bounding box center [362, 138] width 85 height 13
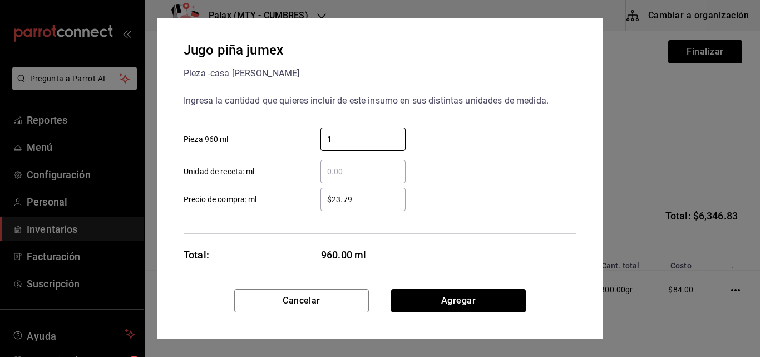
type input "1"
click at [328, 195] on input "$23.79" at bounding box center [362, 199] width 85 height 13
click at [349, 199] on input "$23.79" at bounding box center [362, 199] width 85 height 13
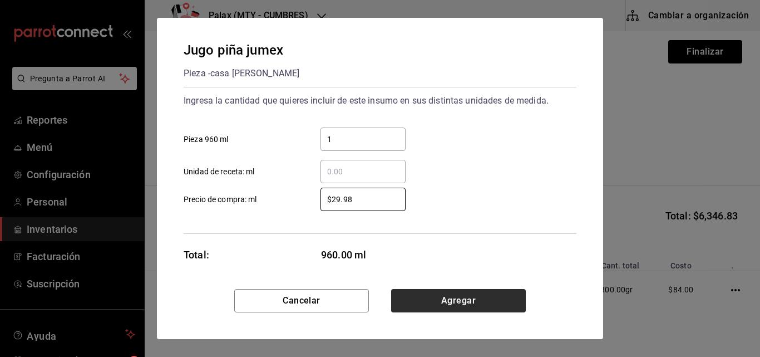
type input "$29.98"
click at [472, 304] on button "Agregar" at bounding box center [458, 300] width 135 height 23
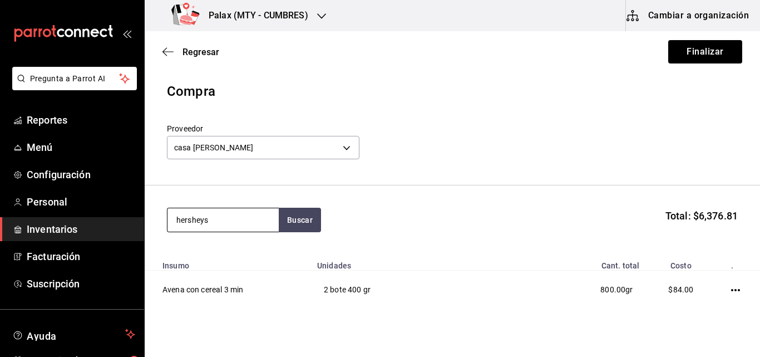
click at [273, 221] on input "hersheys" at bounding box center [222, 219] width 111 height 23
type input "hersheys"
click at [297, 217] on button "Buscar" at bounding box center [300, 220] width 42 height 24
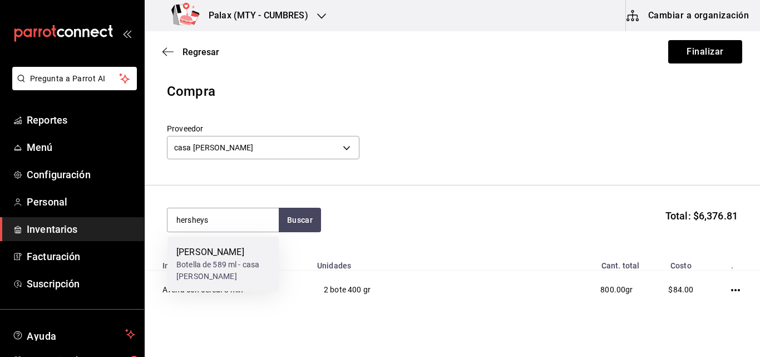
click at [209, 270] on div "Botella de 589 ml - casa [PERSON_NAME]" at bounding box center [222, 270] width 93 height 23
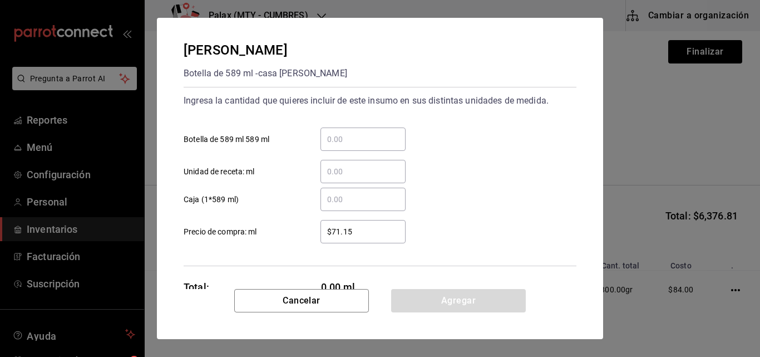
click at [346, 132] on input "​ Botella de 589 ml 589 ml" at bounding box center [362, 138] width 85 height 13
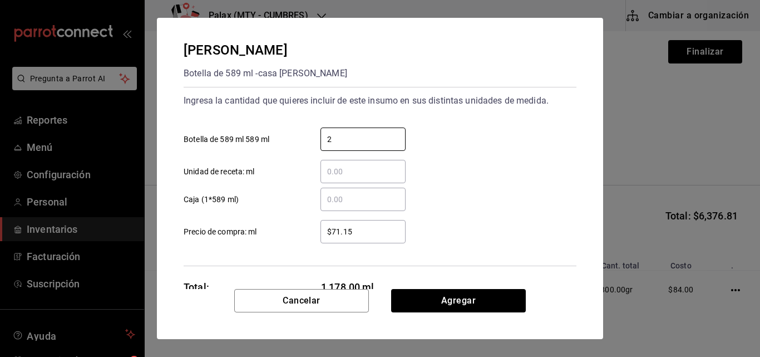
type input "2"
click at [477, 164] on div "​ Unidad de receta: ml" at bounding box center [376, 167] width 402 height 32
click at [359, 238] on div "$71.15 ​" at bounding box center [362, 231] width 85 height 23
click at [359, 238] on input "$71.15" at bounding box center [362, 231] width 85 height 13
type input "$73.71"
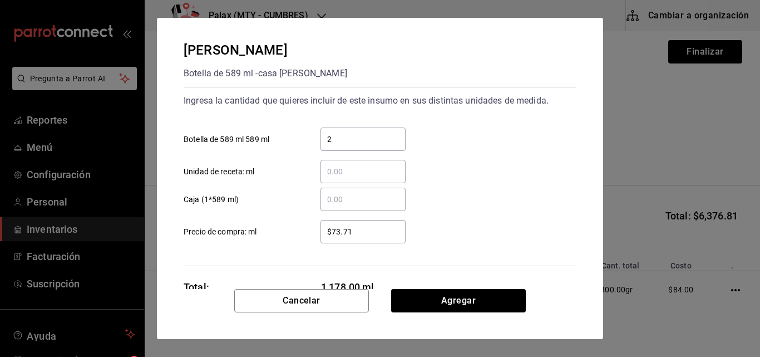
click at [479, 169] on div "​ Unidad de receta: ml" at bounding box center [376, 167] width 402 height 32
click at [401, 205] on input "​ Caja (1*589 ml)" at bounding box center [362, 199] width 85 height 13
click at [374, 199] on input "​ Caja (1*589 ml)" at bounding box center [362, 199] width 85 height 13
type input "2"
type input "1"
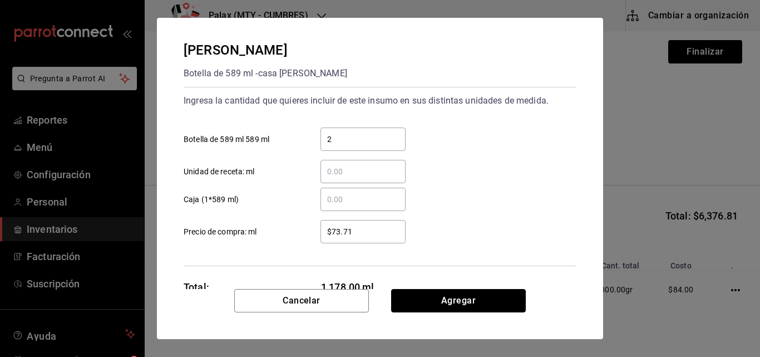
click at [440, 303] on button "Agregar" at bounding box center [458, 300] width 135 height 23
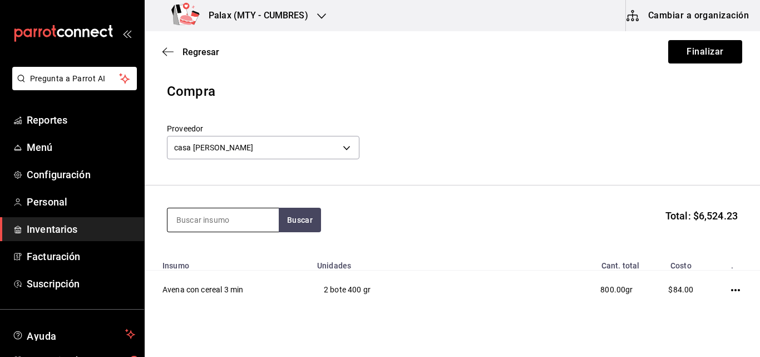
click at [211, 216] on input at bounding box center [222, 219] width 111 height 23
type input "oliva"
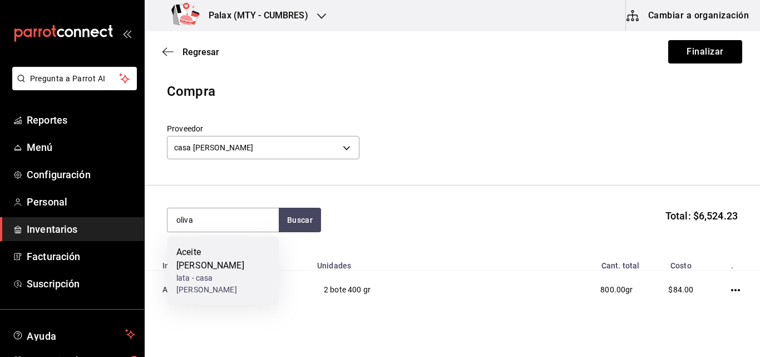
click at [224, 251] on div "Aceite [PERSON_NAME]" at bounding box center [222, 258] width 93 height 27
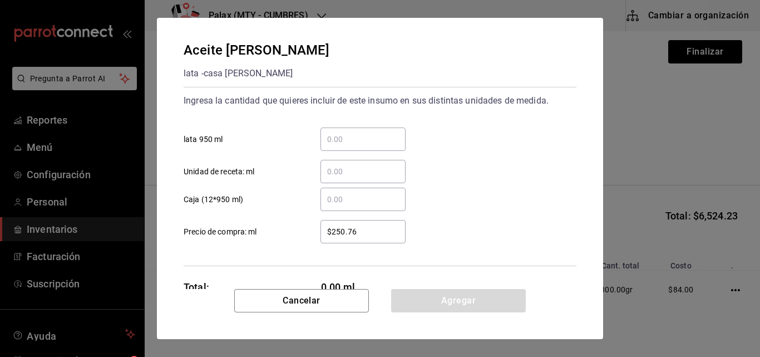
click at [357, 134] on input "​ lata 950 ml" at bounding box center [362, 138] width 85 height 13
click at [349, 144] on input "​ lata 950 ml" at bounding box center [362, 138] width 85 height 13
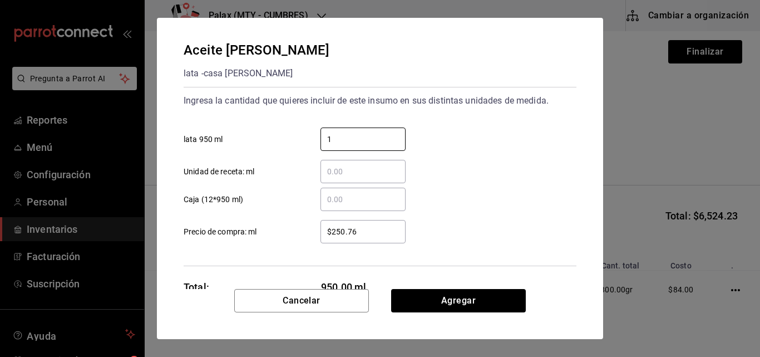
type input "1"
click at [527, 175] on div "​ Unidad de receta: ml" at bounding box center [376, 167] width 402 height 32
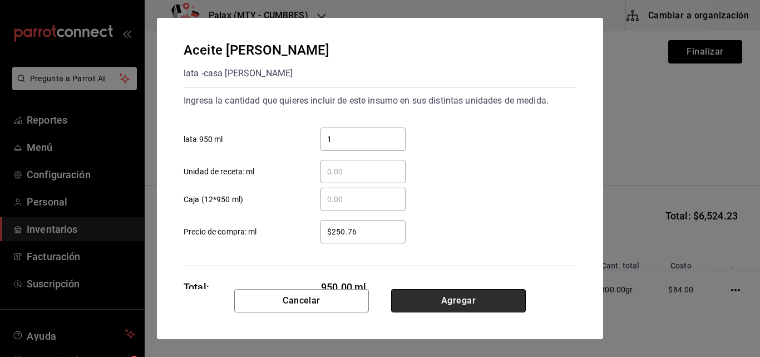
click at [457, 297] on button "Agregar" at bounding box center [458, 300] width 135 height 23
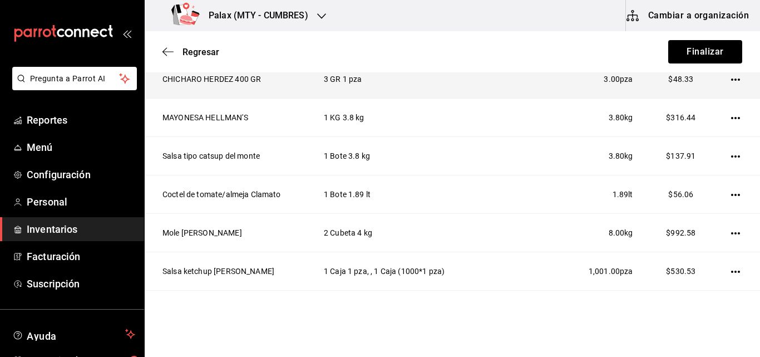
scroll to position [147, 0]
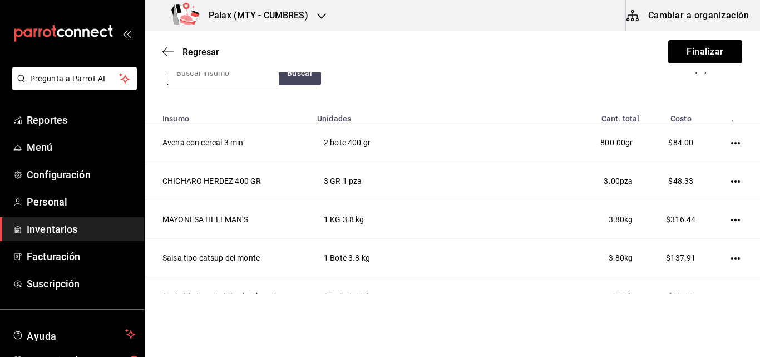
click at [219, 80] on input at bounding box center [222, 72] width 111 height 23
type input "garbanzos"
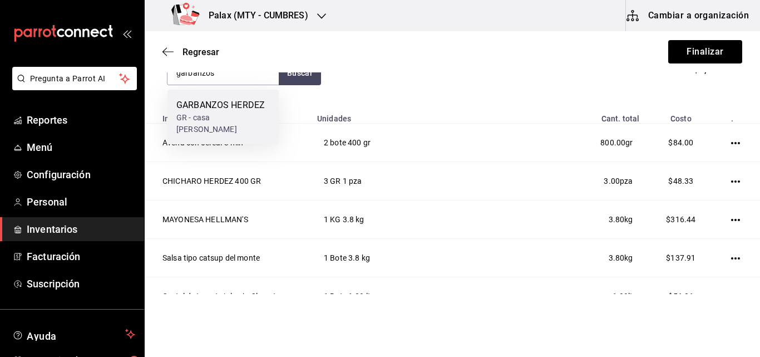
click at [216, 102] on div "GARBANZOS HERDEZ" at bounding box center [222, 104] width 93 height 13
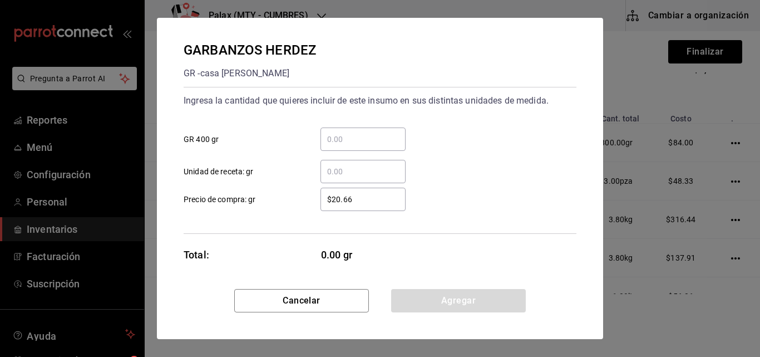
click at [341, 138] on input "​ GR 400 gr" at bounding box center [362, 138] width 85 height 13
click at [341, 136] on input "​ GR 400 gr" at bounding box center [362, 138] width 85 height 13
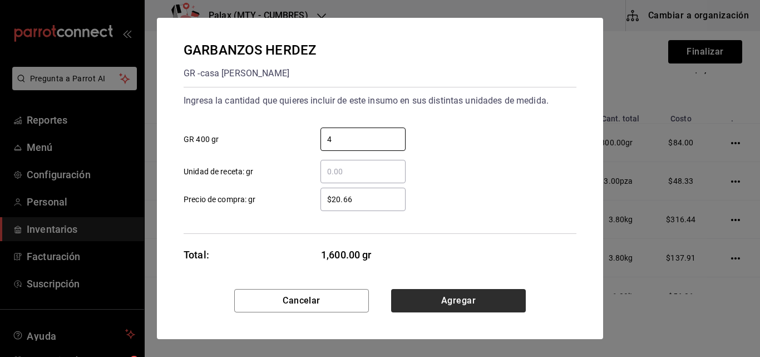
type input "4"
drag, startPoint x: 503, startPoint y: 300, endPoint x: 440, endPoint y: 301, distance: 62.9
click at [440, 301] on button "Agregar" at bounding box center [458, 300] width 135 height 23
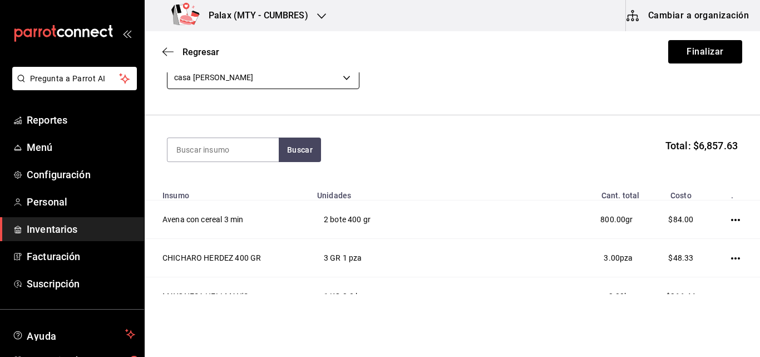
scroll to position [0, 0]
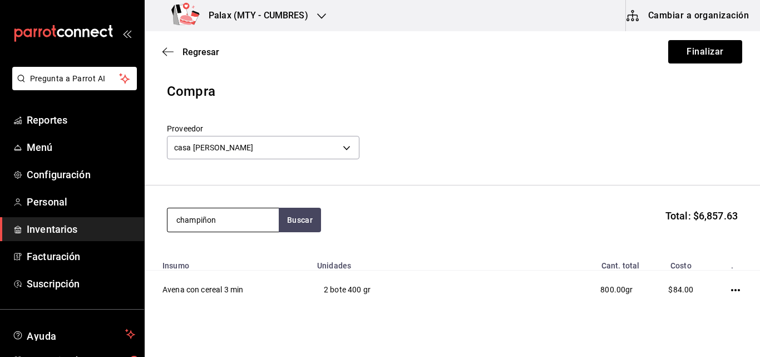
type input "champiñon"
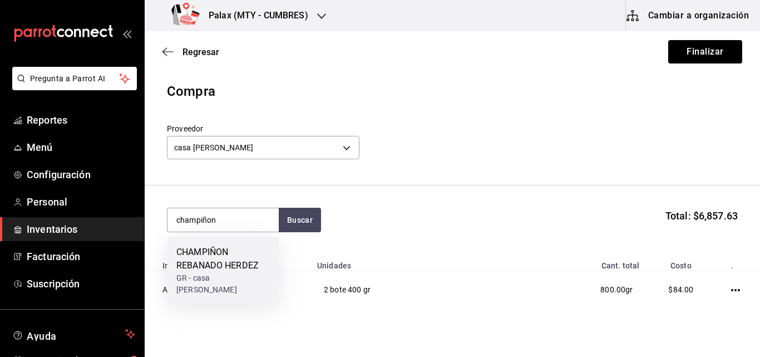
click at [204, 262] on div "CHAMPIÑON REBANADO HERDEZ" at bounding box center [222, 258] width 93 height 27
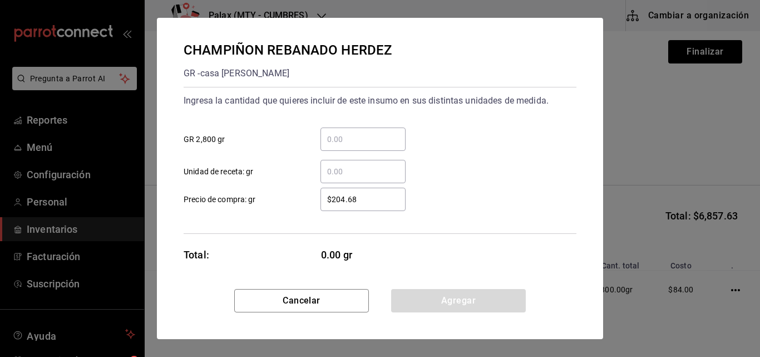
click at [355, 140] on input "​ GR 2,800 gr" at bounding box center [362, 138] width 85 height 13
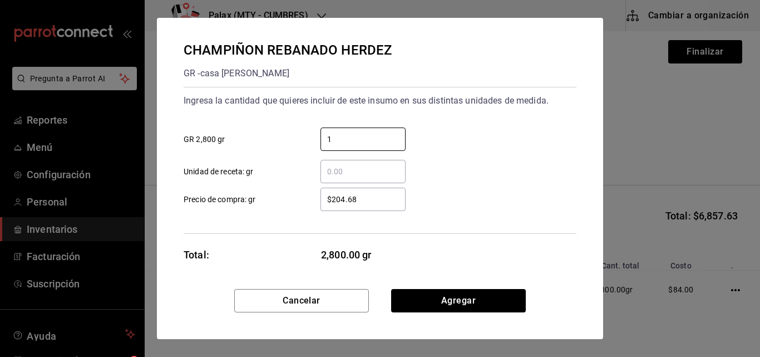
type input "1"
click at [515, 194] on div "$204.68 ​ Precio de compra: gr" at bounding box center [376, 195] width 402 height 32
click at [369, 196] on input "$204.68" at bounding box center [362, 199] width 85 height 13
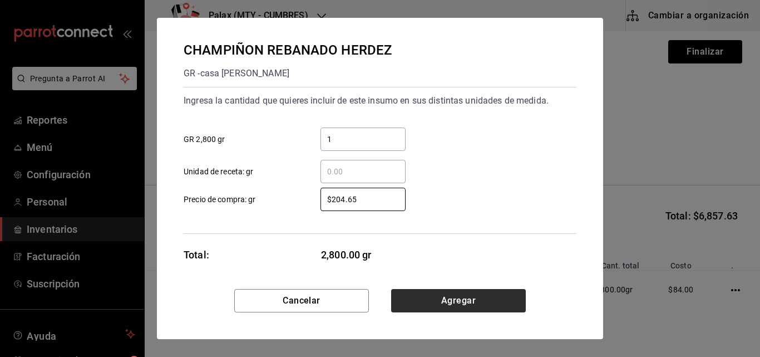
type input "$204.65"
click at [474, 297] on button "Agregar" at bounding box center [458, 300] width 135 height 23
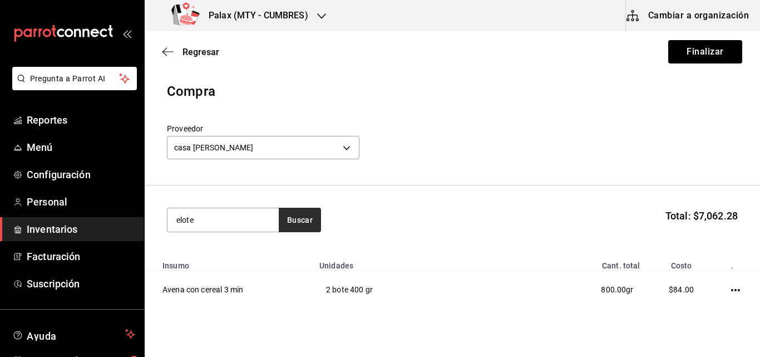
type input "elote"
drag, startPoint x: 304, startPoint y: 219, endPoint x: 298, endPoint y: 220, distance: 5.7
click at [298, 220] on button "Buscar" at bounding box center [300, 220] width 42 height 24
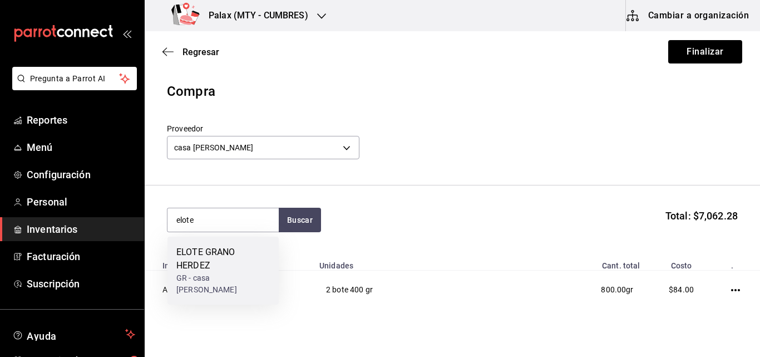
click at [233, 253] on div "ELOTE GRANO HERDEZ" at bounding box center [222, 258] width 93 height 27
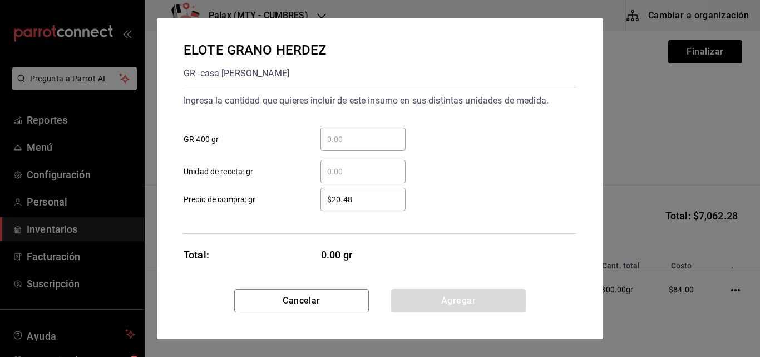
click at [355, 141] on input "​ GR 400 gr" at bounding box center [362, 138] width 85 height 13
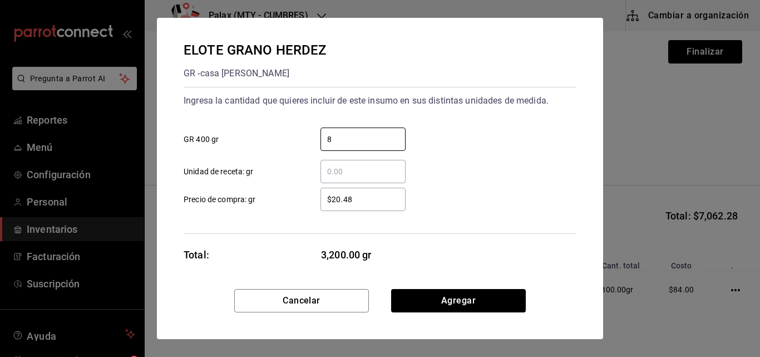
type input "8"
click at [496, 189] on div "$20.48 ​ Precio de compra: gr" at bounding box center [376, 195] width 402 height 32
drag, startPoint x: 466, startPoint y: 305, endPoint x: 455, endPoint y: 298, distance: 14.0
click at [456, 298] on button "Agregar" at bounding box center [458, 300] width 135 height 23
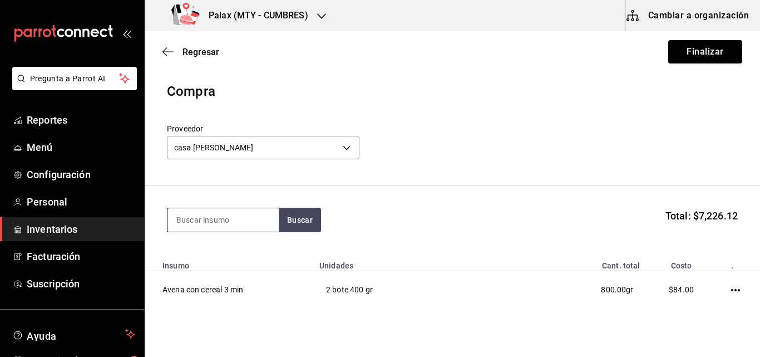
drag, startPoint x: 190, startPoint y: 218, endPoint x: 222, endPoint y: 220, distance: 32.3
click at [222, 220] on input at bounding box center [222, 219] width 111 height 23
type input "chipotle"
click at [285, 224] on button "Buscar" at bounding box center [300, 220] width 42 height 24
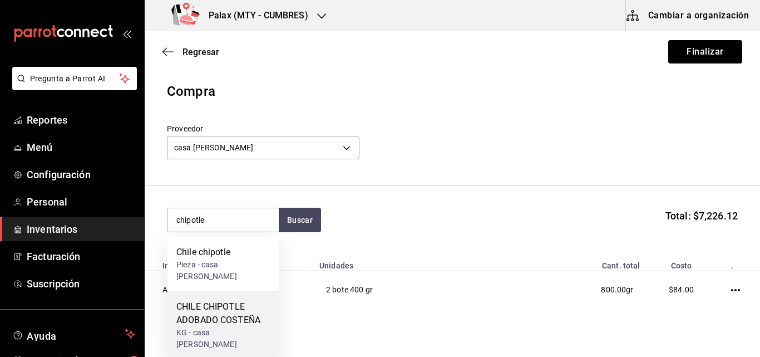
click at [231, 308] on div "CHILE CHIPOTLE ADOBADO COSTEÑA" at bounding box center [222, 313] width 93 height 27
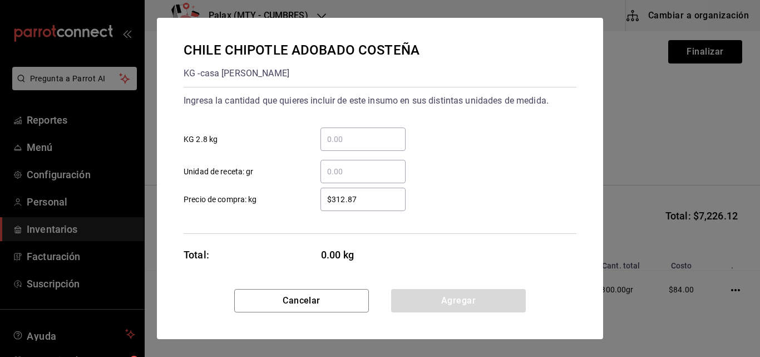
click at [352, 138] on input "​ KG 2.8 kg" at bounding box center [362, 138] width 85 height 13
click at [349, 138] on input "​ KG 2.8 kg" at bounding box center [362, 138] width 85 height 13
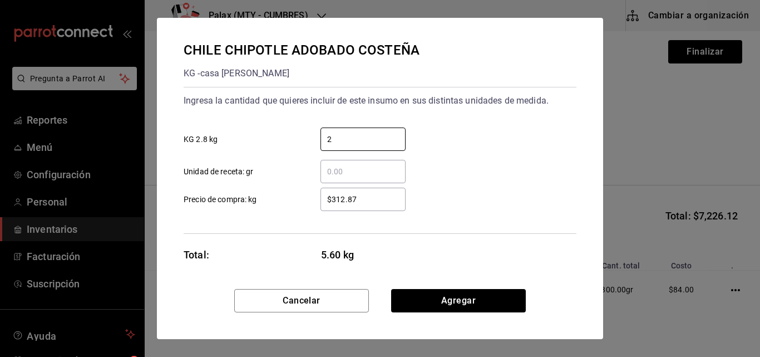
type input "2"
click at [516, 199] on div "$312.87 ​ Precio de compra: kg" at bounding box center [376, 195] width 402 height 32
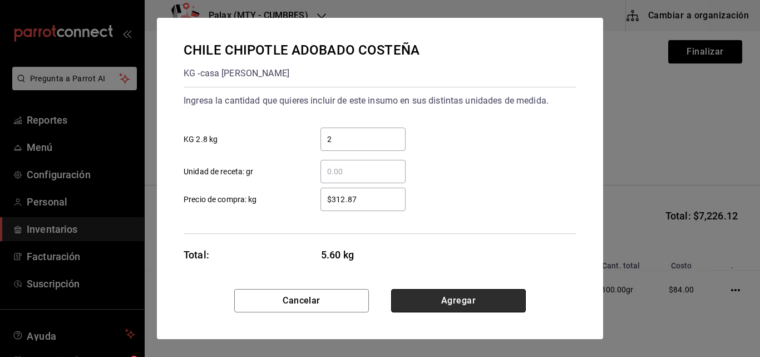
click at [486, 299] on button "Agregar" at bounding box center [458, 300] width 135 height 23
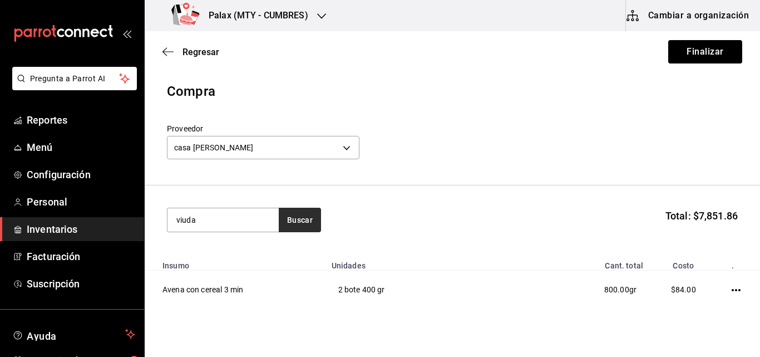
type input "viuda"
click at [307, 213] on button "Buscar" at bounding box center [300, 220] width 42 height 24
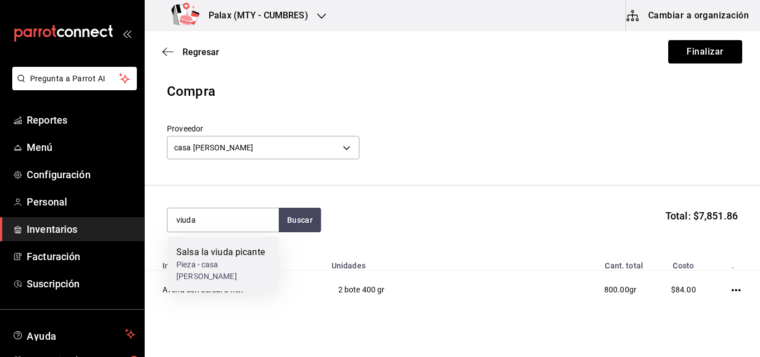
click at [236, 257] on div "Salsa la viuda picante" at bounding box center [222, 251] width 93 height 13
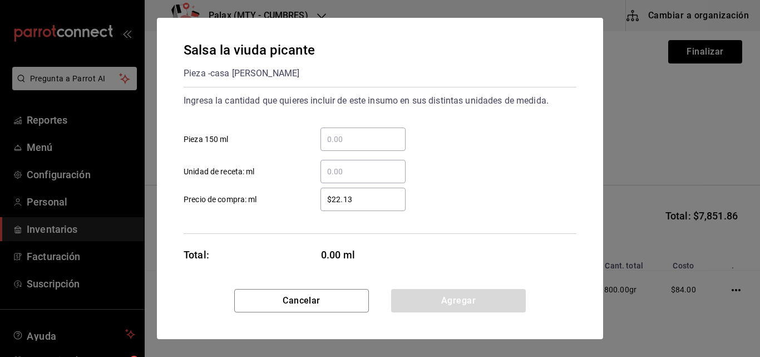
click at [358, 140] on input "​ Pieza 150 ml" at bounding box center [362, 138] width 85 height 13
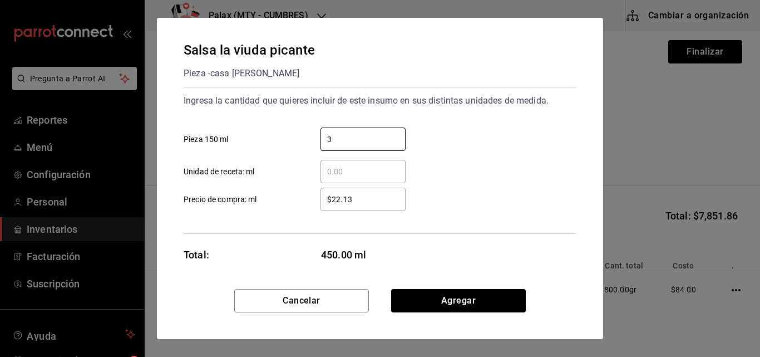
type input "3"
click at [332, 210] on div "Ingresa la cantidad que quieres incluir de este insumo en sus distintas unidade…" at bounding box center [380, 160] width 393 height 147
click at [366, 199] on input "$22.13" at bounding box center [362, 199] width 85 height 13
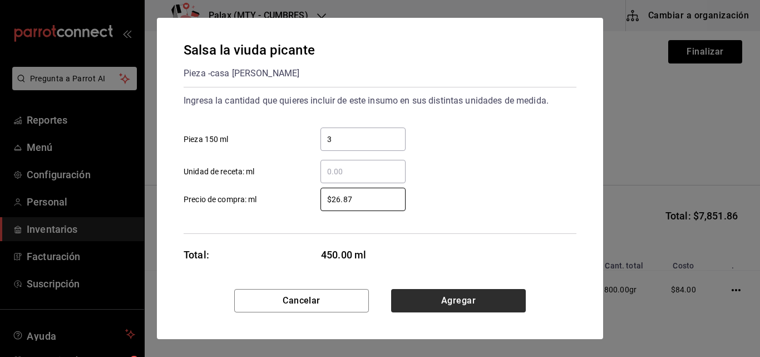
type input "$26.87"
click at [434, 299] on button "Agregar" at bounding box center [458, 300] width 135 height 23
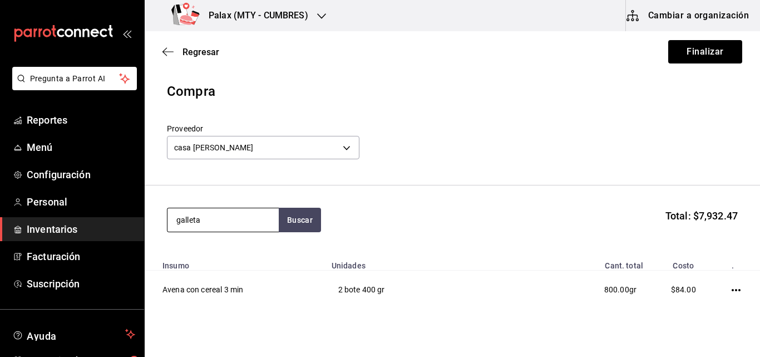
type input "galleta"
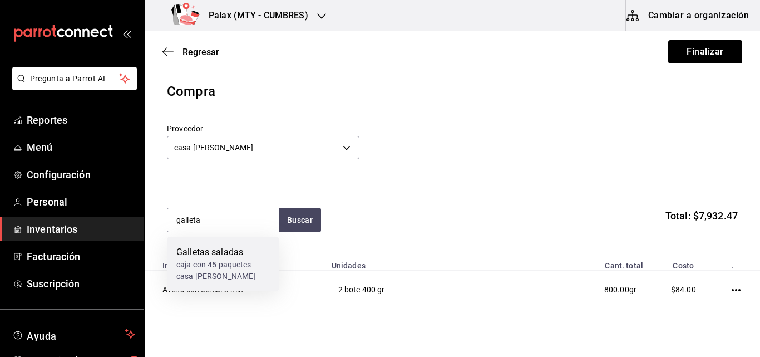
click at [216, 248] on div "Galletas saladas" at bounding box center [222, 251] width 93 height 13
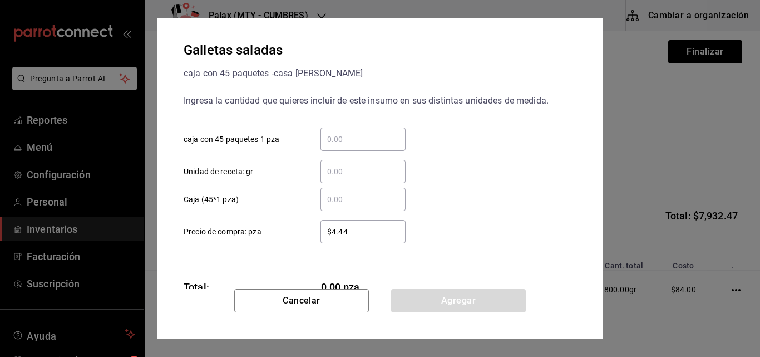
click at [361, 144] on input "​ caja con 45 paquetes 1 pza" at bounding box center [362, 138] width 85 height 13
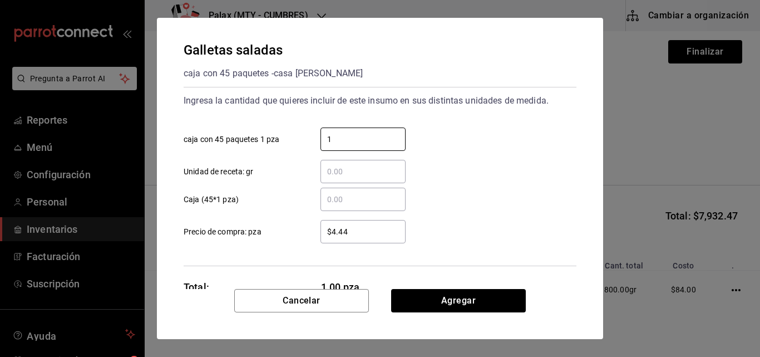
type input "1"
click at [509, 184] on div "​ Caja (45*1 pza)" at bounding box center [376, 195] width 402 height 32
click at [344, 230] on input "$4.44" at bounding box center [362, 231] width 85 height 13
click at [362, 231] on input "$4.44" at bounding box center [362, 231] width 85 height 13
type input "$4.75"
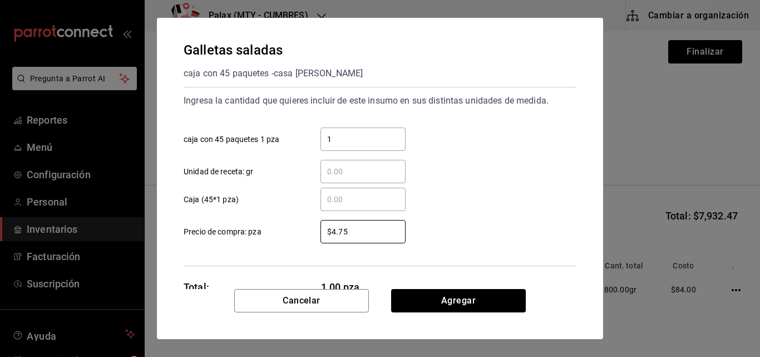
click at [448, 287] on div "Galletas saladas caja con 45 paquetes - casa [PERSON_NAME] Ingresa la cantidad …" at bounding box center [380, 153] width 446 height 271
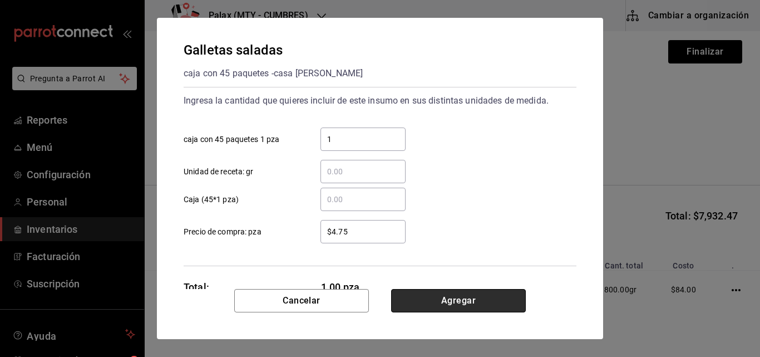
click at [447, 300] on button "Agregar" at bounding box center [458, 300] width 135 height 23
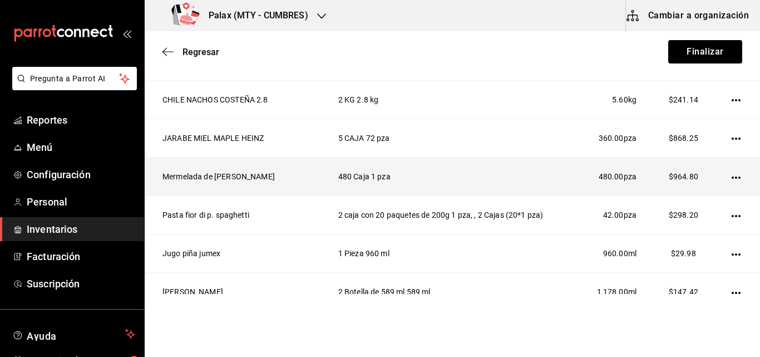
scroll to position [934, 0]
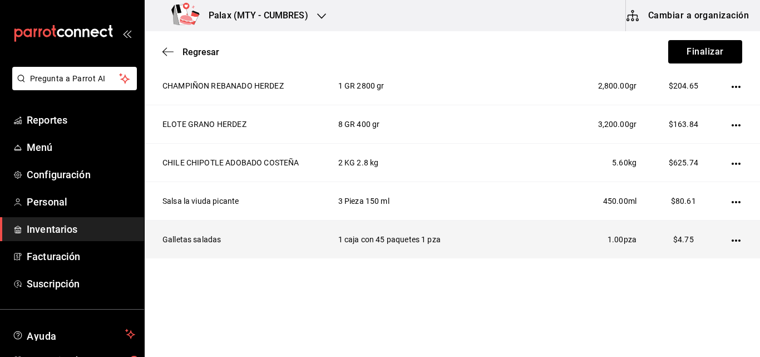
click at [732, 240] on icon "button" at bounding box center [736, 240] width 9 height 9
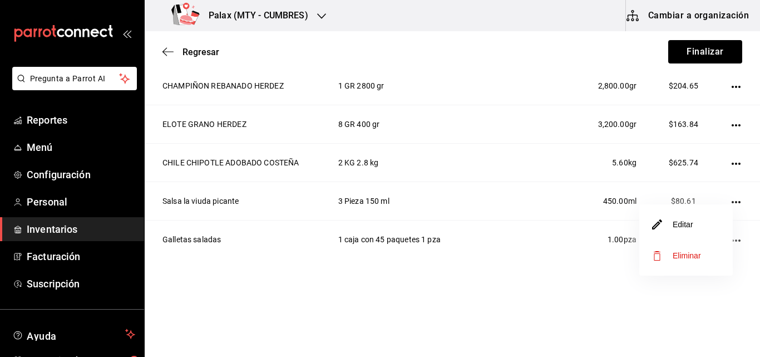
click at [694, 223] on li "Editar" at bounding box center [685, 224] width 93 height 31
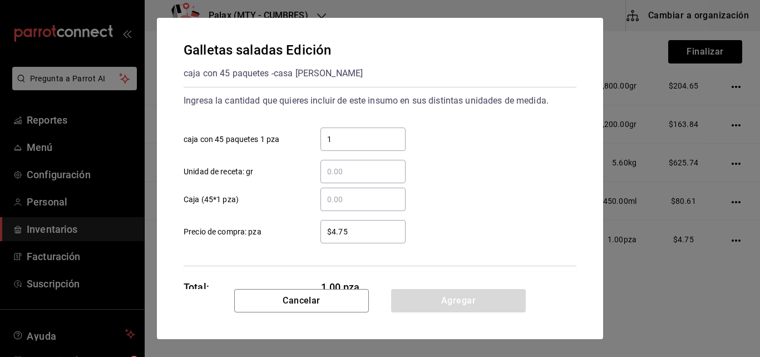
drag, startPoint x: 363, startPoint y: 233, endPoint x: 348, endPoint y: 200, distance: 36.1
click at [348, 200] on input "​ Caja (45*1 pza)" at bounding box center [362, 199] width 85 height 13
click at [342, 195] on input "​ Caja (45*1 pza)" at bounding box center [362, 199] width 85 height 13
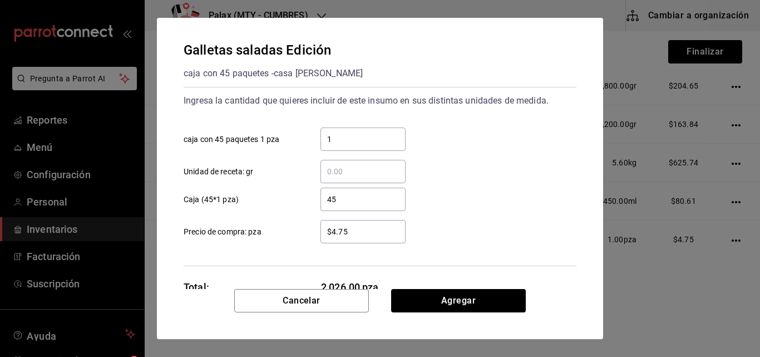
type input "4"
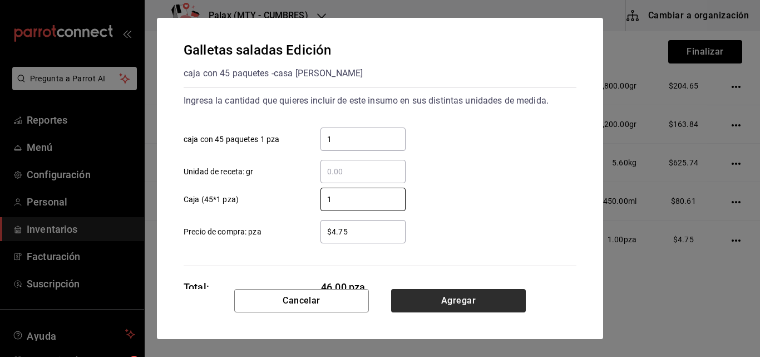
type input "1"
click at [429, 293] on button "Agregar" at bounding box center [458, 300] width 135 height 23
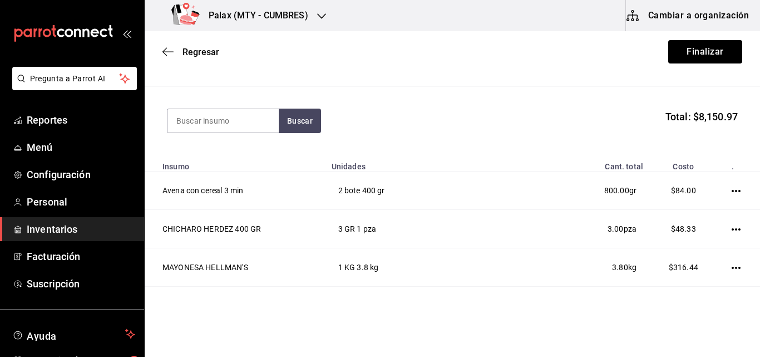
scroll to position [0, 0]
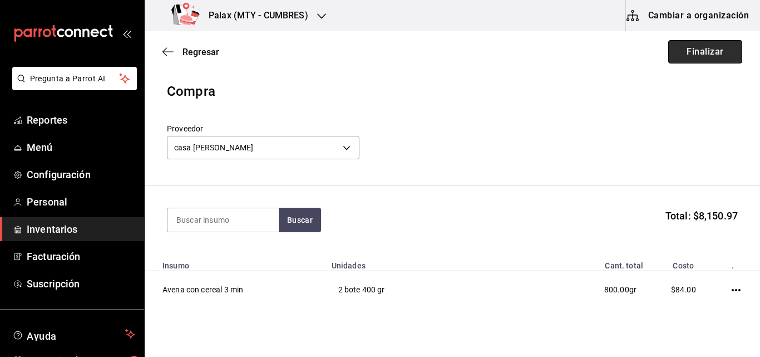
click at [701, 46] on button "Finalizar" at bounding box center [705, 51] width 74 height 23
